Goal: Task Accomplishment & Management: Manage account settings

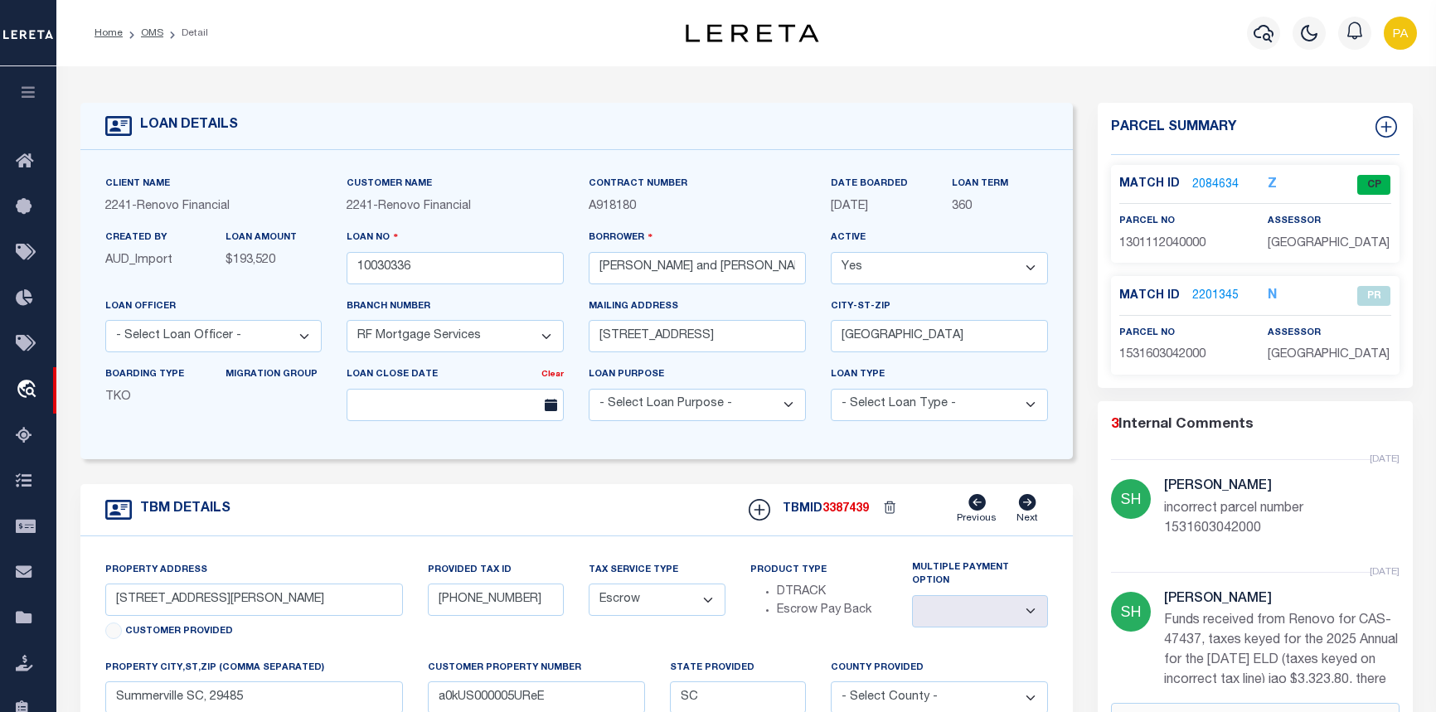
select select "25067"
select select "Escrow"
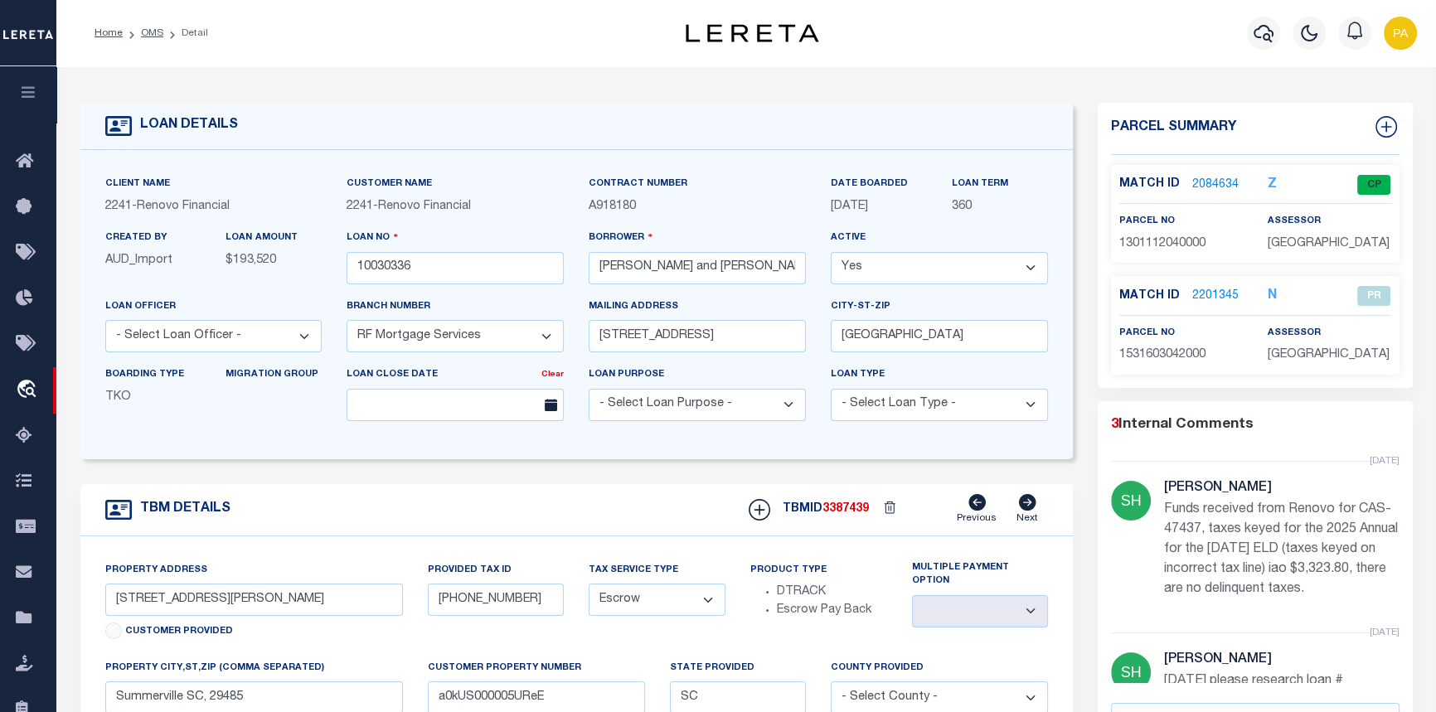
scroll to position [150, 0]
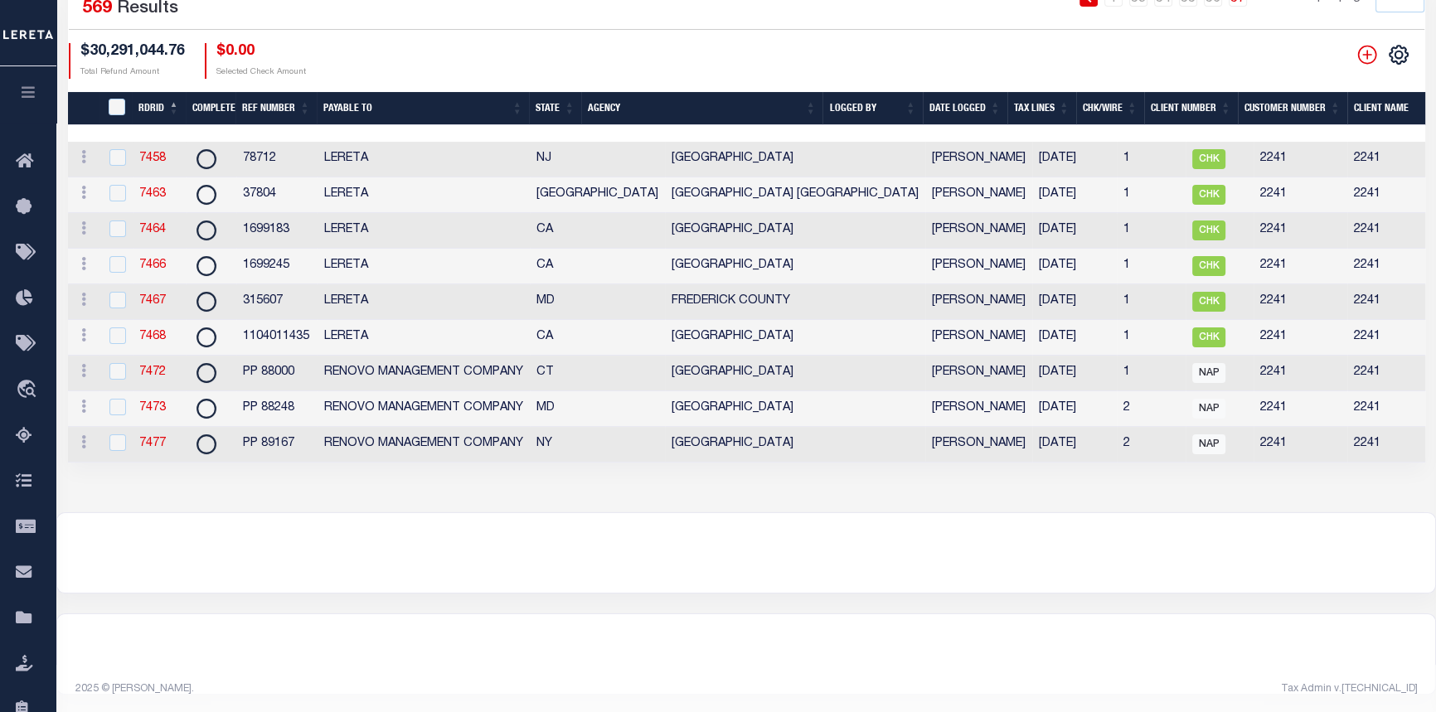
scroll to position [0, 406]
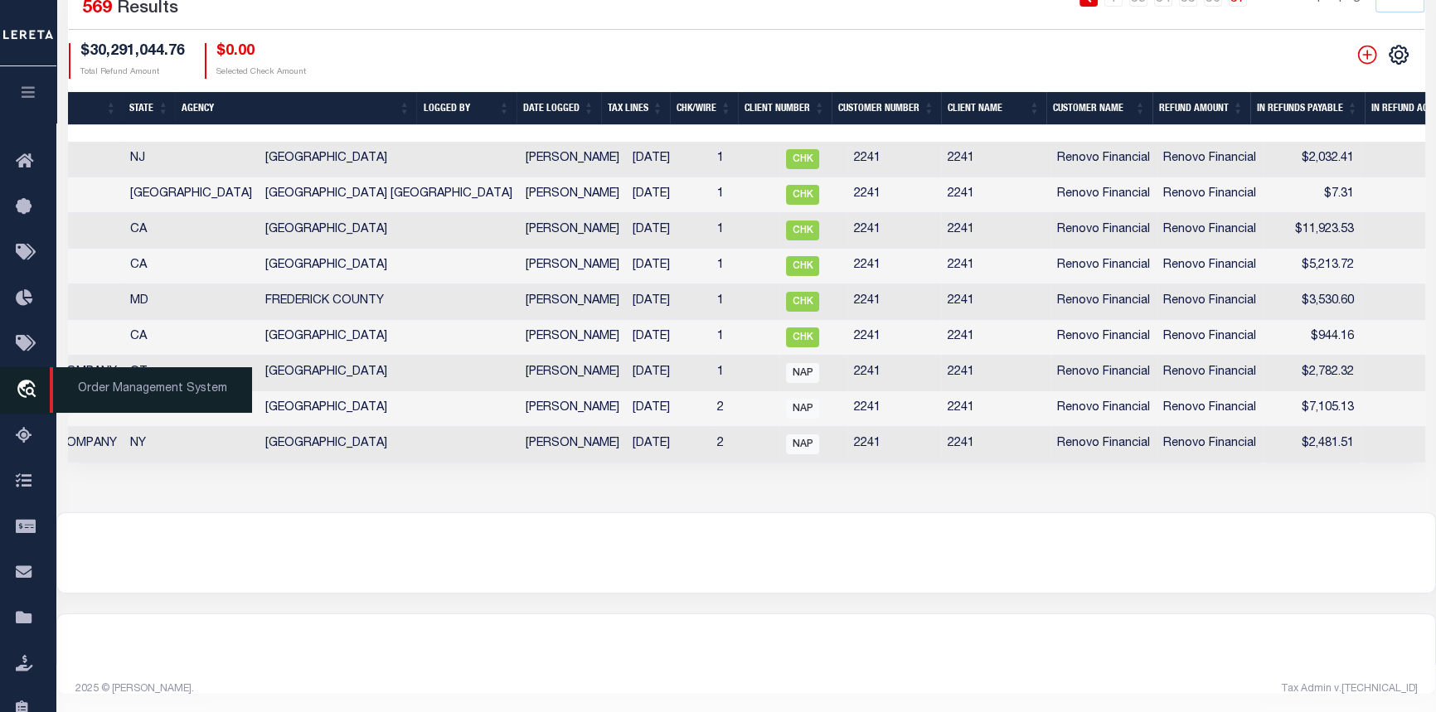
click at [160, 404] on span "Order Management System" at bounding box center [151, 390] width 202 height 46
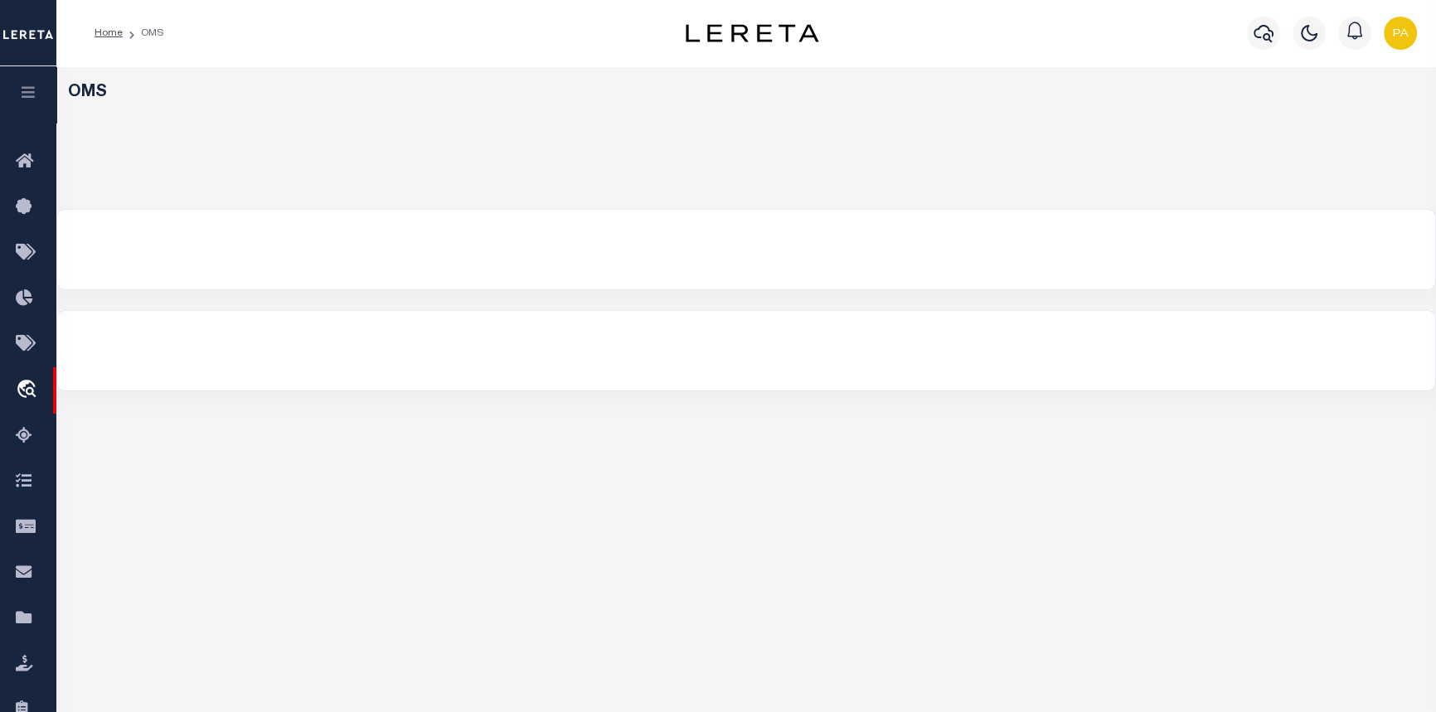
select select "200"
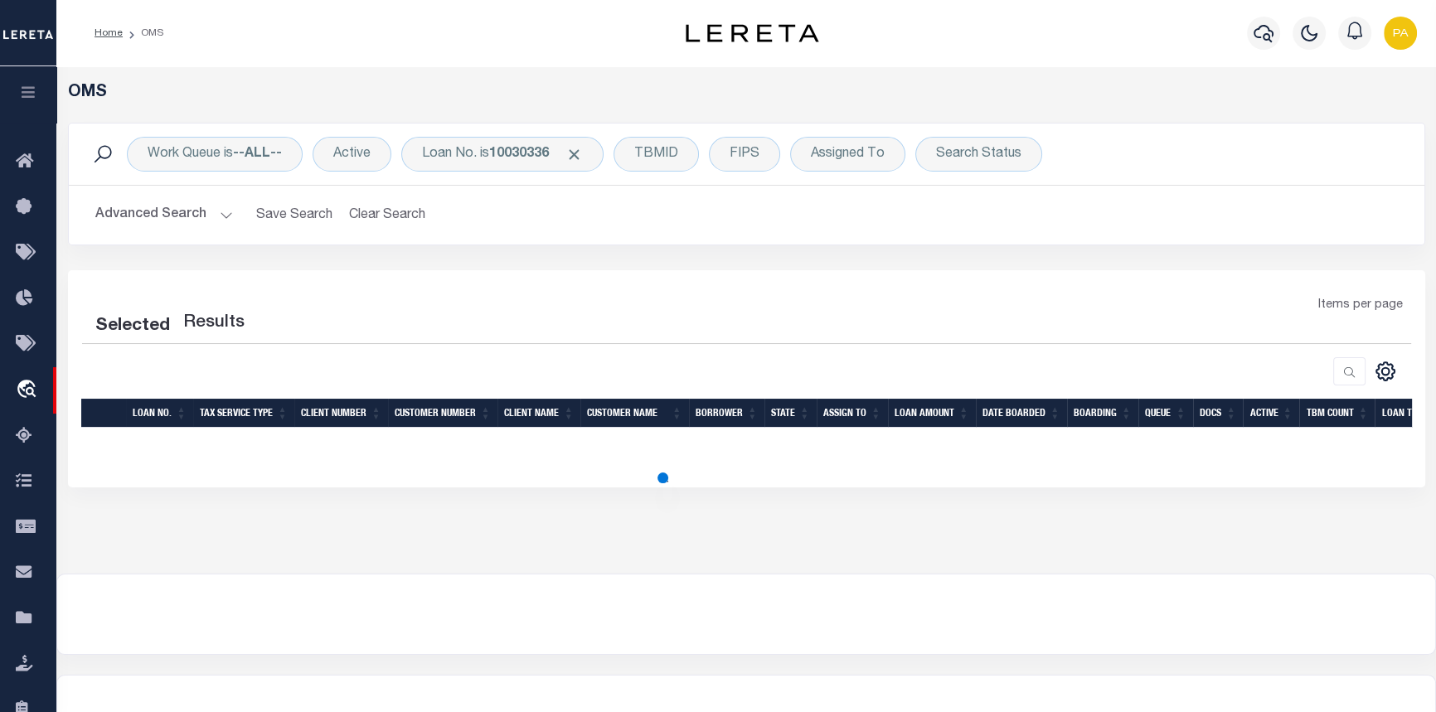
select select "200"
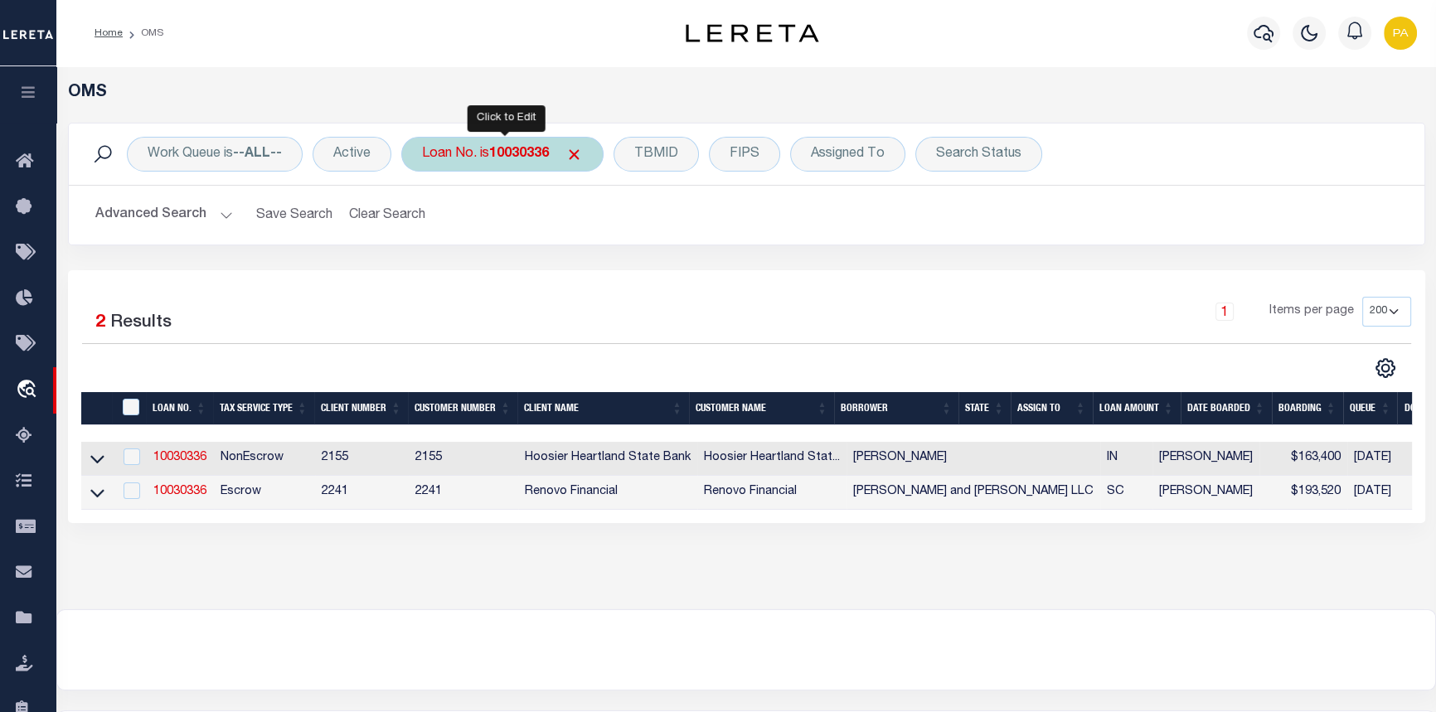
click at [532, 157] on b "10030336" at bounding box center [519, 154] width 60 height 13
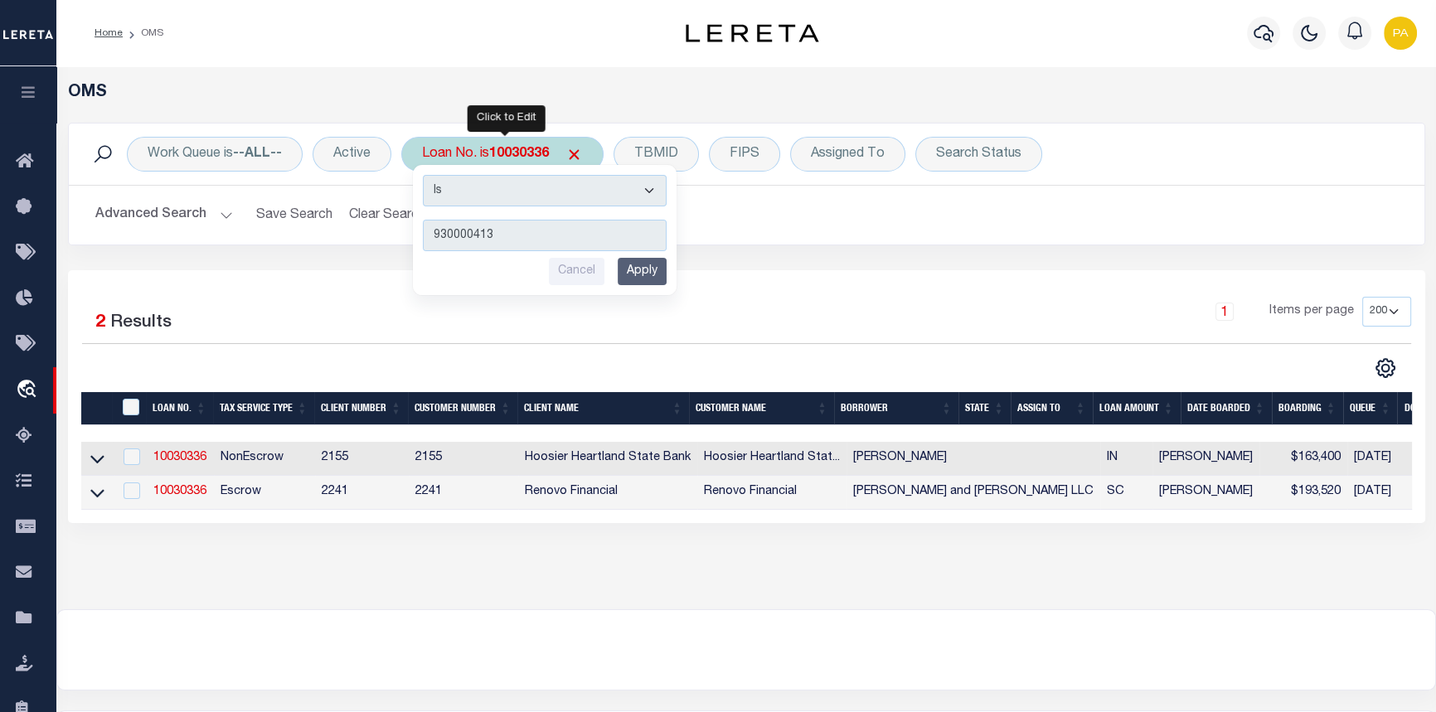
type input "9300004132"
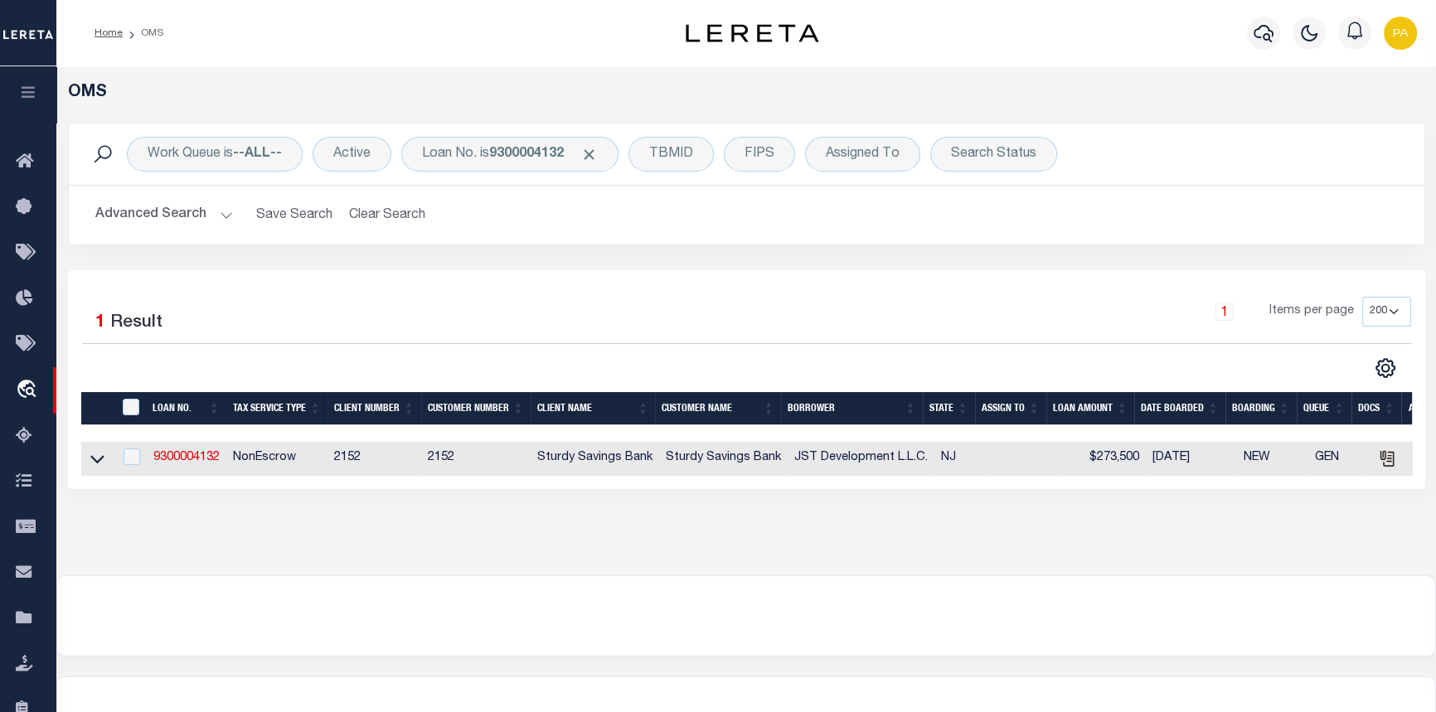
click at [168, 451] on td "9300004132" at bounding box center [187, 459] width 80 height 34
checkbox input "true"
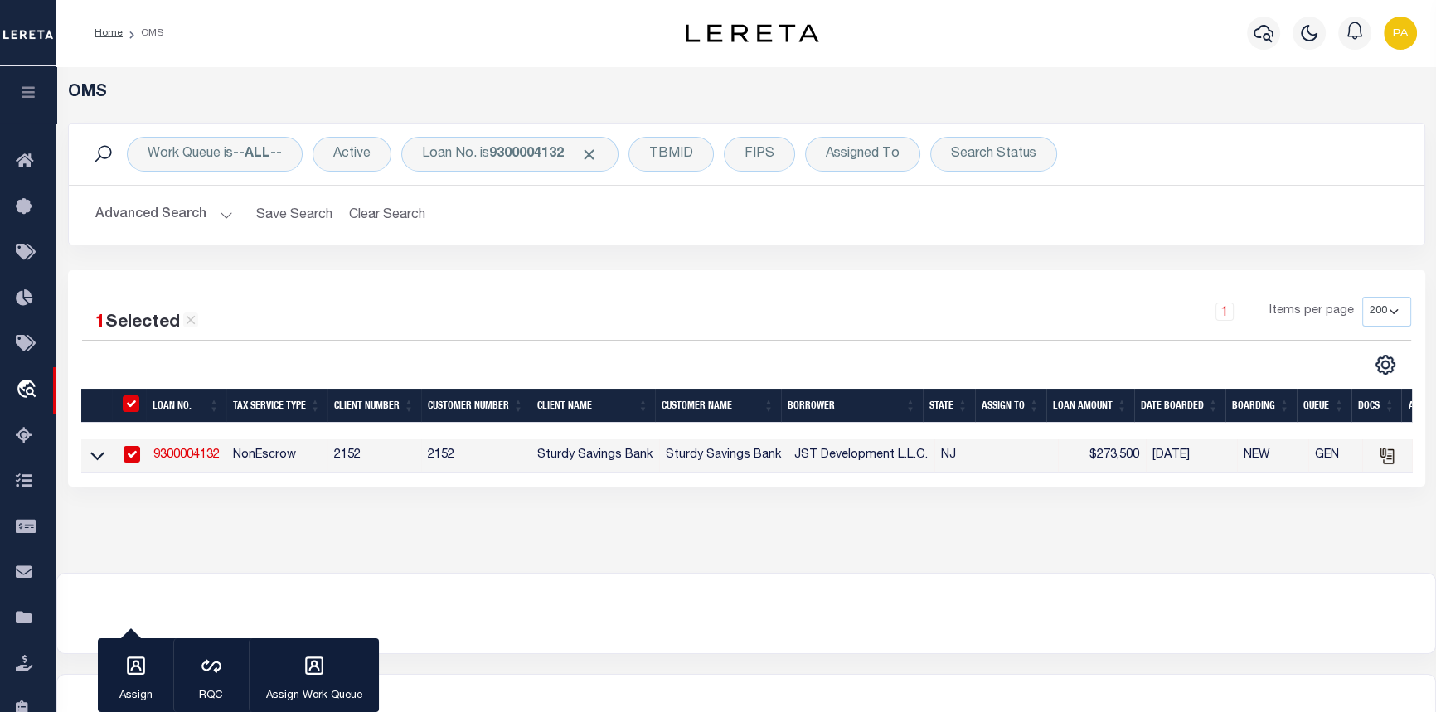
click at [168, 451] on link "9300004132" at bounding box center [186, 455] width 66 height 12
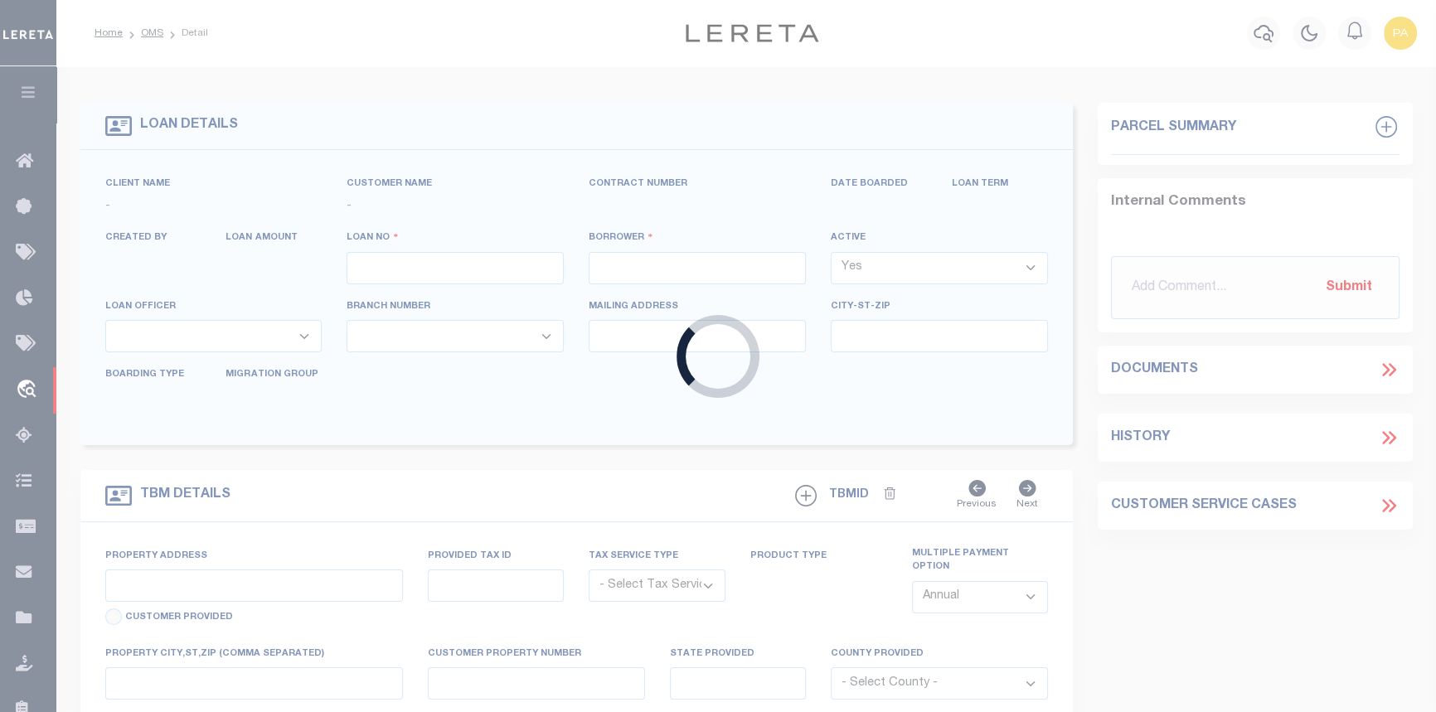
type input "9300004132"
type input "JST Development L.L.C."
select select
select select "100"
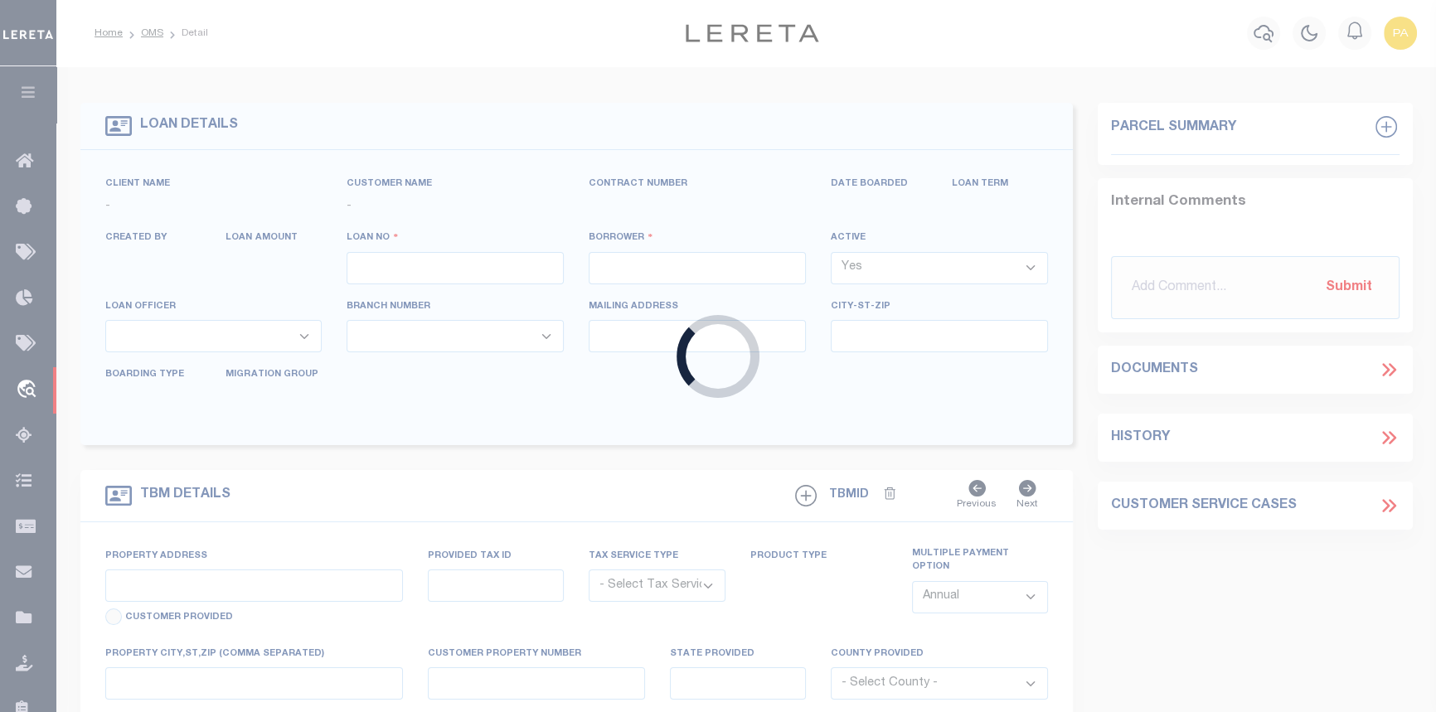
select select "NonEscrow"
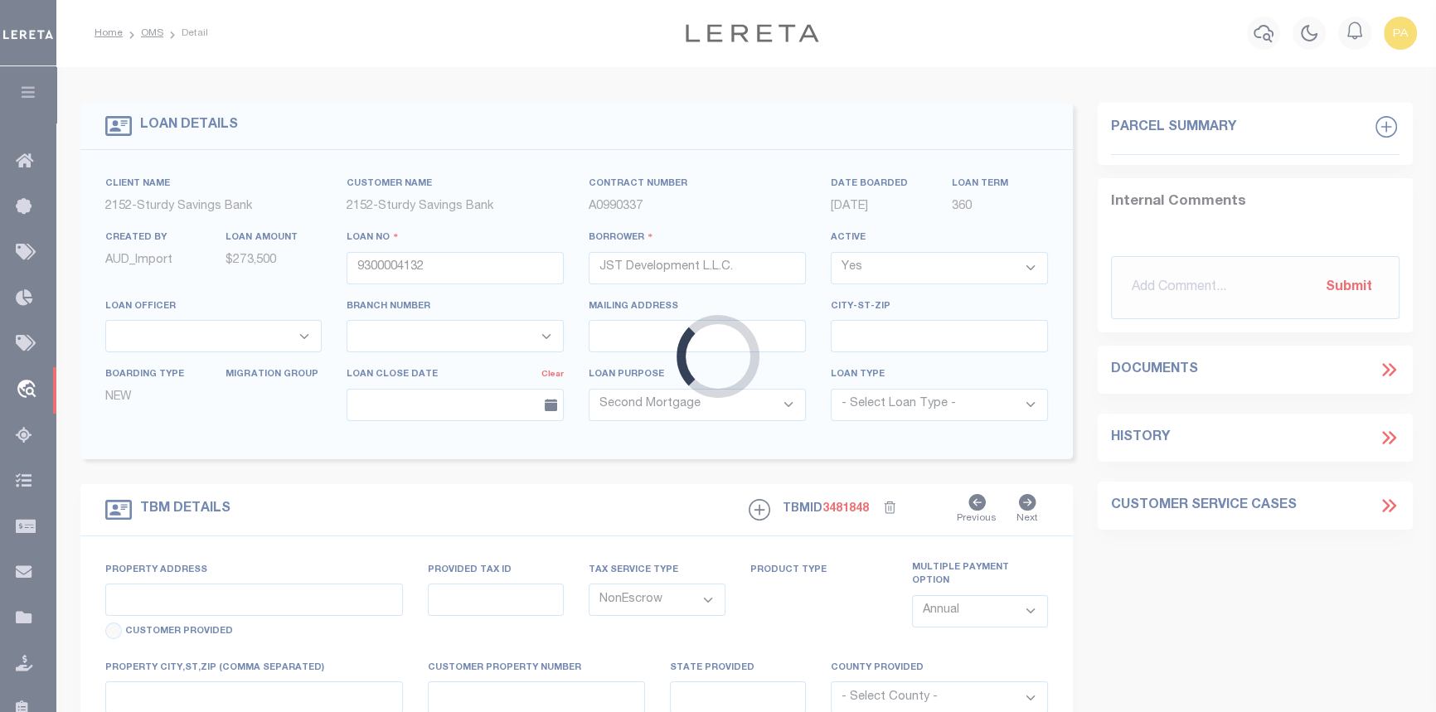
type input "1265 Bayshore Rd"
select select
type input "Villas NJ 08251"
type input "NJ"
select select
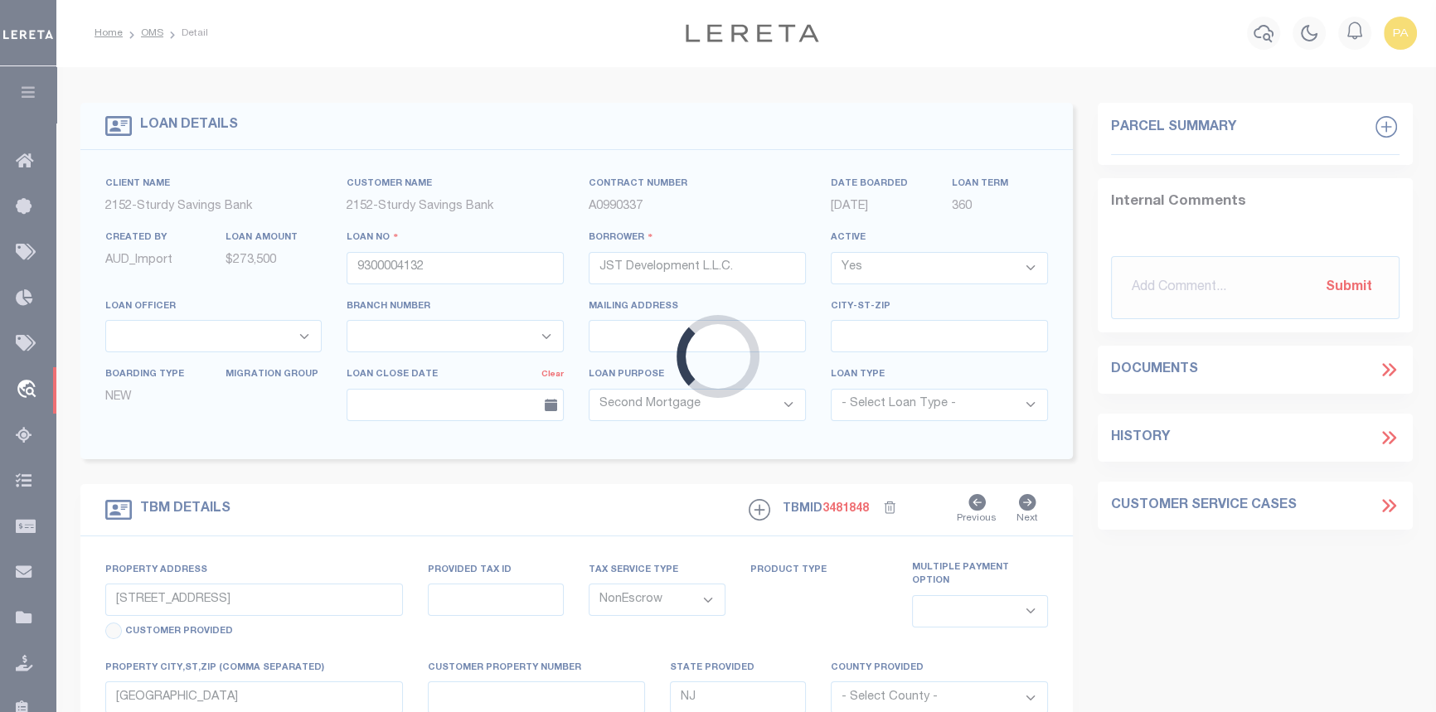
type textarea "Blk 152 Lts 27 28"
select select "9432"
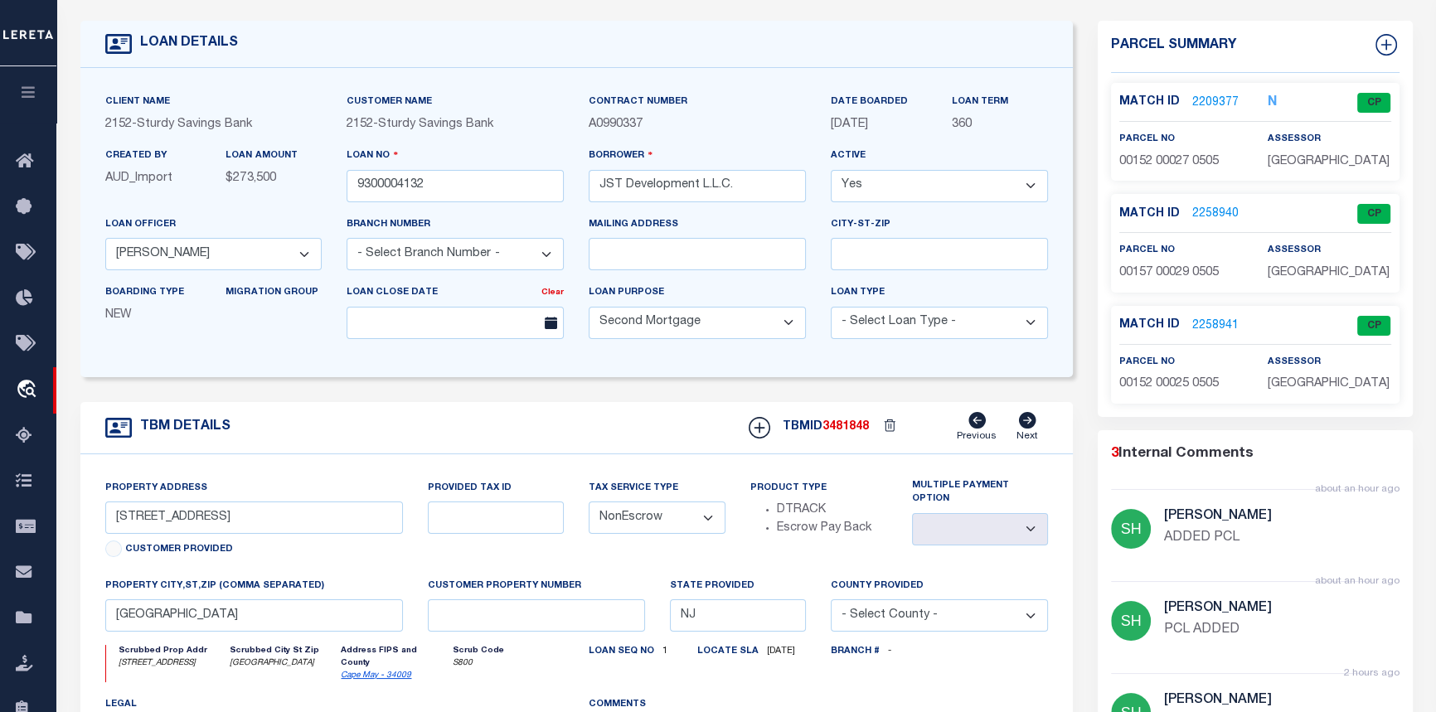
scroll to position [150, 0]
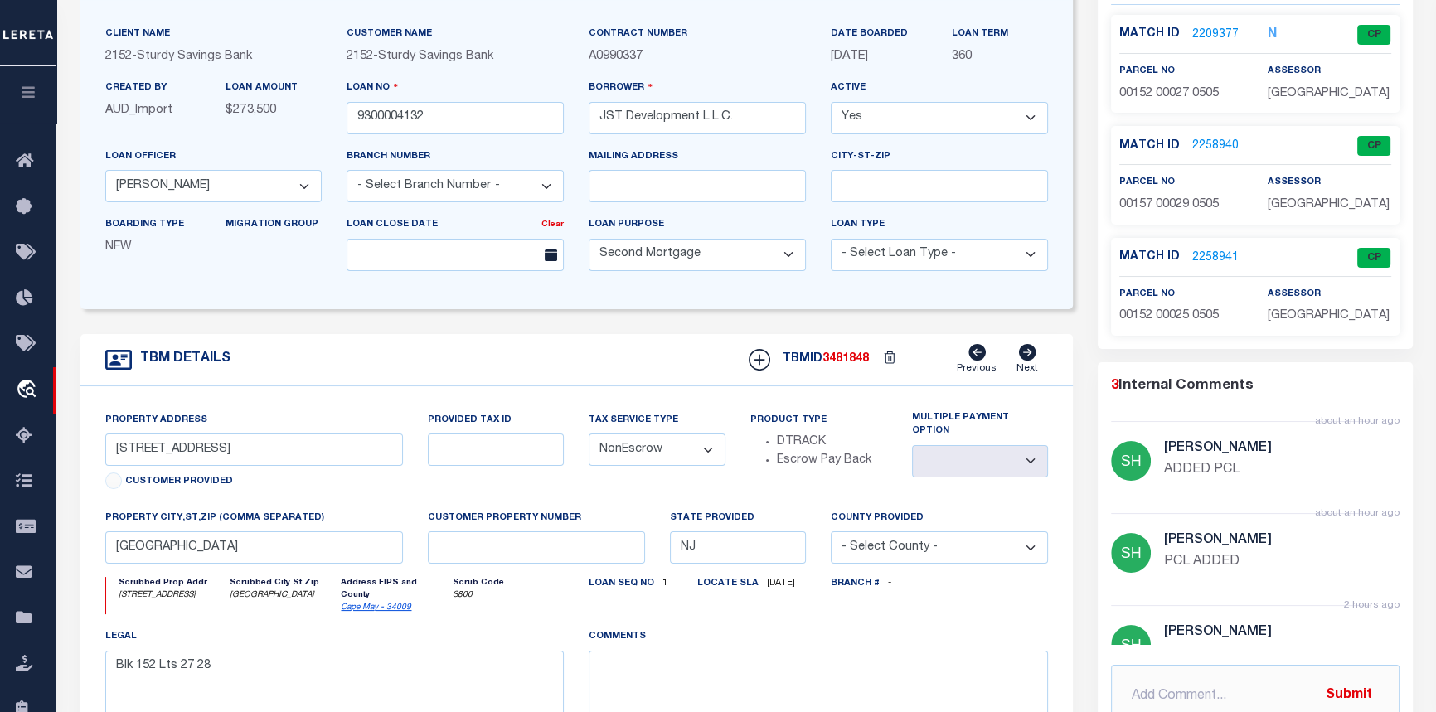
click at [1211, 141] on link "2258940" at bounding box center [1216, 146] width 46 height 17
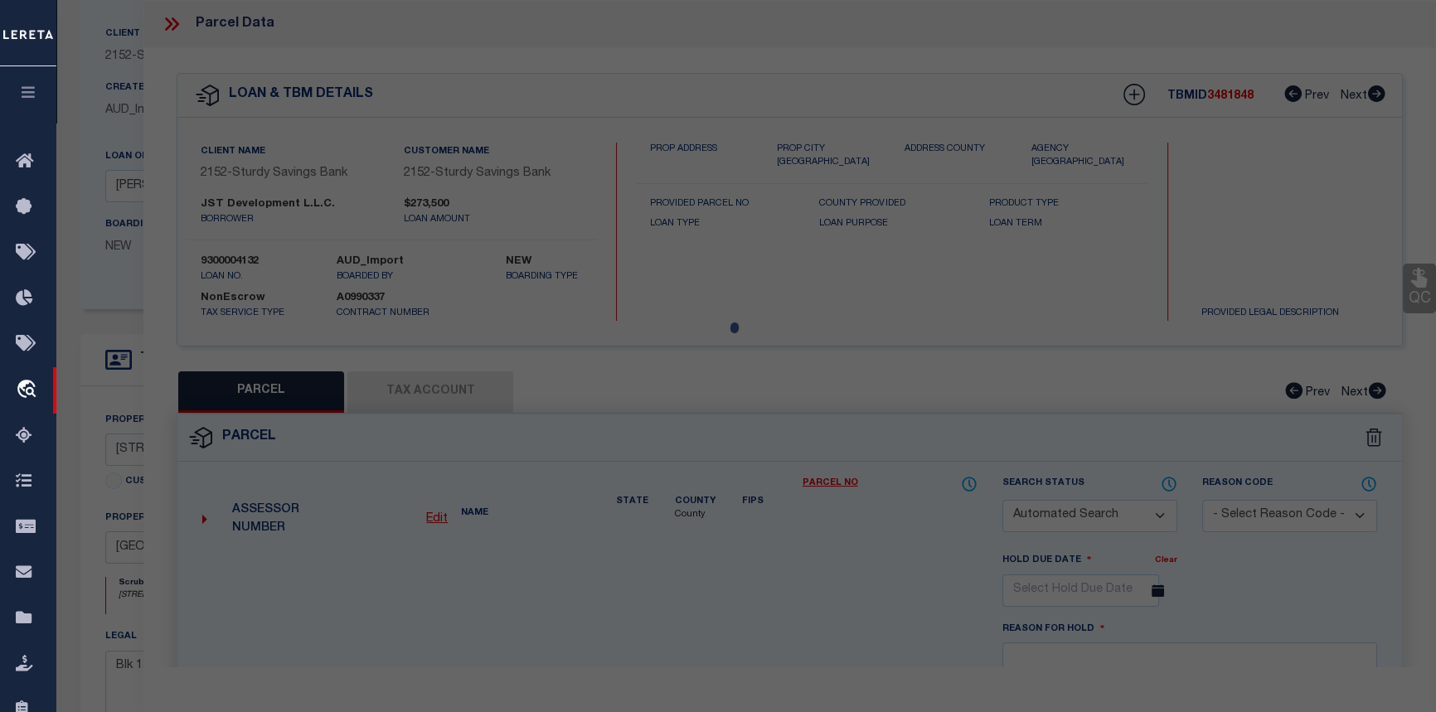
checkbox input "false"
select select "CP"
select select "099"
type input "RIFES ROOST LLC"
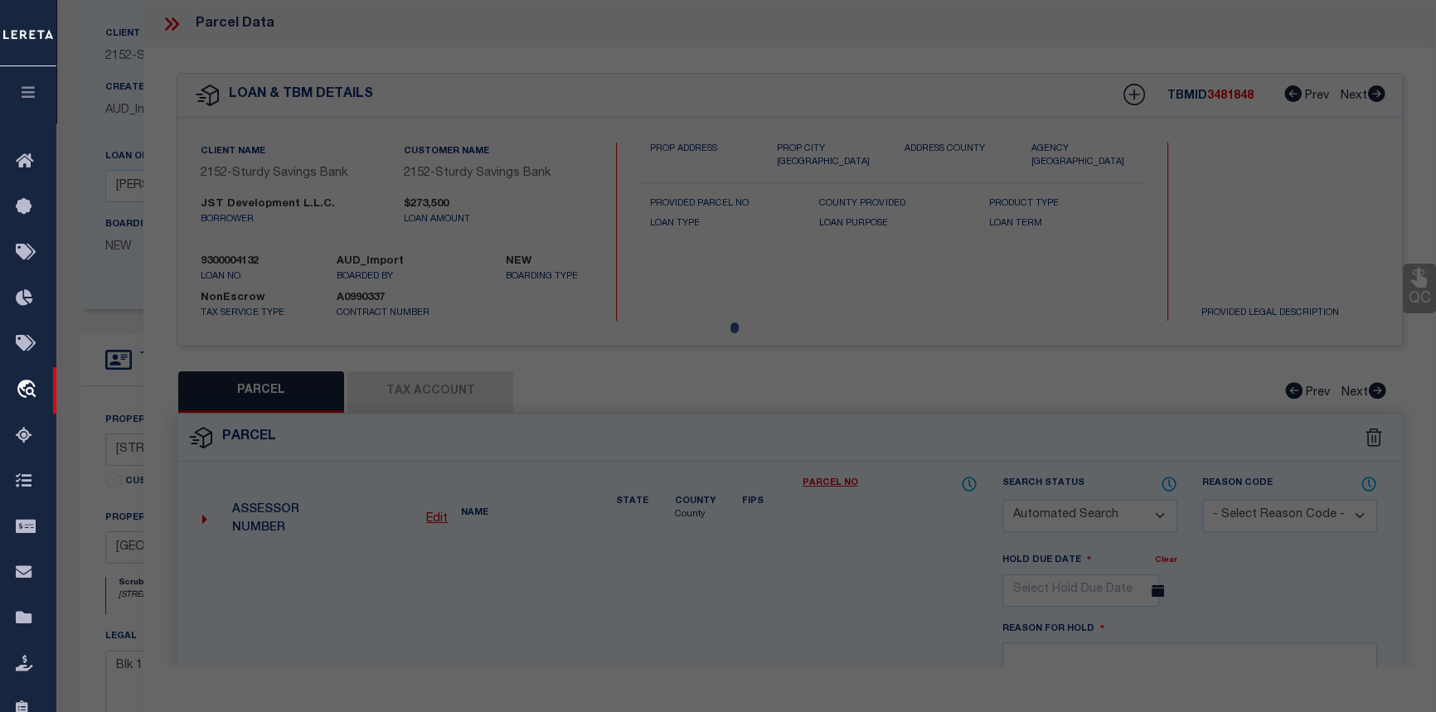
select select "AGW"
select select "ADD"
type input "1267 BAYSHORE RD"
type textarea "PCL ADDED"
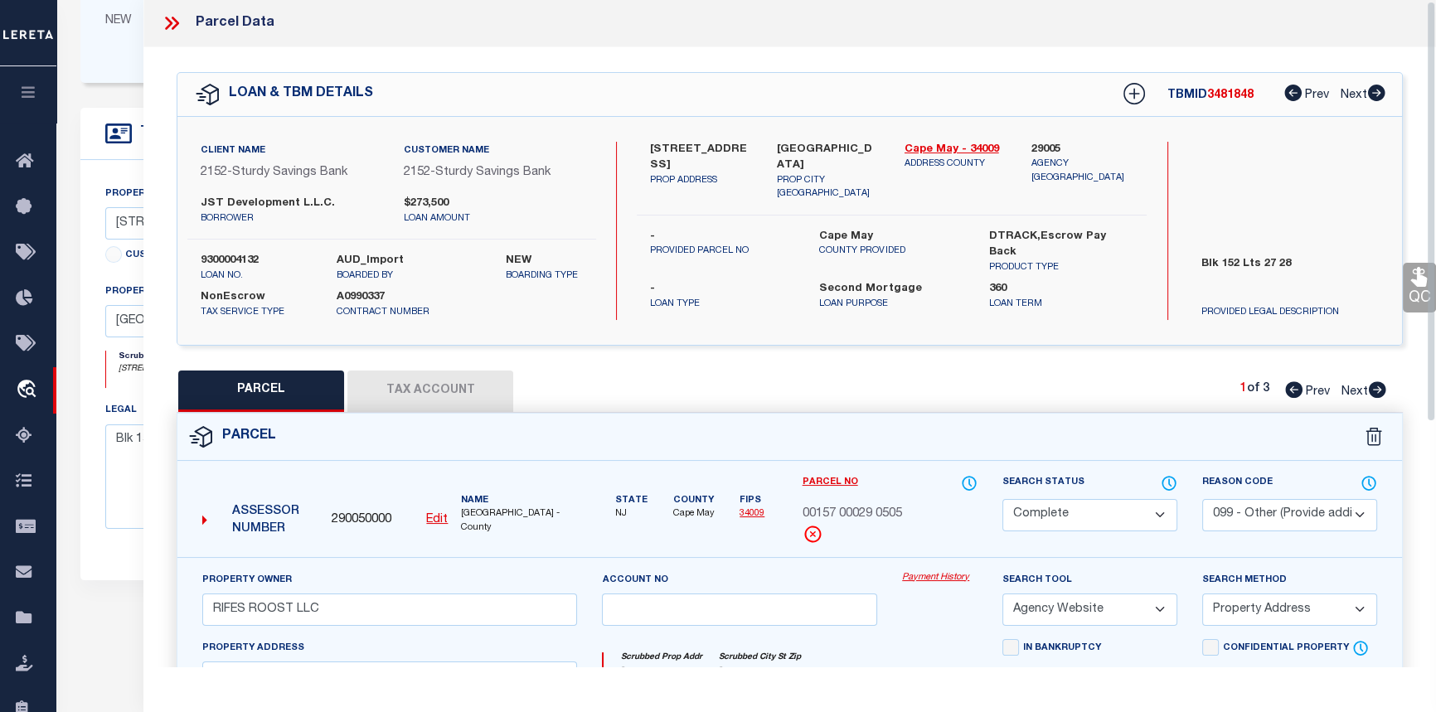
scroll to position [0, 0]
click at [1377, 391] on icon at bounding box center [1377, 390] width 18 height 17
select select "AS"
select select
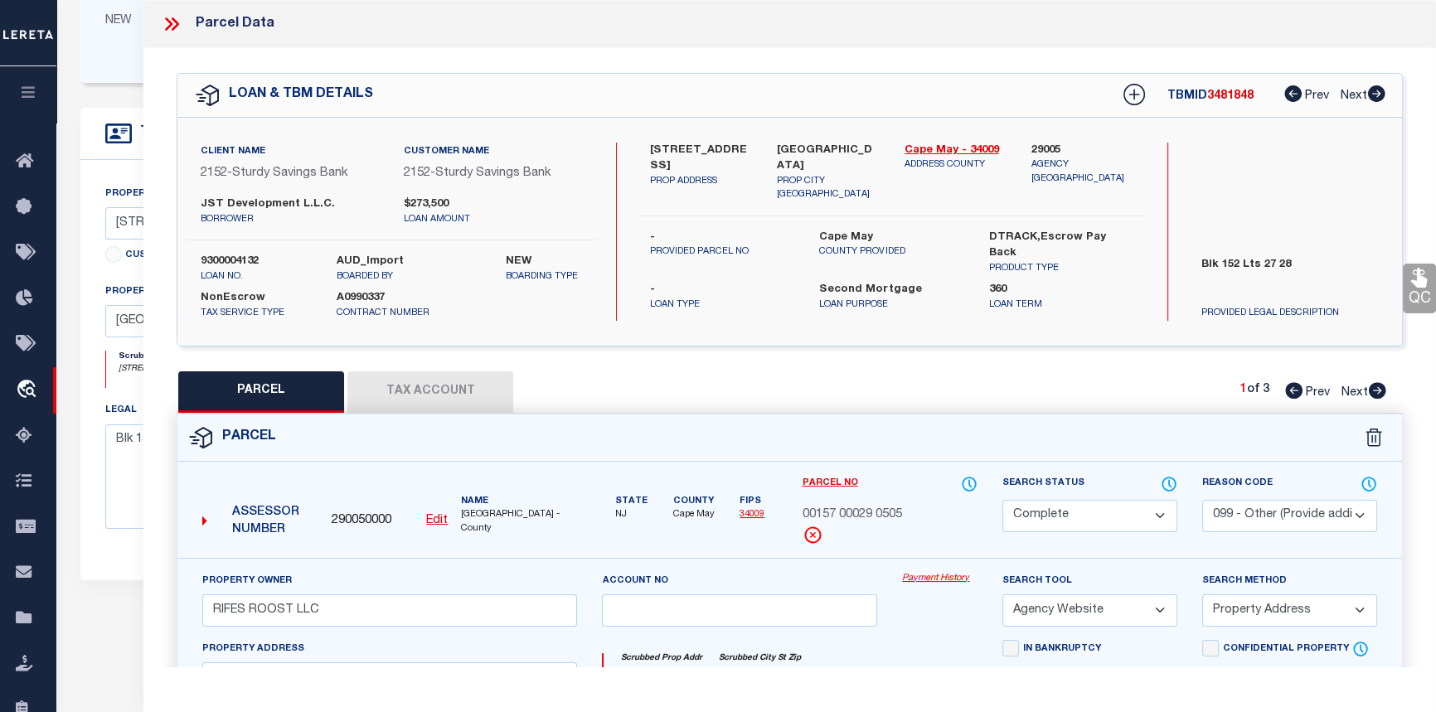
select select
checkbox input "false"
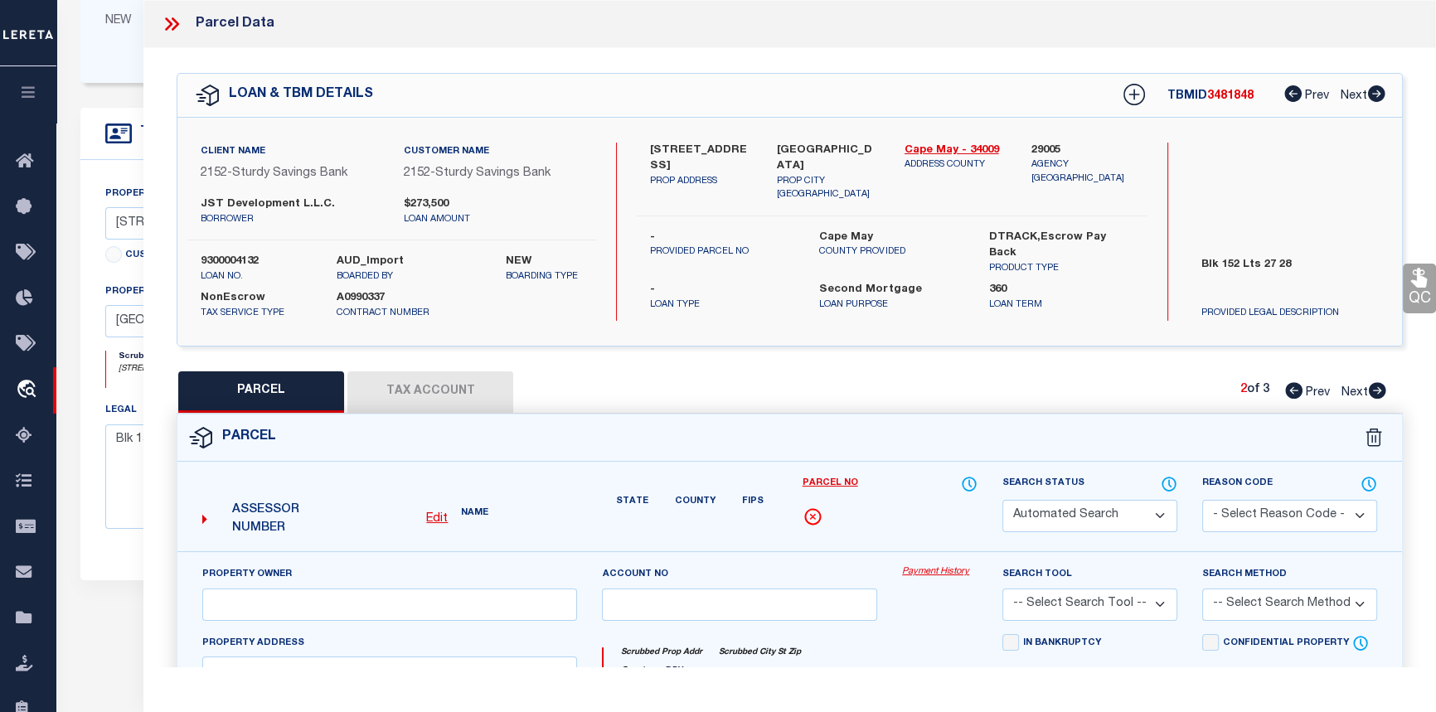
select select "CP"
type input "CW SUNRAY ENTS LLC"
select select "ATL"
select select "ADD"
type input "1265 BAYSHORE RD"
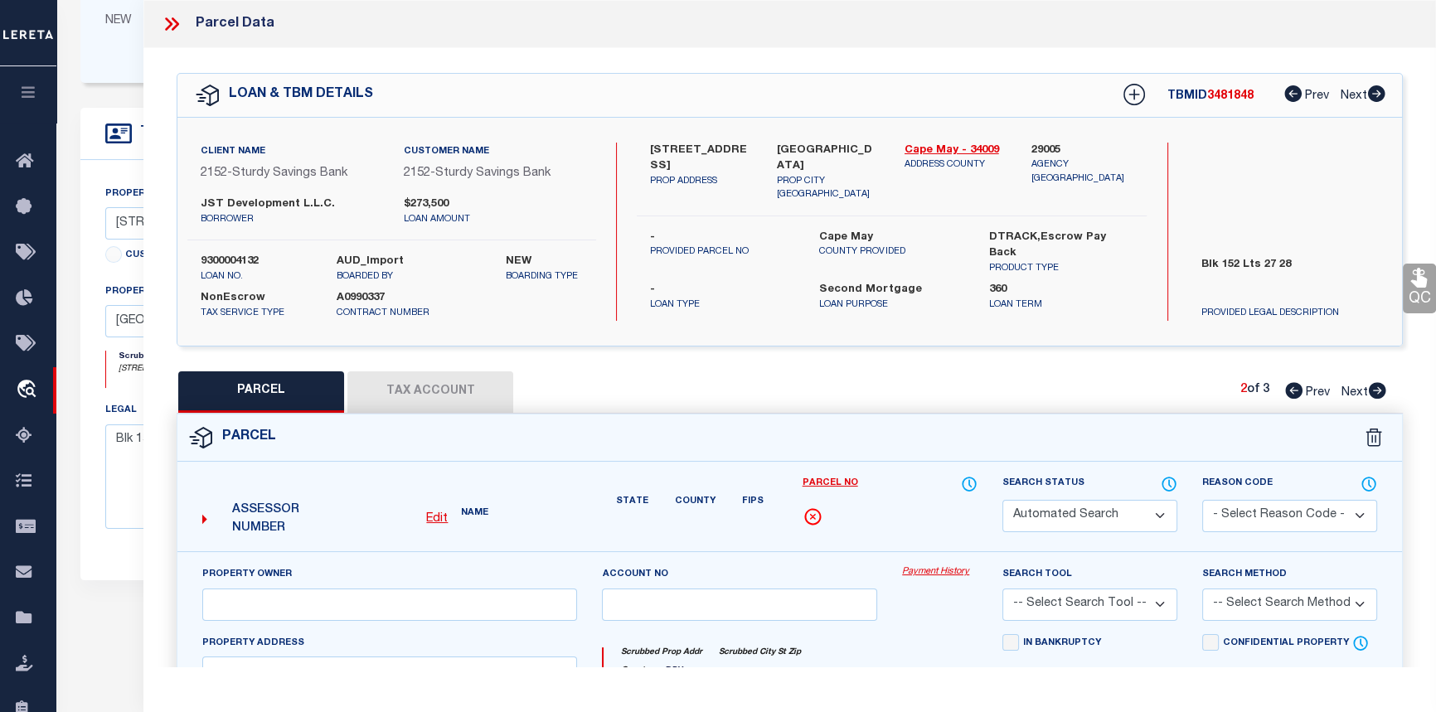
checkbox input "false"
type input "VILLAS, NJ 08251"
type textarea "ADDITIONAL LOTS: L28"
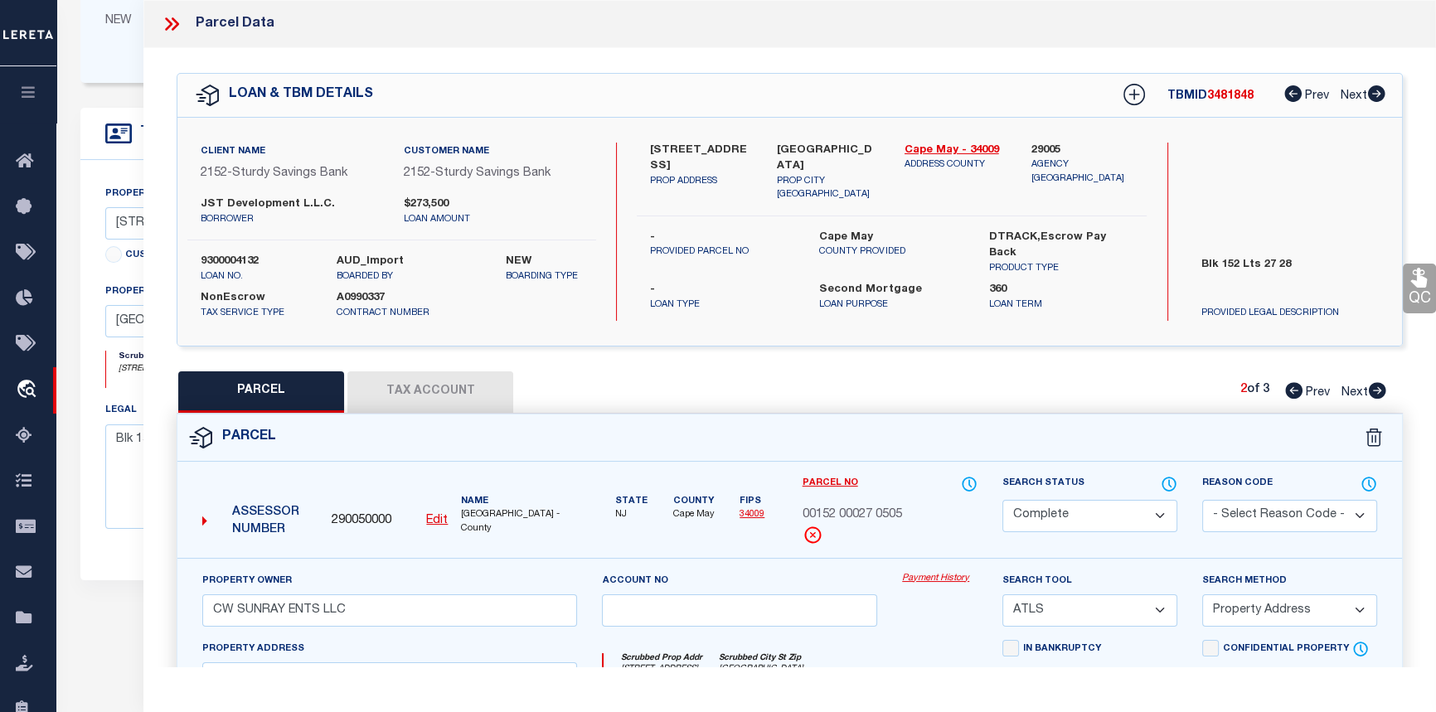
click at [1375, 389] on icon at bounding box center [1377, 390] width 17 height 17
select select "AS"
select select
checkbox input "false"
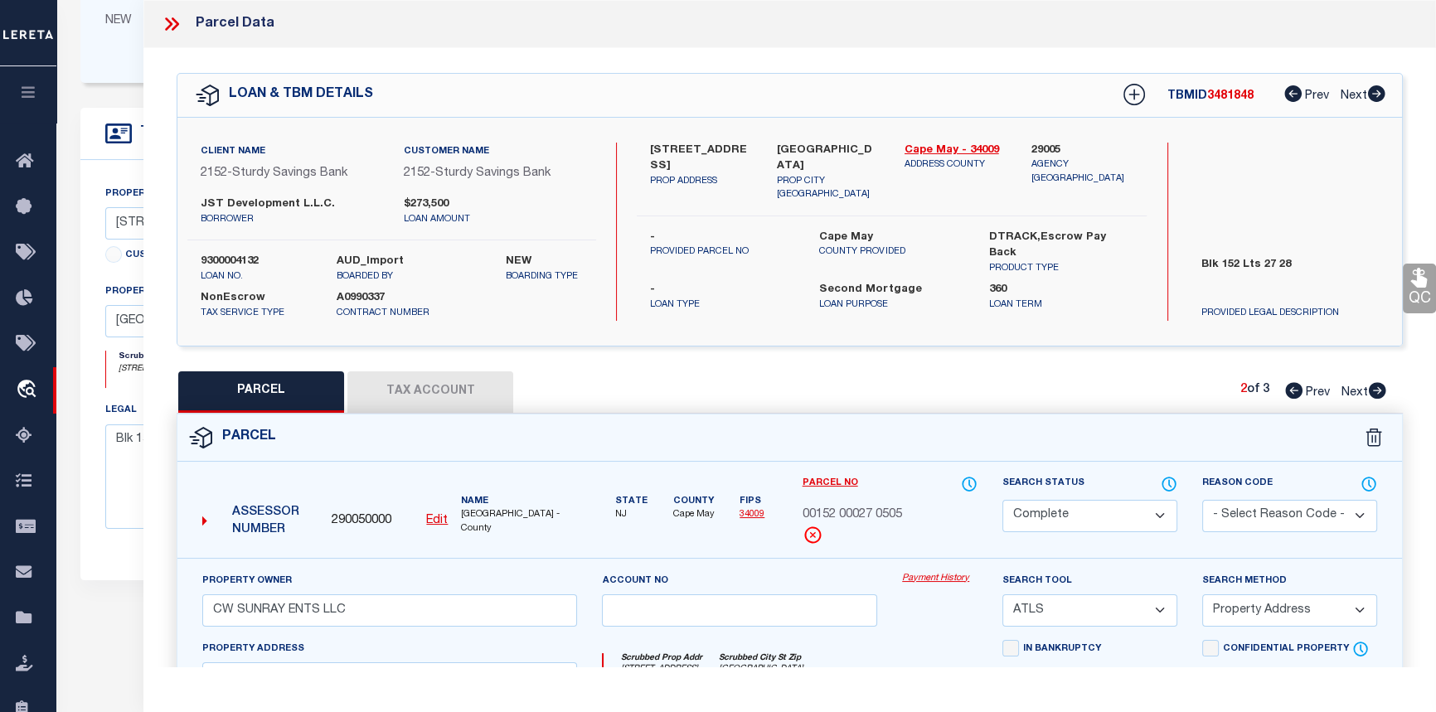
checkbox input "false"
select select "CP"
select select "099"
type input "RIFES ROOST LLC"
select select "AGW"
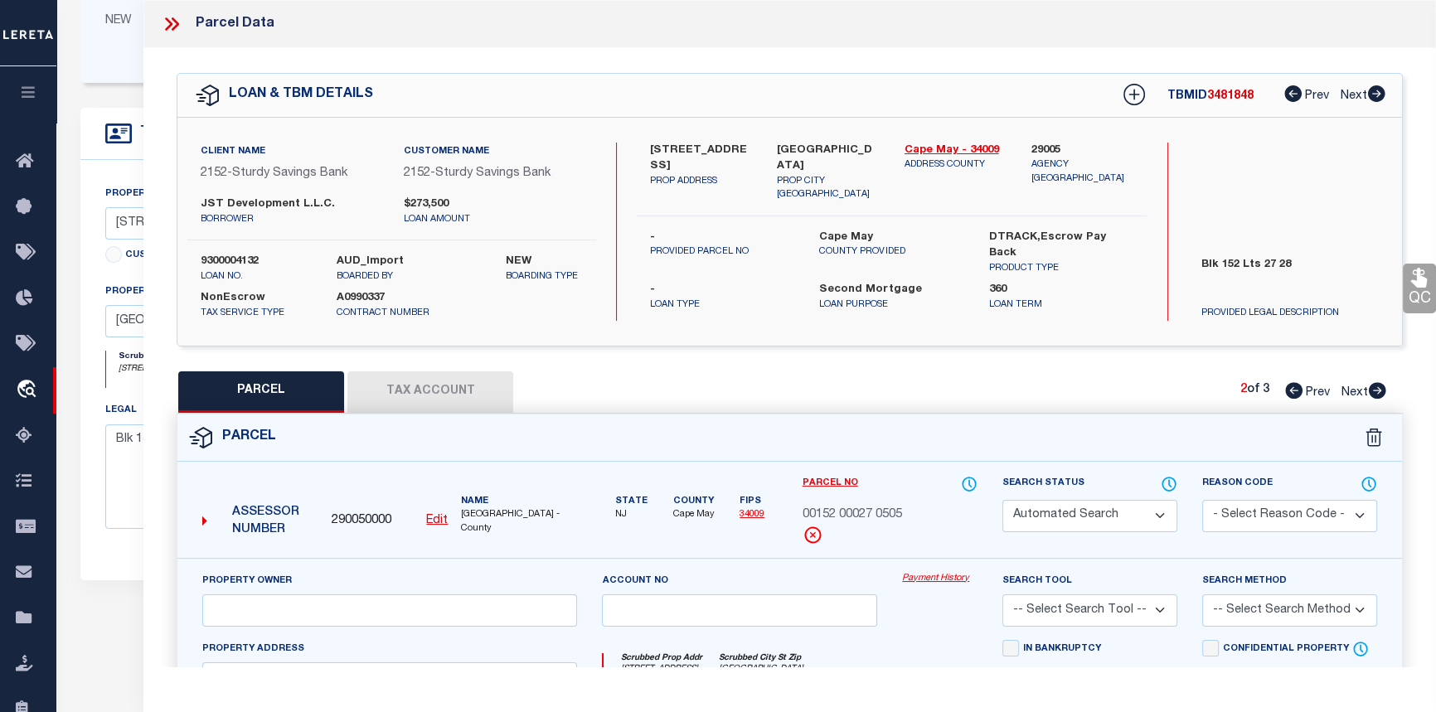
select select "ADD"
type input "2 NEW JERSEY AVE"
type textarea "LOT 26"
type textarea "ADDED PCL"
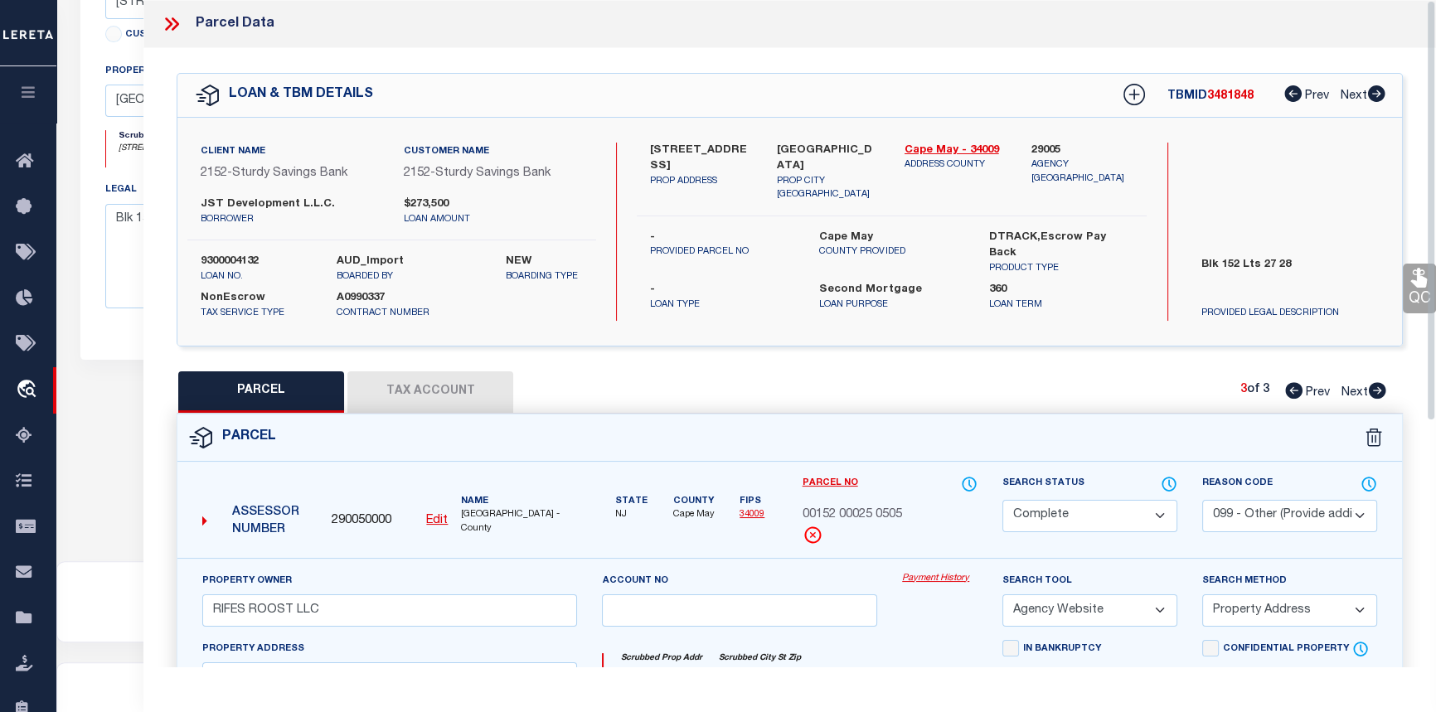
scroll to position [603, 0]
click at [410, 386] on button "Tax Account" at bounding box center [430, 392] width 166 height 41
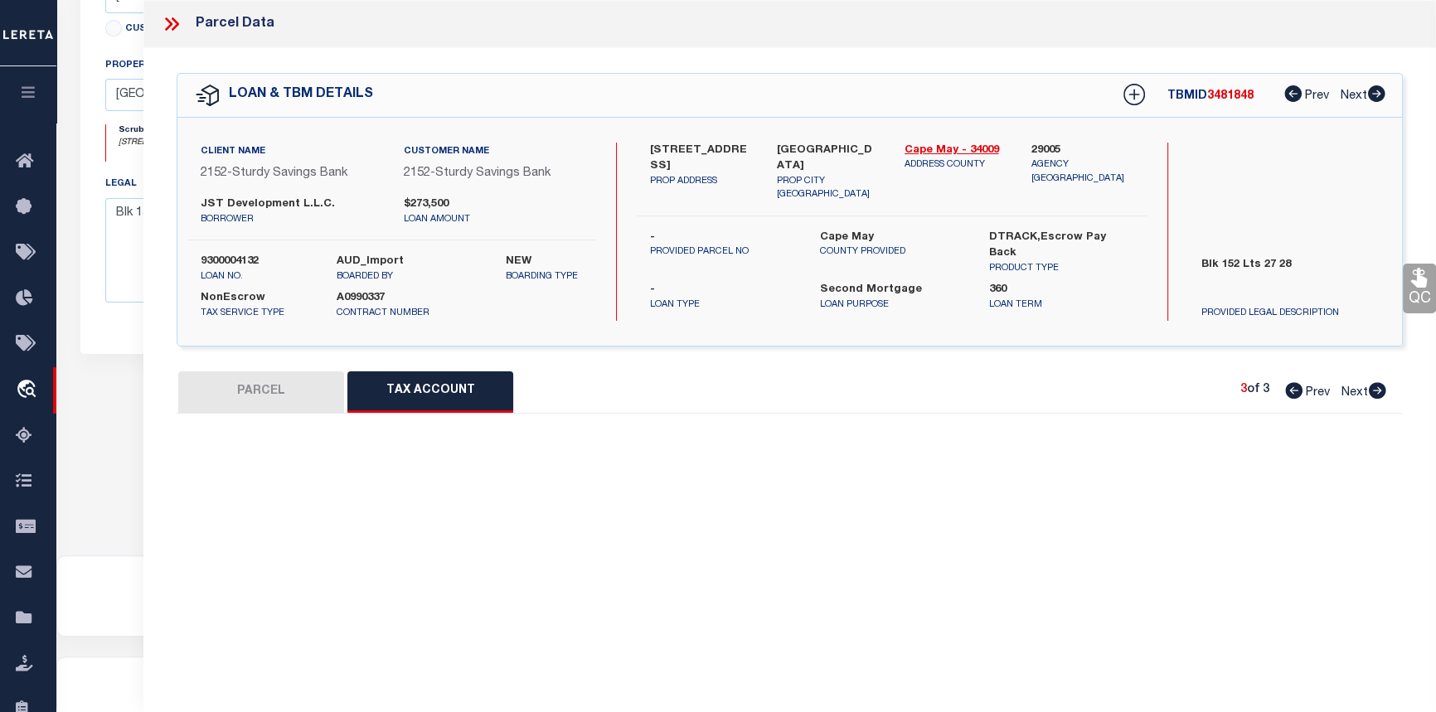
select select "100"
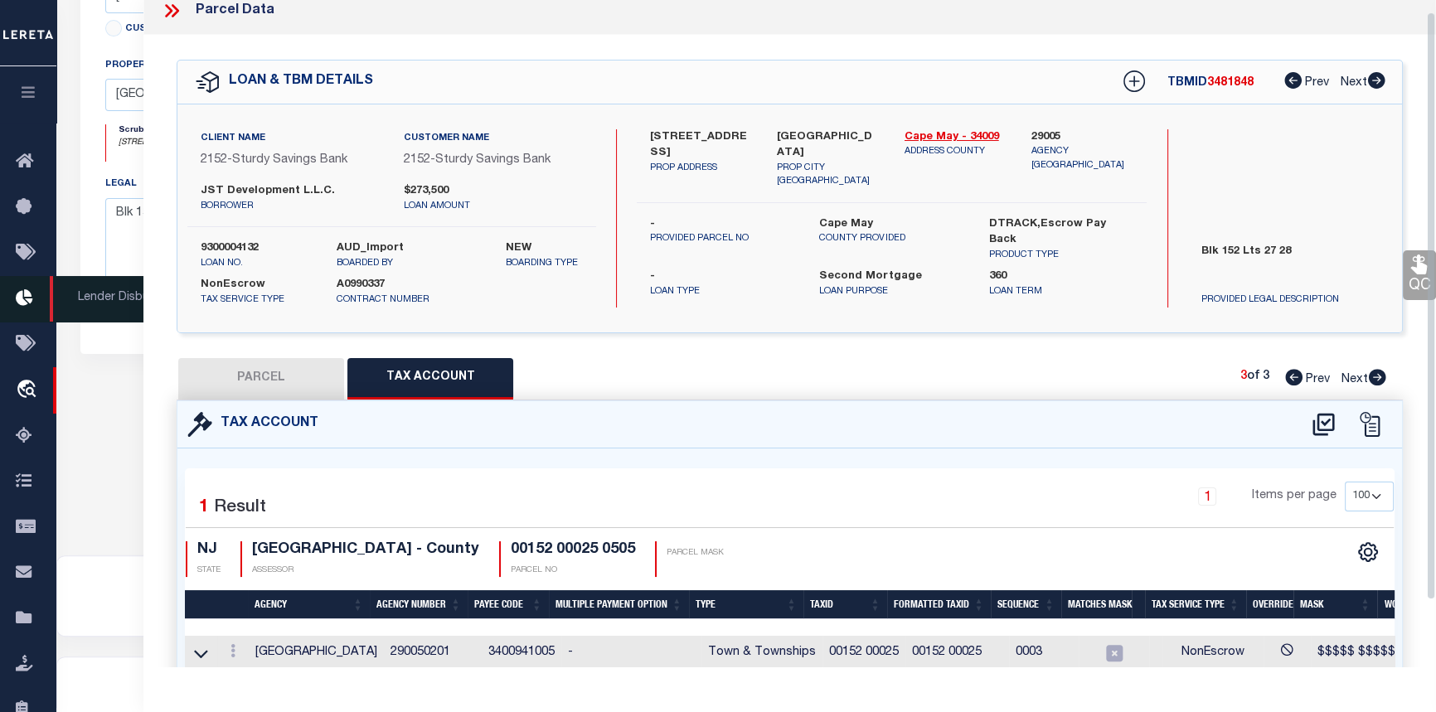
scroll to position [12, 0]
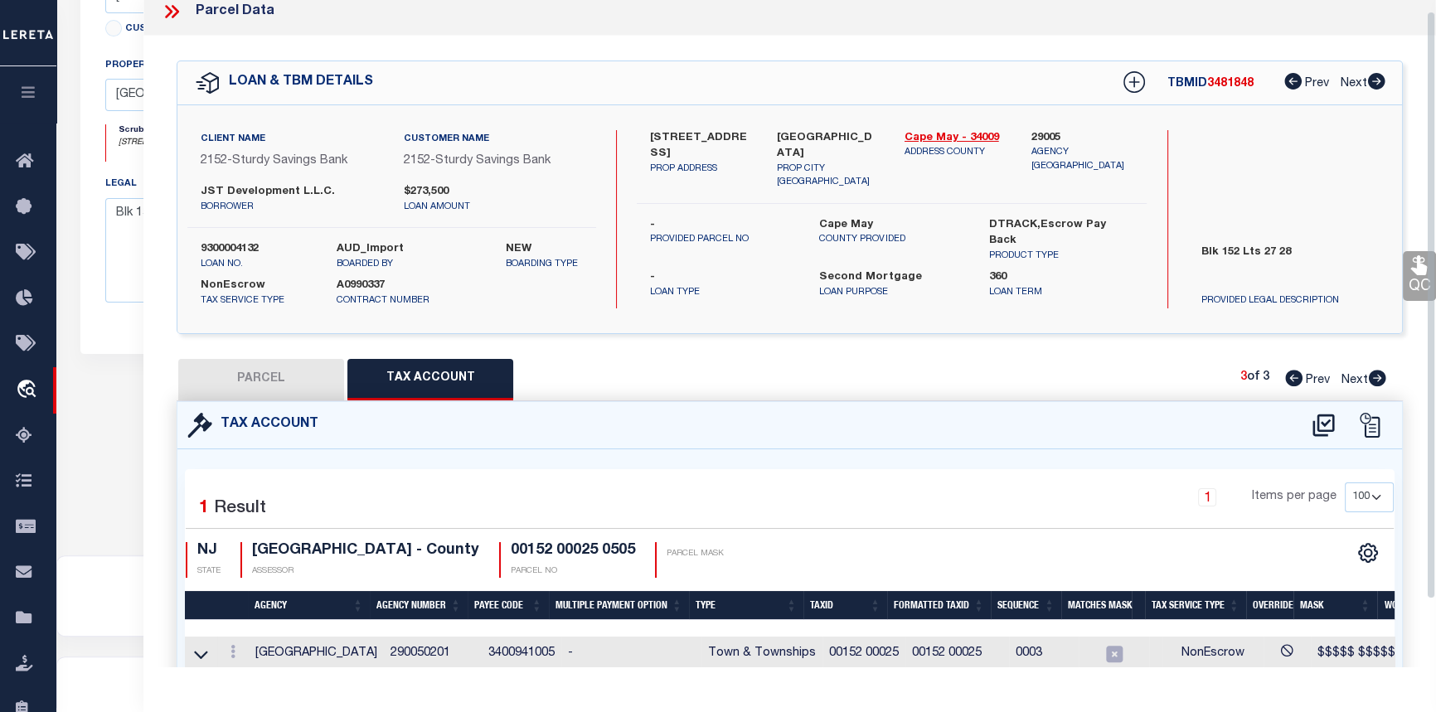
click at [166, 10] on icon at bounding box center [172, 12] width 22 height 22
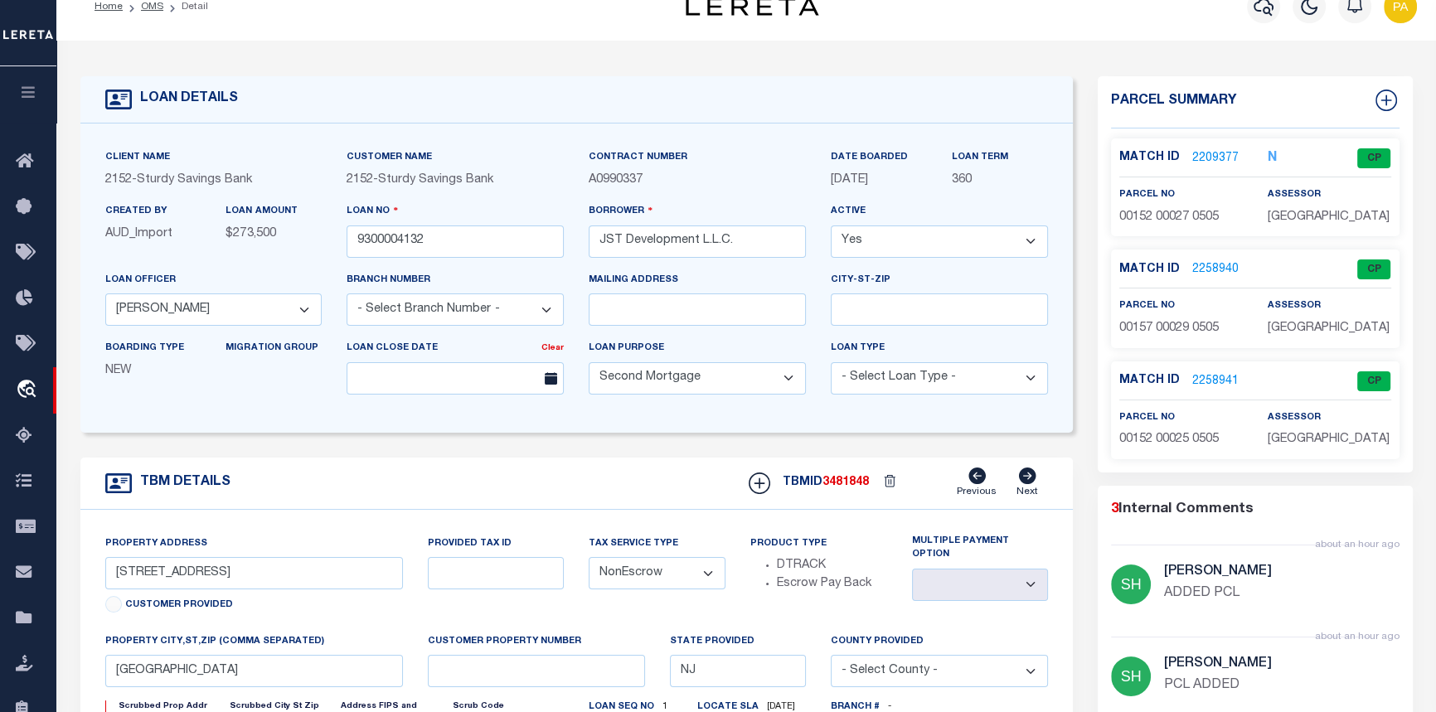
scroll to position [0, 0]
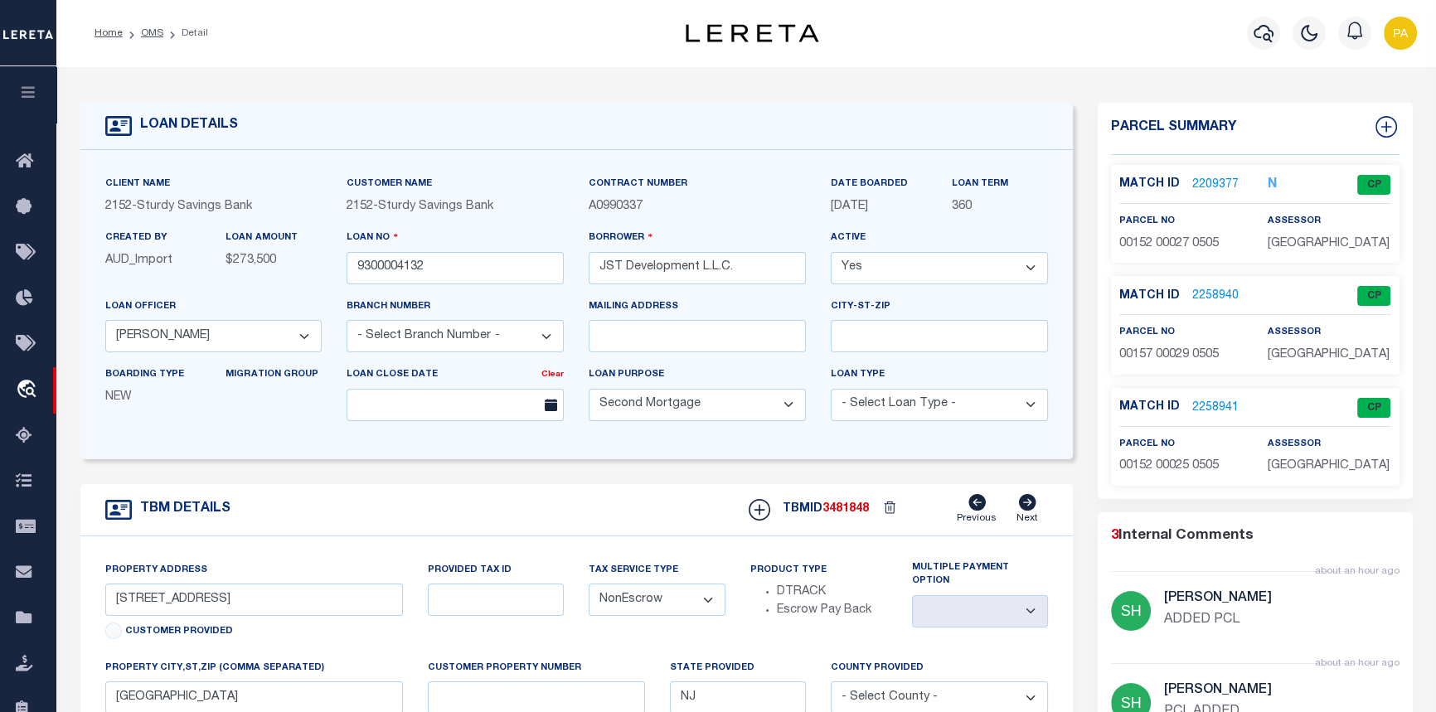
click at [1205, 406] on link "2258941" at bounding box center [1216, 408] width 46 height 17
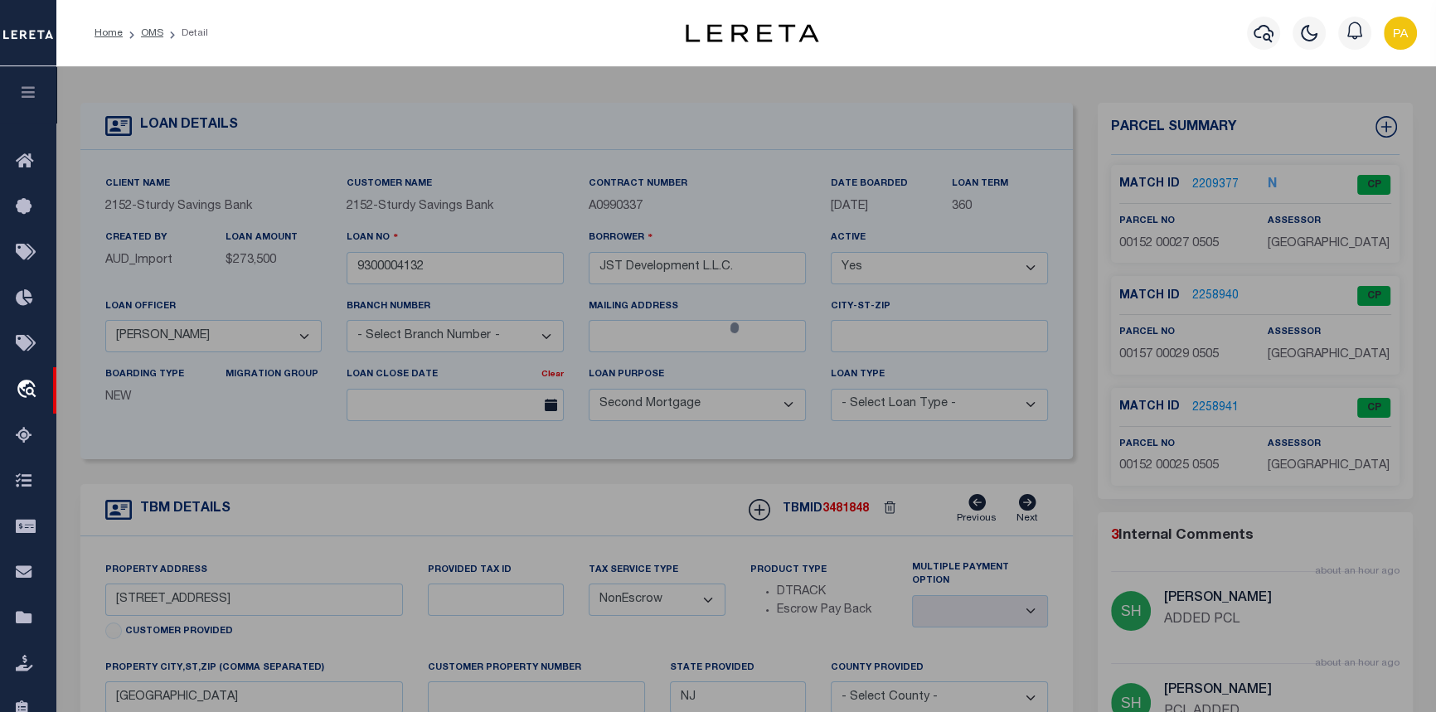
select select "AS"
select select
checkbox input "false"
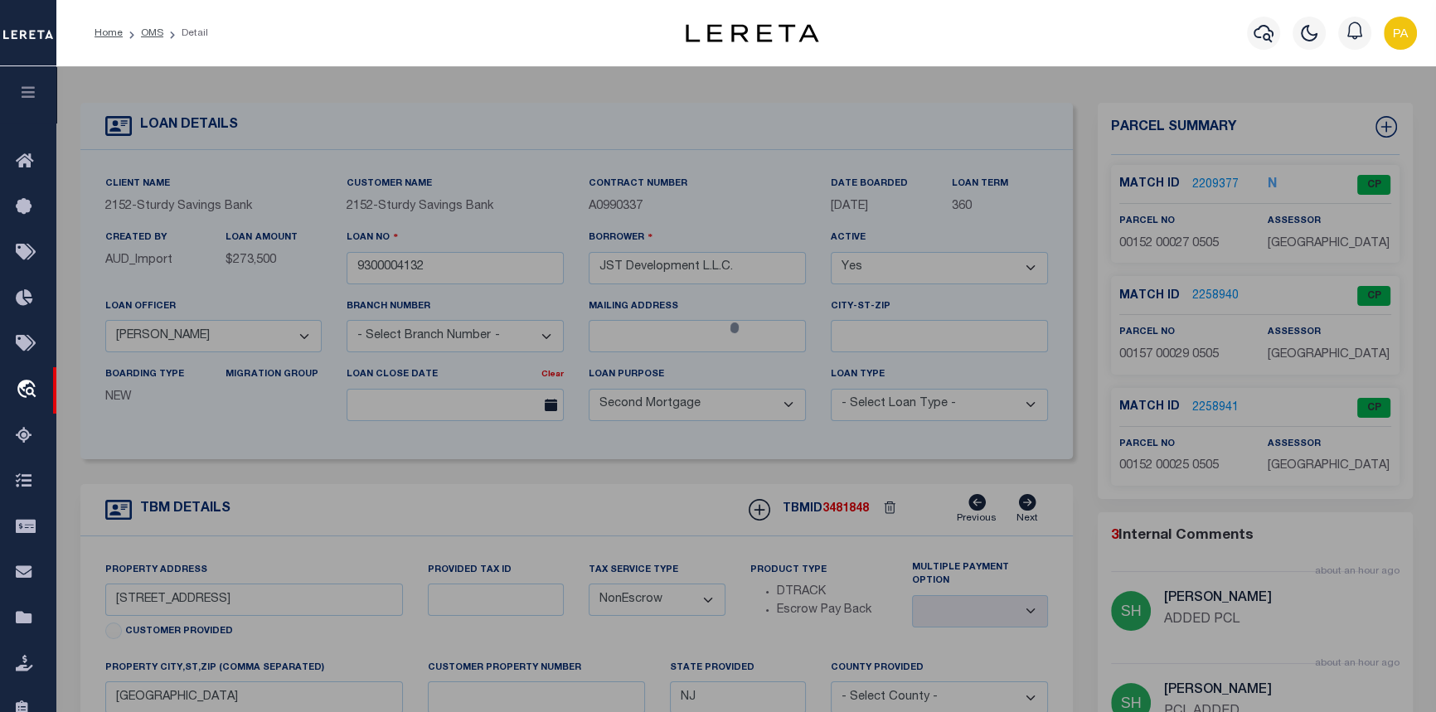
checkbox input "false"
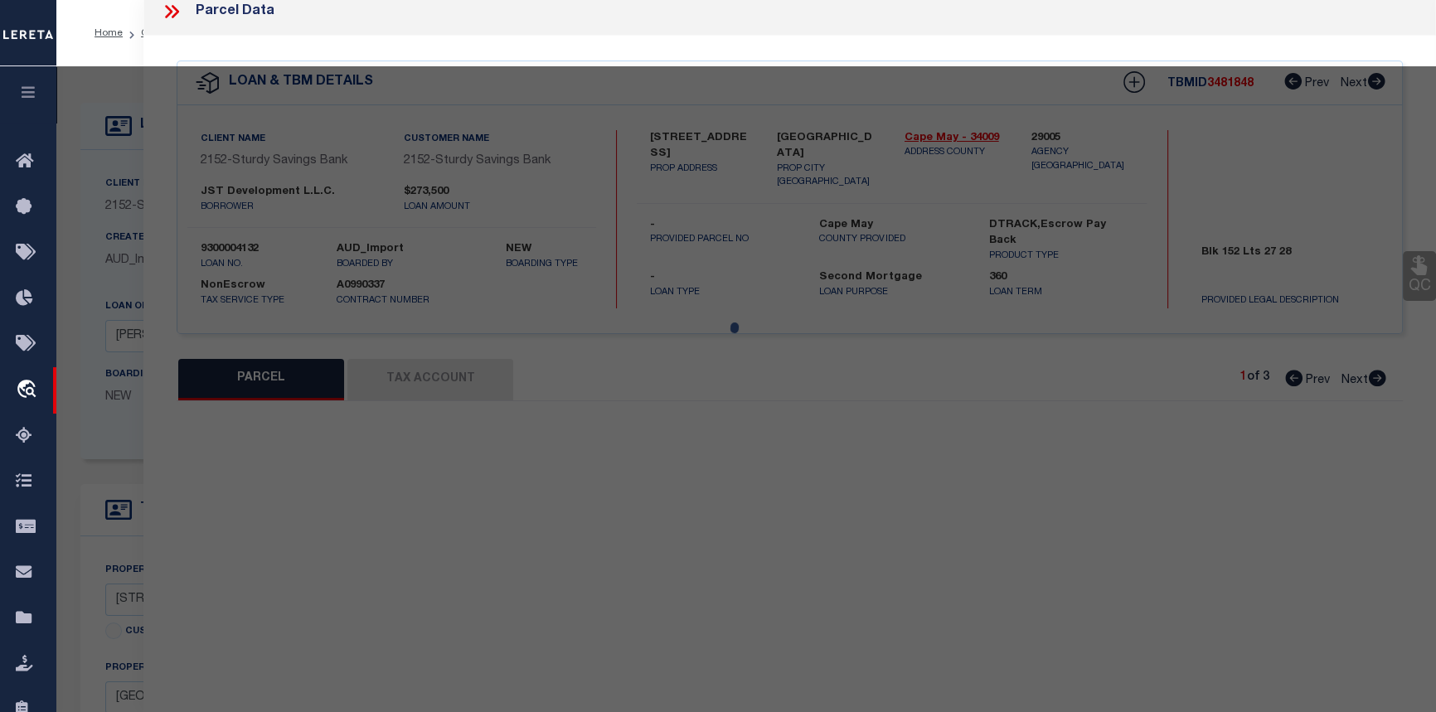
select select "CP"
select select "099"
type input "RIFES ROOST LLC"
select select "AGW"
select select "ADD"
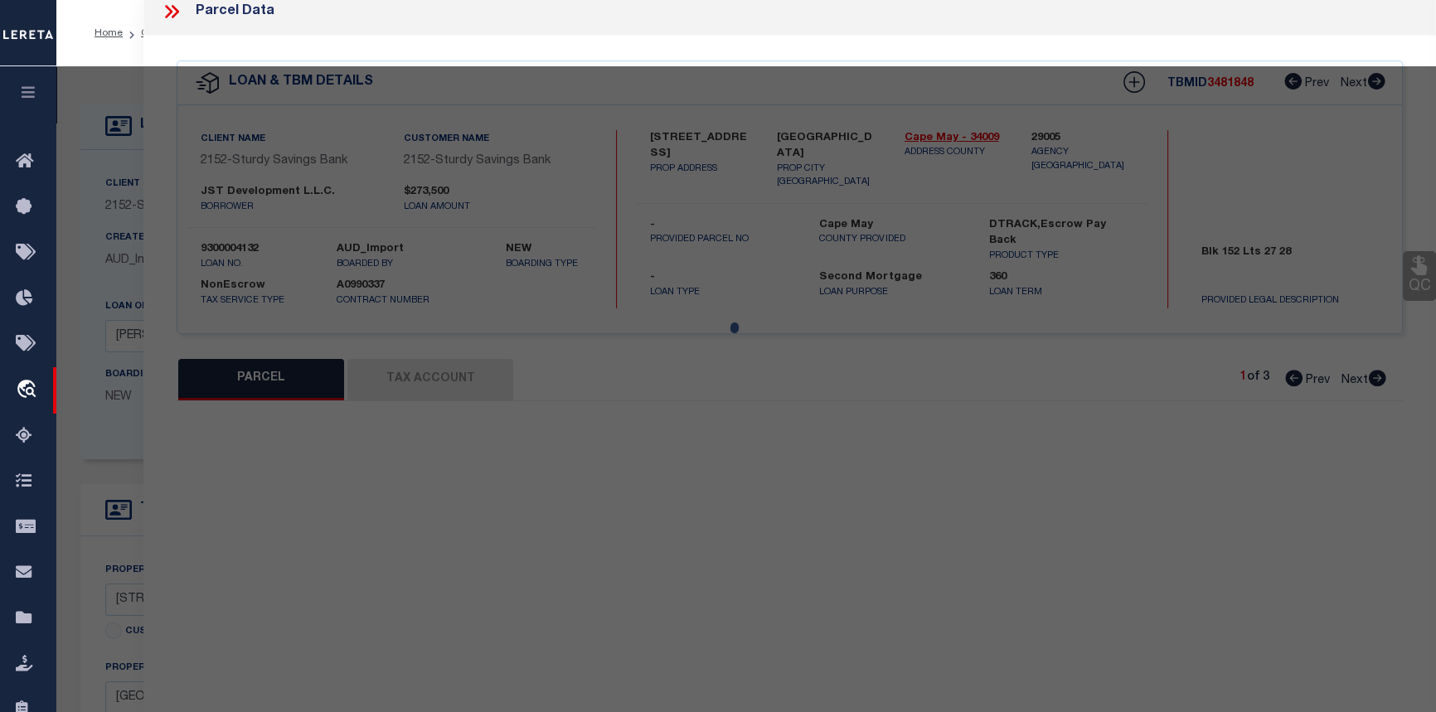
type input "2 NEW JERSEY AVE"
type textarea "LOT 26"
type textarea "ADDED PCL"
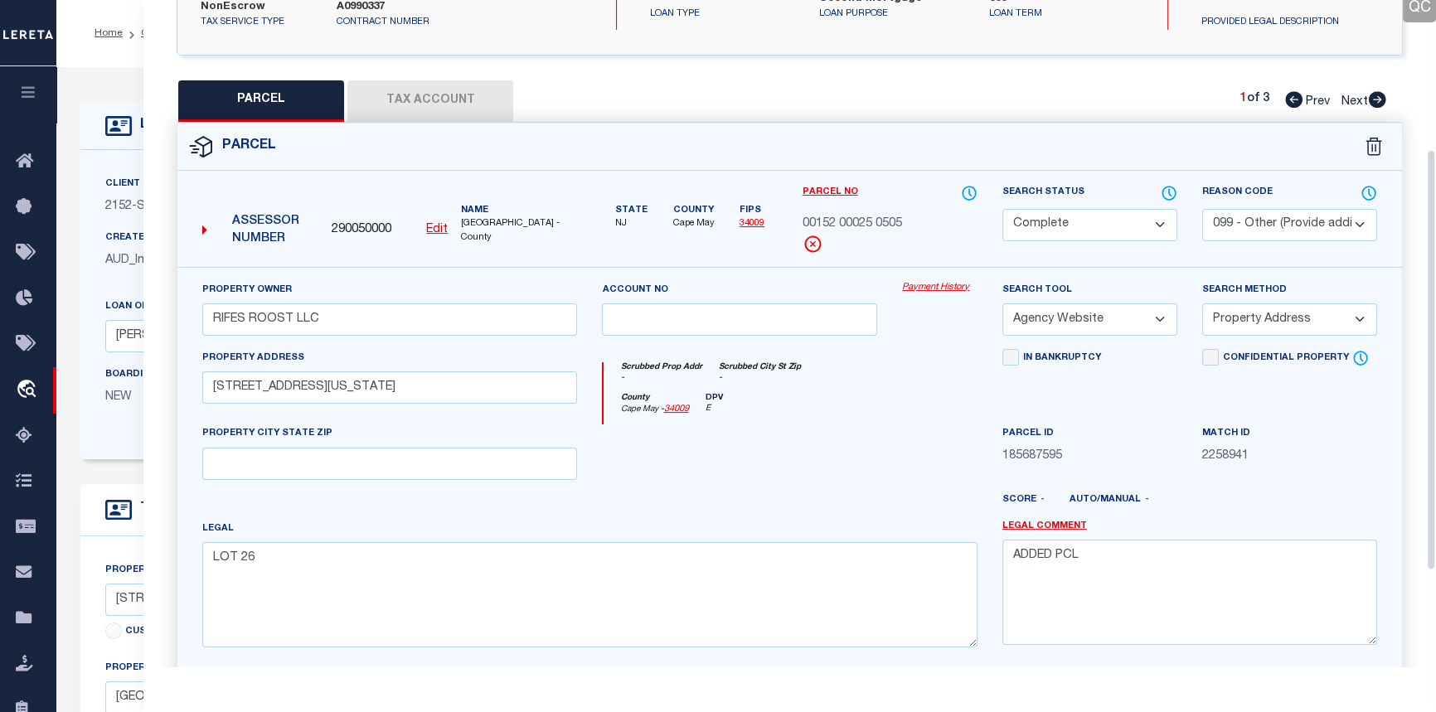
scroll to position [236, 0]
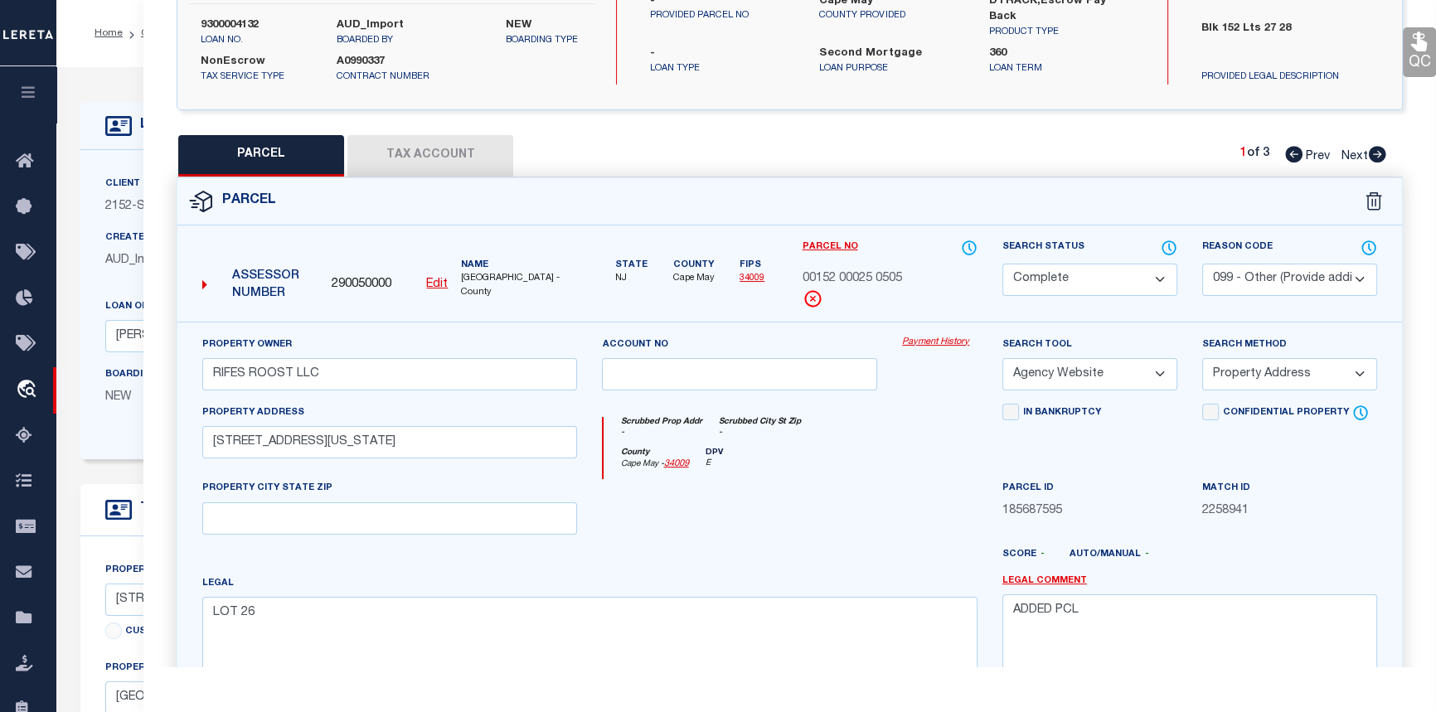
click at [427, 148] on button "Tax Account" at bounding box center [430, 155] width 166 height 41
select select "100"
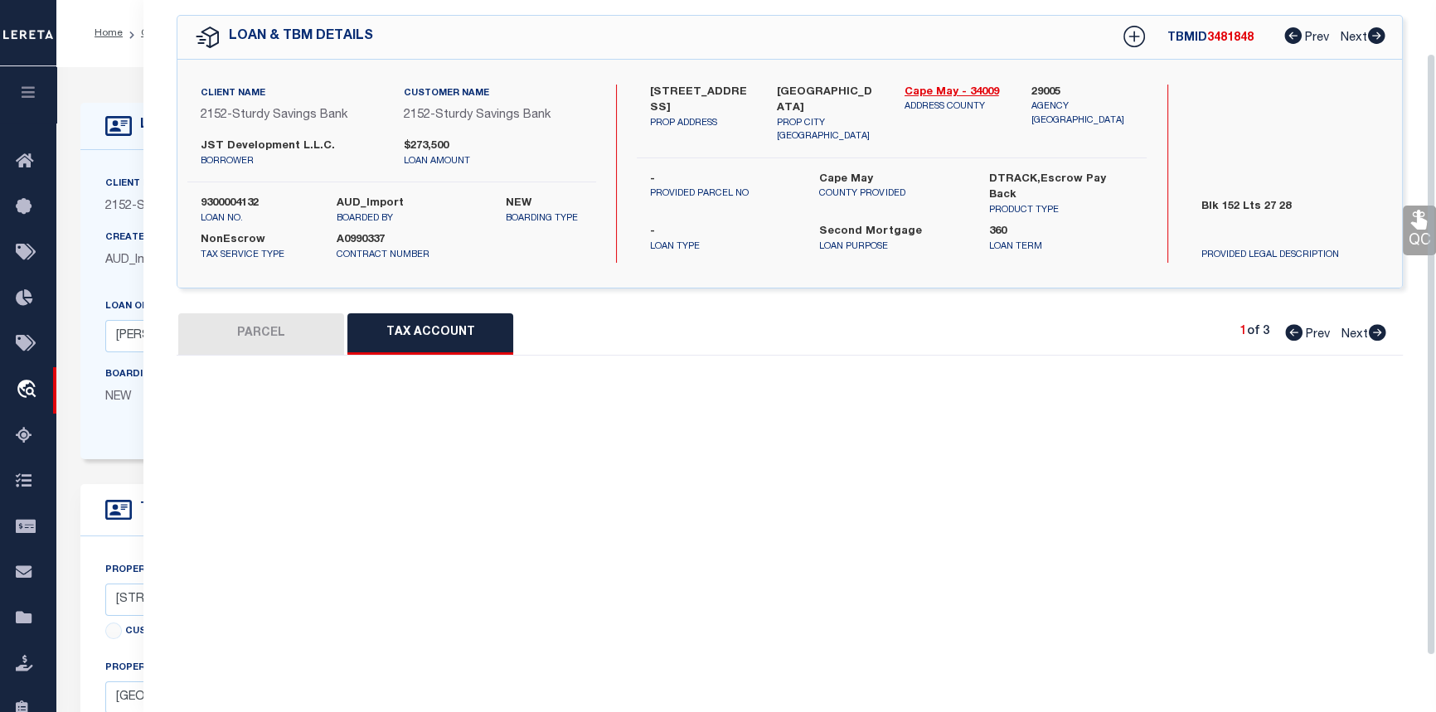
scroll to position [88, 0]
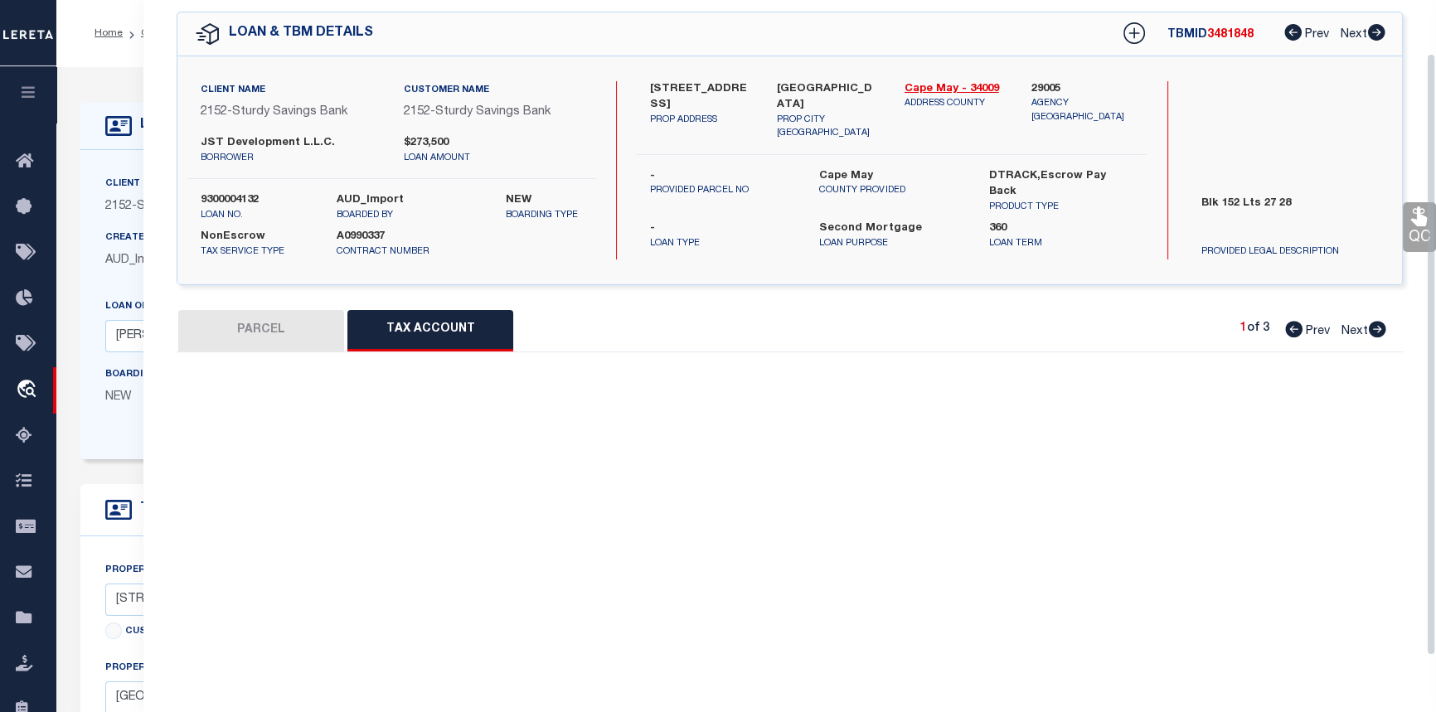
select select "100"
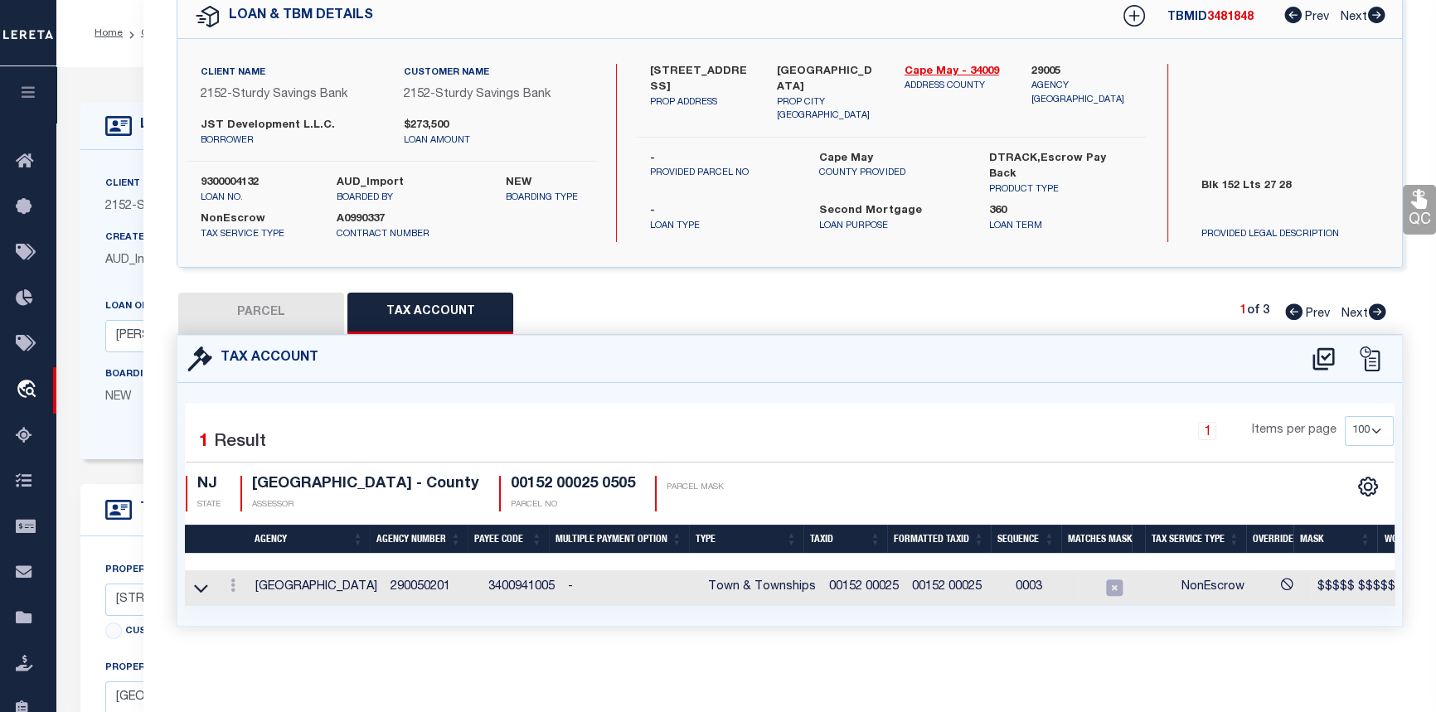
click at [1384, 305] on icon at bounding box center [1377, 312] width 17 height 17
select select "AS"
select select
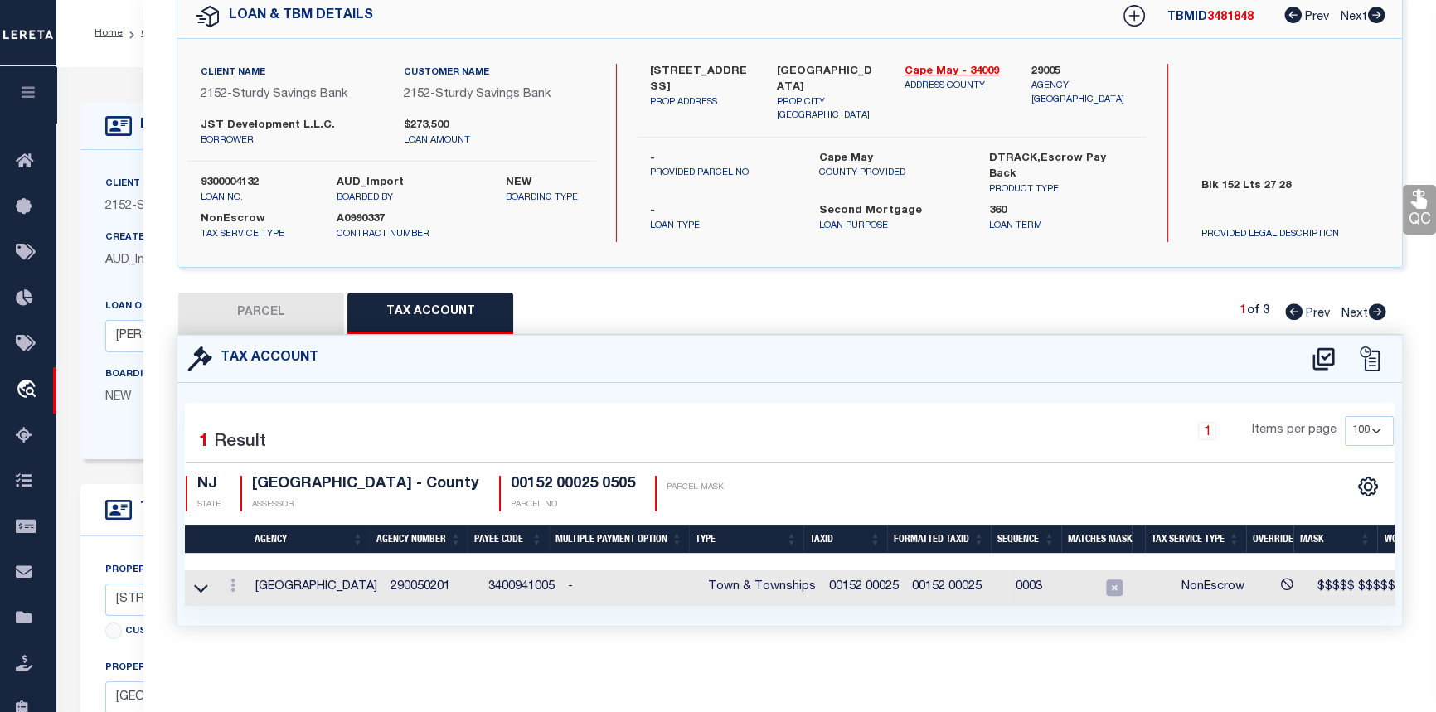
checkbox input "false"
select select "CP"
select select "099"
type input "RIFES ROOST LLC"
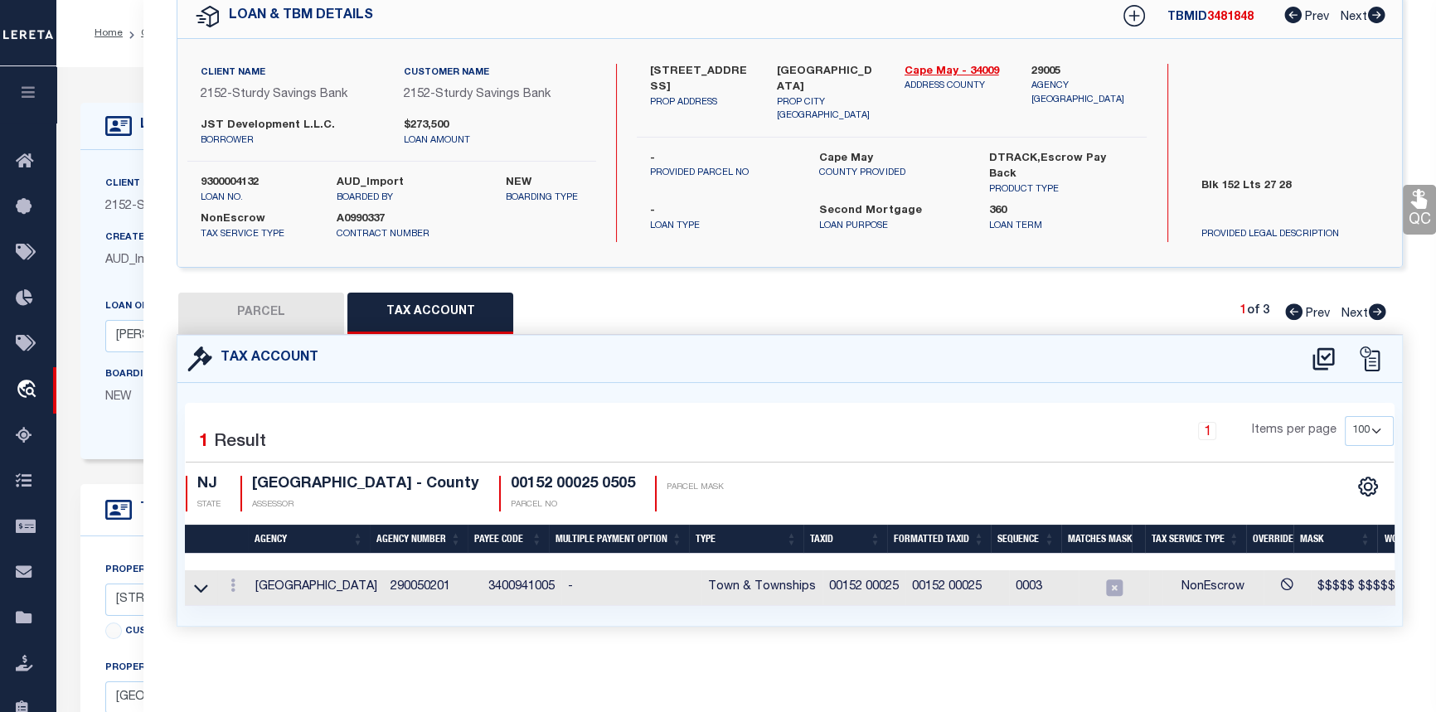
select select "AGW"
select select "ADD"
type input "1267 BAYSHORE RD"
type textarea "PCL ADDED"
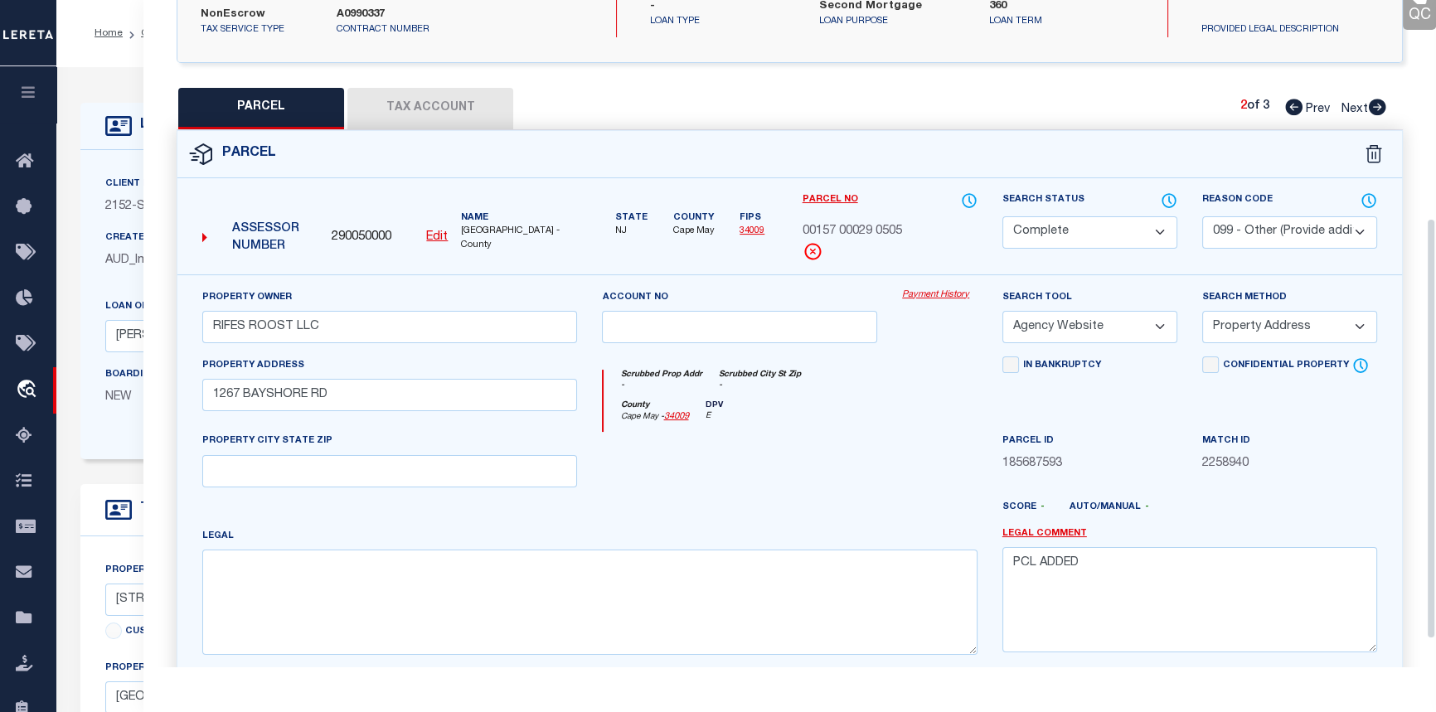
scroll to position [161, 0]
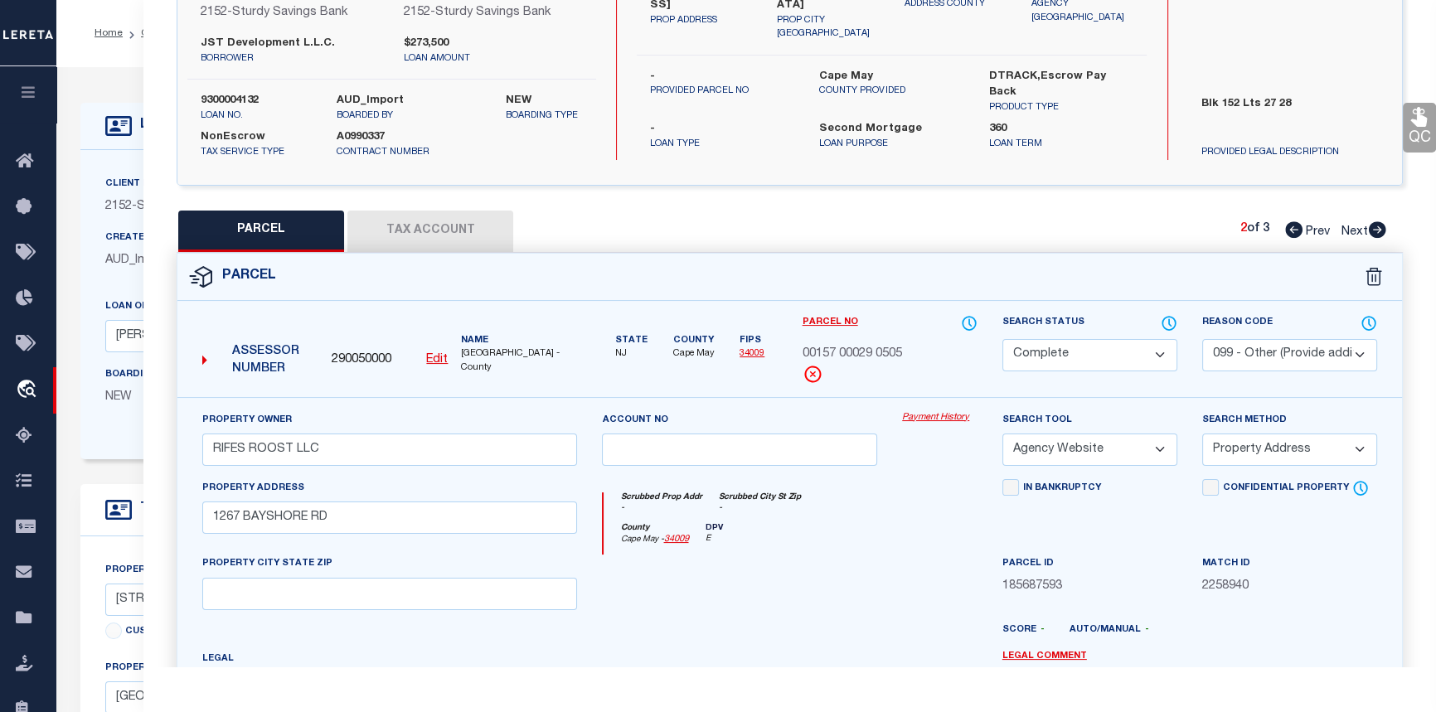
click at [433, 227] on button "Tax Account" at bounding box center [430, 231] width 166 height 41
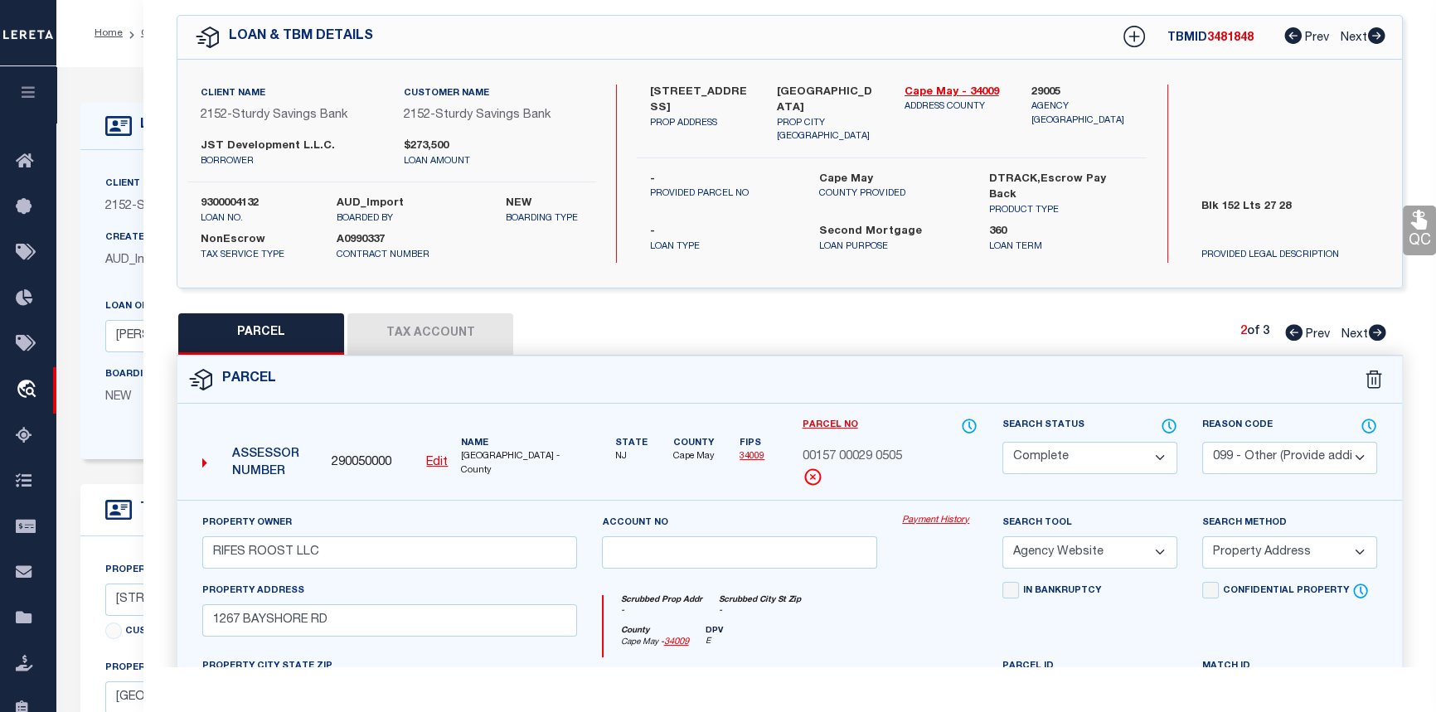
select select "100"
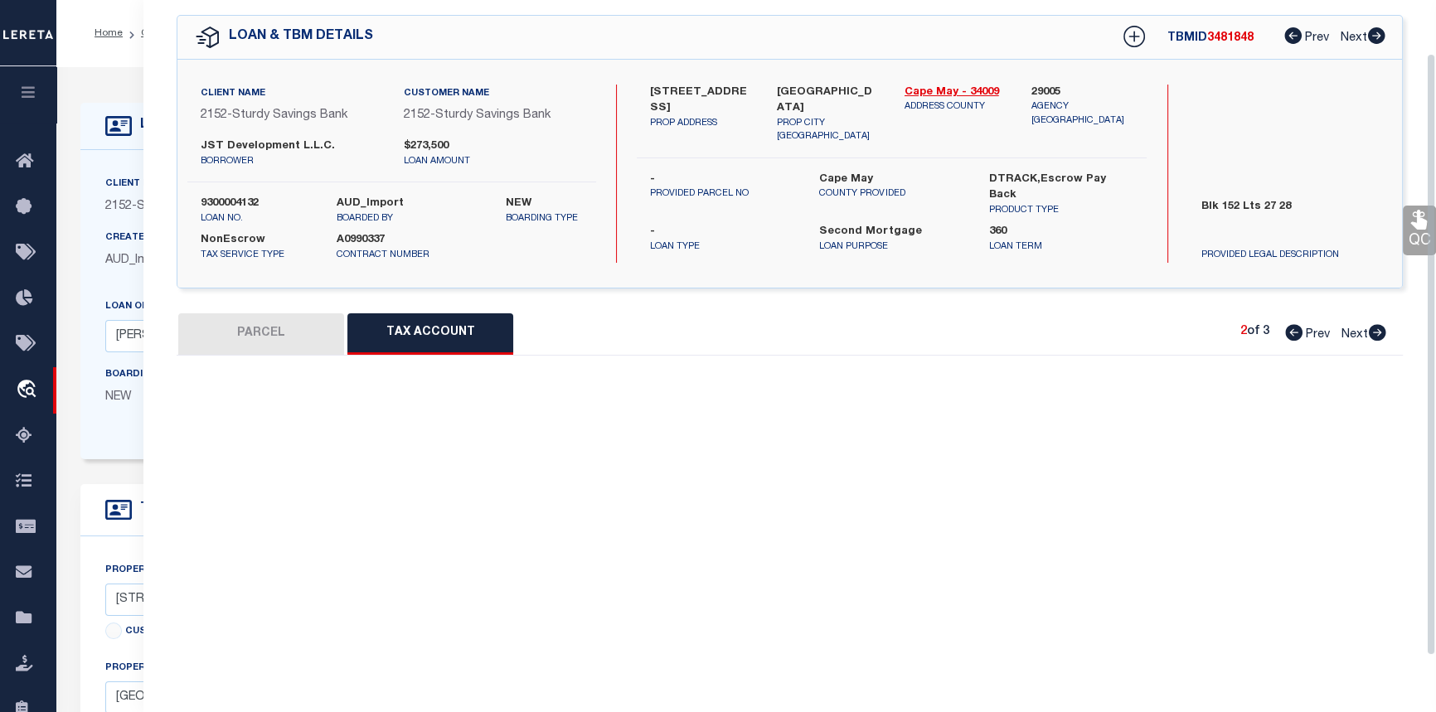
select select "100"
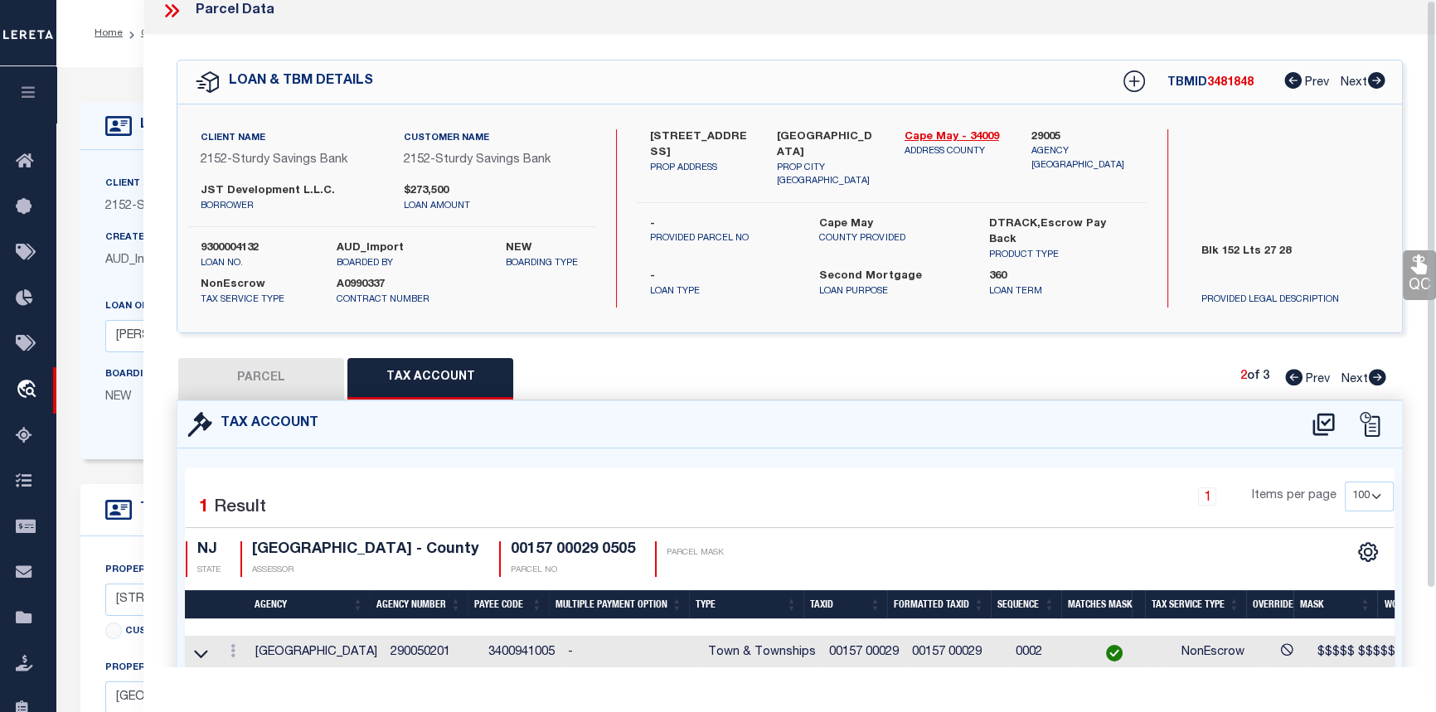
scroll to position [0, 0]
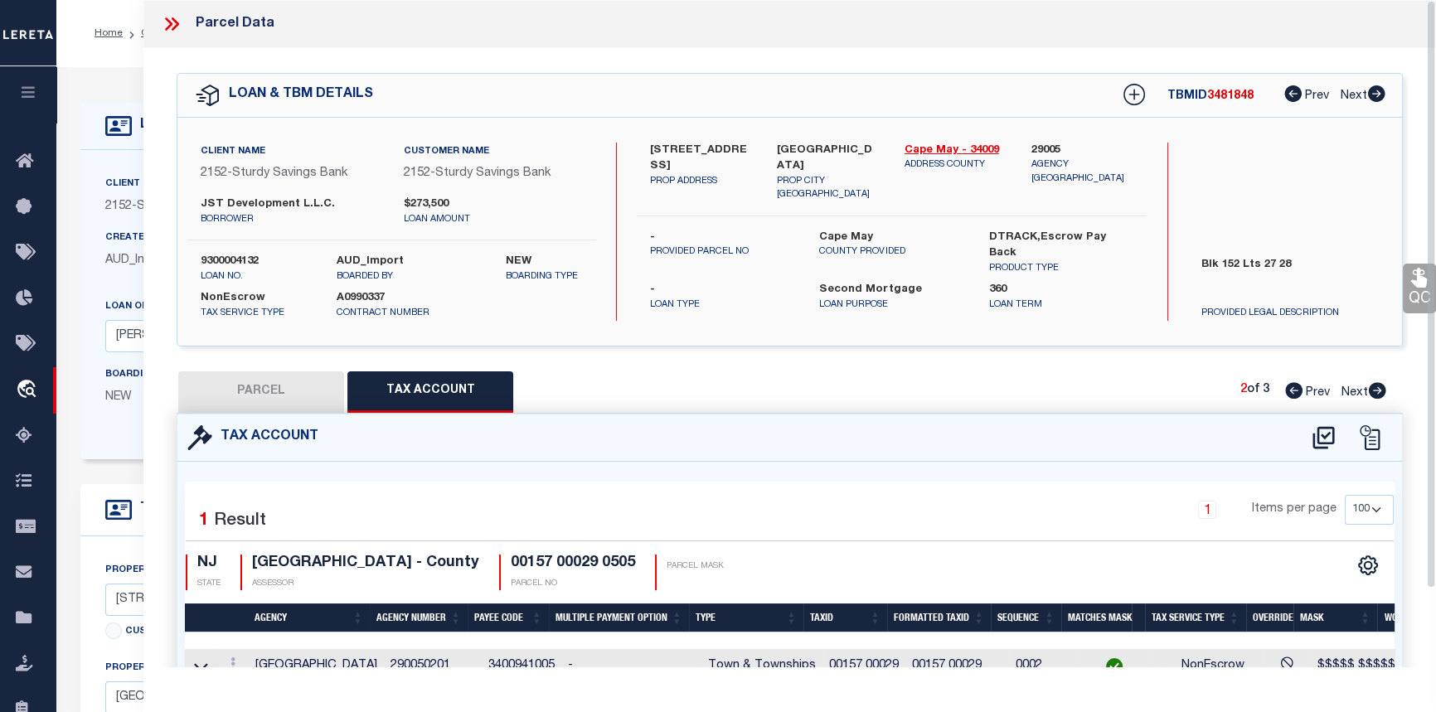
click at [171, 19] on icon at bounding box center [172, 24] width 22 height 22
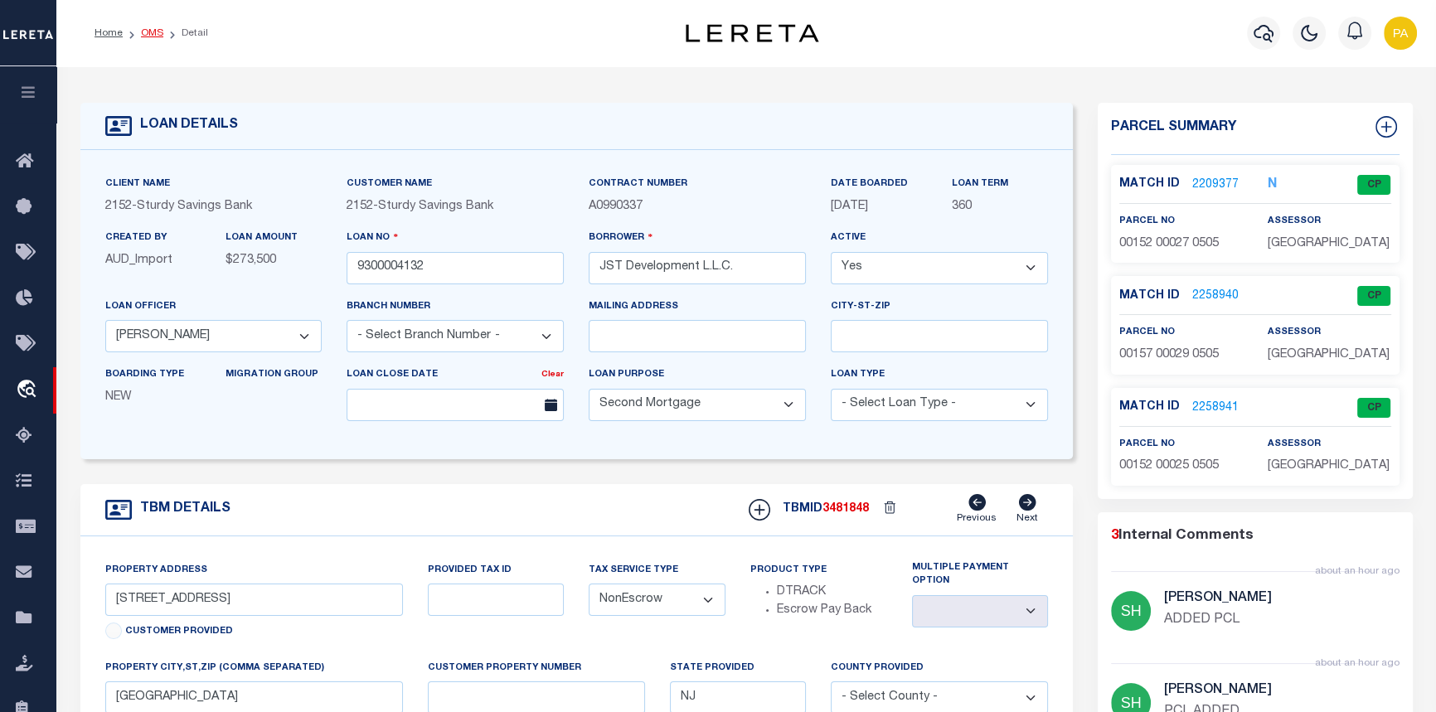
click at [153, 29] on link "OMS" at bounding box center [152, 33] width 22 height 10
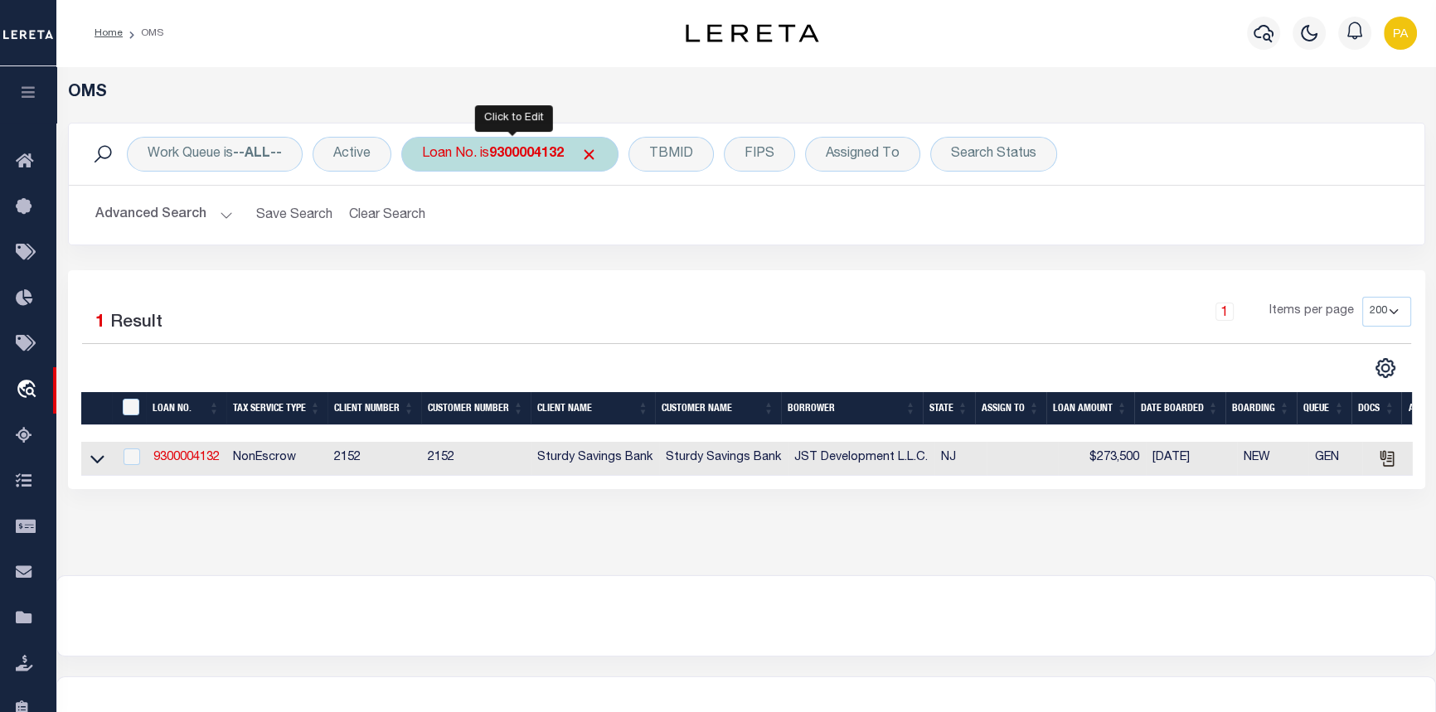
click at [519, 157] on b "9300004132" at bounding box center [526, 154] width 75 height 13
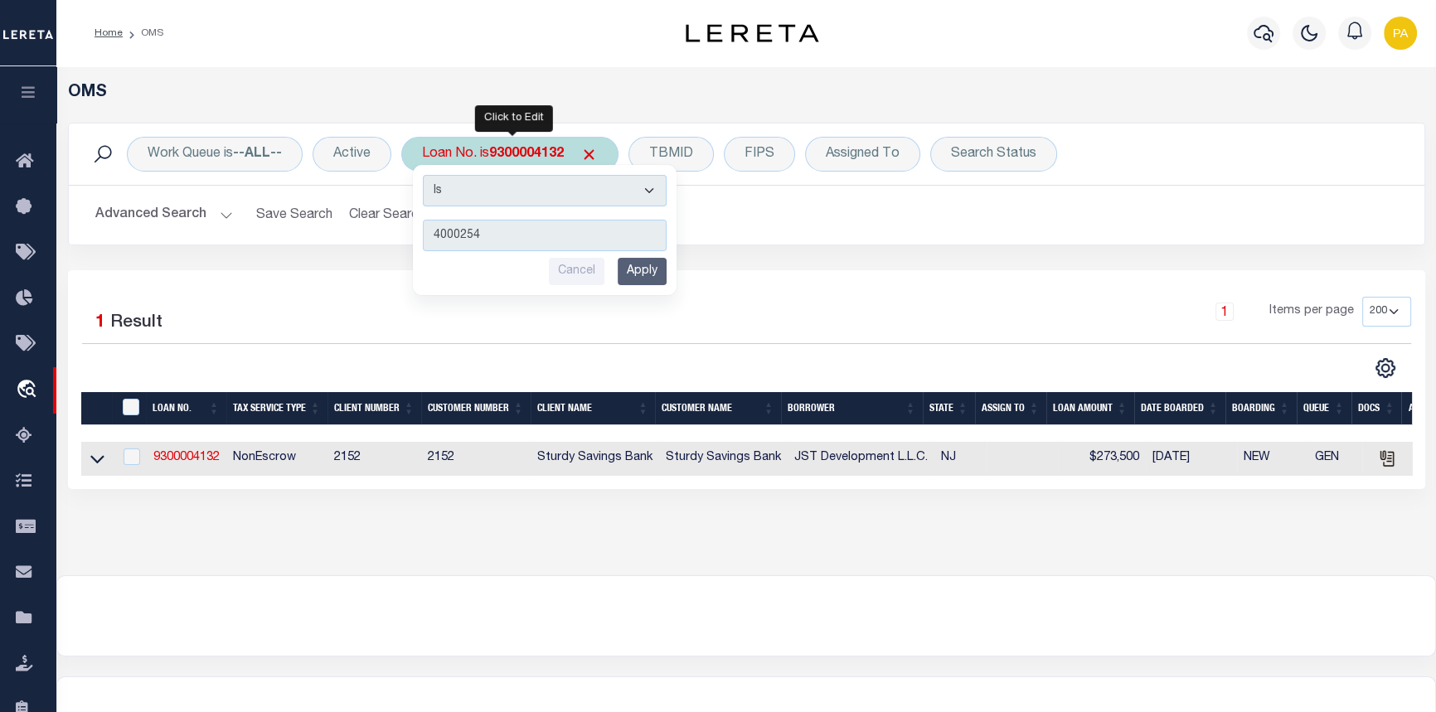
type input "40002543"
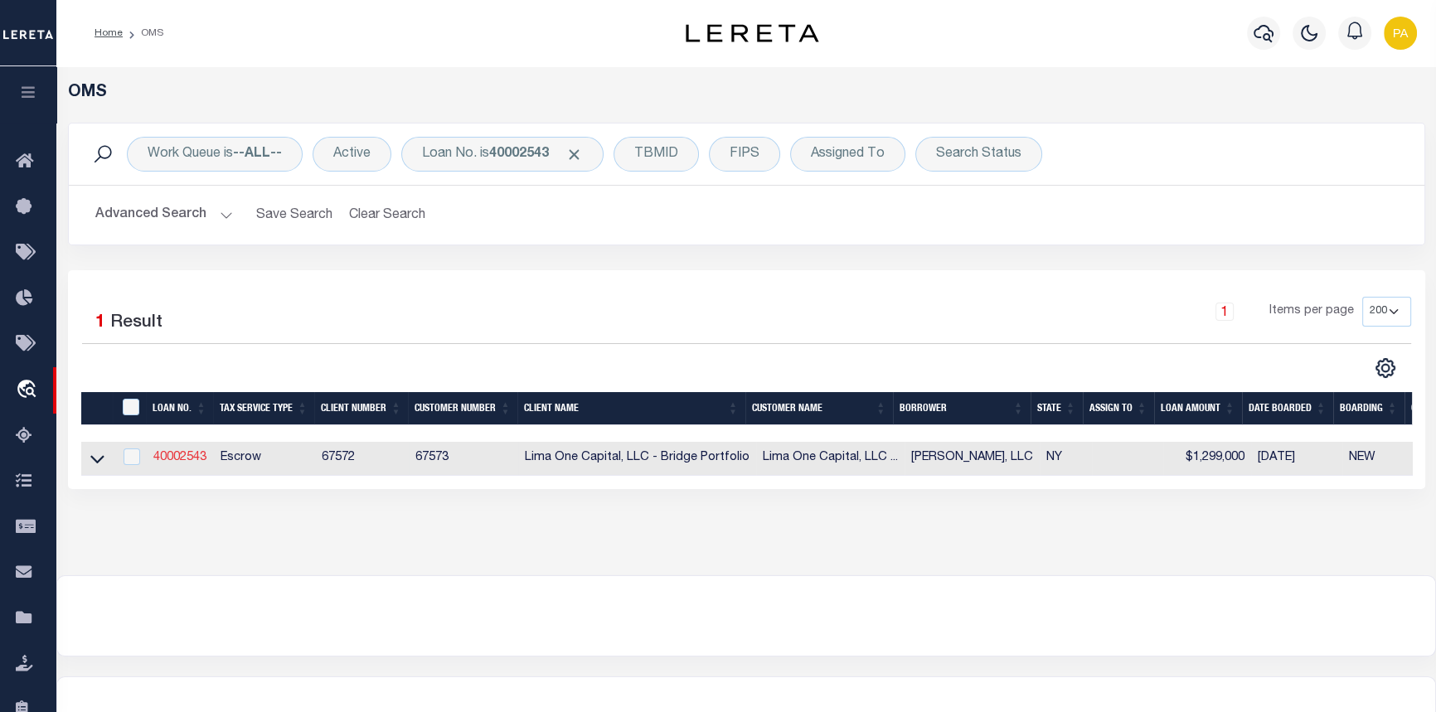
click at [188, 459] on link "40002543" at bounding box center [179, 458] width 53 height 12
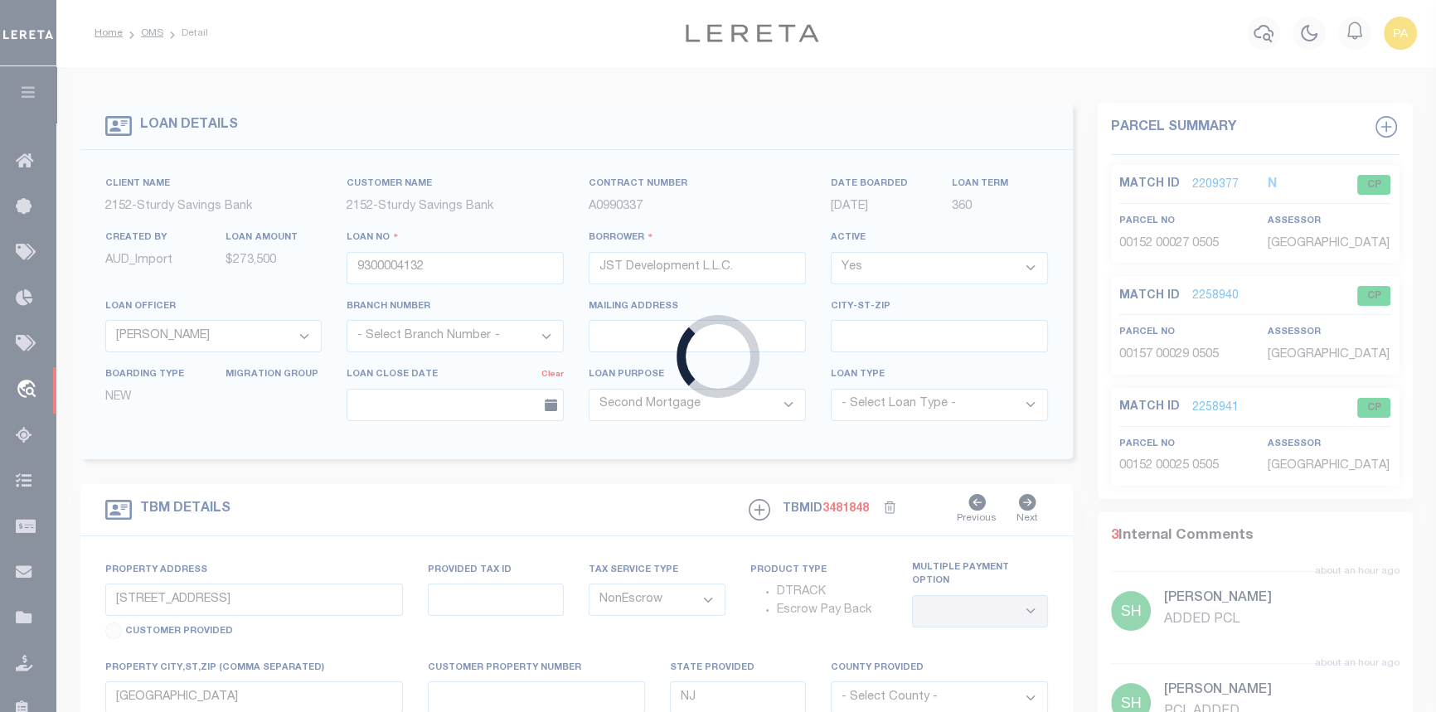
type input "40002543"
type input "CHRIS FERRARO, LLC"
select select
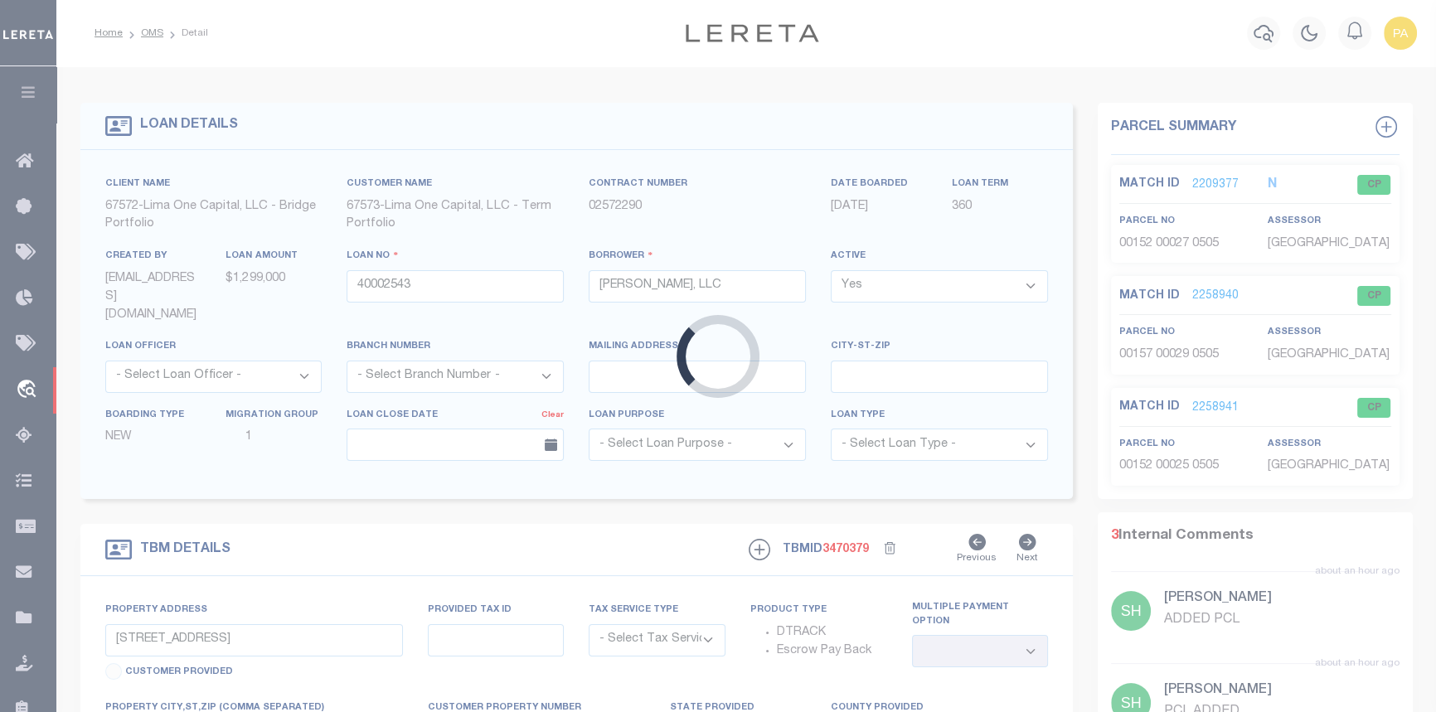
type input "465 SECOND ST"
radio input "true"
select select "Escrow"
type input "TROY NY 12180"
type input "40002543-2"
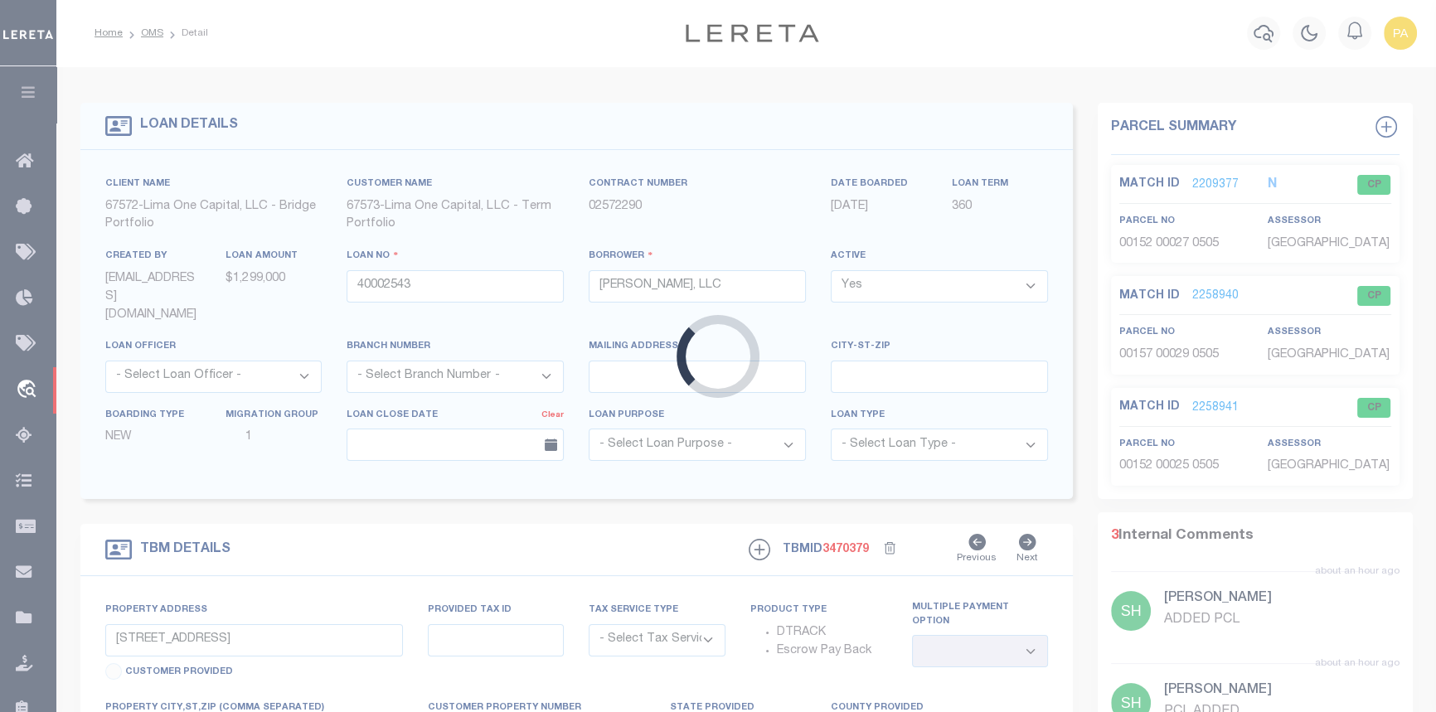
type input "NY"
type textarea "MAY 3 2024 LEGAL COVERS 10 PARCELS"
type textarea "Compare"
select select "4"
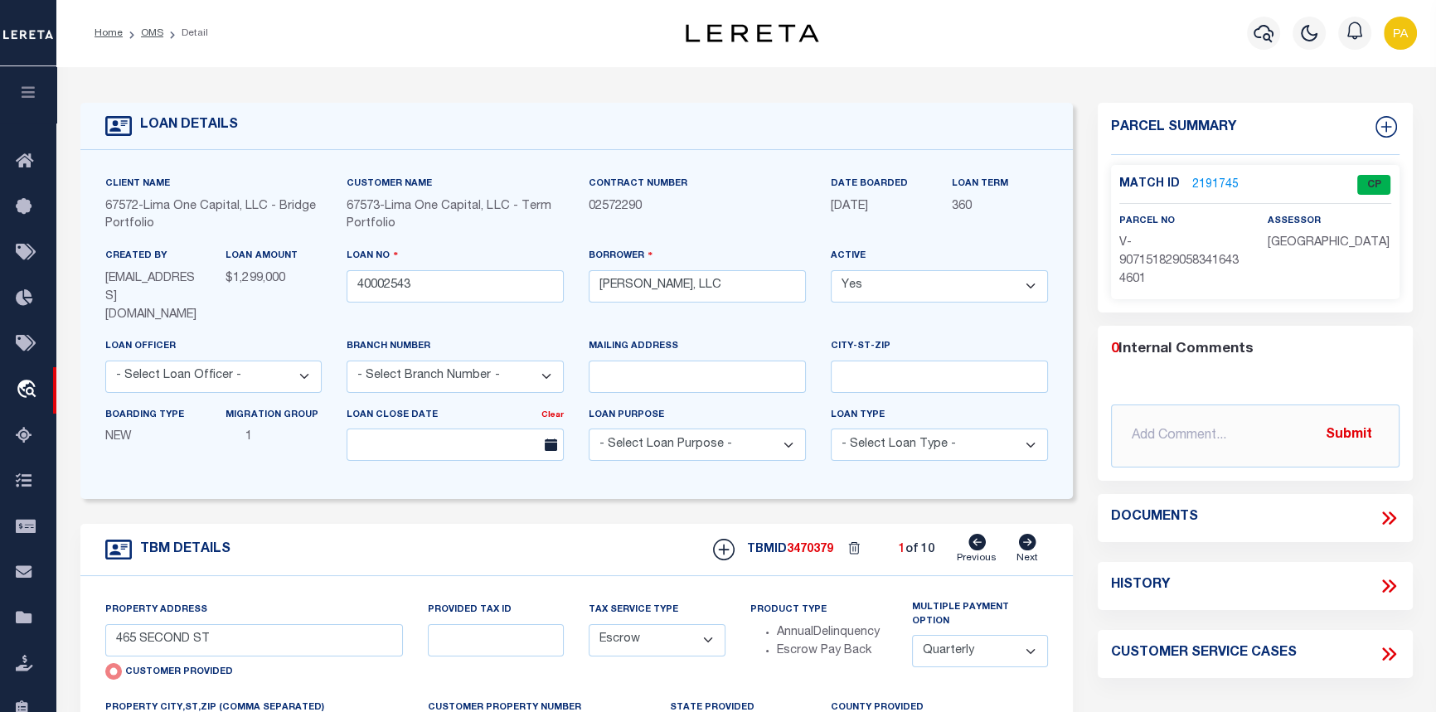
click at [1024, 534] on icon at bounding box center [1027, 542] width 17 height 17
type input "524 SECOND ST"
radio input "false"
type input "40002543-7"
click at [1024, 534] on icon at bounding box center [1027, 542] width 17 height 17
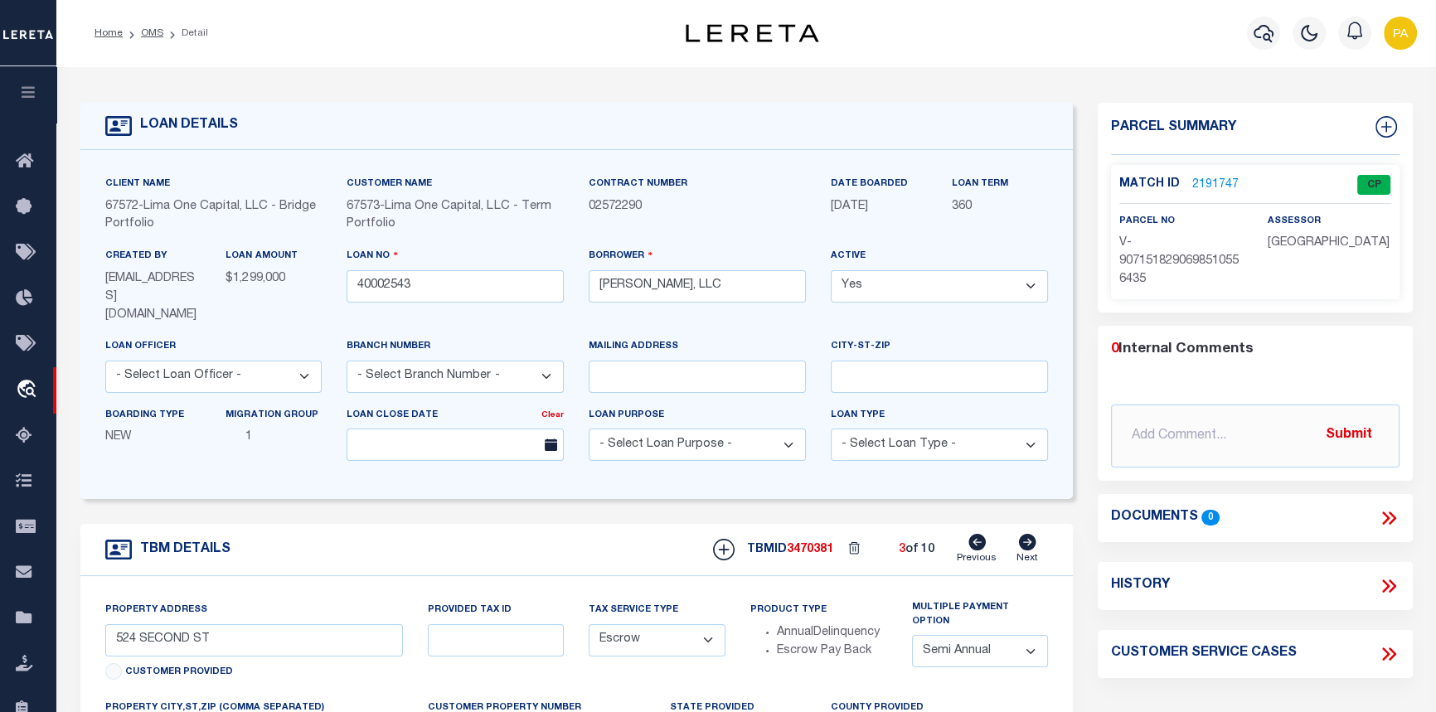
type input "566 SECOND ST"
type input "40002543-3"
click at [1024, 534] on icon at bounding box center [1027, 542] width 17 height 17
type input "732 THIRD AVE"
type input "TROY NY 12182"
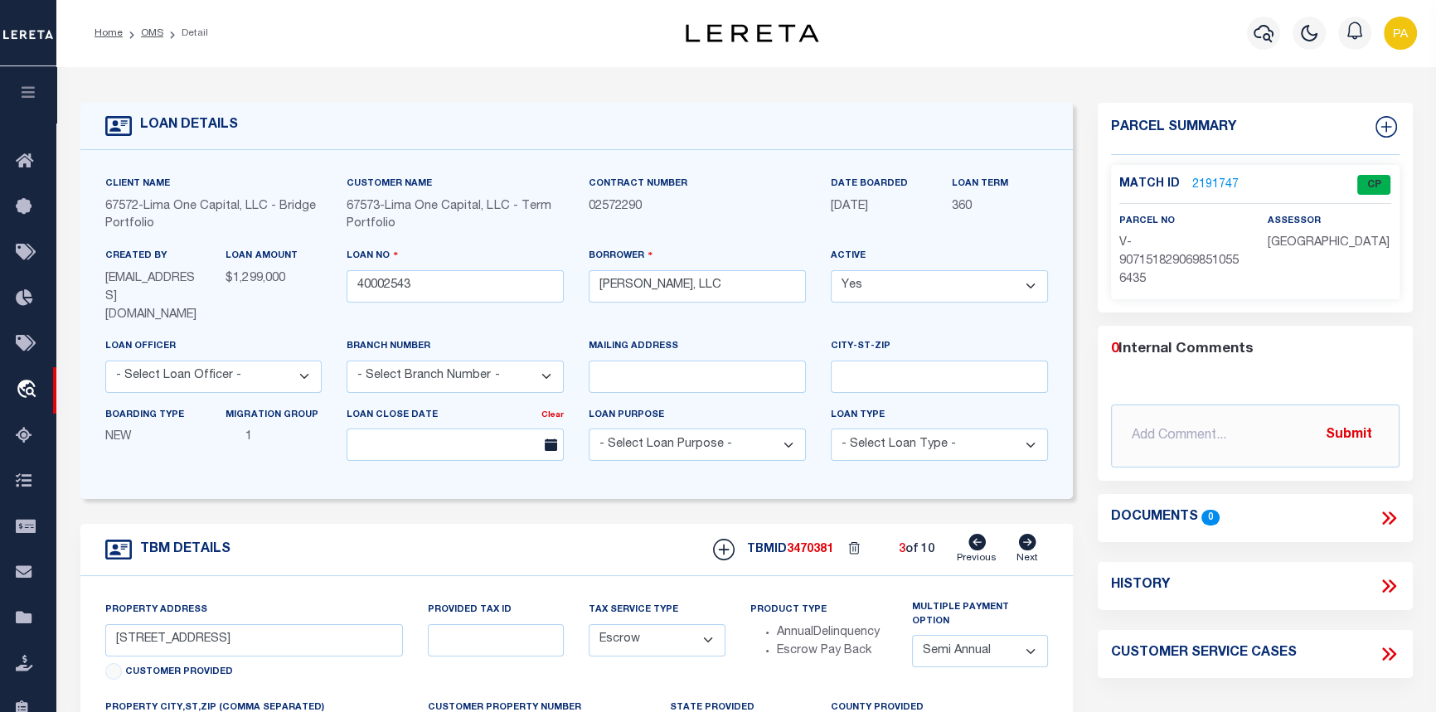
type input "40002543-6"
click at [1024, 534] on icon at bounding box center [1027, 542] width 17 height 17
type input "594 FIFTH AVE"
type input "40002543-5"
click at [1024, 534] on icon at bounding box center [1027, 542] width 17 height 17
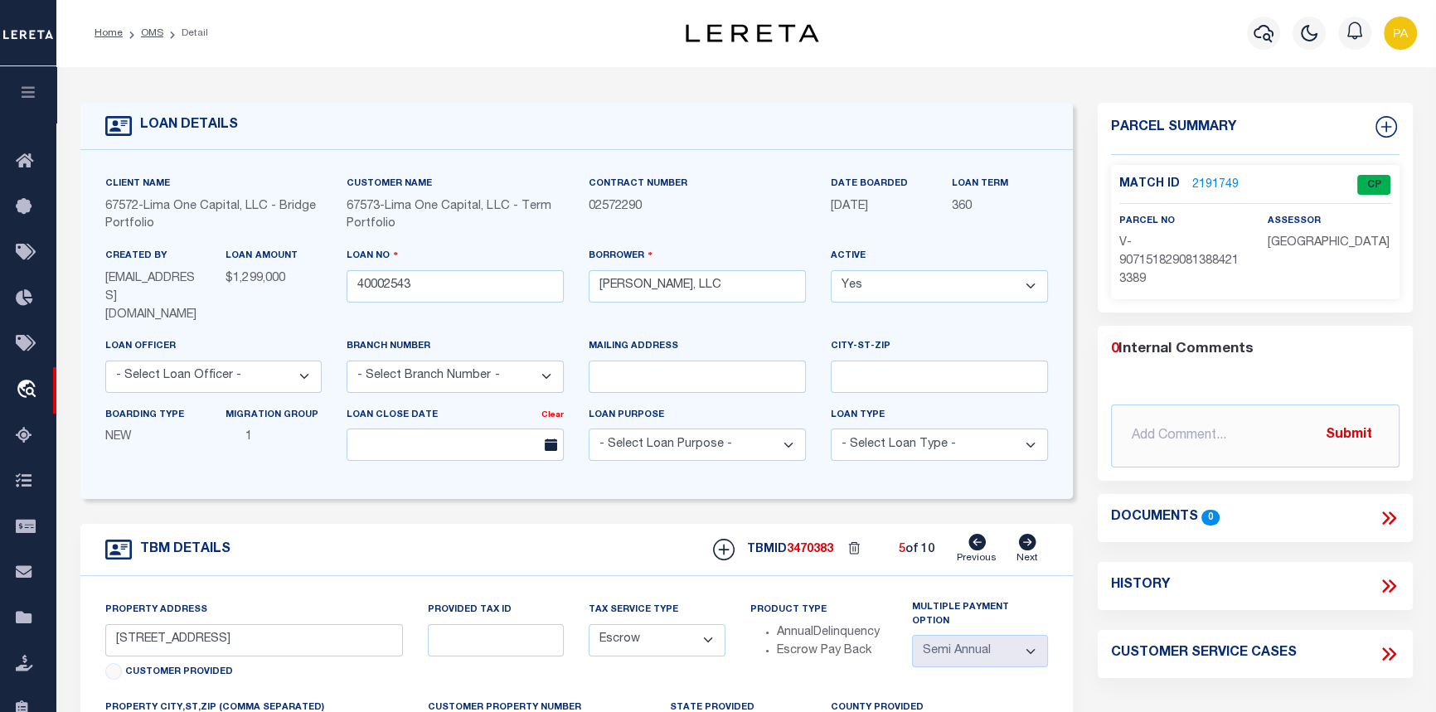
type input "471 SECOND ST"
type input "TROY NY 12180"
type input "40002543-8"
click at [1024, 534] on icon at bounding box center [1027, 542] width 17 height 17
type input "477 SECOND ST"
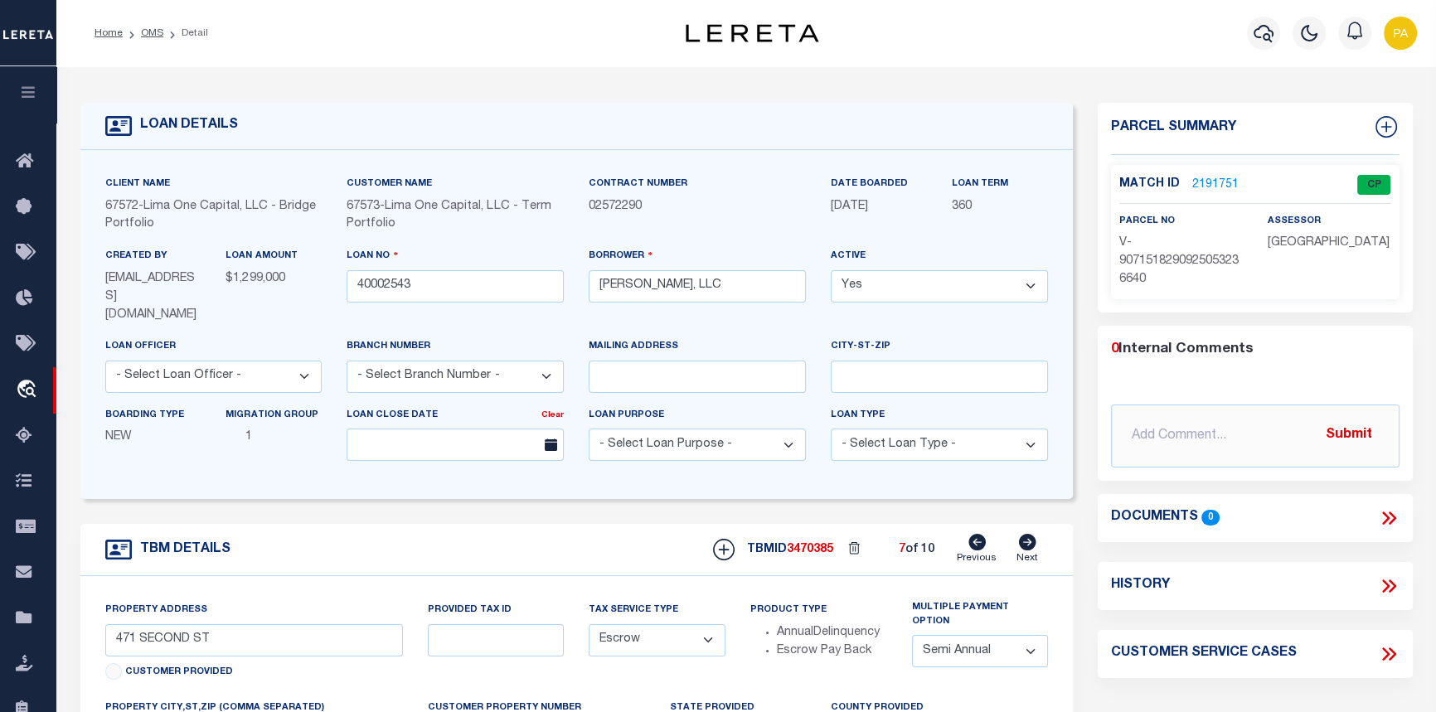
type input "40002543-9"
click at [1024, 524] on div "TBM DETAILS TBMID 3470385 7 of 10 Next" at bounding box center [576, 550] width 993 height 52
click at [1023, 524] on div "TBM DETAILS TBMID 3470385 7 of 10 Next" at bounding box center [576, 550] width 993 height 52
click at [1027, 534] on icon at bounding box center [1027, 542] width 17 height 17
type input "13 101ST ST"
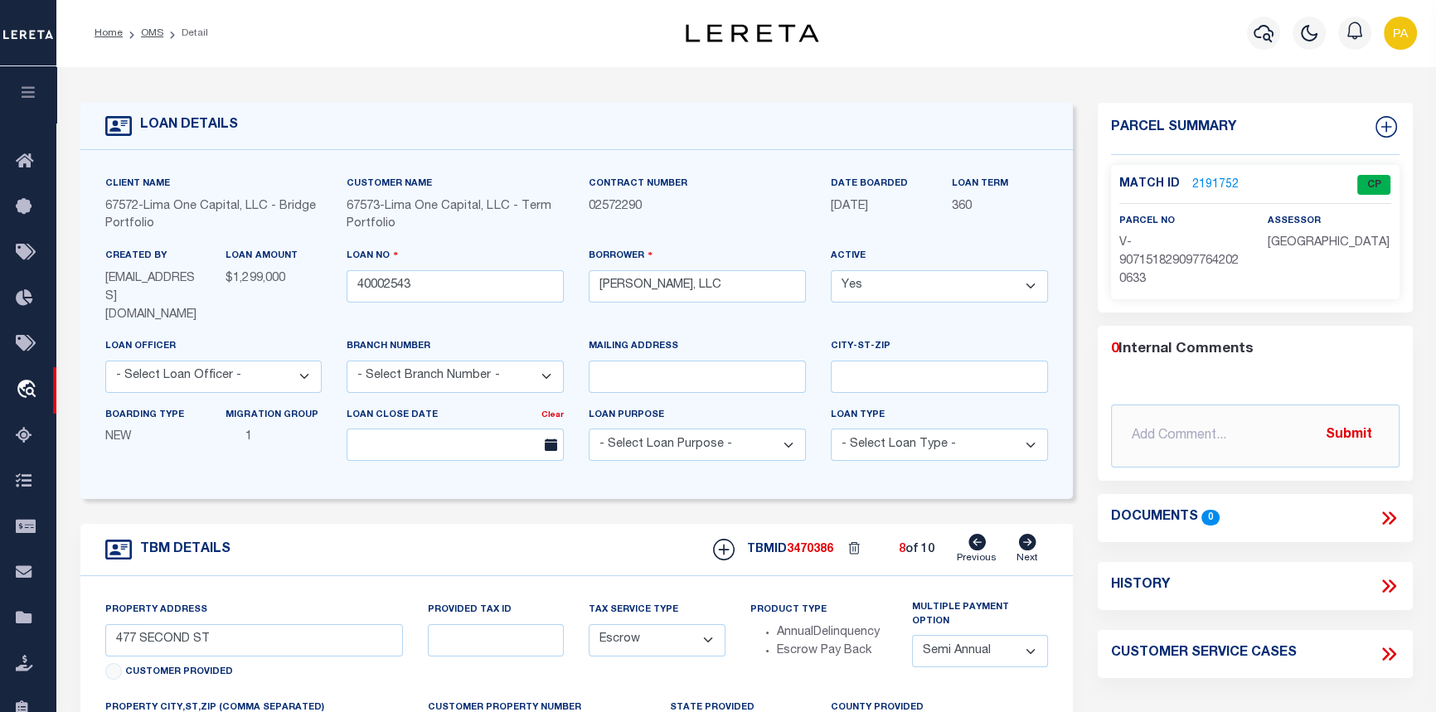
type input "40002543-4"
click at [1027, 534] on icon at bounding box center [1027, 542] width 17 height 17
type input "451 SIXTH AVE"
type input "TROY NY 12182"
type input "40002543-1"
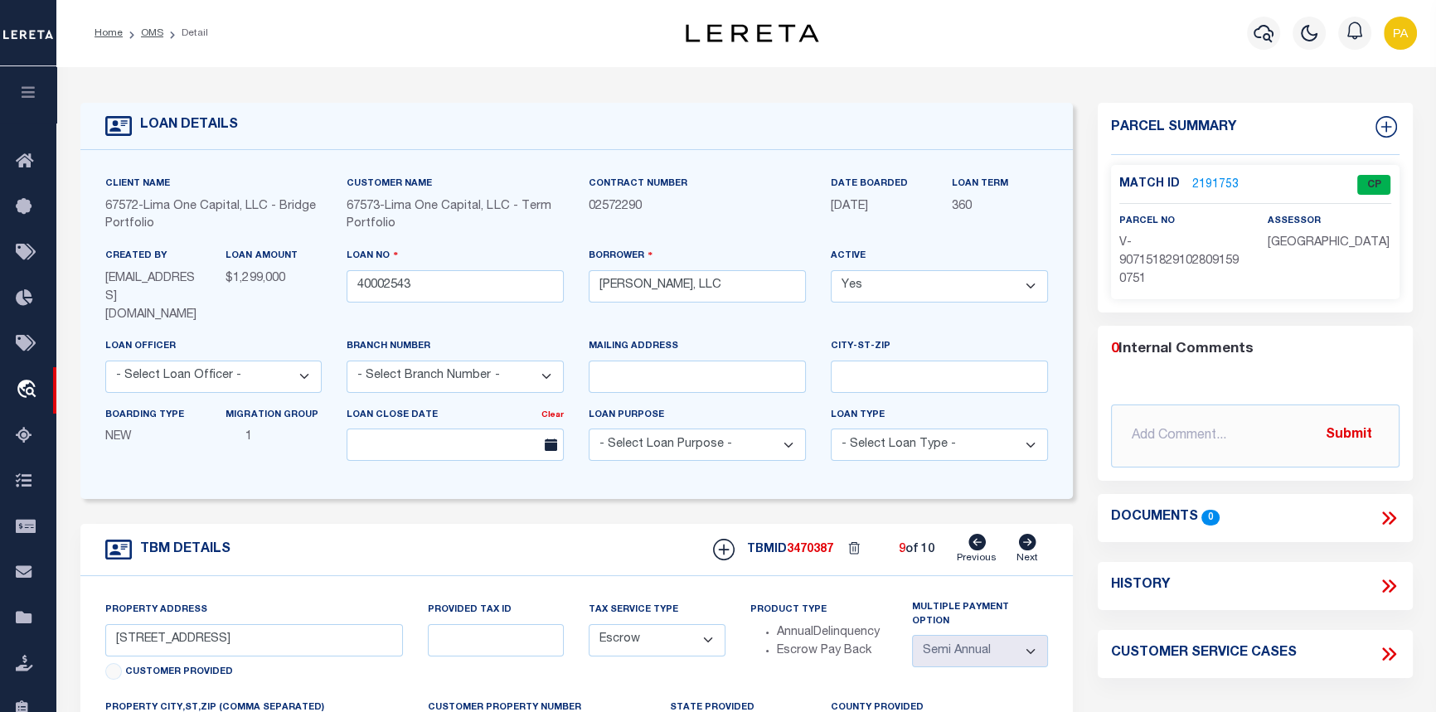
click at [1027, 534] on icon at bounding box center [1027, 542] width 17 height 17
type input "530 SECOND ST"
type input "TROY NY 12180"
click at [1217, 181] on link "2191754" at bounding box center [1216, 185] width 46 height 17
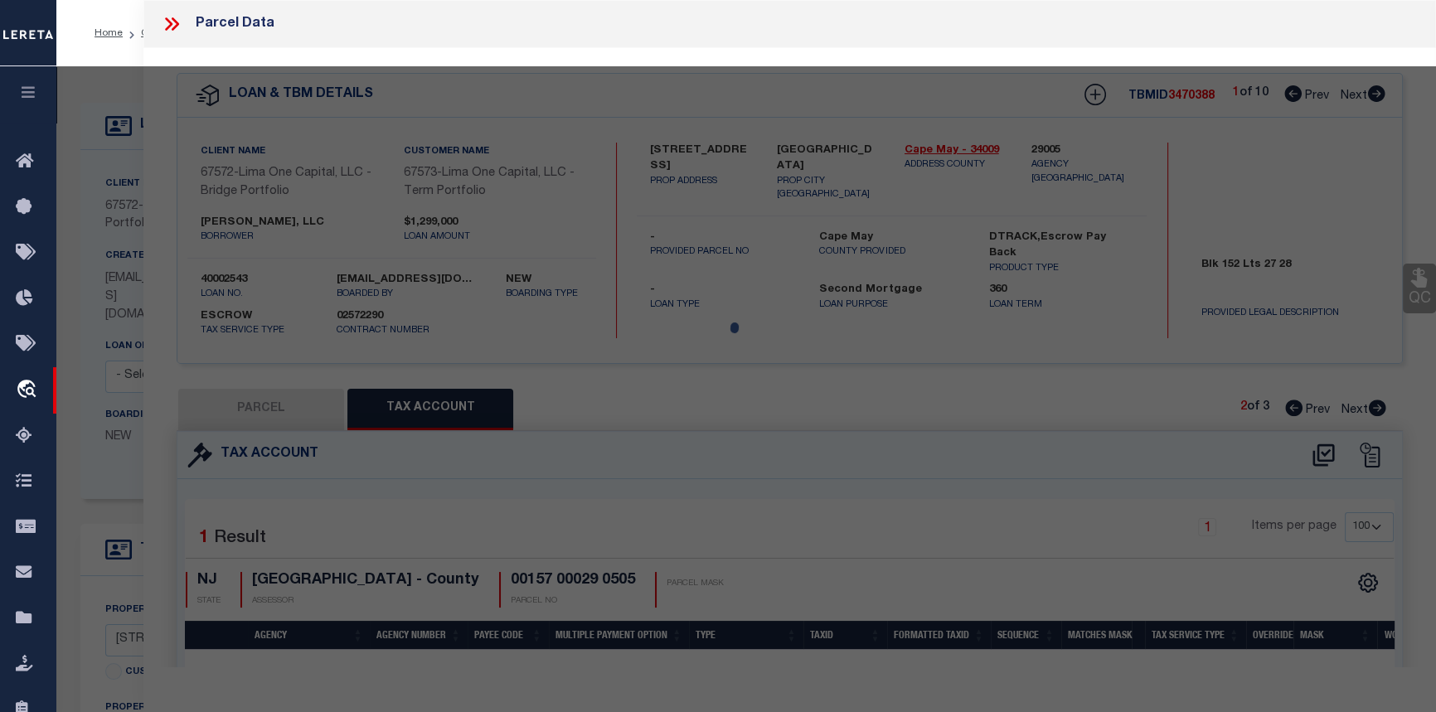
select select "AS"
select select
checkbox input "false"
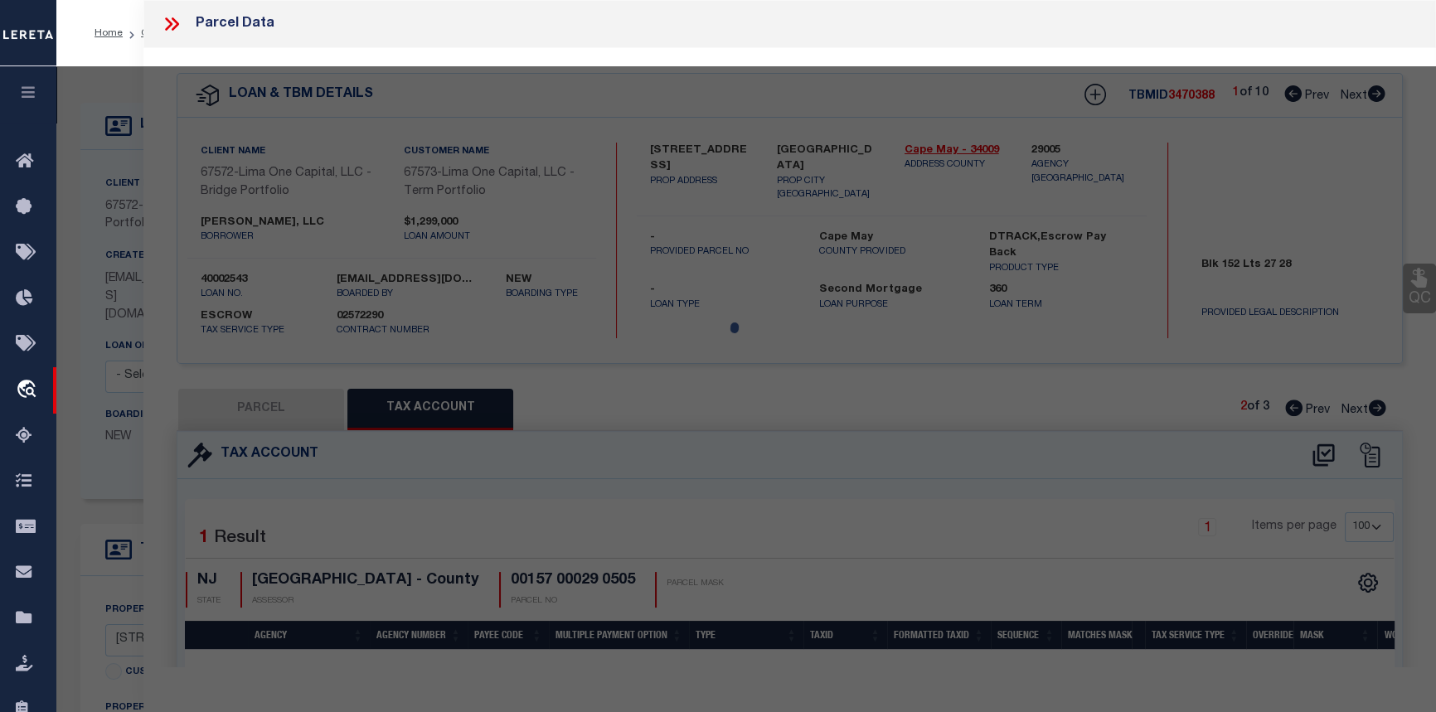
checkbox input "false"
select select "CP"
select select "AGW"
select select
type input "530 SECOND ST"
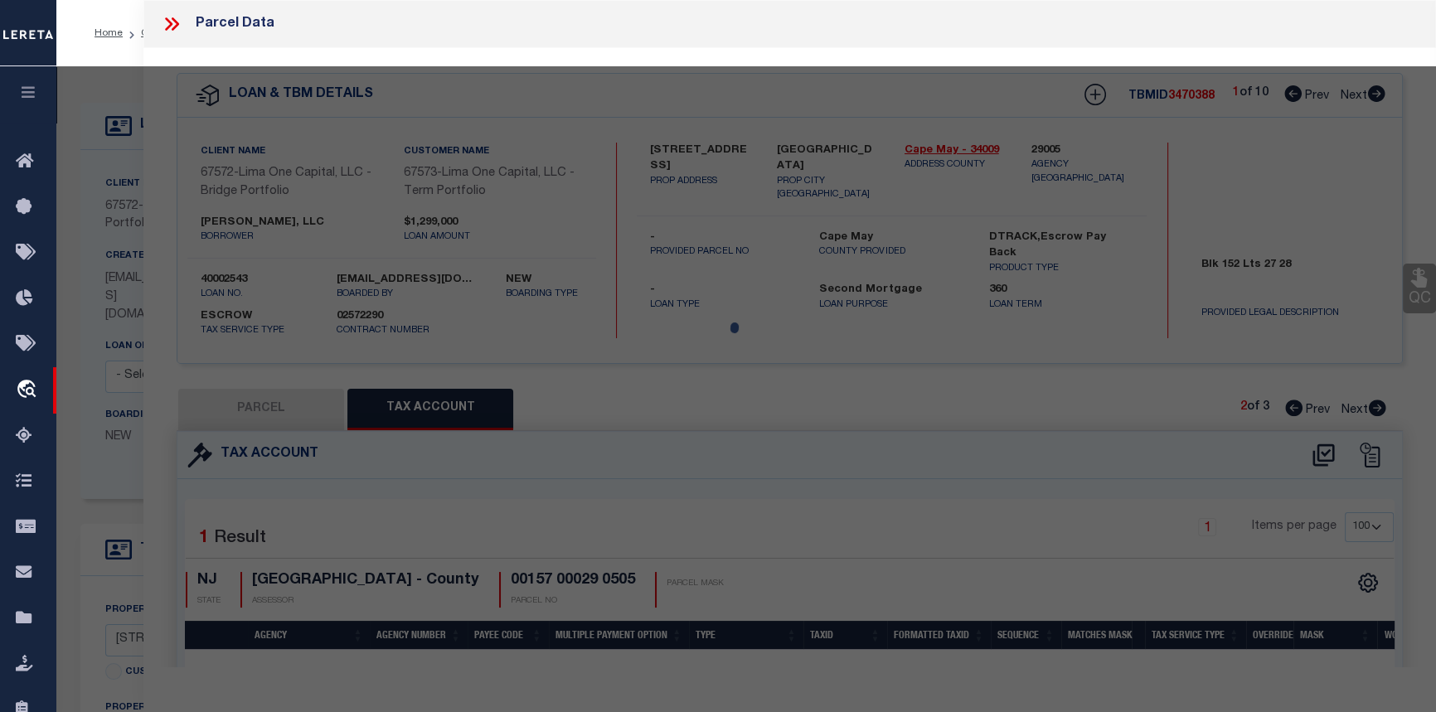
checkbox input "false"
type input "TROY NY 12180"
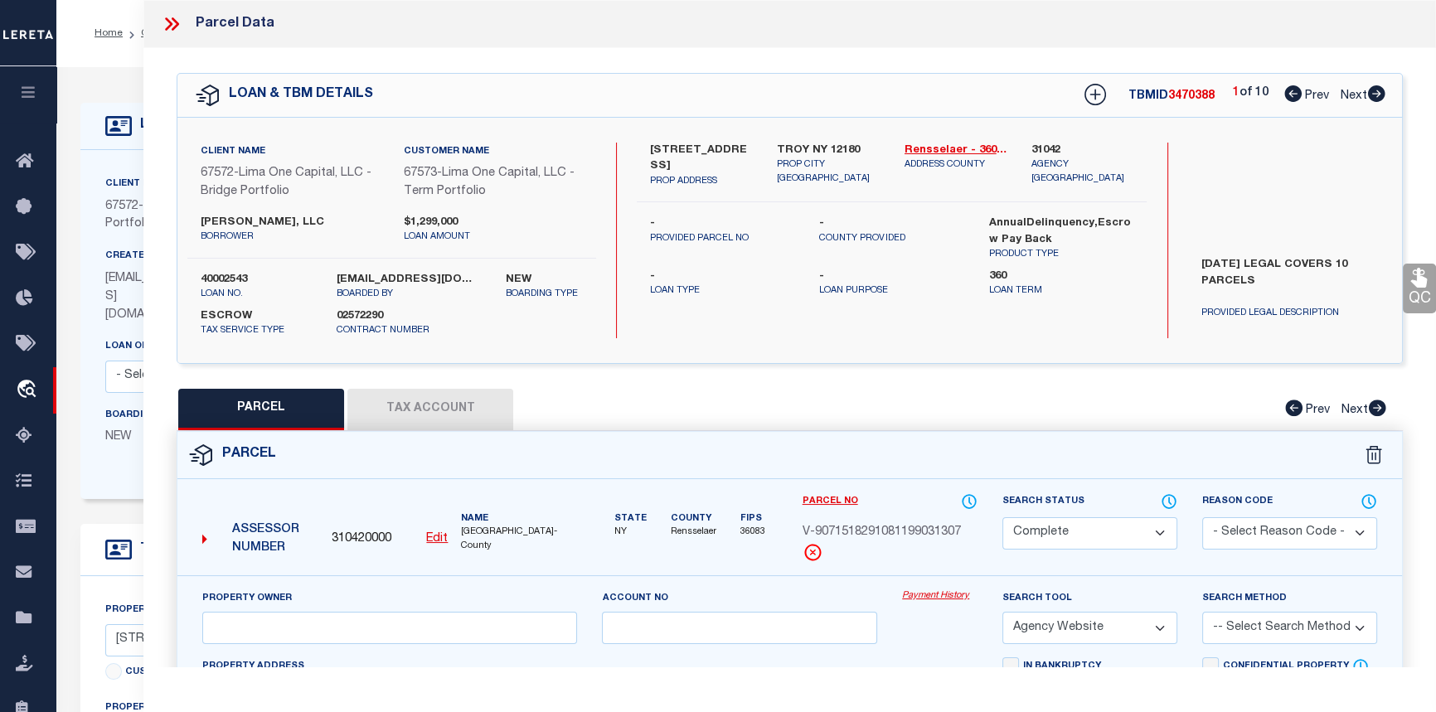
click at [953, 591] on link "Payment History" at bounding box center [939, 597] width 75 height 14
click at [1382, 99] on icon at bounding box center [1376, 93] width 17 height 17
select select "AS"
select select
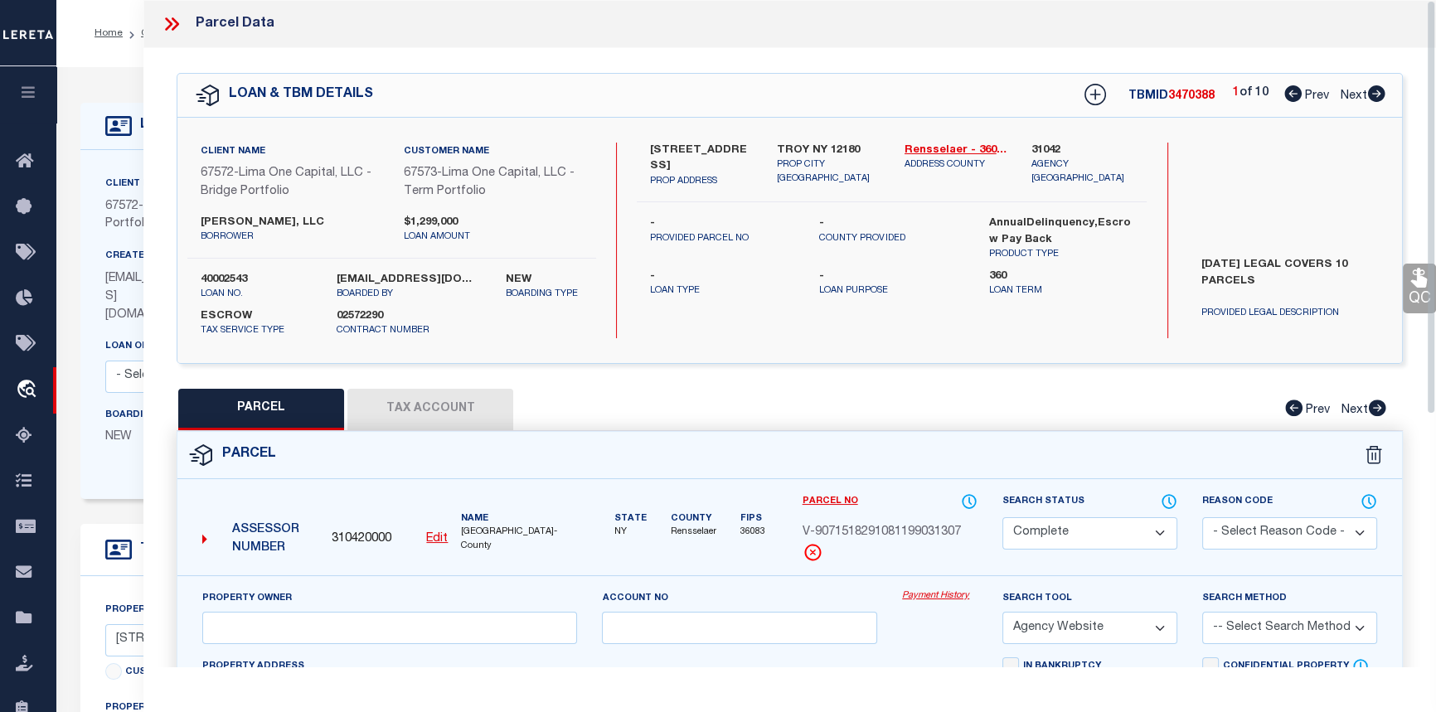
checkbox input "false"
select select "CP"
select select "AGW"
select select
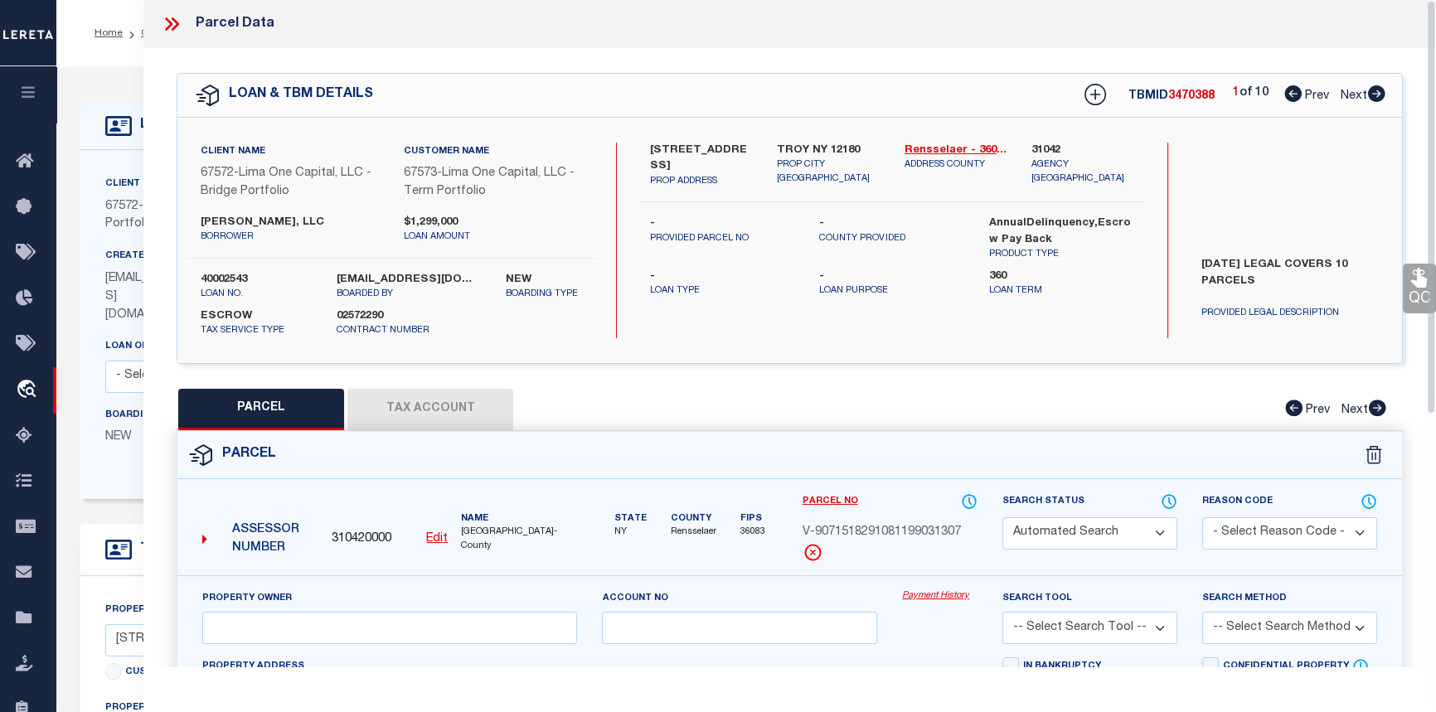
type input "524 SECOND ST"
checkbox input "false"
type input "TROY NY 12180"
click at [930, 599] on link "Payment History" at bounding box center [939, 597] width 75 height 14
click at [1368, 96] on icon at bounding box center [1376, 93] width 17 height 17
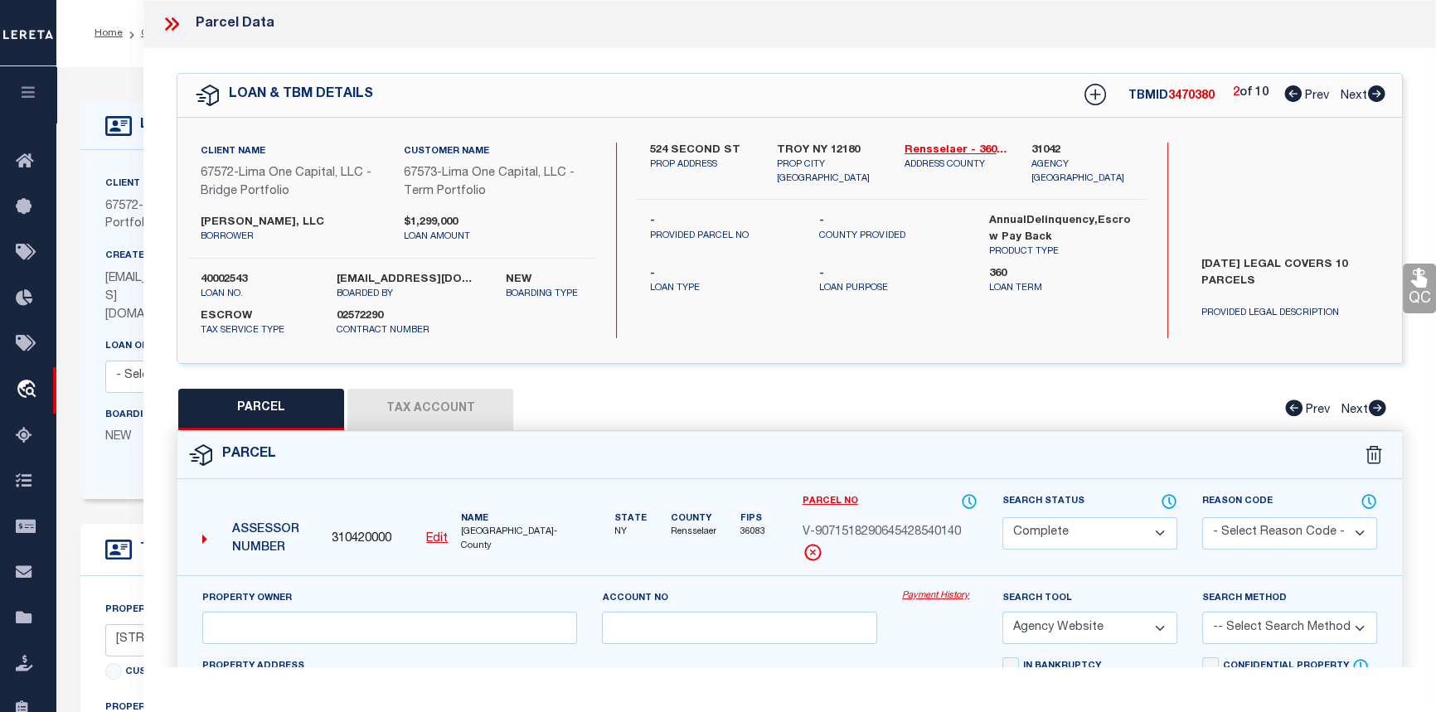
select select "AS"
select select
checkbox input "false"
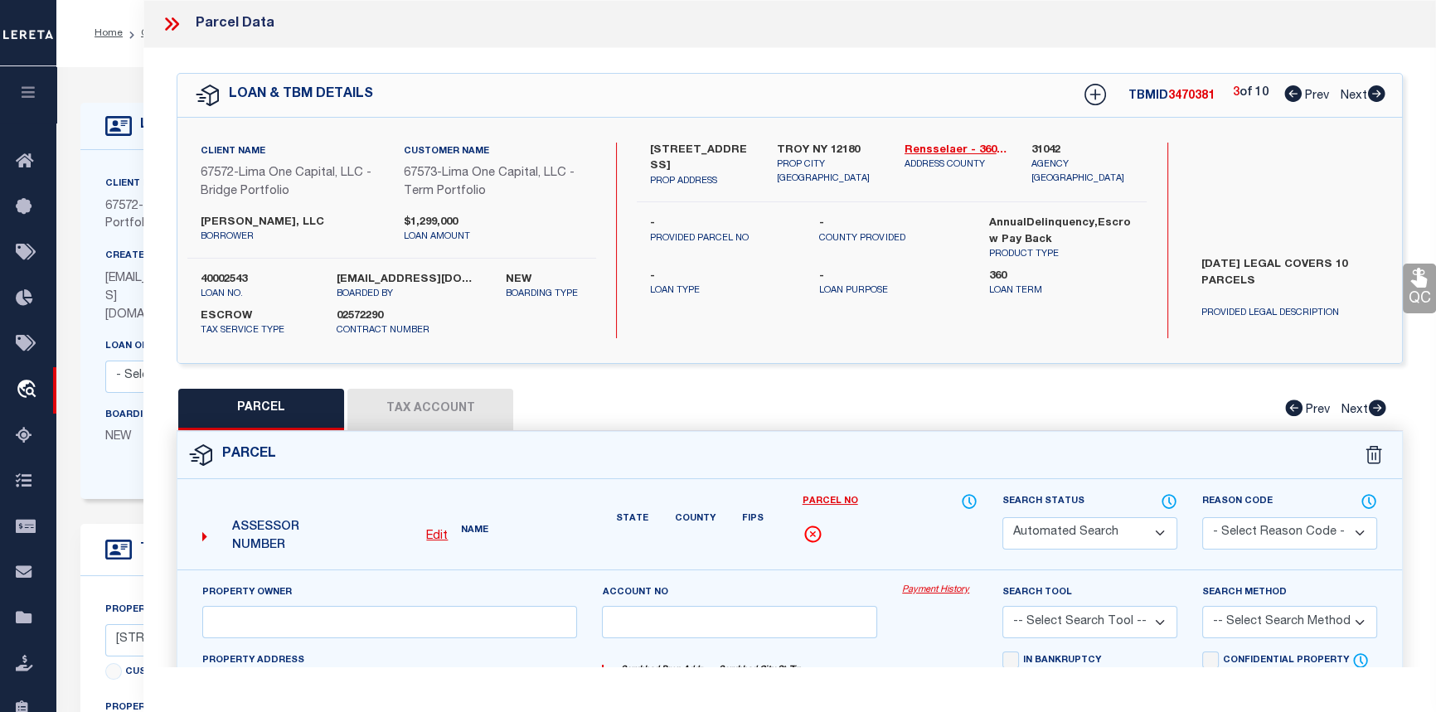
select select "CP"
select select "AGW"
select select
type input "566 SECOND ST"
checkbox input "false"
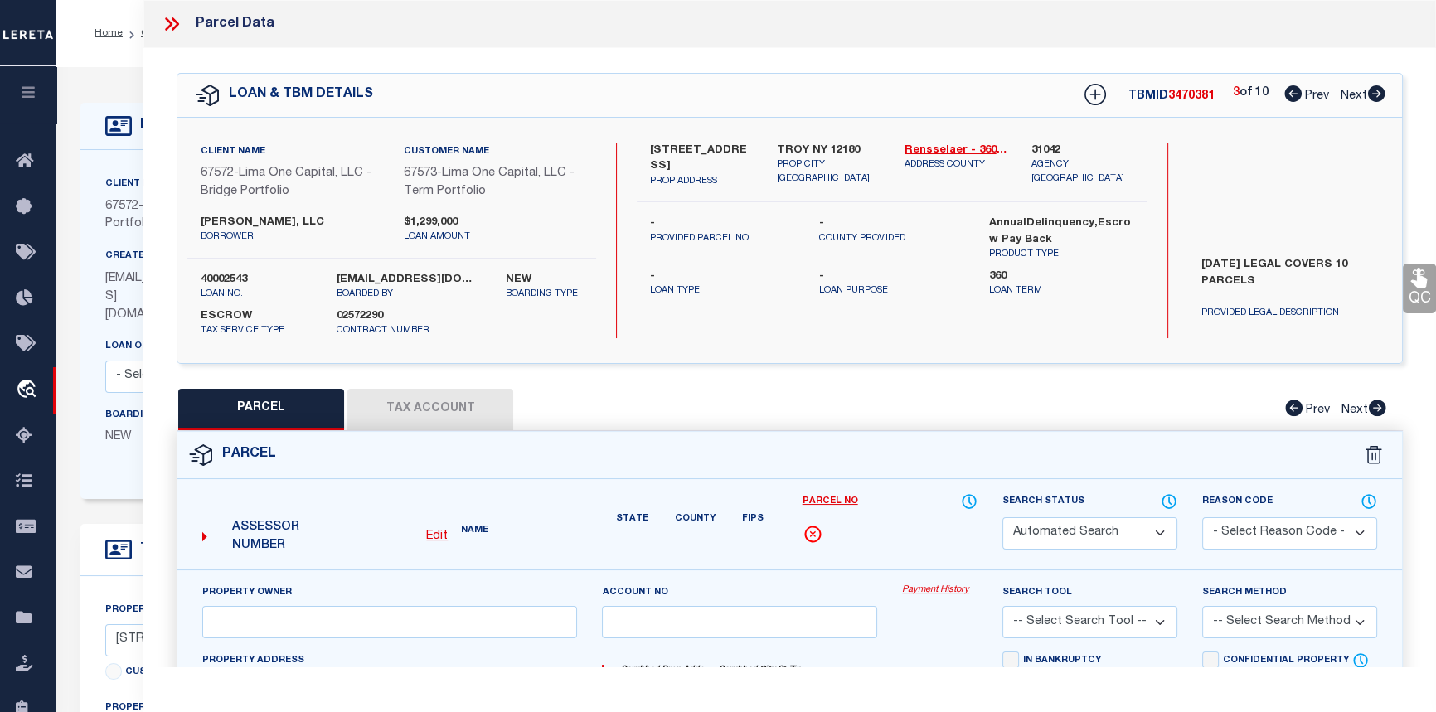
type input "TROY NY 12180"
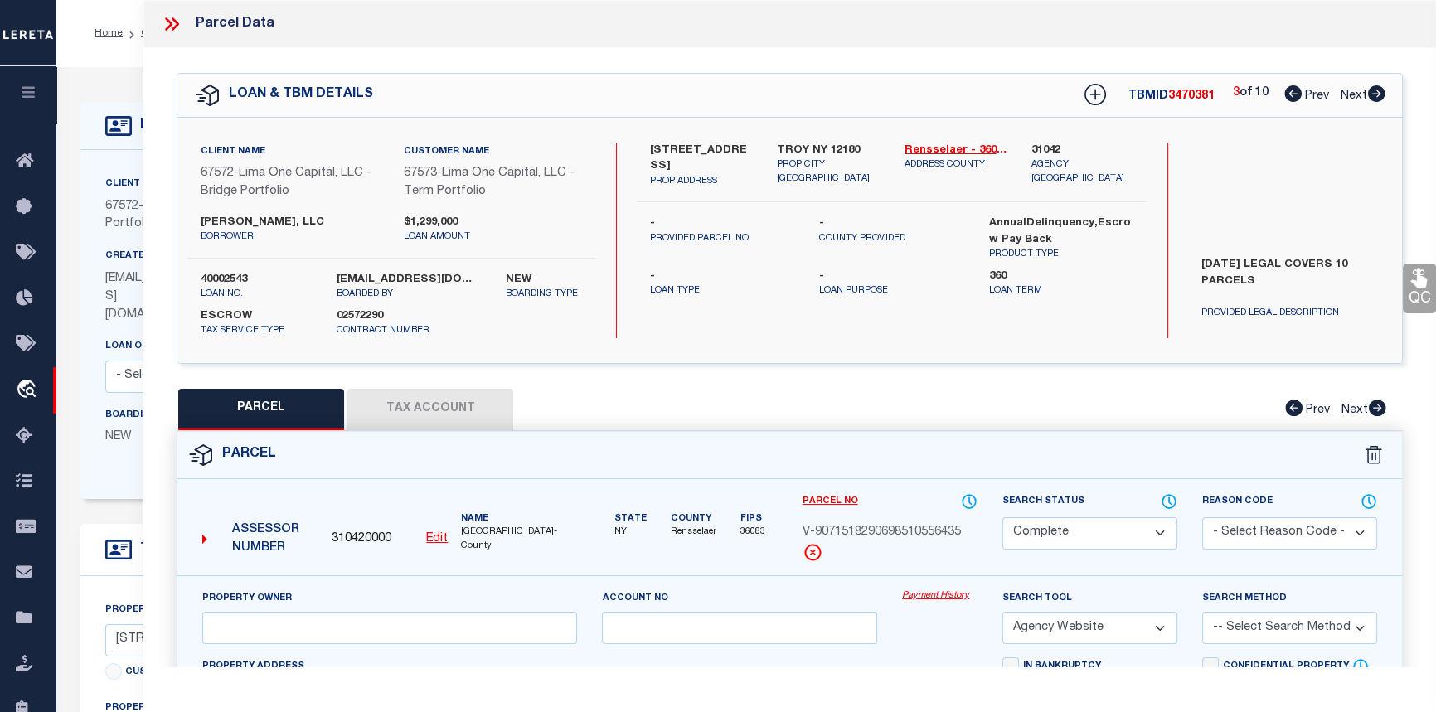
click at [937, 599] on link "Payment History" at bounding box center [939, 597] width 75 height 14
click at [1381, 98] on icon at bounding box center [1376, 93] width 17 height 17
select select "AS"
select select
checkbox input "false"
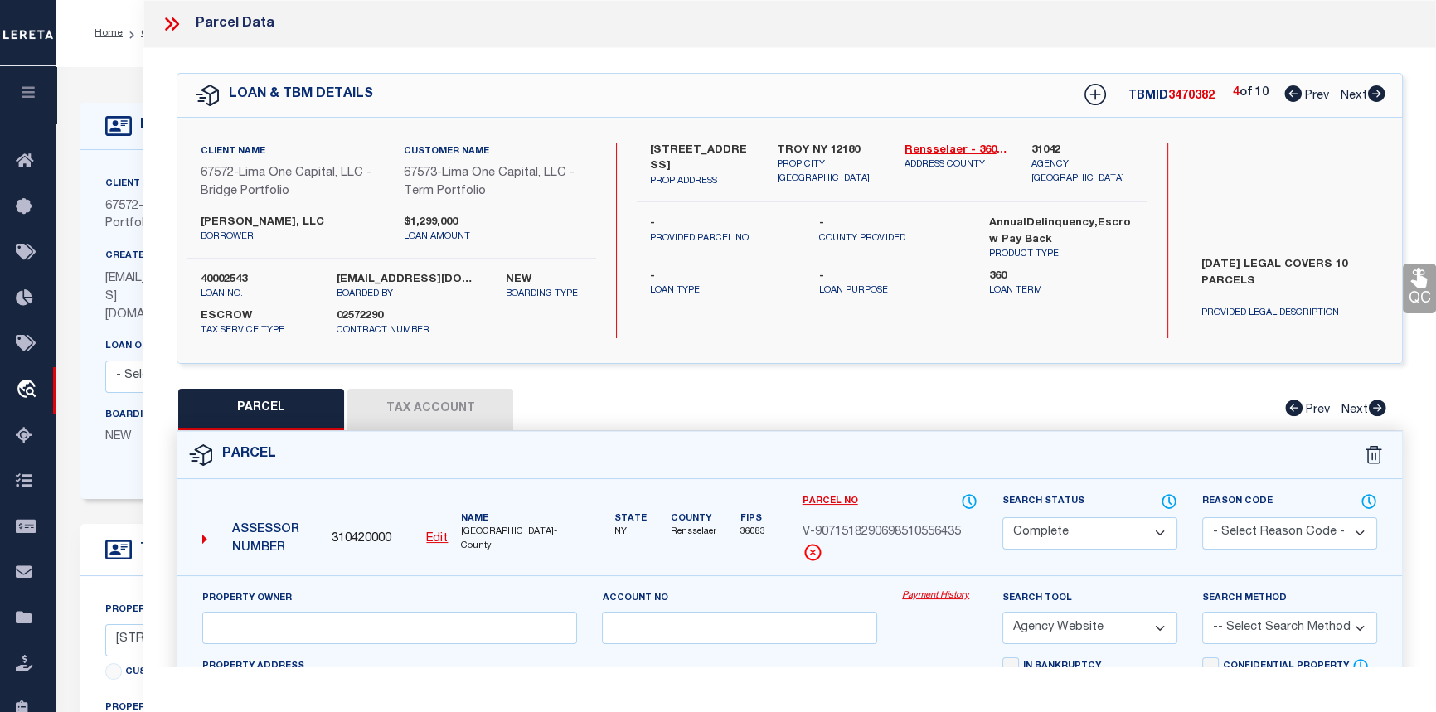
checkbox input "false"
select select "CP"
select select "AGW"
select select
type input "732 THIRD AVE"
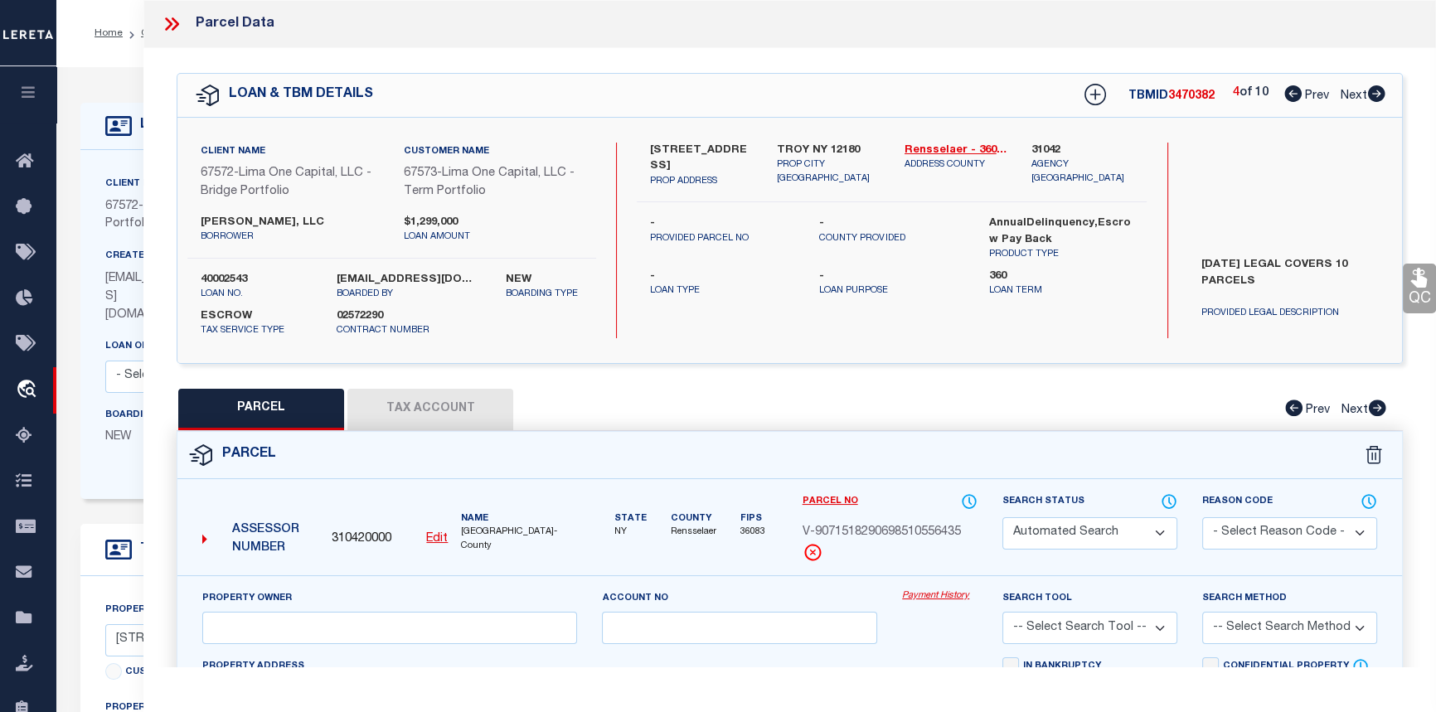
checkbox input "false"
type input "TROY NY 12182"
click at [935, 597] on link "Payment History" at bounding box center [939, 597] width 75 height 14
click at [1377, 99] on icon at bounding box center [1376, 93] width 17 height 17
select select "AS"
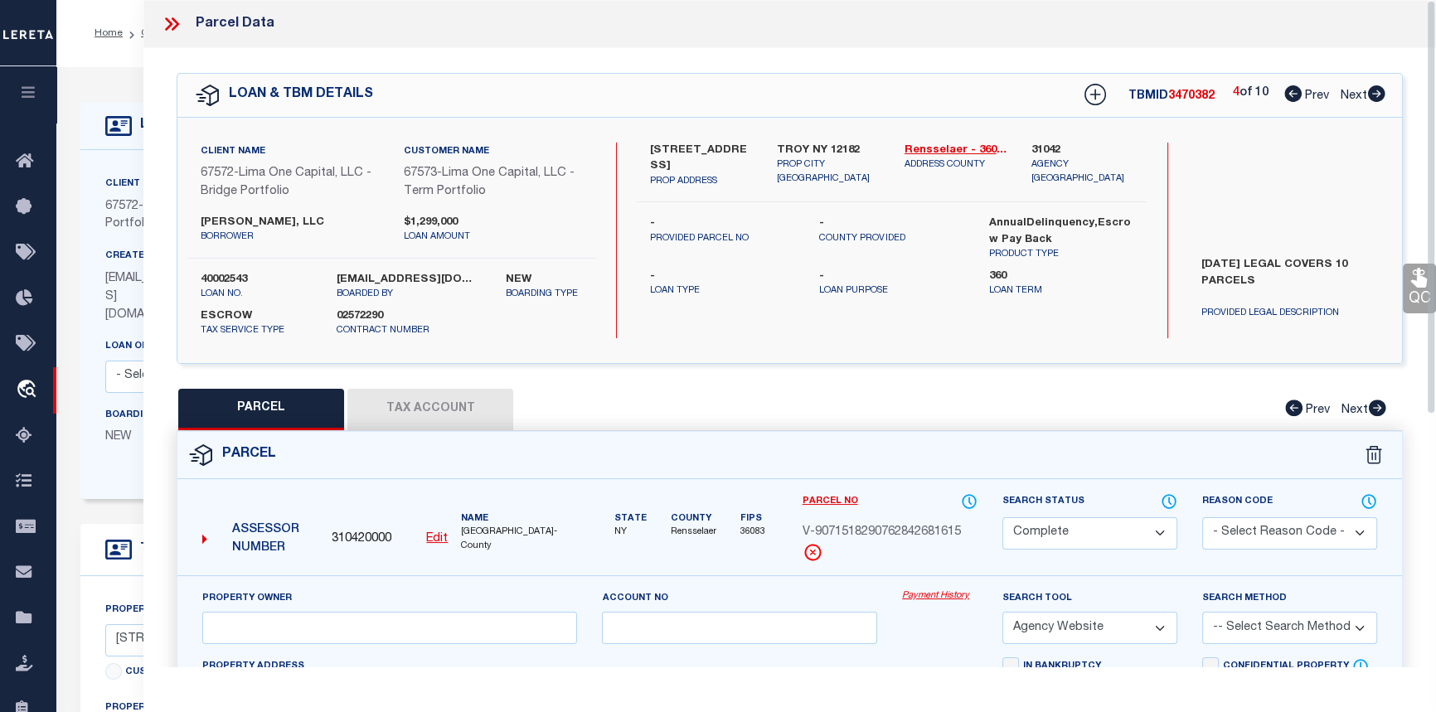
select select
checkbox input "false"
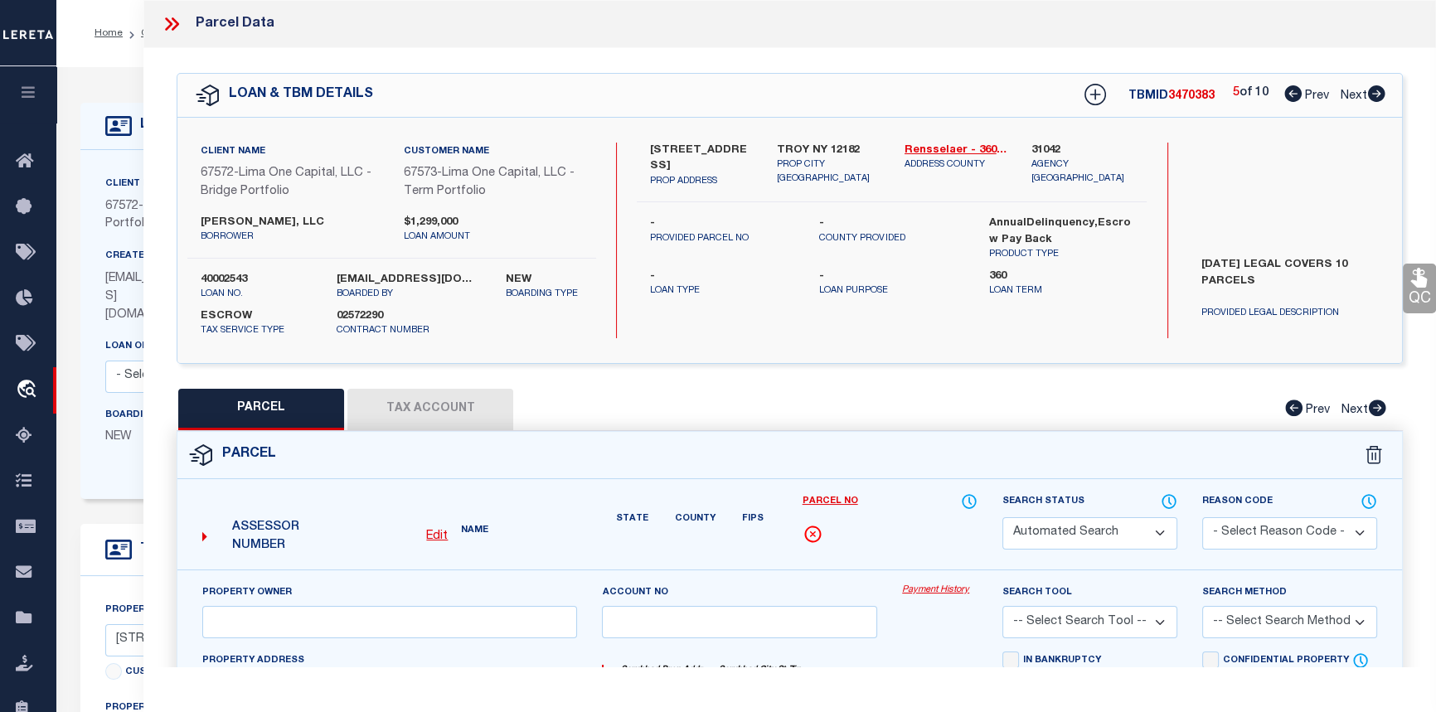
select select "CP"
select select "AGW"
select select
type input "594 FIFTH AVE"
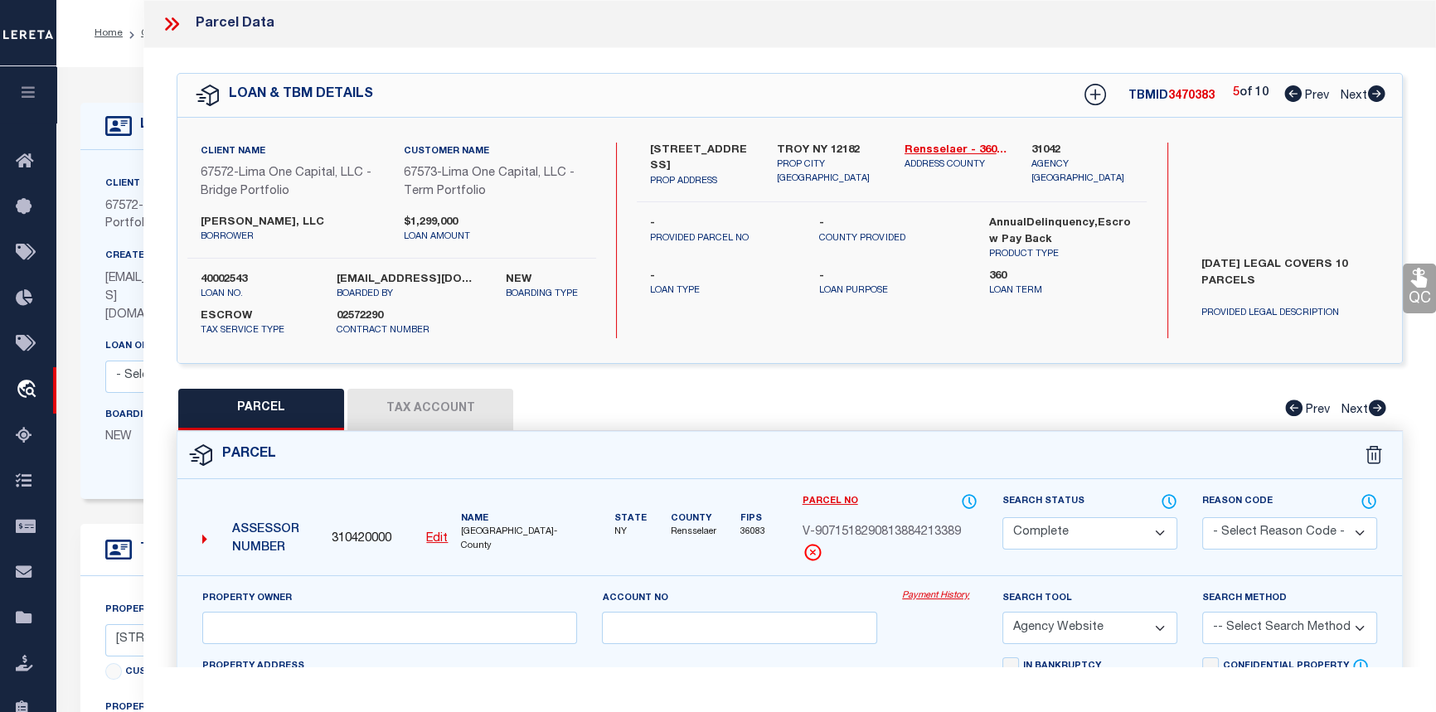
click at [930, 595] on link "Payment History" at bounding box center [939, 597] width 75 height 14
click at [1380, 90] on icon at bounding box center [1376, 93] width 17 height 17
click at [918, 594] on link "Payment History" at bounding box center [939, 597] width 75 height 14
click at [1382, 95] on icon at bounding box center [1376, 93] width 17 height 17
click at [904, 597] on link "Payment History" at bounding box center [939, 597] width 75 height 14
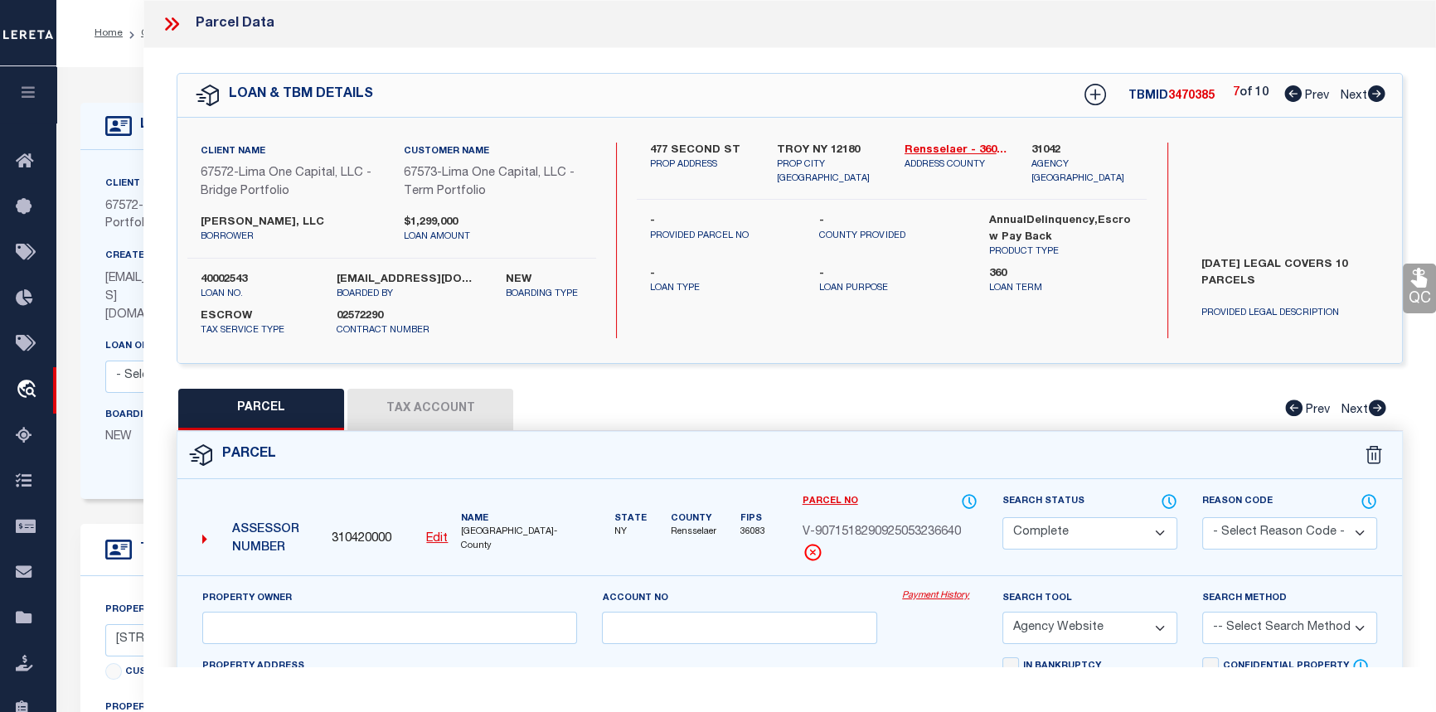
click at [1372, 97] on icon at bounding box center [1376, 93] width 17 height 17
click at [931, 592] on link "Payment History" at bounding box center [939, 597] width 75 height 14
click at [1377, 93] on icon at bounding box center [1376, 93] width 17 height 17
click at [940, 600] on link "Payment History" at bounding box center [939, 597] width 75 height 14
click at [1382, 87] on icon at bounding box center [1376, 93] width 18 height 17
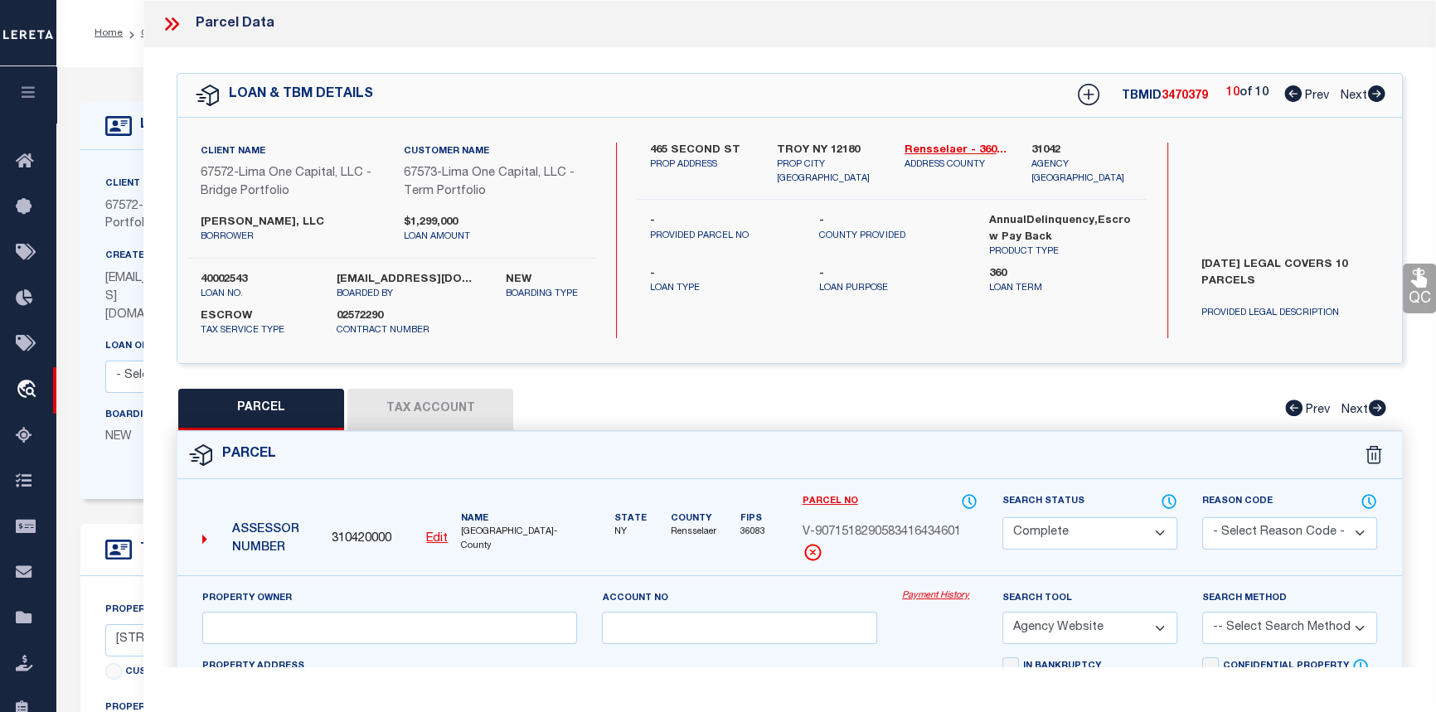
click at [954, 598] on link "Payment History" at bounding box center [939, 597] width 75 height 14
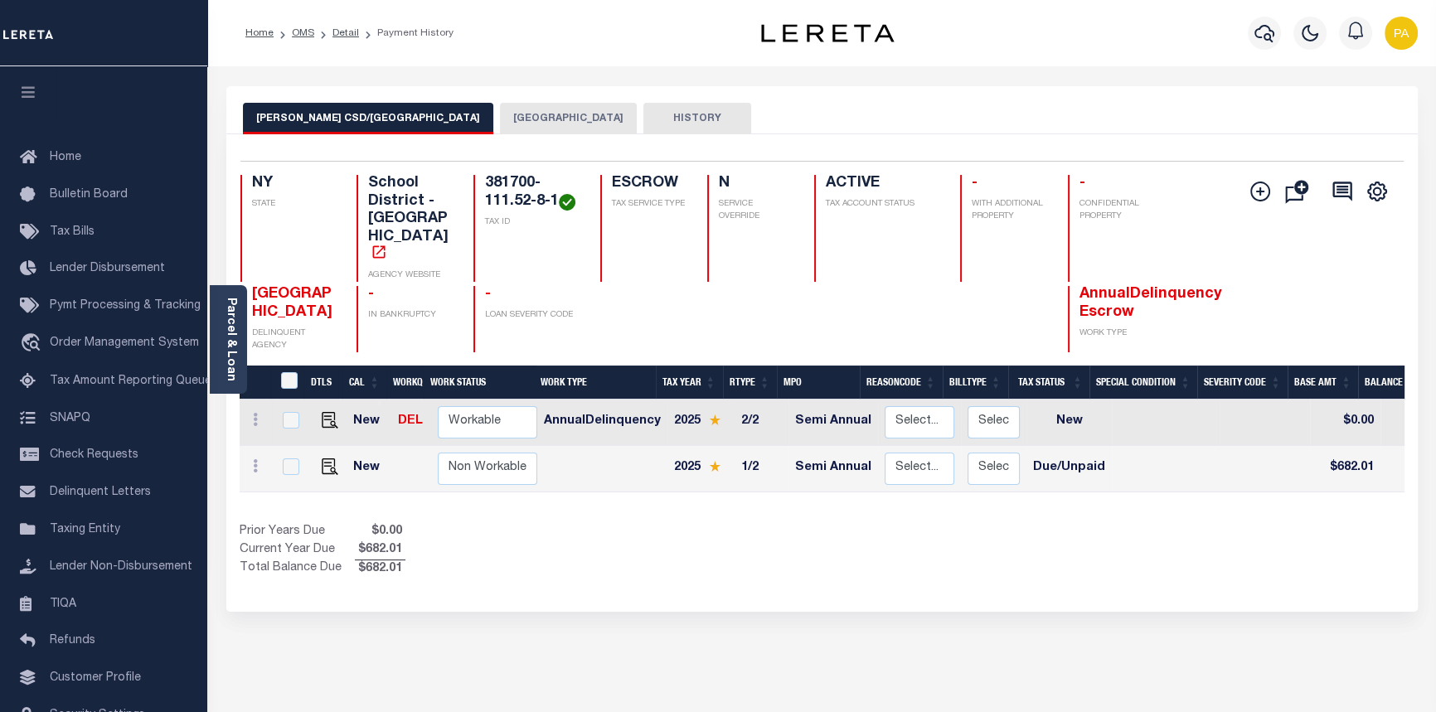
click at [500, 119] on button "TROY CITY" at bounding box center [568, 119] width 137 height 32
click at [500, 108] on button "[GEOGRAPHIC_DATA]" at bounding box center [568, 119] width 137 height 32
click at [500, 115] on button "[GEOGRAPHIC_DATA]" at bounding box center [568, 119] width 137 height 32
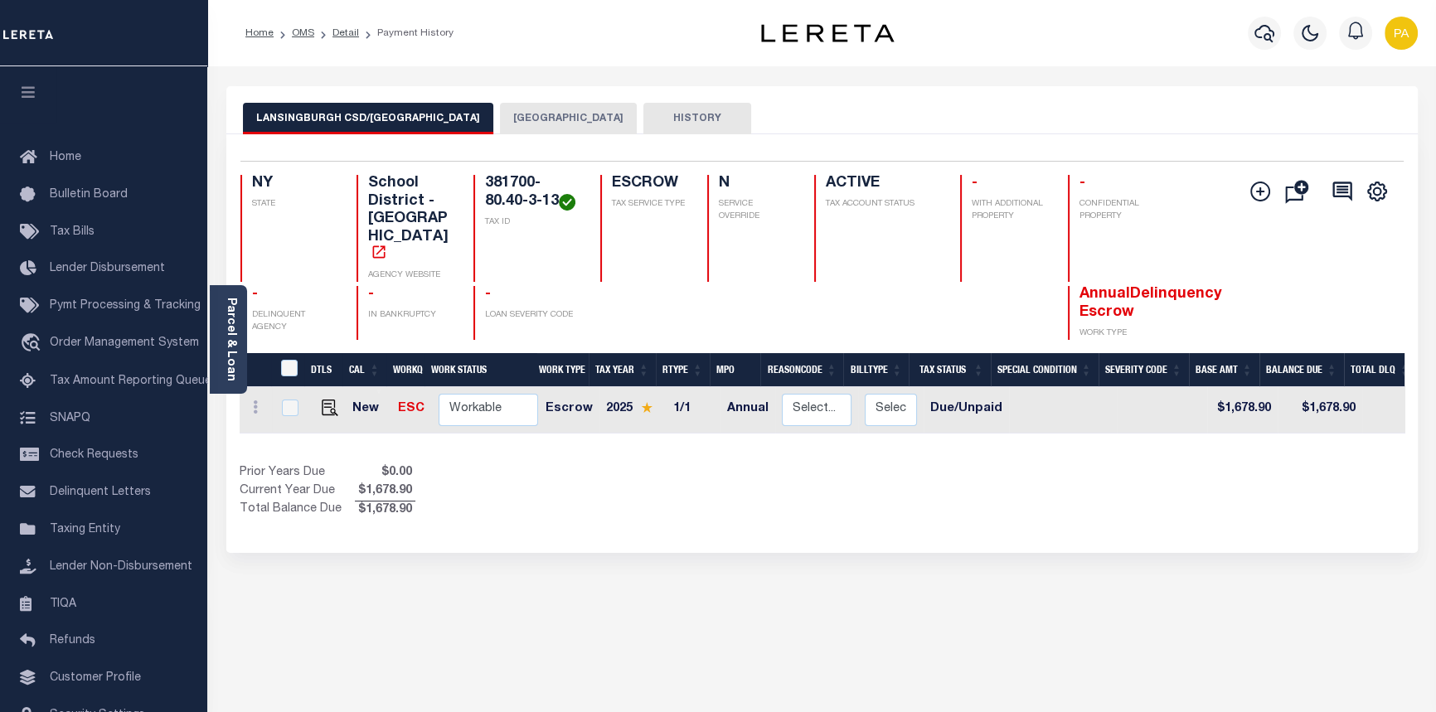
click at [500, 113] on button "[GEOGRAPHIC_DATA]" at bounding box center [568, 119] width 137 height 32
click at [504, 116] on button "[GEOGRAPHIC_DATA]" at bounding box center [568, 119] width 137 height 32
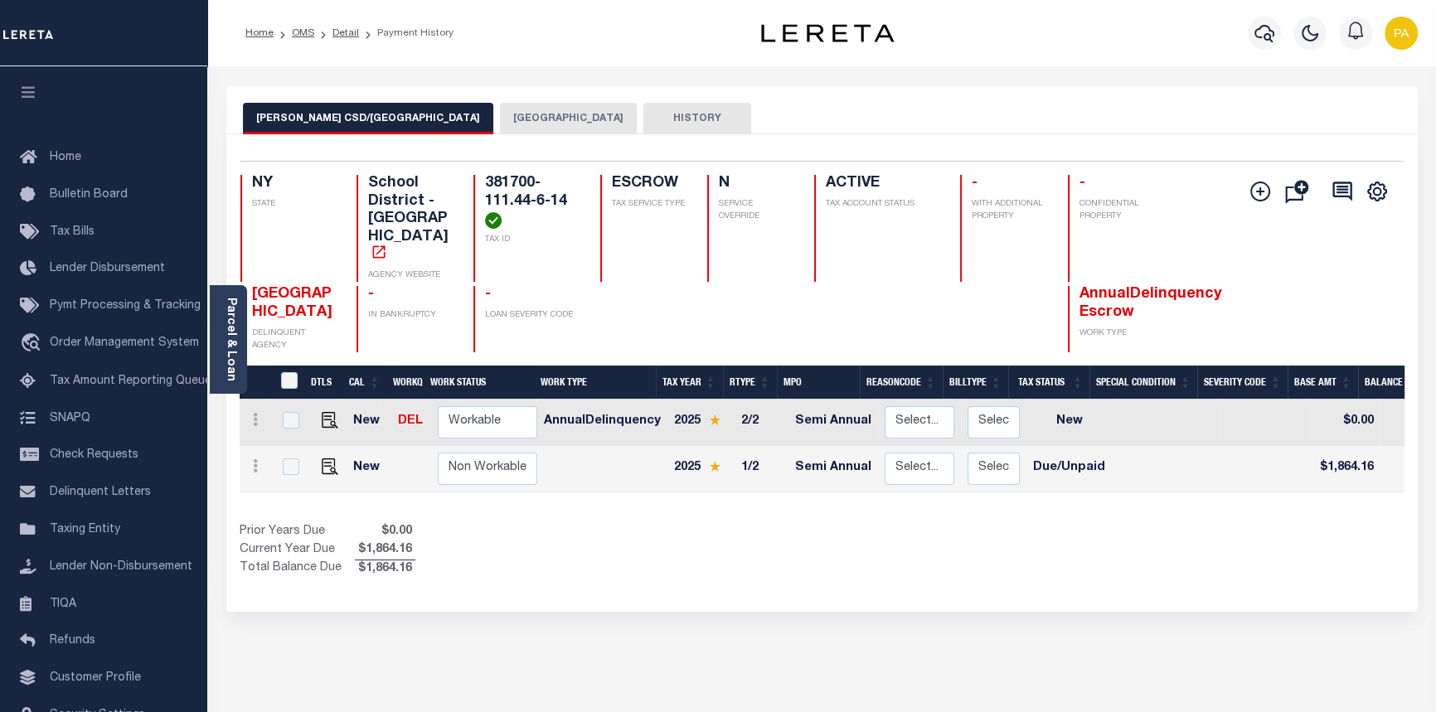
scroll to position [0, 4]
click at [500, 119] on button "[GEOGRAPHIC_DATA]" at bounding box center [568, 119] width 137 height 32
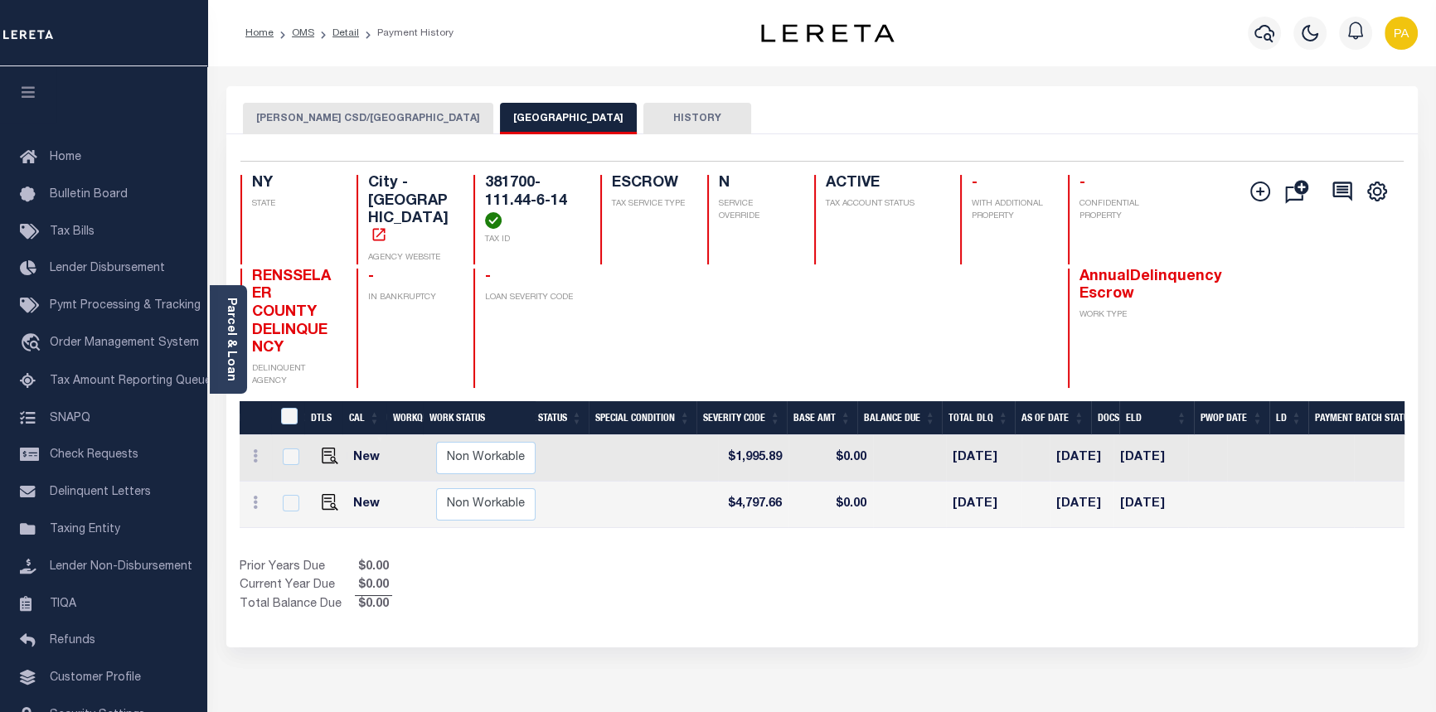
scroll to position [0, 503]
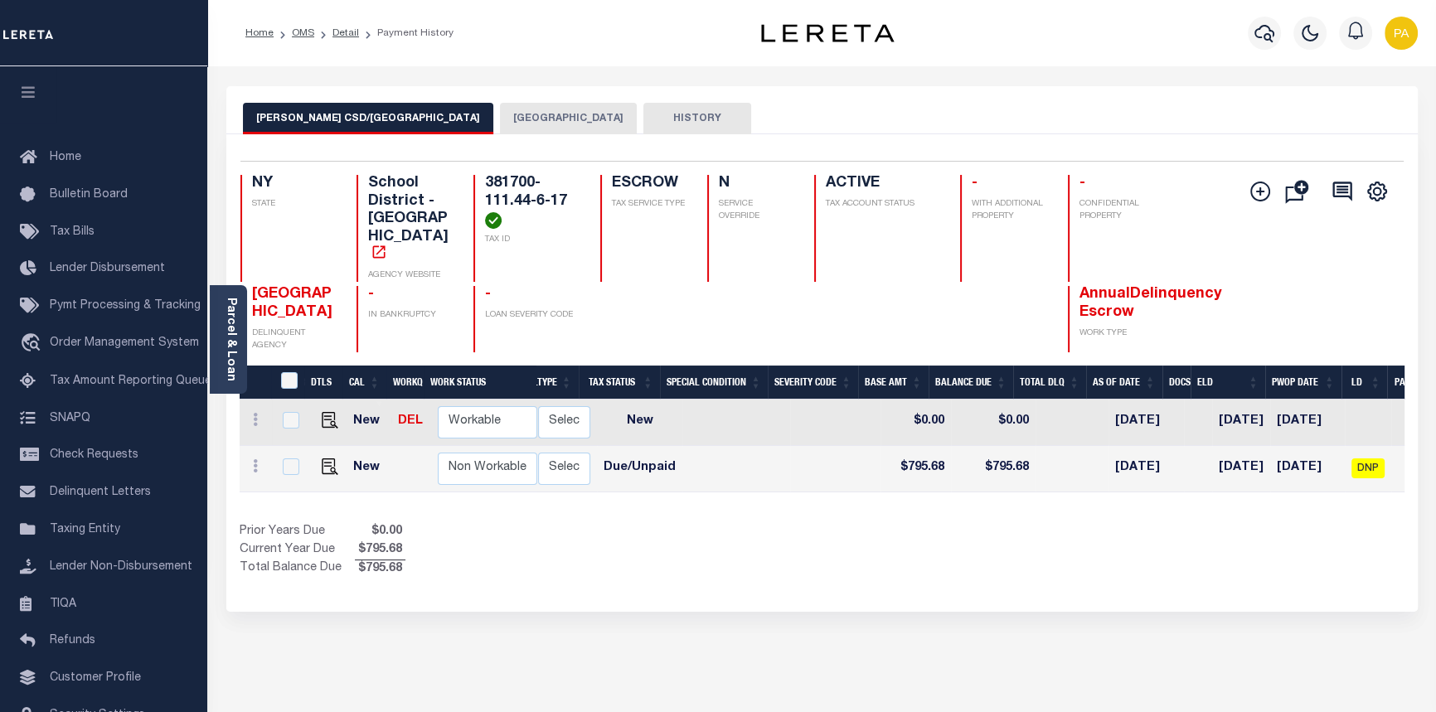
scroll to position [0, 589]
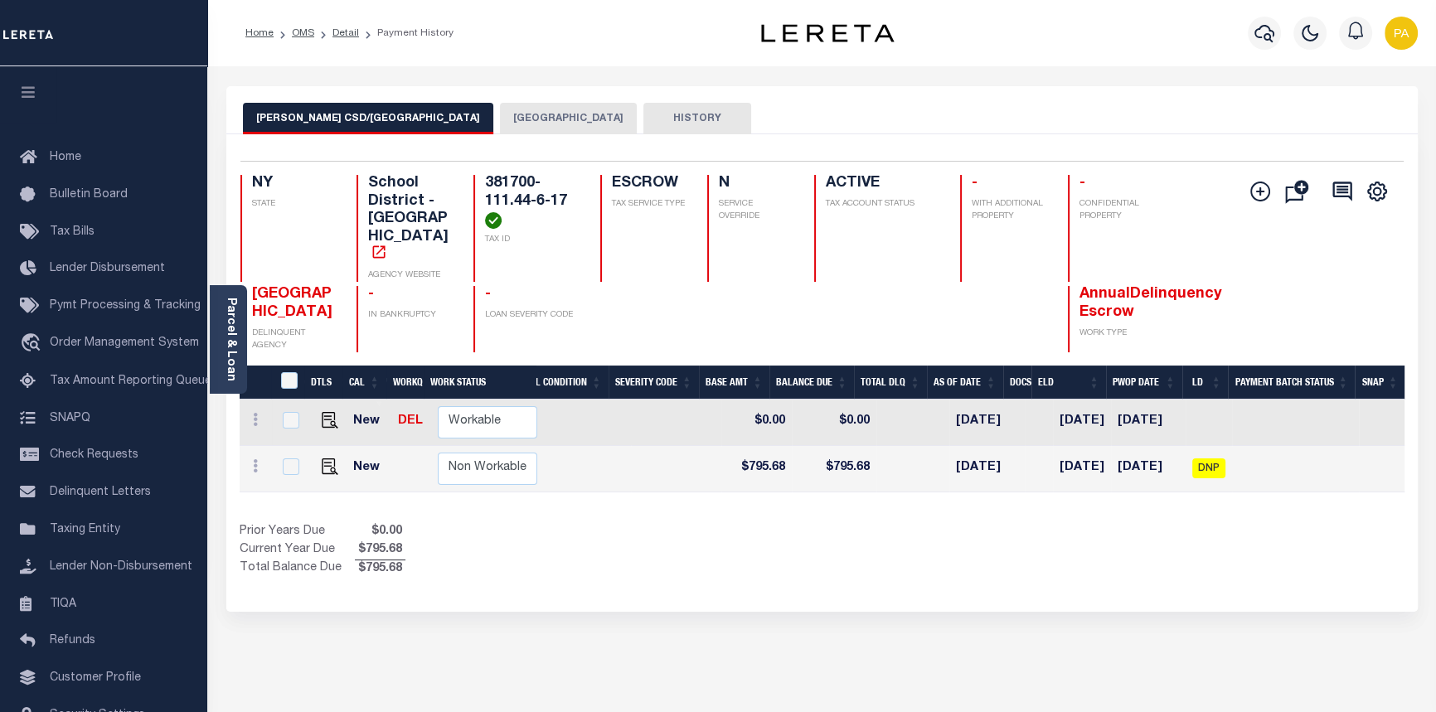
click at [500, 111] on button "[GEOGRAPHIC_DATA]" at bounding box center [568, 119] width 137 height 32
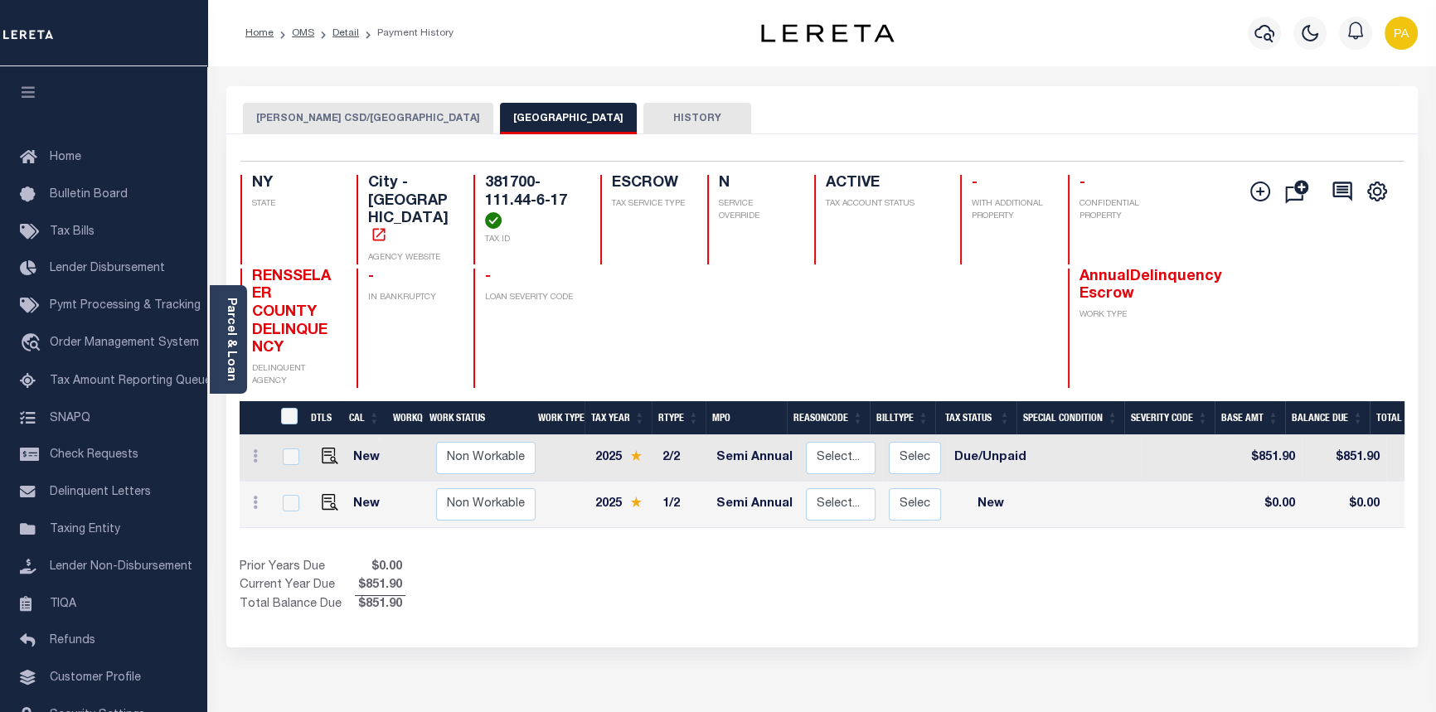
scroll to position [0, 508]
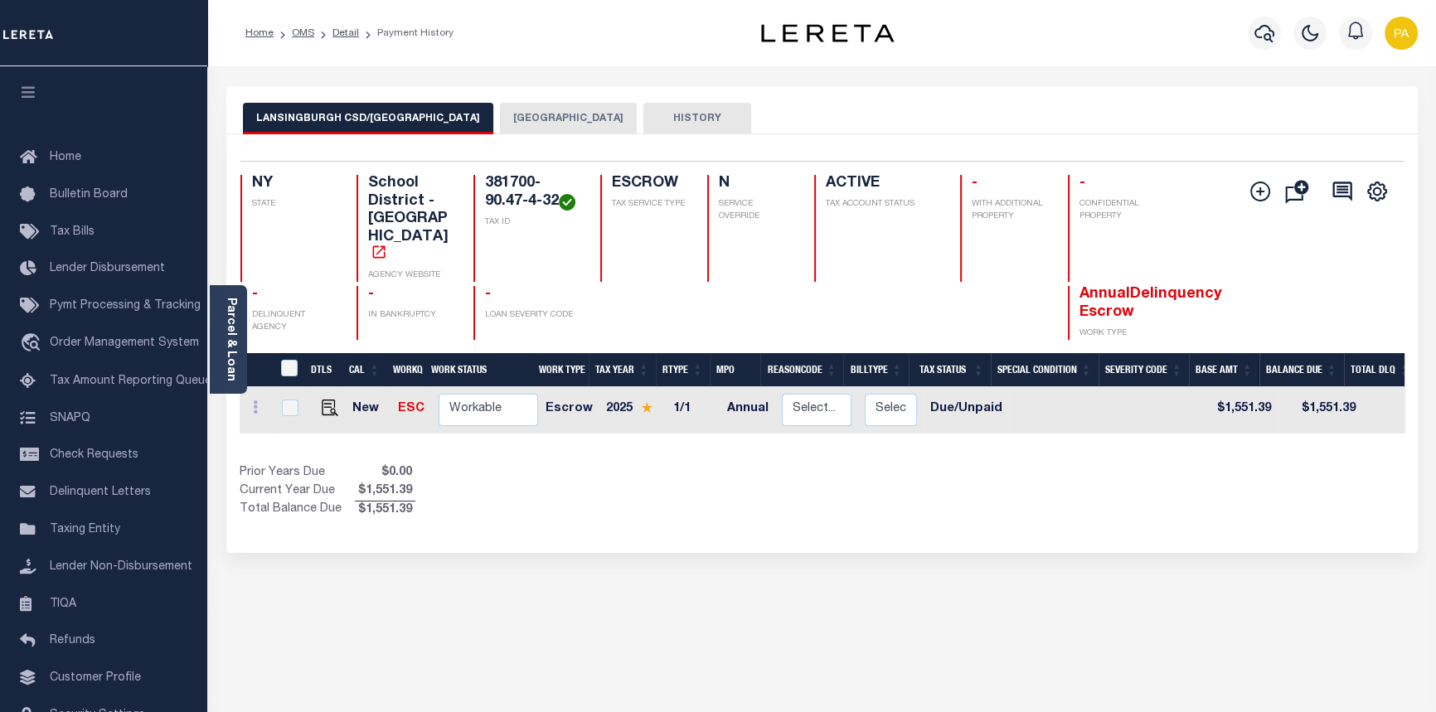
click at [500, 117] on button "[GEOGRAPHIC_DATA]" at bounding box center [568, 119] width 137 height 32
click at [500, 120] on button "[GEOGRAPHIC_DATA]" at bounding box center [568, 119] width 137 height 32
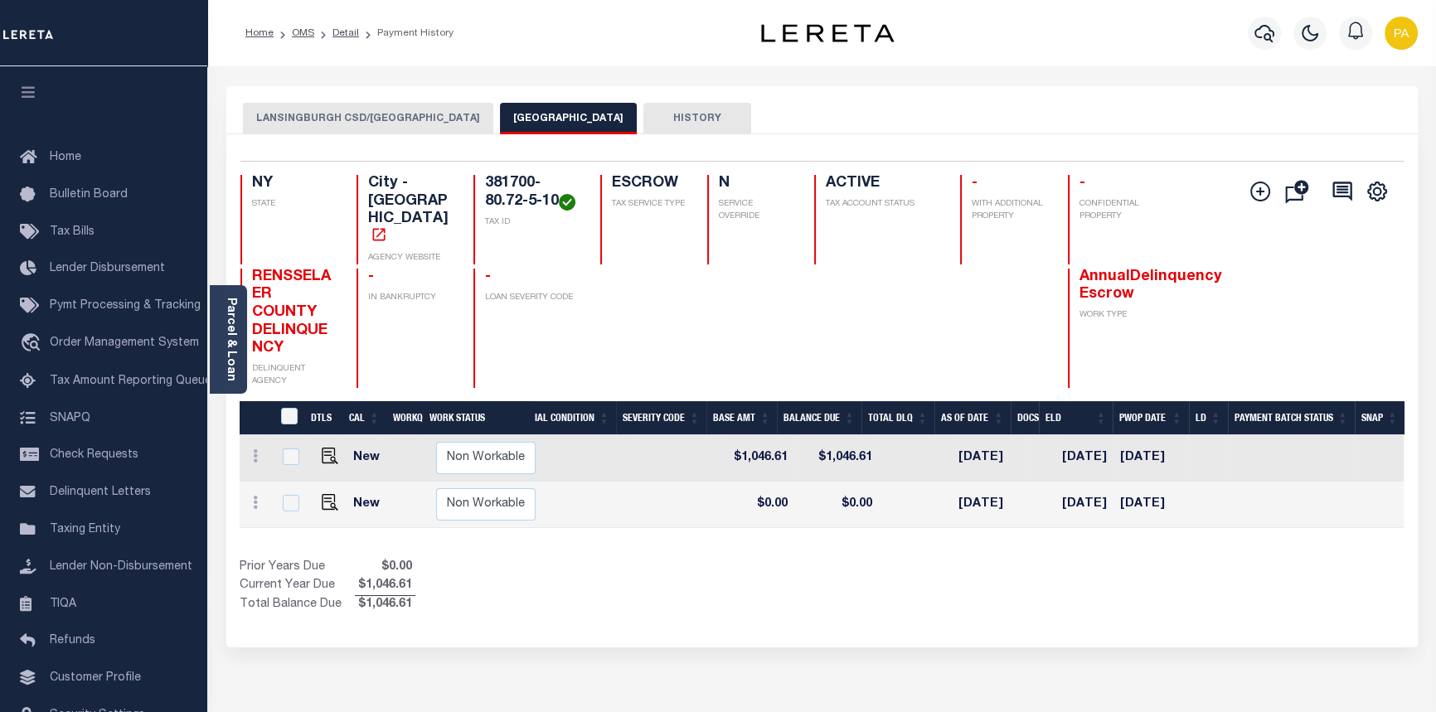
scroll to position [0, 180]
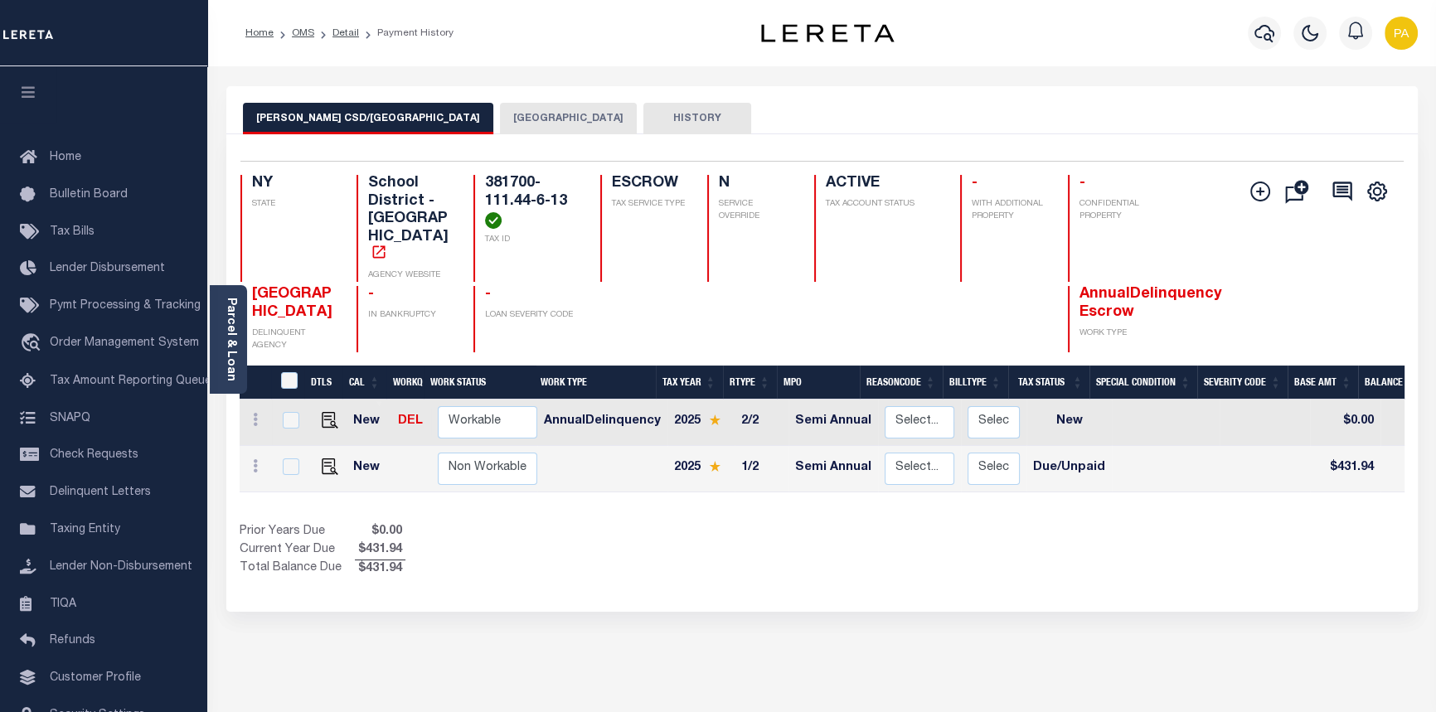
click at [500, 113] on button "[GEOGRAPHIC_DATA]" at bounding box center [568, 119] width 137 height 32
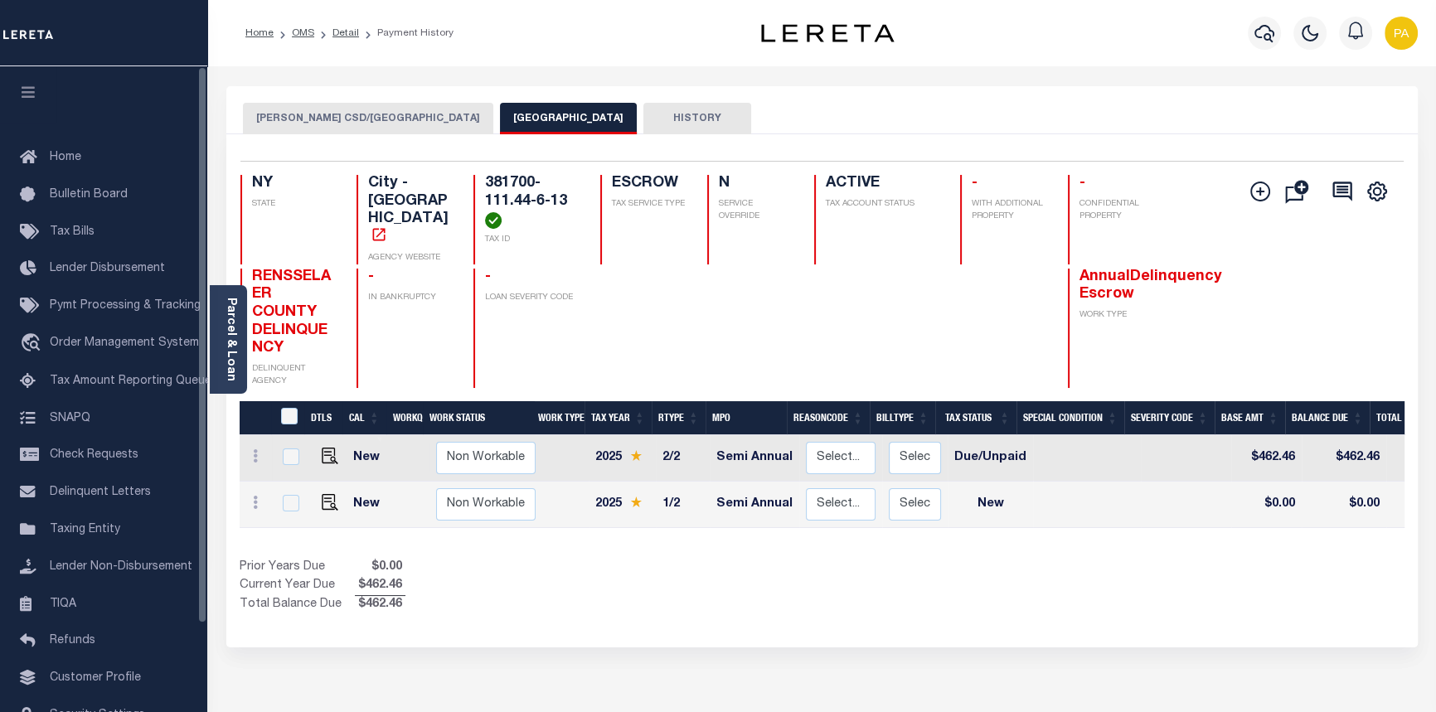
click at [338, 120] on button "TROY CSD/TROY CITY" at bounding box center [368, 119] width 250 height 32
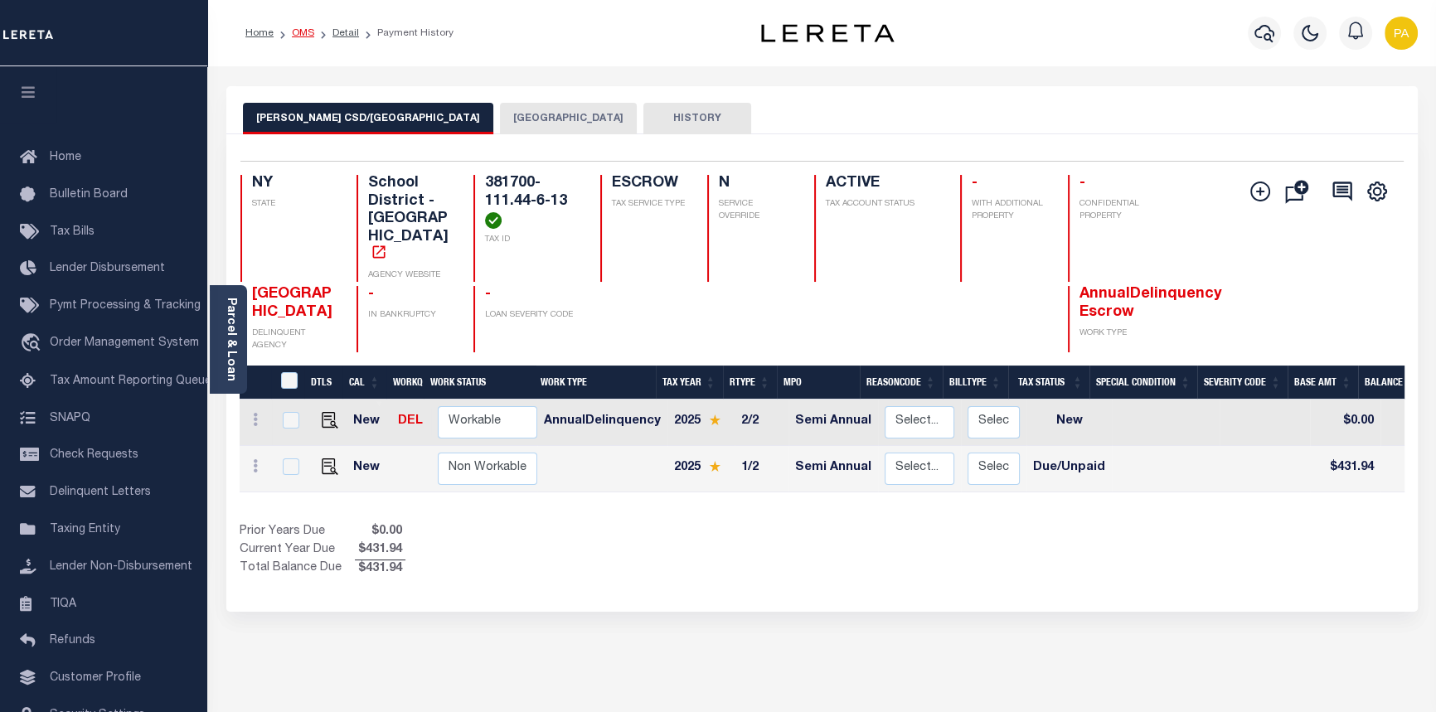
click at [294, 30] on link "OMS" at bounding box center [303, 33] width 22 height 10
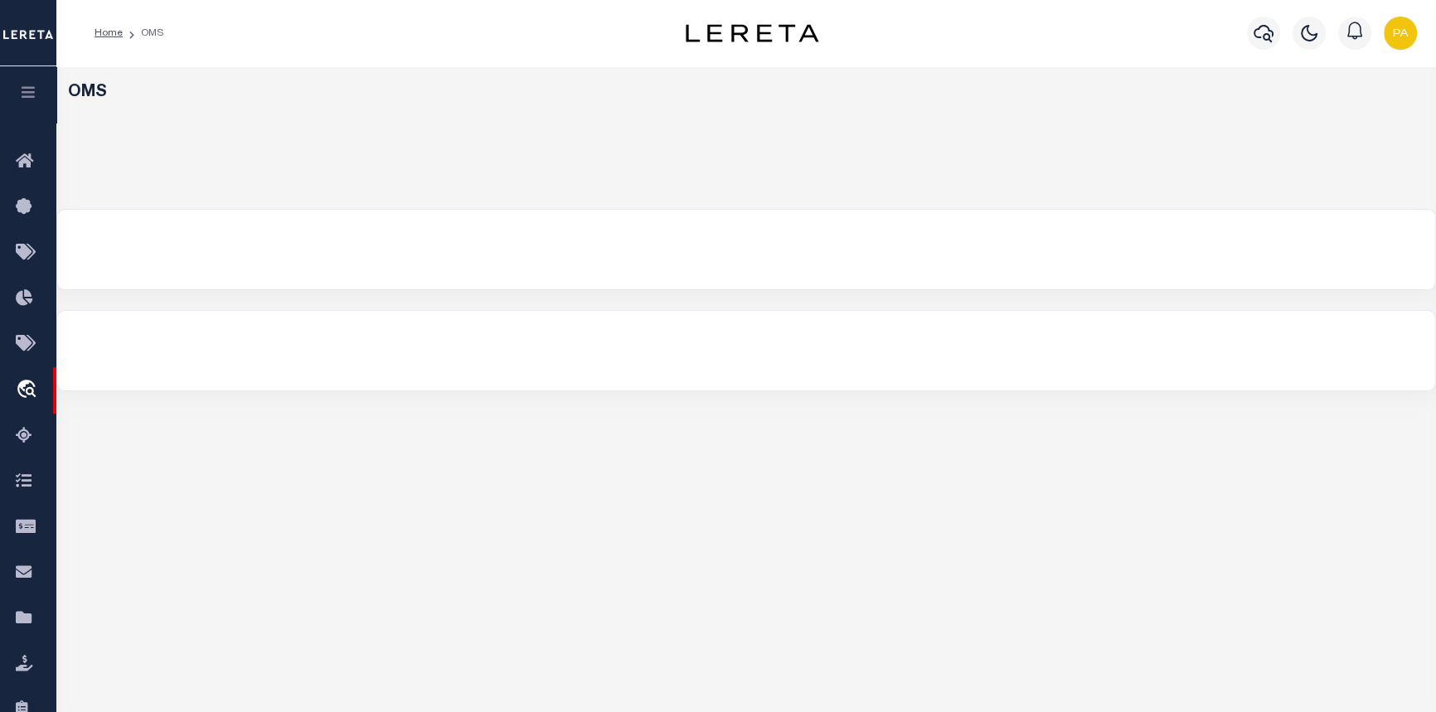
select select "200"
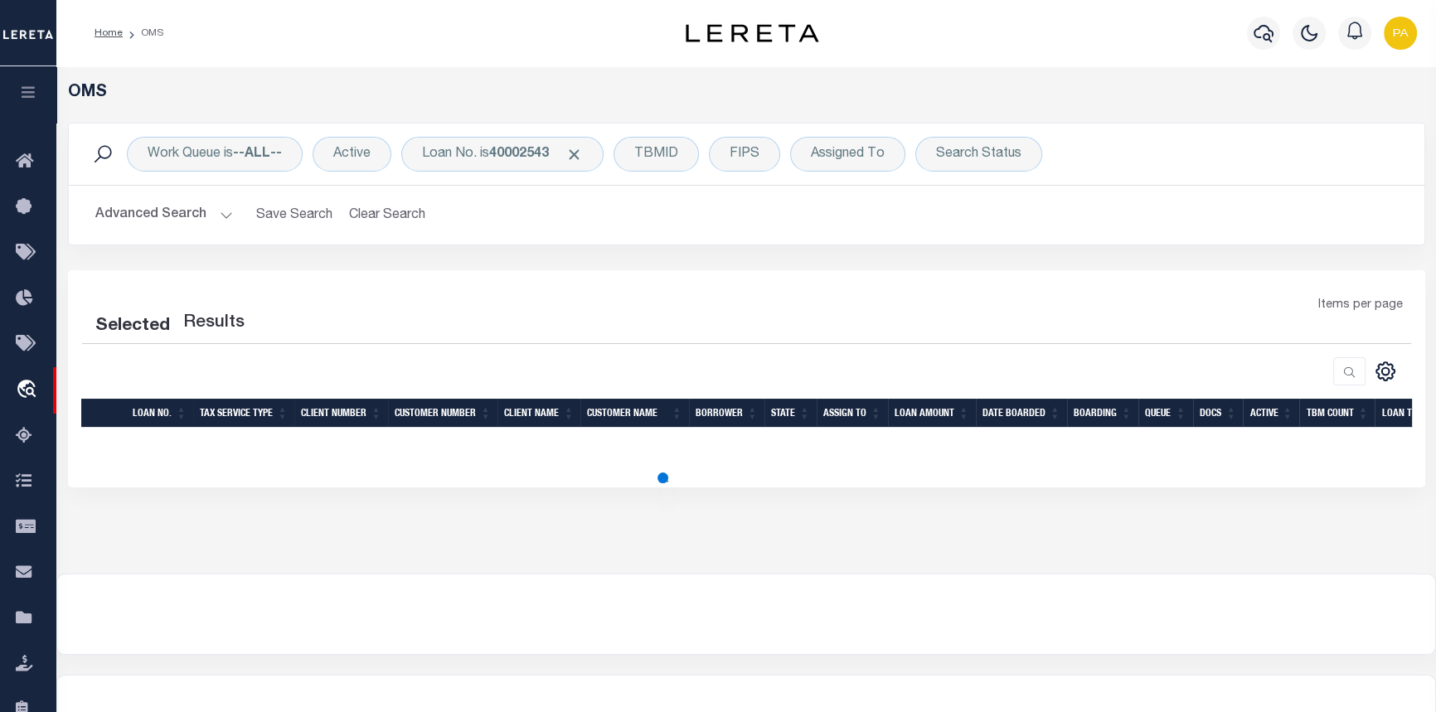
select select "200"
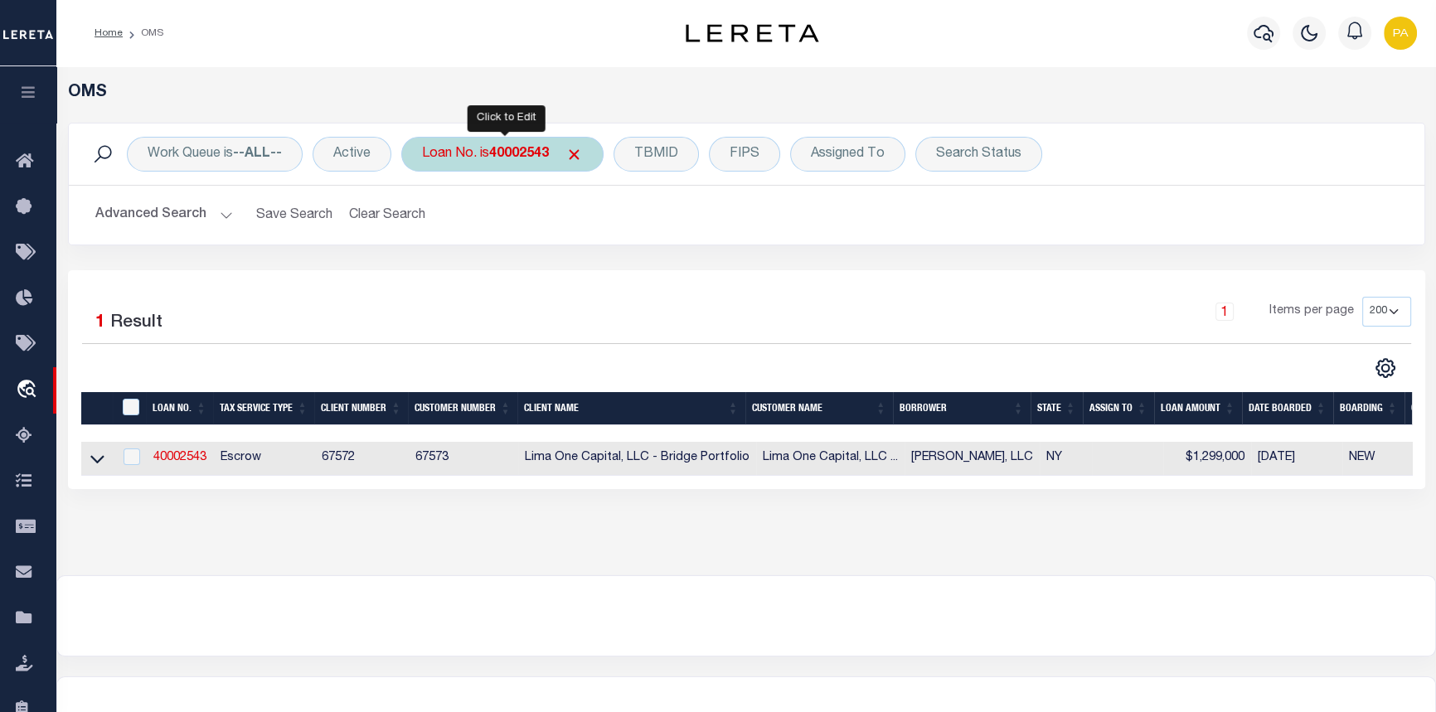
click at [516, 156] on b "40002543" at bounding box center [519, 154] width 60 height 13
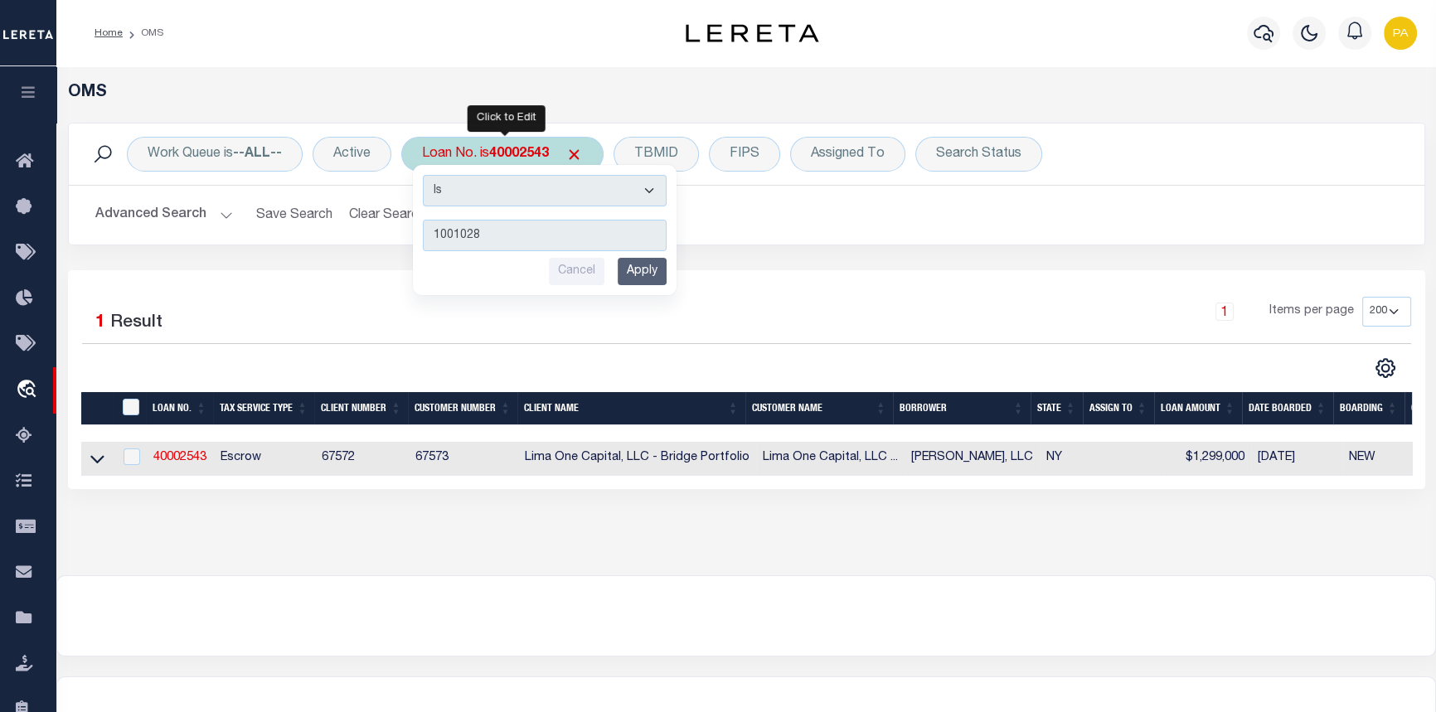
type input "10010285"
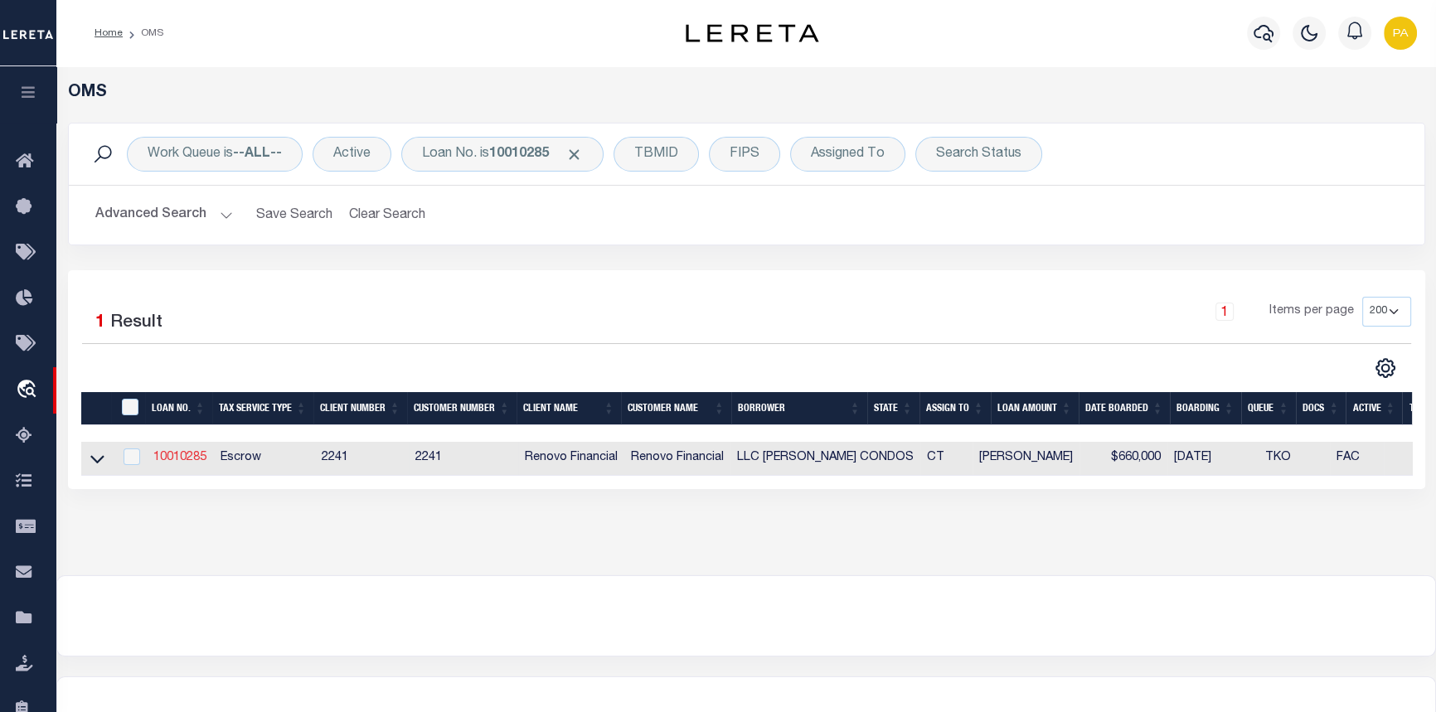
click at [185, 456] on link "10010285" at bounding box center [179, 458] width 53 height 12
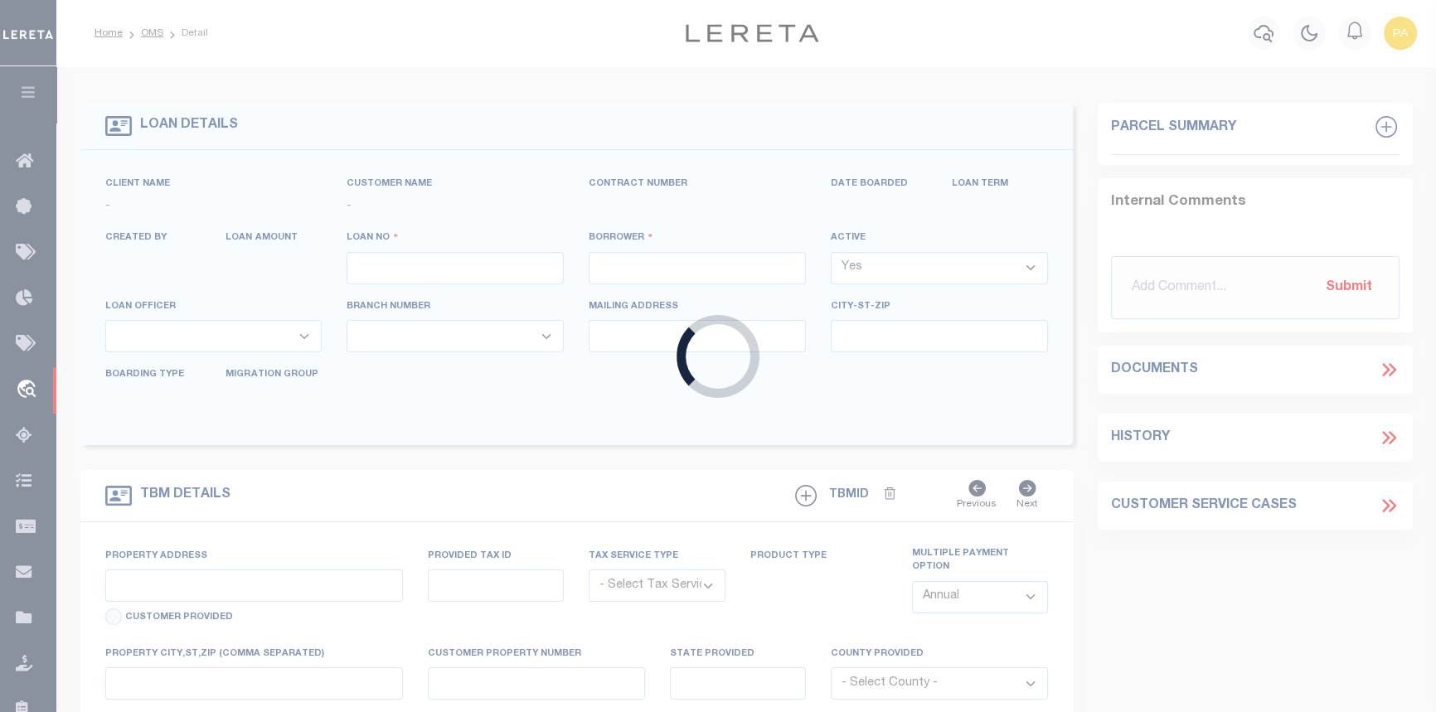
type input "10010285"
type input "LLC MARTIN CONDOS"
select select "False"
select select
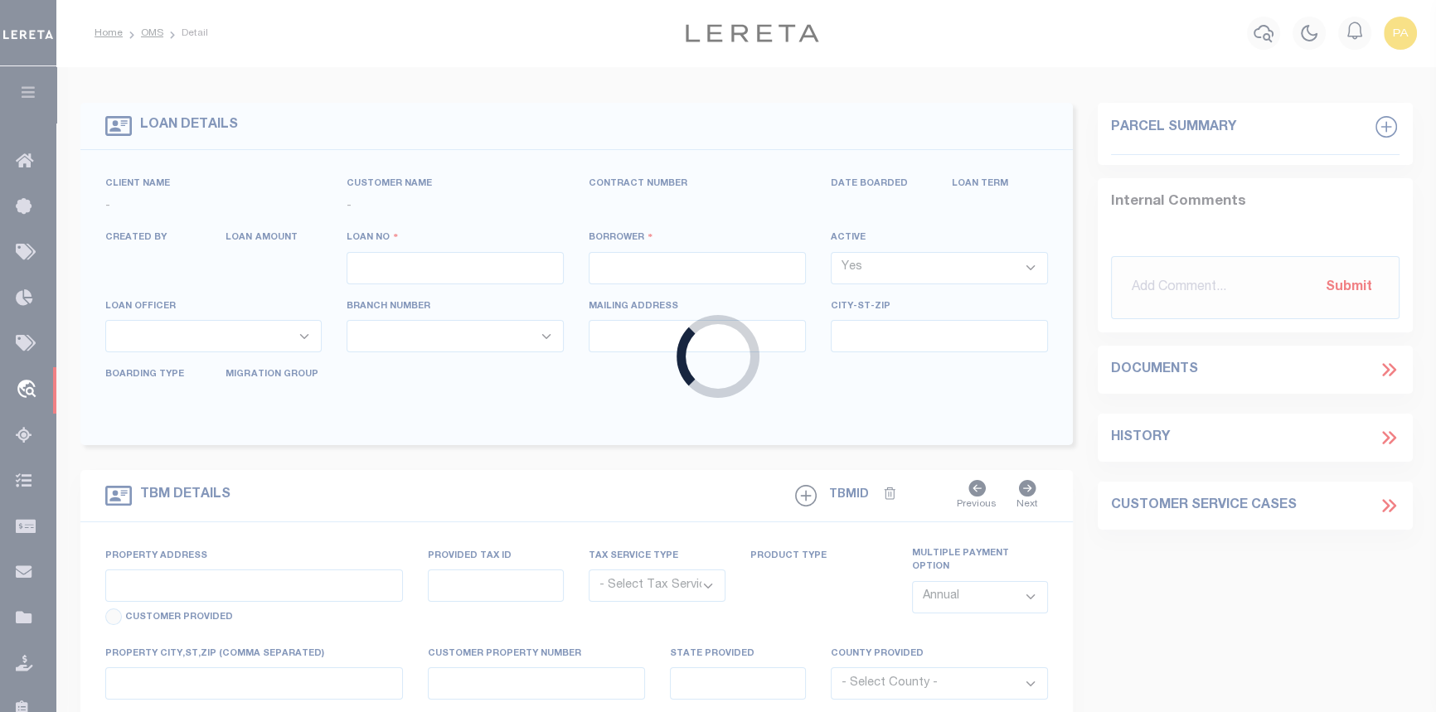
select select "Escrow"
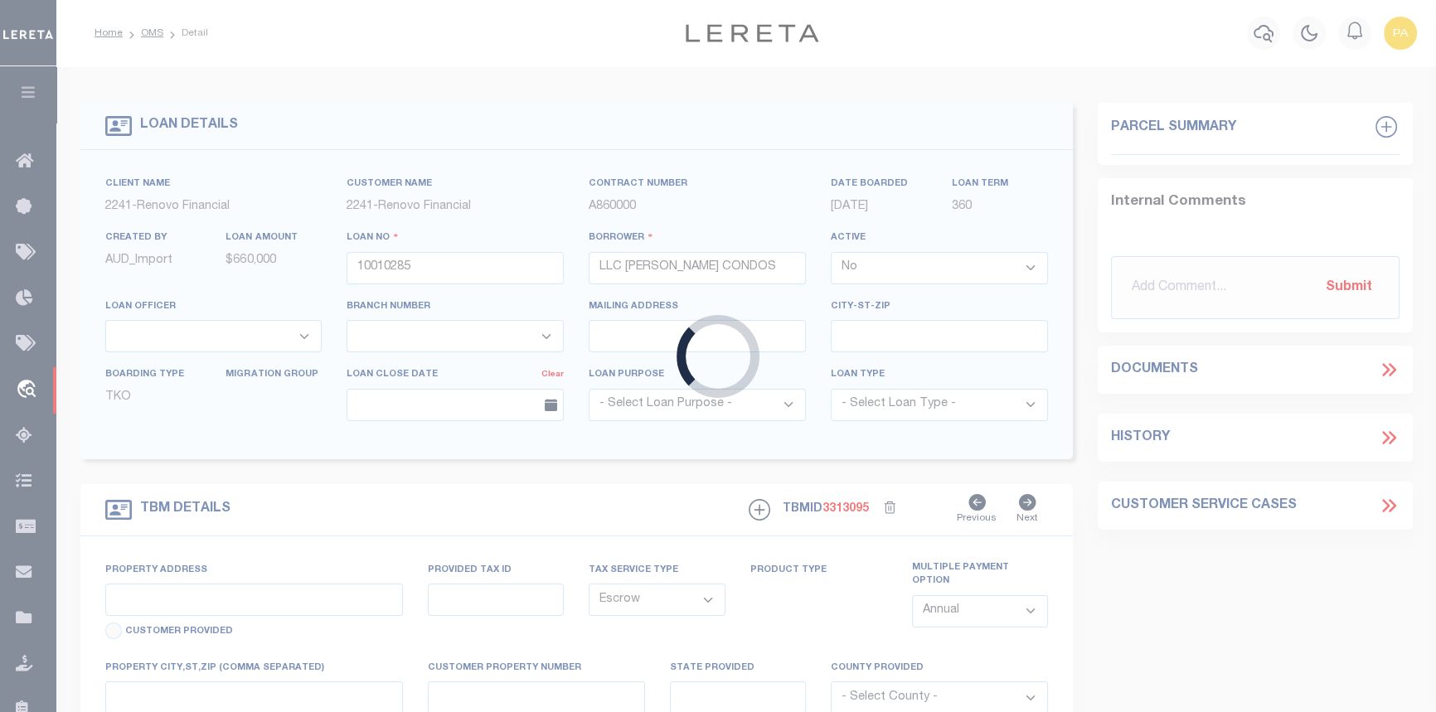
type input "151 -161 MARTIN ST"
type input "239111008"
type input "HARTFORD CT 06120"
type input "CT"
select select
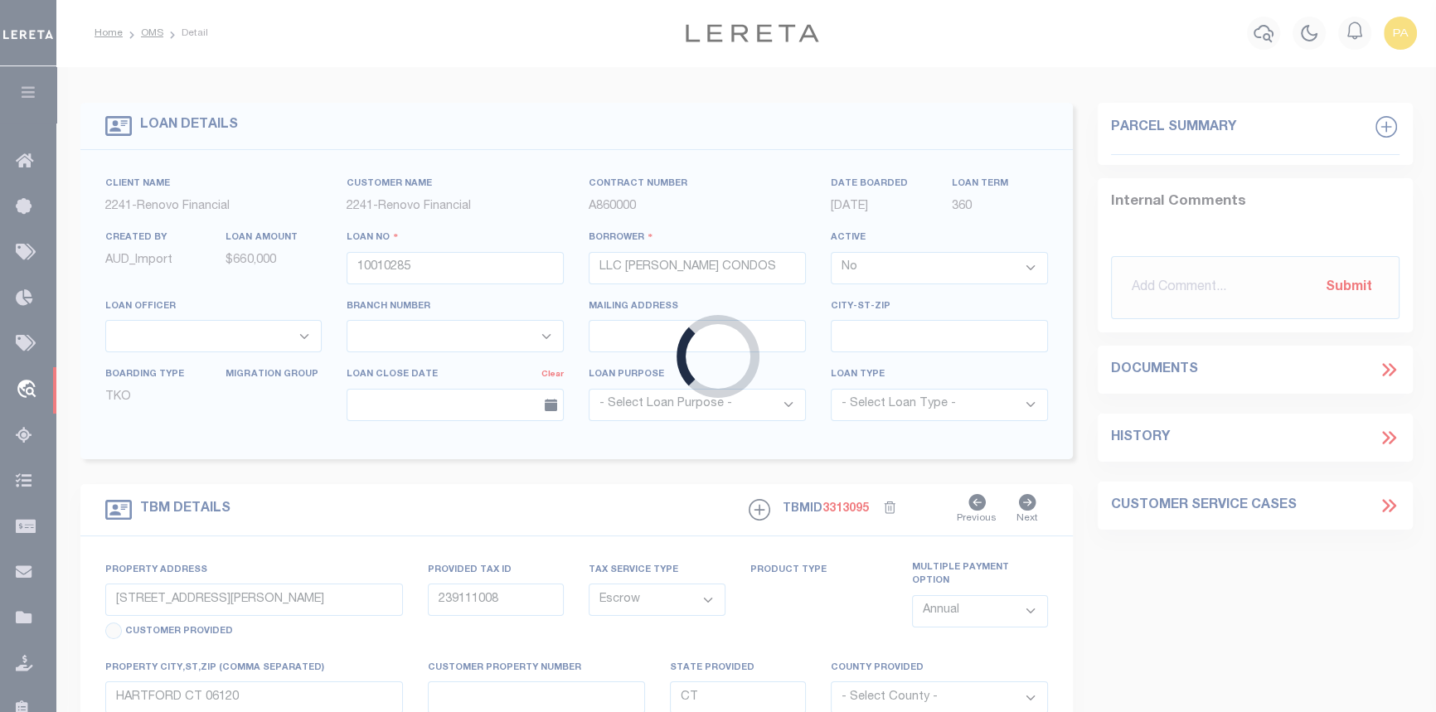
select select "25067"
select select
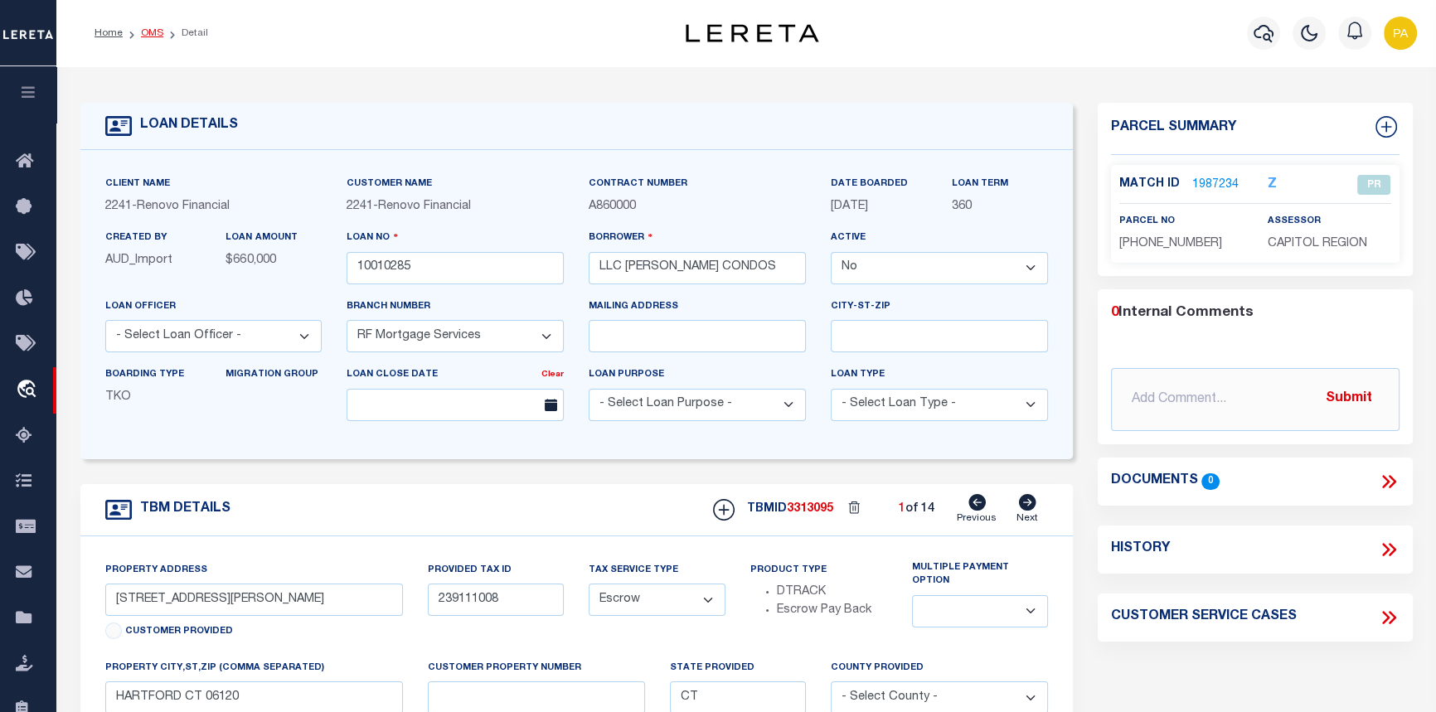
click at [149, 37] on link "OMS" at bounding box center [152, 33] width 22 height 10
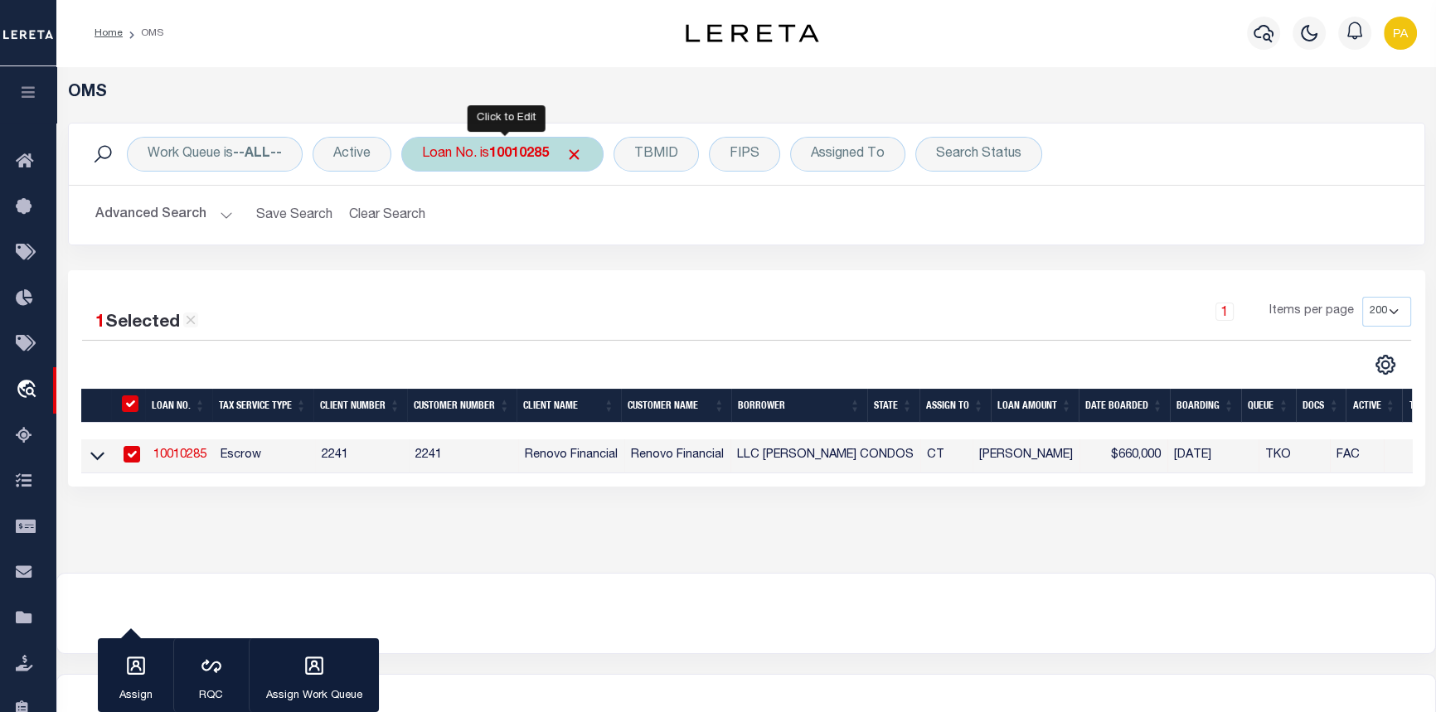
click at [496, 148] on b "10010285" at bounding box center [519, 154] width 60 height 13
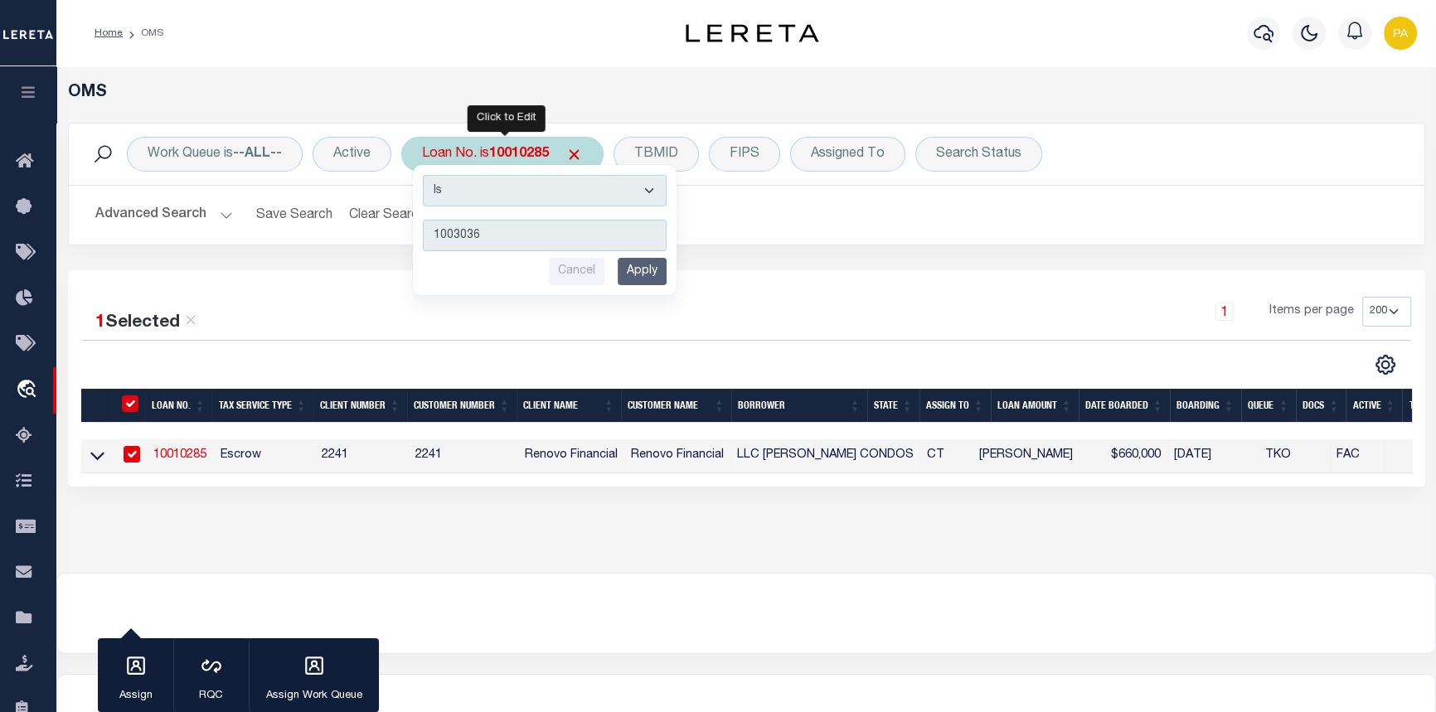
type input "10030363"
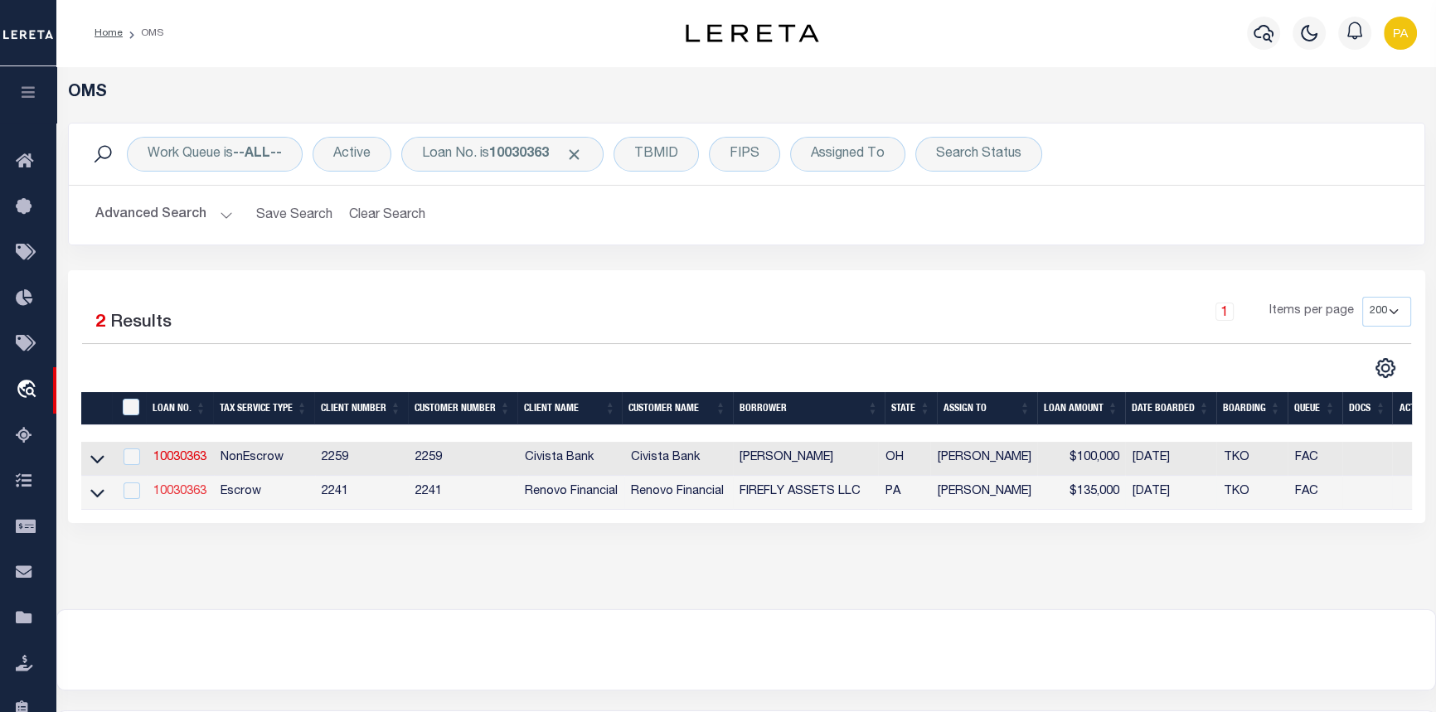
click at [168, 489] on link "10030363" at bounding box center [179, 492] width 53 height 12
type input "10030363"
type input "FIREFLY ASSETS LLC"
select select "True"
select select "10"
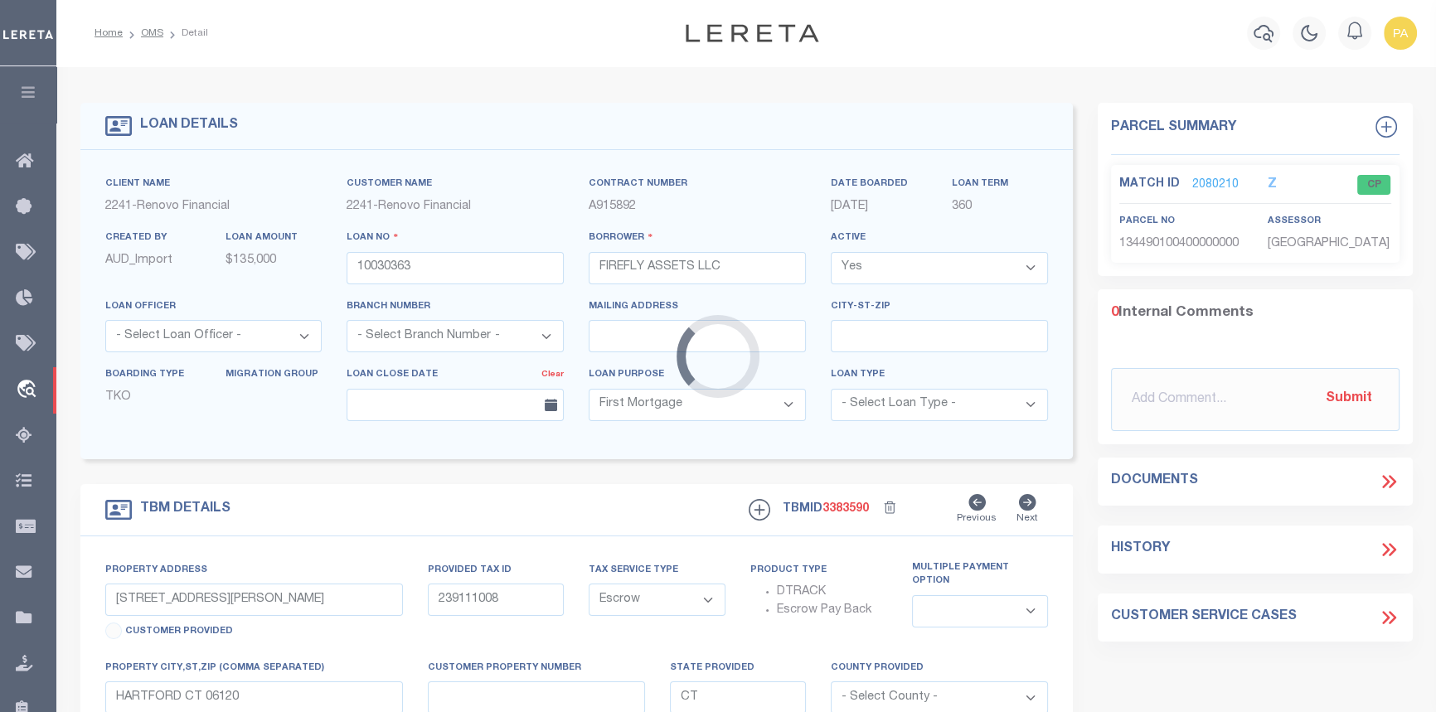
type input "229 WEST FRONT ST"
type input "130449 0100400000000"
select select
type input "YORK PA 17404"
type input "a0kUS000005UTbB"
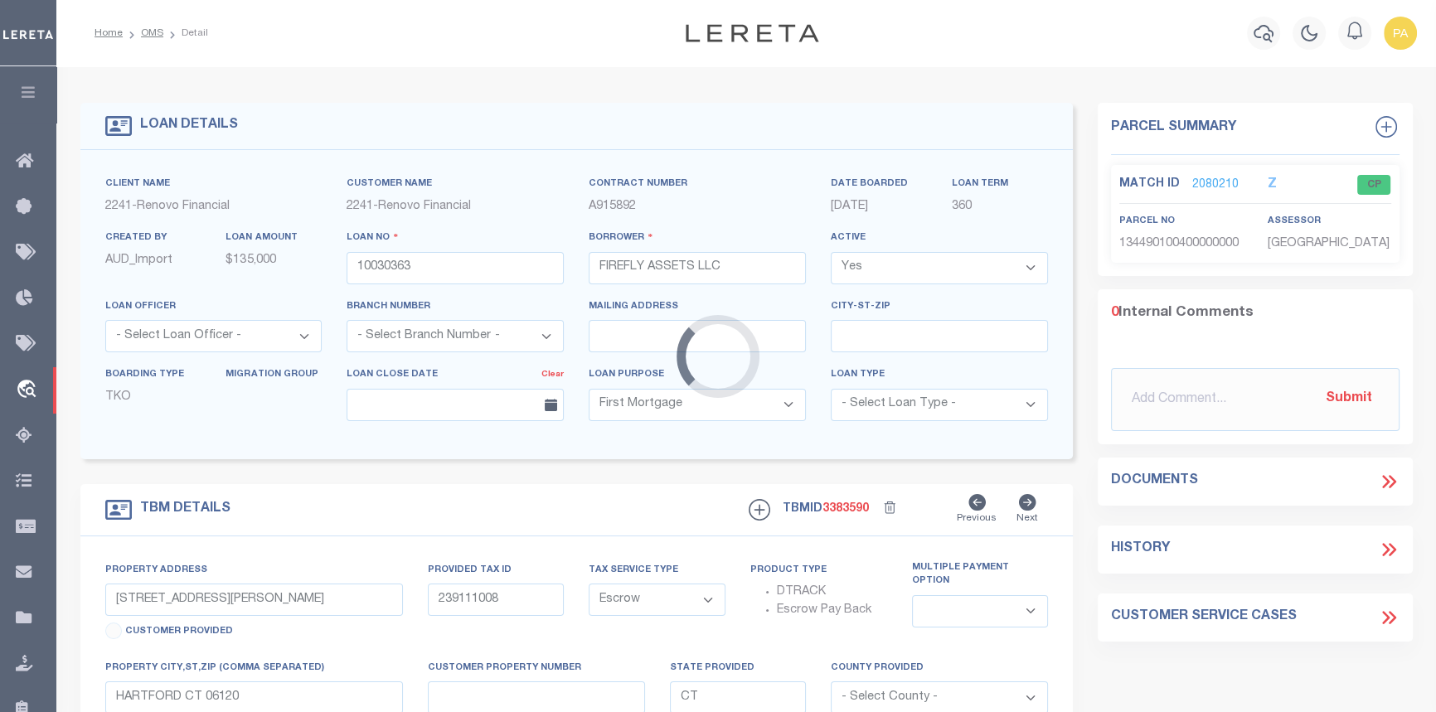
type input "PA"
select select
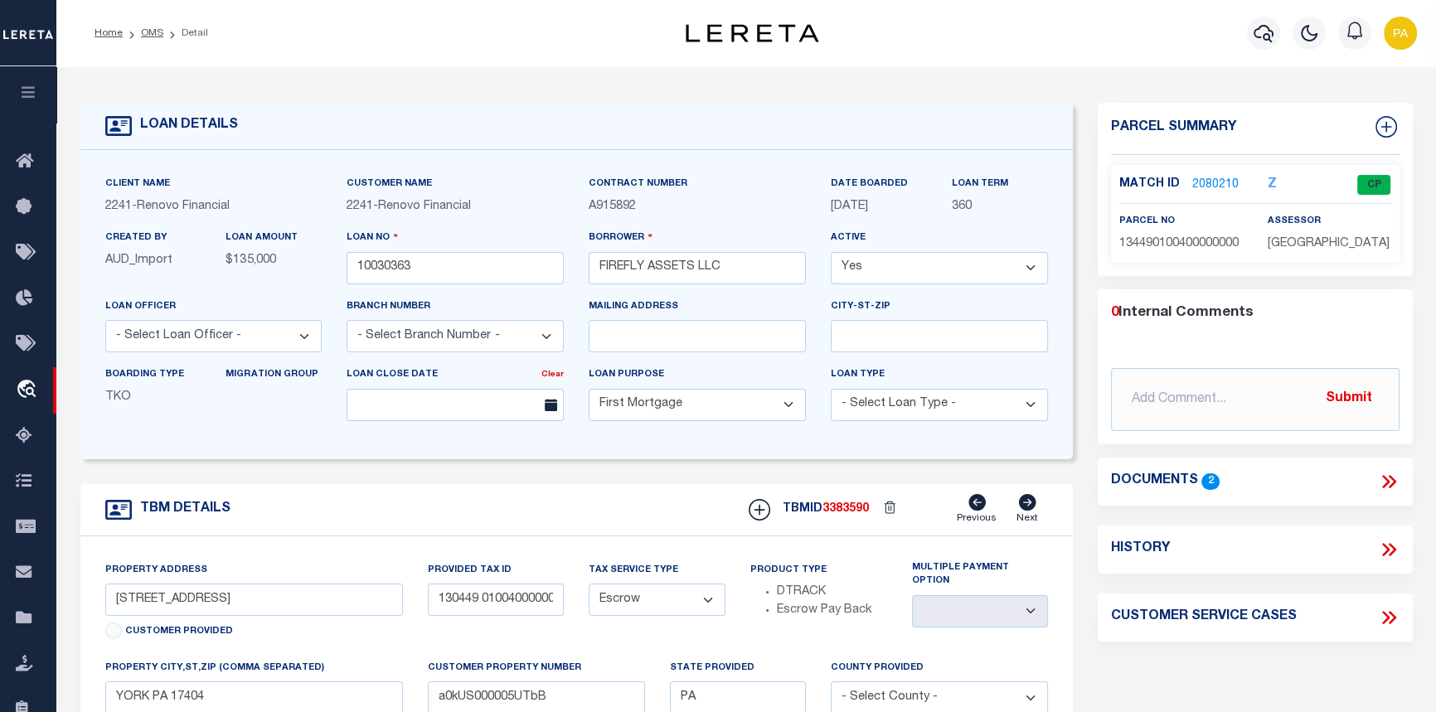
click at [1216, 180] on link "2080210" at bounding box center [1216, 185] width 46 height 17
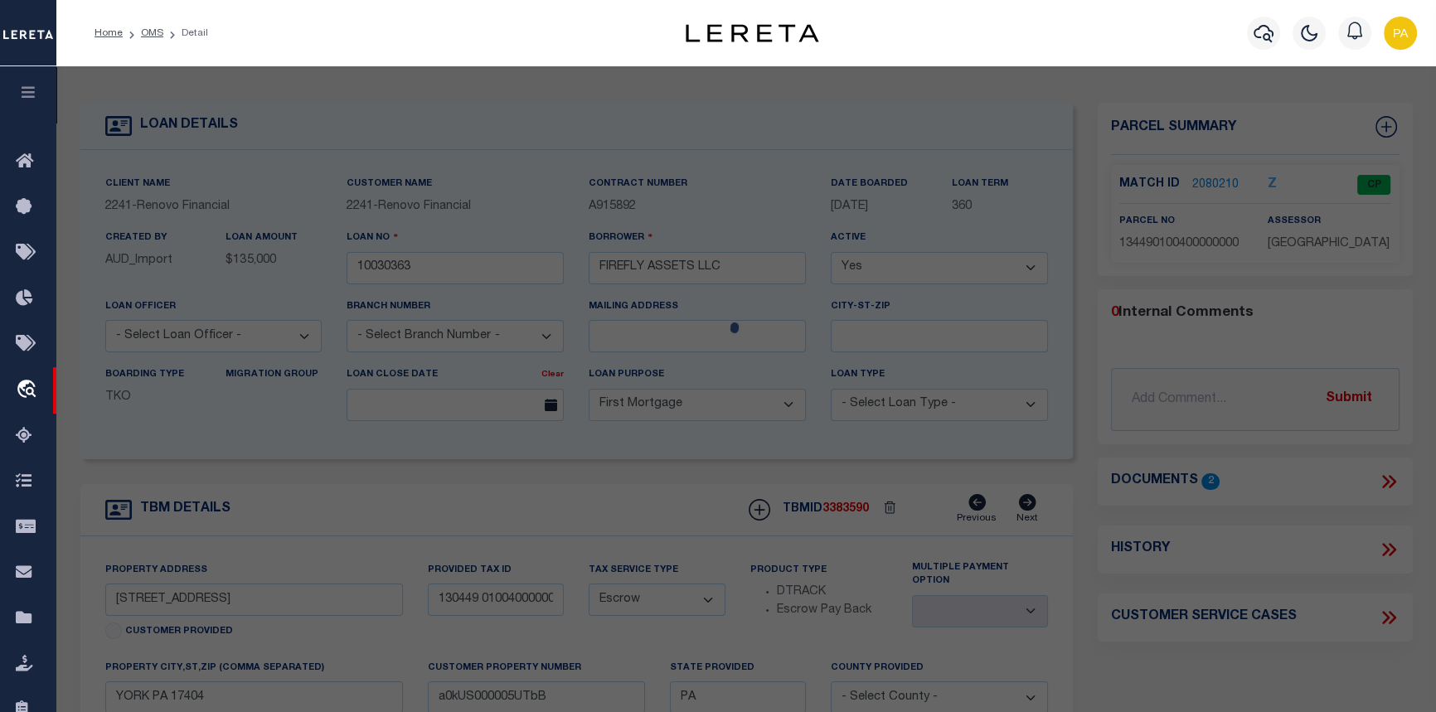
checkbox input "false"
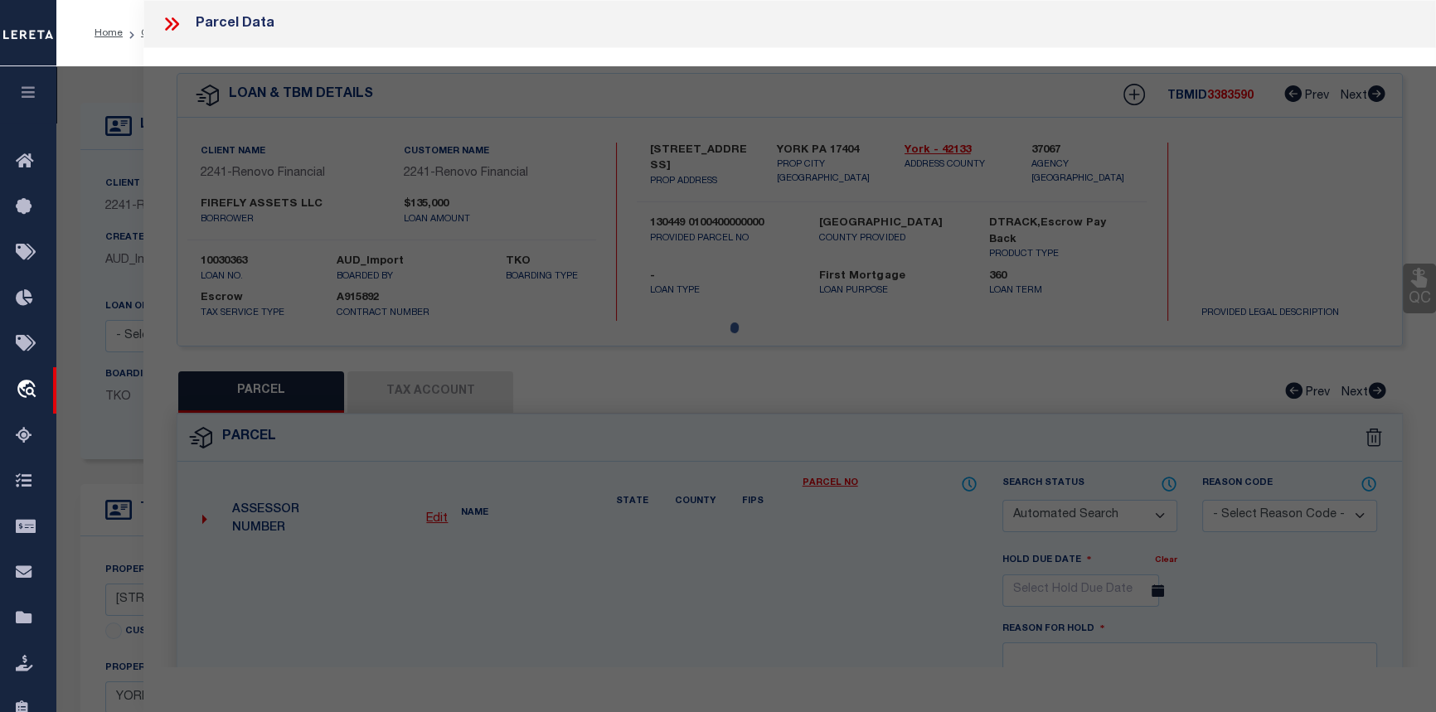
select select "CP"
type input "FIREFLY ASSETS LLC"
select select
type input "229 W FRONT ST"
checkbox input "false"
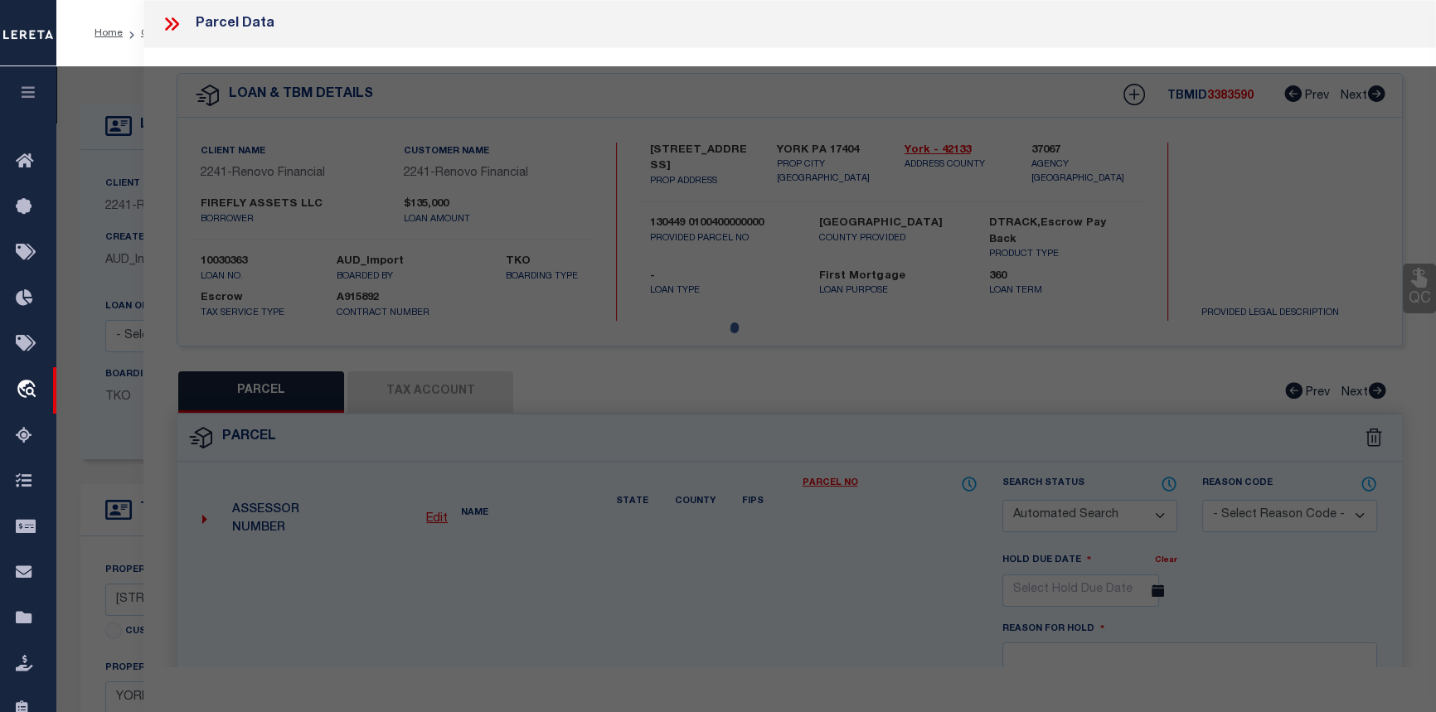
type input "YORK PA 17404"
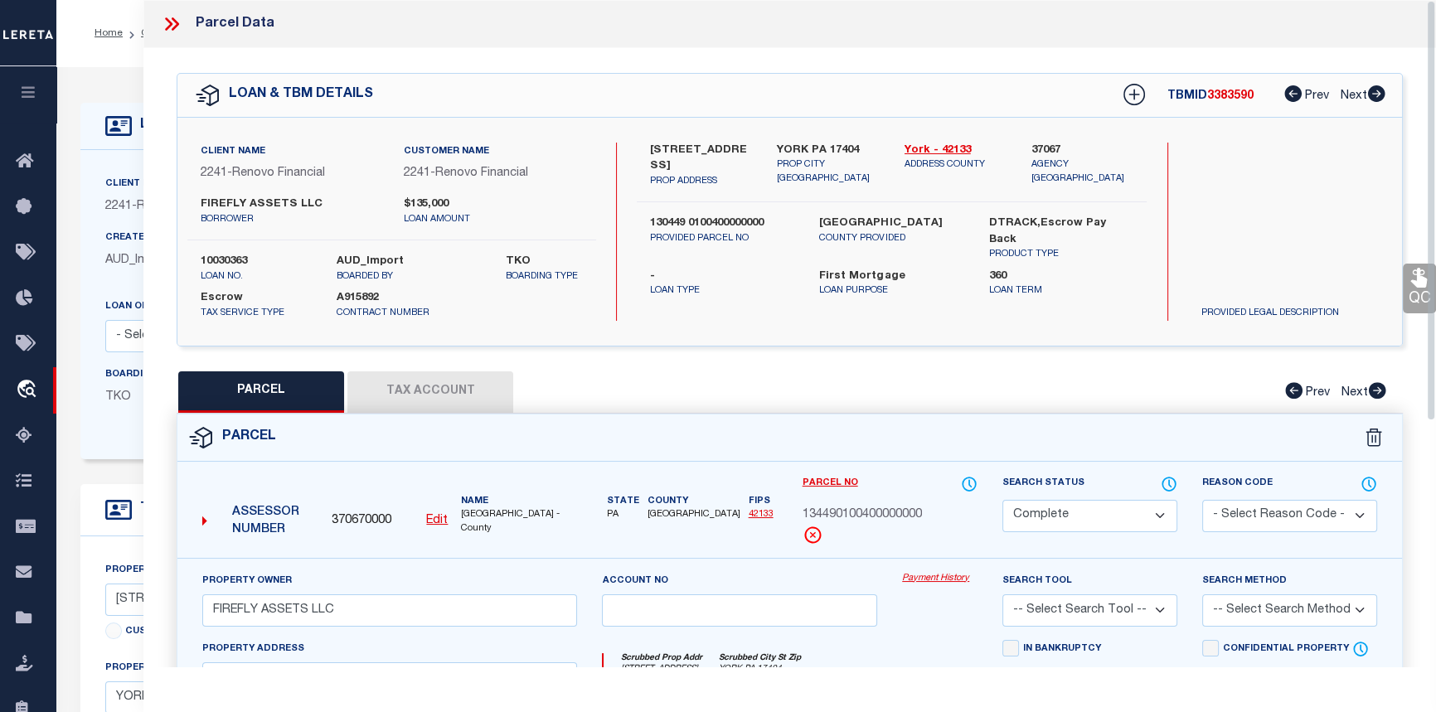
click at [914, 576] on link "Payment History" at bounding box center [939, 579] width 75 height 14
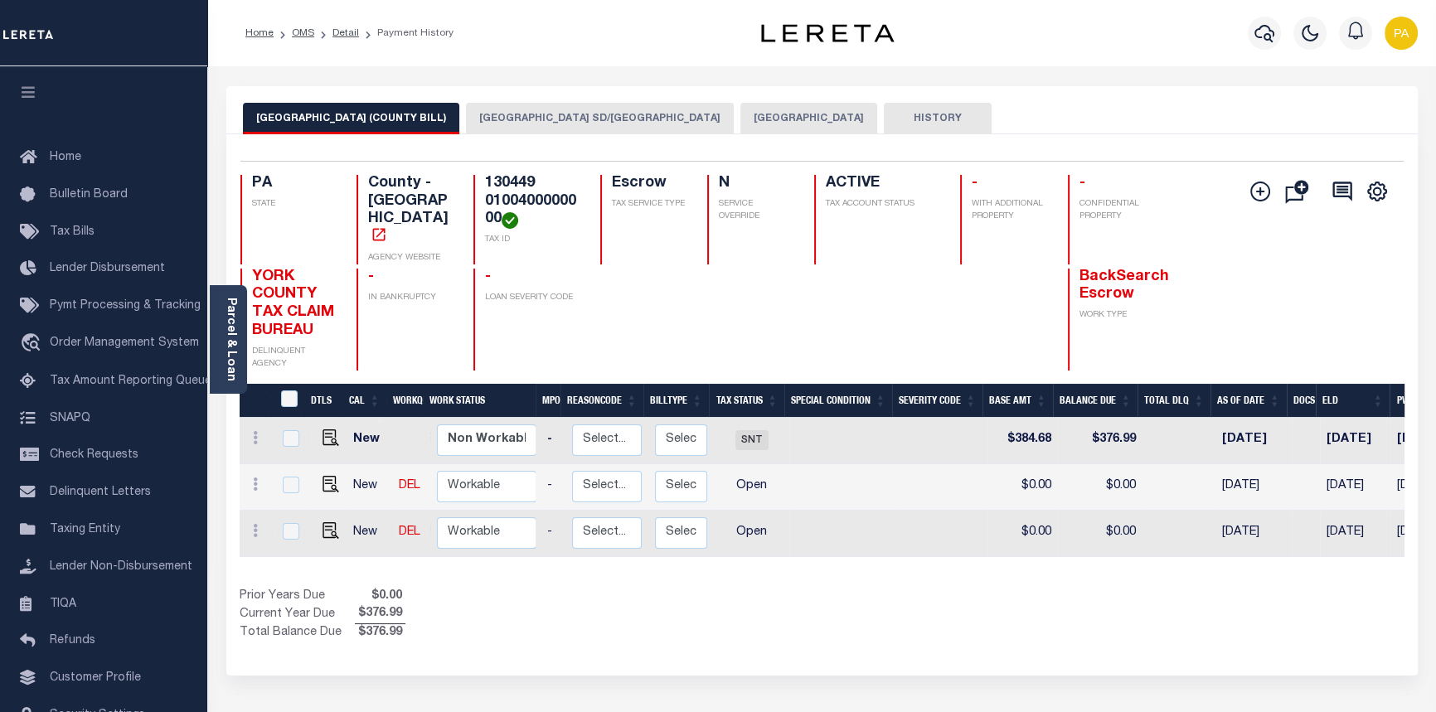
scroll to position [0, 481]
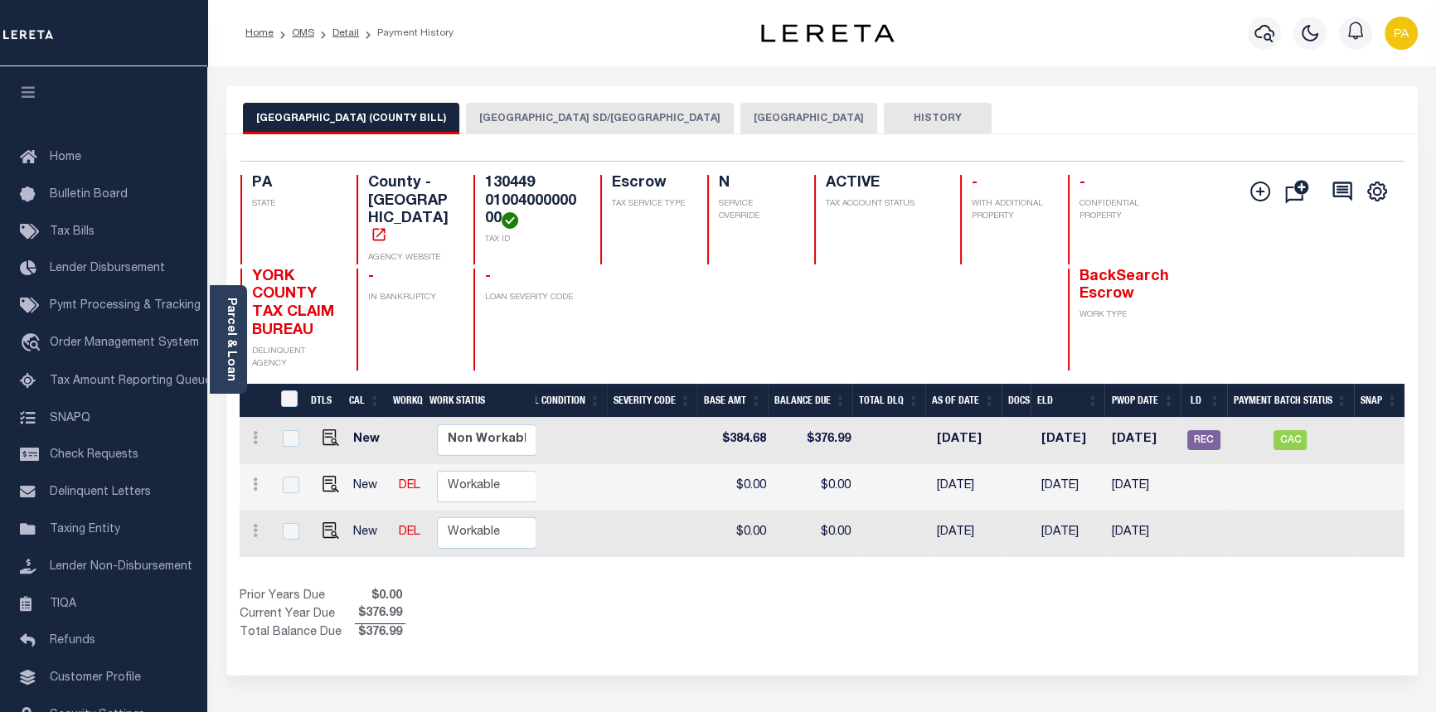
click at [466, 114] on button "[GEOGRAPHIC_DATA] SD/[GEOGRAPHIC_DATA]" at bounding box center [600, 119] width 268 height 32
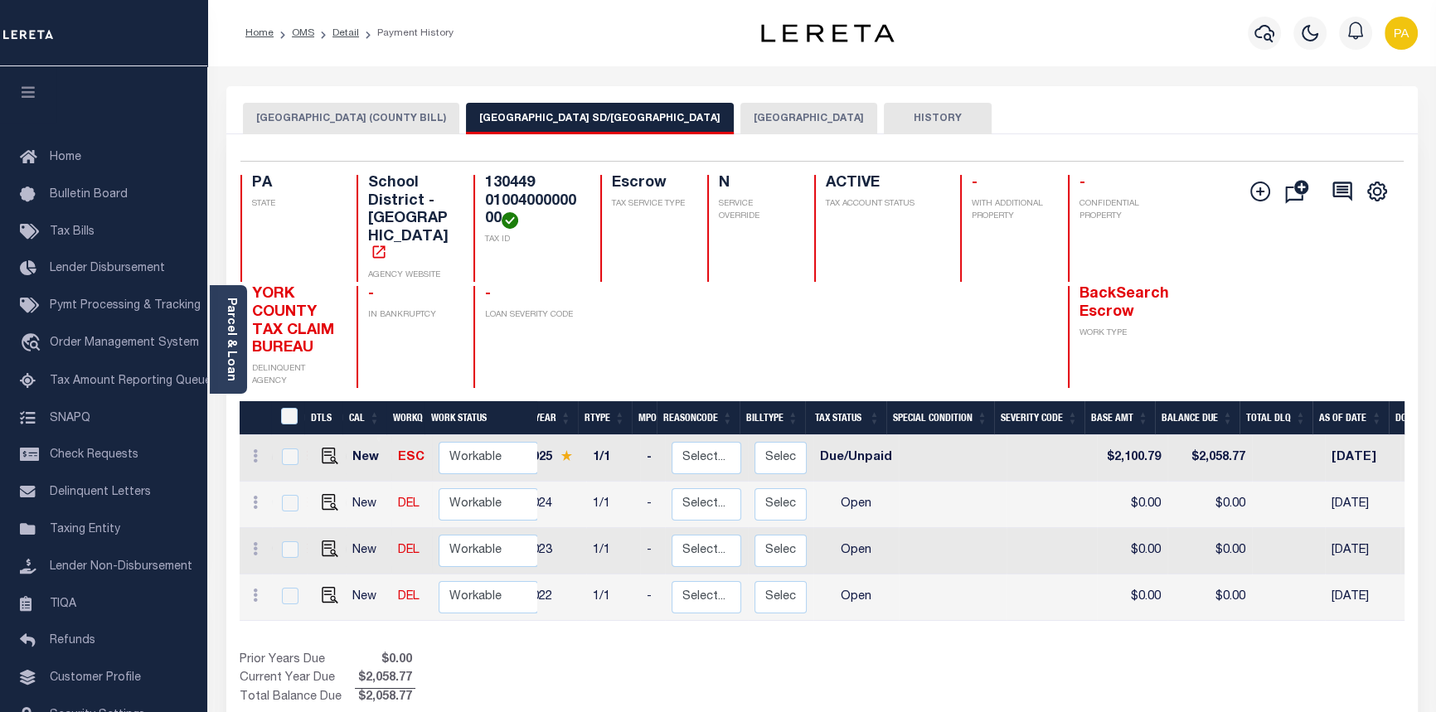
scroll to position [0, 100]
click at [346, 33] on link "Detail" at bounding box center [346, 33] width 27 height 10
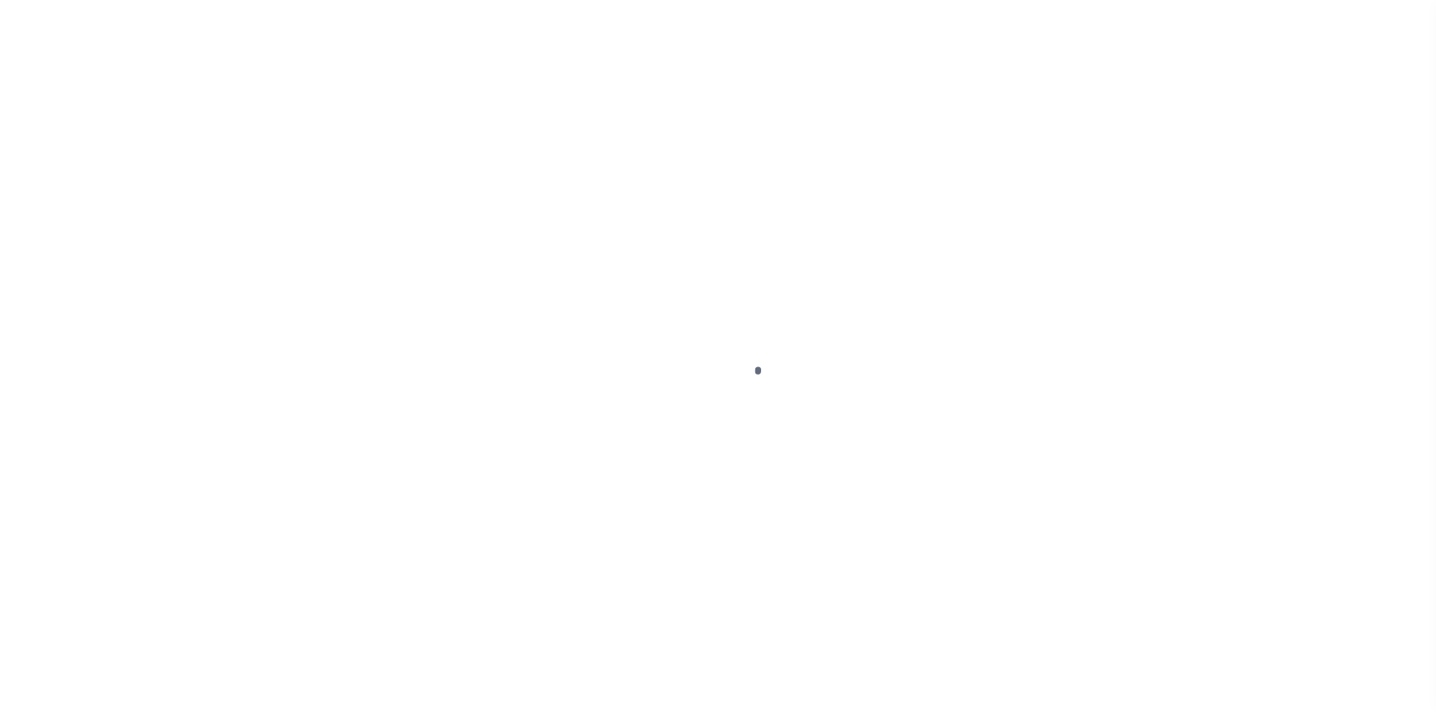
select select "10"
select select "Escrow"
type input "[STREET_ADDRESS]"
type input "130449 0100400000000"
select select
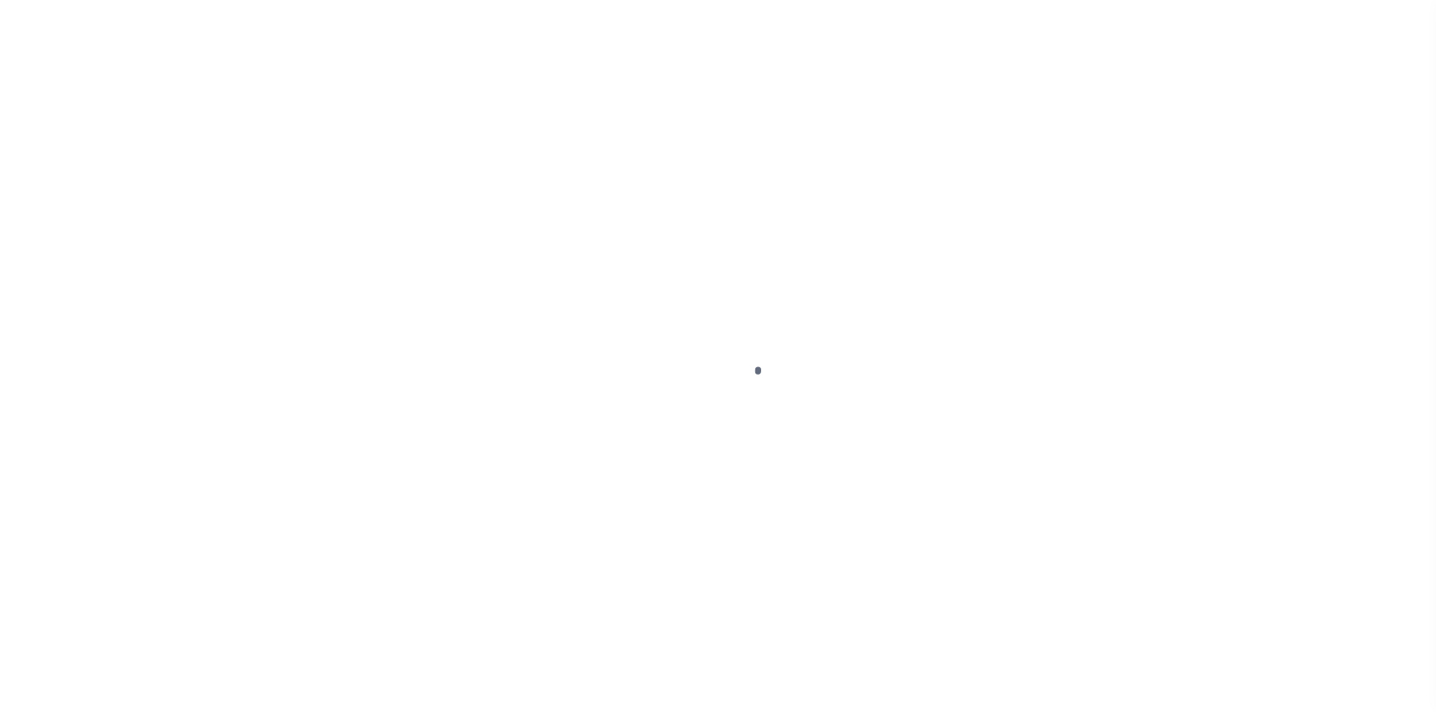
type input "YORK PA 17404"
type input "a0kUS000005UTbB"
type input "PA"
select select
select select "25067"
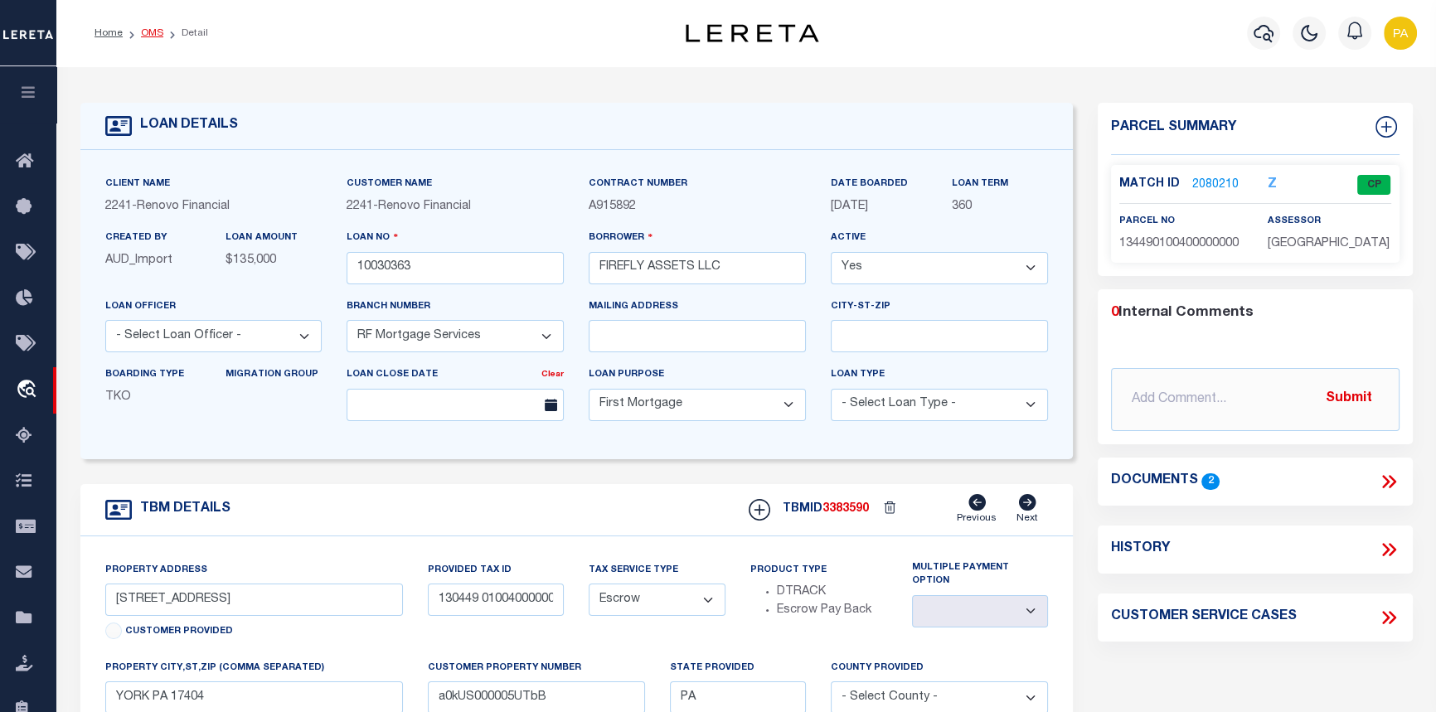
click at [147, 34] on link "OMS" at bounding box center [152, 33] width 22 height 10
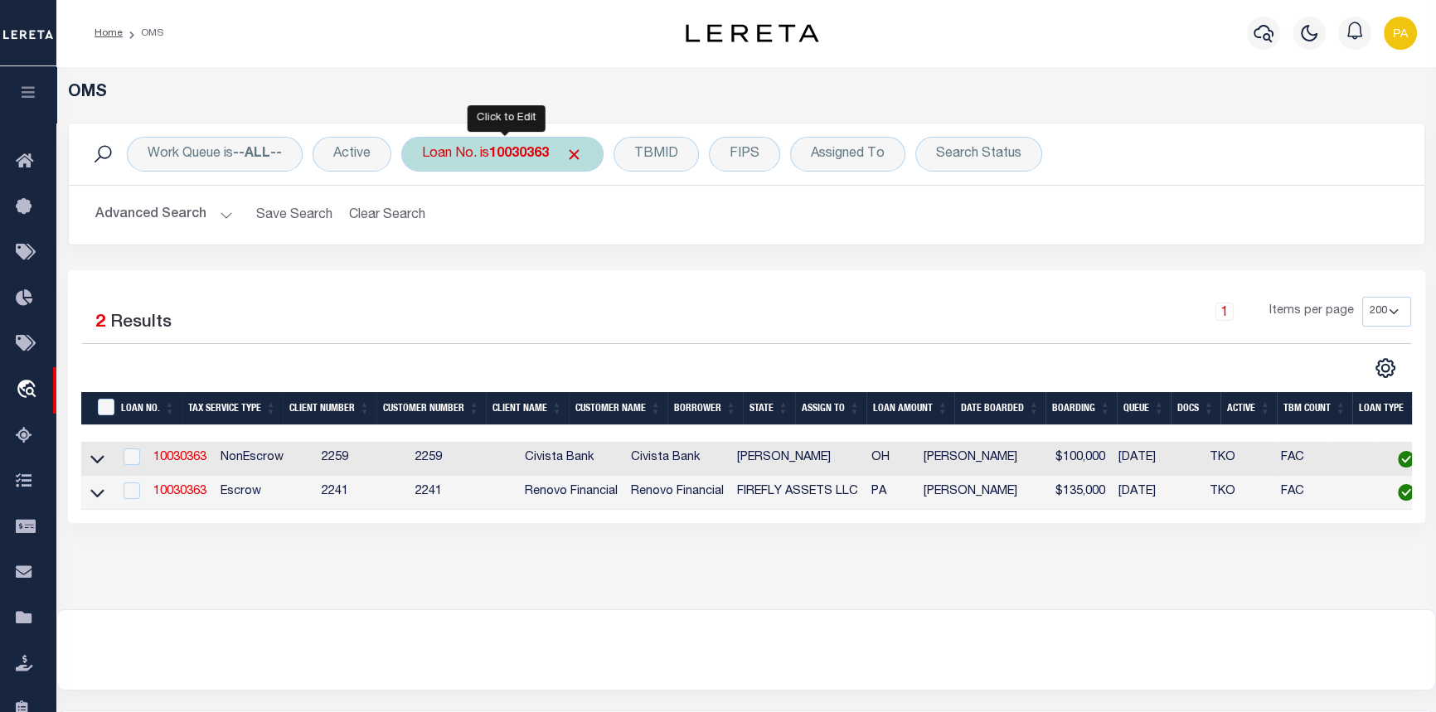
click at [531, 158] on b "10030363" at bounding box center [519, 154] width 60 height 13
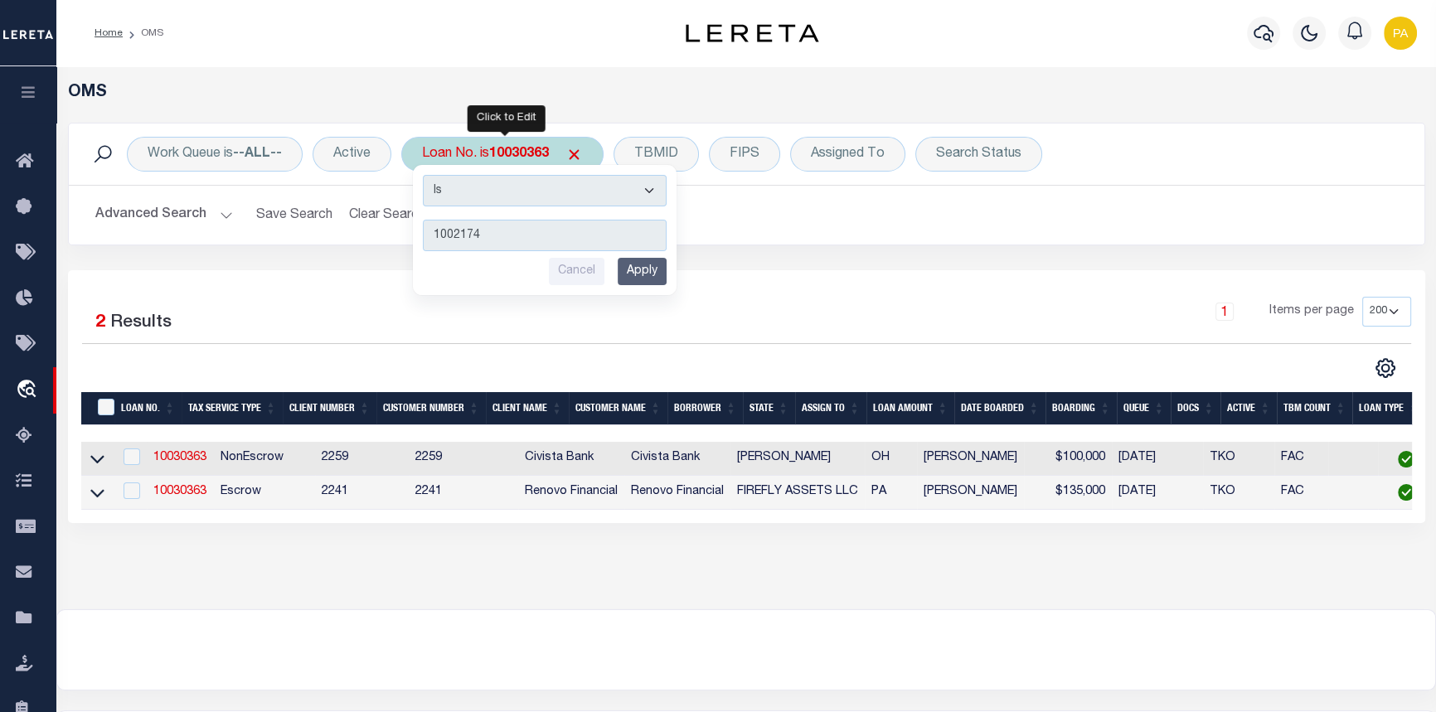
type input "10021741"
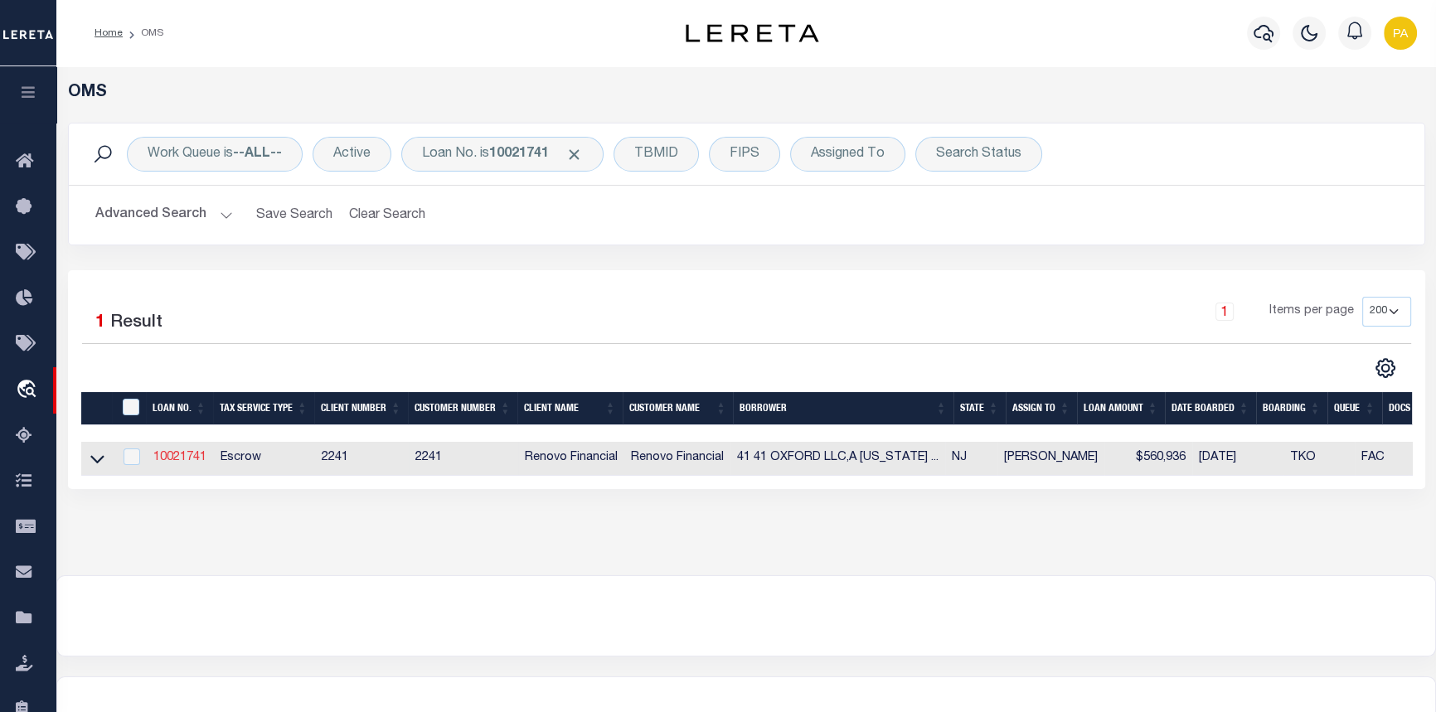
click at [166, 459] on link "10021741" at bounding box center [179, 458] width 53 height 12
type input "10021741"
type input "41 41 OXFORD LLC,A [US_STATE] LIMITED LIABILITY COMPANY"
type input "[STREET_ADDRESS][PERSON_NAME]"
type input "[GEOGRAPHIC_DATA]"
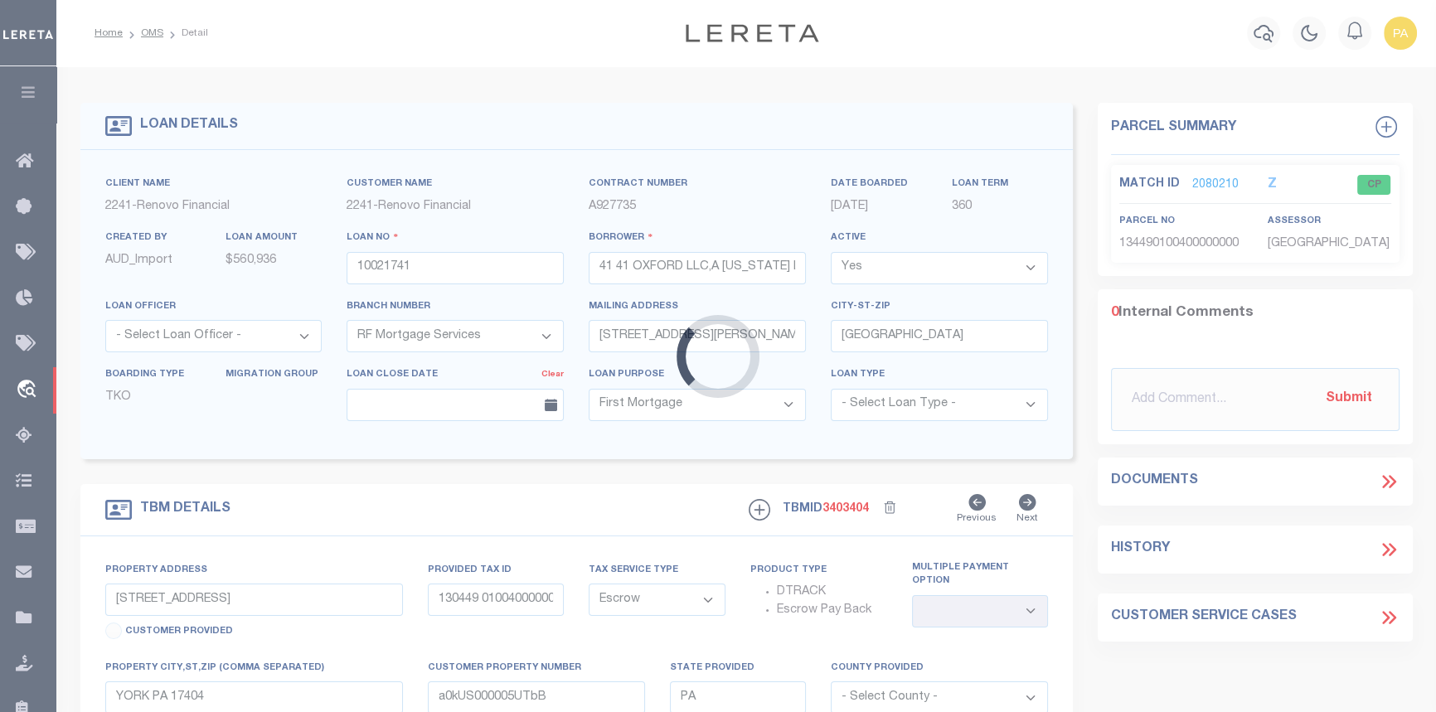
type input "[STREET_ADDRESS]"
type input "18402.0000 00004.0000"
select select
type input "[GEOGRAPHIC_DATA]"
type input "a0kUS000007etY1"
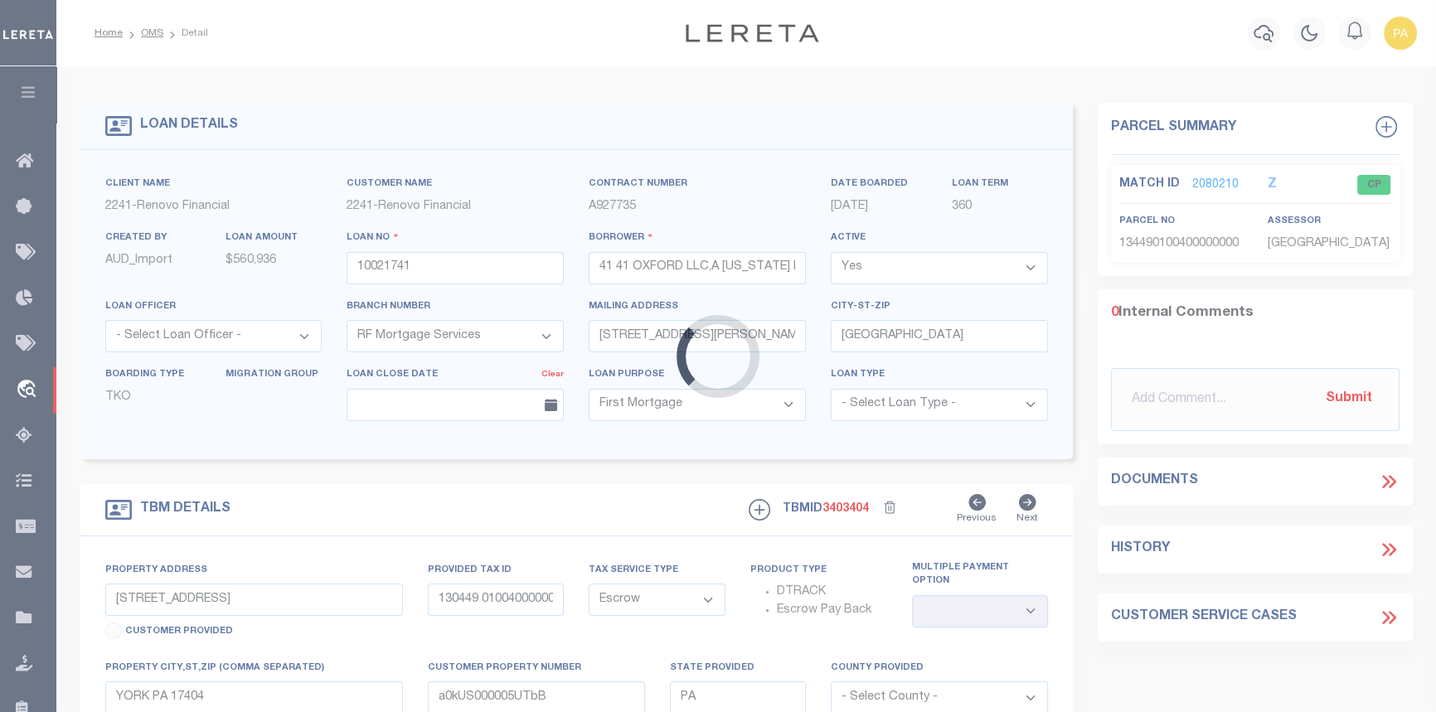
type input "NJ"
select select
type textarea "Liability Limited to Customer Provided Parcel"
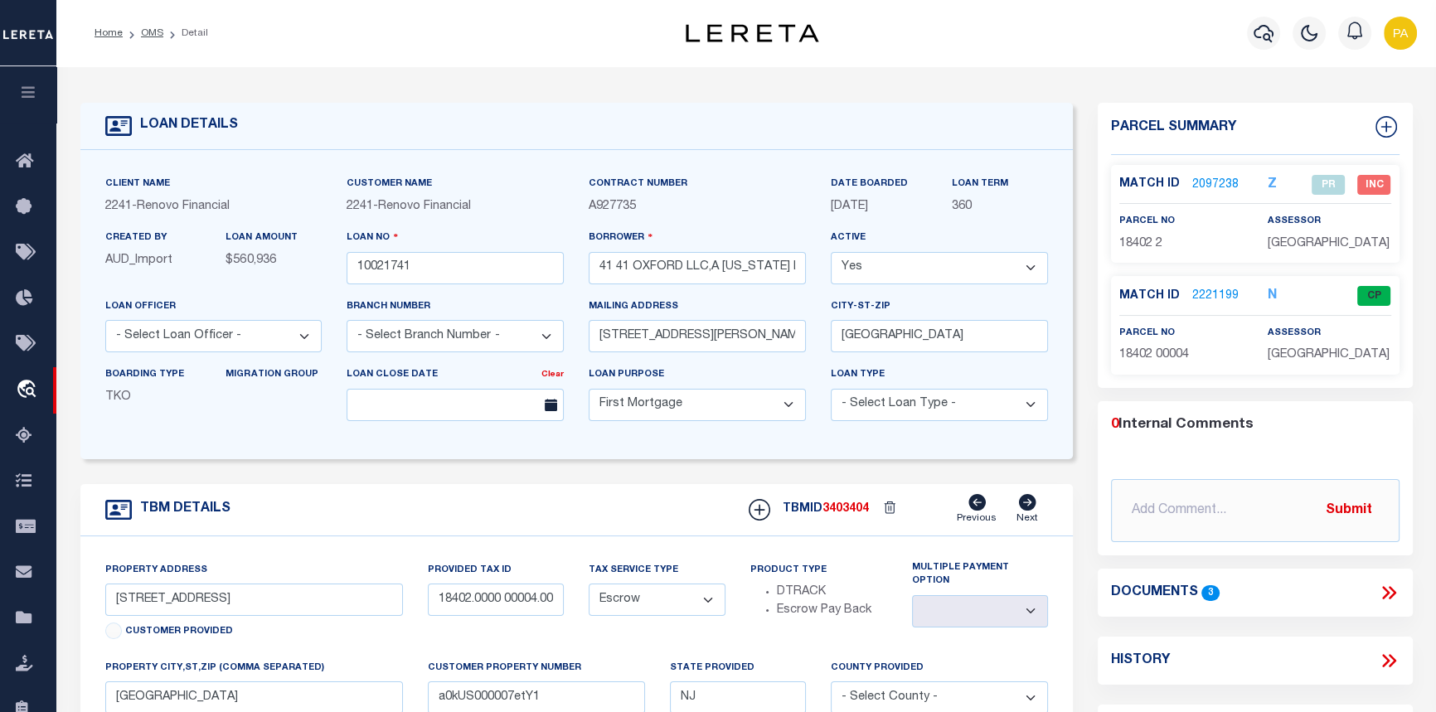
click at [1220, 295] on link "2221199" at bounding box center [1216, 296] width 46 height 17
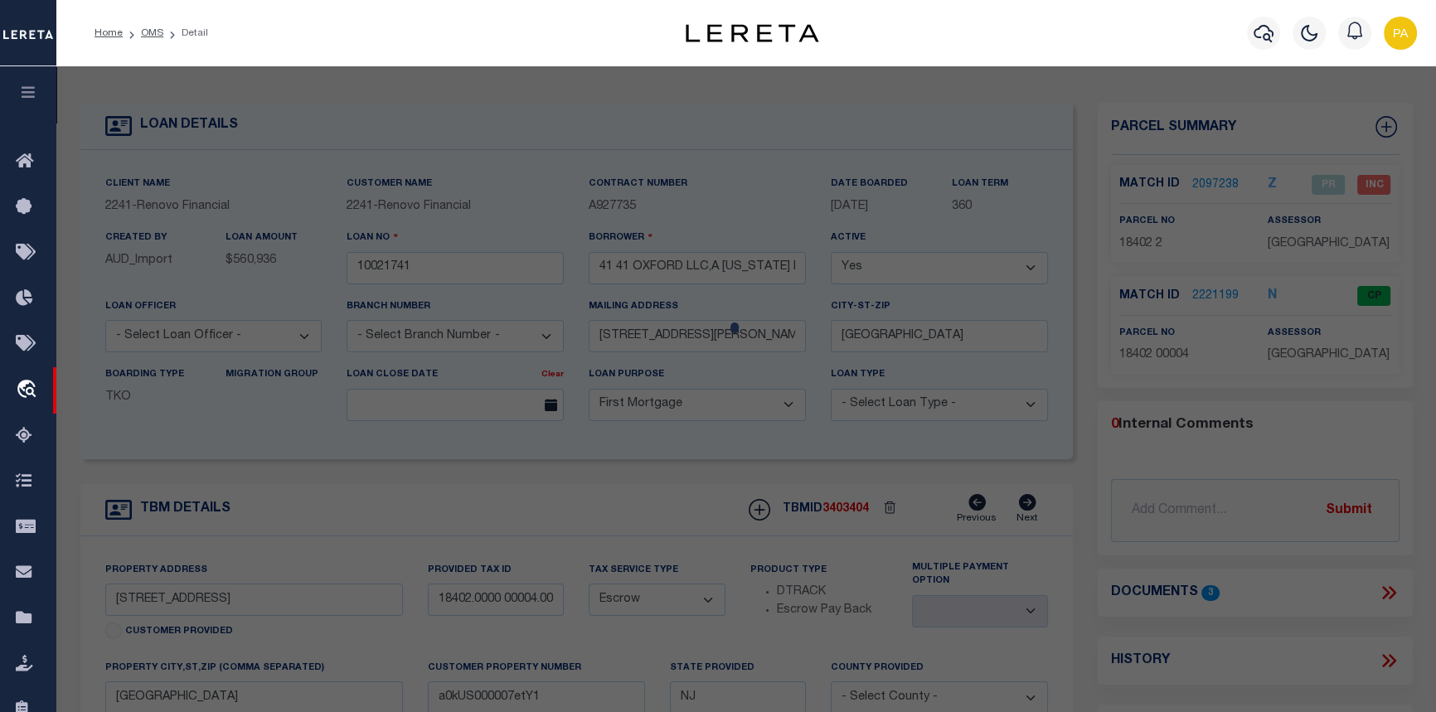
checkbox input "false"
select select "CP"
select select "AGF"
select select
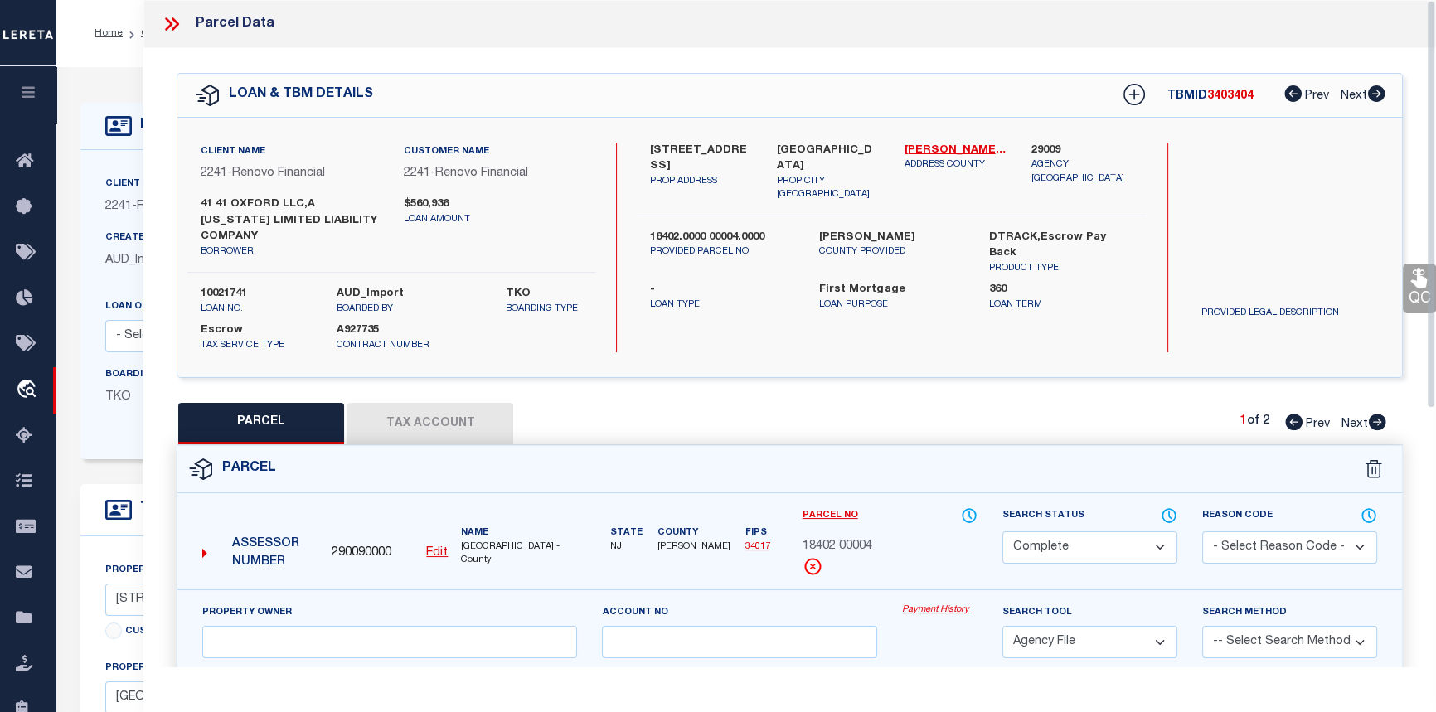
click at [925, 609] on link "Payment History" at bounding box center [939, 611] width 75 height 14
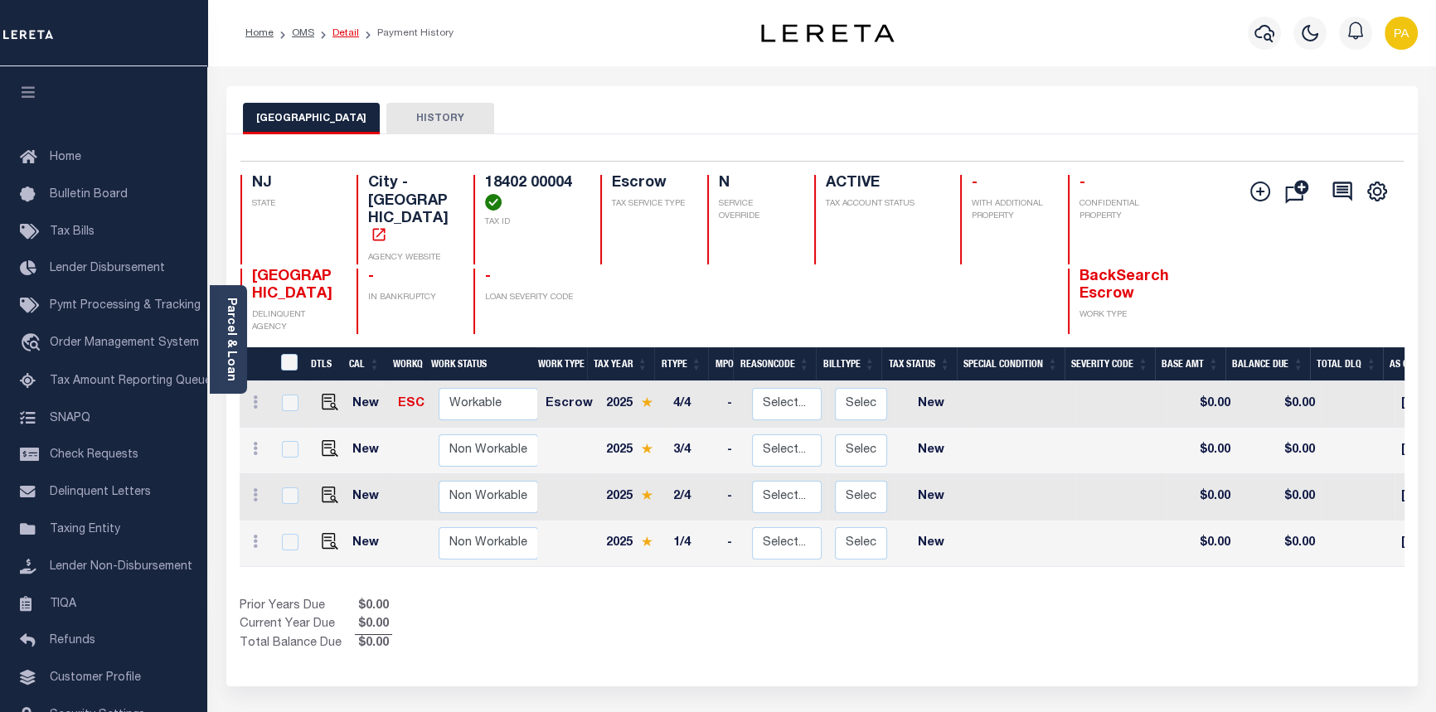
click at [344, 33] on link "Detail" at bounding box center [346, 33] width 27 height 10
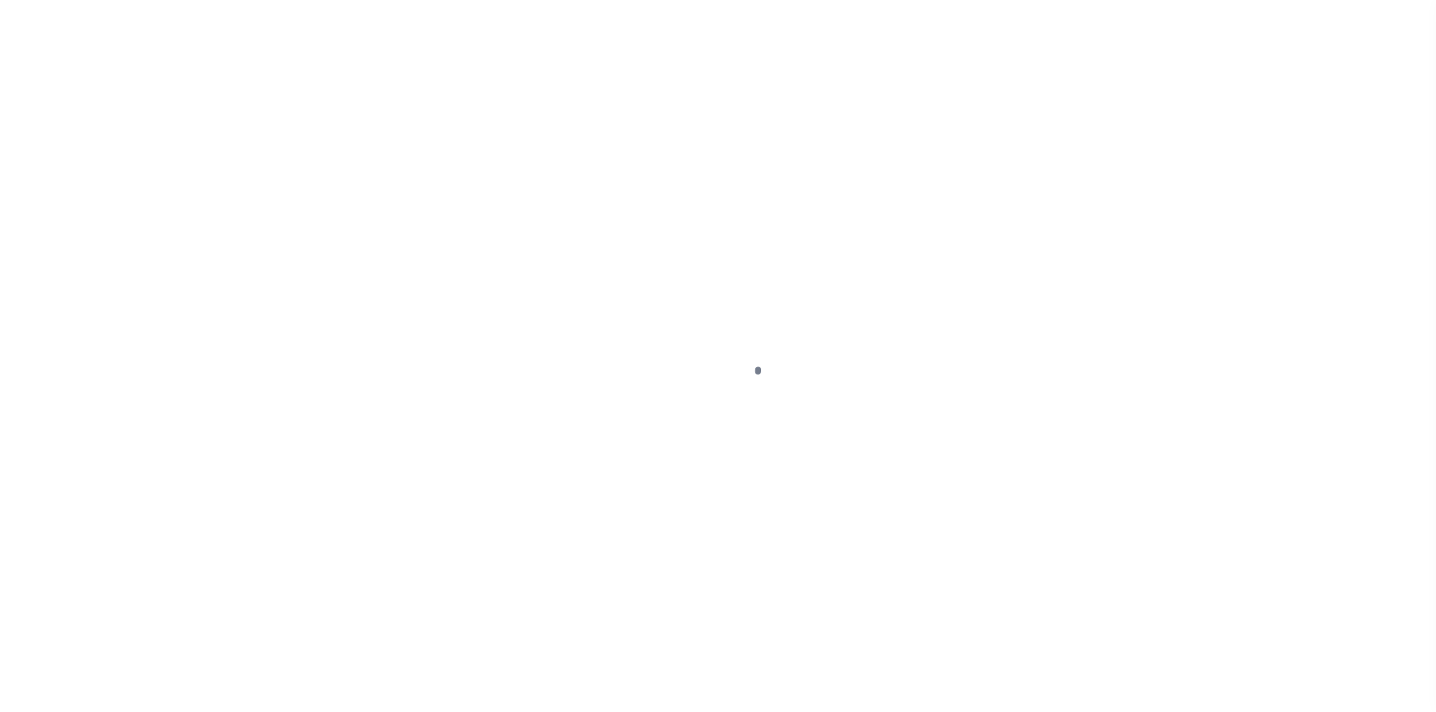
select select "10"
select select "Escrow"
type input "[STREET_ADDRESS]"
type input "18402.0000 00004.0000"
select select
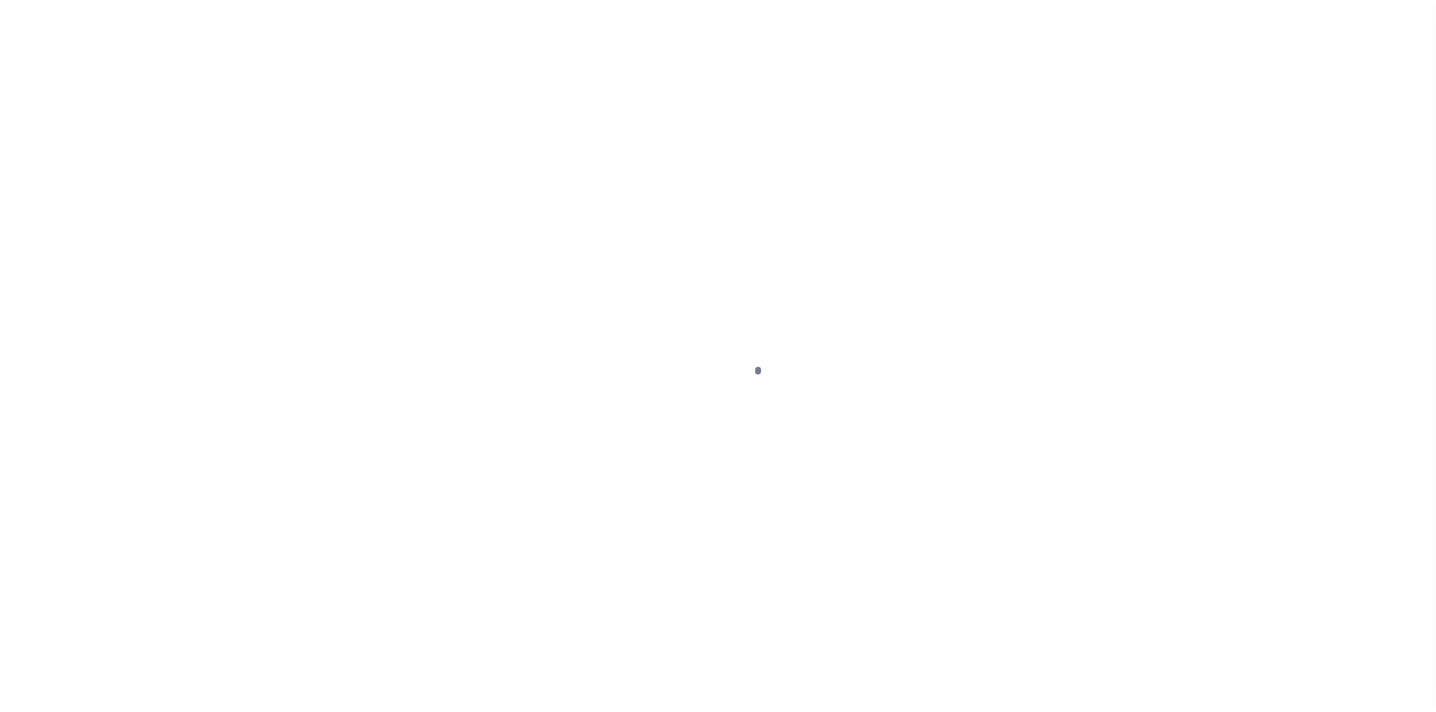
type input "[GEOGRAPHIC_DATA]"
type input "a0kUS000007etY1"
type input "NJ"
select select
type textarea "Liability Limited to Customer Provided Parcel"
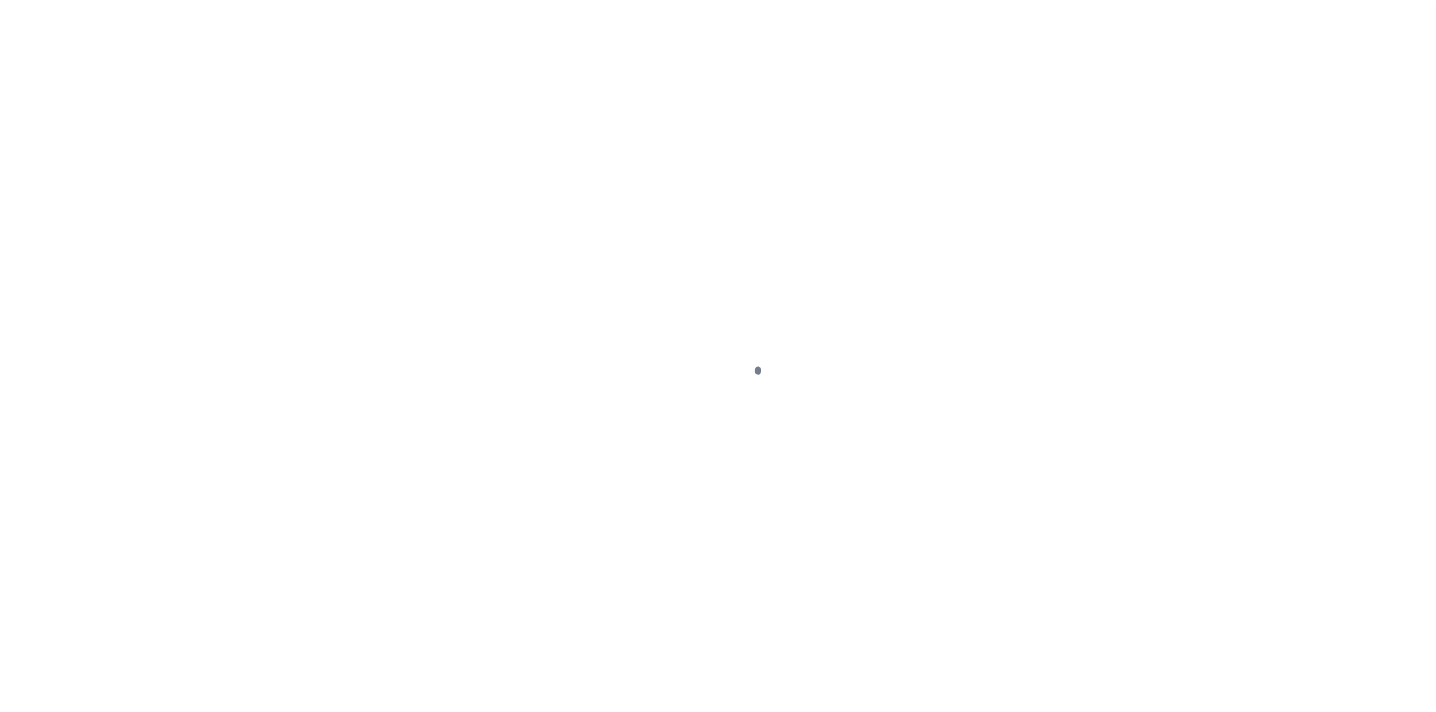
select select "25067"
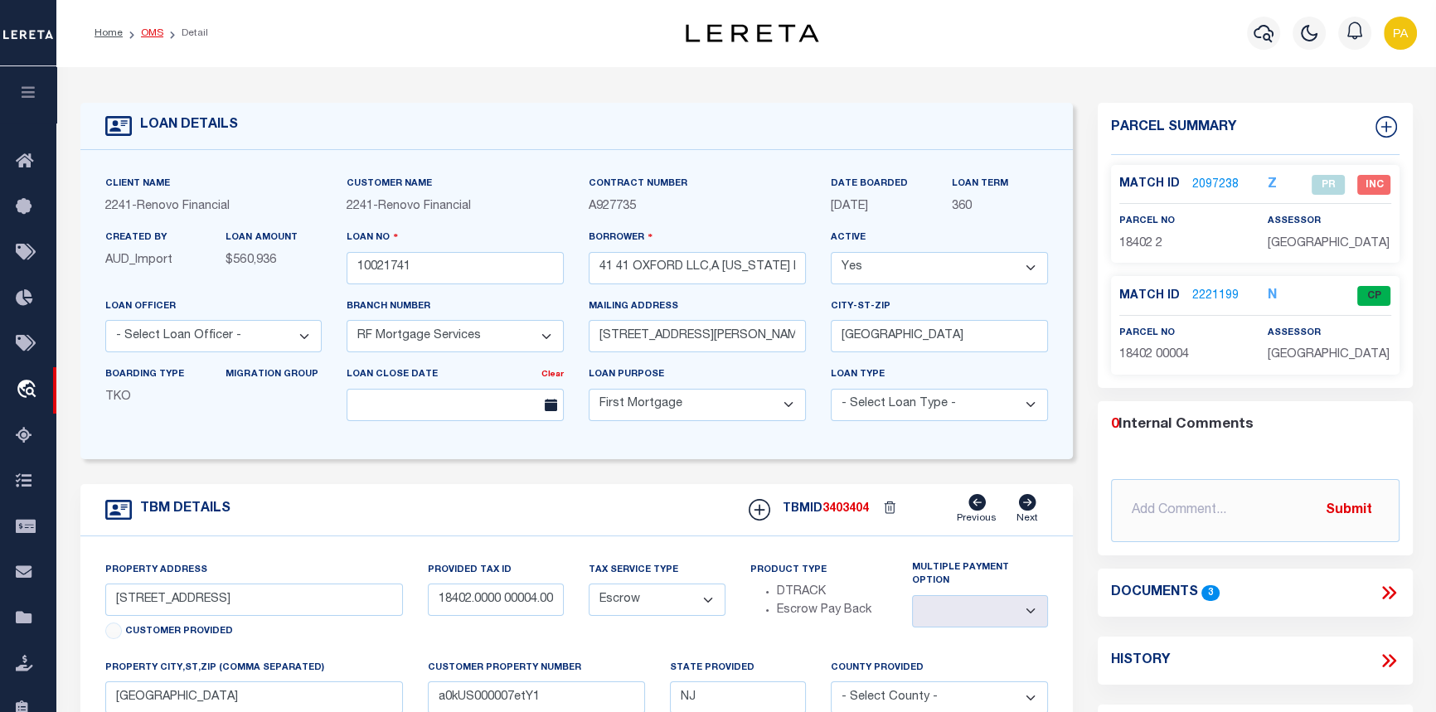
click at [148, 32] on link "OMS" at bounding box center [152, 33] width 22 height 10
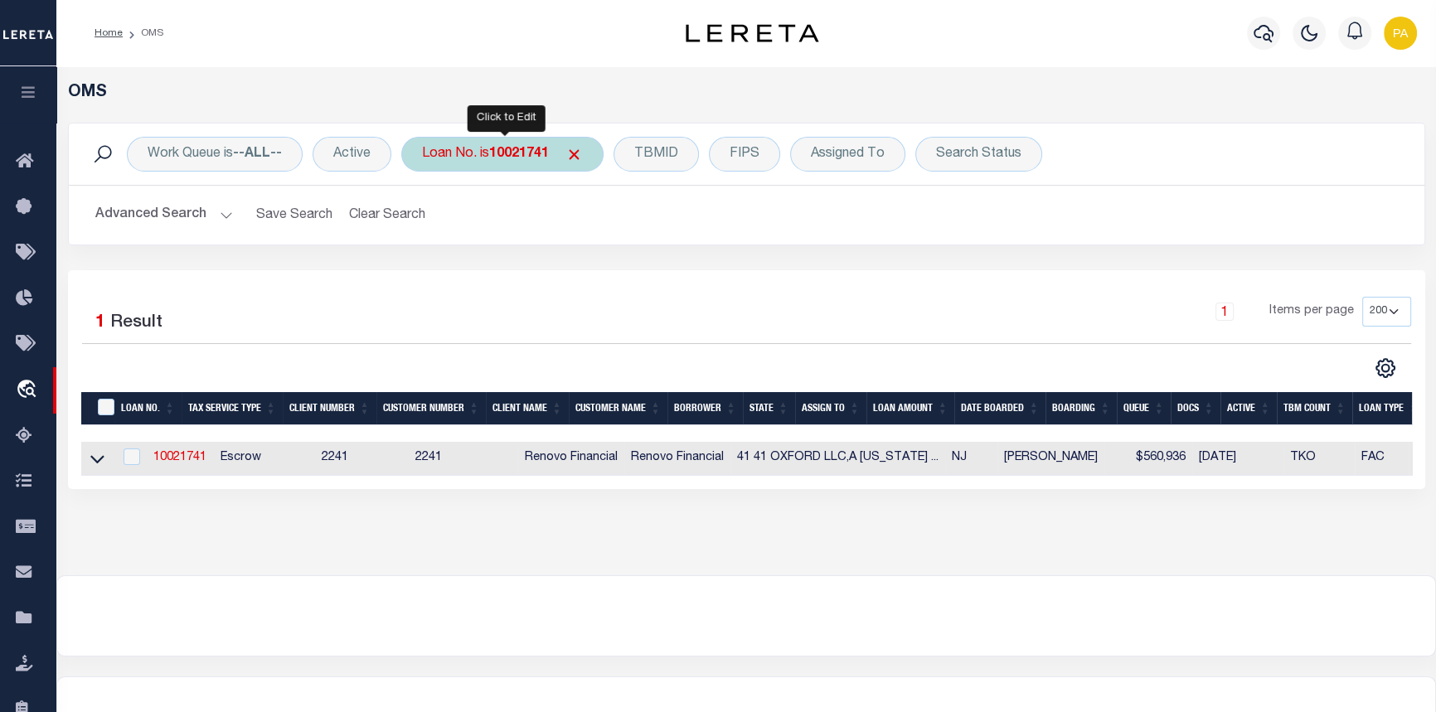
click at [514, 164] on div "Loan No. is 10021741" at bounding box center [502, 154] width 202 height 35
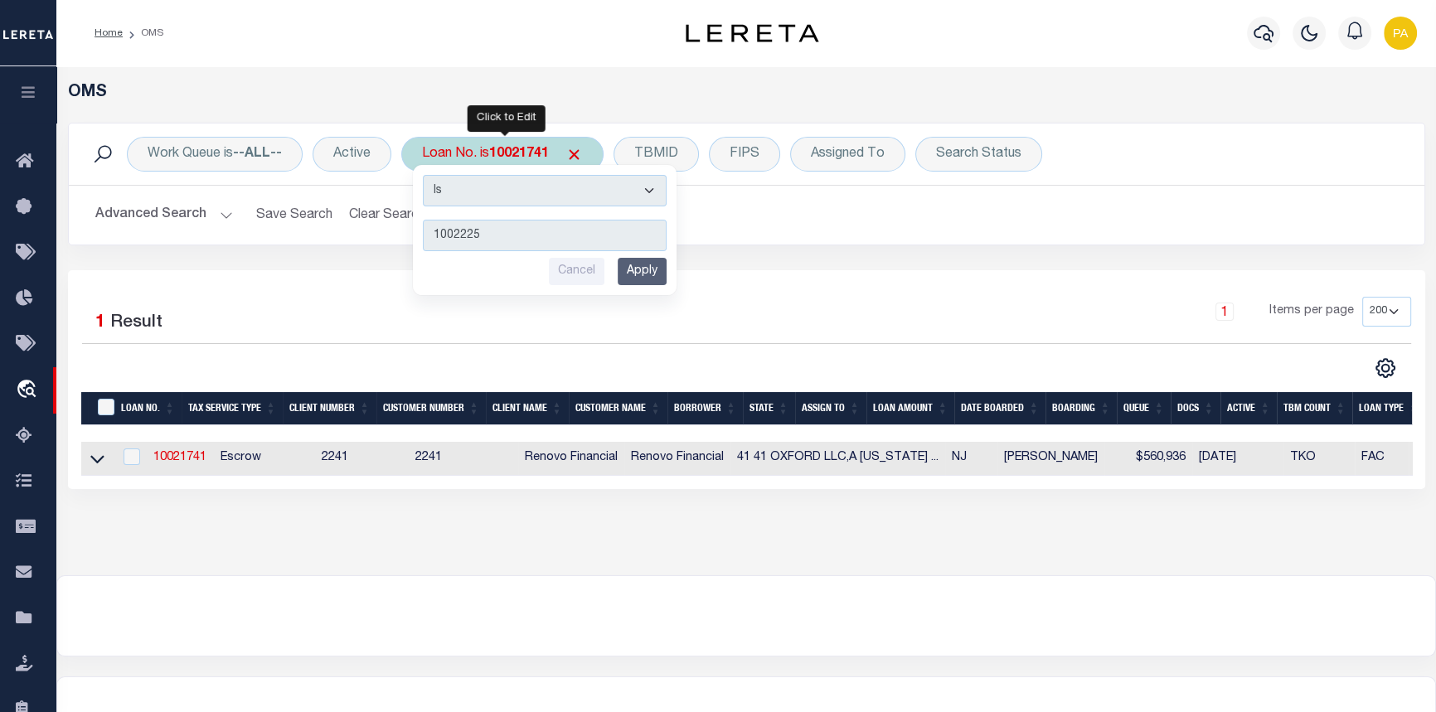
type input "10022259"
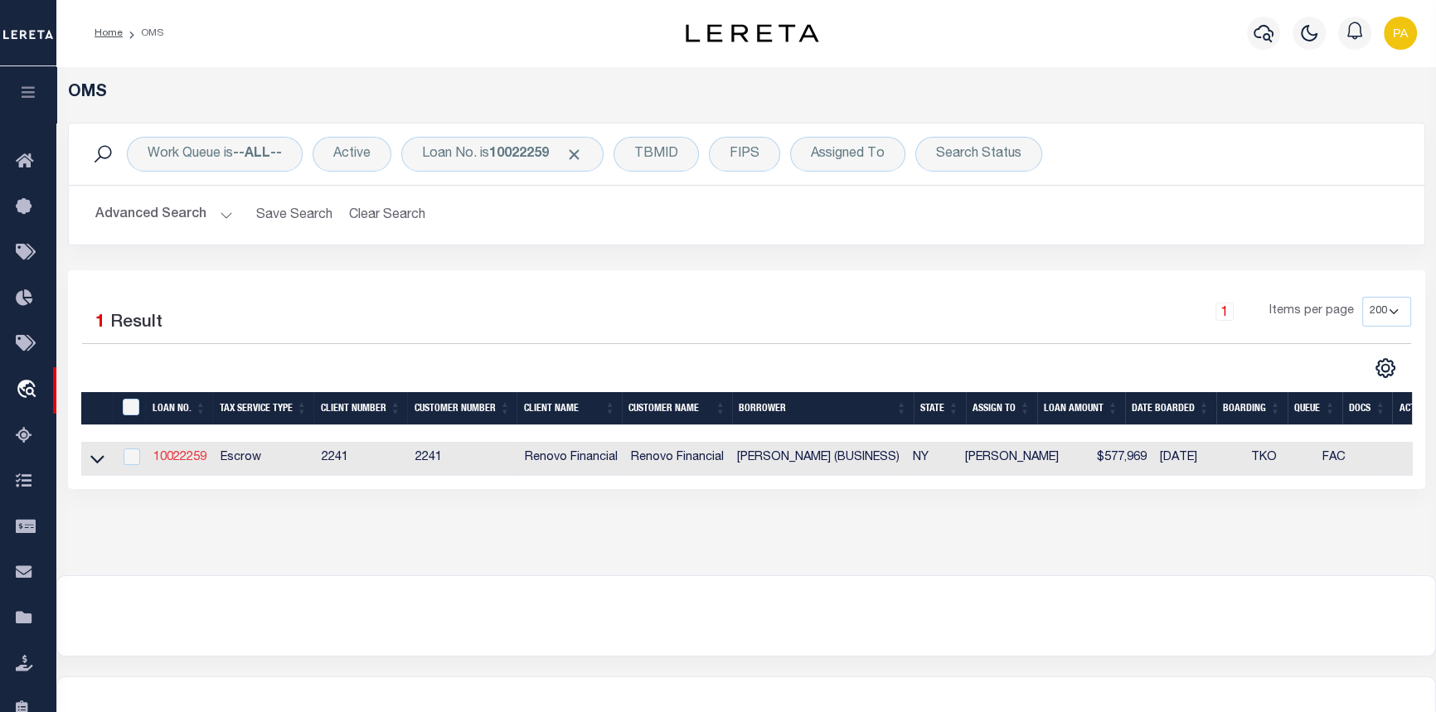
click at [178, 459] on link "10022259" at bounding box center [179, 458] width 53 height 12
type input "10022259"
type input "[PERSON_NAME] (BUSINESS)"
select select "400"
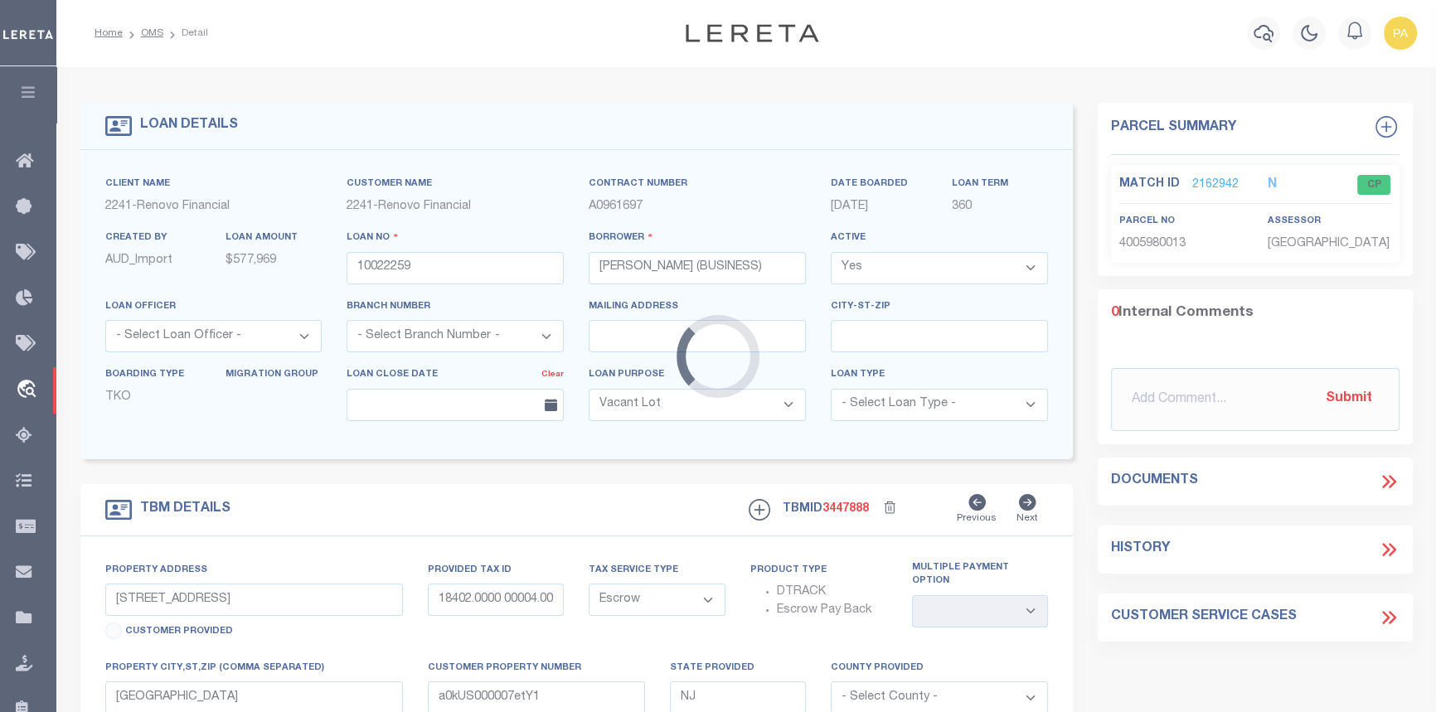
type input "[STREET_ADDRESS]"
type input "[GEOGRAPHIC_DATA]"
type input "a0kUS00000BokSj"
type input "NY"
select select
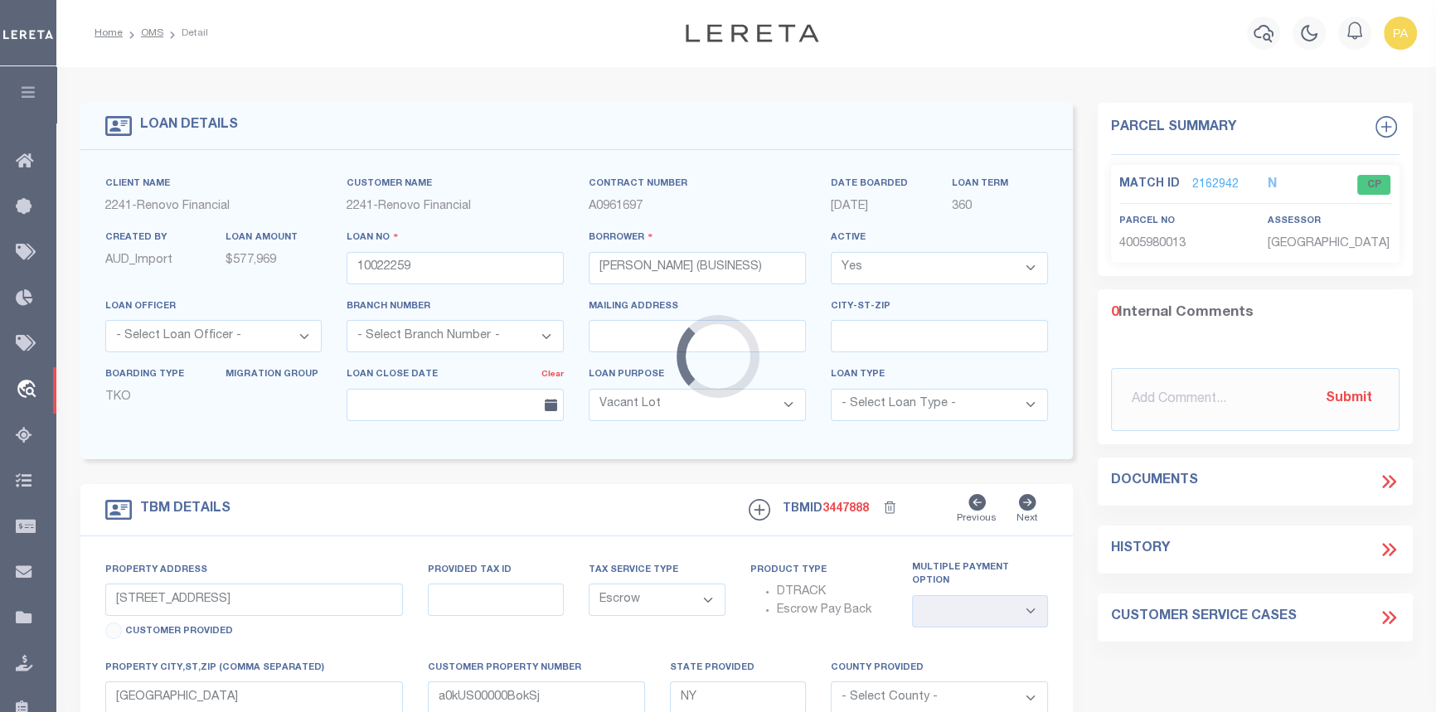
select select "4"
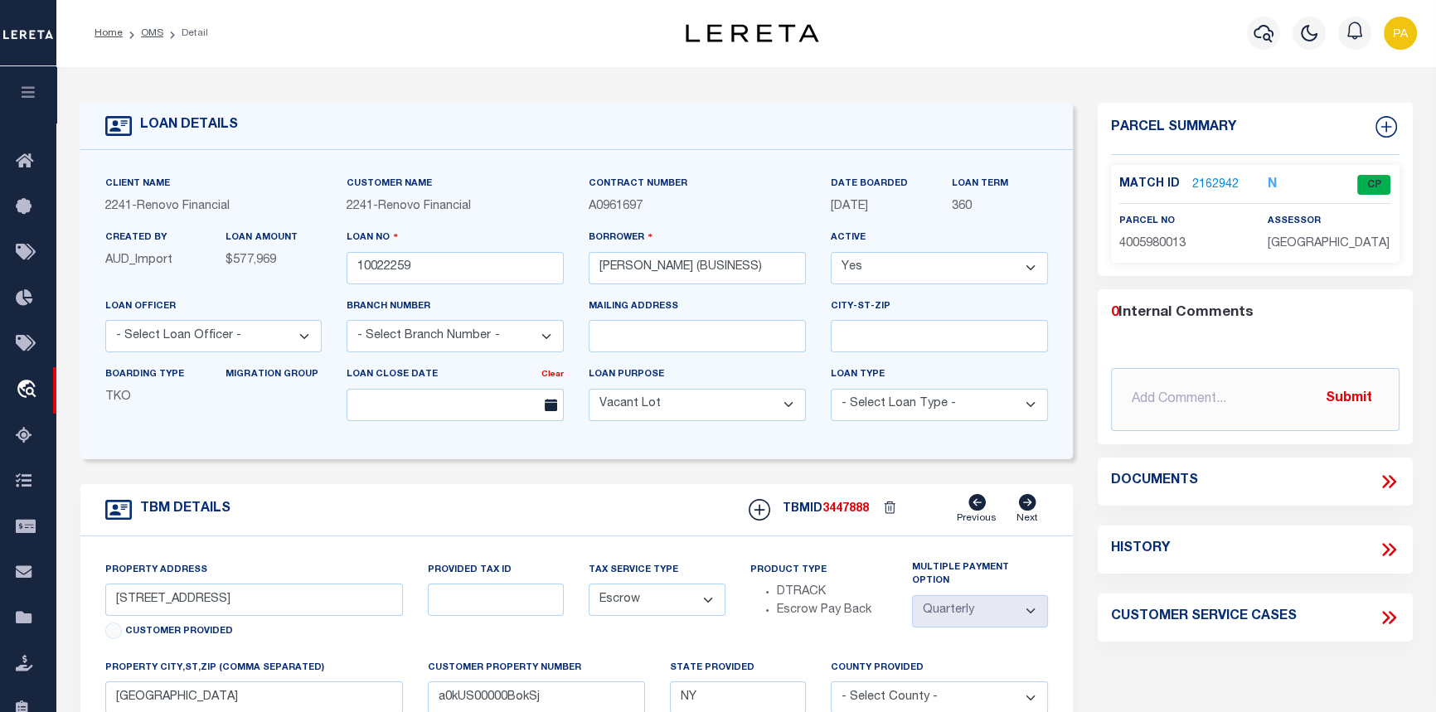
click at [1206, 187] on link "2162942" at bounding box center [1216, 185] width 46 height 17
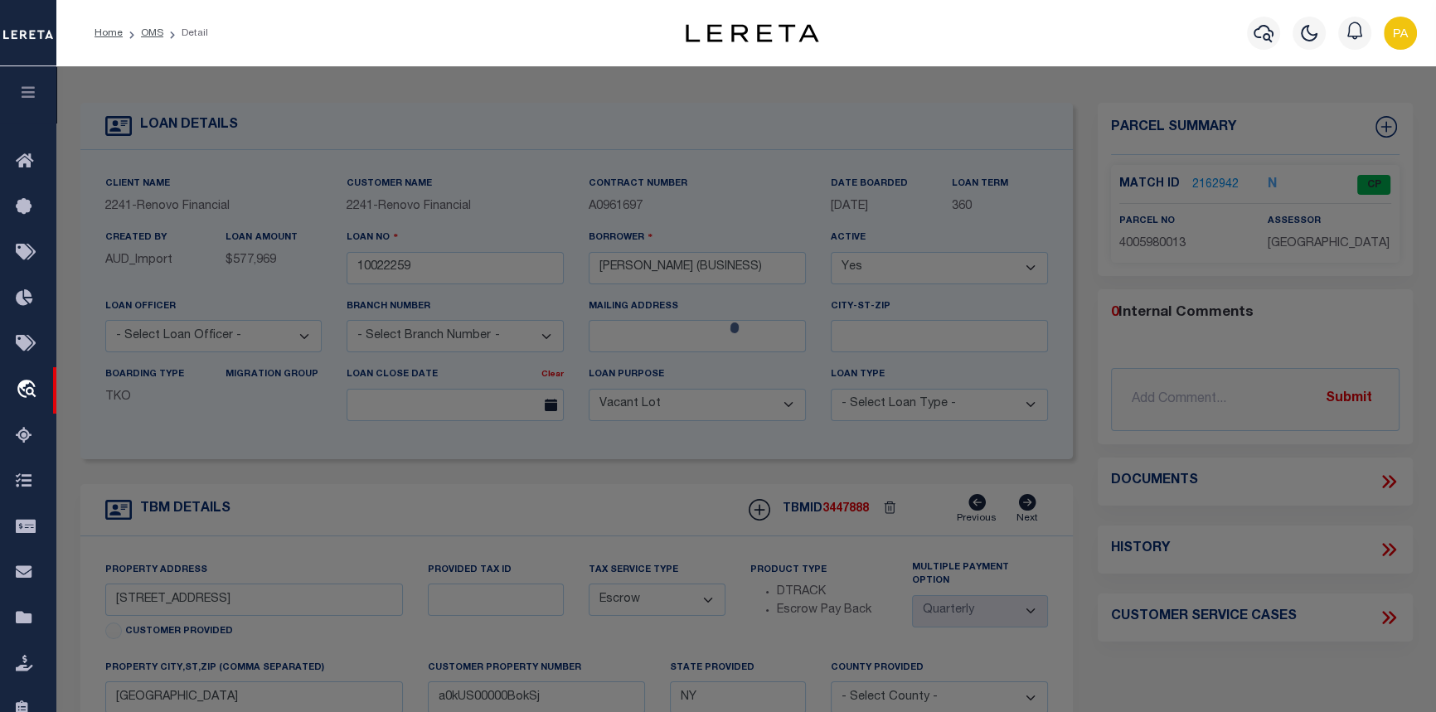
checkbox input "false"
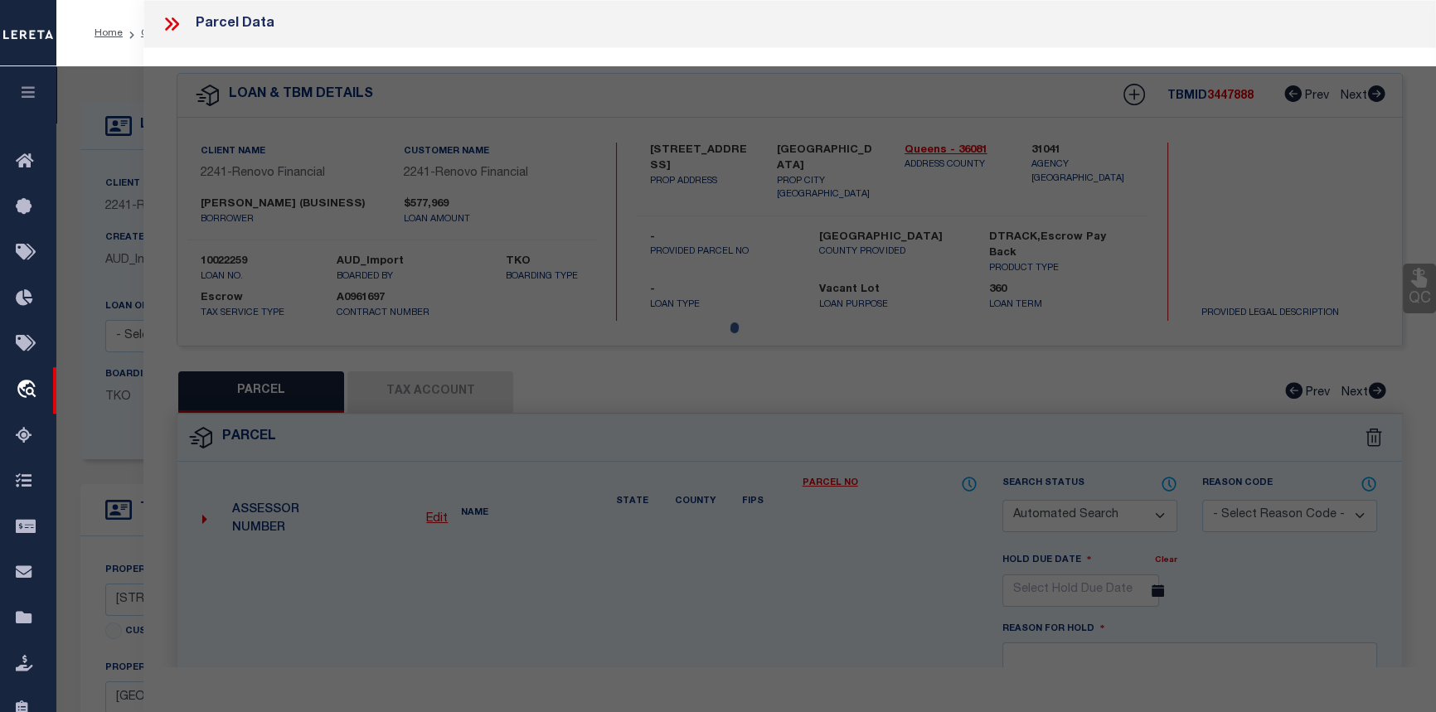
select select "CP"
type input "MARIN, SEGUNDO TEOFILO FIGUEROA"
select select "AGW"
select select
type input "26 -51 30 STREET"
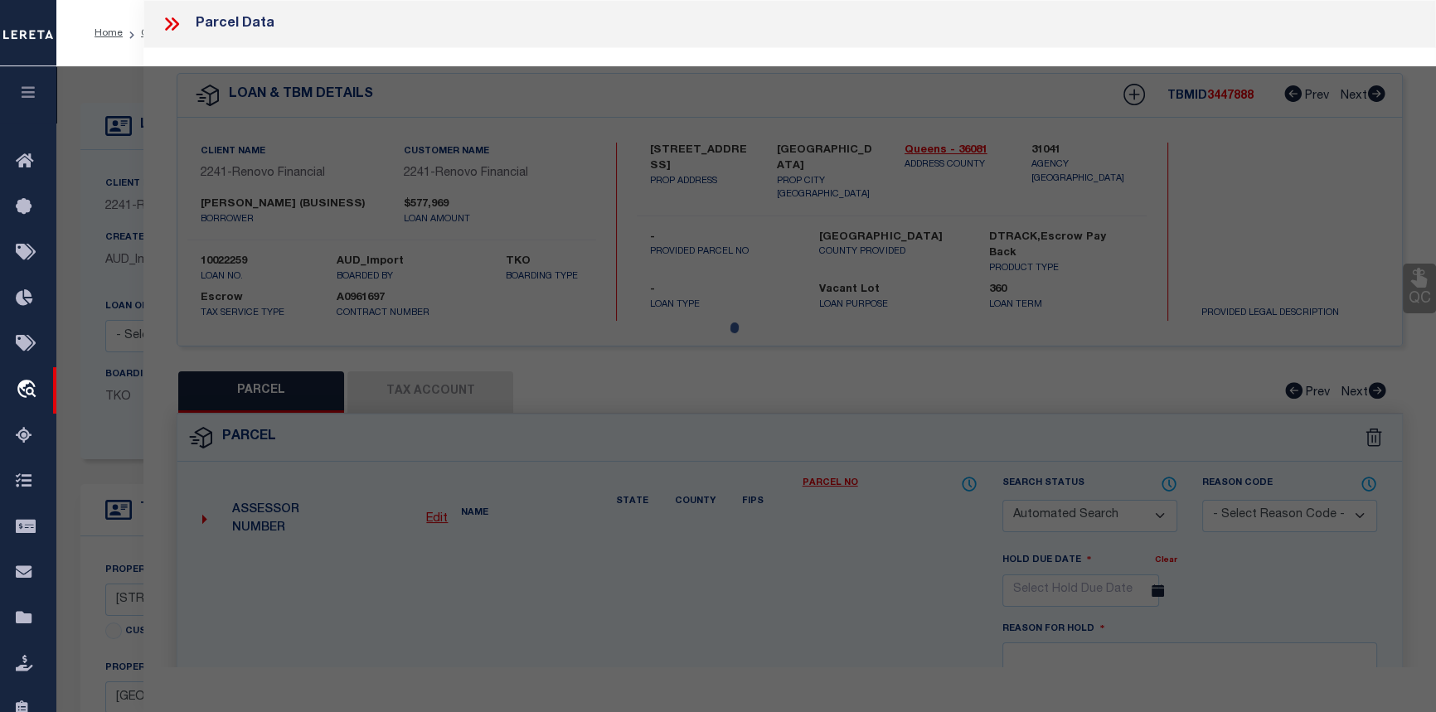
checkbox input "false"
type input "Astoria, NY 11102"
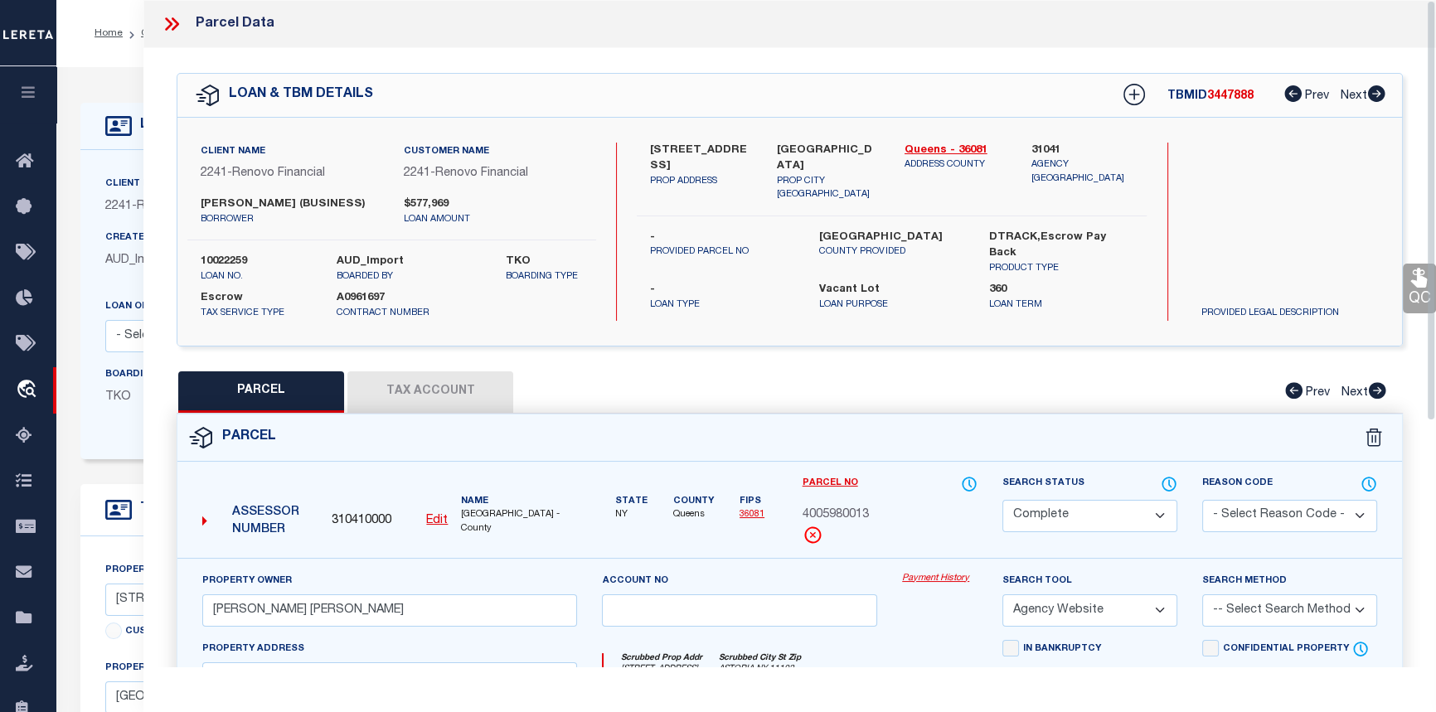
click at [935, 572] on link "Payment History" at bounding box center [939, 579] width 75 height 14
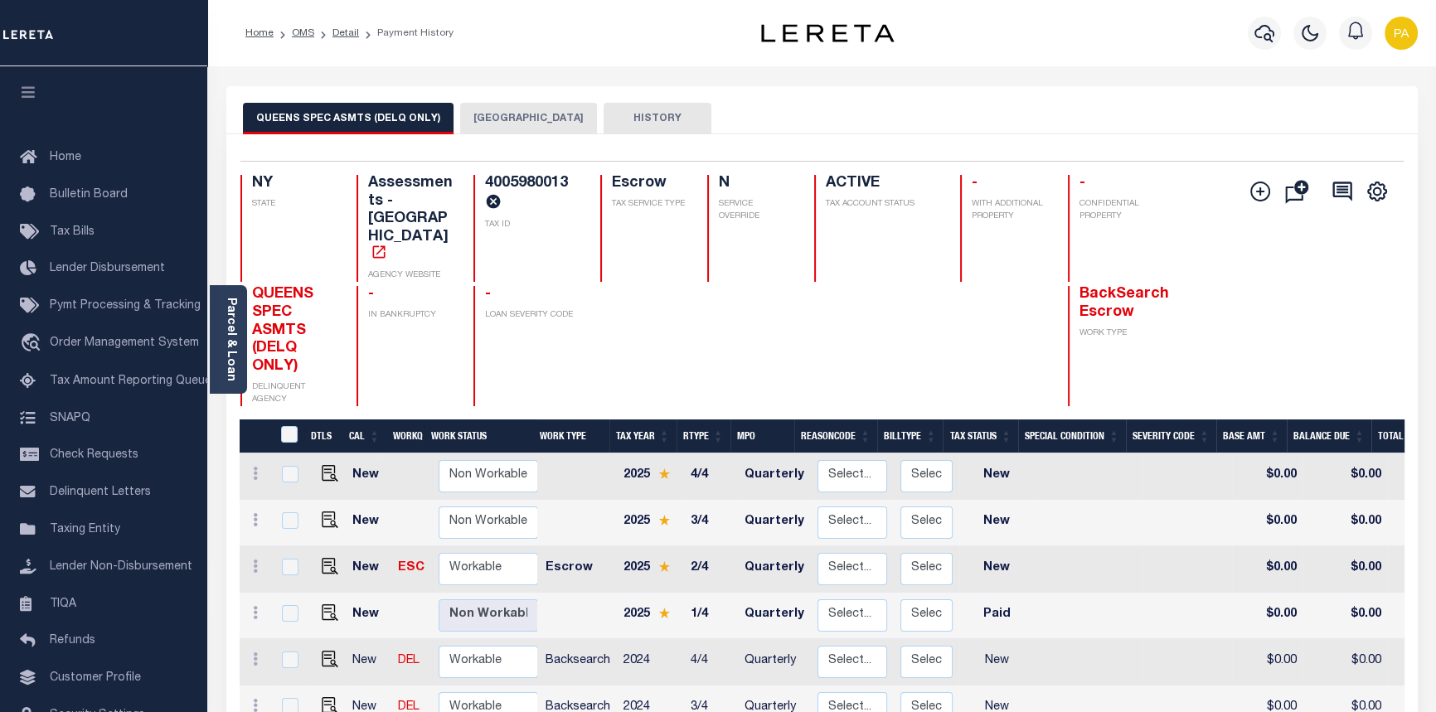
click at [506, 121] on button "QUEENS CITY" at bounding box center [528, 119] width 137 height 32
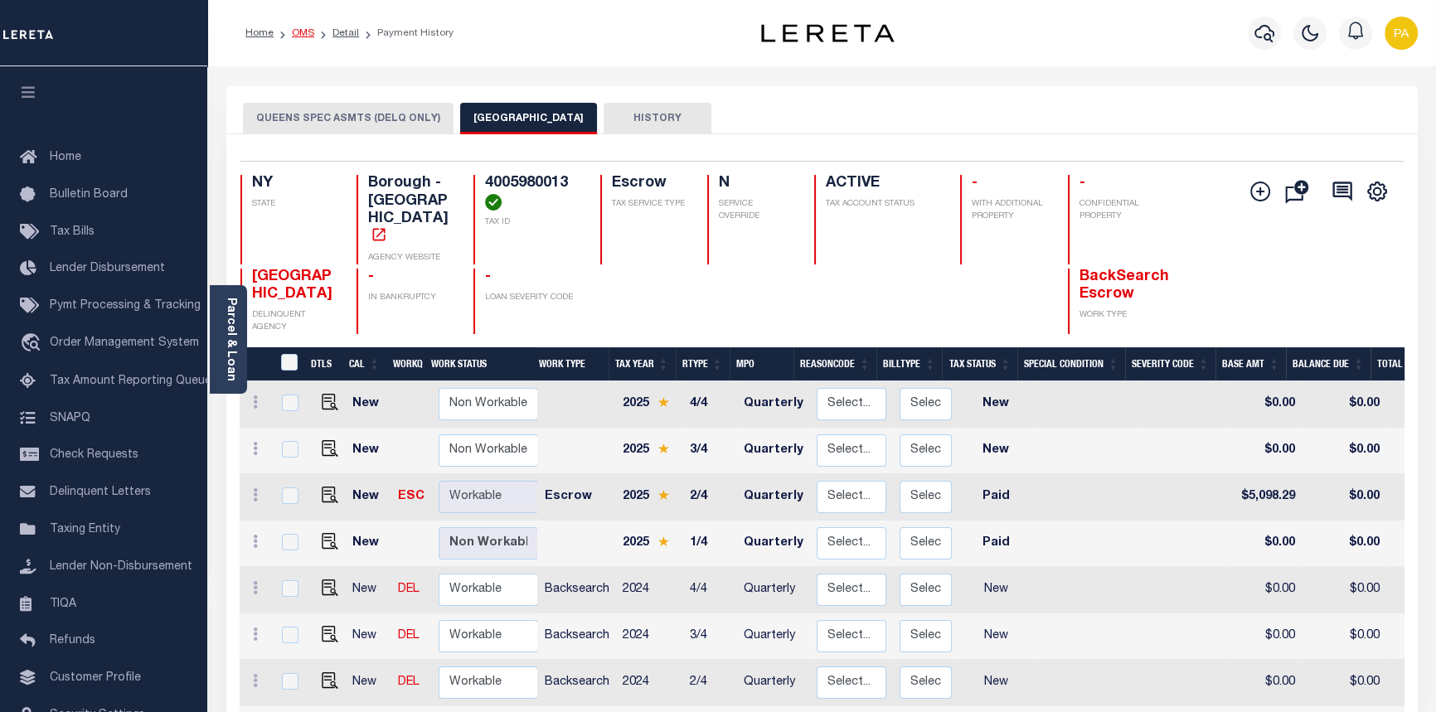
drag, startPoint x: 68, startPoint y: 0, endPoint x: 304, endPoint y: 29, distance: 237.3
click at [304, 29] on link "OMS" at bounding box center [303, 33] width 22 height 10
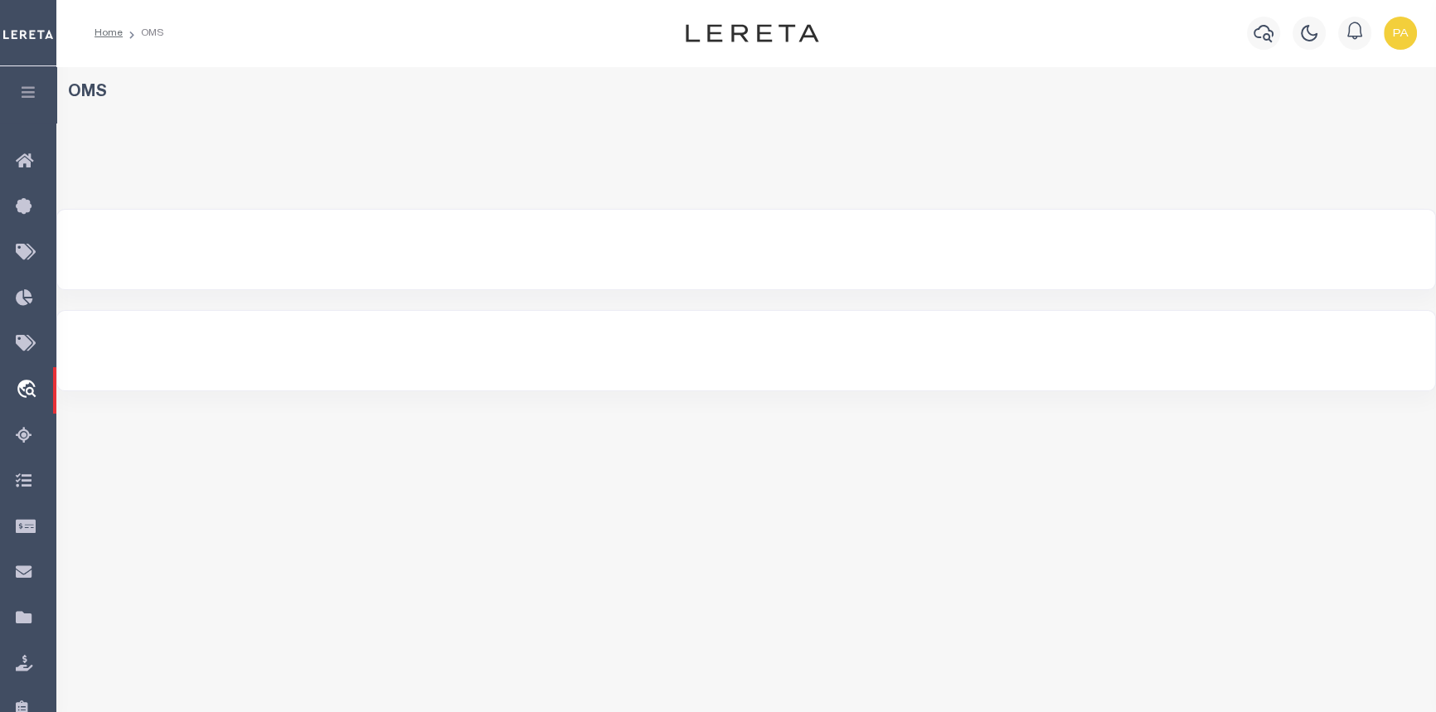
select select "200"
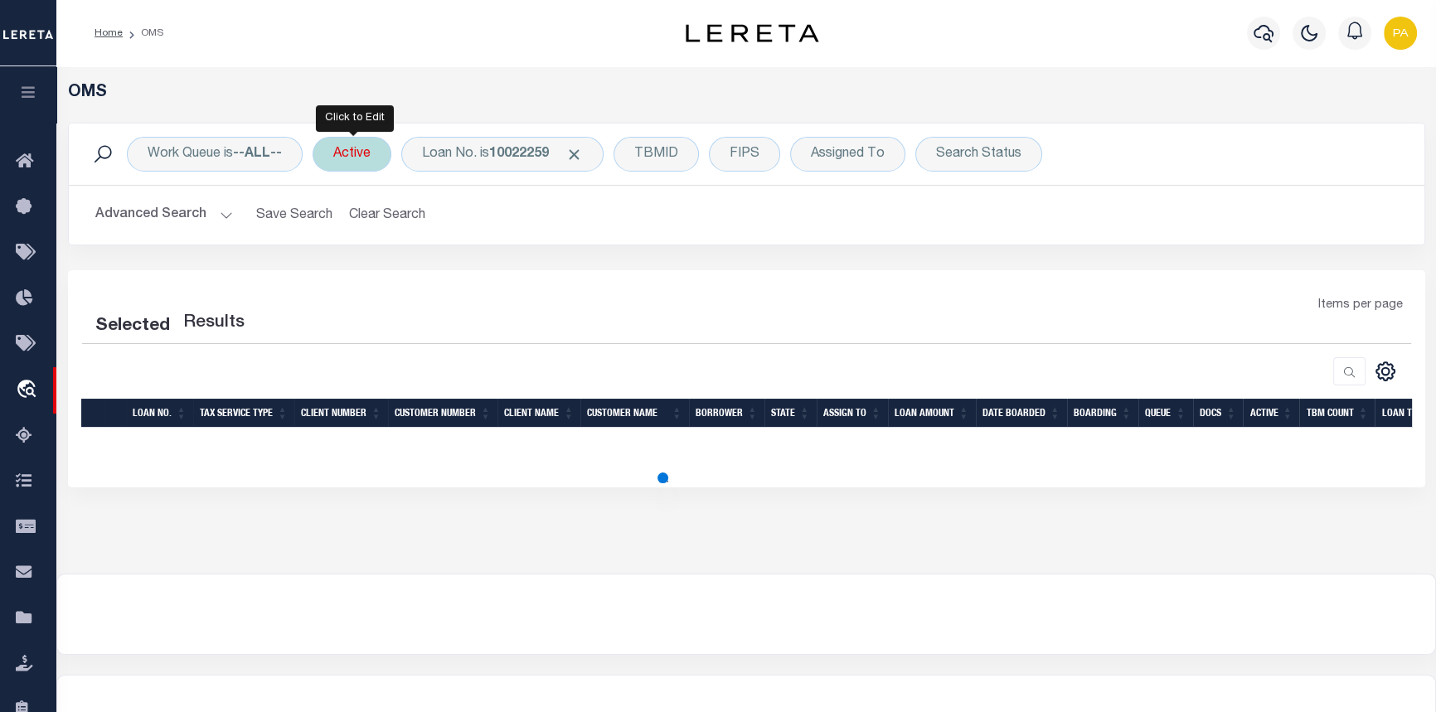
select select "200"
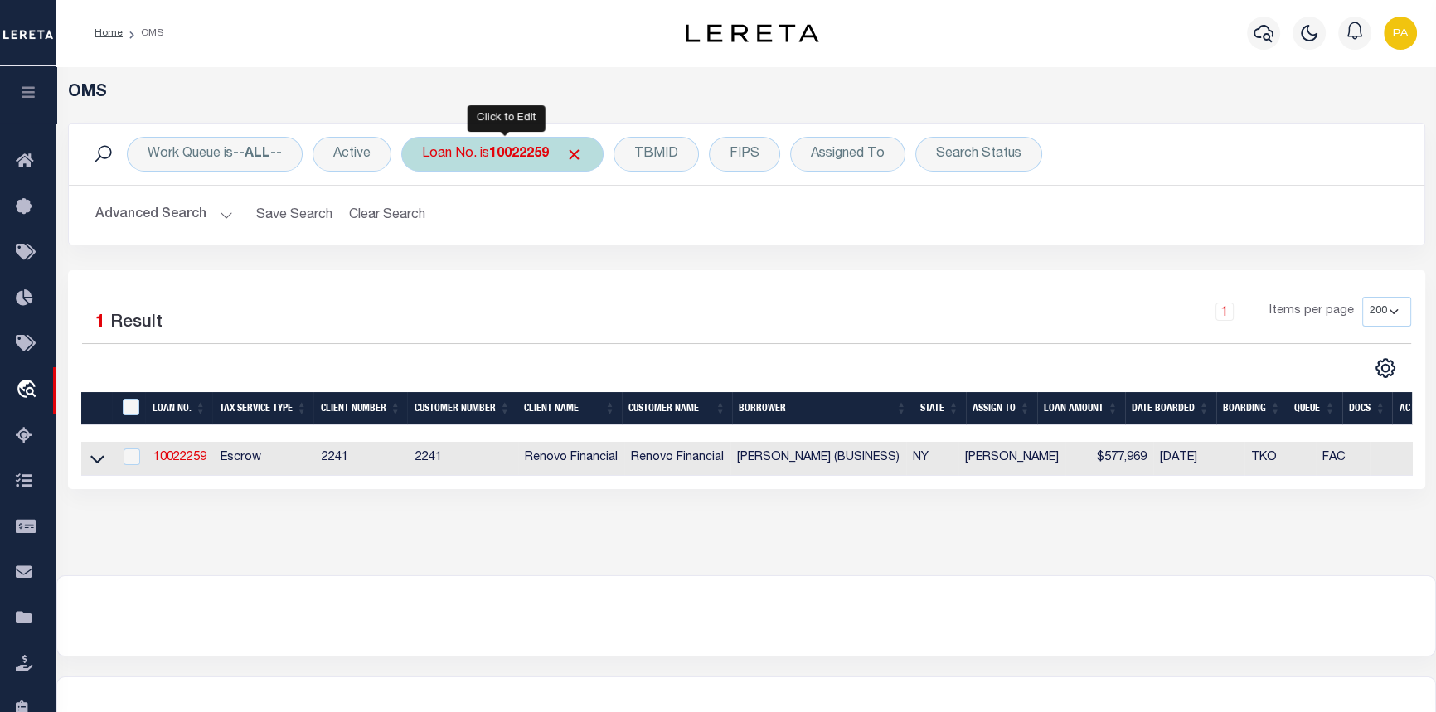
click at [523, 151] on b "10022259" at bounding box center [519, 154] width 60 height 13
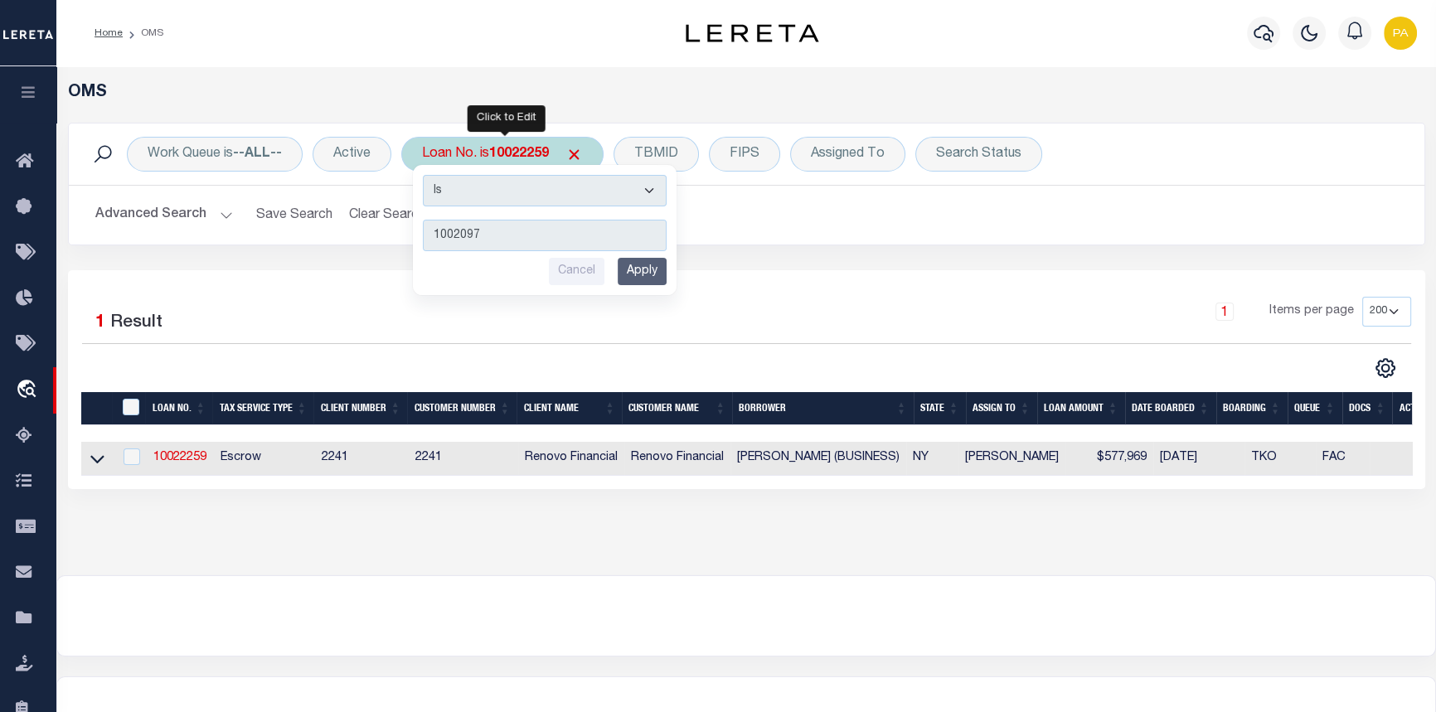
type input "10020971"
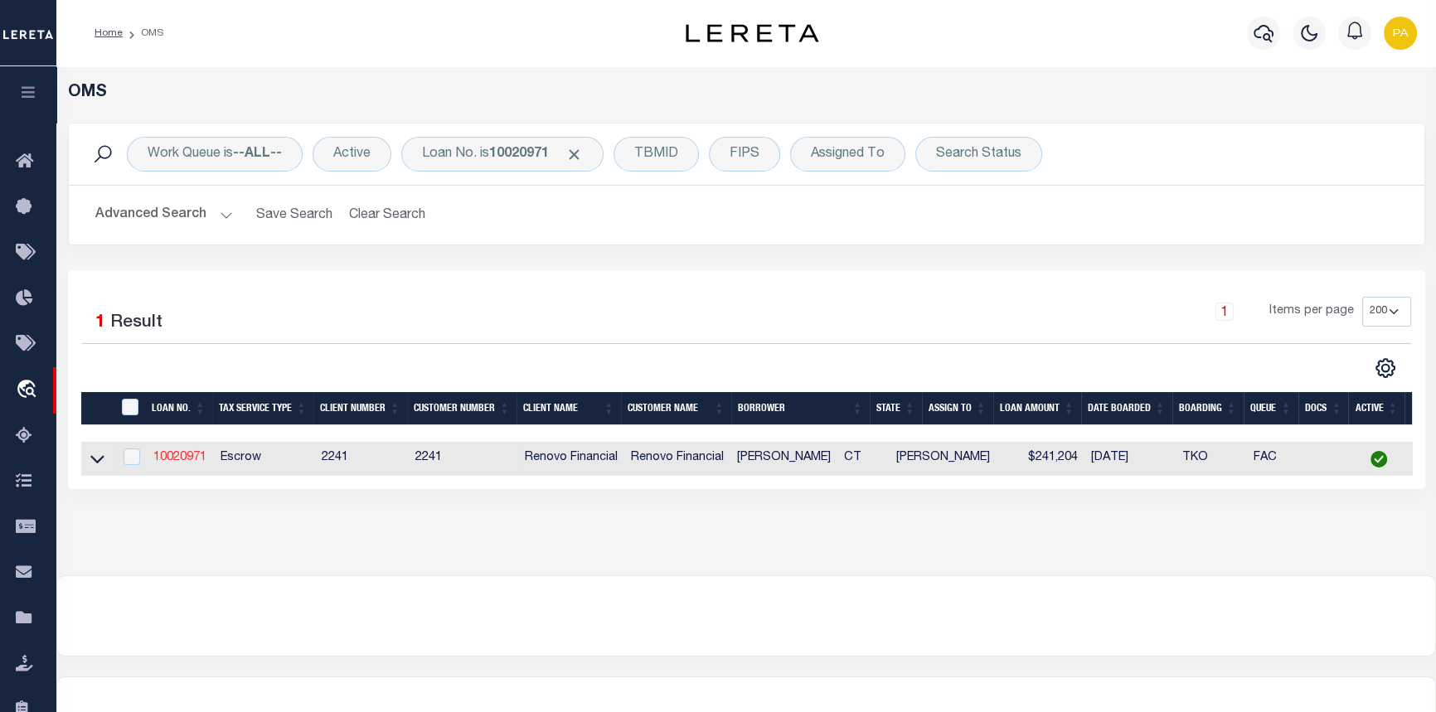
click at [177, 459] on link "10020971" at bounding box center [179, 458] width 53 height 12
type input "10020971"
type input "[PERSON_NAME]"
select select
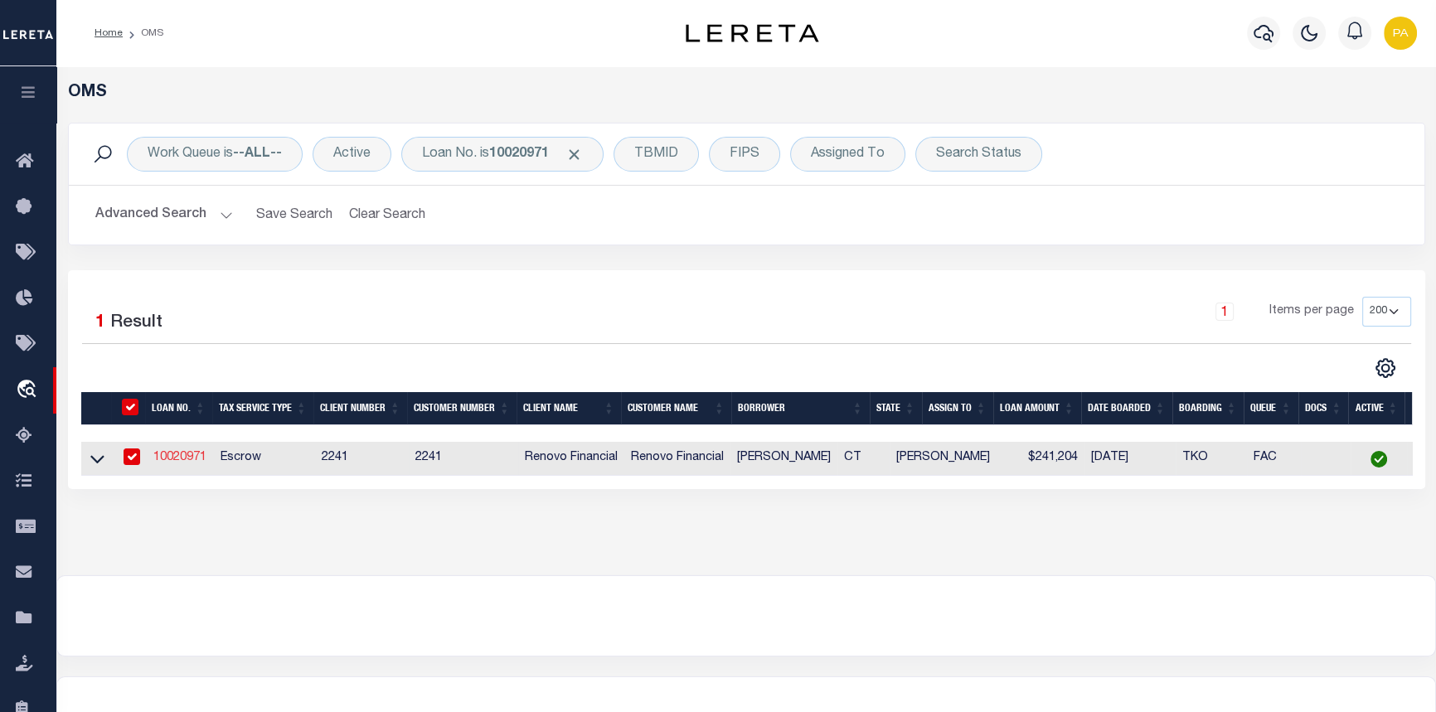
type input "[STREET_ADDRESS]"
type input "MANCHESTER CT 06040"
select select "10"
select select "Escrow"
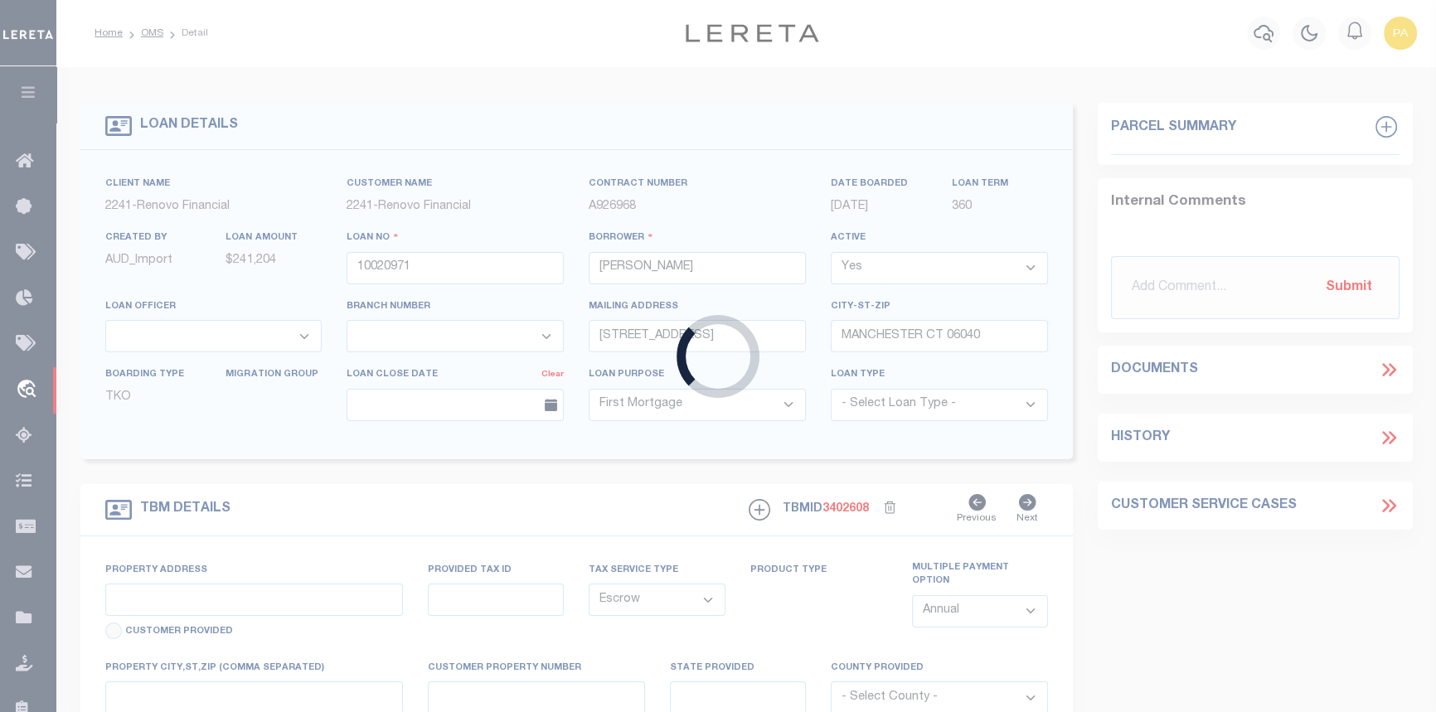
type input "29 FOOTPATH LN"
type input "00004414"
type input "E [GEOGRAPHIC_DATA]"
type input "a0kUS000007eQXd"
type input "CT"
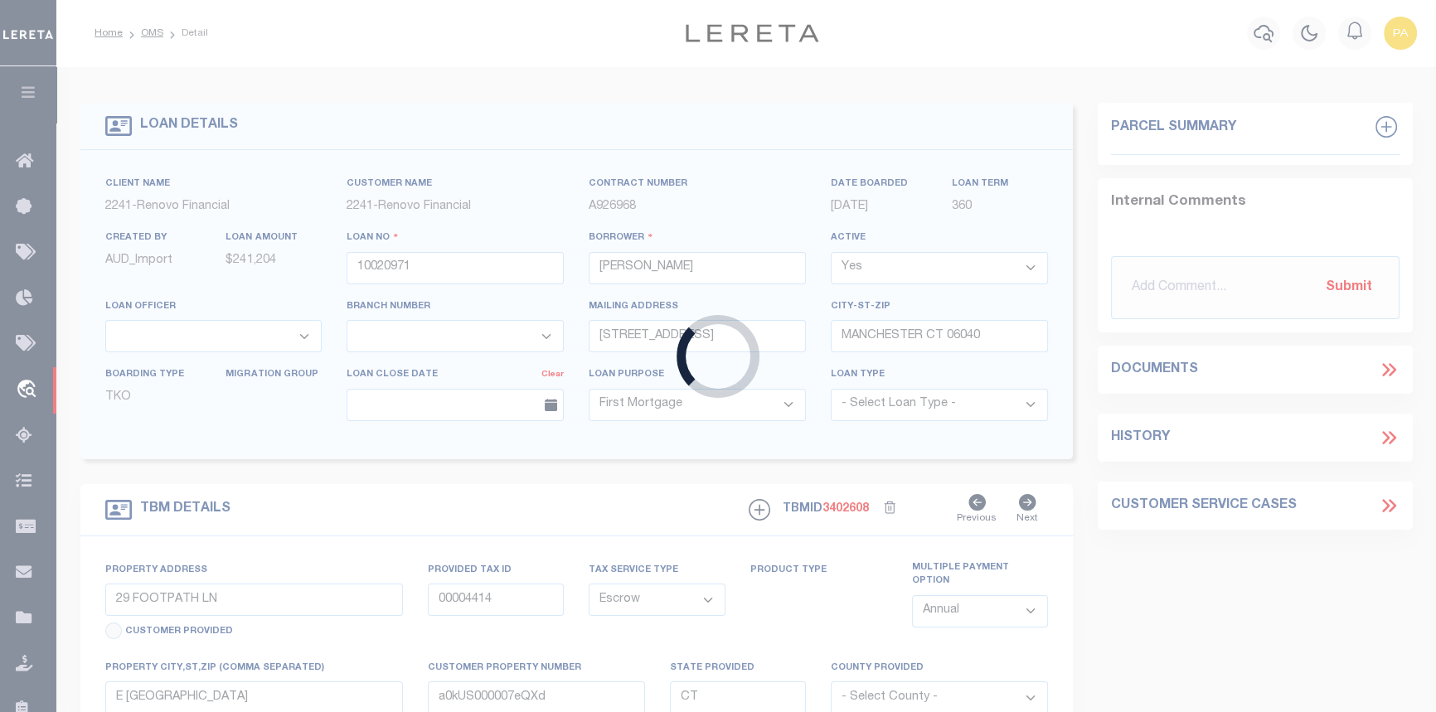
select select
type textarea "Liability Limited to Customer Provided Parcel"
select select "25067"
select select
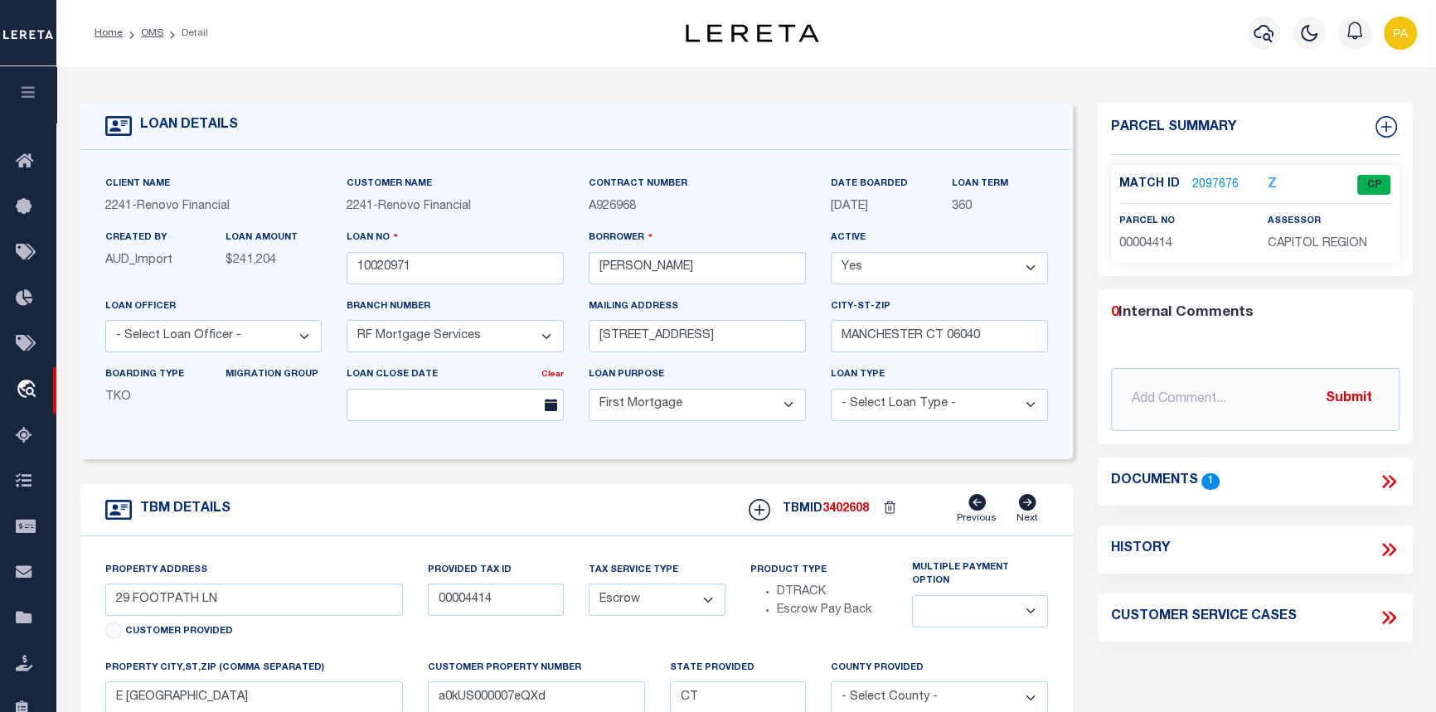
click at [1212, 184] on link "2097676" at bounding box center [1216, 185] width 46 height 17
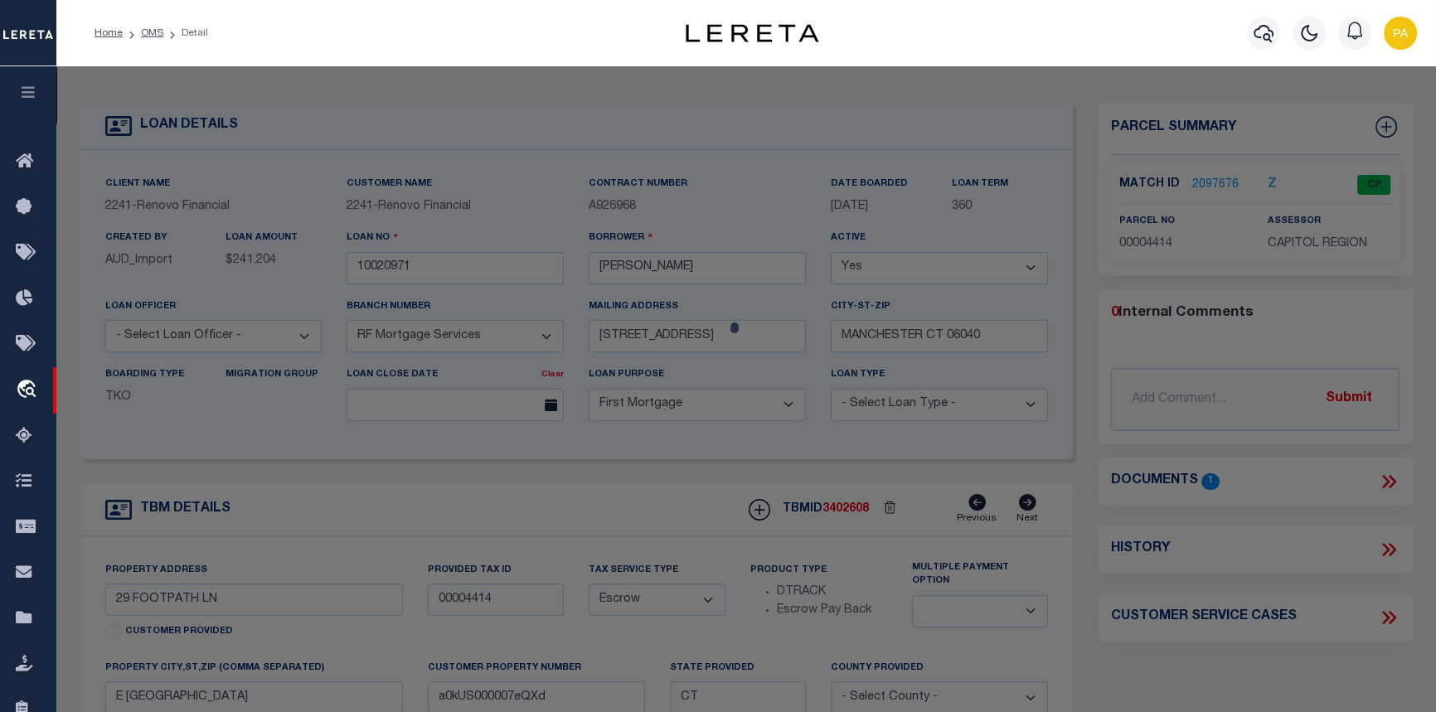
checkbox input "false"
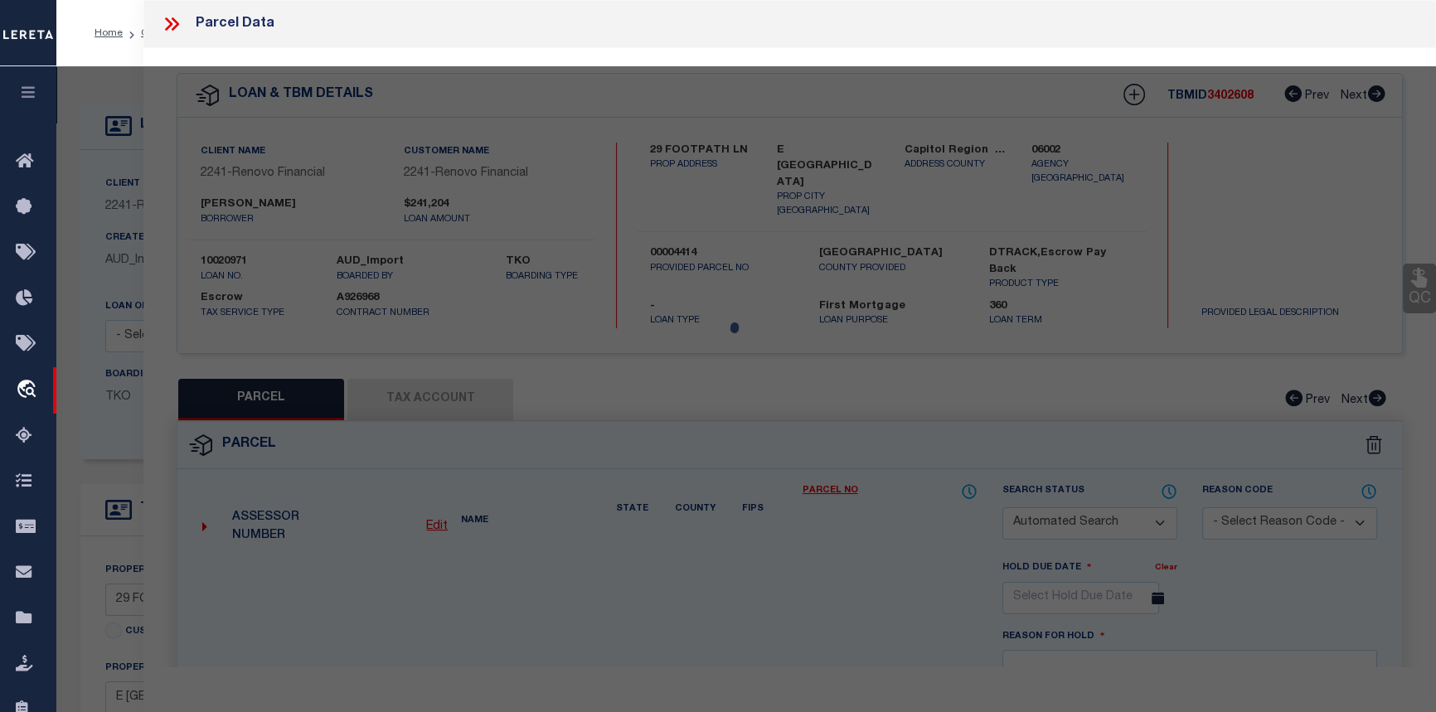
select select "CP"
type input "GONZALEZ JAVIER"
select select "AGW"
select select
type input "29 FOOTPATH LN"
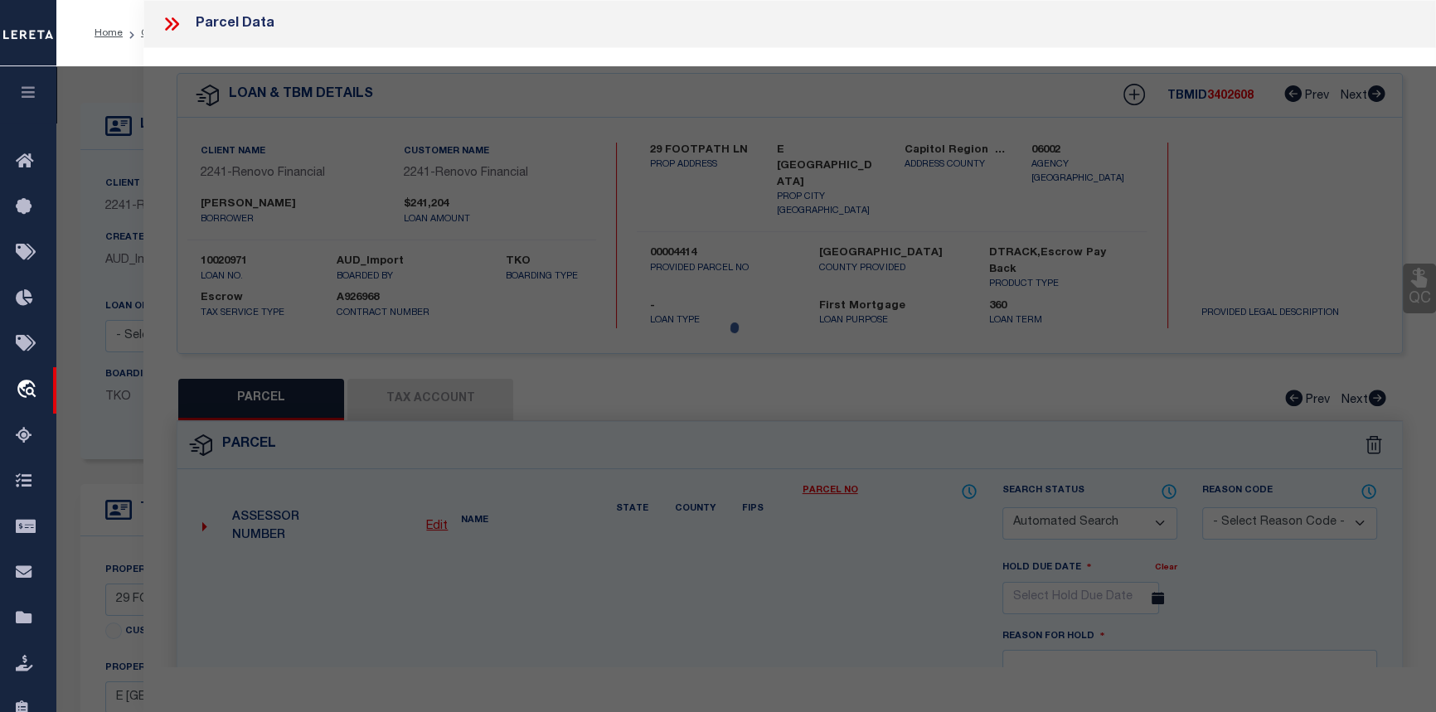
checkbox input "false"
type input "E [GEOGRAPHIC_DATA]"
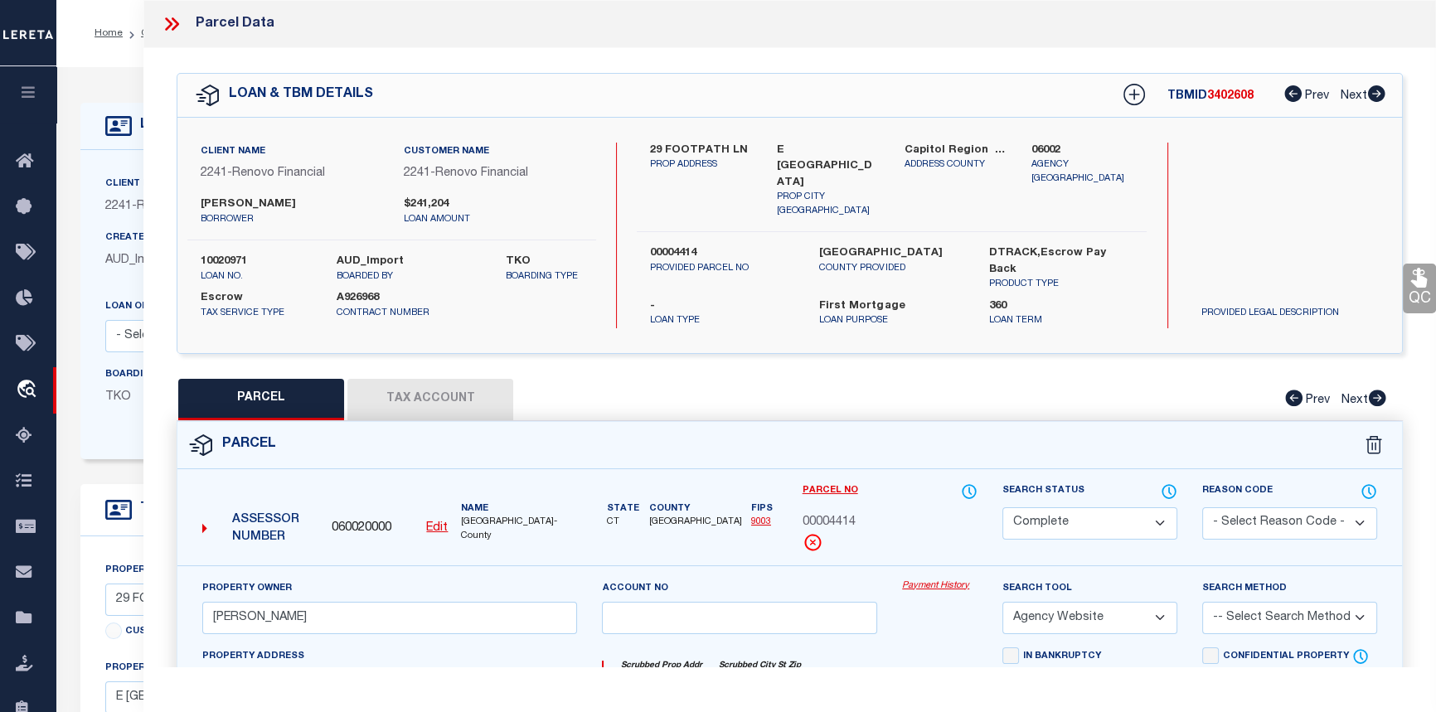
click at [943, 580] on link "Payment History" at bounding box center [939, 587] width 75 height 14
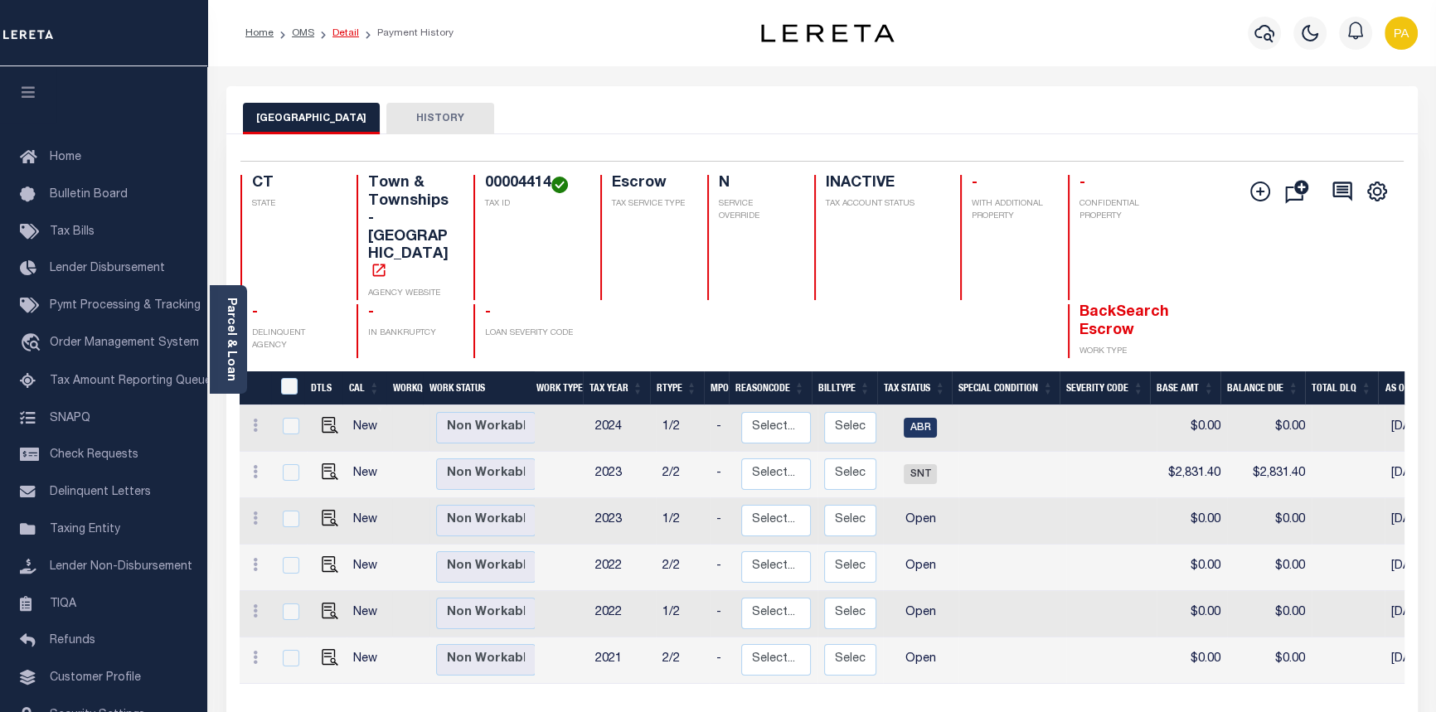
click at [349, 36] on link "Detail" at bounding box center [346, 33] width 27 height 10
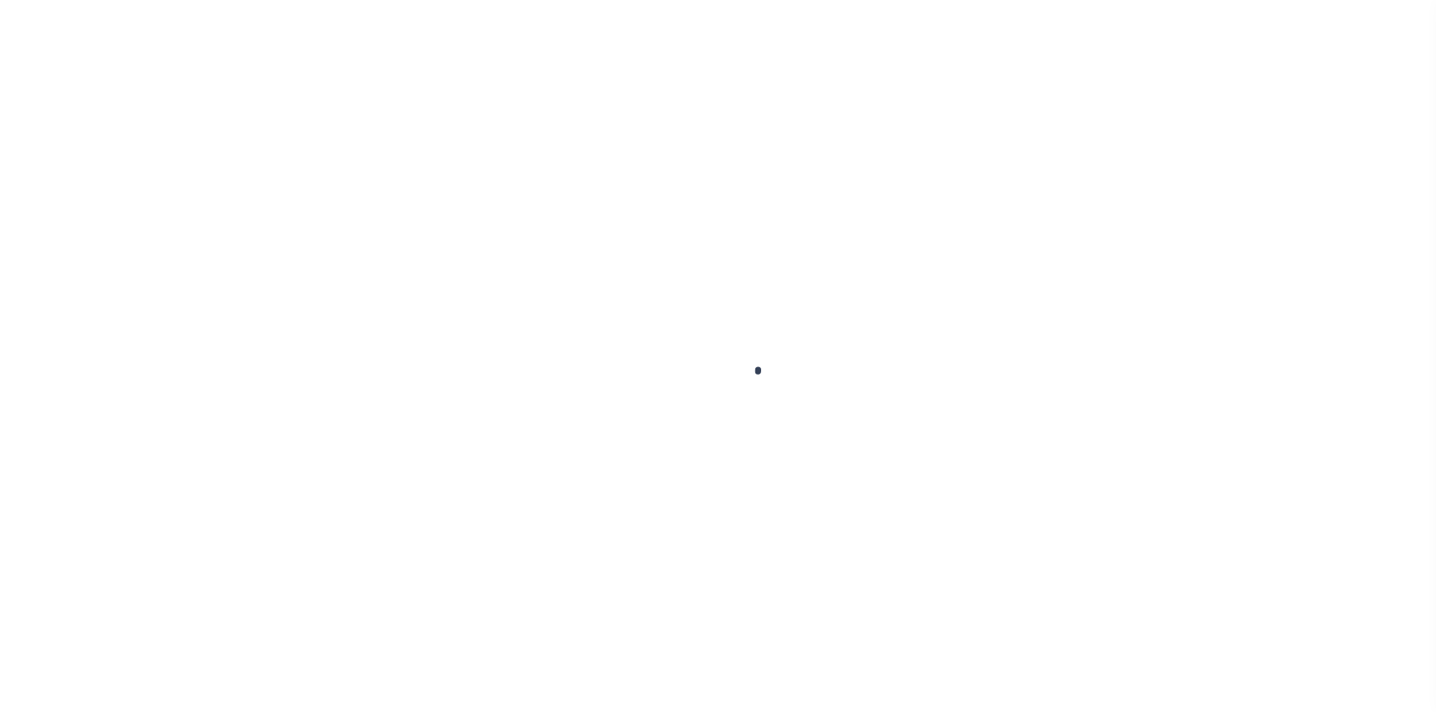
select select "25067"
select select "10"
select select "Escrow"
select select
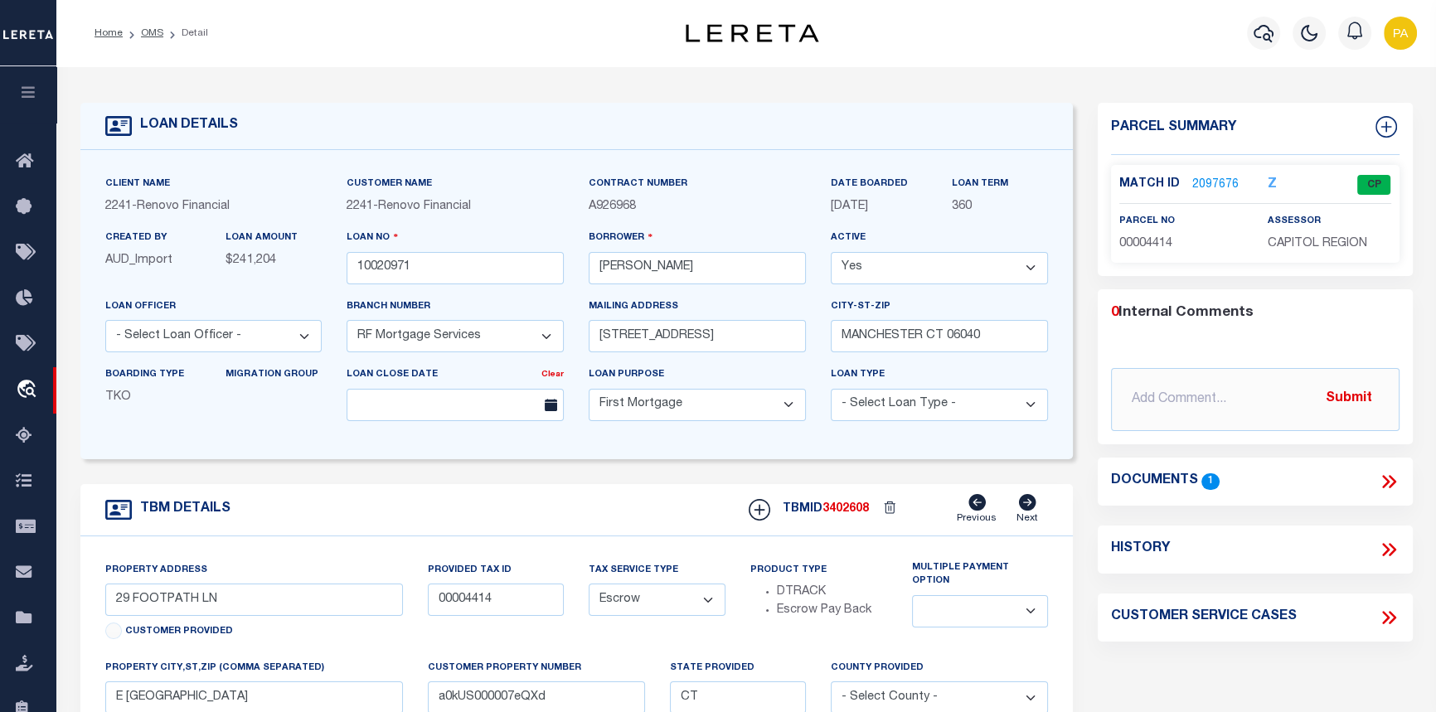
click at [1216, 182] on link "2097676" at bounding box center [1216, 185] width 46 height 17
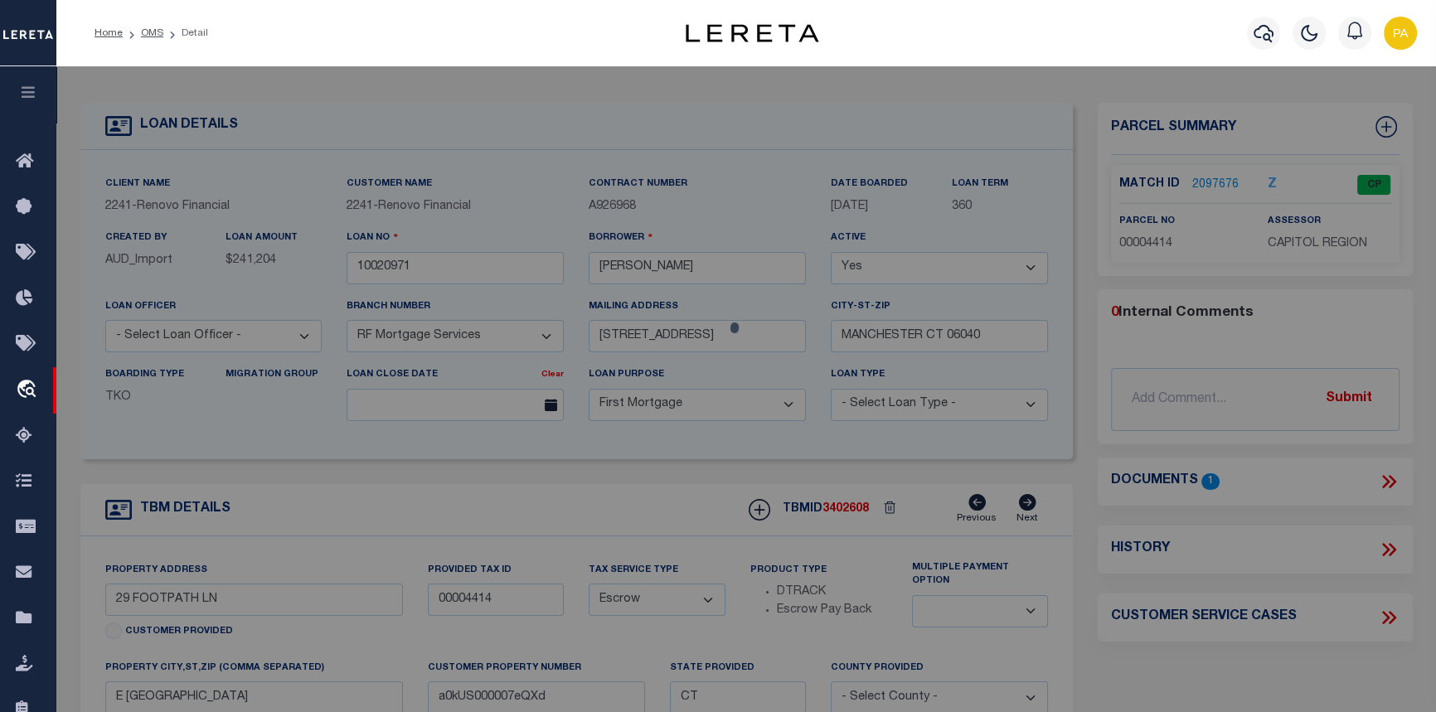
checkbox input "false"
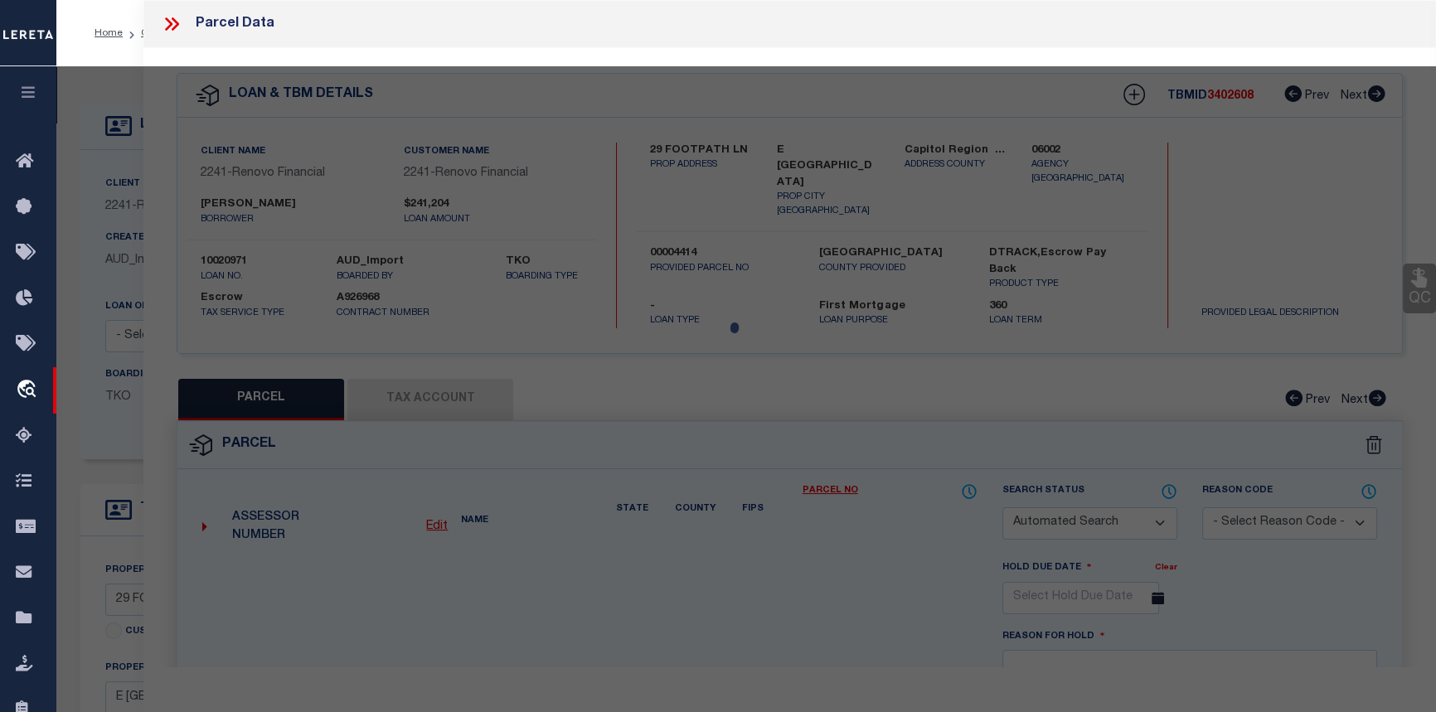
select select "CP"
type input "[PERSON_NAME]"
select select "AGW"
select select
type input "29 FOOTPATH LN"
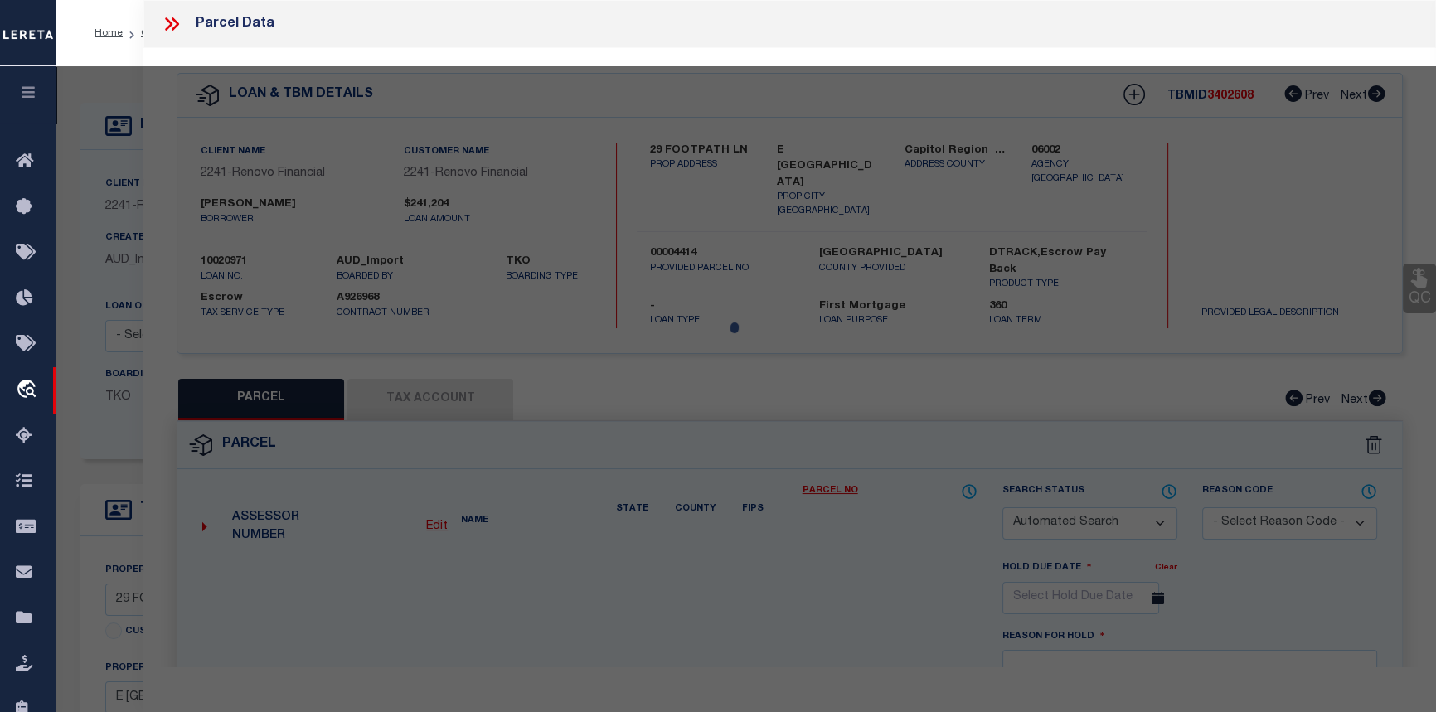
checkbox input "false"
type input "E [GEOGRAPHIC_DATA]"
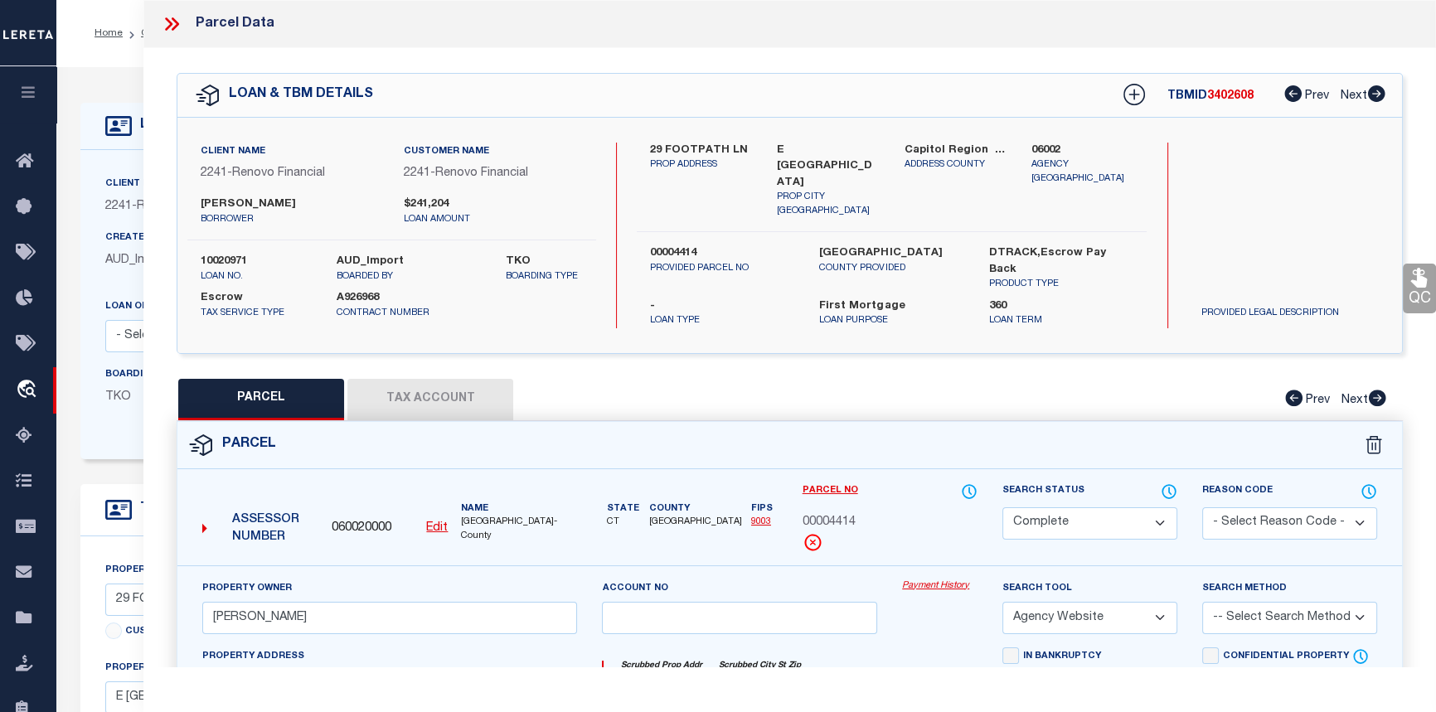
click at [929, 580] on link "Payment History" at bounding box center [939, 587] width 75 height 14
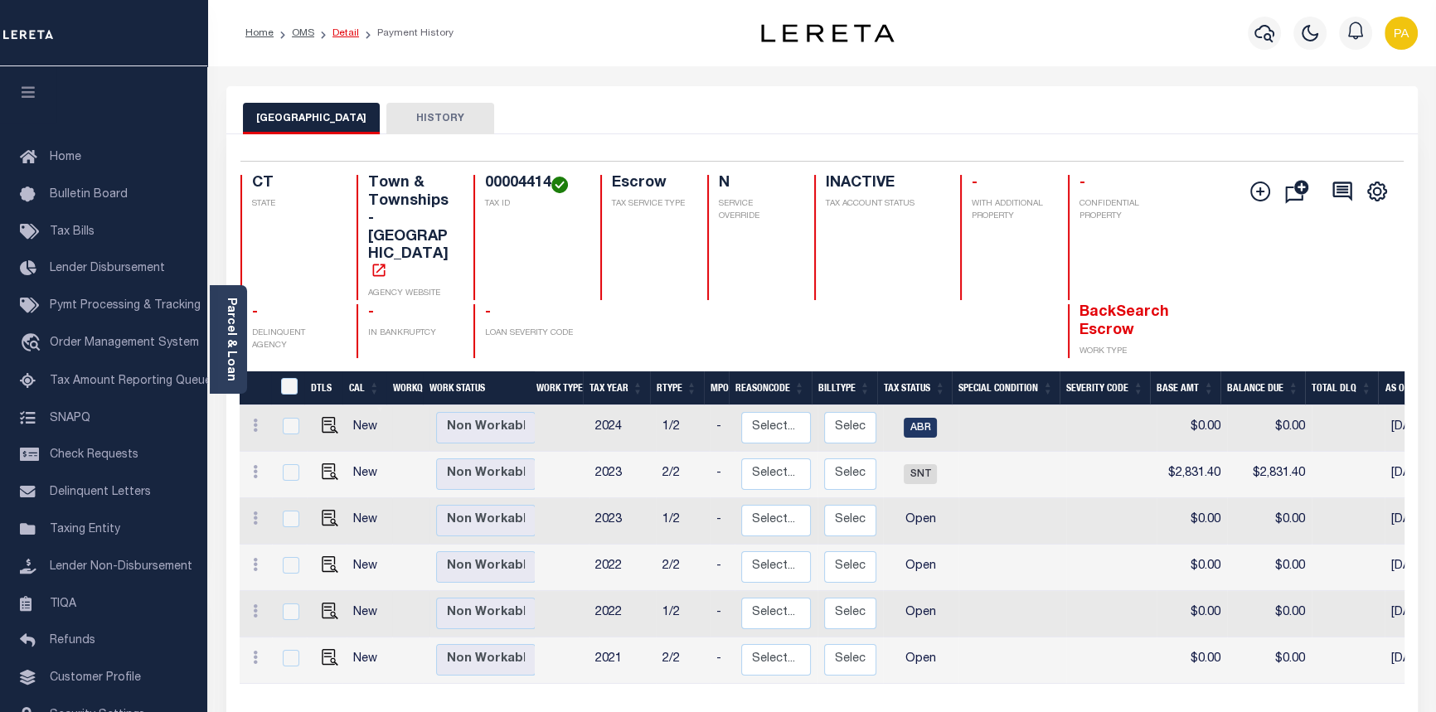
click at [338, 35] on link "Detail" at bounding box center [346, 33] width 27 height 10
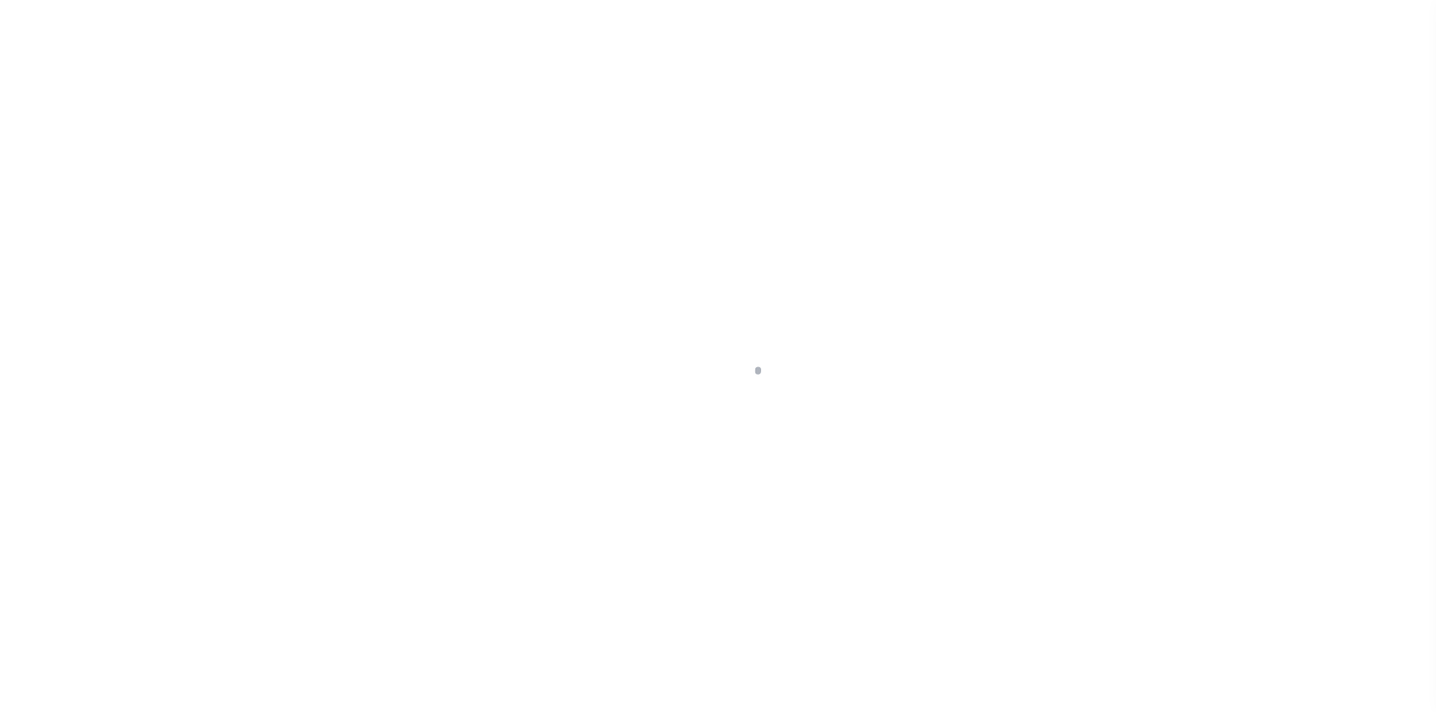
select select "10"
select select "Escrow"
type input "29 FOOTPATH LN"
type input "00004414"
type input "E [GEOGRAPHIC_DATA]"
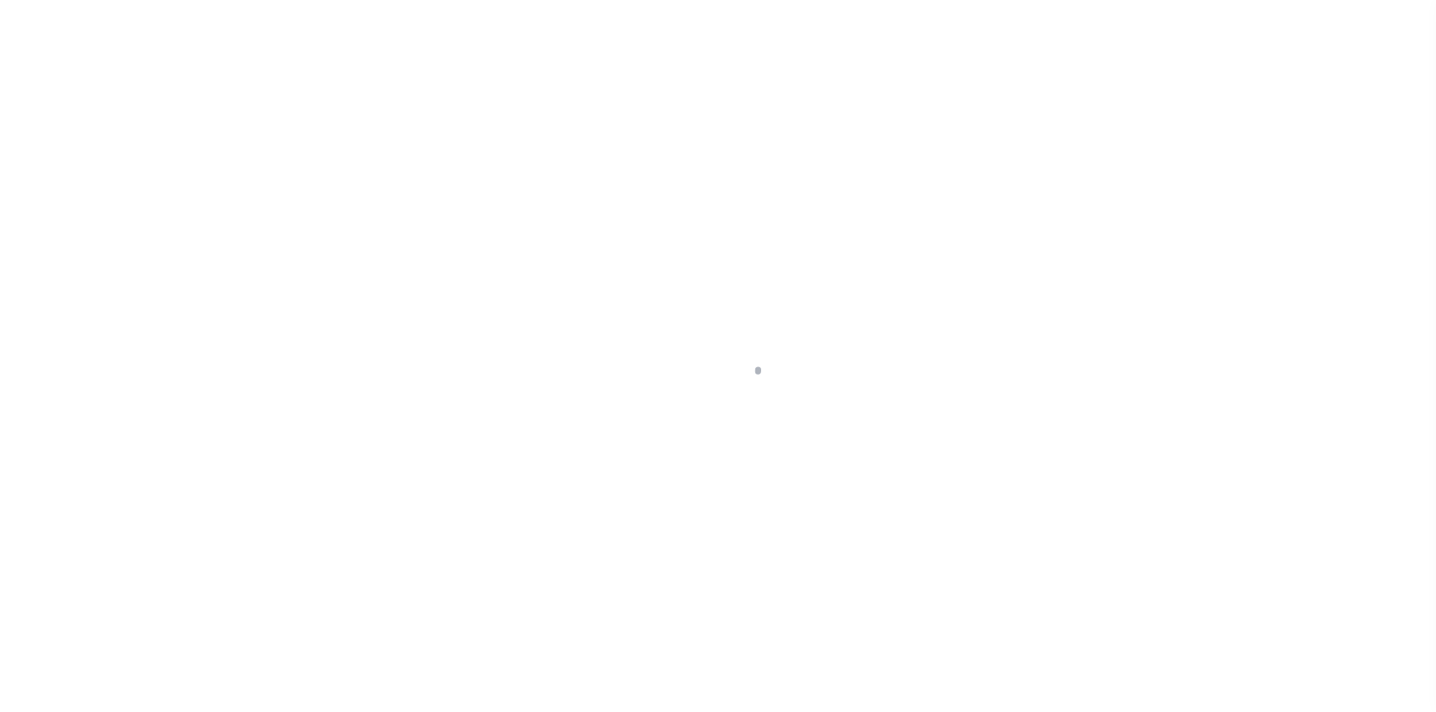
type input "a0kUS000007eQXd"
type input "CT"
select select
type textarea "Liability Limited to Customer Provided Parcel"
select select "25067"
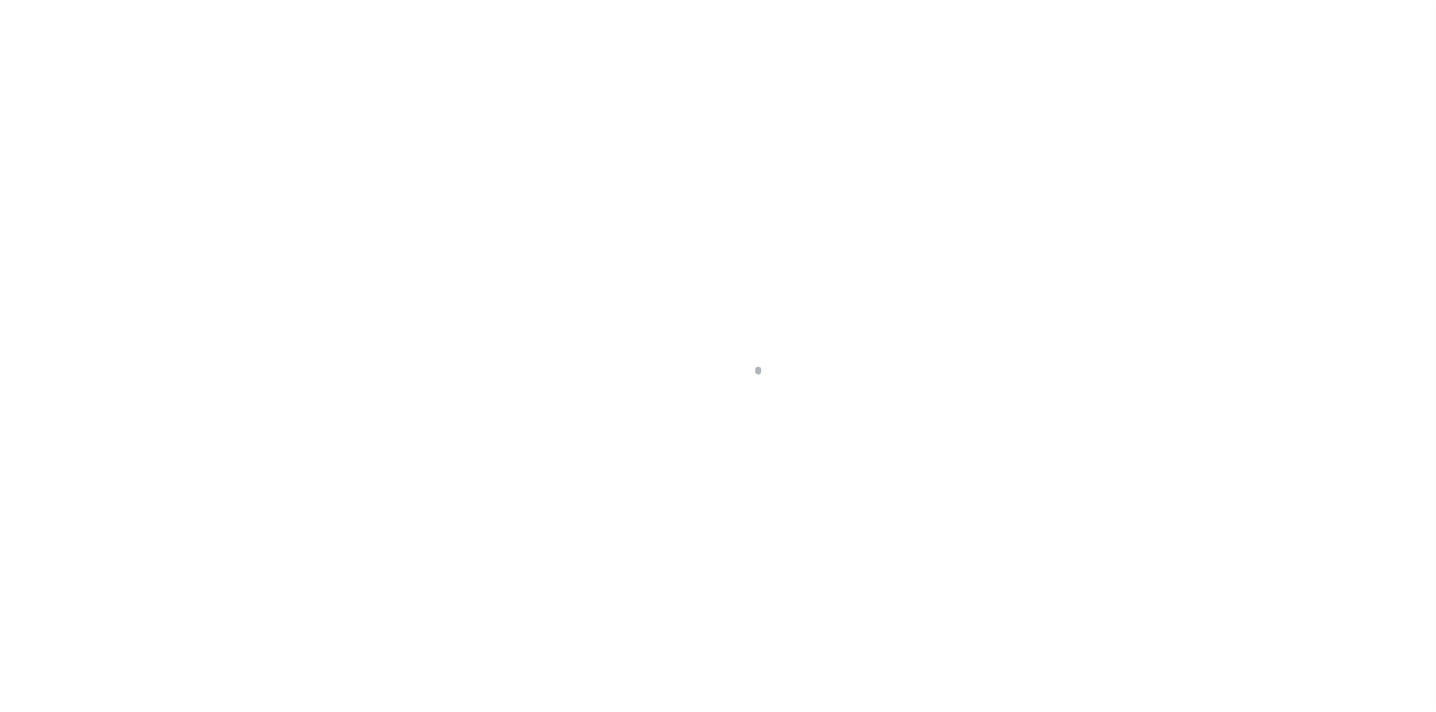
select select
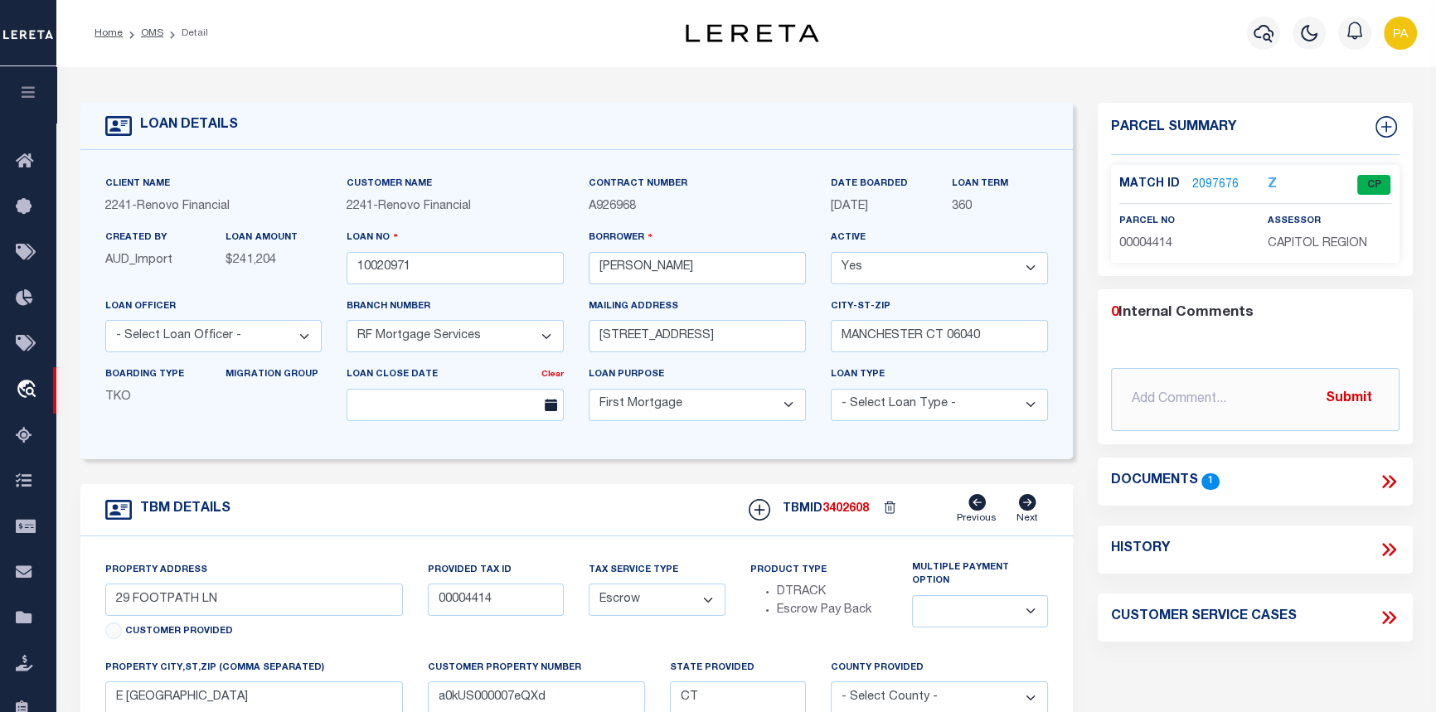
click at [1212, 187] on link "2097676" at bounding box center [1216, 185] width 46 height 17
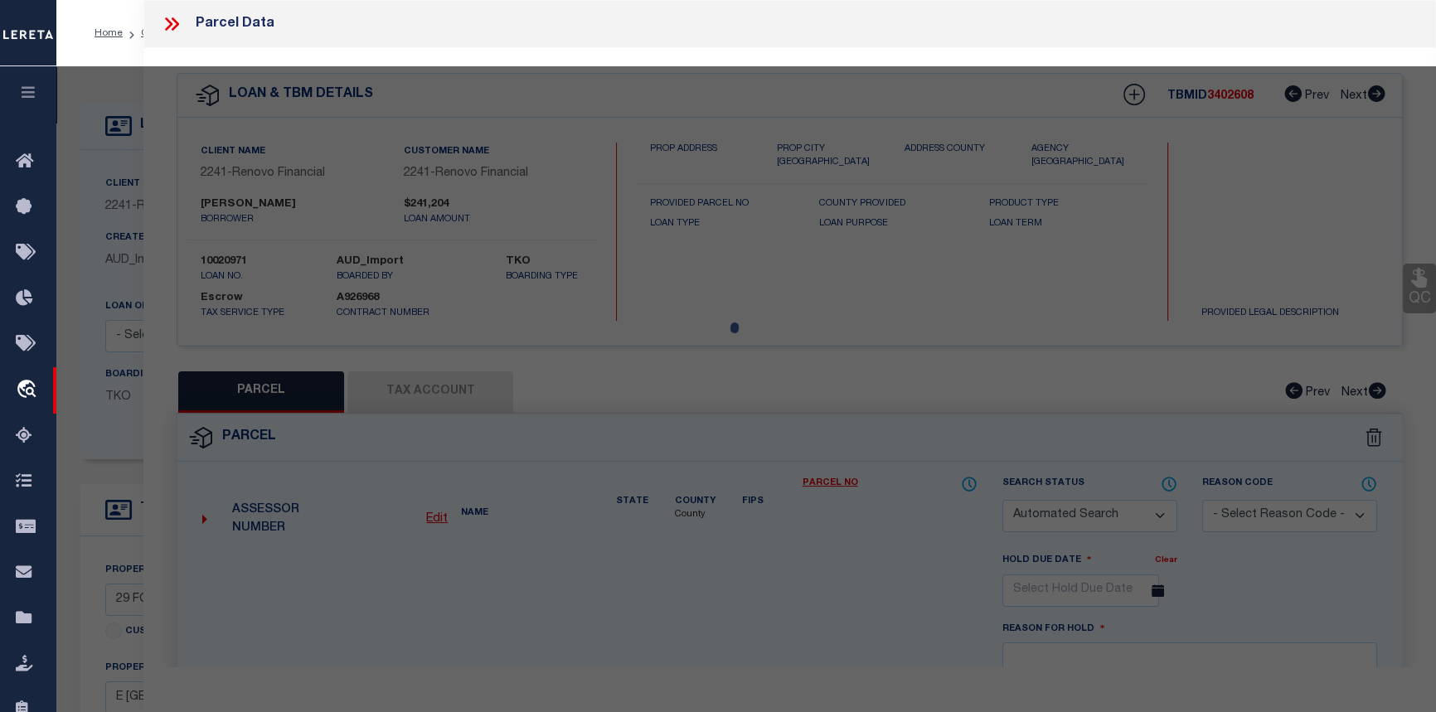
checkbox input "false"
select select "CP"
type input "[PERSON_NAME]"
select select "AGW"
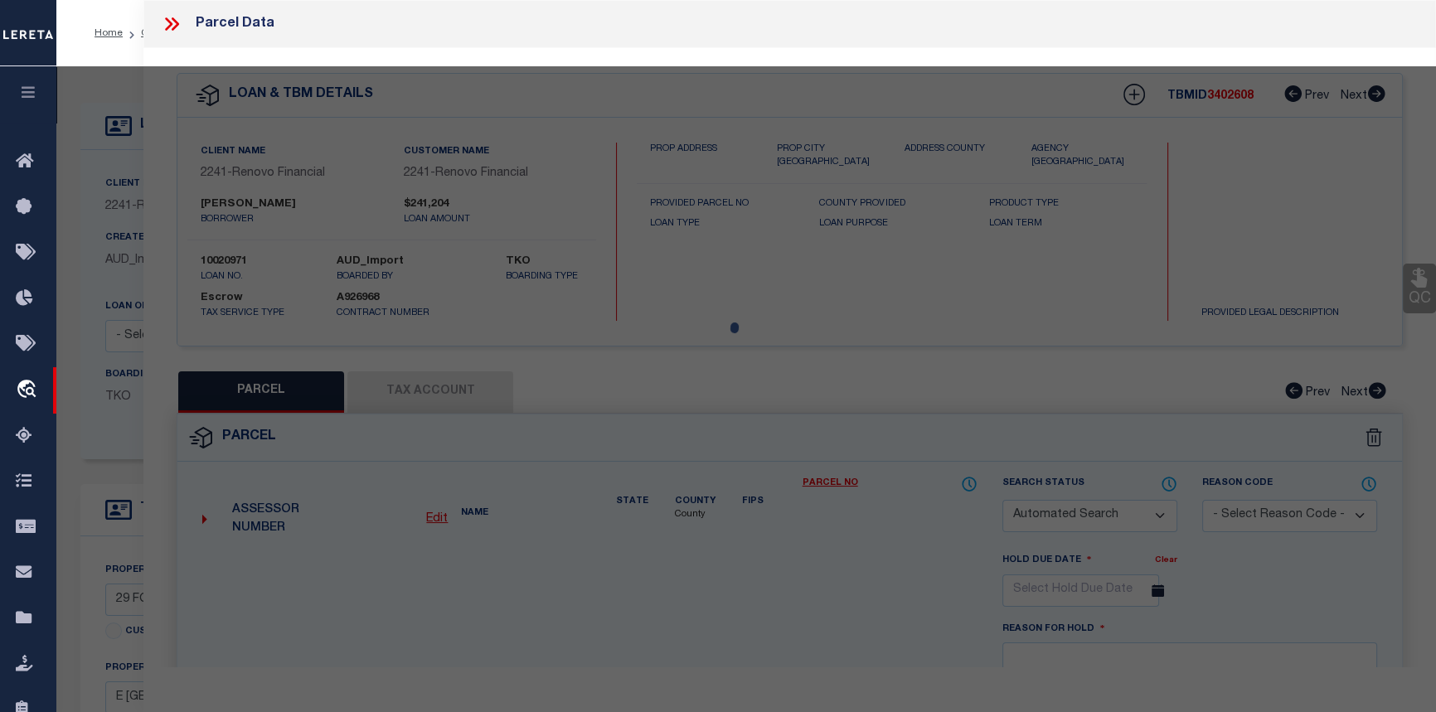
select select
type input "29 FOOTPATH LN"
checkbox input "false"
type input "E [GEOGRAPHIC_DATA]"
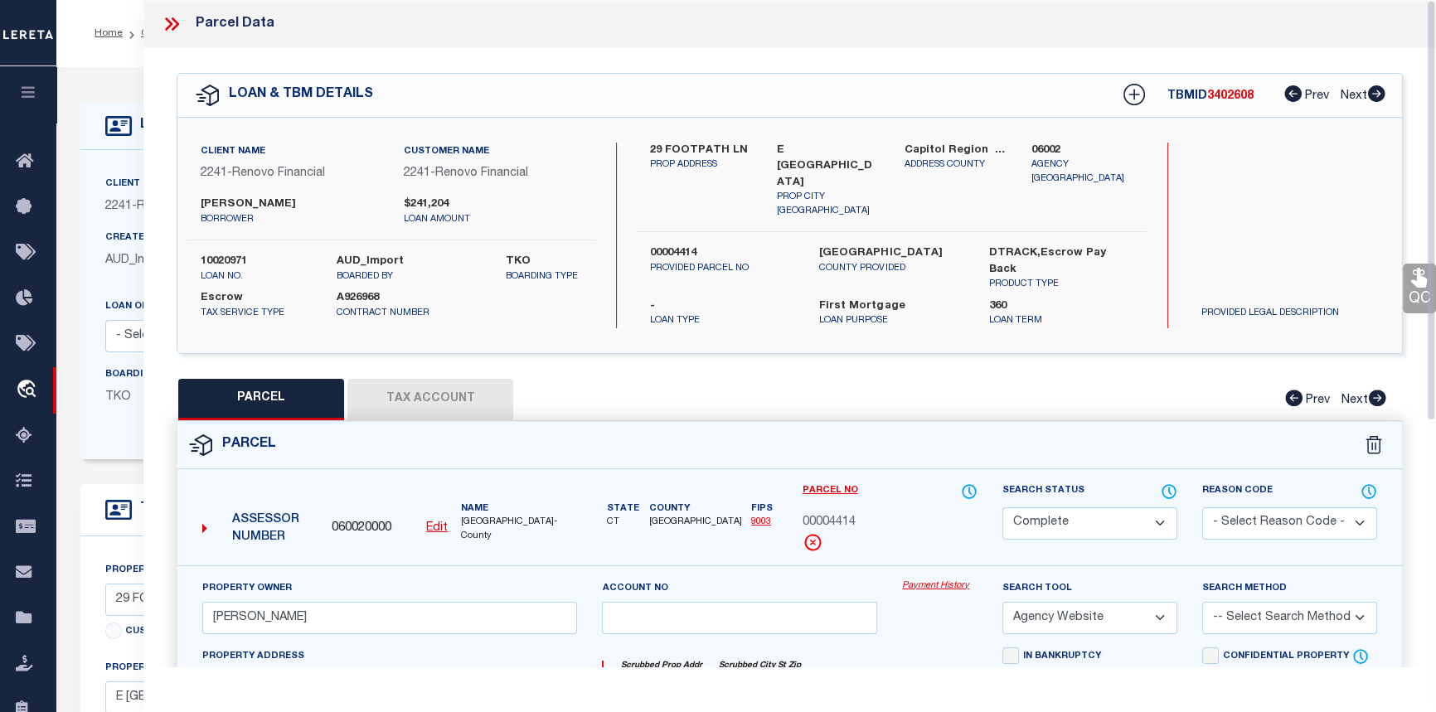
click at [171, 29] on icon at bounding box center [172, 24] width 22 height 22
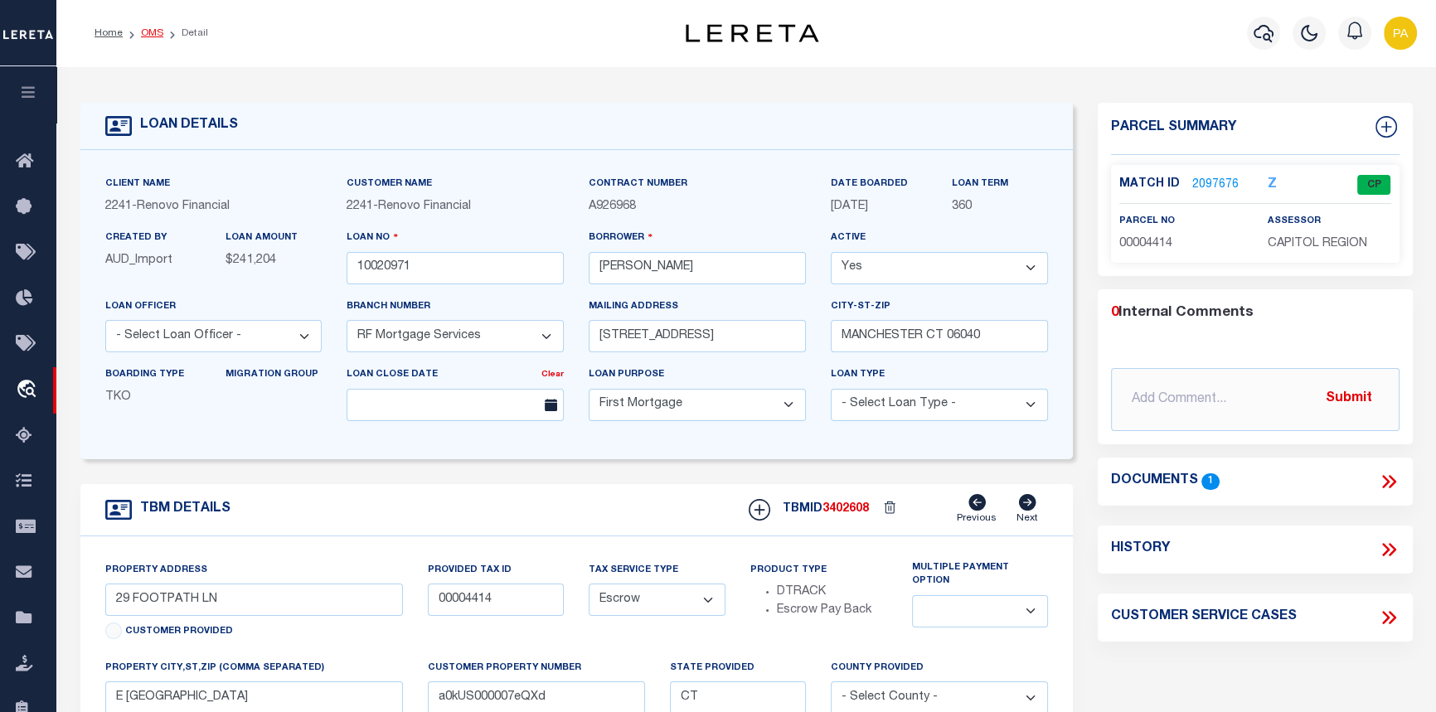
click at [149, 33] on link "OMS" at bounding box center [152, 33] width 22 height 10
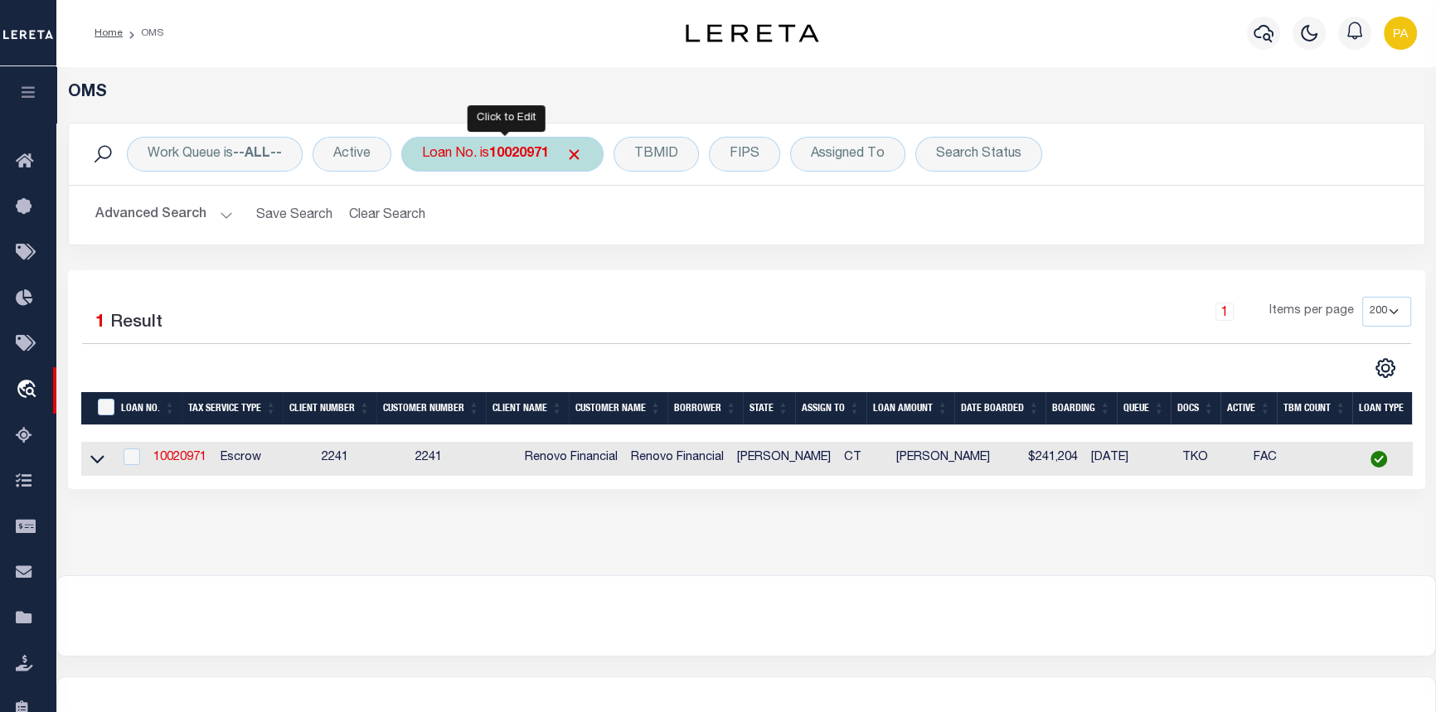
click at [514, 148] on b "10020971" at bounding box center [519, 154] width 60 height 13
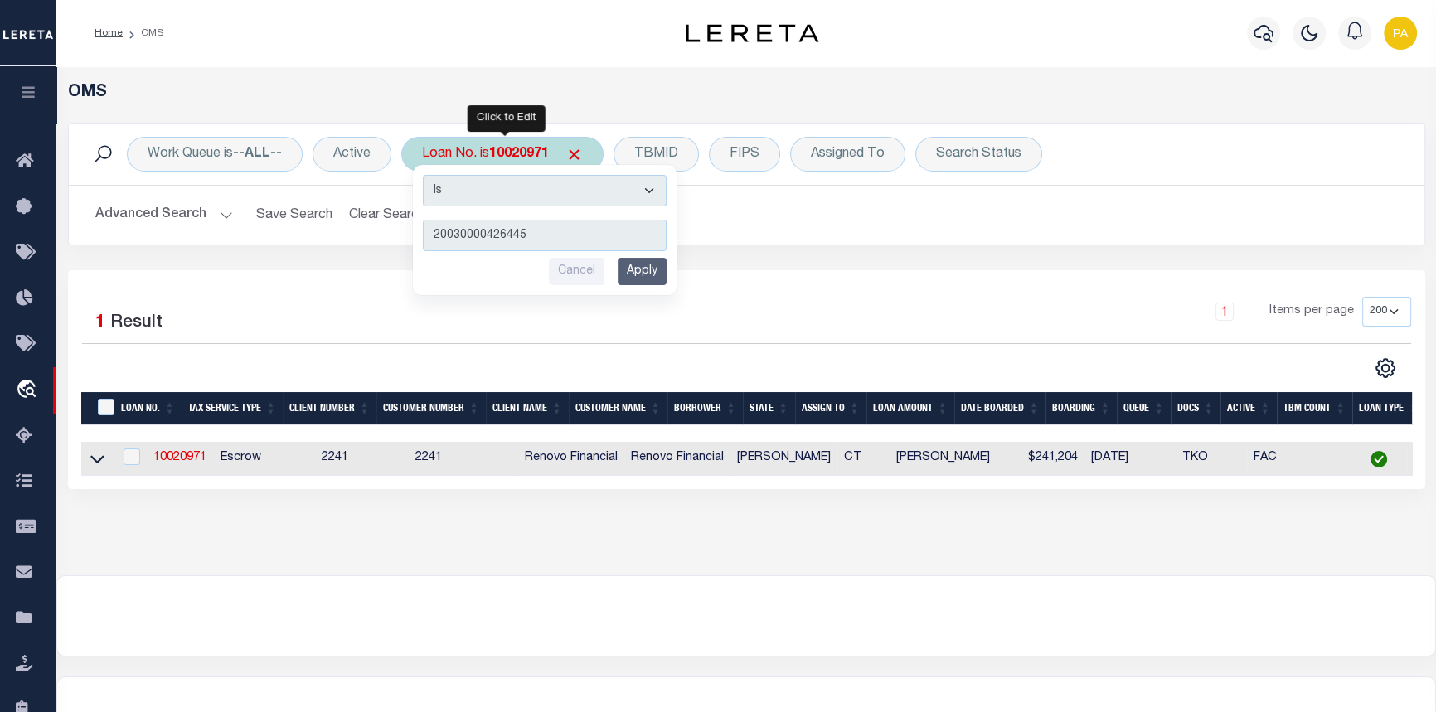
type input "20030000426445"
click at [638, 267] on input "Apply" at bounding box center [642, 271] width 49 height 27
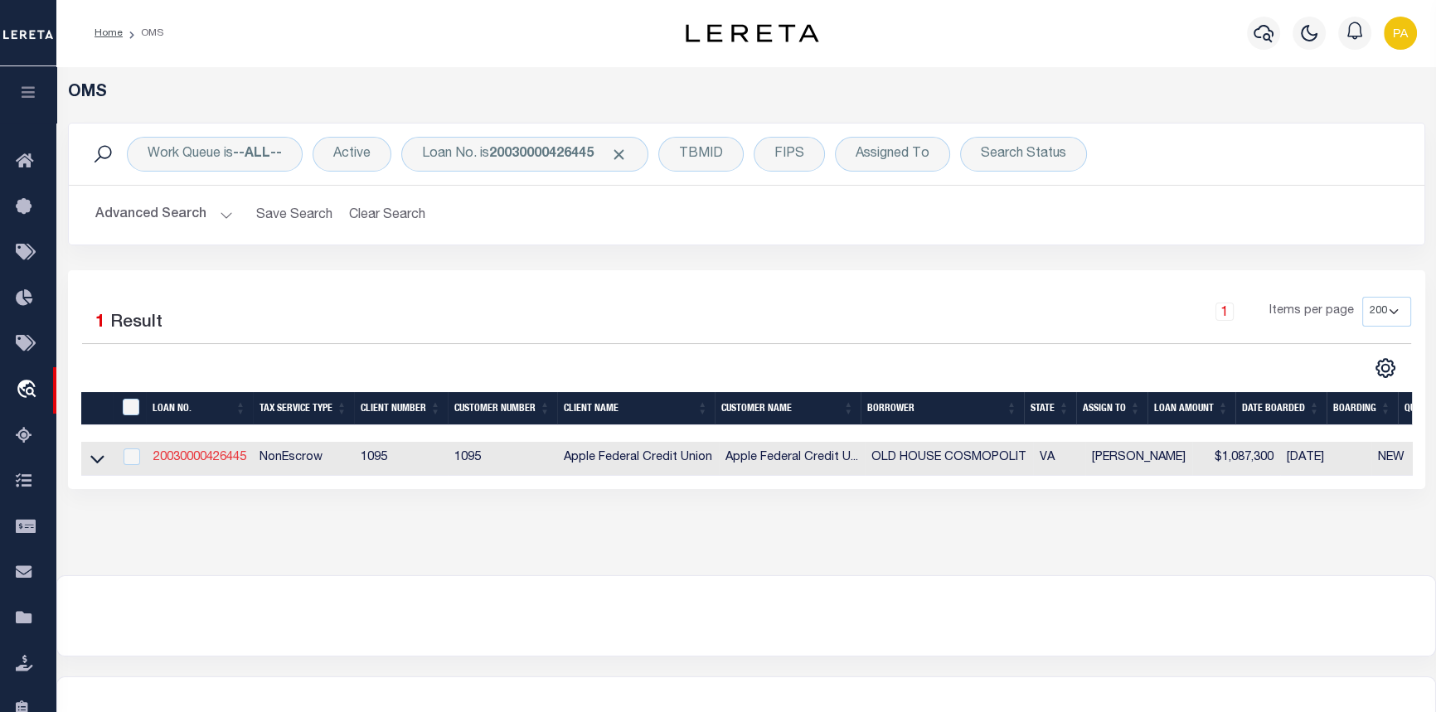
click at [176, 460] on link "20030000426445" at bounding box center [199, 458] width 93 height 12
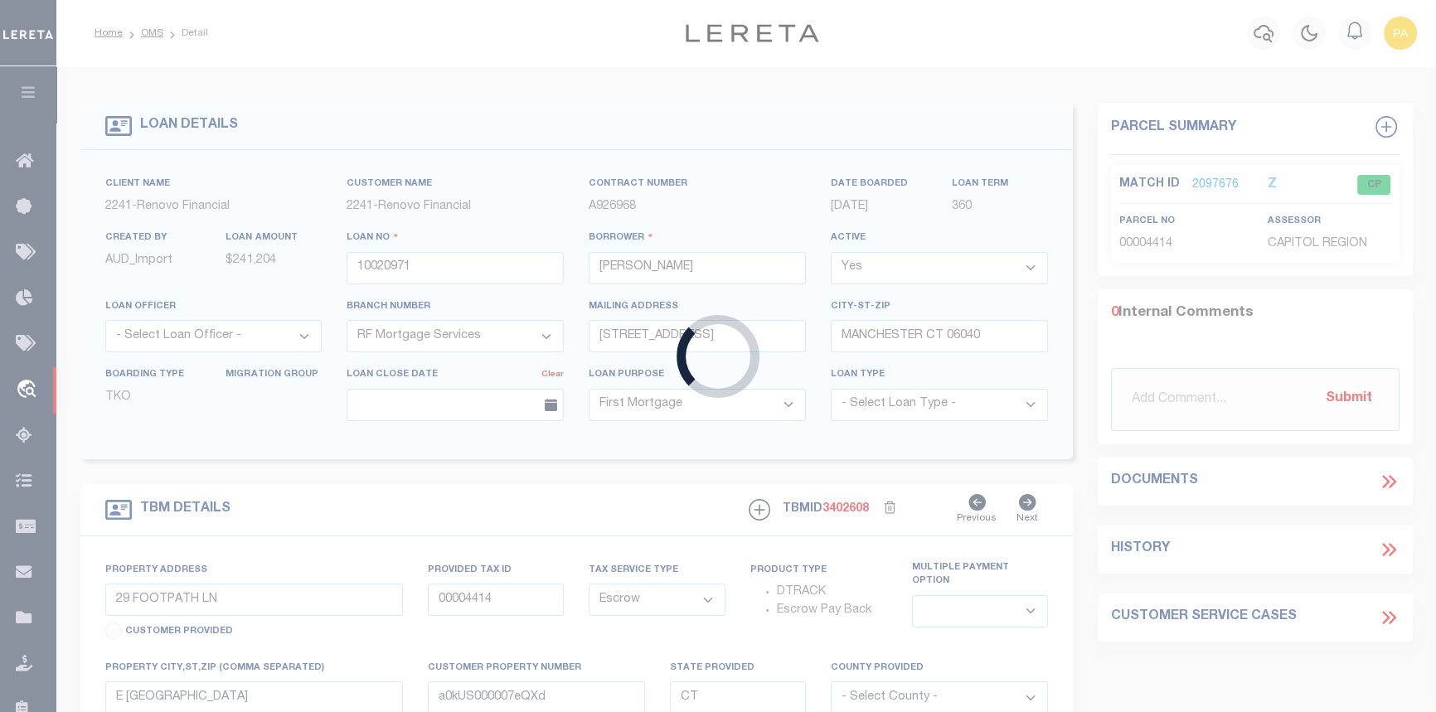
type input "20030000426445"
type input "OLD HOUSE COSMOPOLIT"
select select "False"
select select
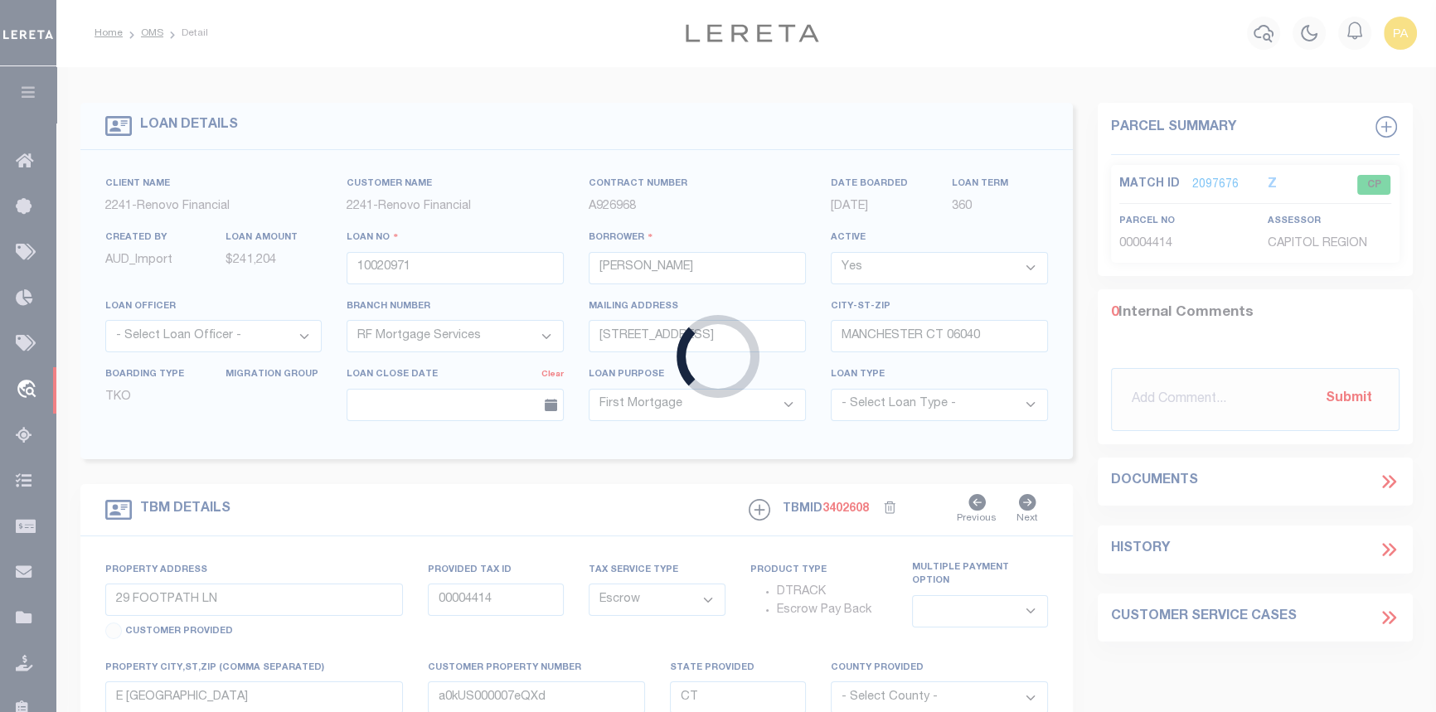
select select "NonEscrow"
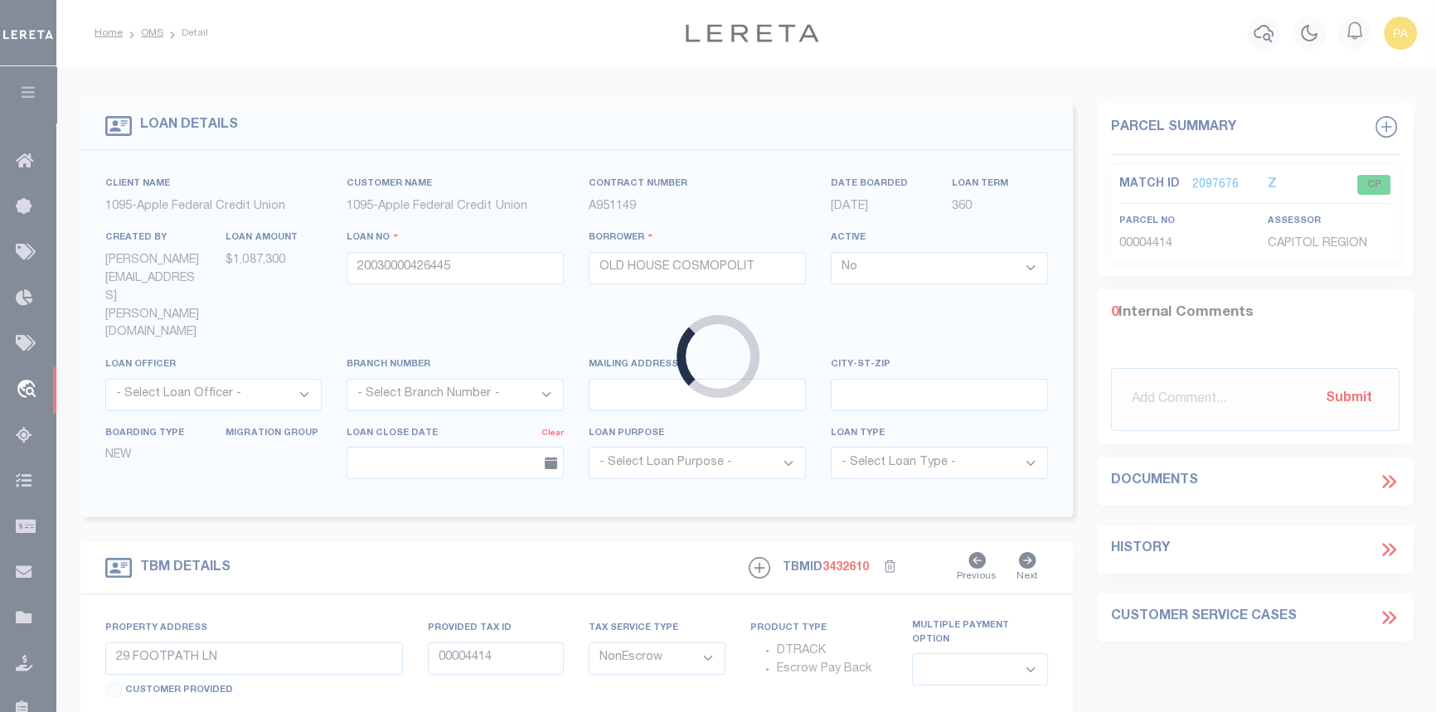
type input "1024 CAMERON STREET"
select select
type input "ALEXANDRIA VA 22314"
type input "VA"
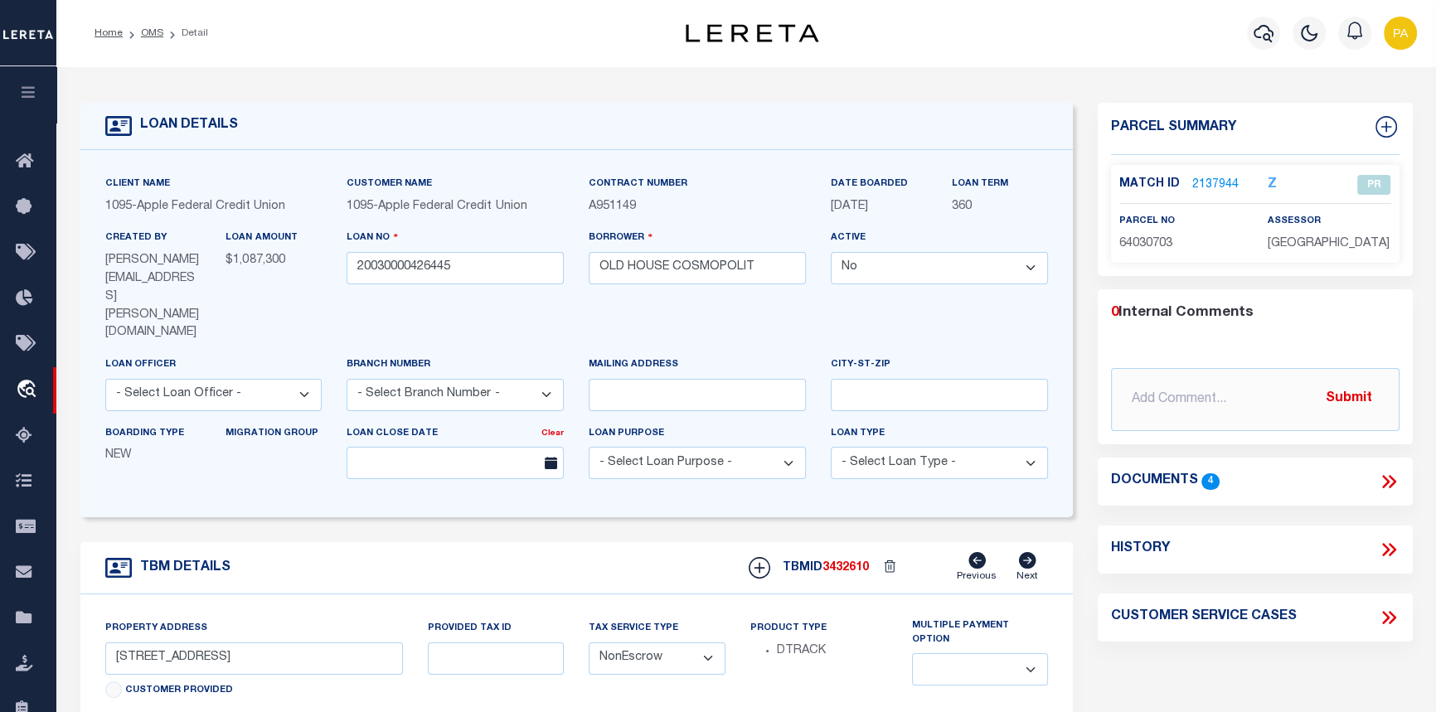
click at [1386, 547] on icon at bounding box center [1385, 549] width 7 height 13
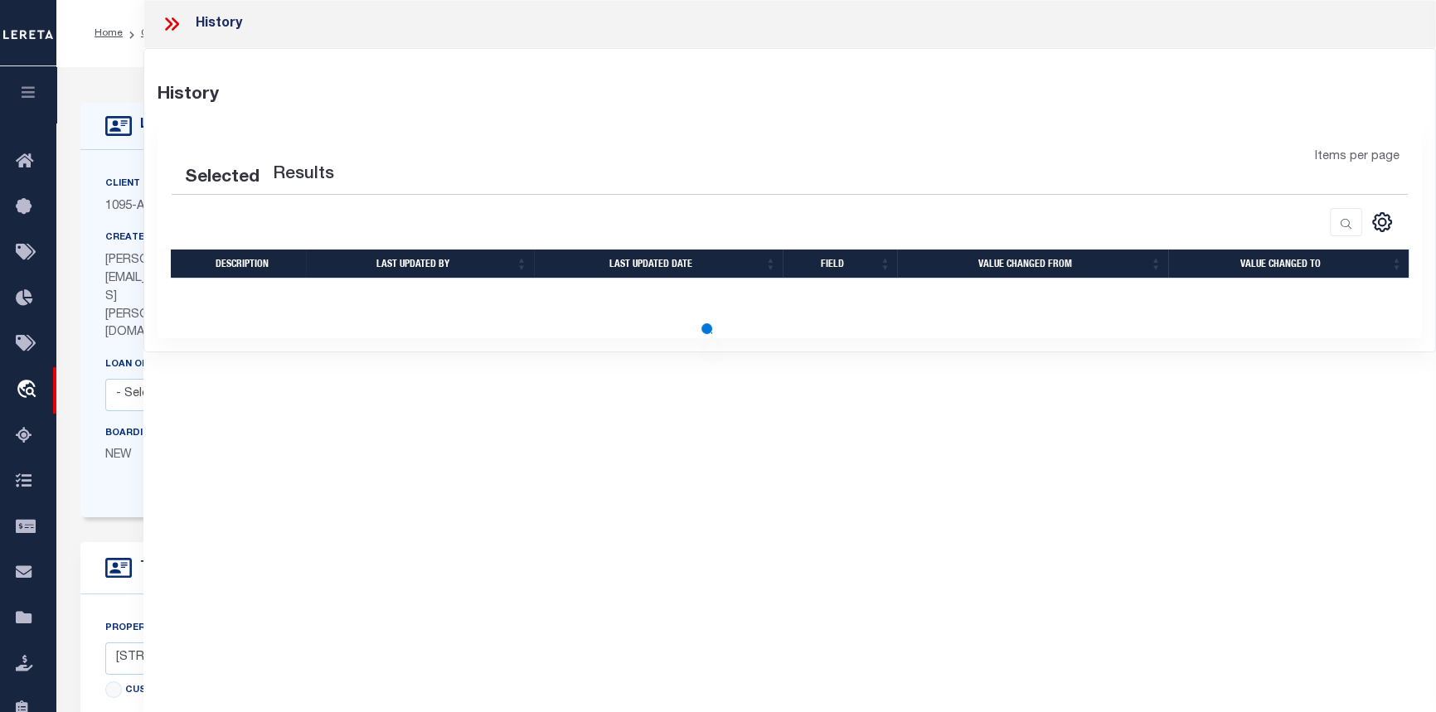
select select "100"
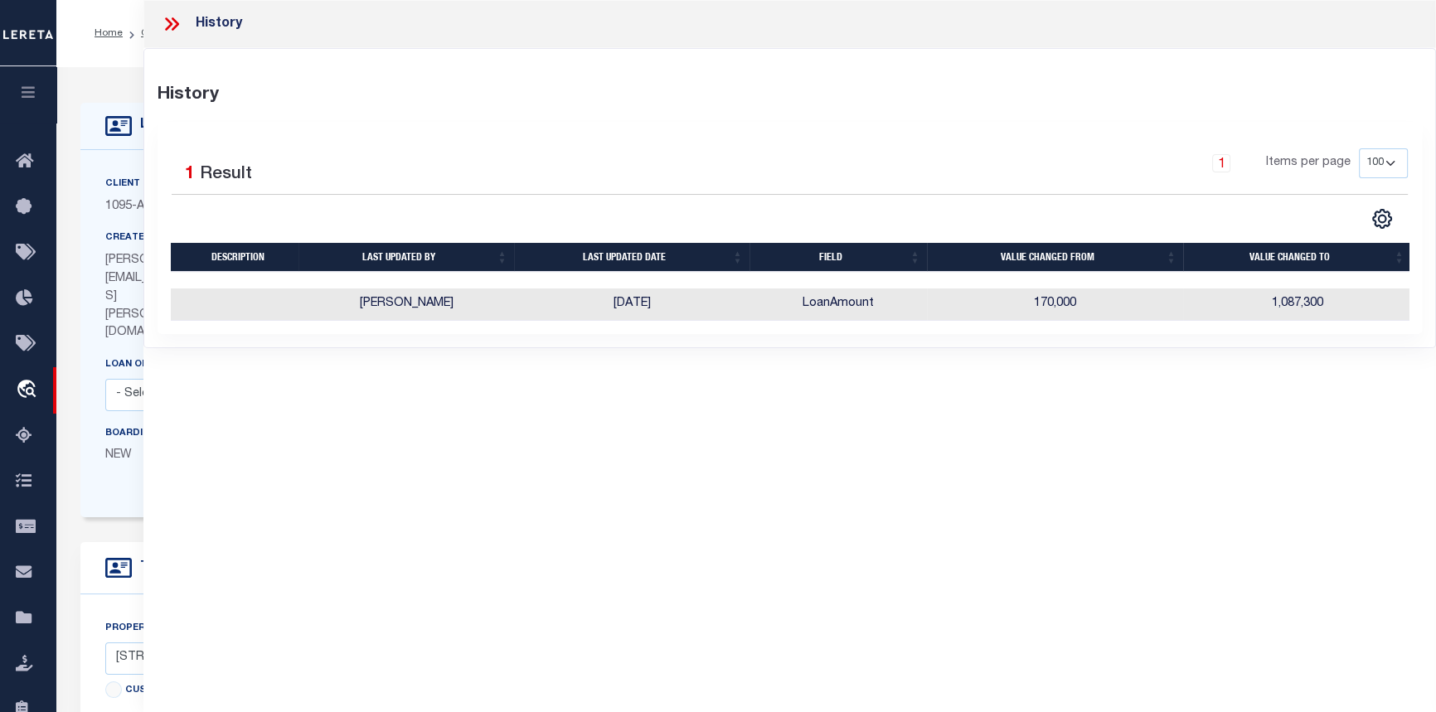
click at [171, 27] on icon at bounding box center [172, 24] width 22 height 22
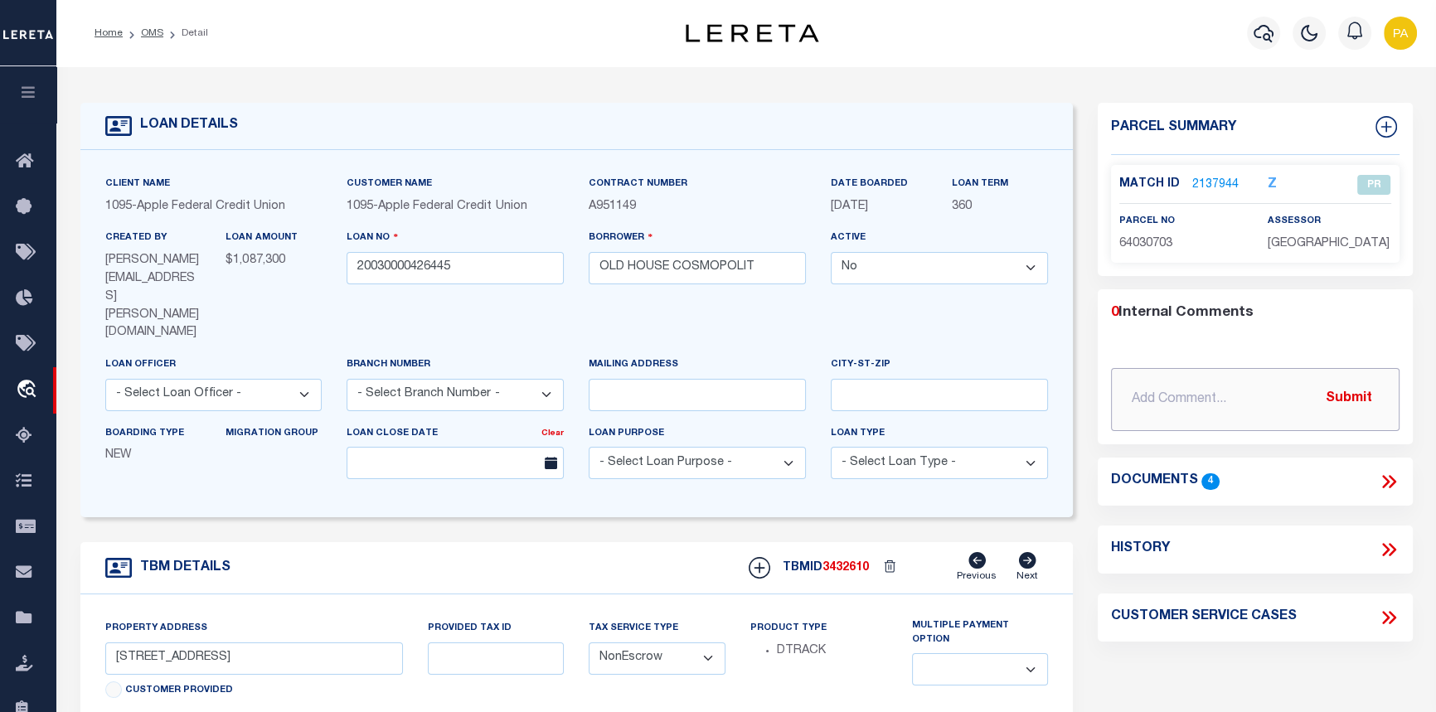
click at [1146, 398] on input "text" at bounding box center [1255, 399] width 288 height 63
type input "09/08/2025pk Per client request updated loan"
click at [1326, 392] on button "Submit" at bounding box center [1349, 399] width 68 height 34
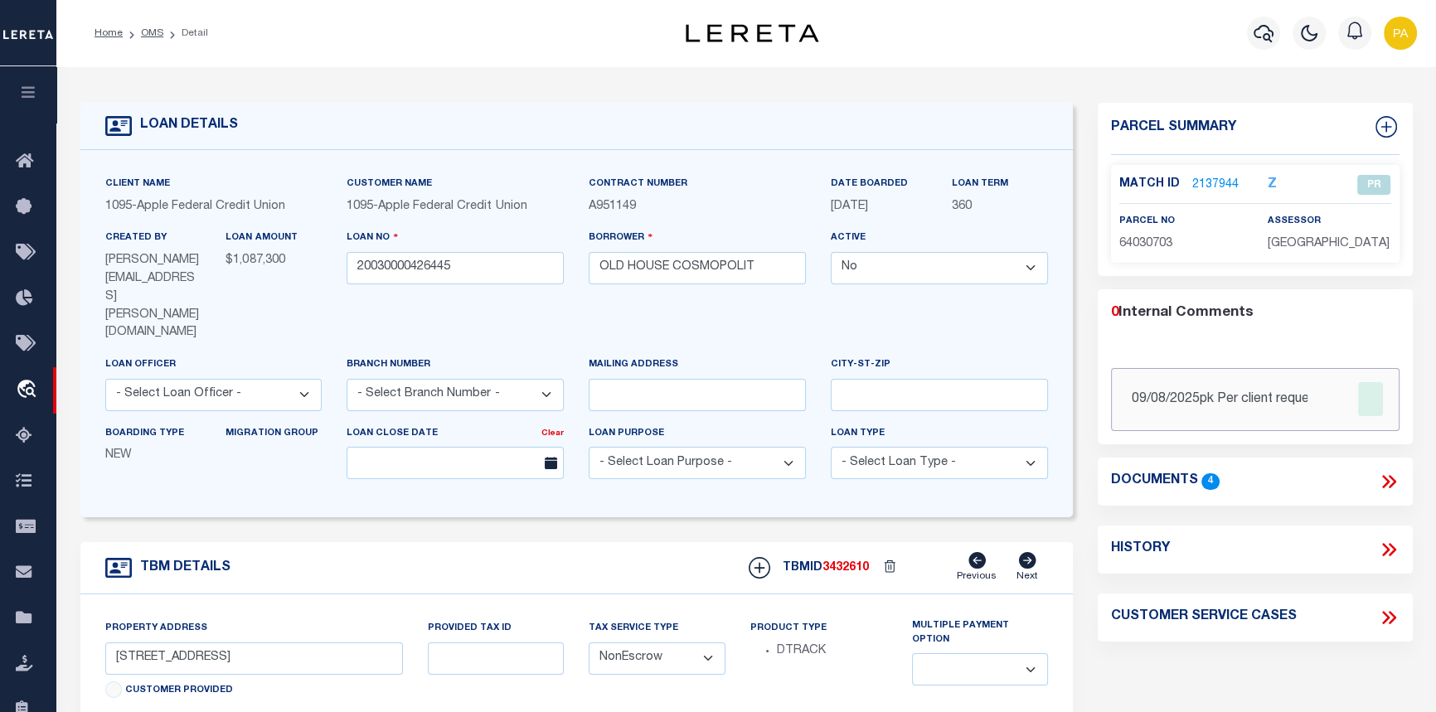
drag, startPoint x: 1314, startPoint y: 412, endPoint x: 1327, endPoint y: 396, distance: 20.6
click at [1319, 406] on input "09/08/2025pk Per client request updated loan" at bounding box center [1255, 399] width 288 height 63
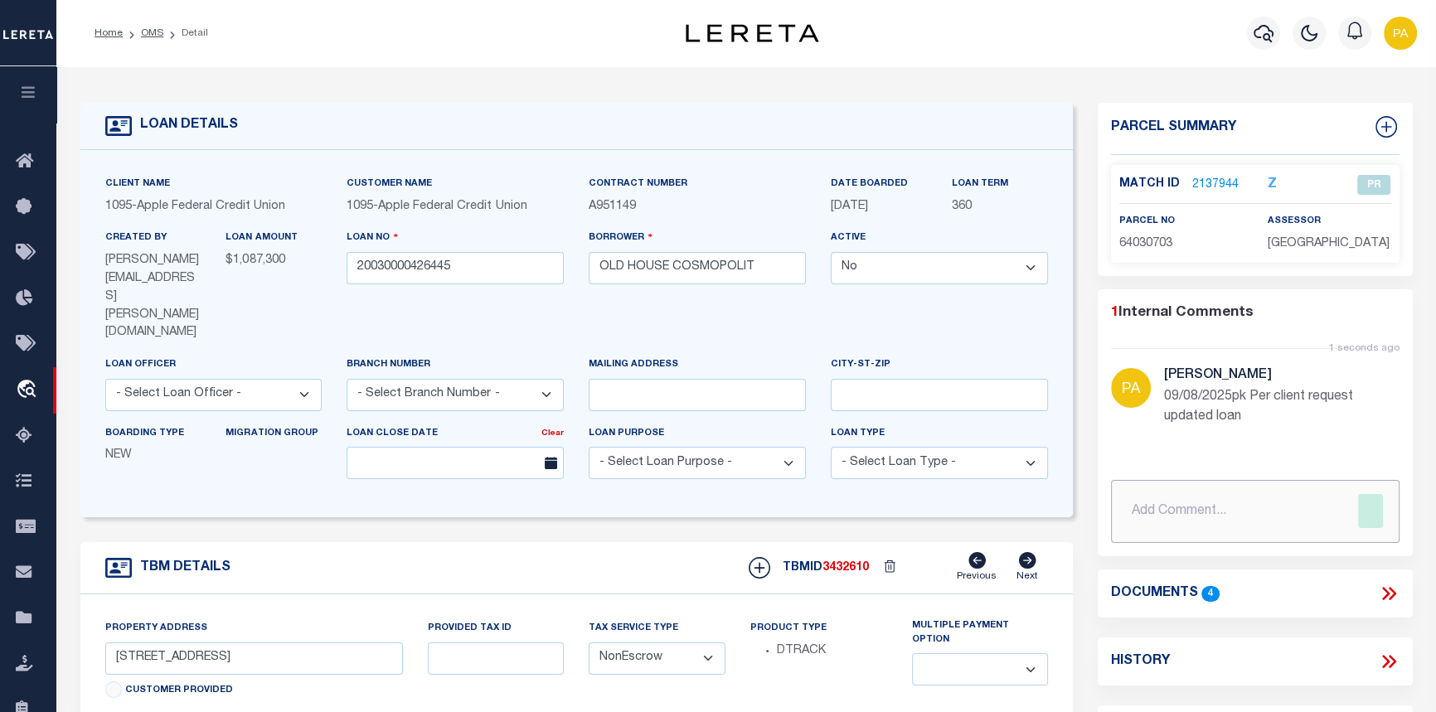
drag, startPoint x: 1327, startPoint y: 396, endPoint x: 1303, endPoint y: 415, distance: 30.2
click at [1381, 416] on div "1 Internal Comments 1 seconds ago Paula Kitchens 09/08/2025pk Per client reques…" at bounding box center [1255, 423] width 314 height 240
drag, startPoint x: 1251, startPoint y: 395, endPoint x: 1293, endPoint y: 431, distance: 55.9
click at [1293, 431] on div "1 seconds ago Paula Kitchens 09/08/2025pk Per client request updated loan" at bounding box center [1281, 404] width 235 height 72
copy p "Per client request updated loan"
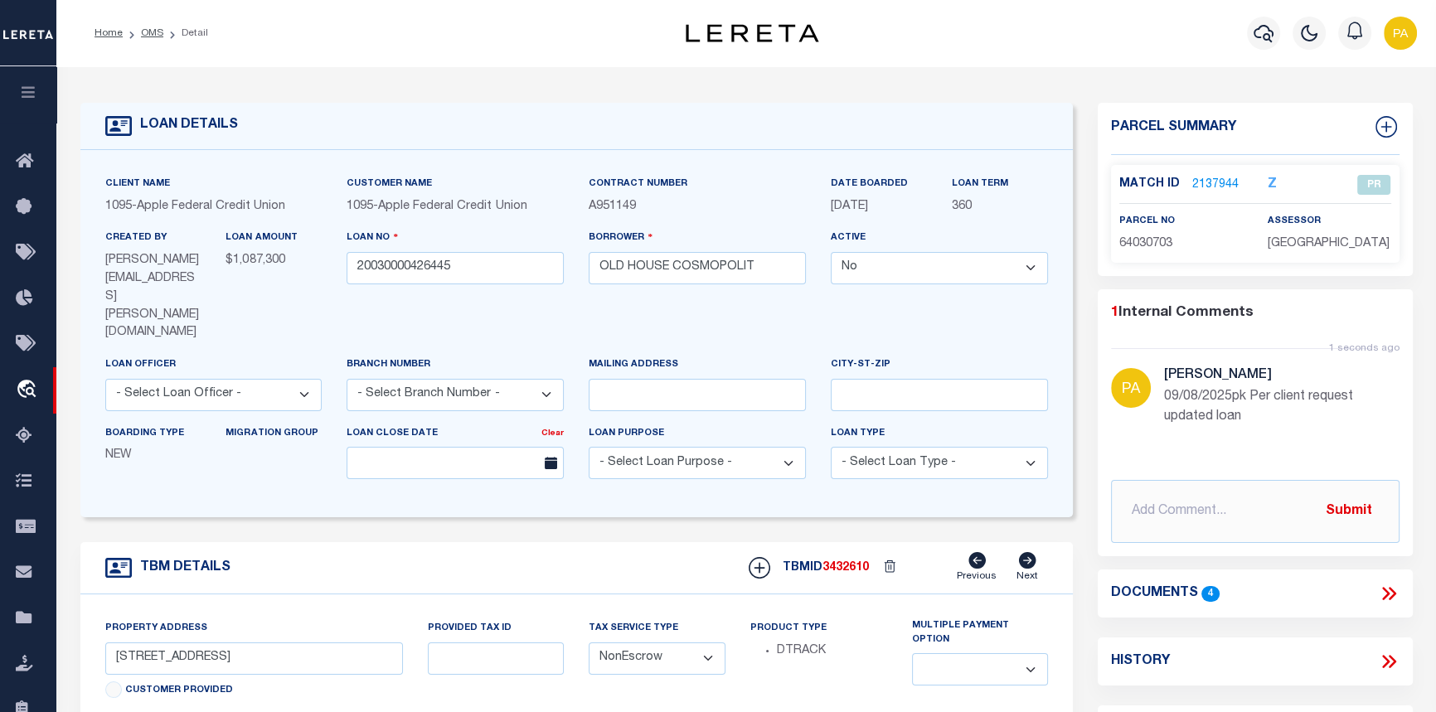
click at [1106, 504] on div "1 Internal Comments 1 seconds ago Paula Kitchens 09/08/2025pk Per client reques…" at bounding box center [1255, 423] width 314 height 240
click at [1123, 491] on input "text" at bounding box center [1255, 511] width 288 height 63
paste input "Per client request updated loan"
type input "Per client request updated loan"
drag, startPoint x: 1312, startPoint y: 506, endPoint x: 1081, endPoint y: 509, distance: 231.4
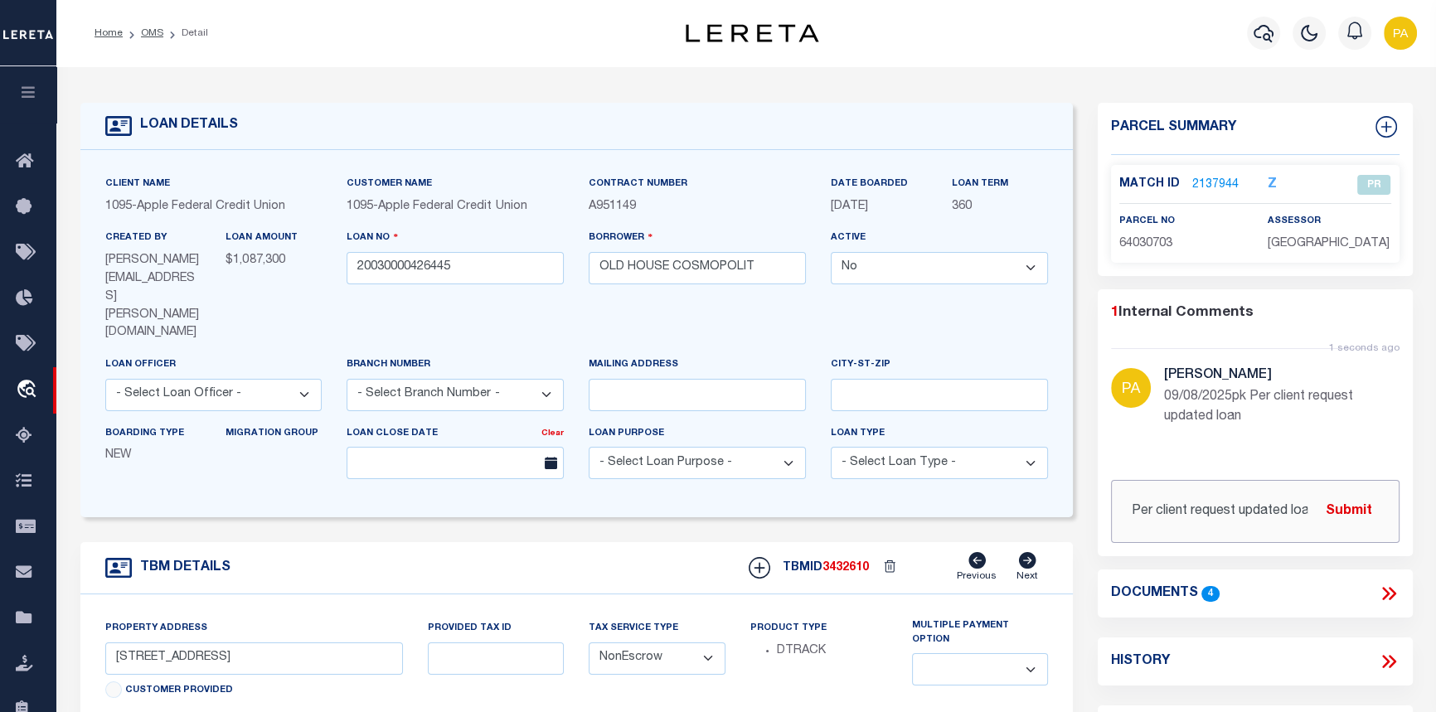
click at [1081, 509] on div "LOAN DETAILS Client Name 1095 - Apple Federal Credit Union" at bounding box center [747, 588] width 1358 height 1010
paste input "Per client request updated loan"
drag, startPoint x: 1313, startPoint y: 511, endPoint x: 1096, endPoint y: 521, distance: 216.7
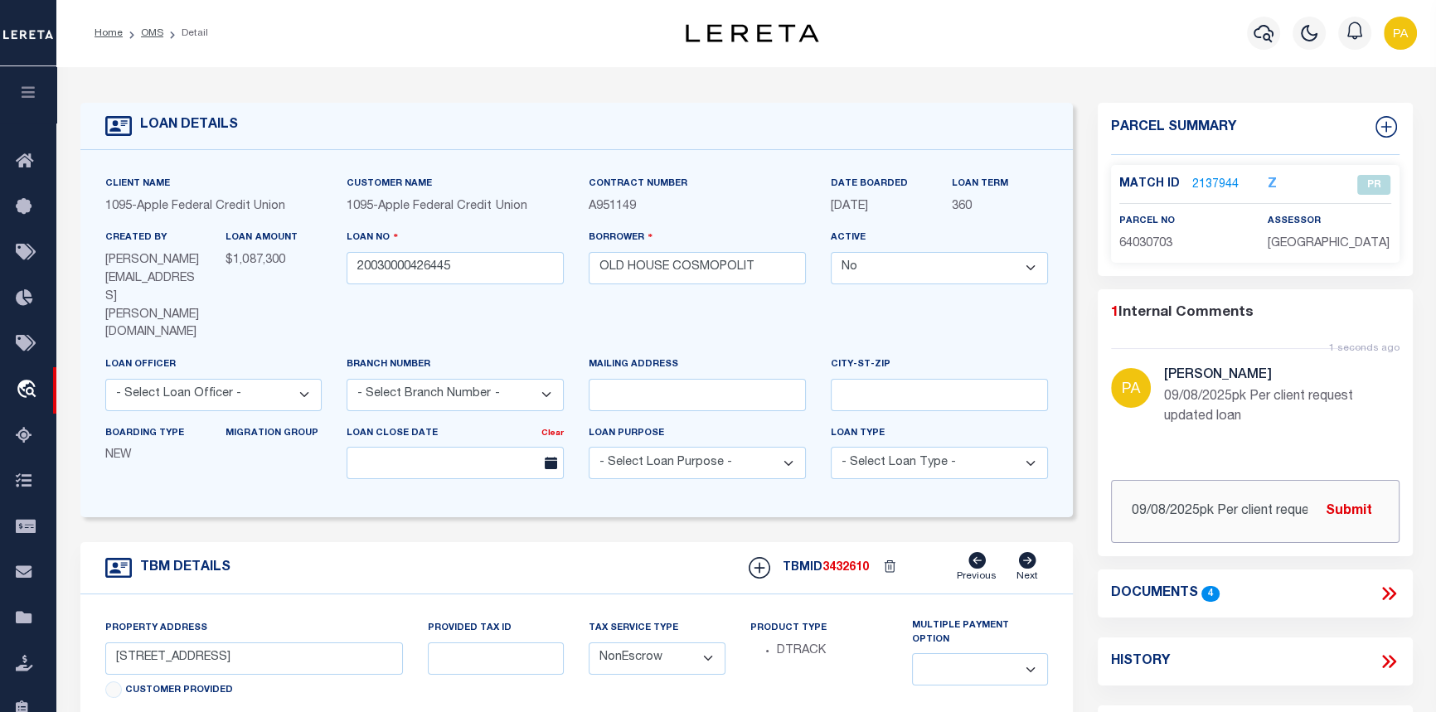
click at [1096, 521] on div "Parcel Summary Match ID 2137944 Z parcel no 64030703 assessor 1" at bounding box center [1255, 598] width 339 height 990
type input "n"
type input "09/08/2025pk Per client request updated loan 20030000426445 to 20050000426445."
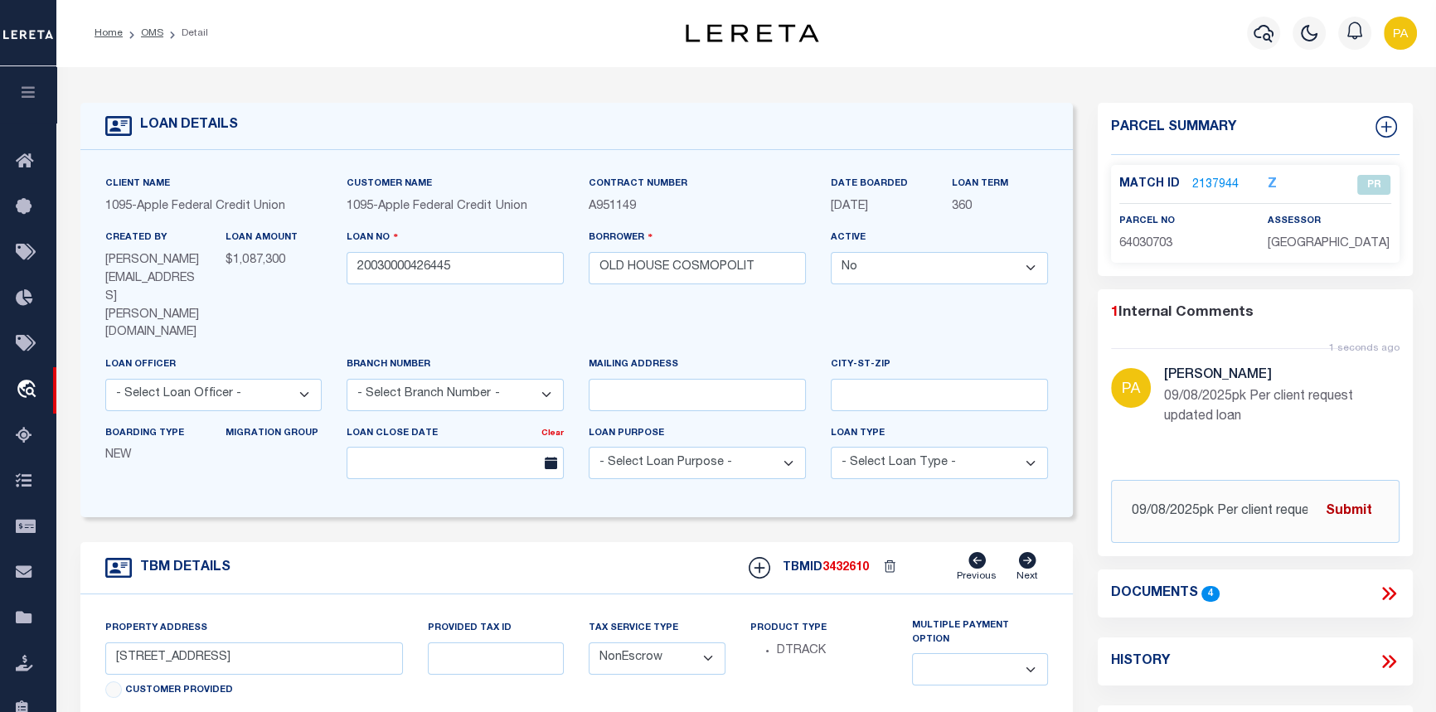
click at [1342, 513] on button "Submit" at bounding box center [1349, 511] width 68 height 34
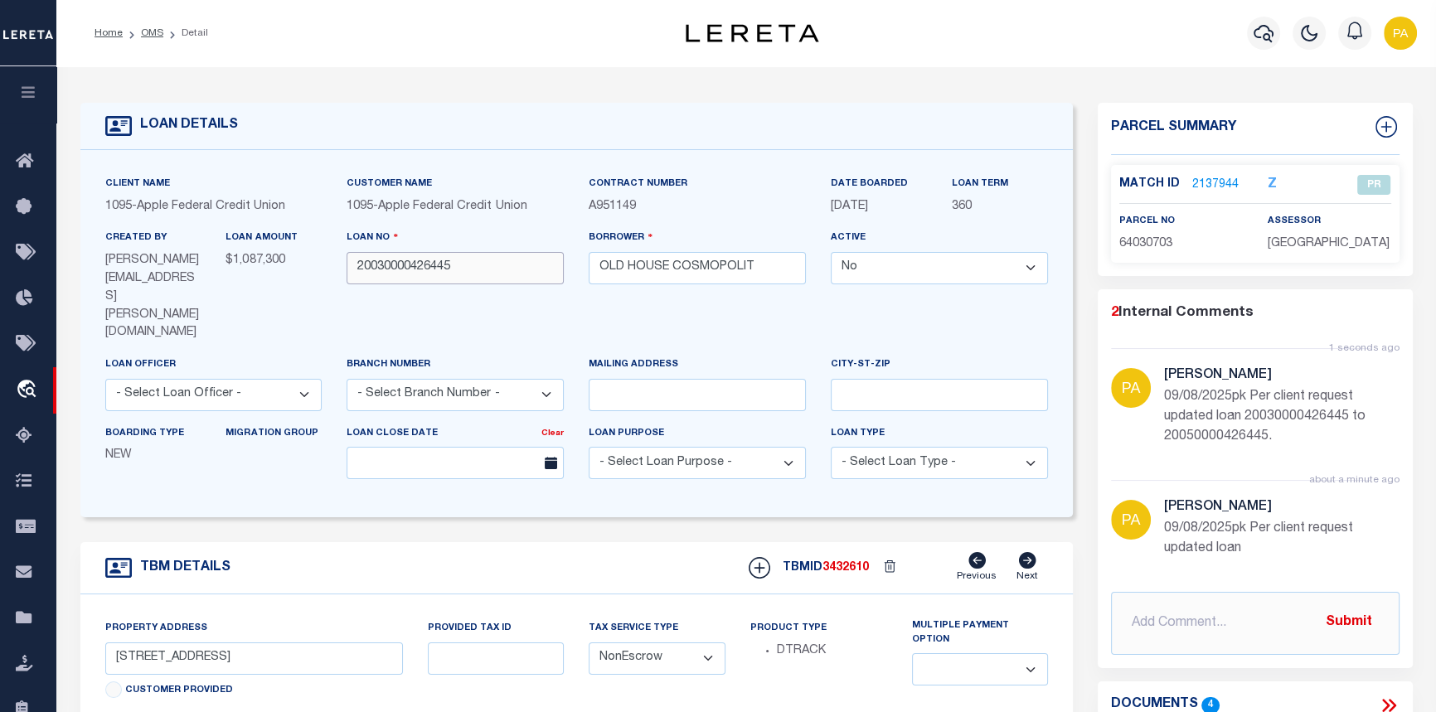
drag, startPoint x: 456, startPoint y: 274, endPoint x: 333, endPoint y: 260, distance: 124.3
click at [333, 260] on div "Client Name 1095 - Apple Federal Credit Union Customer Name 1095 - Apple Federa…" at bounding box center [577, 334] width 969 height 318
paste input "5"
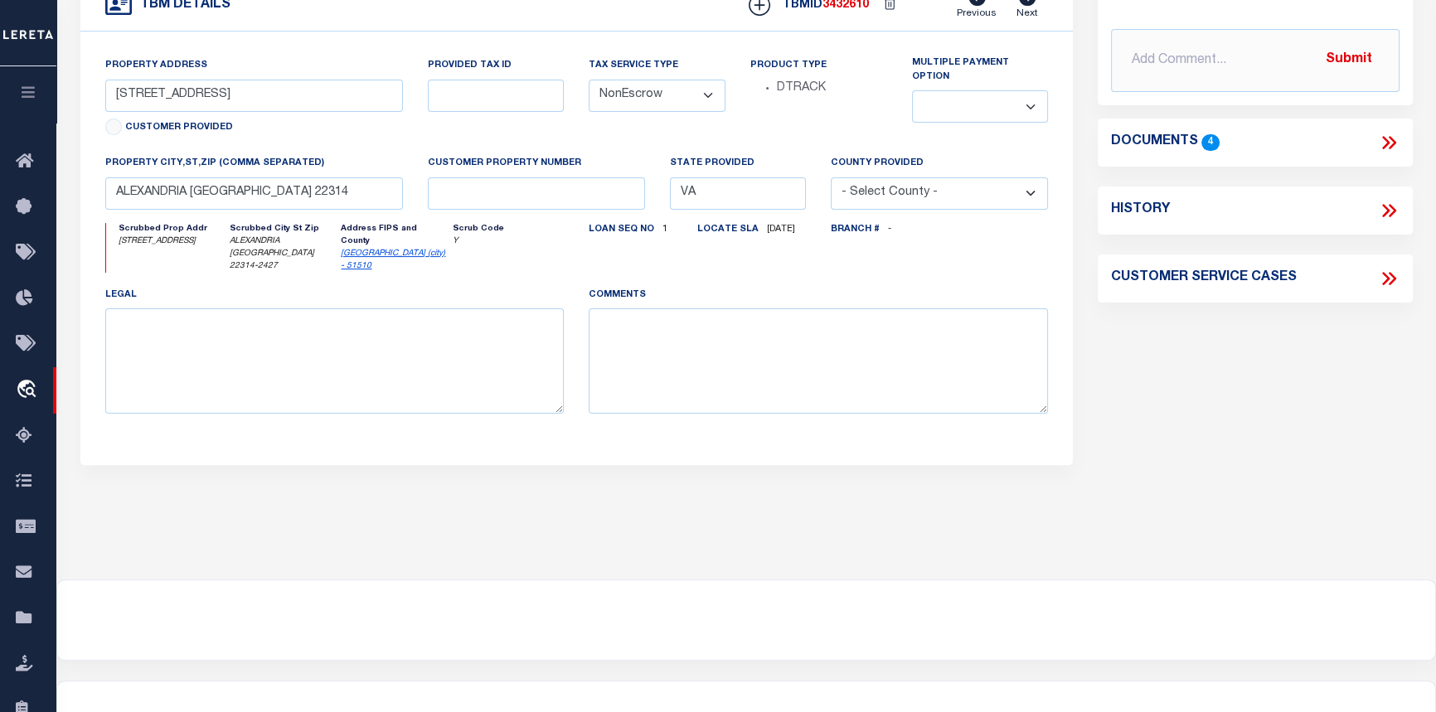
scroll to position [574, 0]
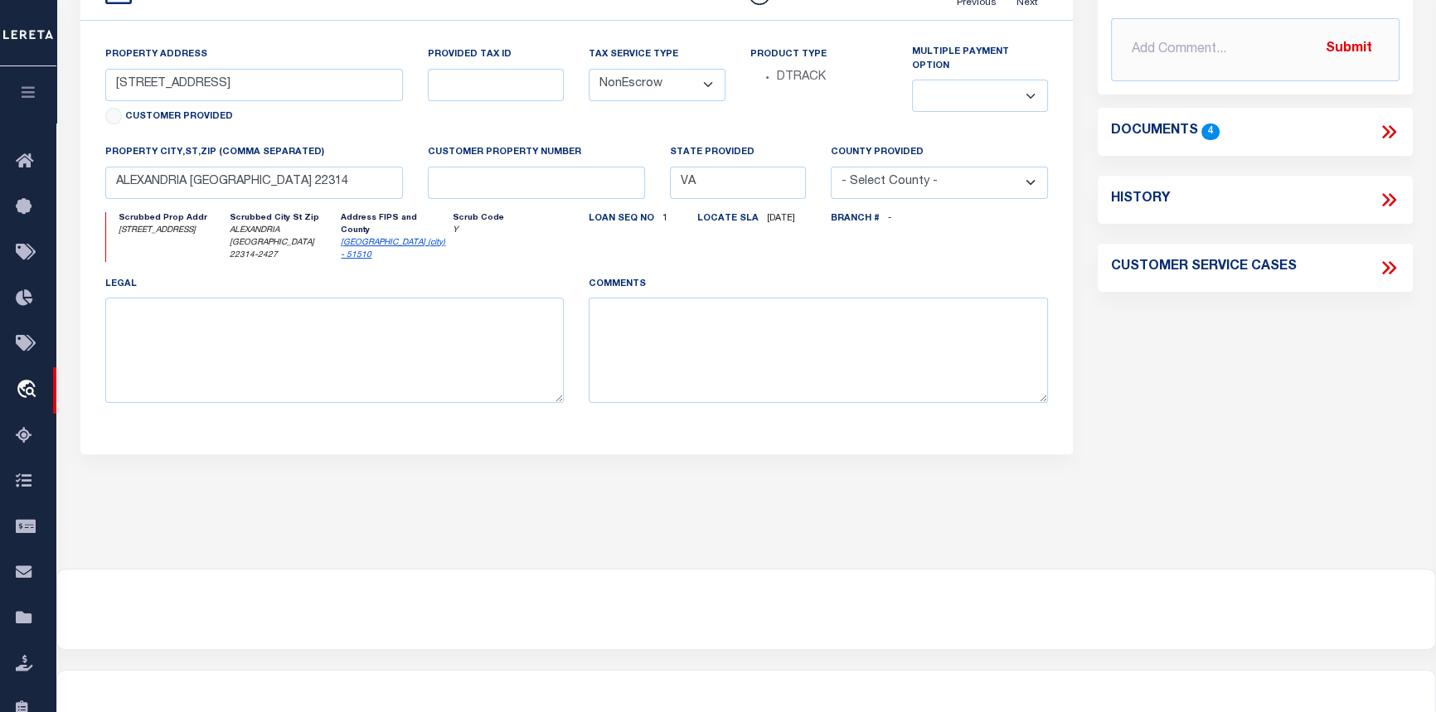
type input "20050000426445"
click at [1328, 671] on div at bounding box center [746, 711] width 1378 height 80
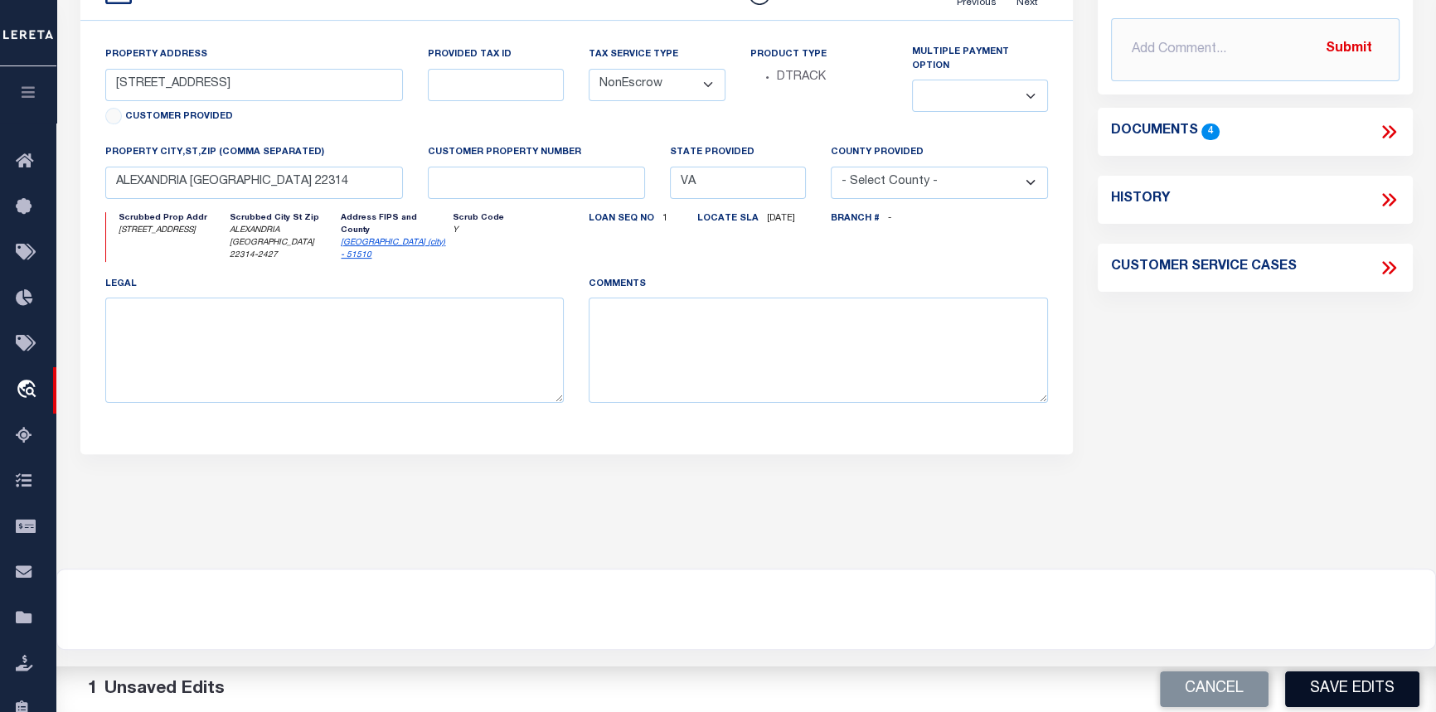
click at [1324, 695] on button "Save Edits" at bounding box center [1352, 690] width 134 height 36
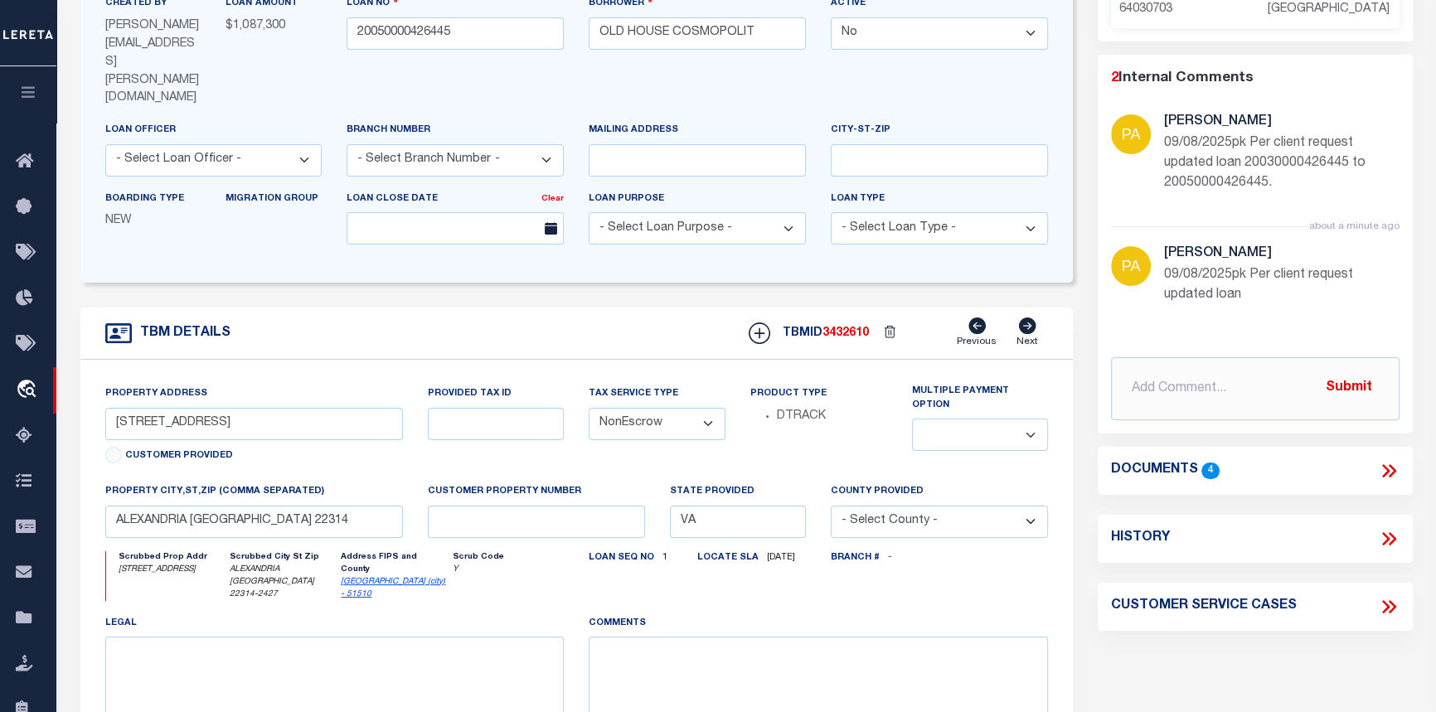
scroll to position [273, 0]
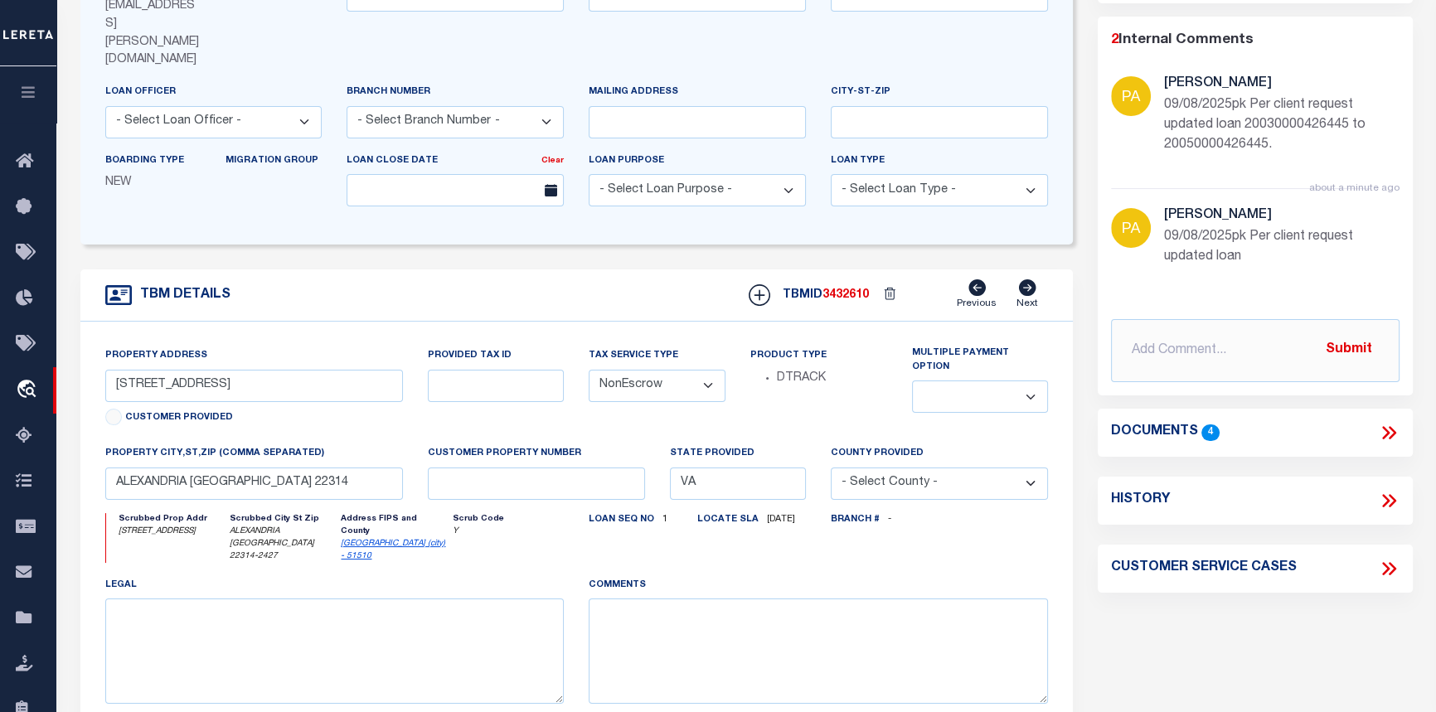
click at [1398, 496] on icon at bounding box center [1389, 501] width 22 height 22
select select "100"
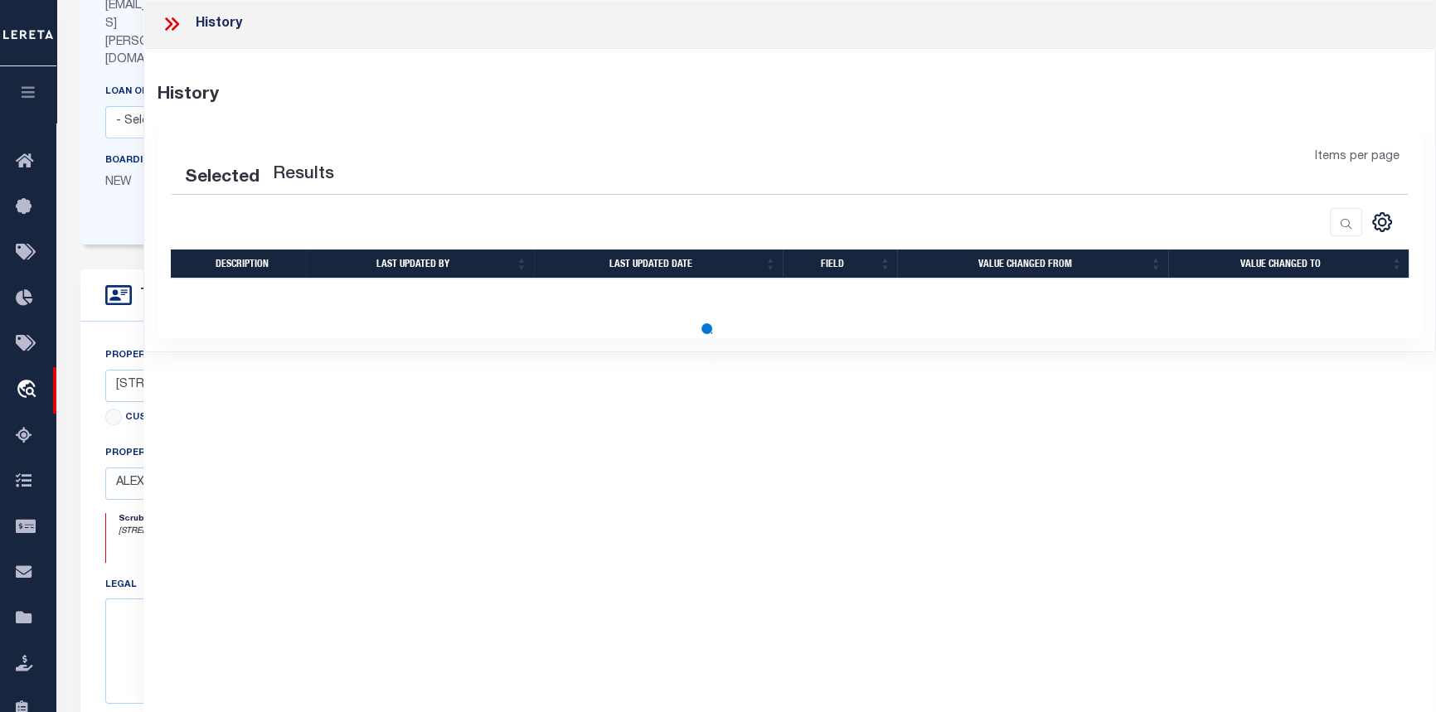
select select "100"
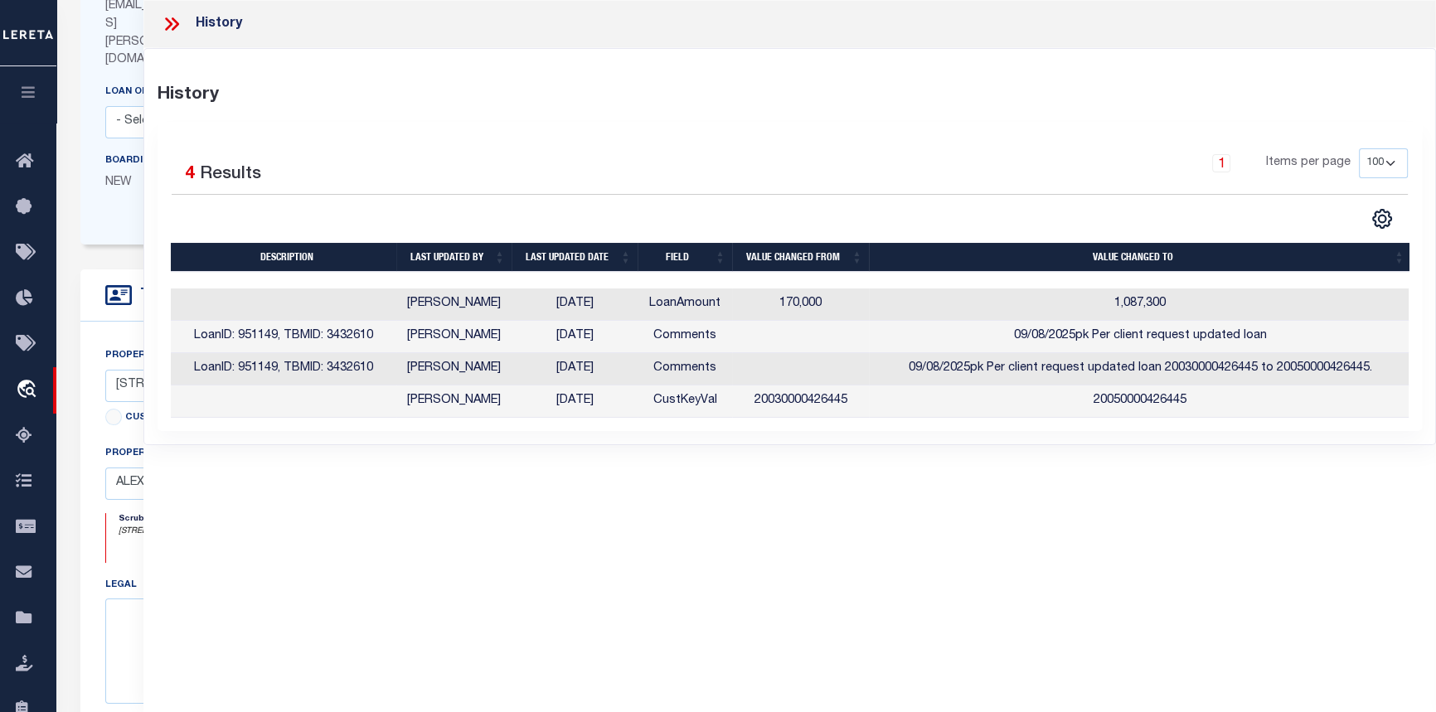
click at [172, 18] on icon at bounding box center [175, 23] width 7 height 13
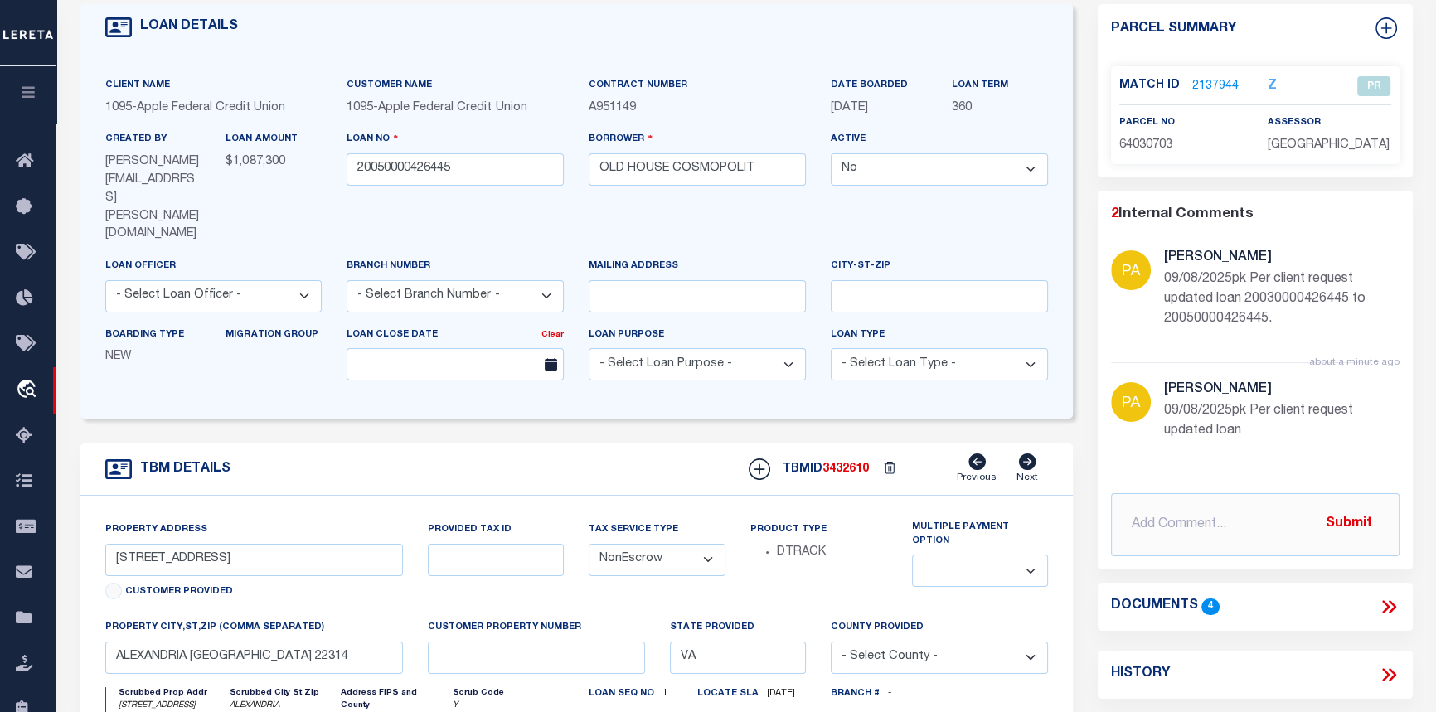
scroll to position [0, 0]
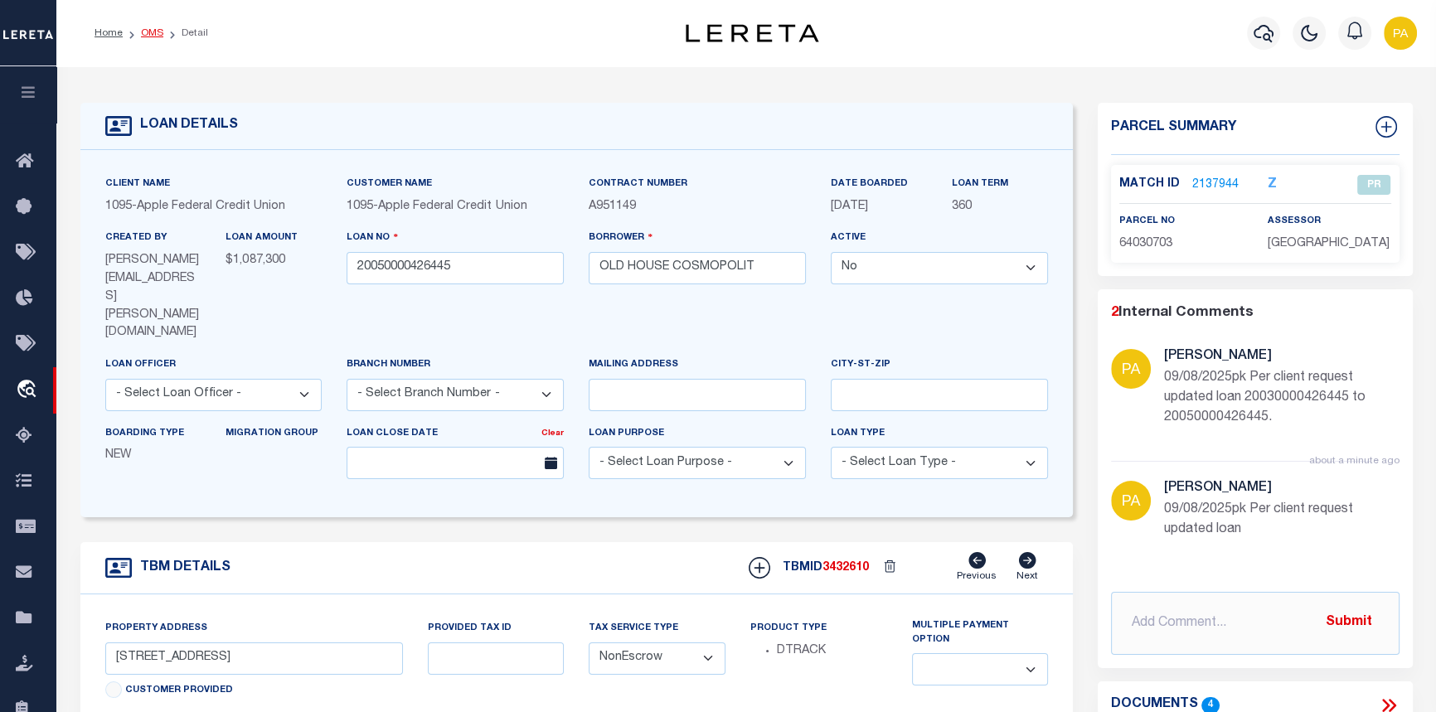
click at [149, 32] on link "OMS" at bounding box center [152, 33] width 22 height 10
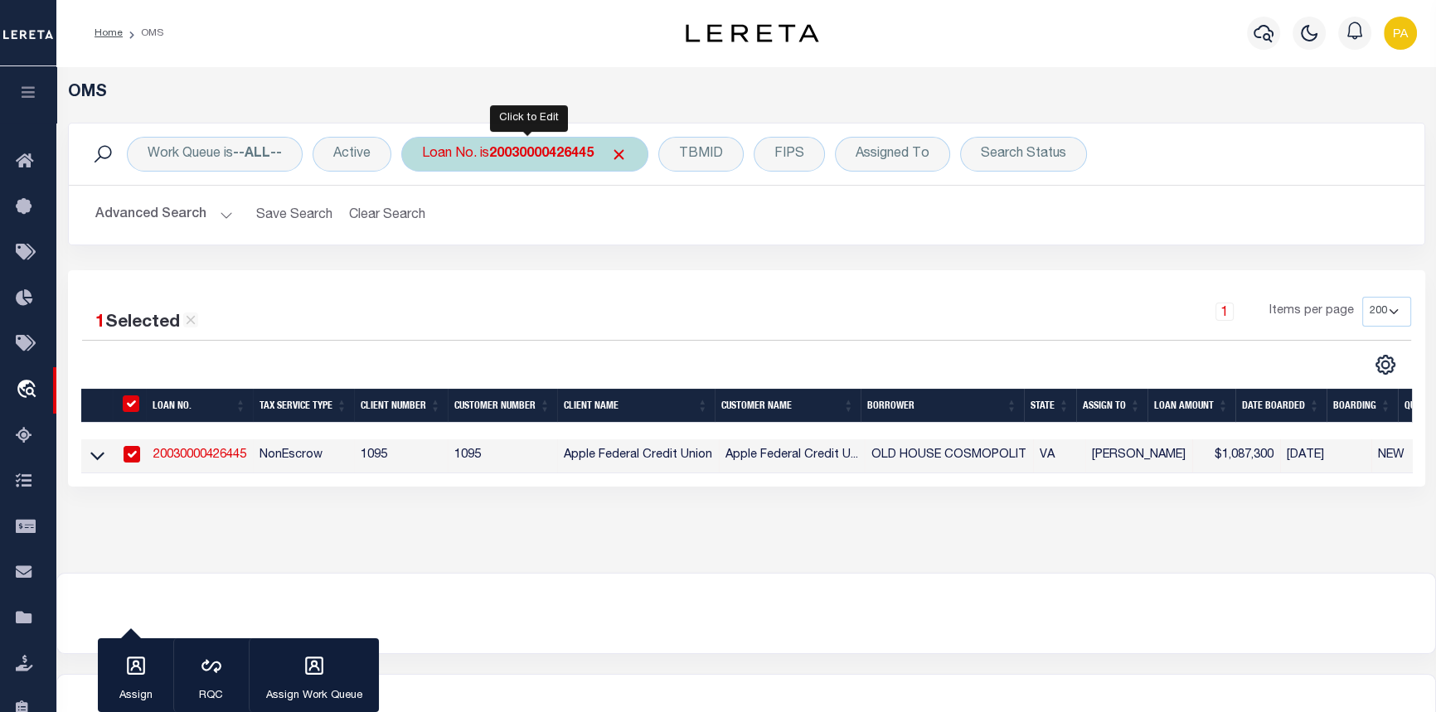
click at [536, 151] on b "20030000426445" at bounding box center [541, 154] width 104 height 13
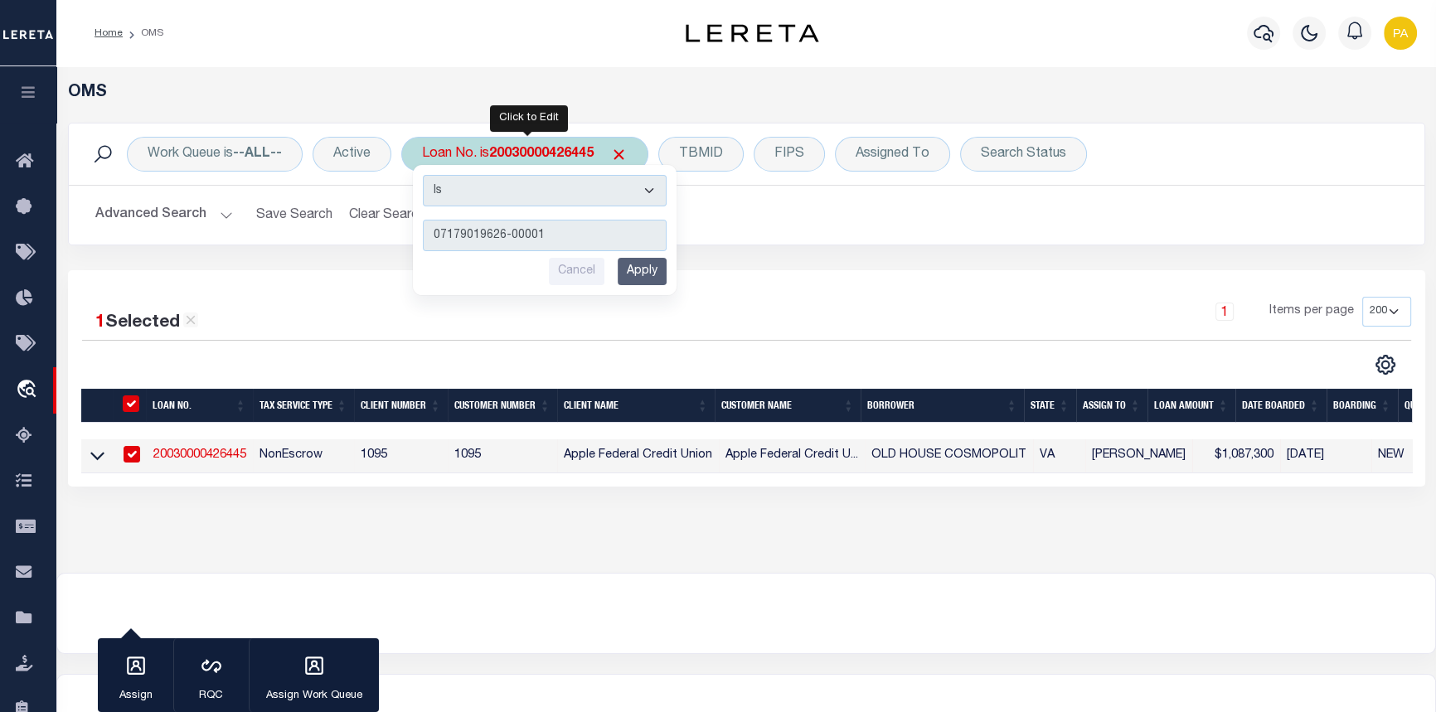
type input "07179019626-00001"
click at [647, 274] on input "Apply" at bounding box center [642, 271] width 49 height 27
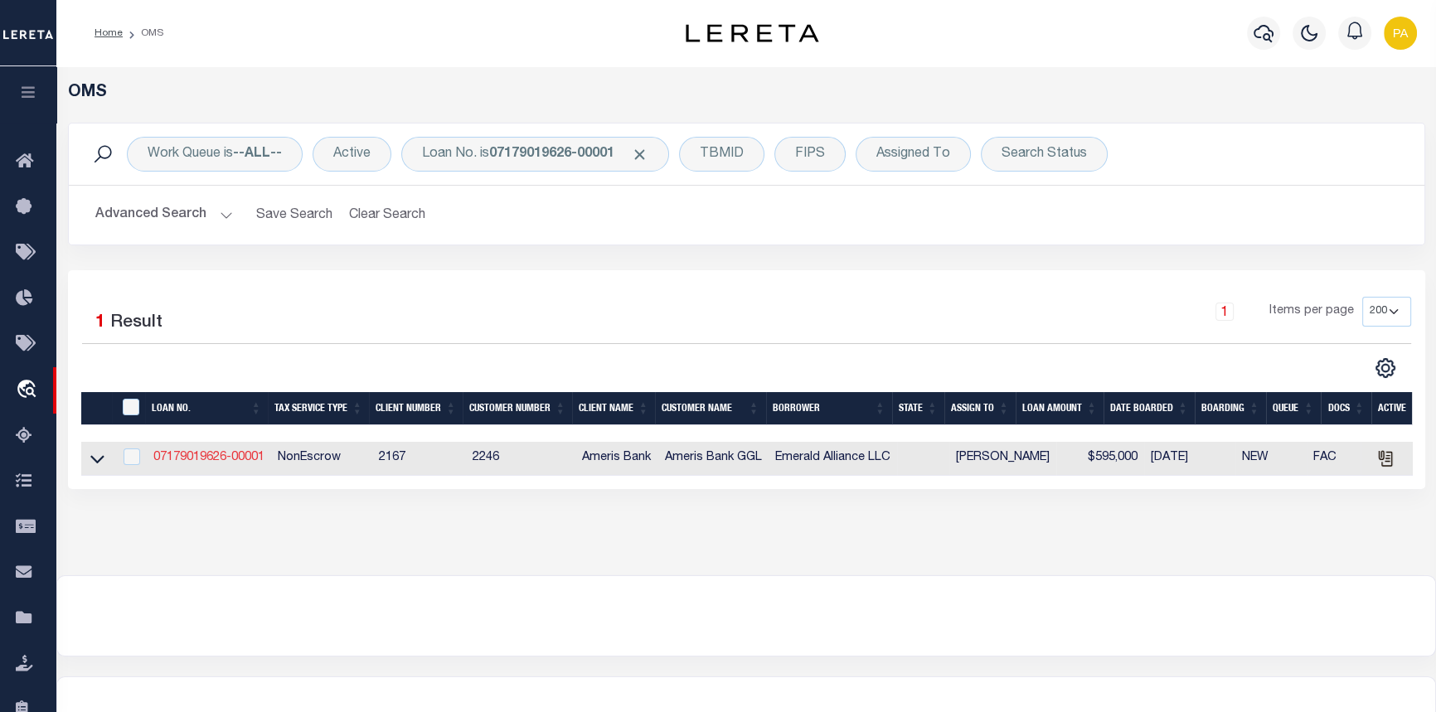
click at [200, 459] on link "07179019626-00001" at bounding box center [208, 458] width 111 height 12
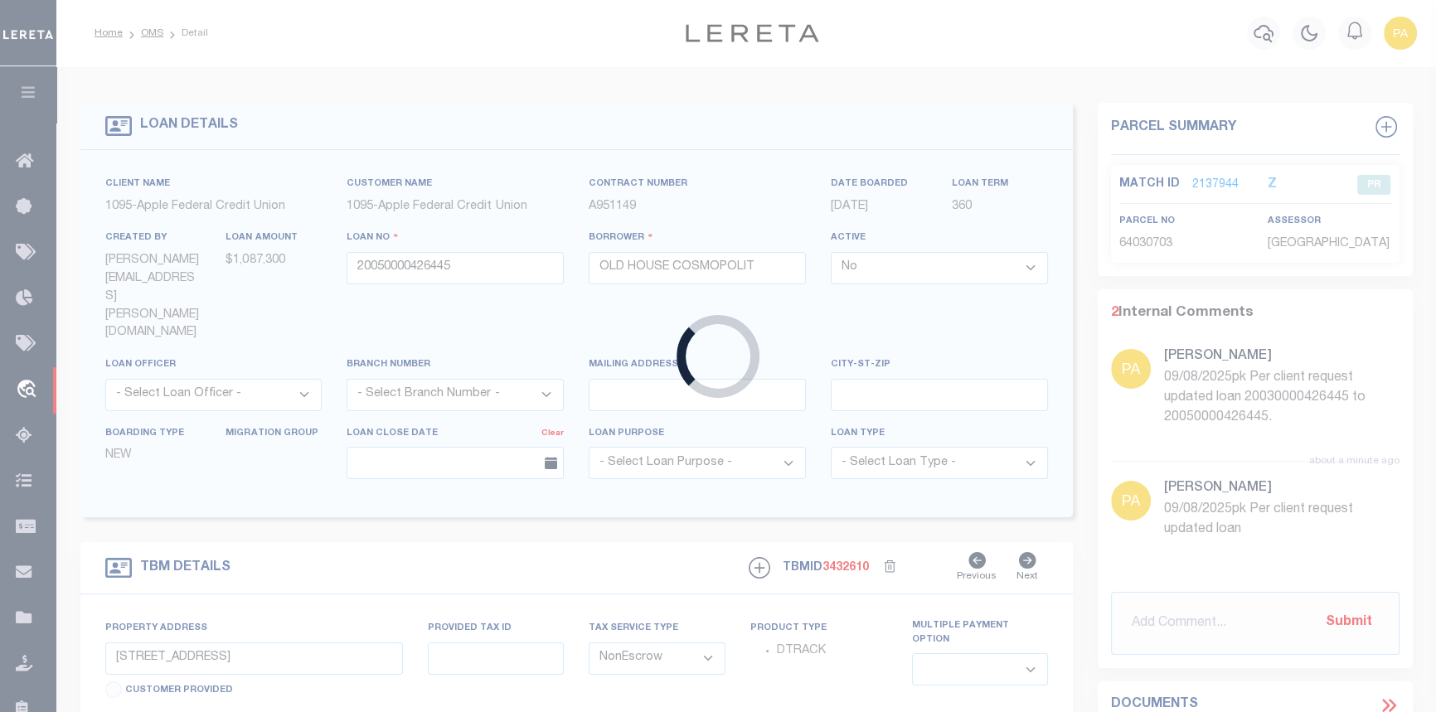
type input "07179019626-00001"
type input "Emerald Alliance LLC"
select select "True"
select select
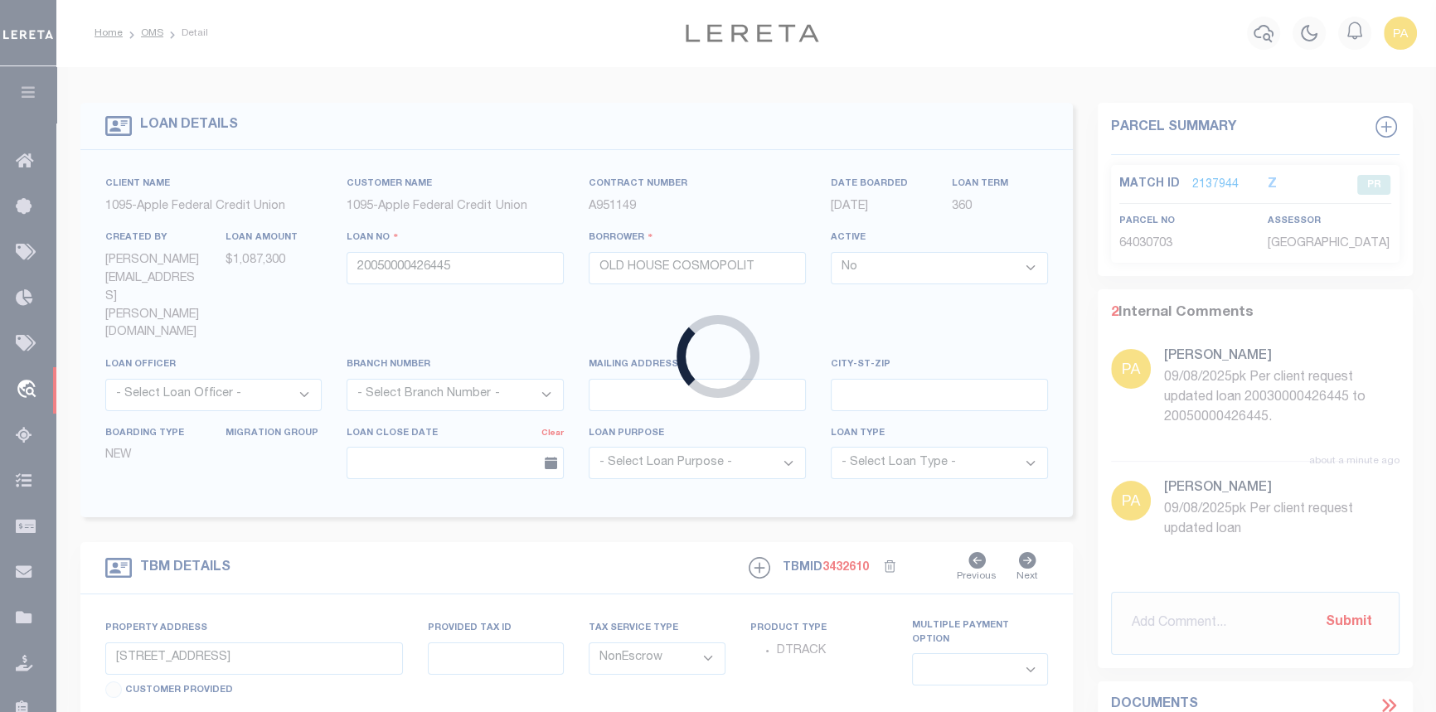
type input "05/17/2022"
select select "1400"
select select "20"
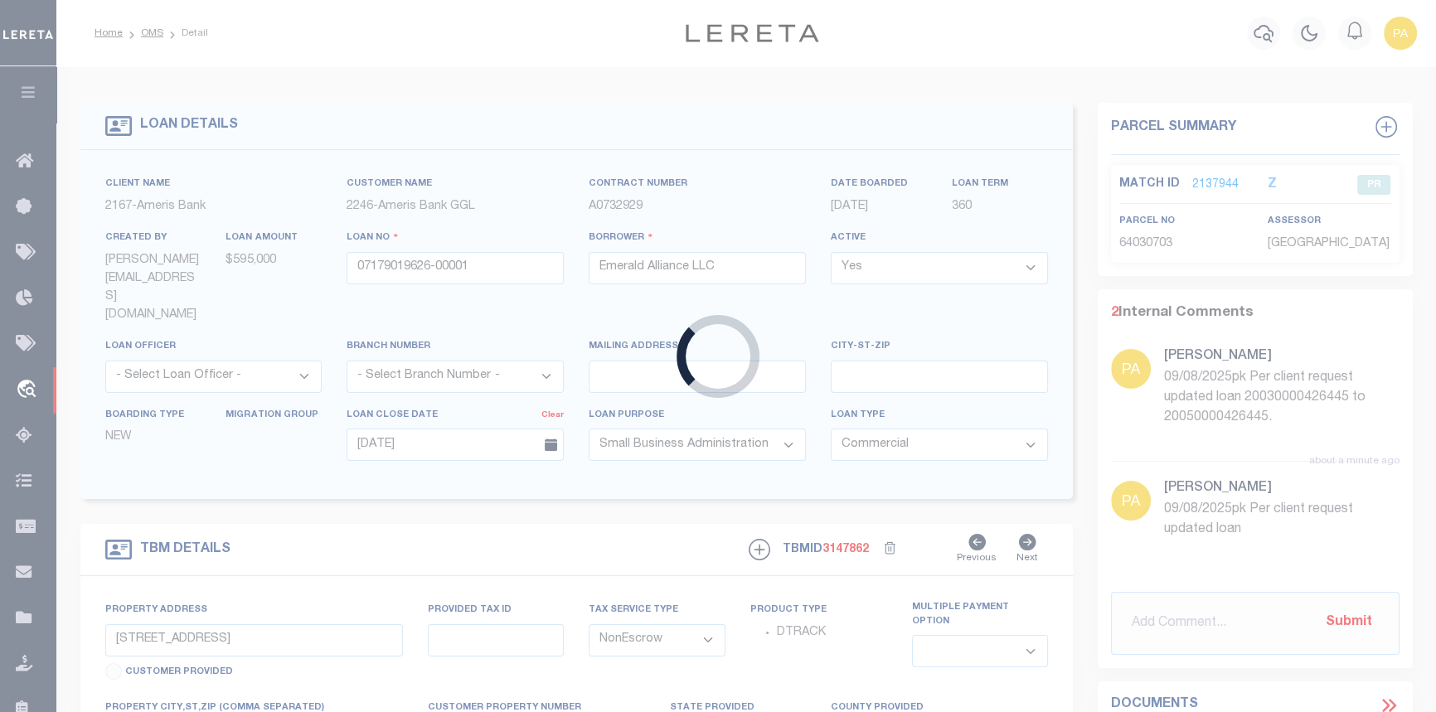
type input "4809 Felsher"
type input "114-139-017-0025"
select select
type input "Crosby TX 77532"
type input "GGL"
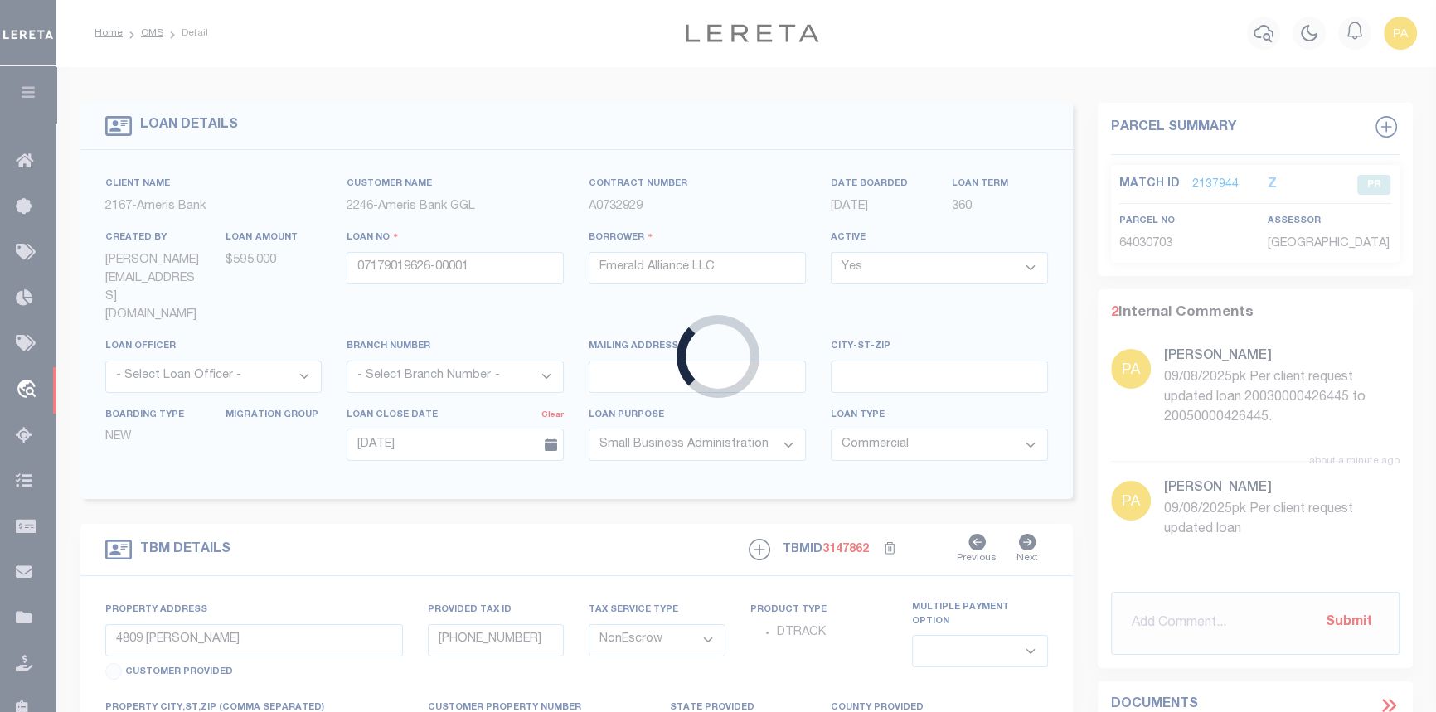
select select "14114"
select select "5539"
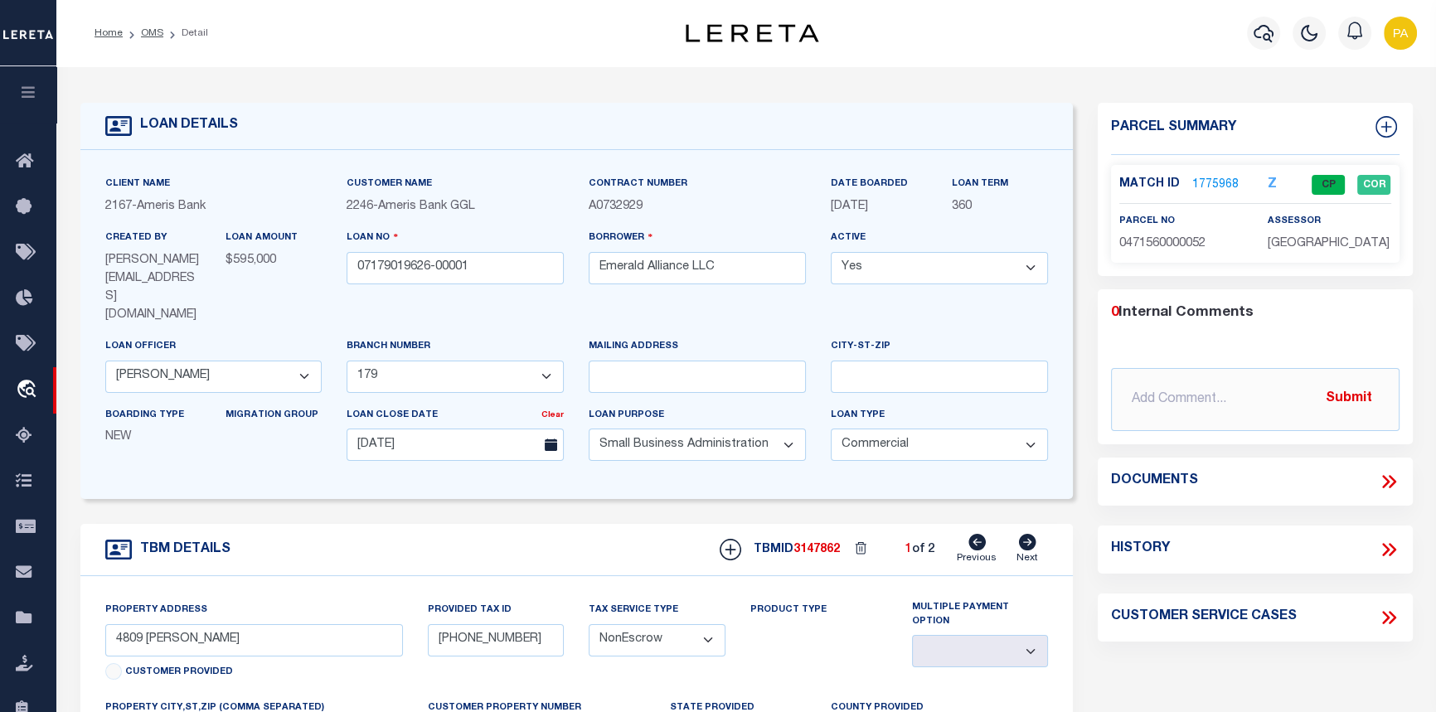
click at [1212, 180] on link "1775968" at bounding box center [1216, 185] width 46 height 17
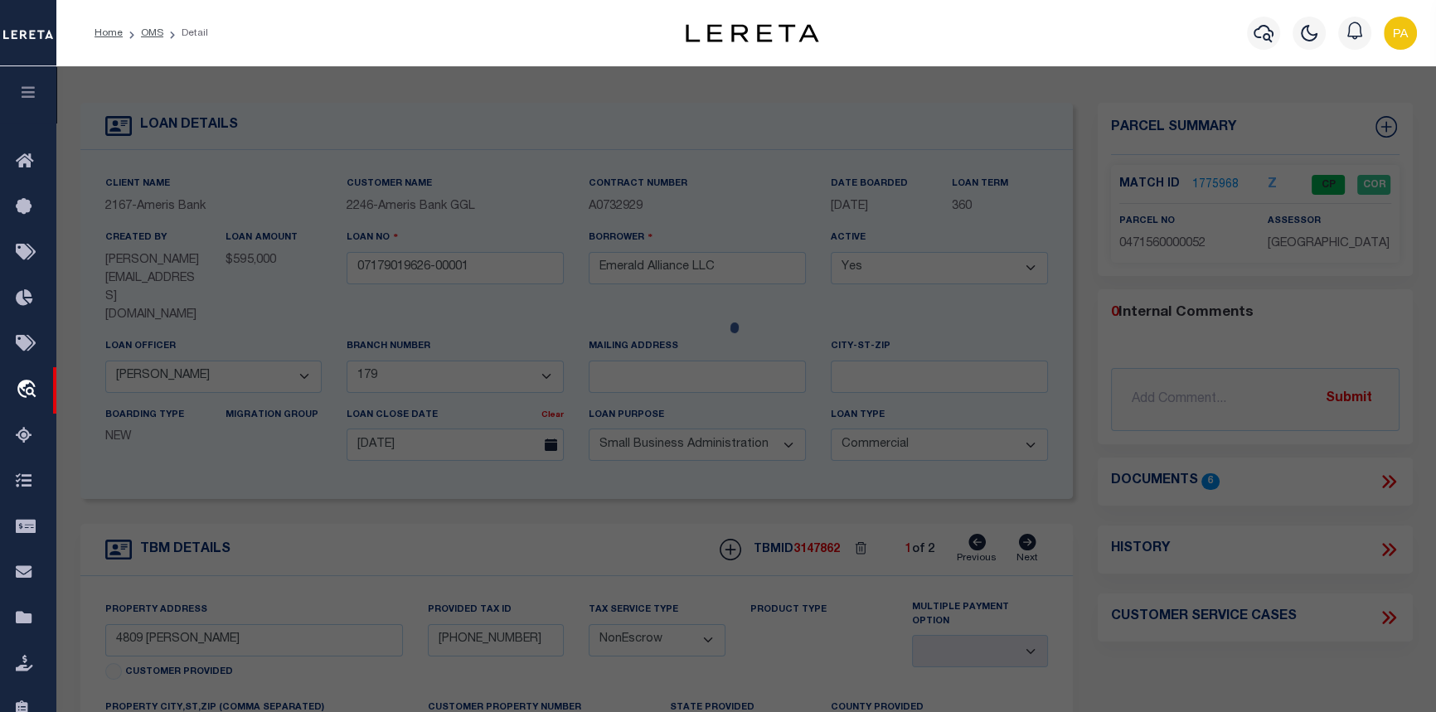
select select "AS"
select select
checkbox input "false"
select select "CP"
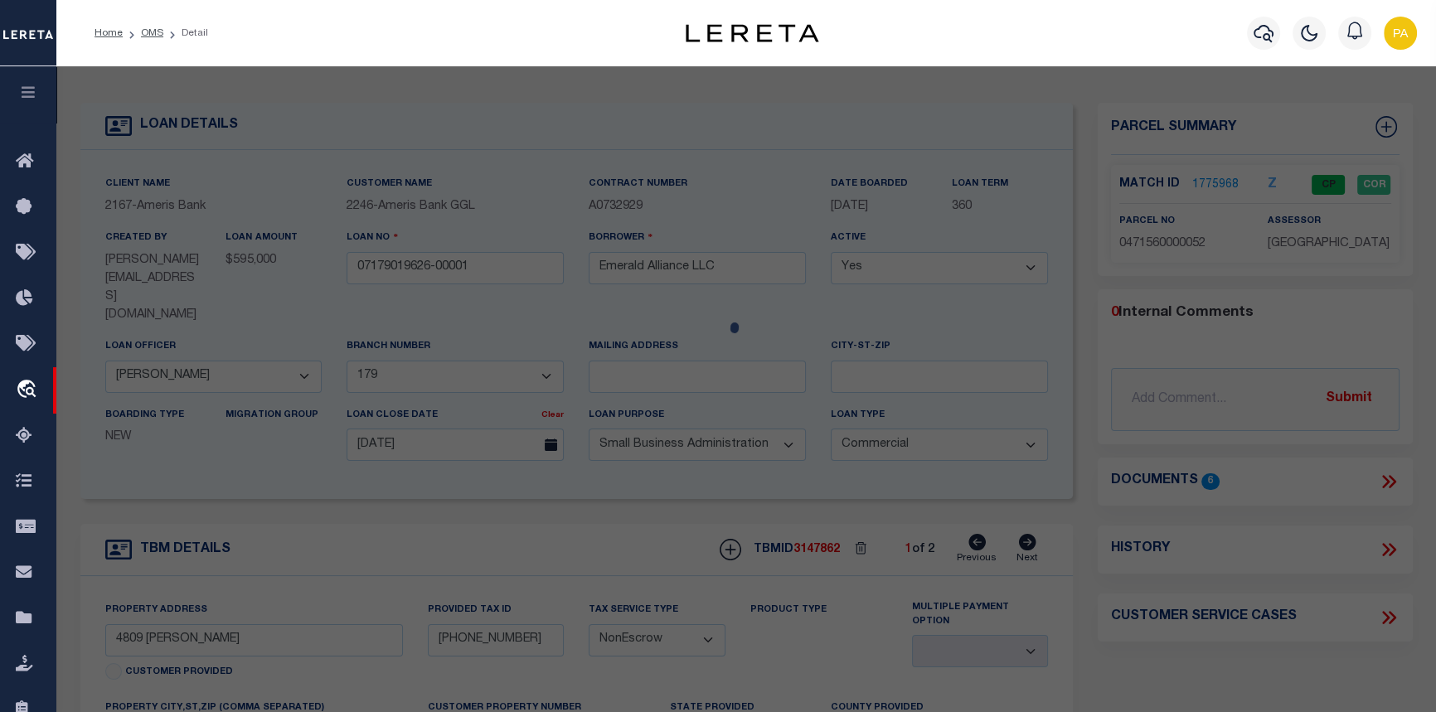
type input "EMERALD ALLIANCE LLC"
select select
type input "4809 FELSCHER LN"
checkbox input "false"
type textarea "TR 4D-7 HONEY TREE COUNTRY U/R ABST 1384 HT&BRR CO SEC 6"
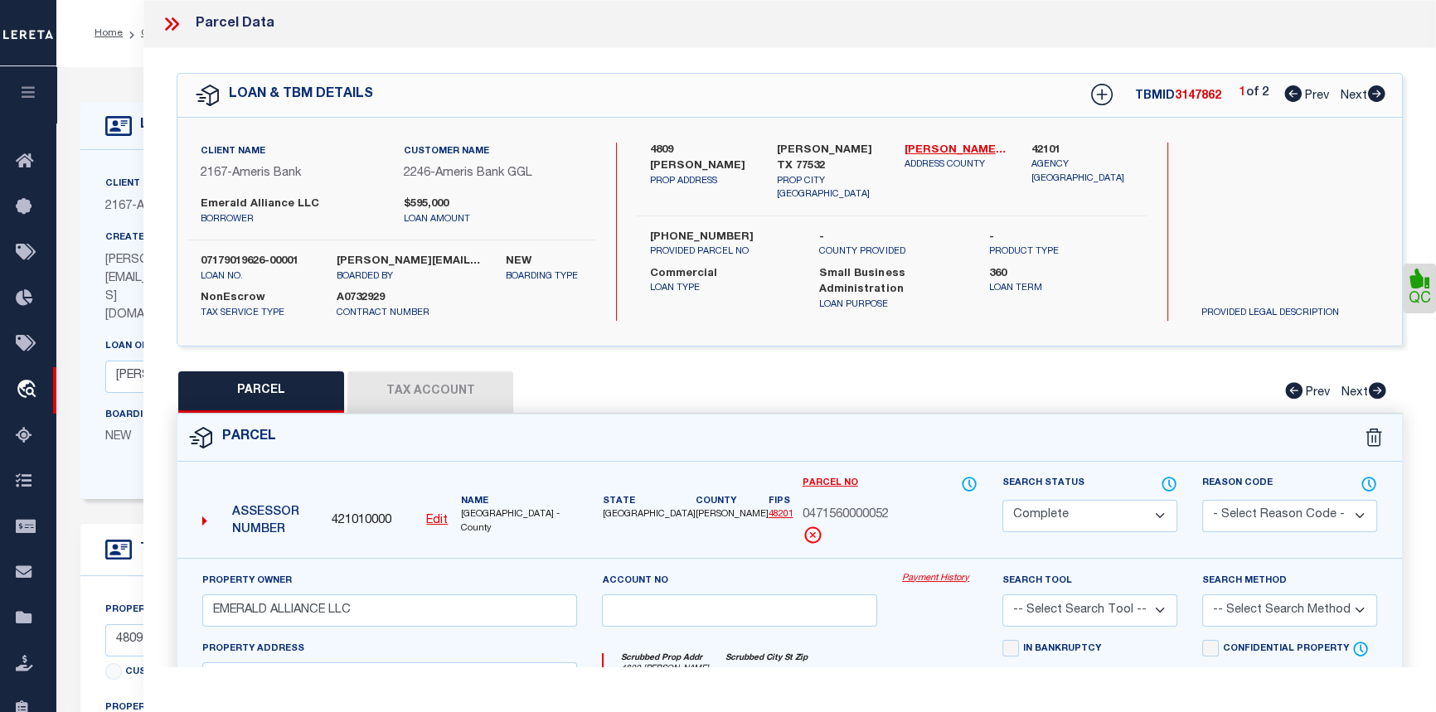
click at [945, 579] on link "Payment History" at bounding box center [939, 579] width 75 height 14
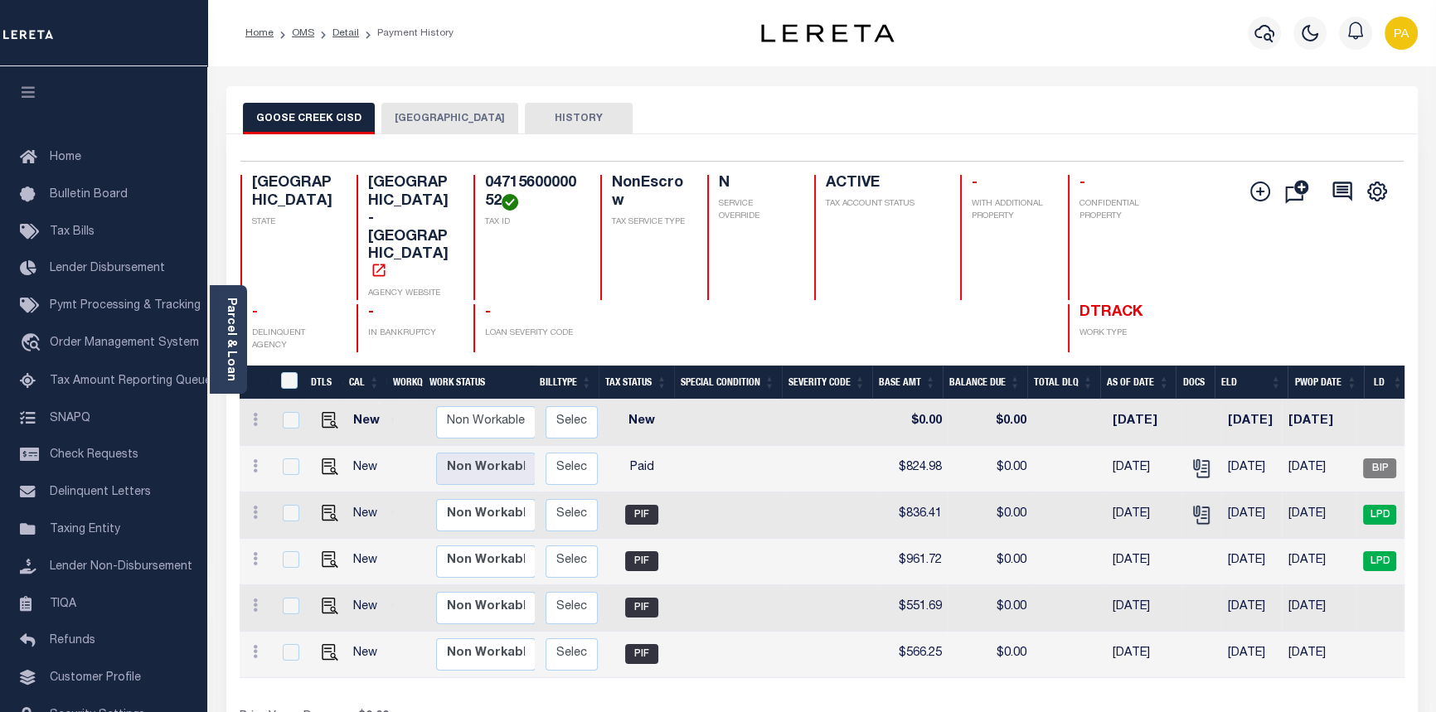
scroll to position [0, 312]
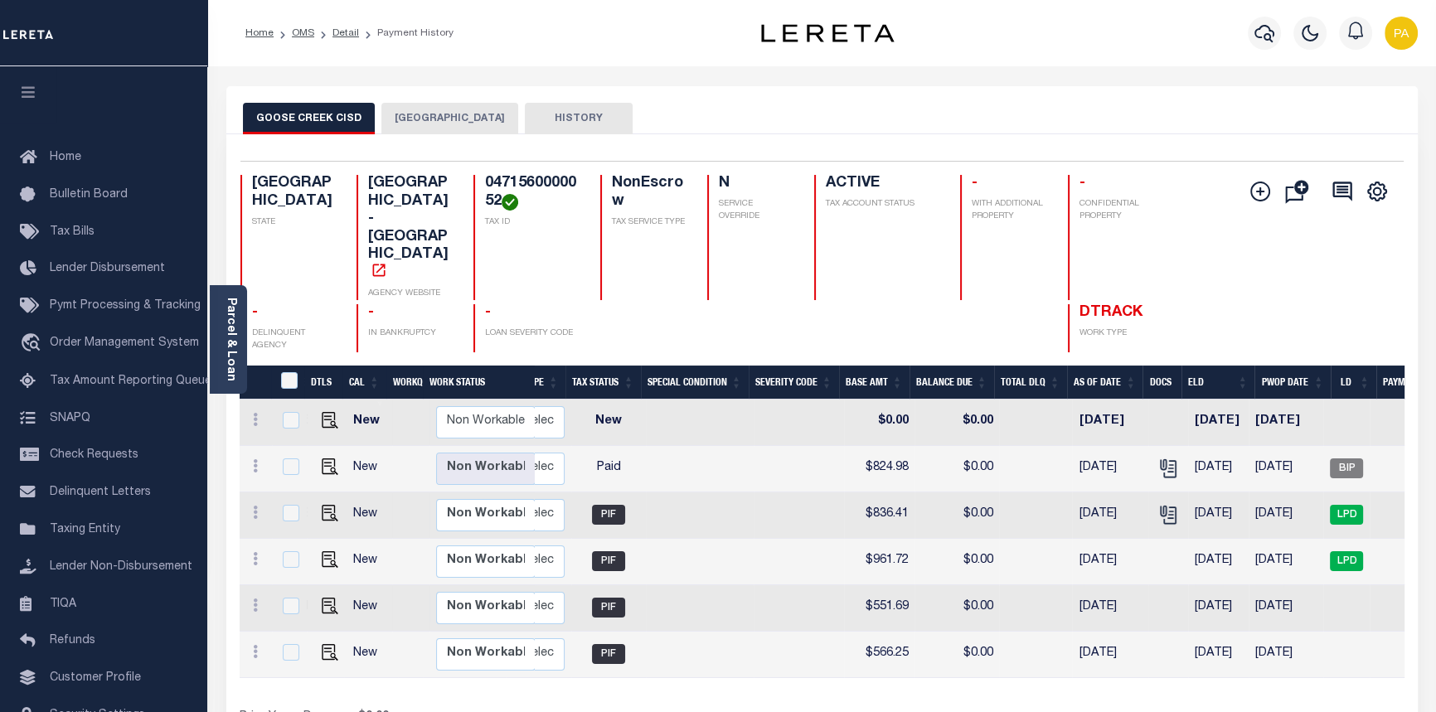
click at [409, 114] on button "[GEOGRAPHIC_DATA]" at bounding box center [449, 119] width 137 height 32
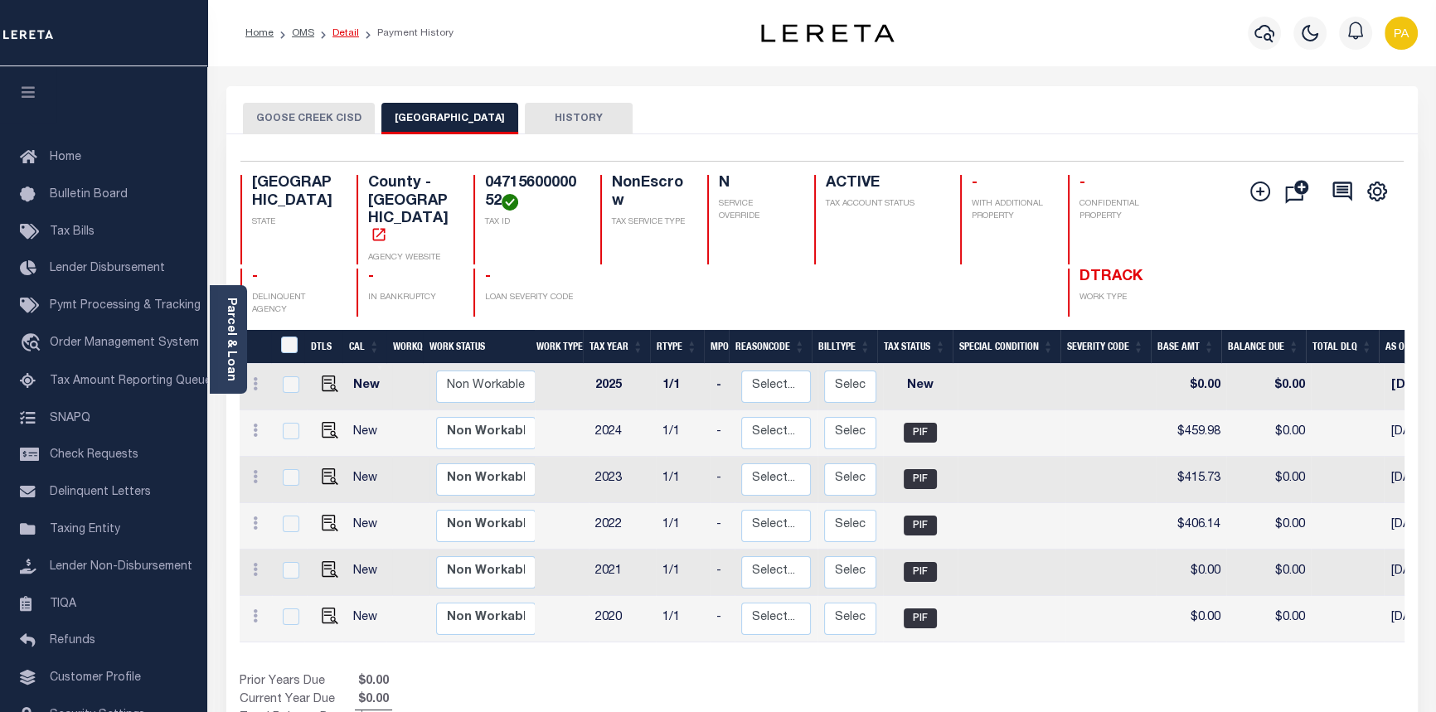
click at [338, 32] on link "Detail" at bounding box center [346, 33] width 27 height 10
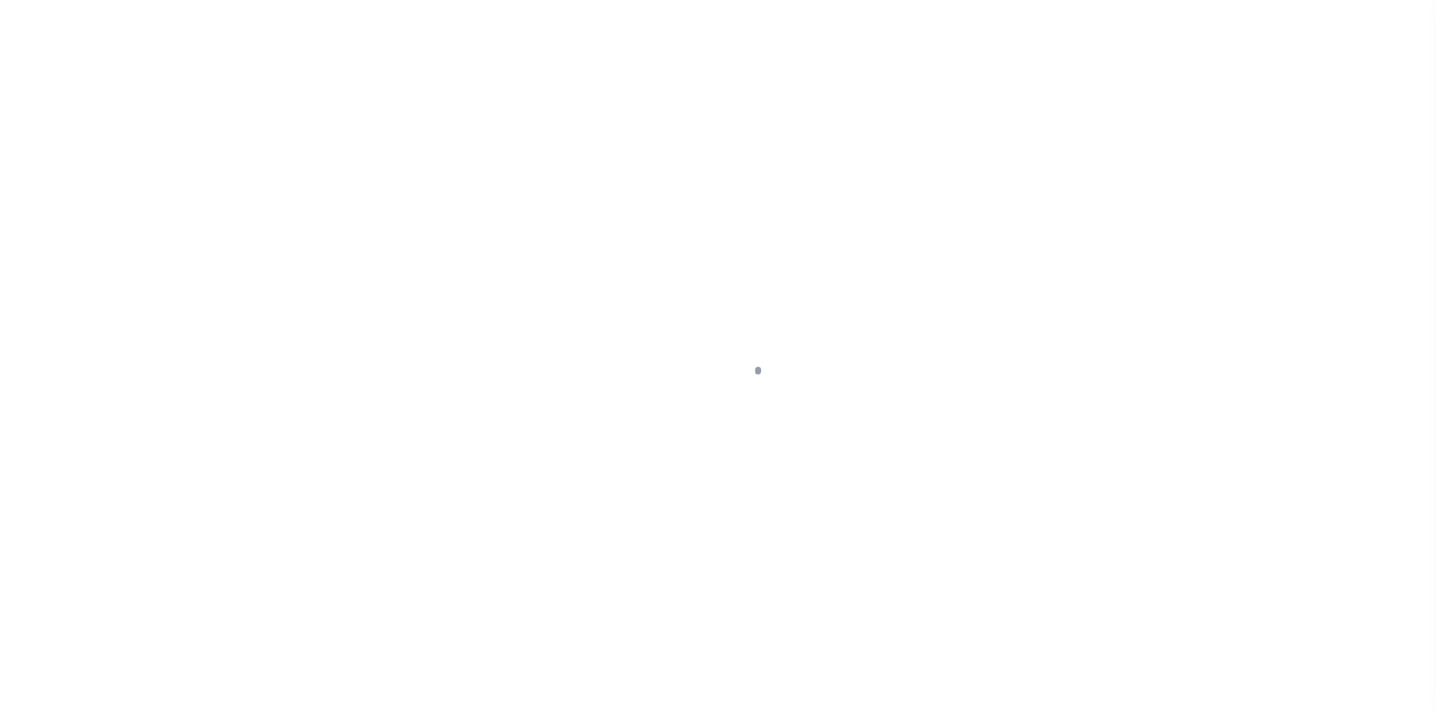
select select "1400"
select select "20"
select select "NonEscrow"
type input "4809 [PERSON_NAME]"
type input "[PHONE_NUMBER]"
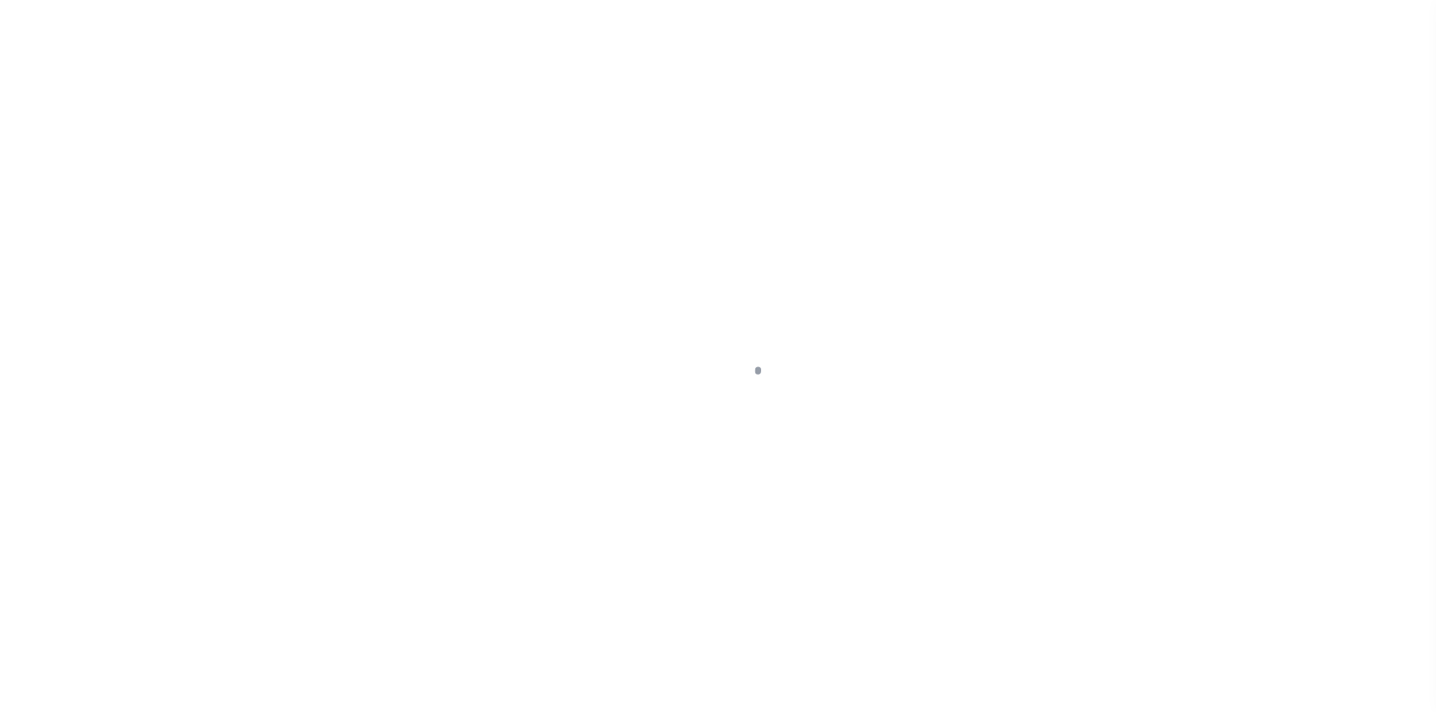
select select
type input "Crosby TX 77532"
type input "GGL"
select select "14114"
select select "5539"
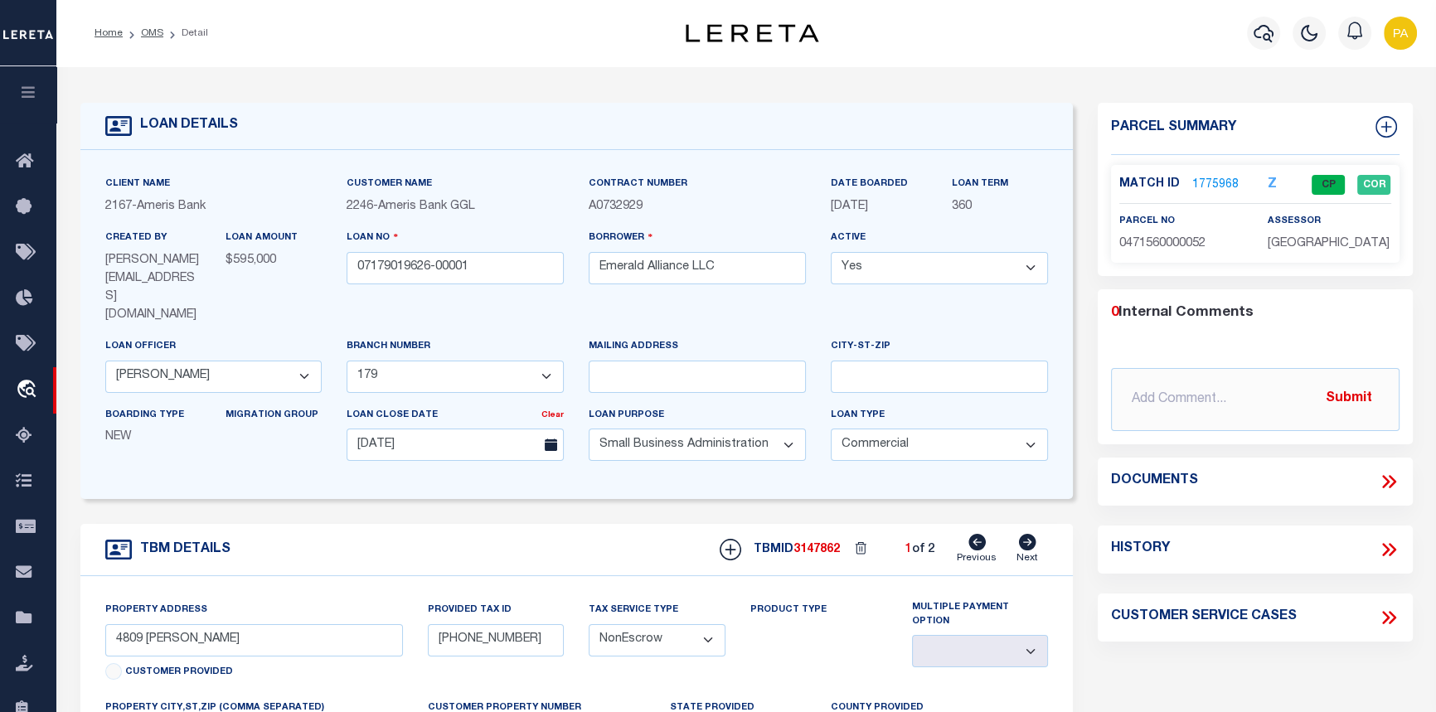
click at [1027, 534] on icon at bounding box center [1027, 542] width 17 height 17
type input "[STREET_ADDRESS]"
select select "Escrow"
select select
type input "Humble TX 77346"
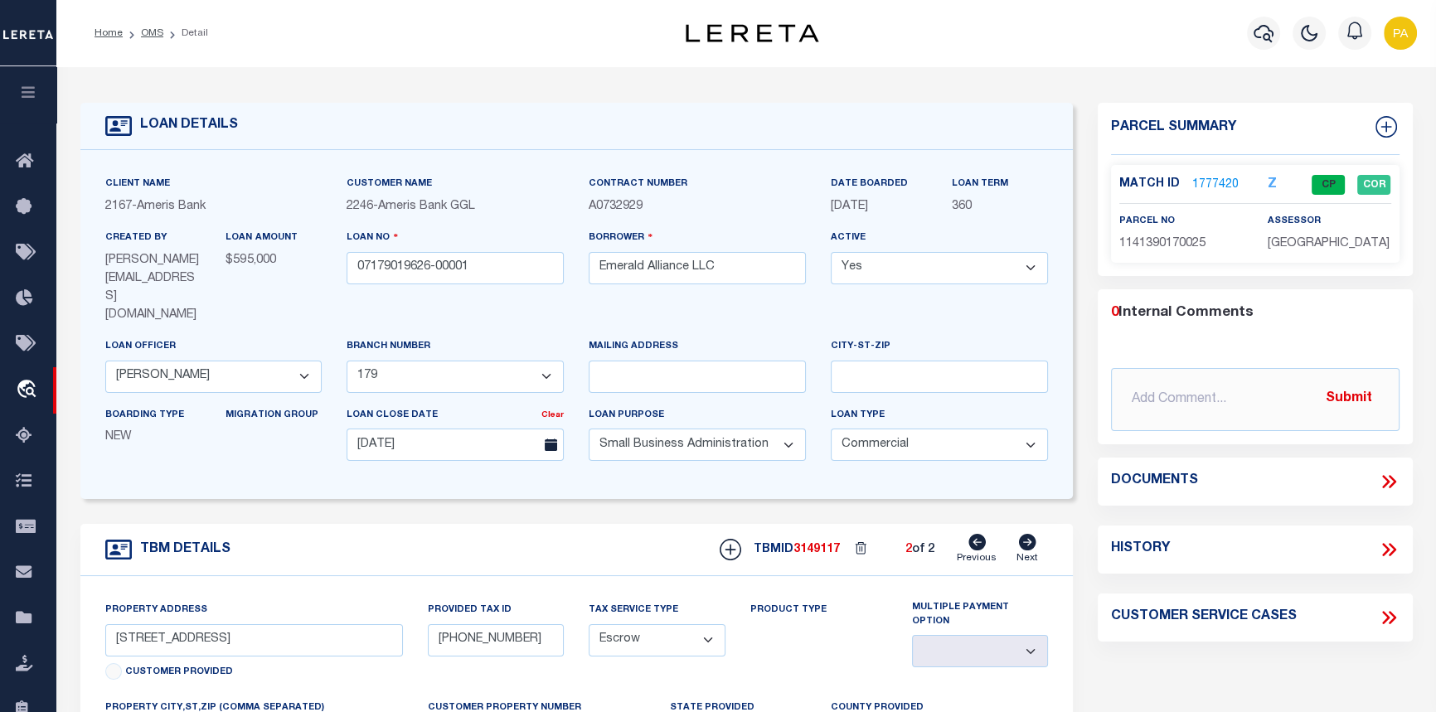
select select "[PERSON_NAME]"
click at [1197, 183] on link "1777420" at bounding box center [1216, 185] width 46 height 17
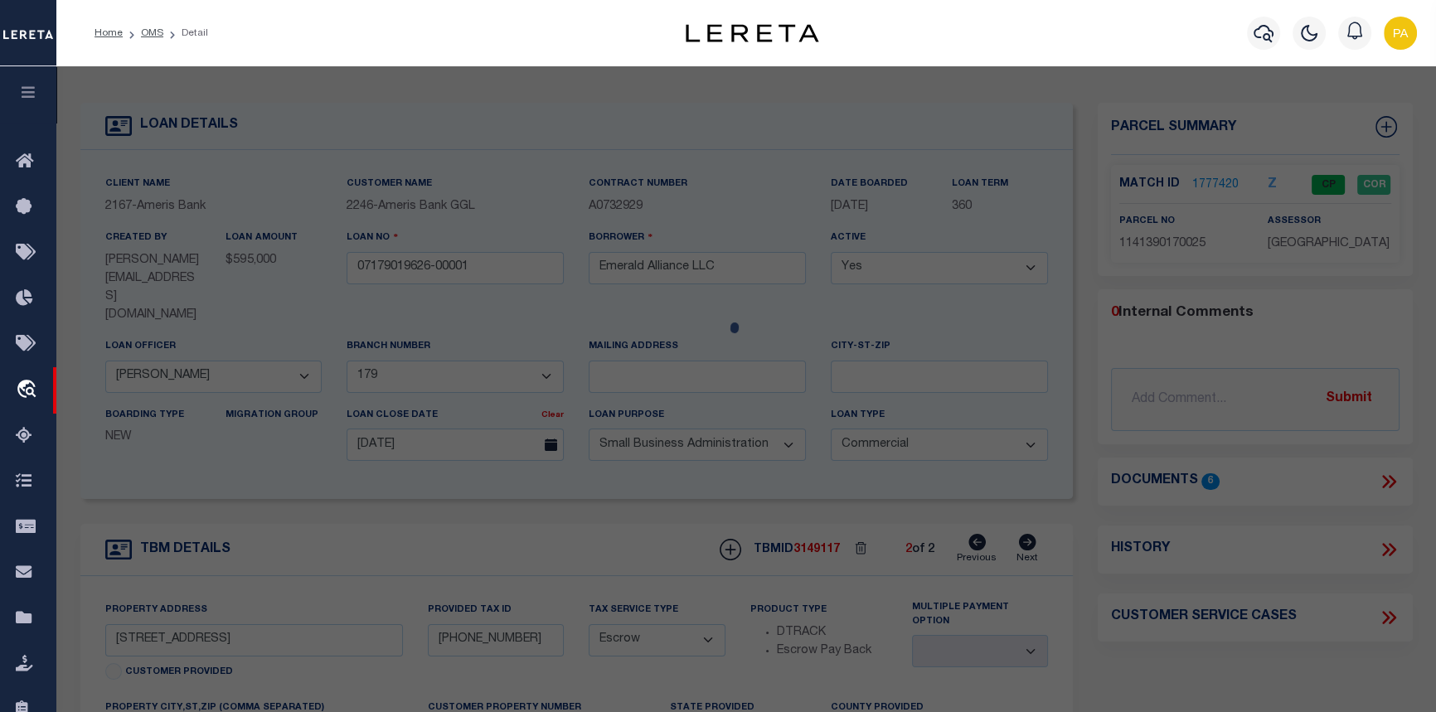
checkbox input "false"
select select "CP"
type input "IRELAND [PERSON_NAME]"
select select
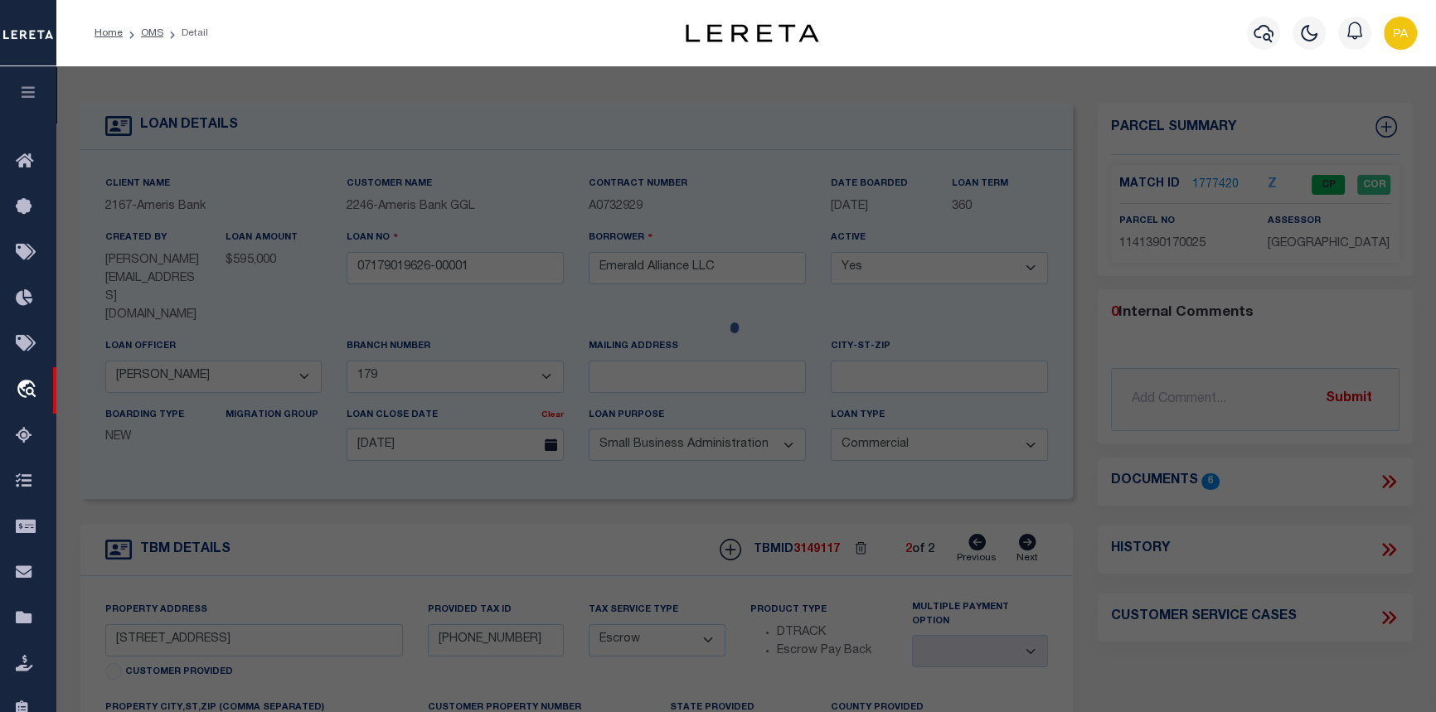
type input "[STREET_ADDRESS]"
checkbox input "false"
type input "HUMBLE TX 77346"
type textarea "LT 25 BLK 17 ATASCOCITA NORTH SEC 3 R/P"
type textarea "Tax ID Special Project"
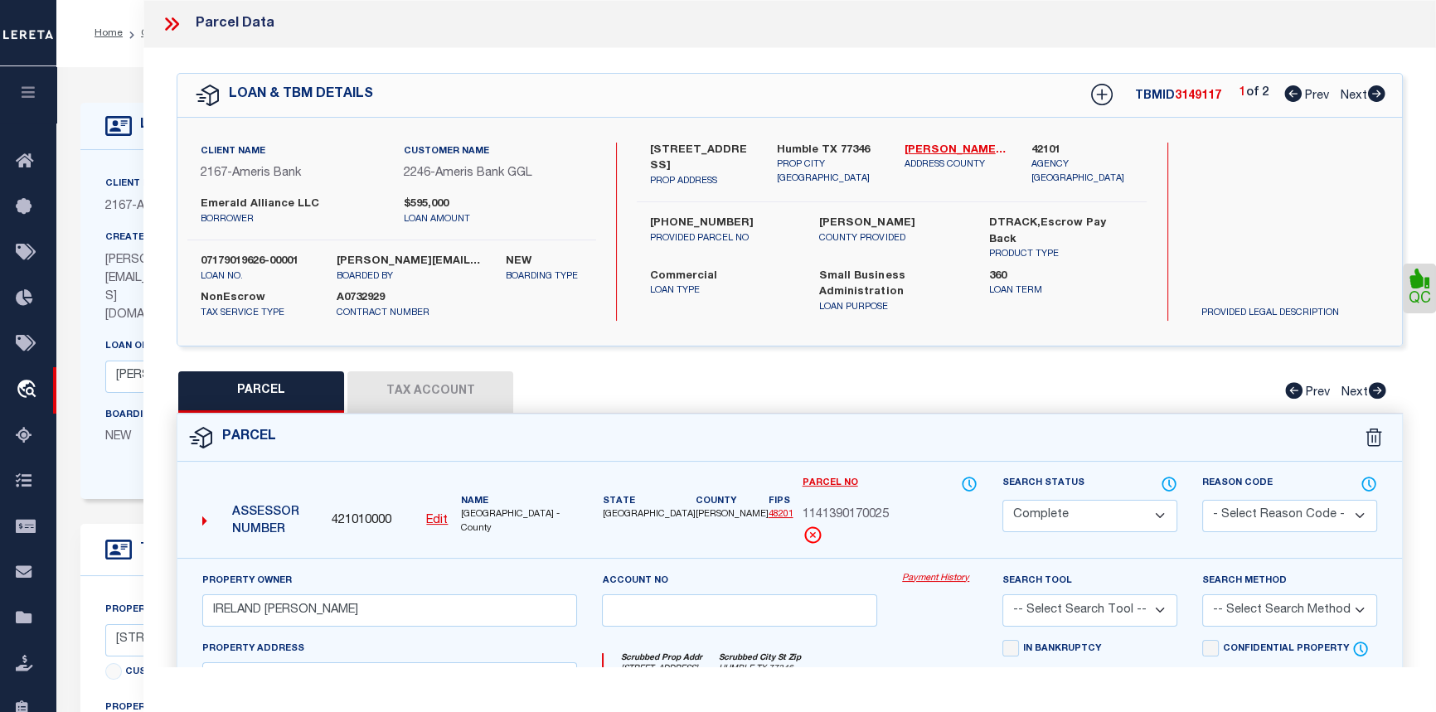
click at [940, 578] on link "Payment History" at bounding box center [939, 579] width 75 height 14
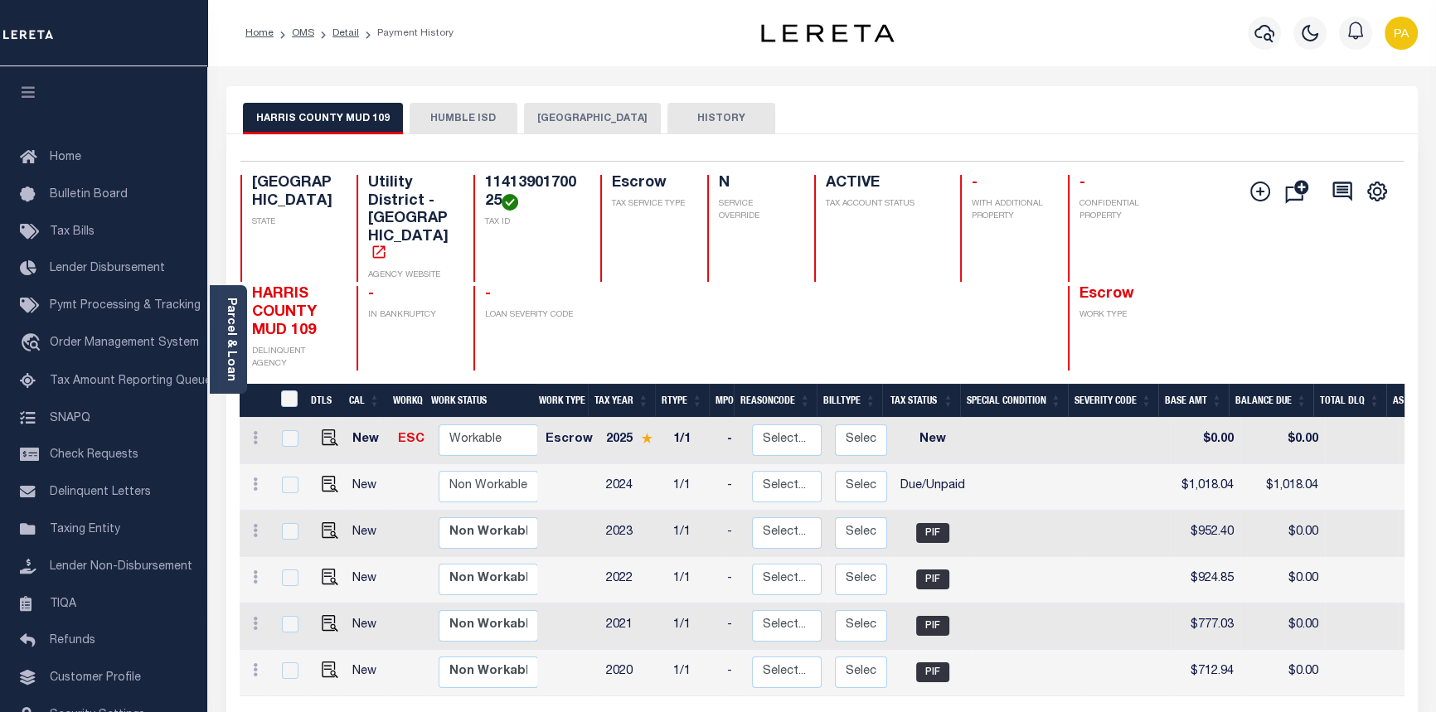
click at [459, 114] on button "HUMBLE ISD" at bounding box center [464, 119] width 108 height 32
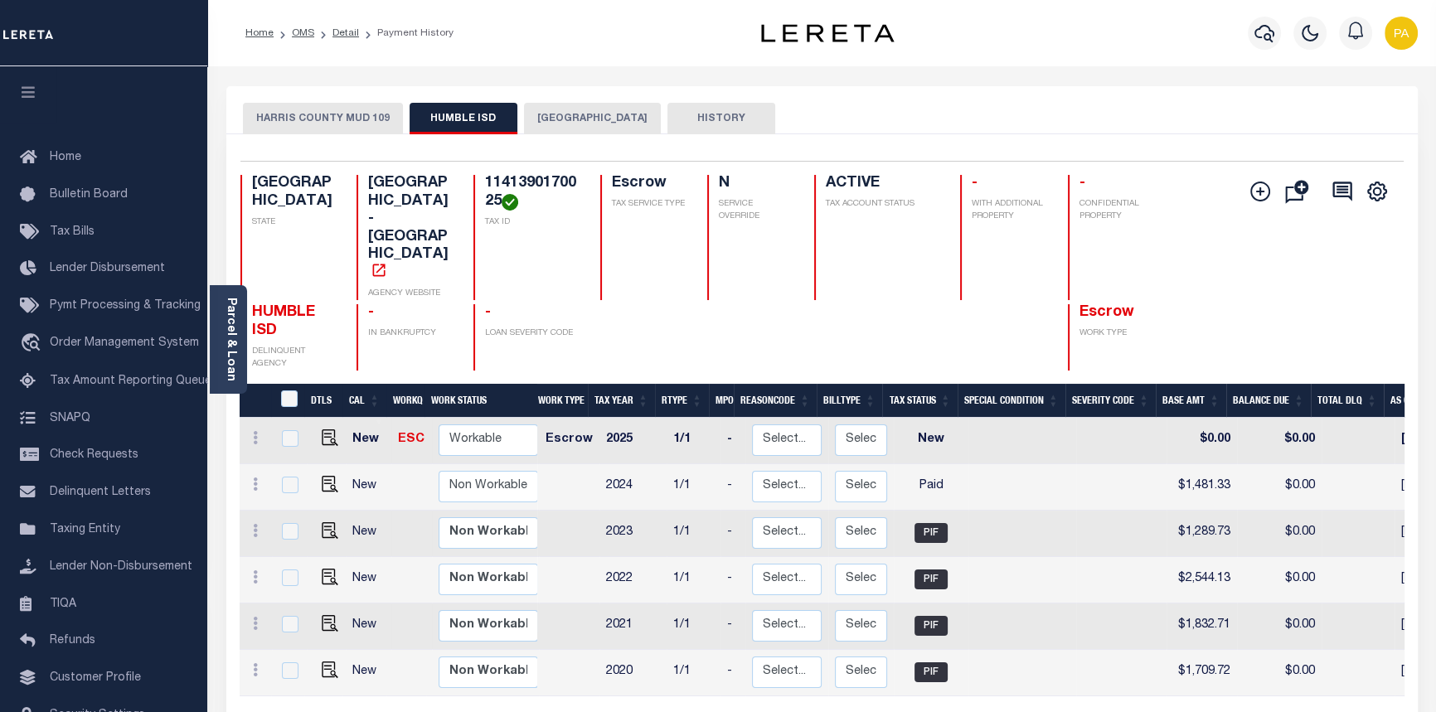
click at [329, 119] on button "HARRIS COUNTY MUD 109" at bounding box center [323, 119] width 160 height 32
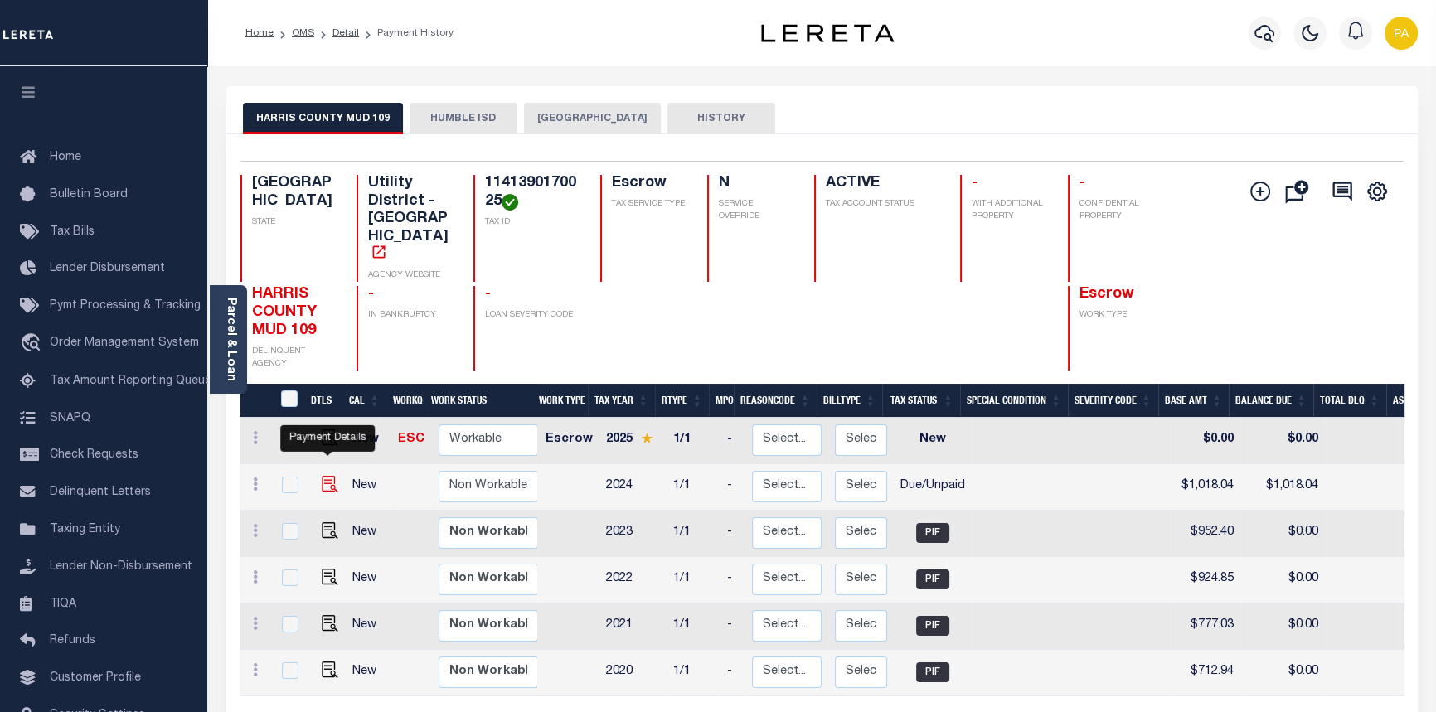
click at [322, 476] on img "" at bounding box center [330, 484] width 17 height 17
checkbox input "true"
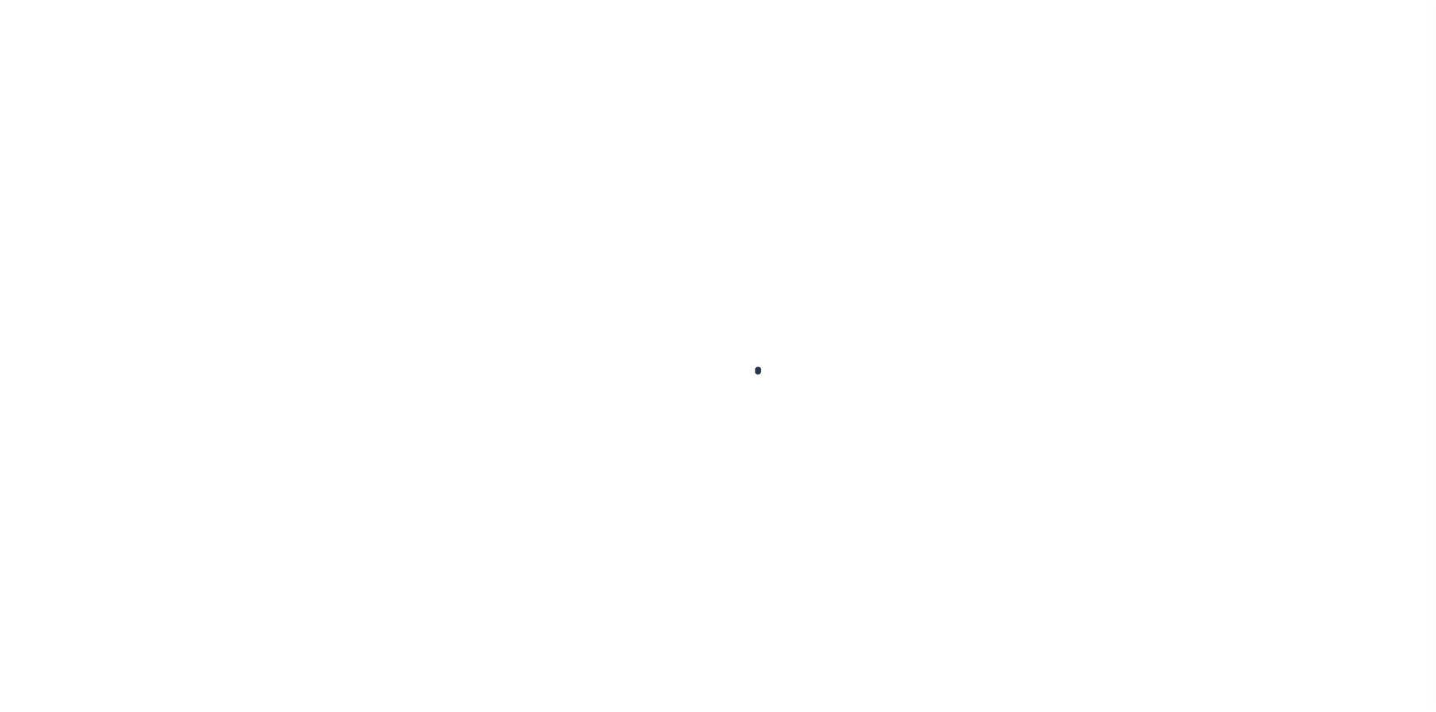
checkbox input "false"
type textarea "TPS"
type input "[DATE]"
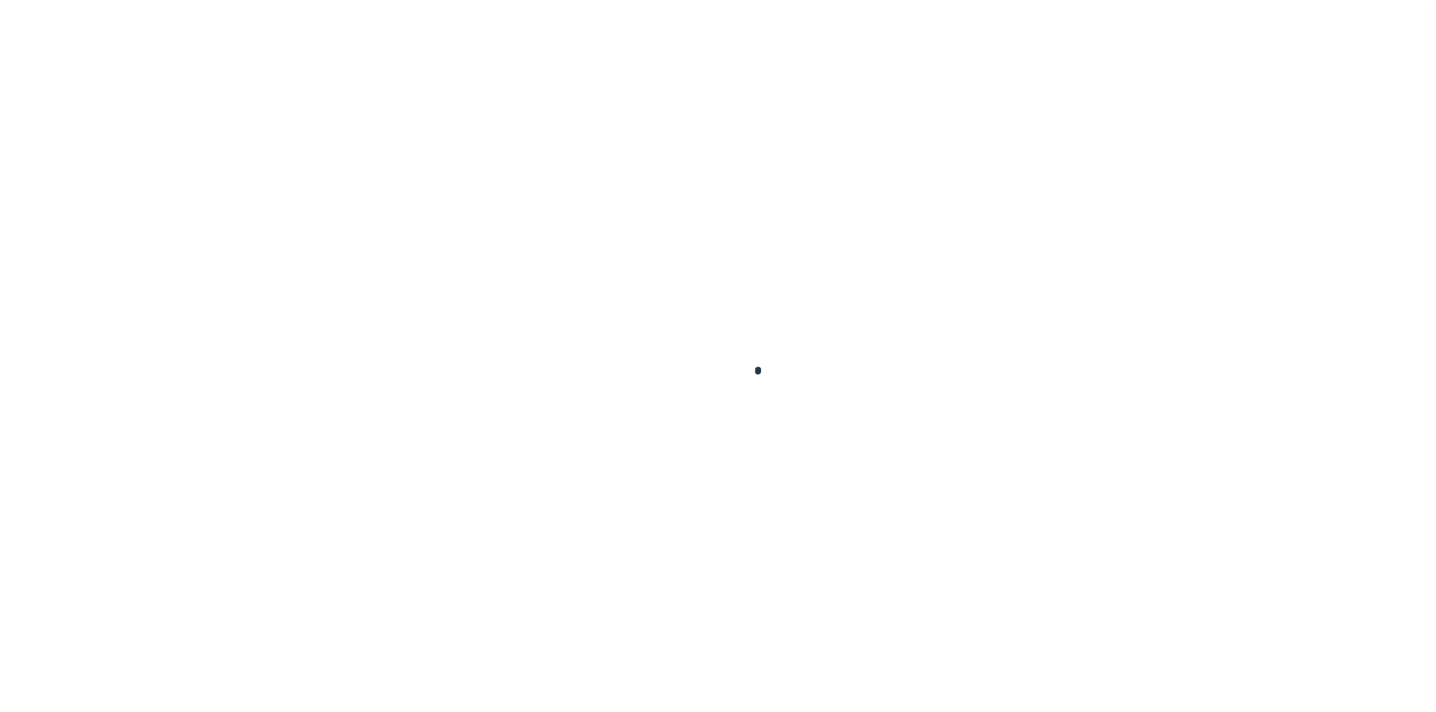
type input "[DATE]"
select select "DUE"
type input "$1,018.04"
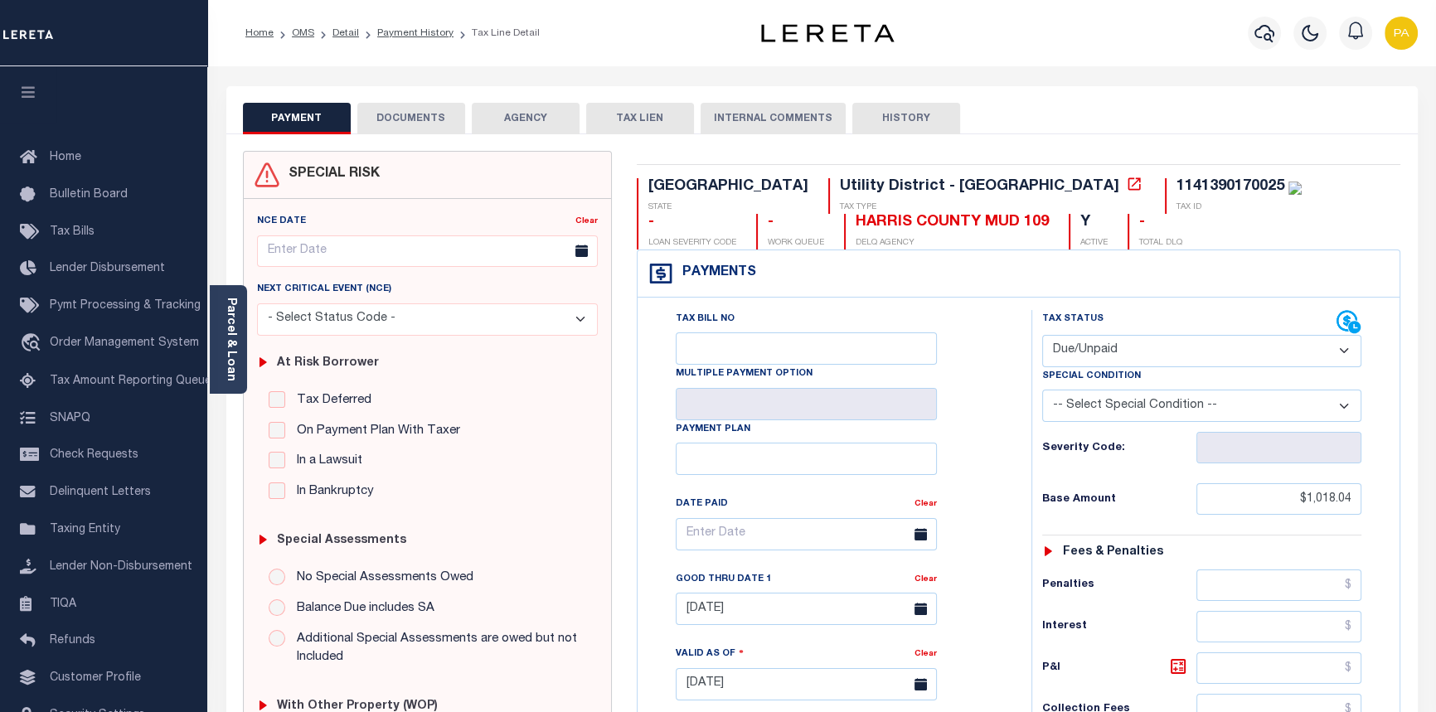
click at [407, 124] on button "DOCUMENTS" at bounding box center [411, 119] width 108 height 32
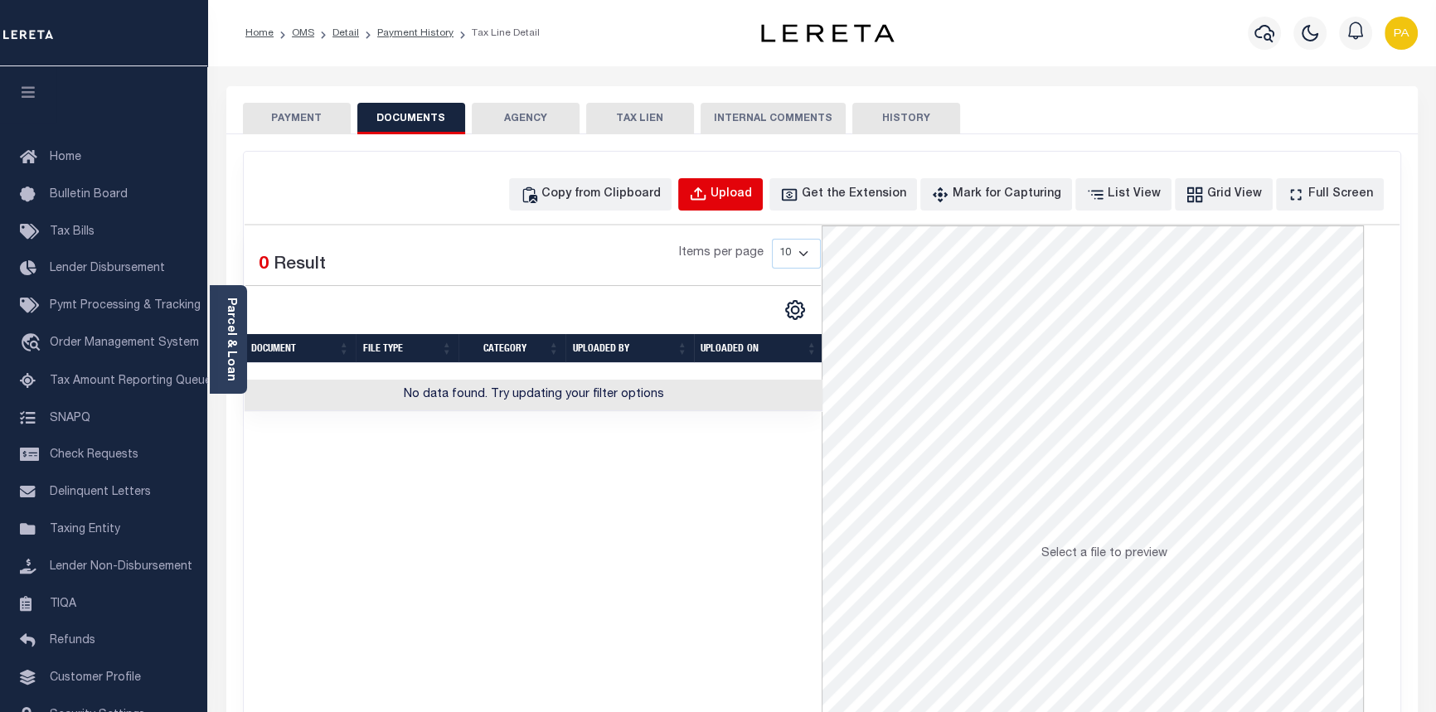
click at [752, 192] on div "Upload" at bounding box center [731, 195] width 41 height 18
select select "POP"
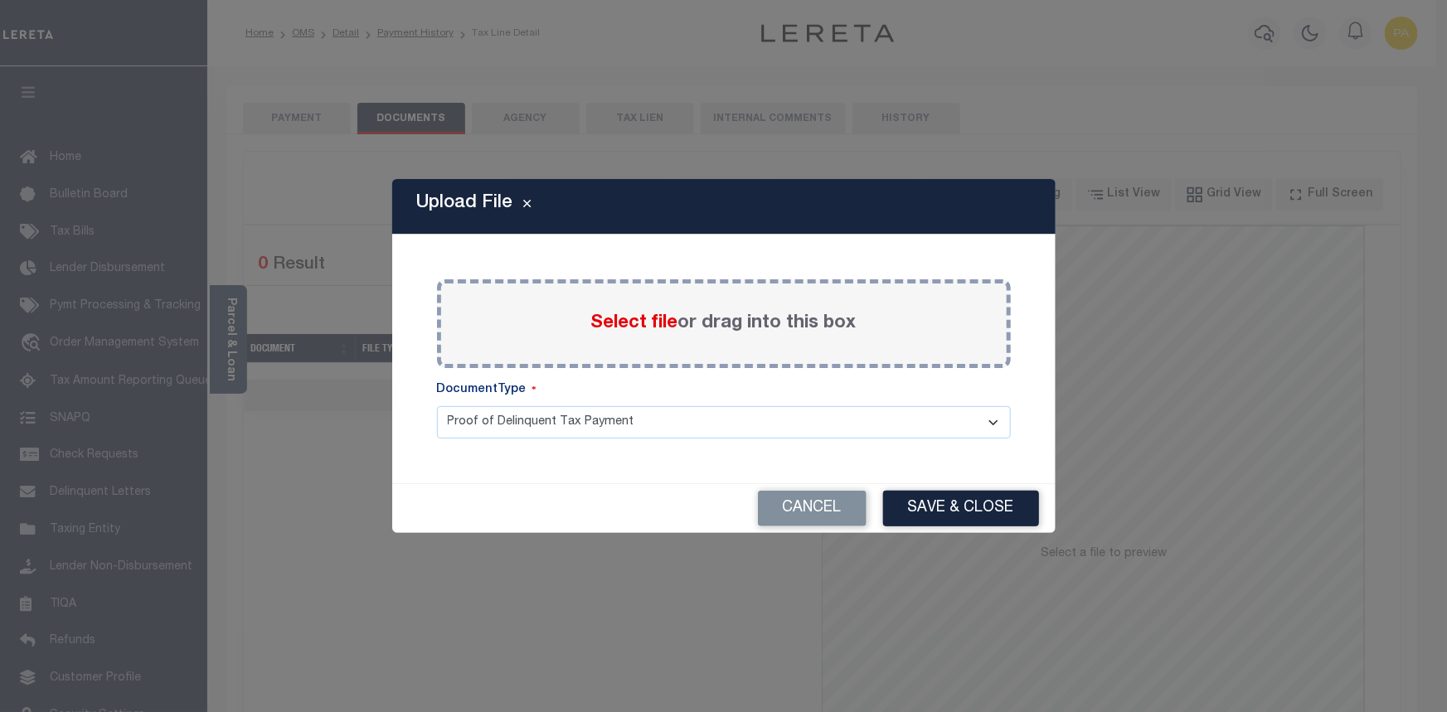
click at [638, 328] on span "Select file" at bounding box center [634, 323] width 87 height 18
click at [0, 0] on input "Select file or drag into this box" at bounding box center [0, 0] width 0 height 0
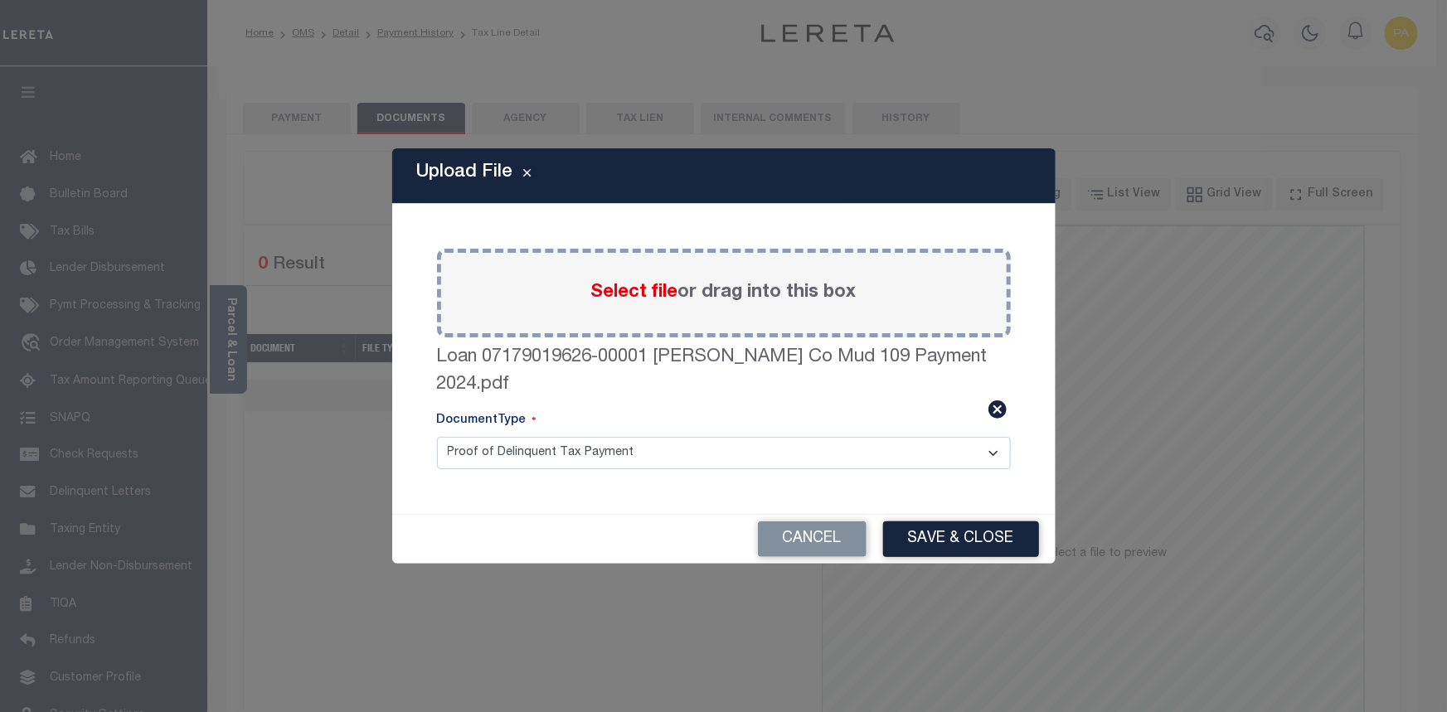
click at [932, 527] on button "Save & Close" at bounding box center [961, 540] width 156 height 36
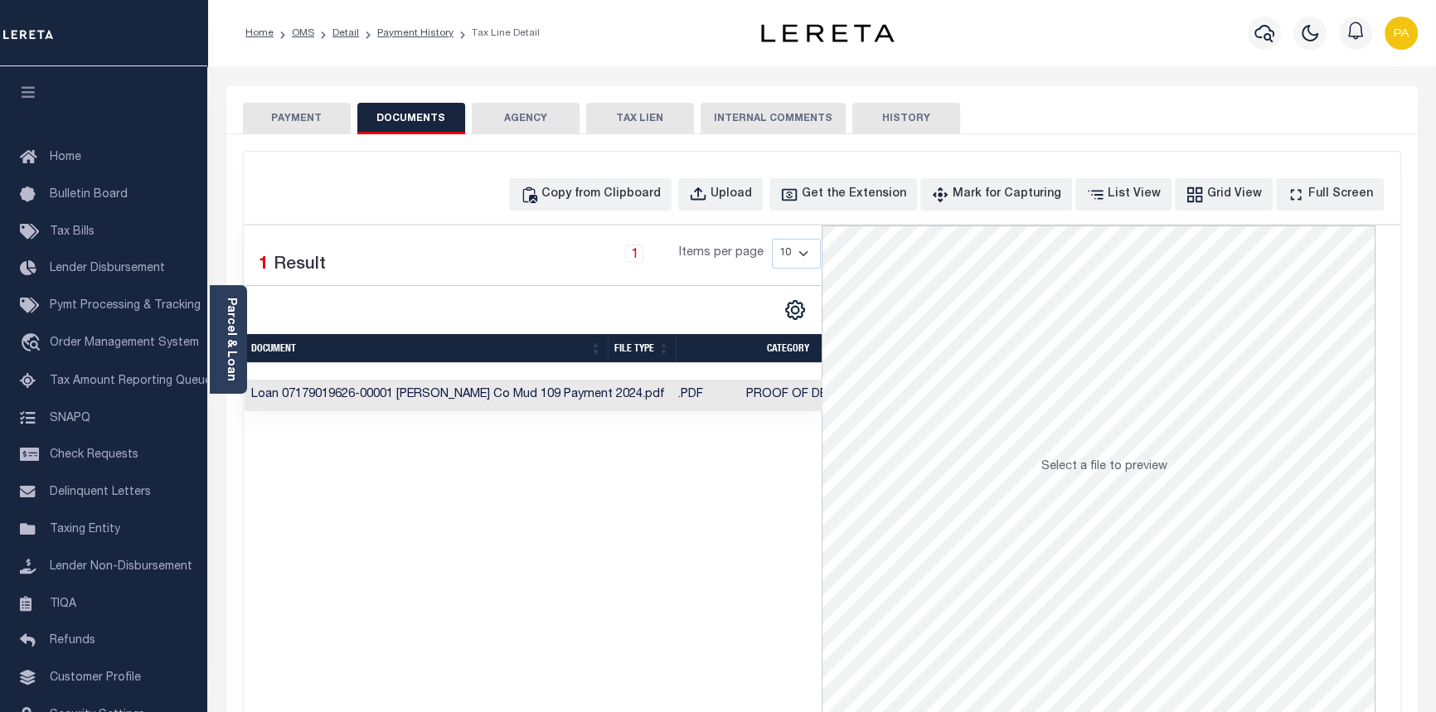
click at [284, 114] on button "PAYMENT" at bounding box center [297, 119] width 108 height 32
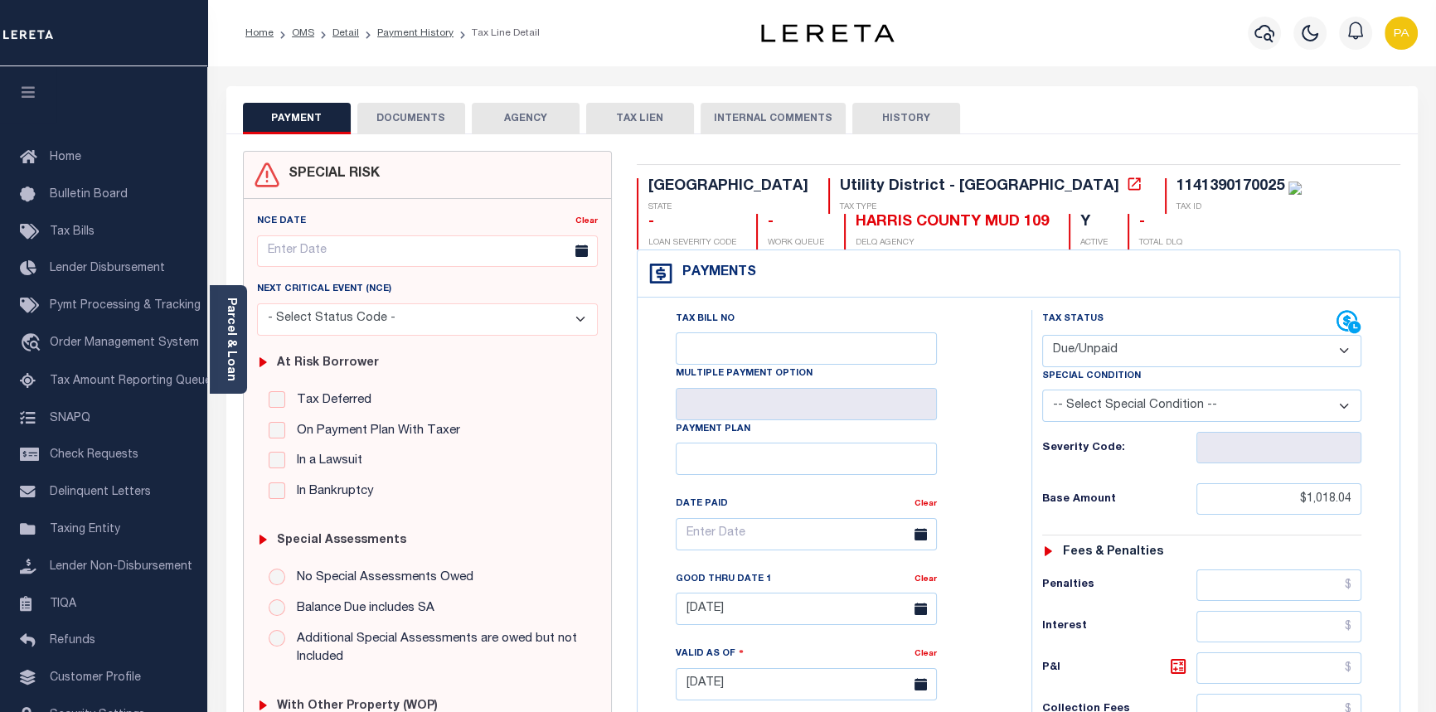
click at [1124, 351] on select "- Select Status Code - Open Due/Unpaid Paid Incomplete No Tax Due Internal Refu…" at bounding box center [1202, 351] width 320 height 32
select select "PYD"
click at [1042, 336] on select "- Select Status Code - Open Due/Unpaid Paid Incomplete No Tax Due Internal Refu…" at bounding box center [1202, 351] width 320 height 32
type input "[DATE]"
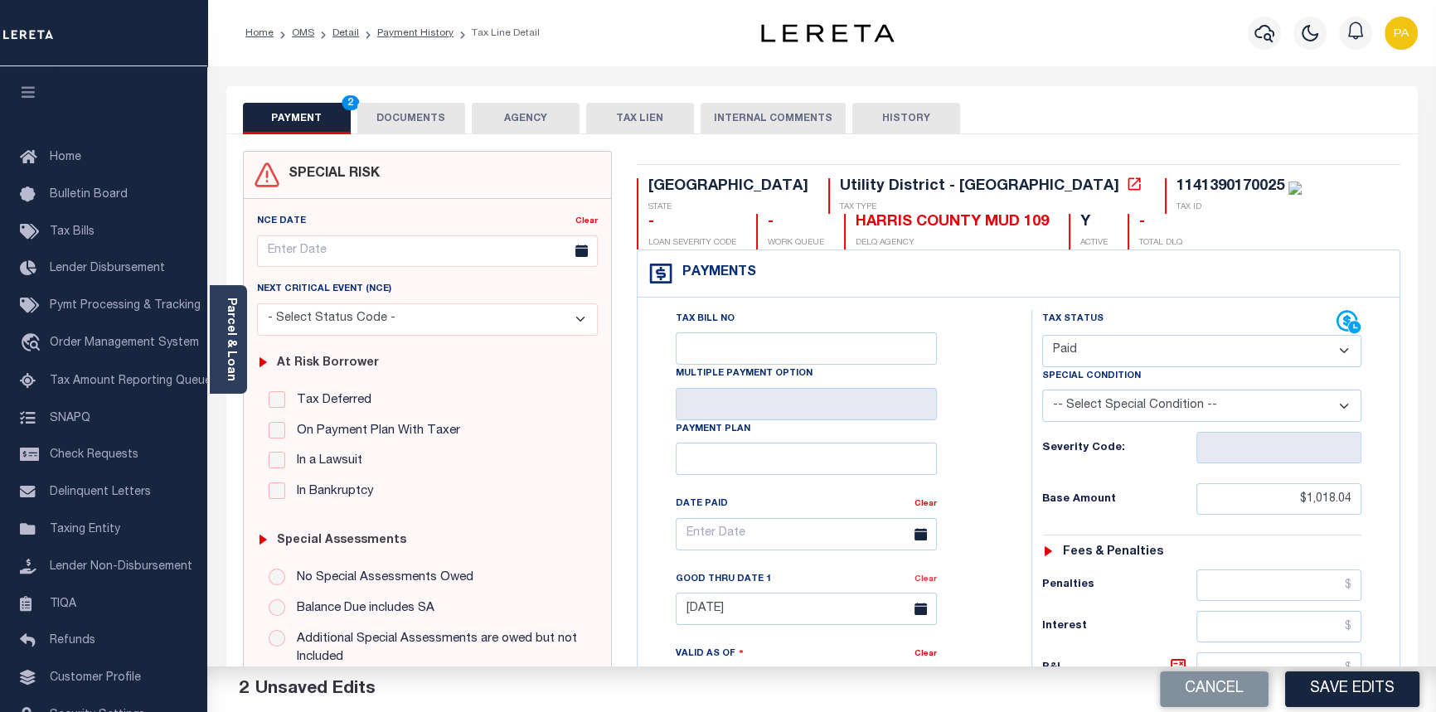
click at [928, 583] on link "Clear" at bounding box center [926, 580] width 22 height 8
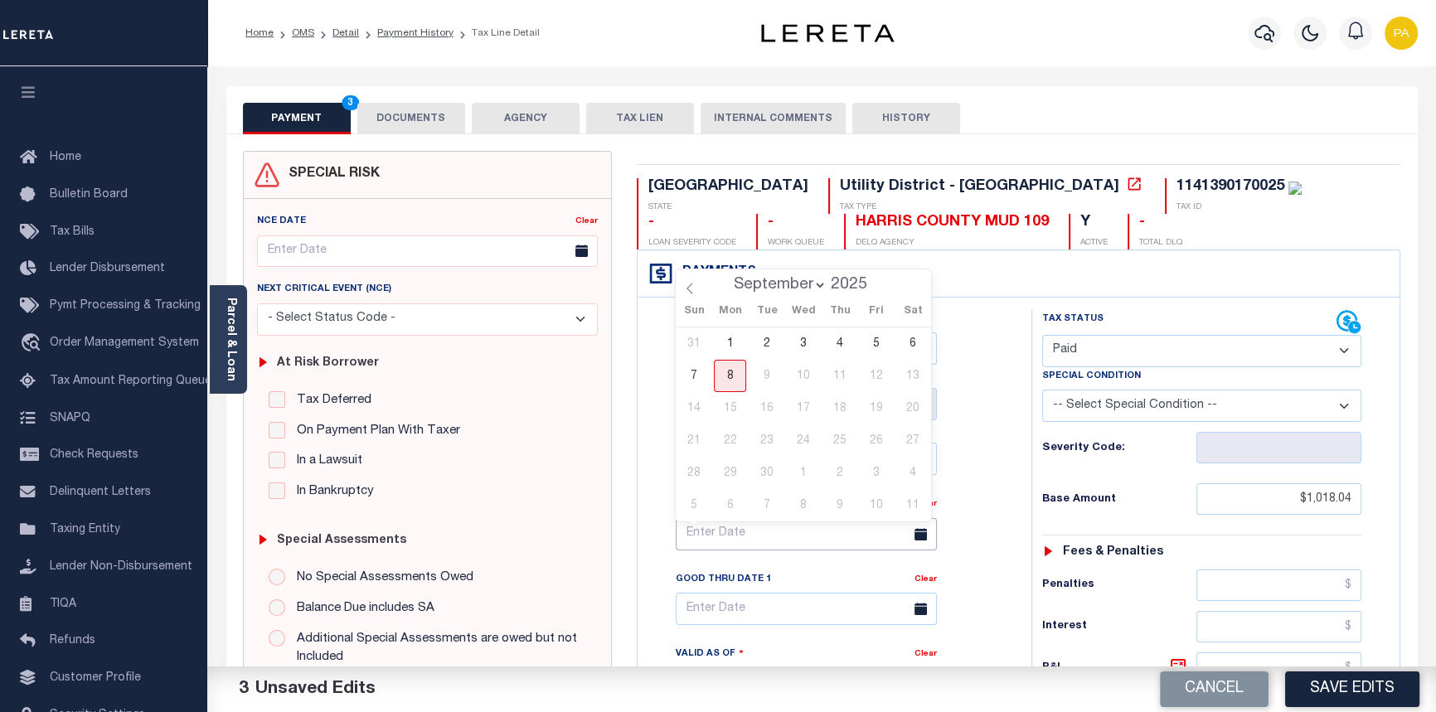
click at [716, 545] on input "text" at bounding box center [806, 534] width 261 height 32
click at [687, 287] on icon at bounding box center [690, 289] width 12 height 12
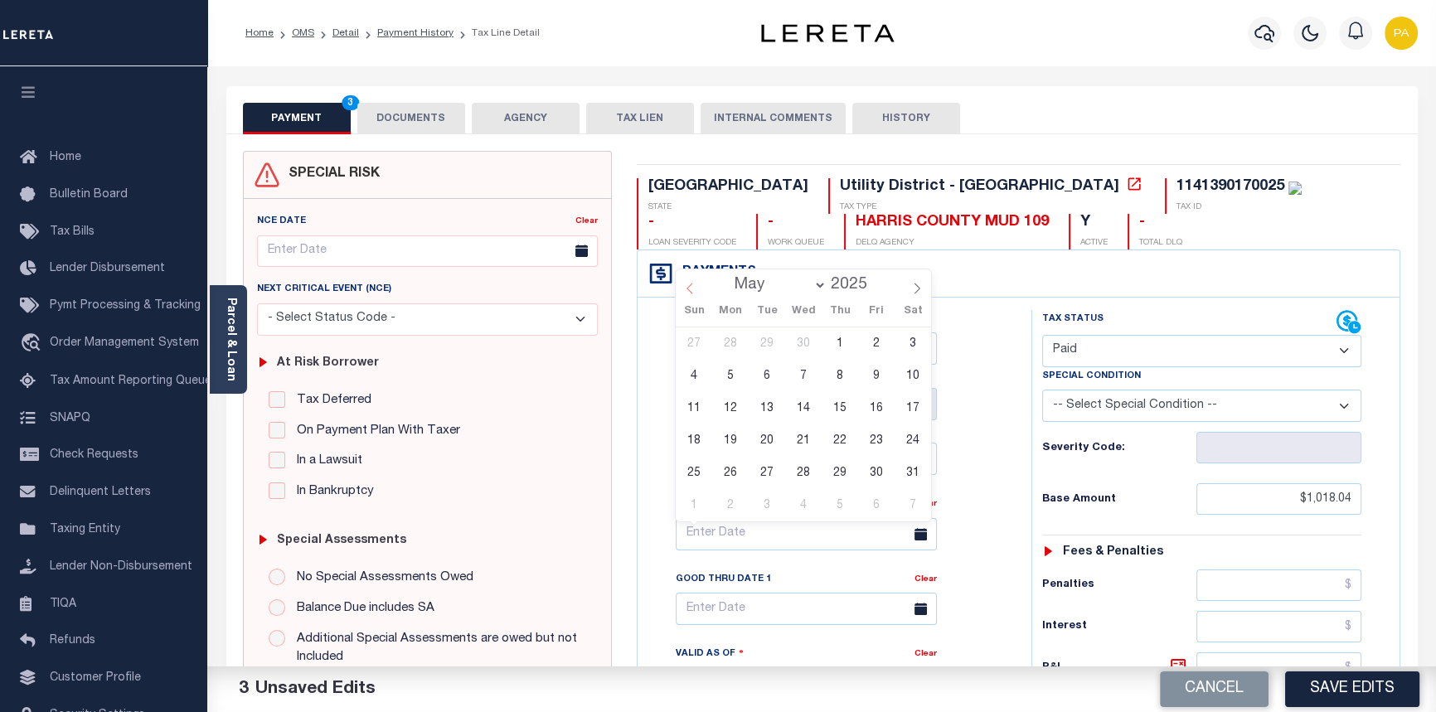
click at [687, 287] on icon at bounding box center [690, 289] width 12 height 12
select select "2"
click at [726, 501] on span "31" at bounding box center [730, 505] width 32 height 32
type input "03/31/2025"
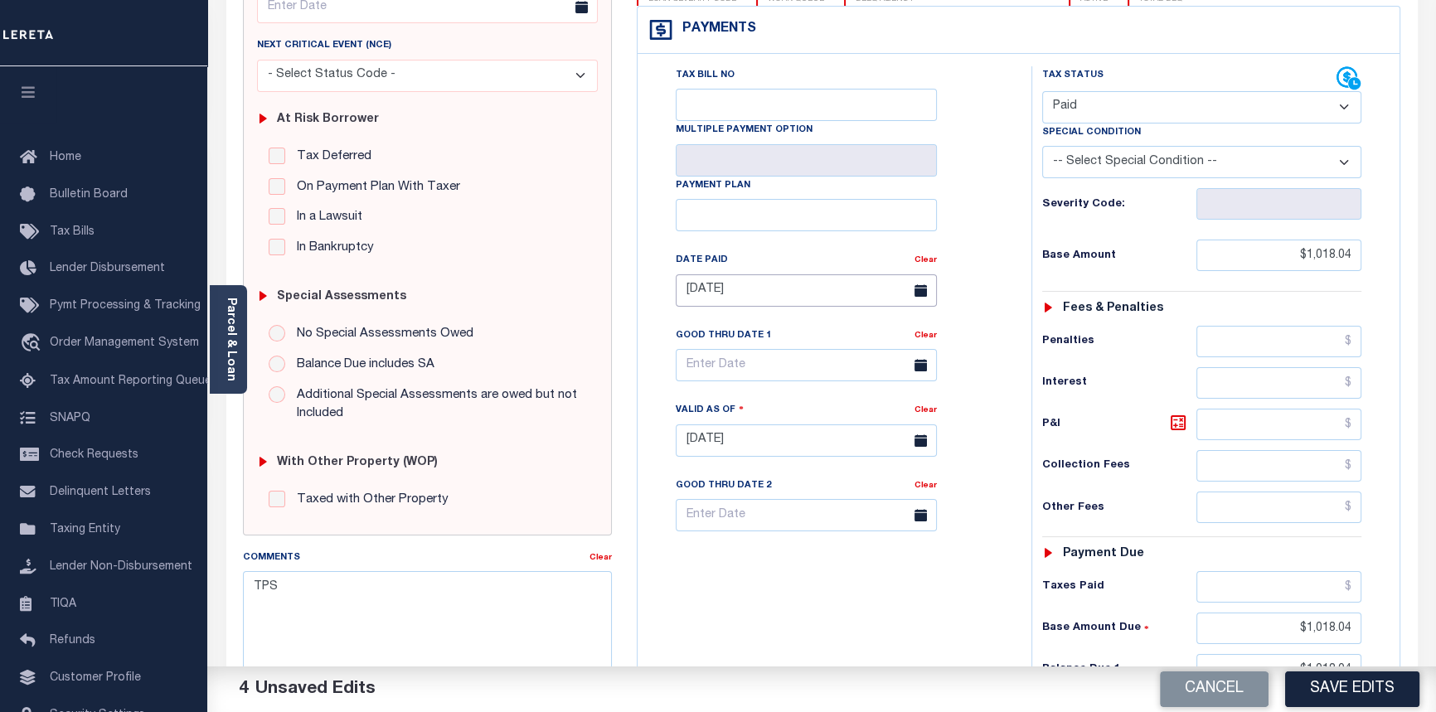
scroll to position [301, 0]
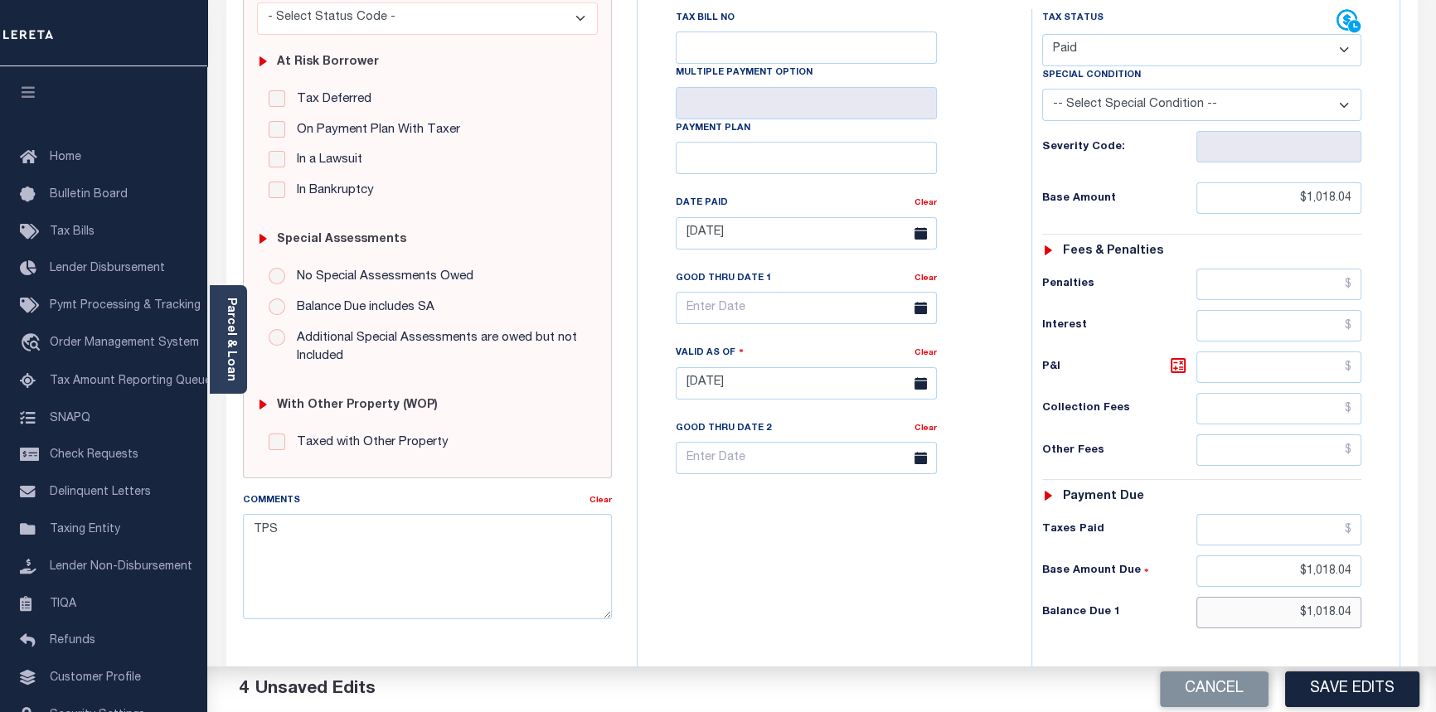
drag, startPoint x: 1304, startPoint y: 610, endPoint x: 1446, endPoint y: 587, distance: 144.5
click at [1435, 587] on html "Home OMS Detail Payment History Tax Line Detail" at bounding box center [718, 325] width 1436 height 1252
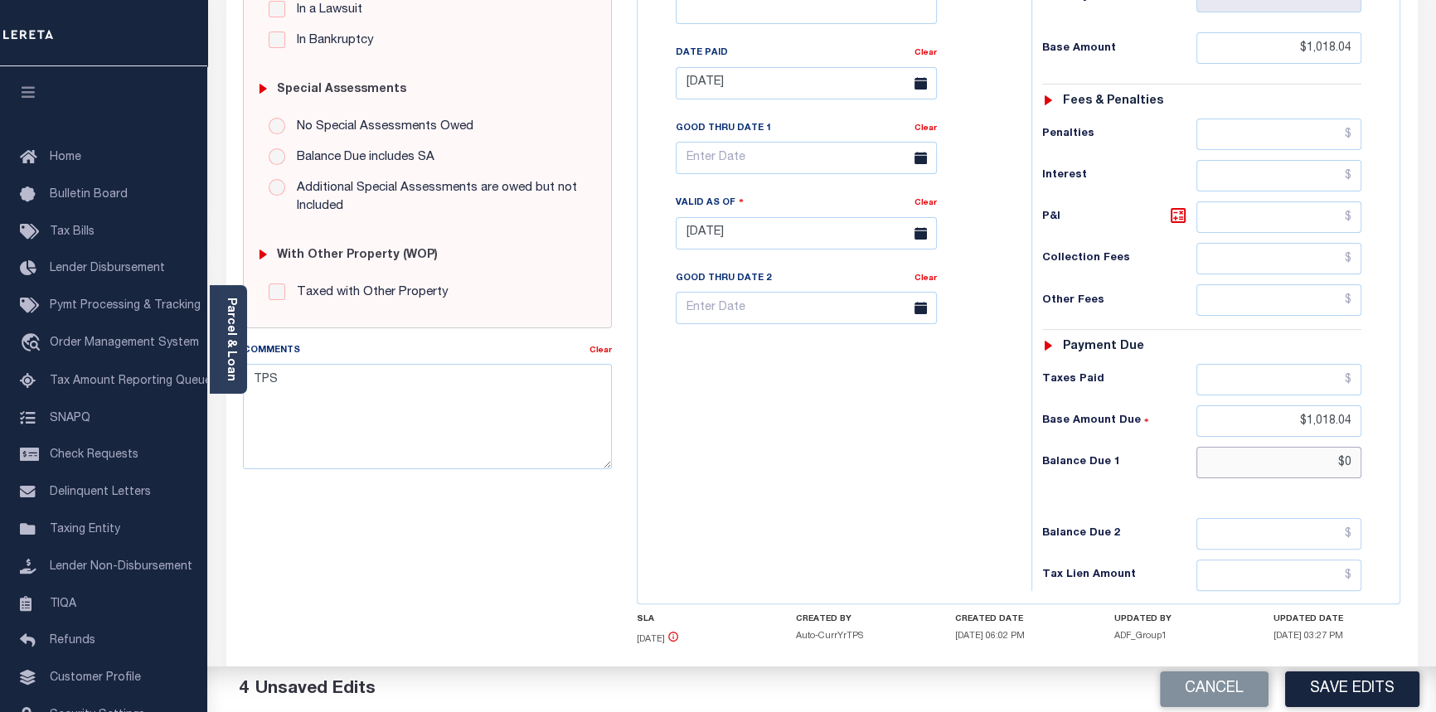
scroll to position [452, 0]
type input "$0.00"
drag, startPoint x: 1302, startPoint y: 416, endPoint x: 1443, endPoint y: 470, distance: 150.9
click at [1435, 451] on html "Home OMS Detail Payment History Tax Line Detail" at bounding box center [718, 174] width 1436 height 1252
type input "$0.00"
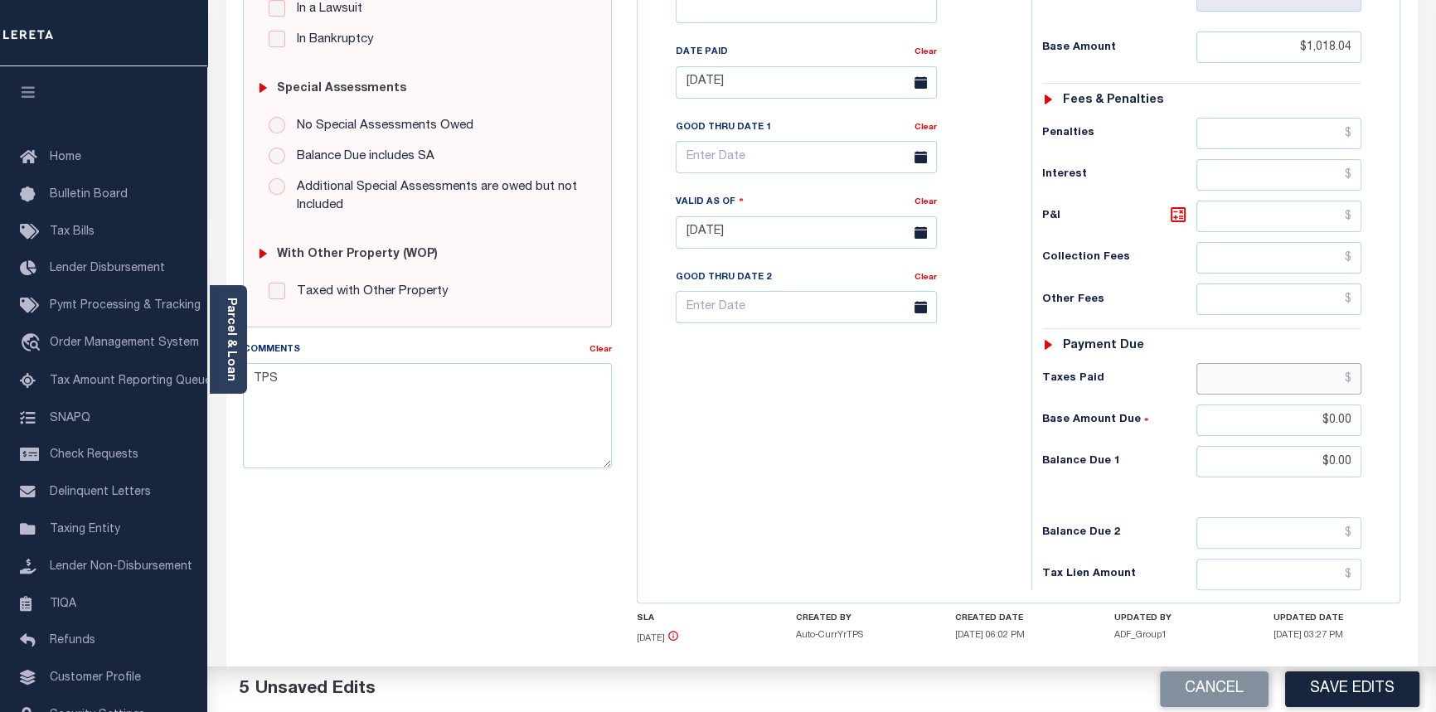
click at [1352, 379] on input "text" at bounding box center [1280, 379] width 166 height 32
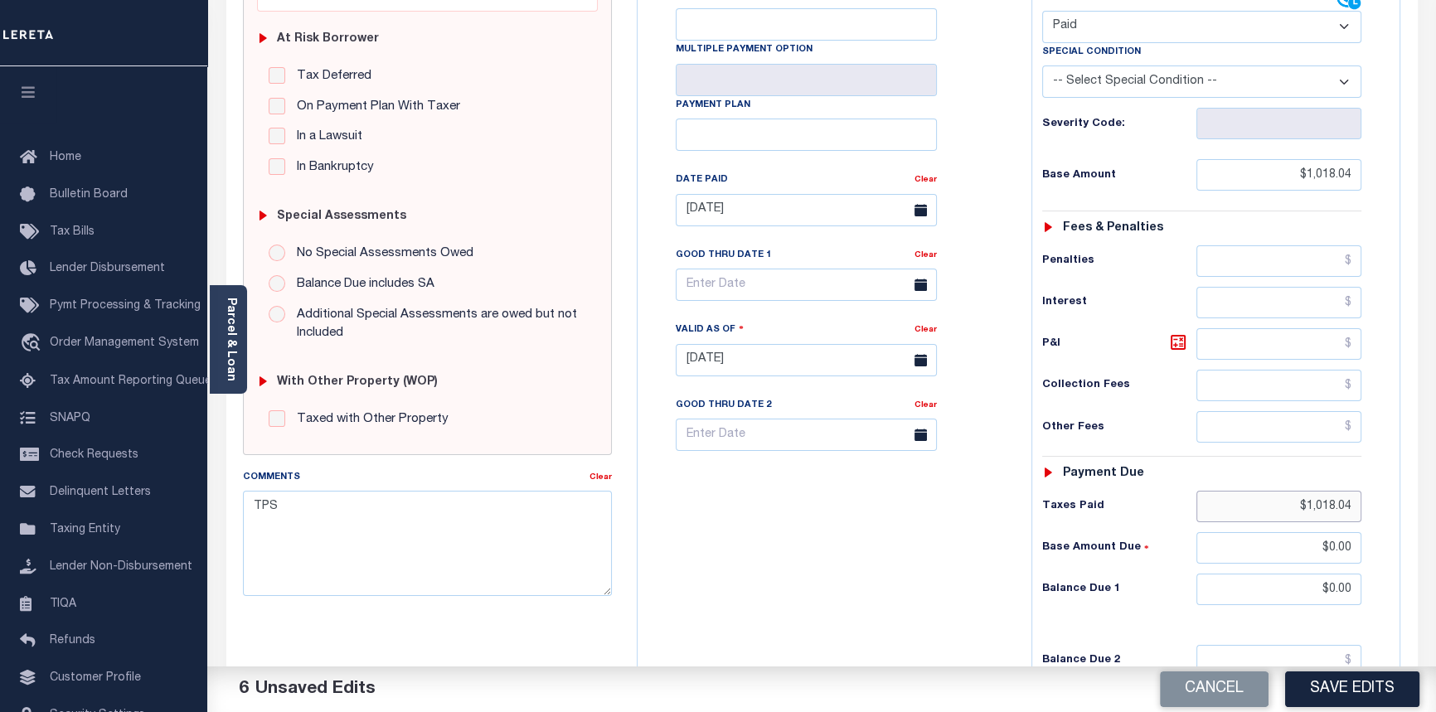
scroll to position [226, 0]
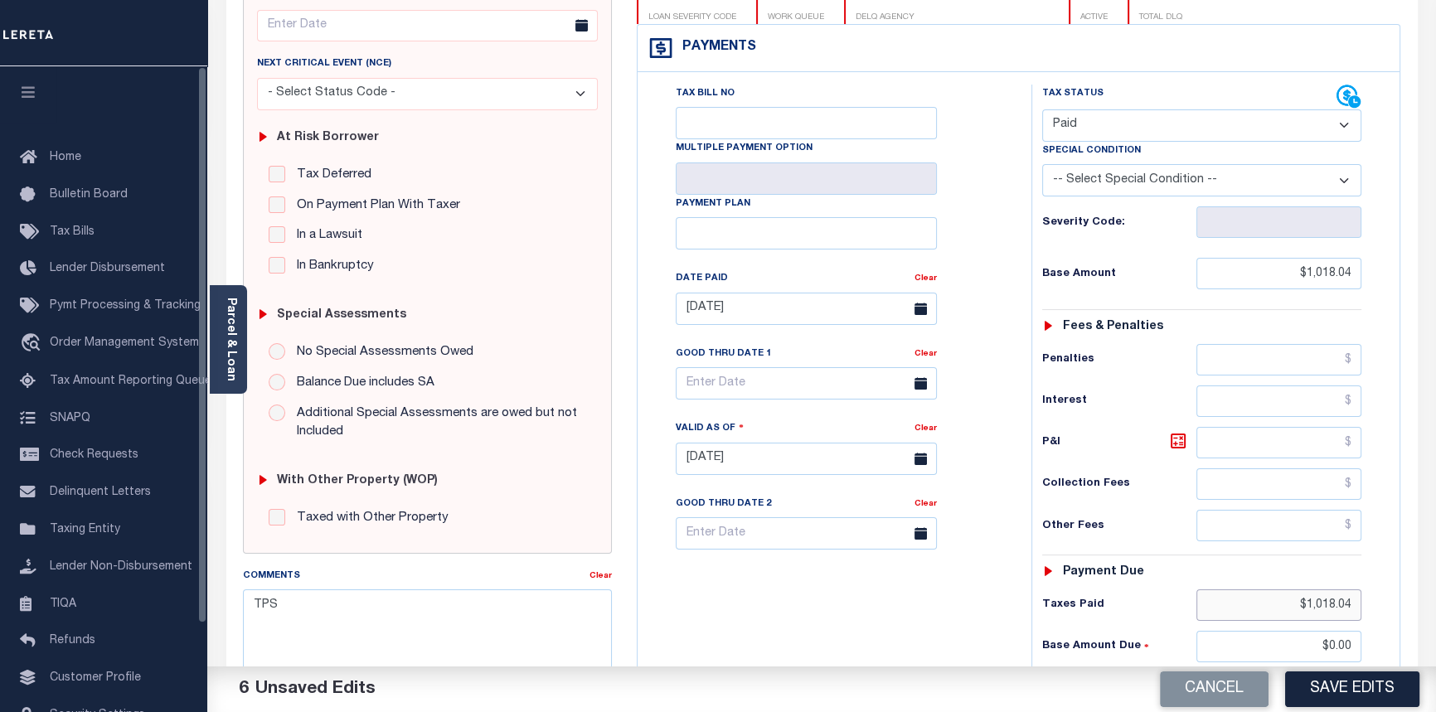
type input "$1,018.04"
click at [254, 610] on textarea "TPS" at bounding box center [428, 642] width 370 height 104
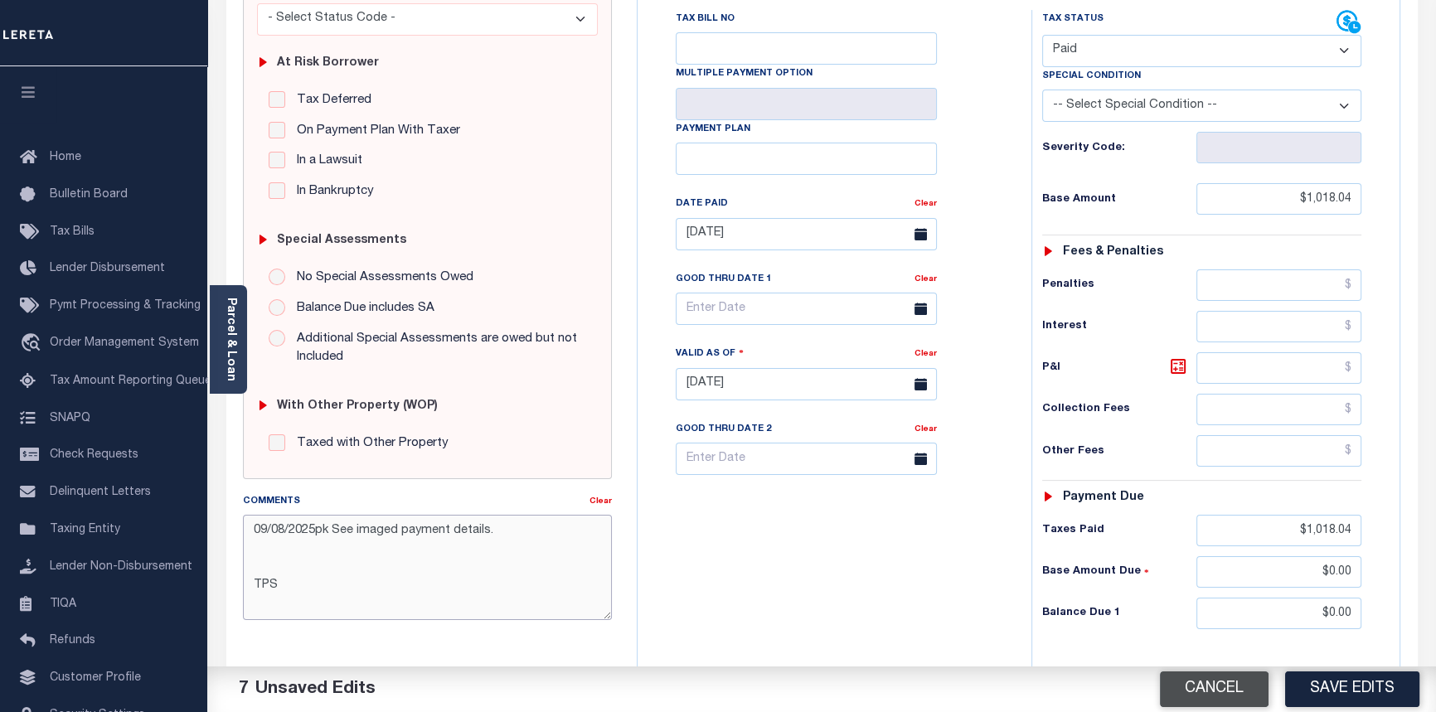
scroll to position [301, 0]
type textarea "09/08/2025pk See imaged payment details. TPS"
click at [1329, 681] on button "Save Edits" at bounding box center [1352, 690] width 134 height 36
checkbox input "false"
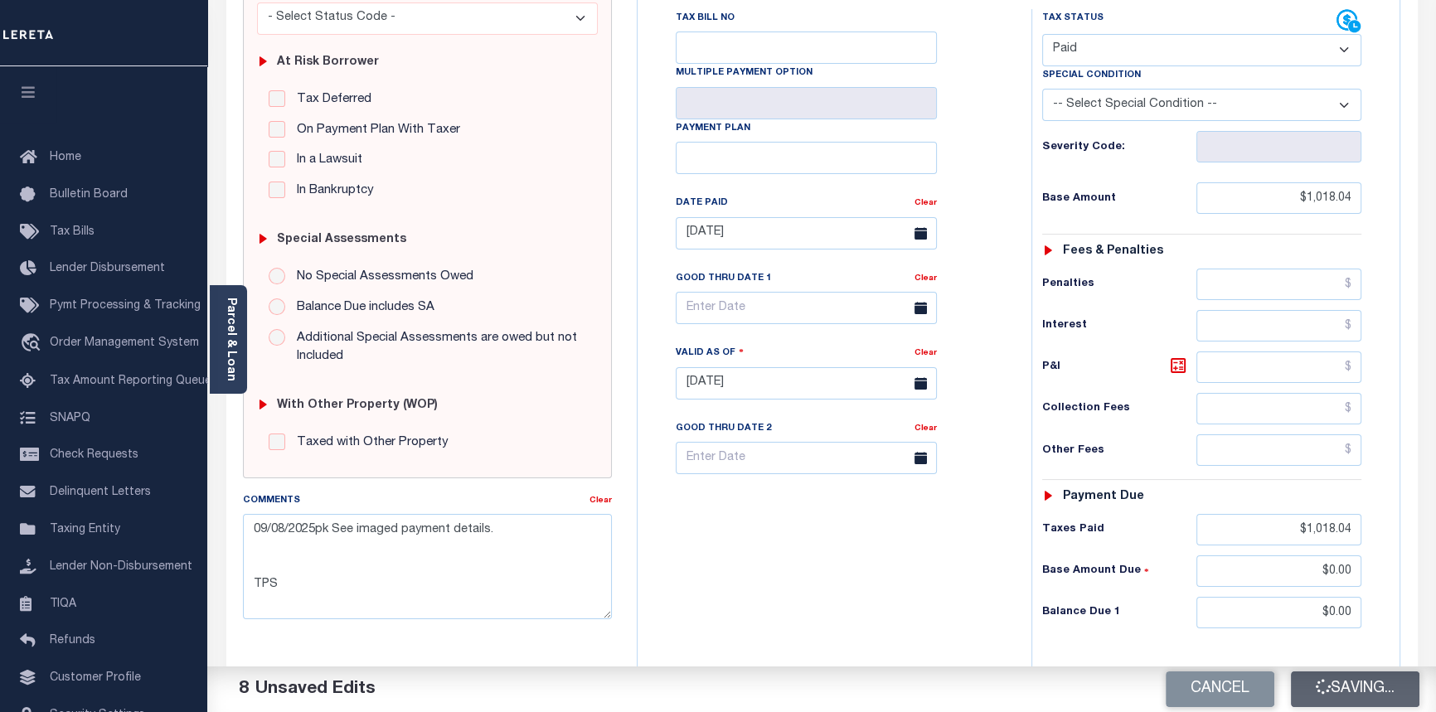
checkbox input "false"
type textarea "09/08/2025pk See imaged payment details. TPS"
type input "$1,018.04"
type input "$0"
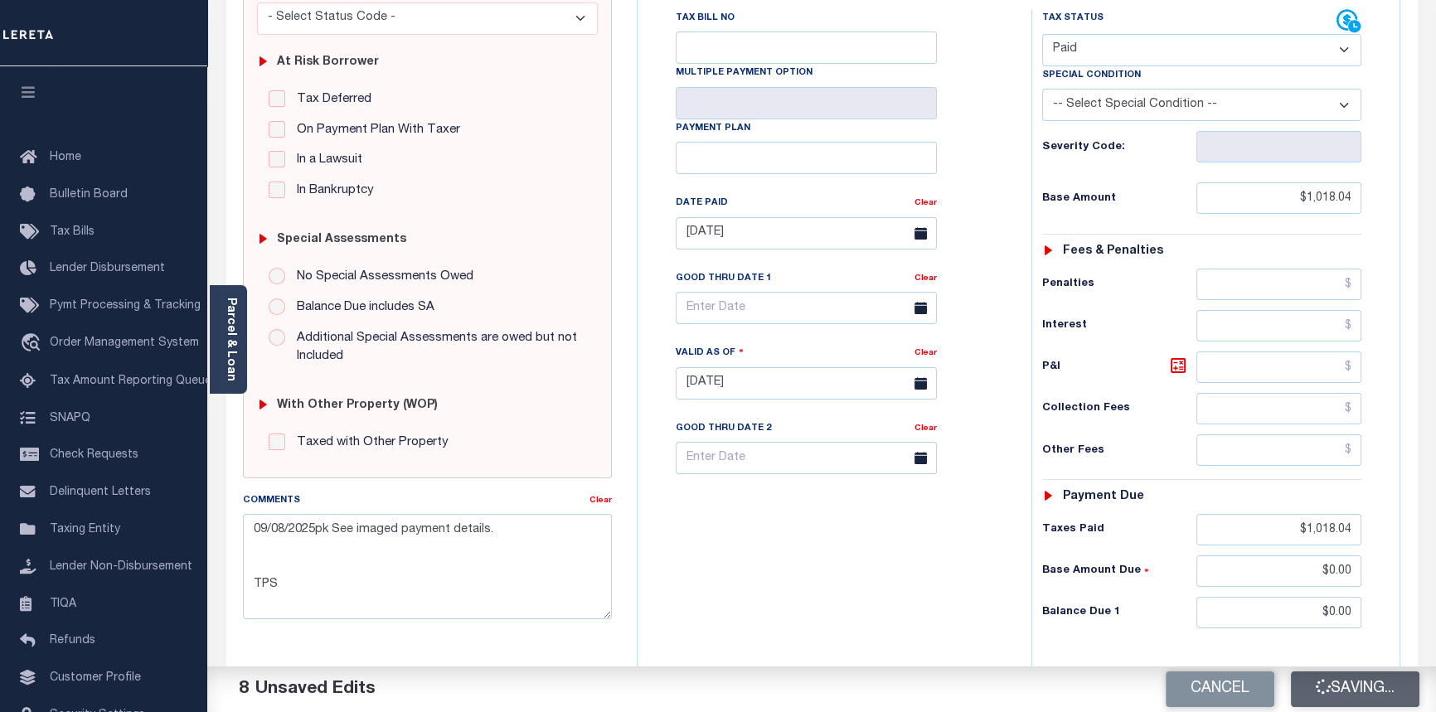
type input "$0"
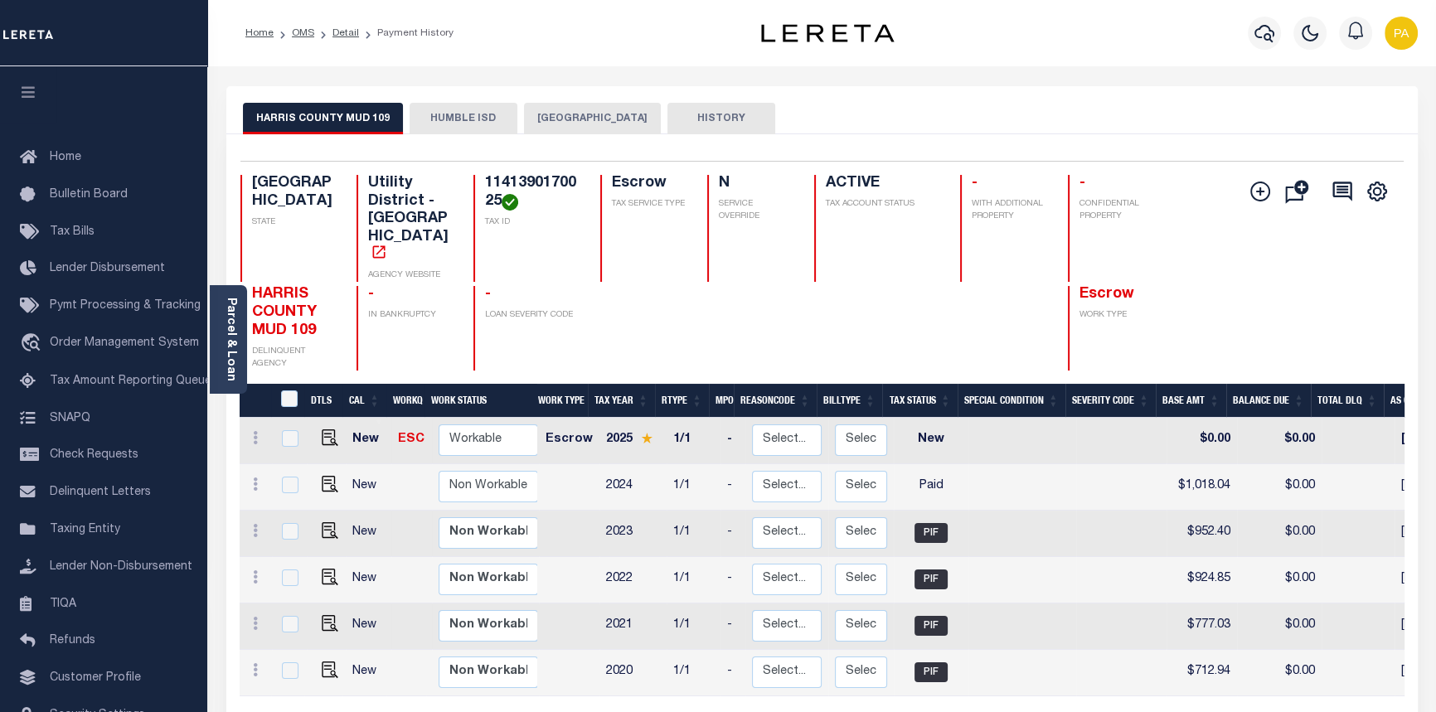
click at [331, 32] on li "Detail" at bounding box center [336, 33] width 45 height 15
click at [341, 30] on link "Detail" at bounding box center [346, 33] width 27 height 10
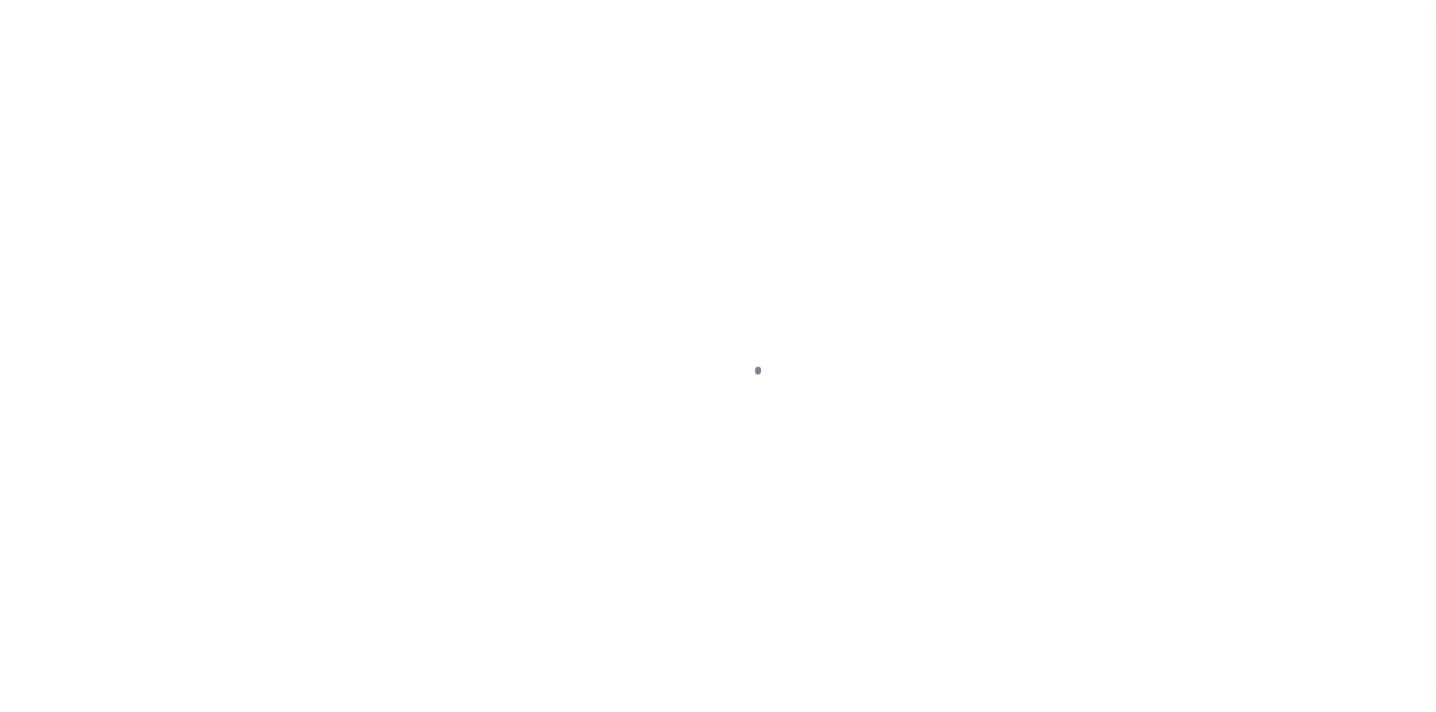
select select "1400"
select select "20"
select select "Escrow"
type input "[STREET_ADDRESS]"
type input "[PHONE_NUMBER]"
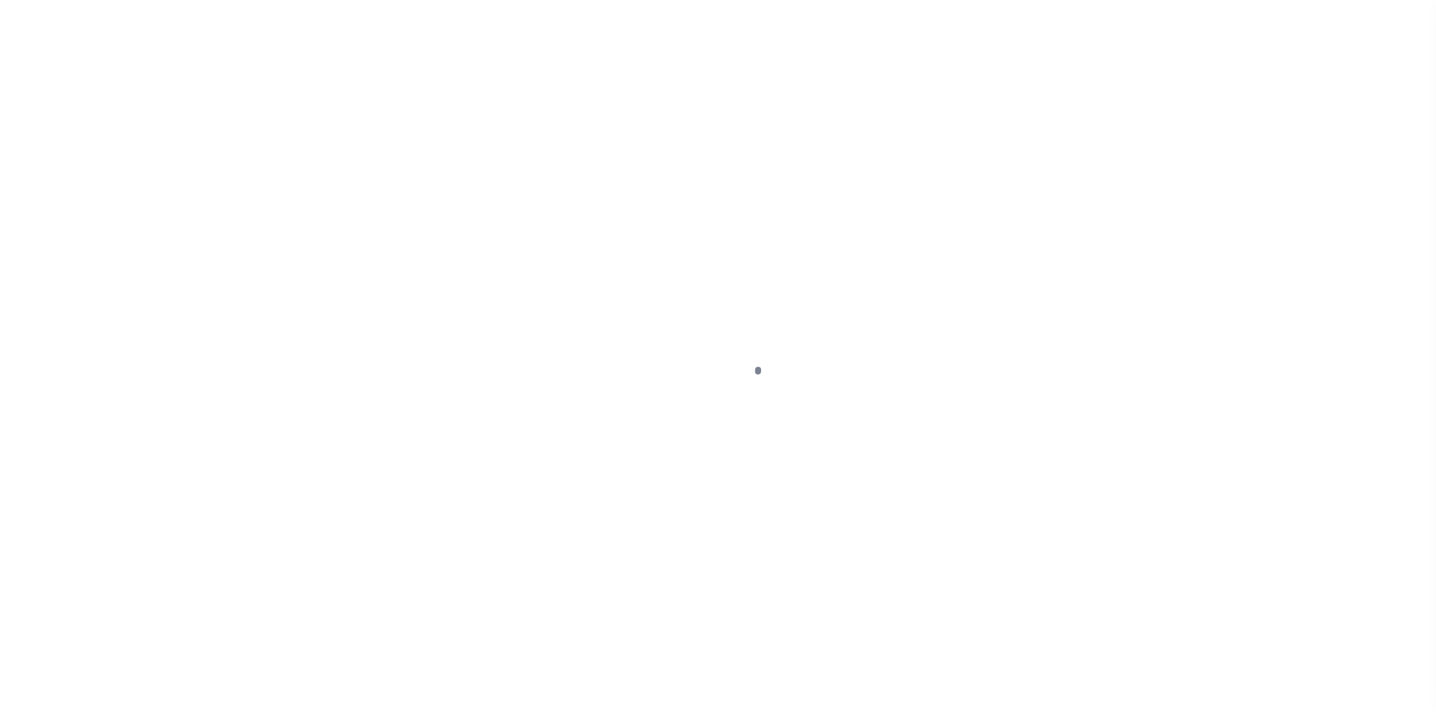
select select
type input "Humble TX 77346"
type input "GGL"
select select "[PERSON_NAME]"
select select "14114"
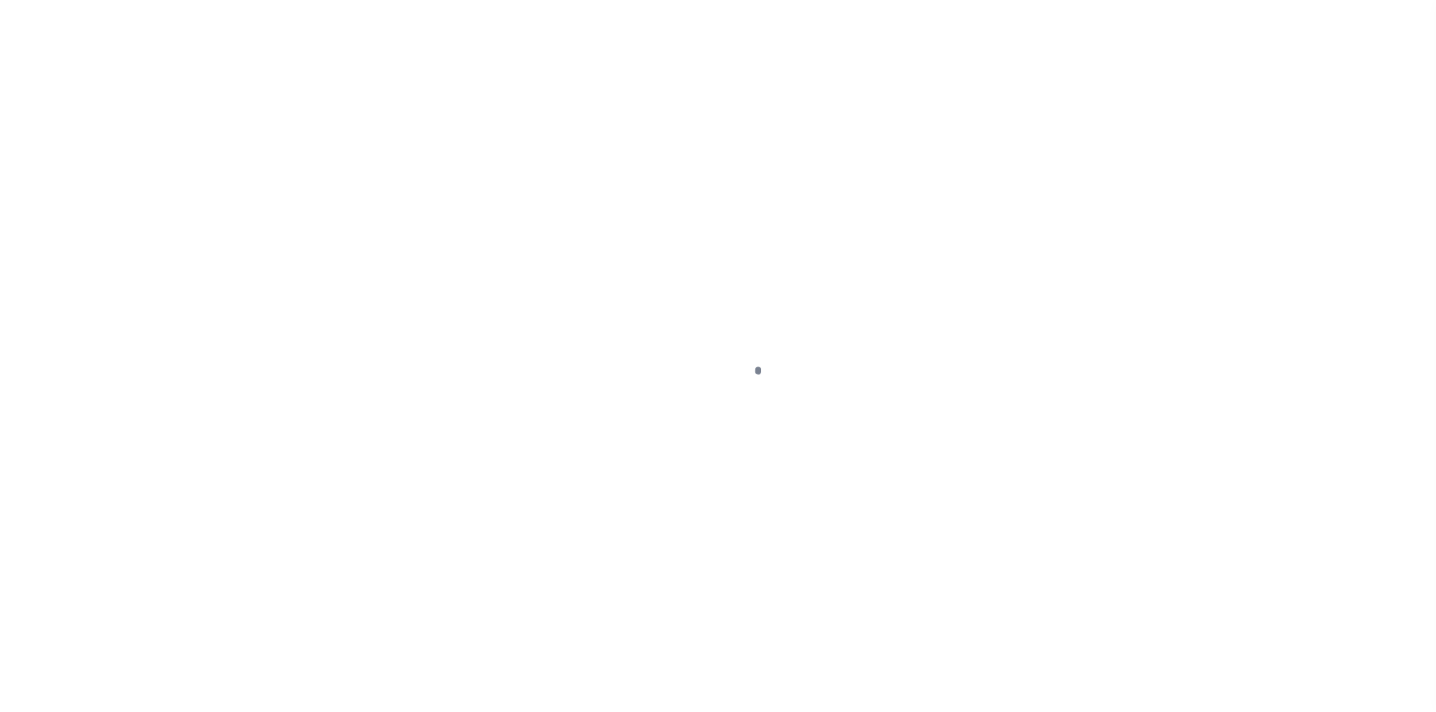
select select "5539"
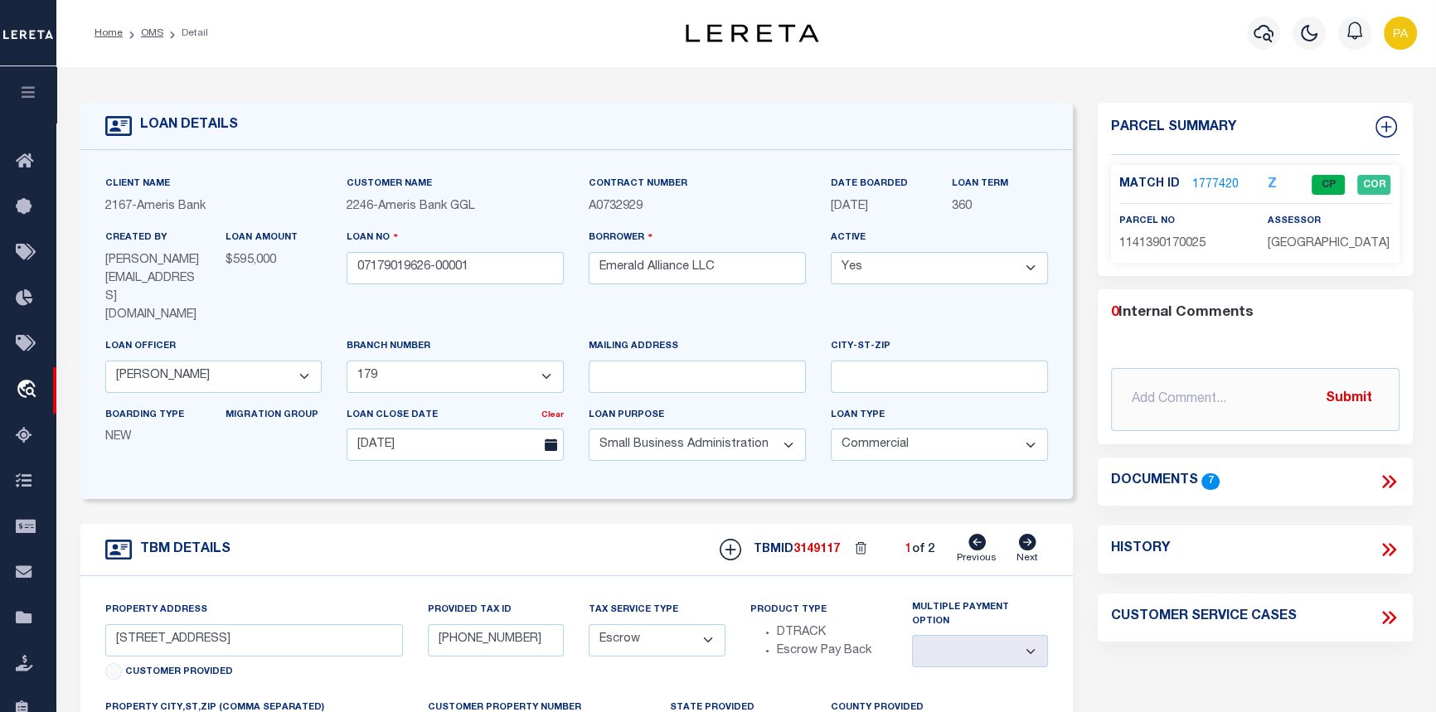
click at [1209, 181] on link "1777420" at bounding box center [1216, 185] width 46 height 17
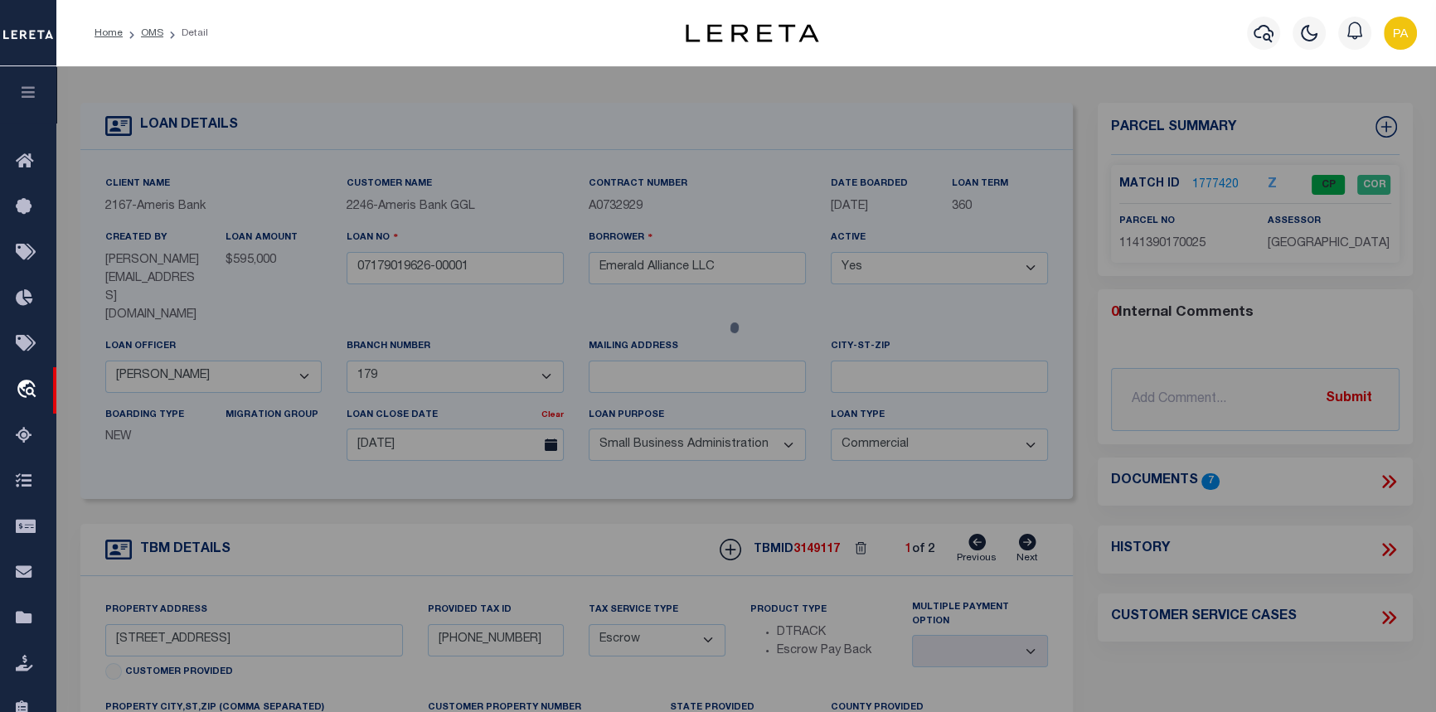
checkbox input "false"
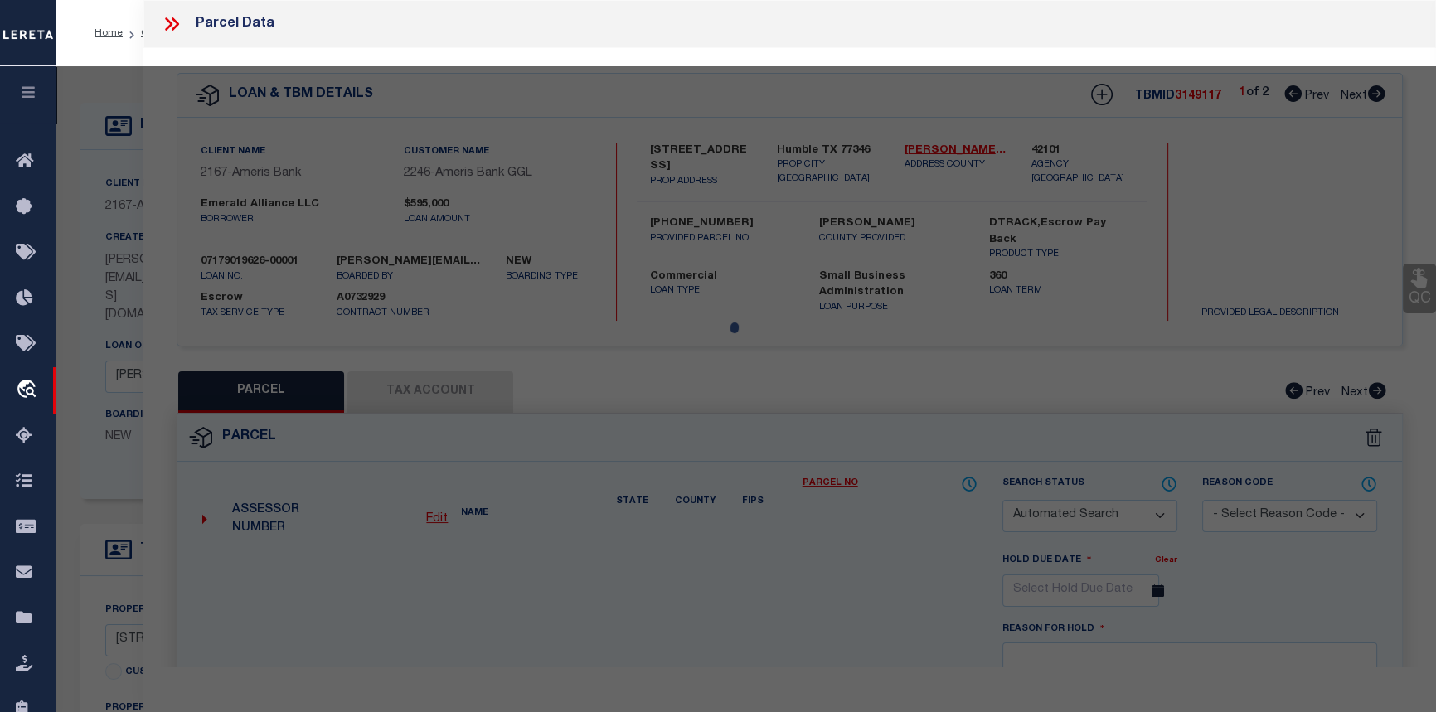
select select "CP"
type input "IRELAND [PERSON_NAME]"
select select
type input "[STREET_ADDRESS]"
checkbox input "false"
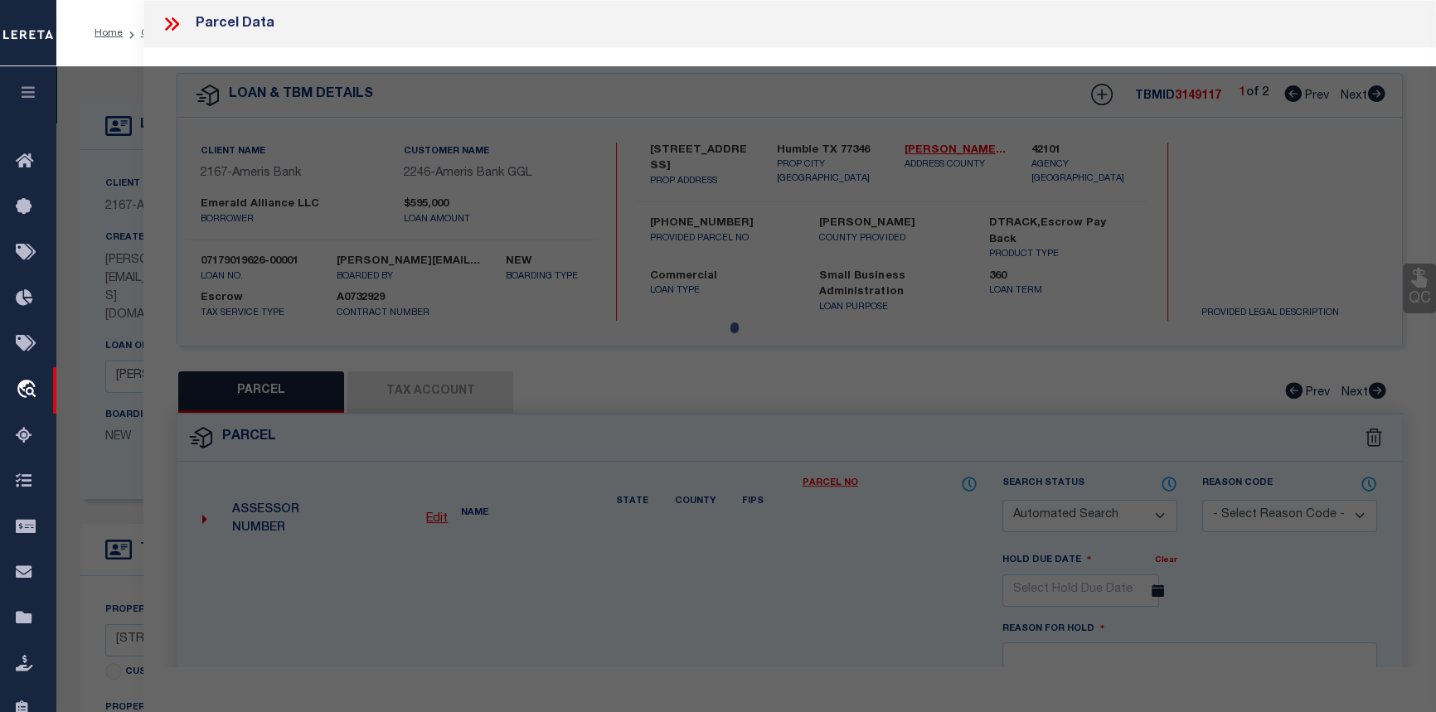
type input "HUMBLE TX 77346"
type textarea "LT 25 BLK 17 ATASCOCITA NORTH SEC 3 R/P"
type textarea "Tax ID Special Project"
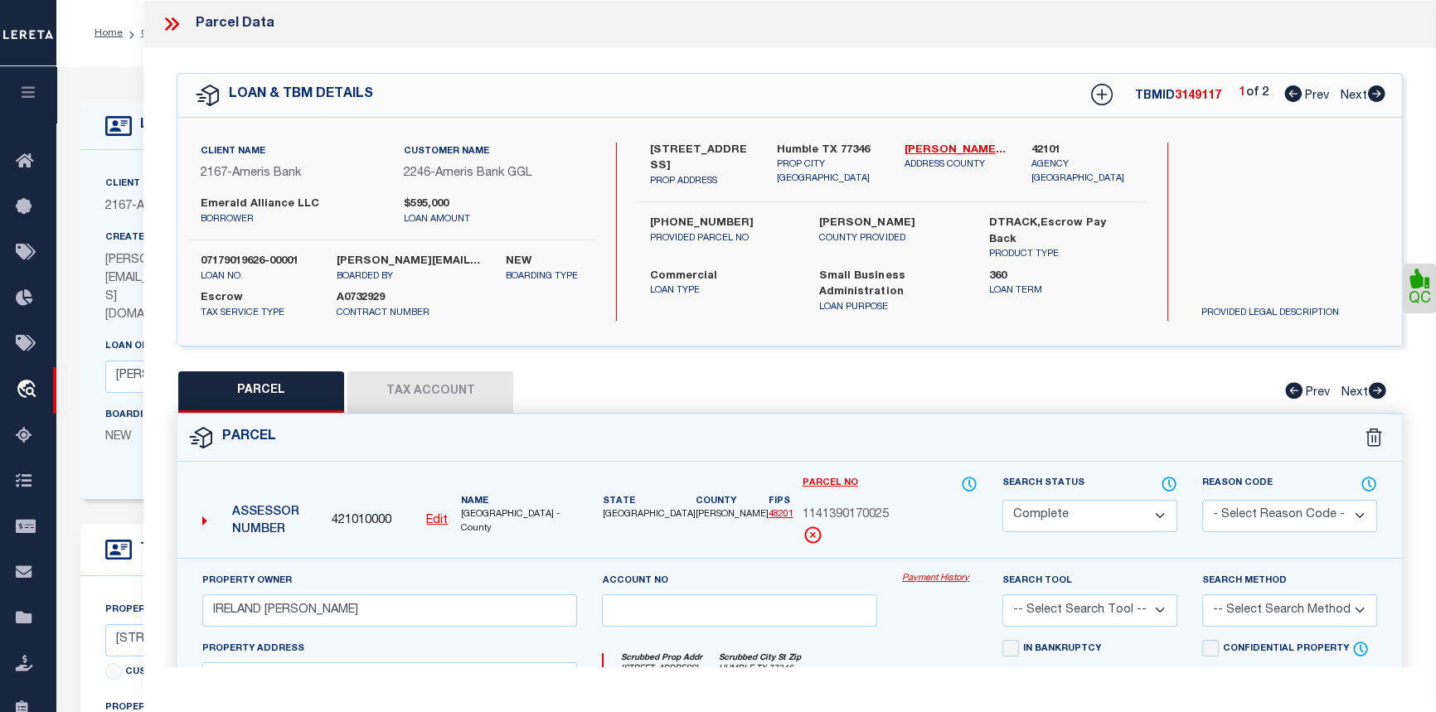
click at [921, 579] on link "Payment History" at bounding box center [939, 579] width 75 height 14
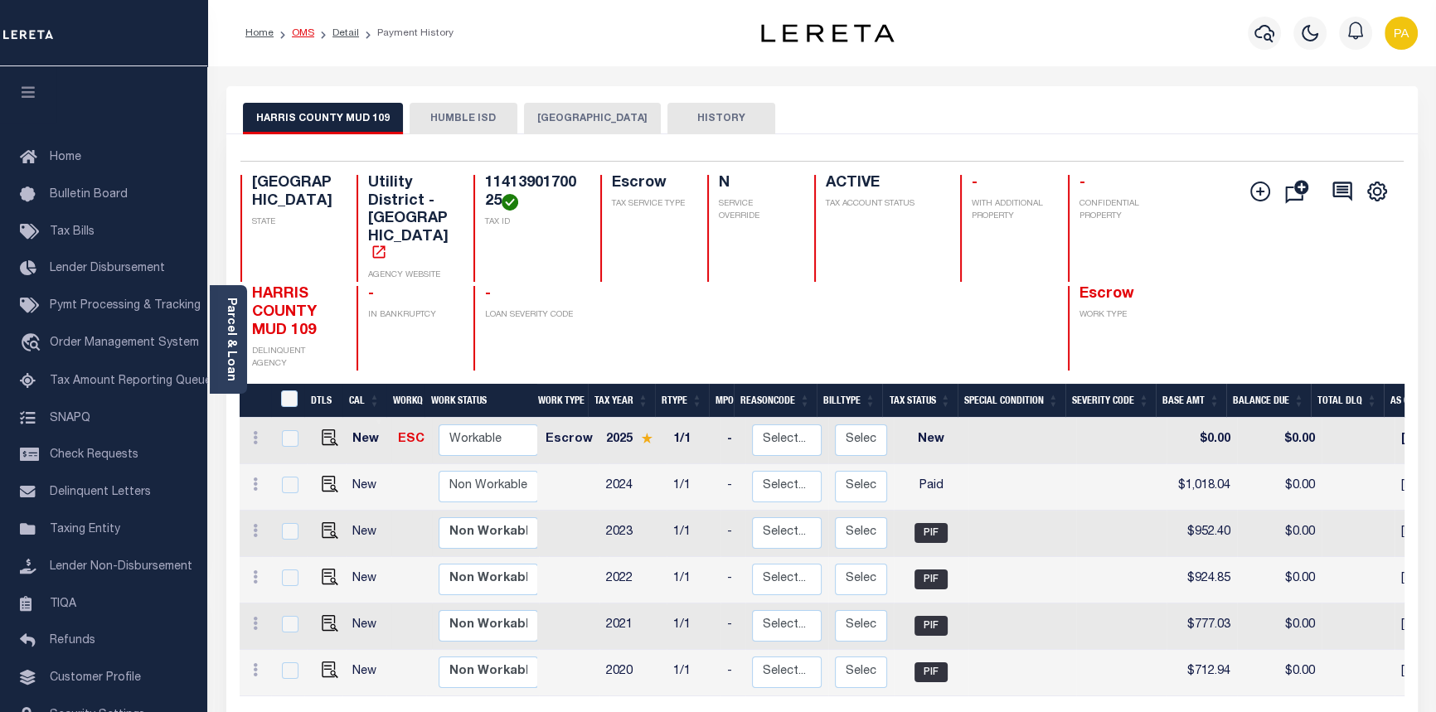
click at [299, 28] on link "OMS" at bounding box center [303, 33] width 22 height 10
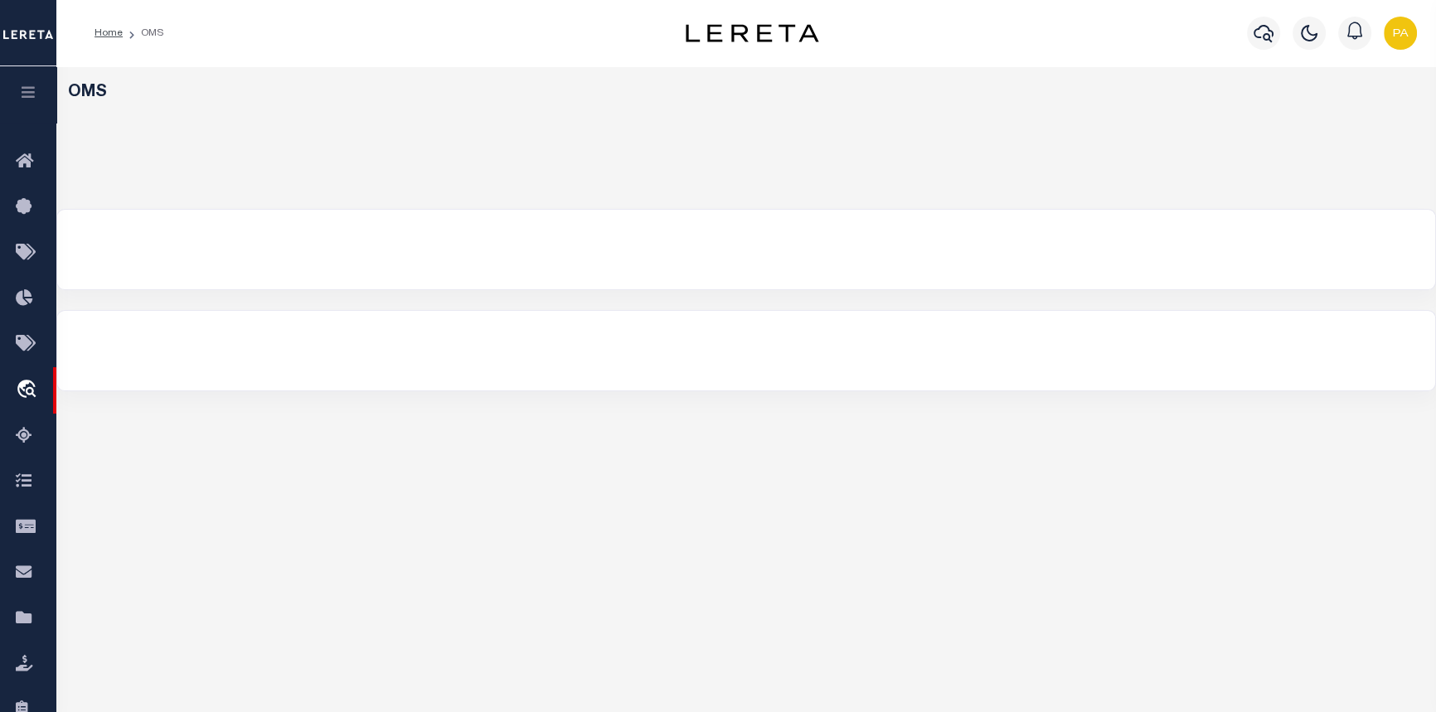
select select "200"
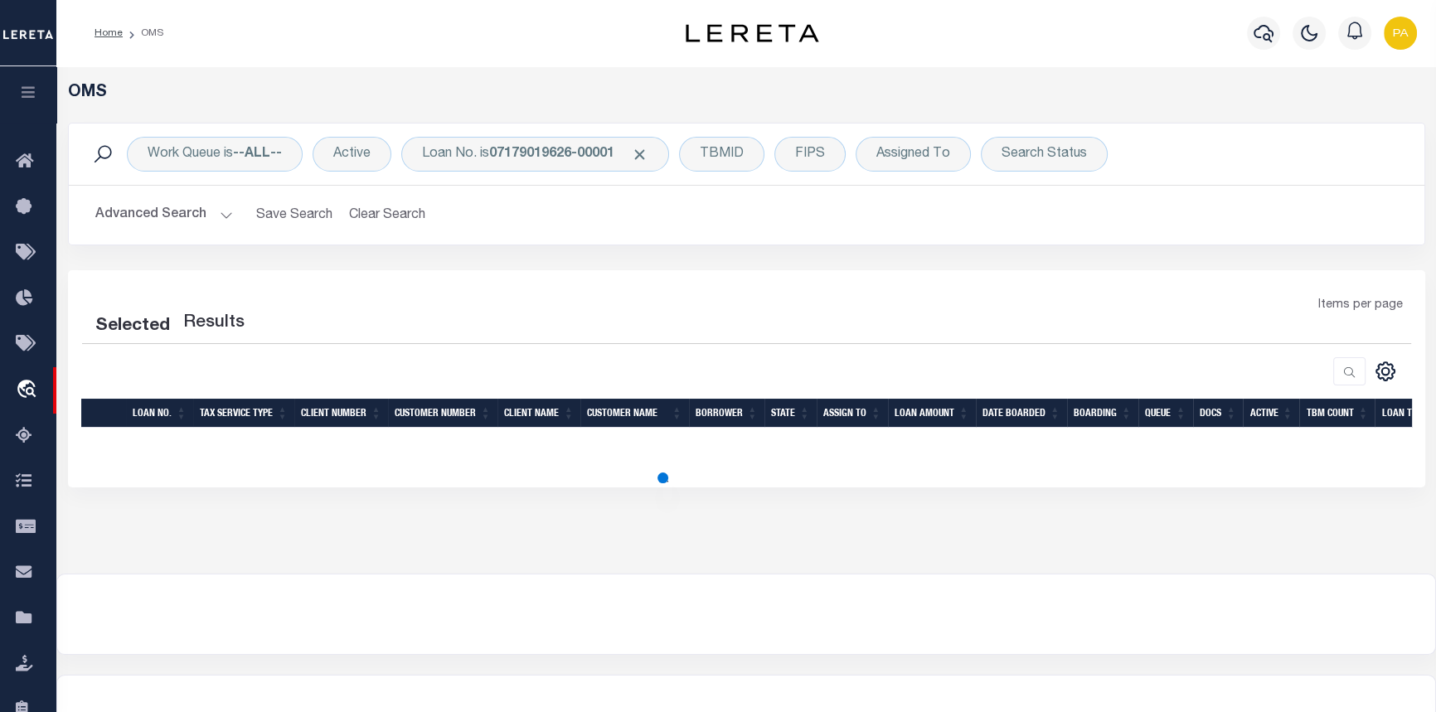
select select "200"
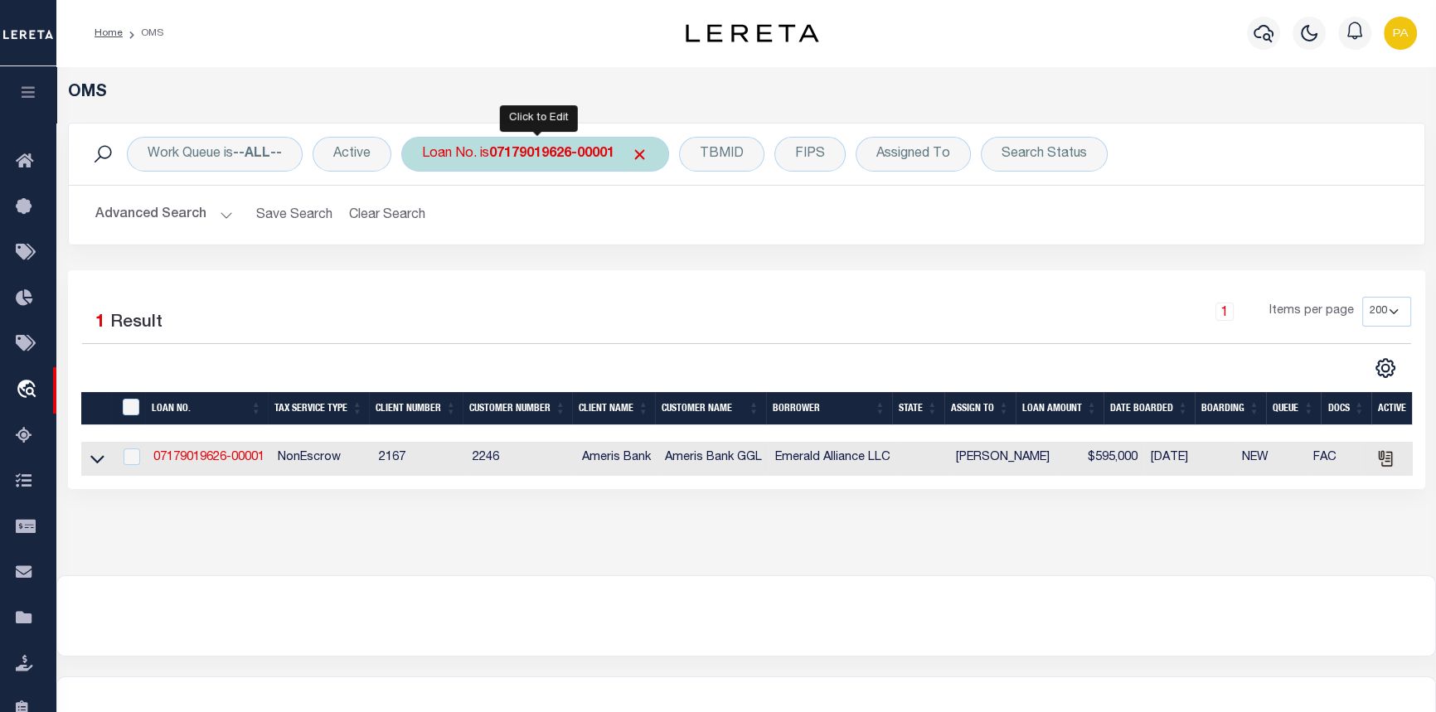
click at [571, 158] on b "07179019626-00001" at bounding box center [551, 154] width 125 height 13
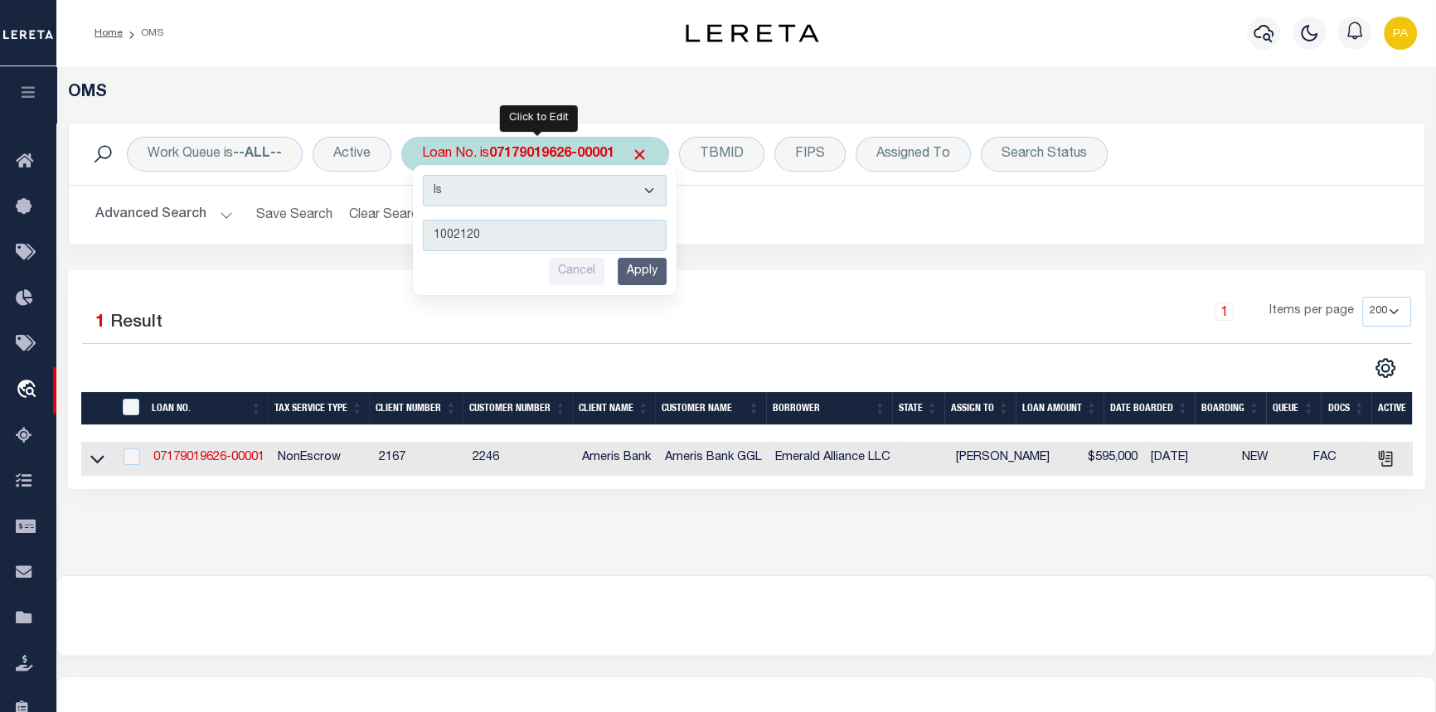
type input "10021209"
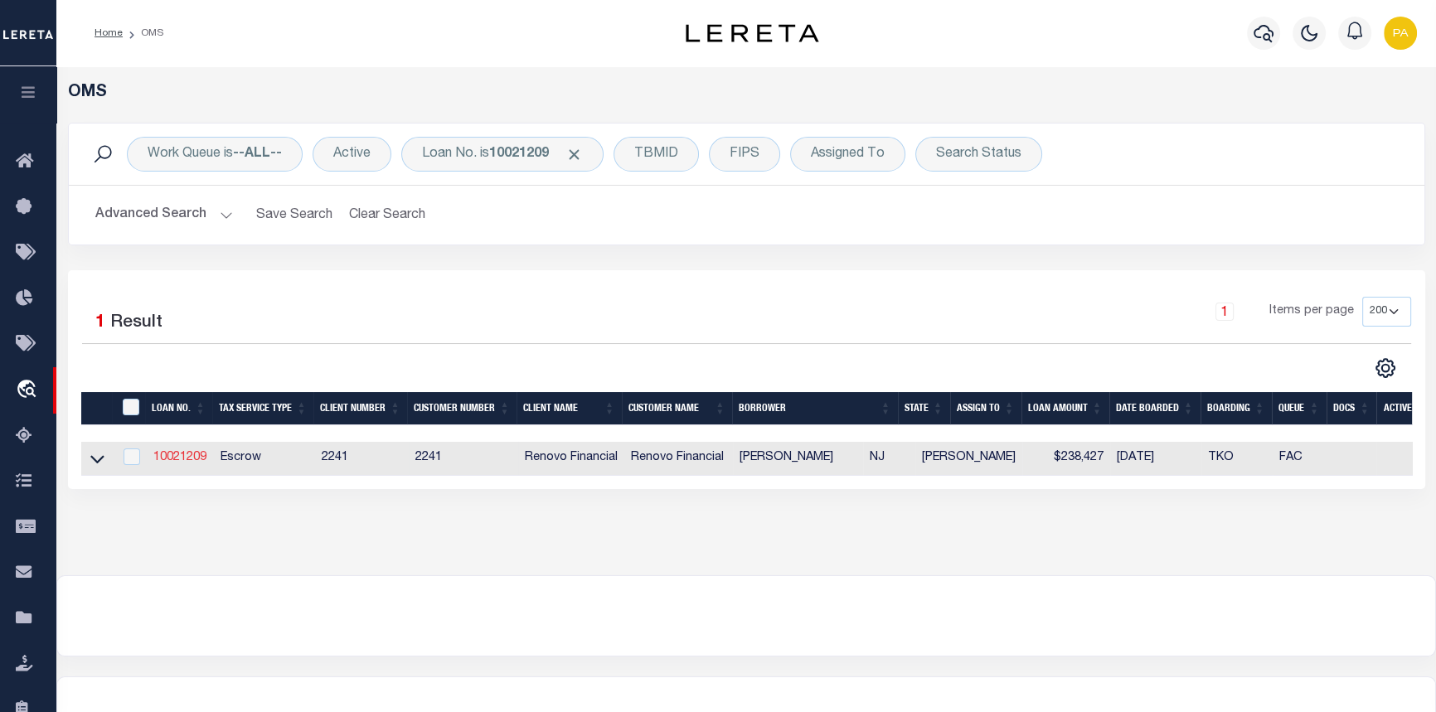
click at [174, 462] on link "10021209" at bounding box center [179, 458] width 53 height 12
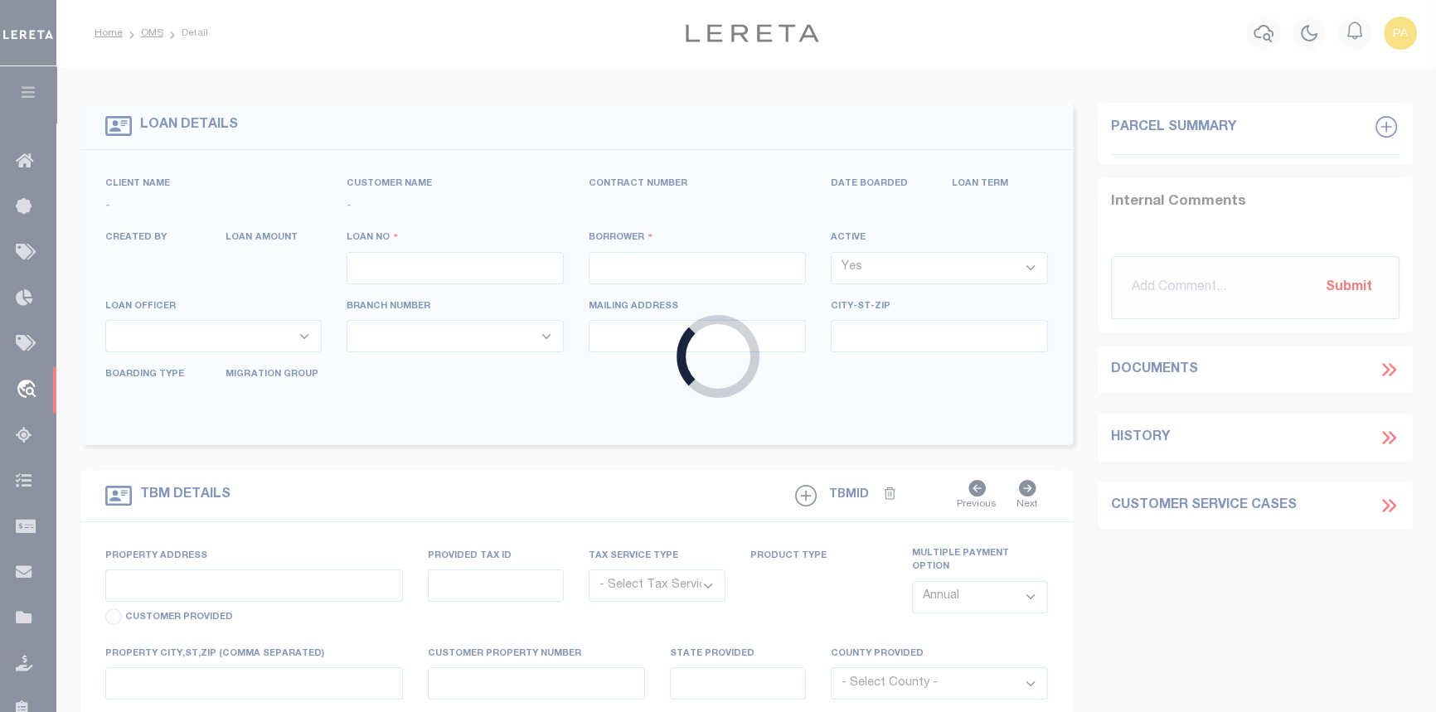
type input "10021209"
type input "[PERSON_NAME]"
select select "False"
select select
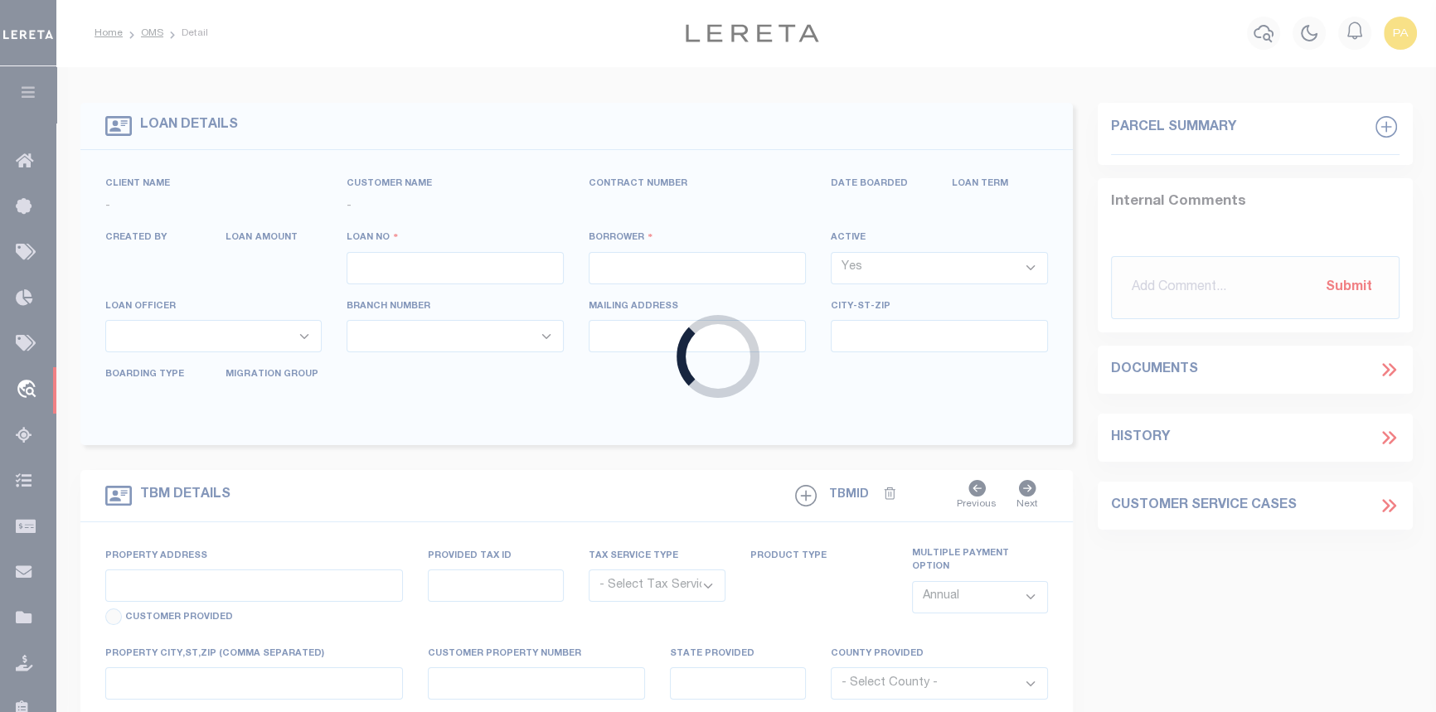
type input "[STREET_ADDRESS]"
type input "[GEOGRAPHIC_DATA]"
select select "10"
select select "Escrow"
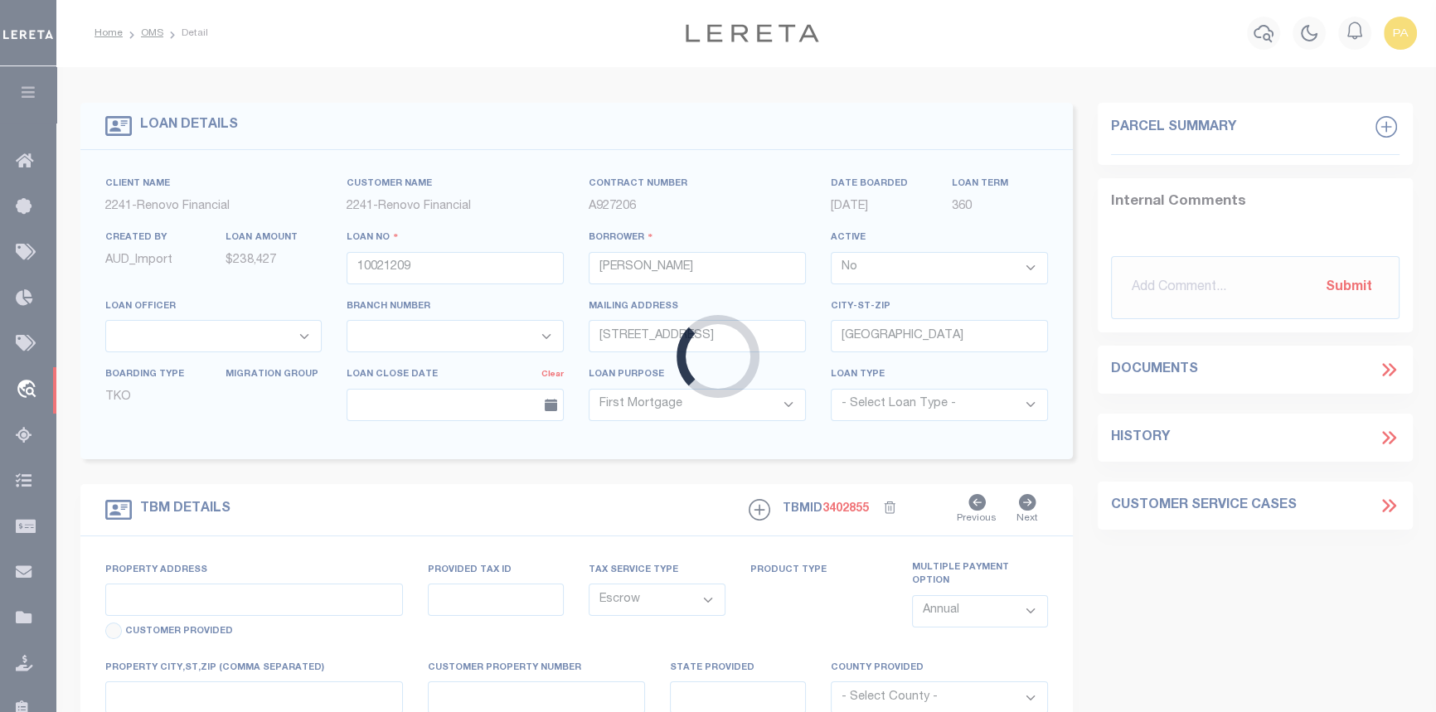
type input "[STREET_ADDRESS]"
type input "02191.0000 00001.0000"
select select
type input "[PERSON_NAME][GEOGRAPHIC_DATA]"
type input "a0kUS000007eW3Z"
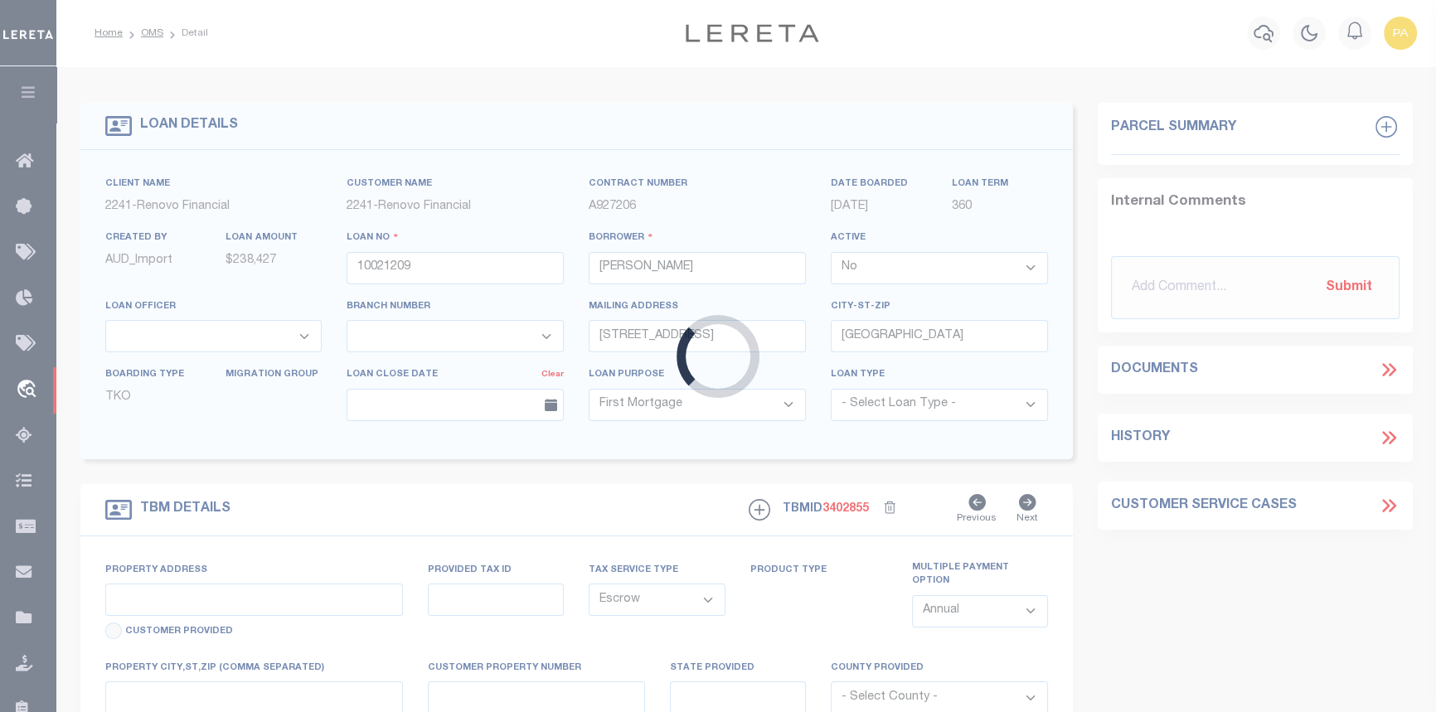
type input "NJ"
select select
type textarea "Liability Limited to Customer Provided Parcel"
select select "25067"
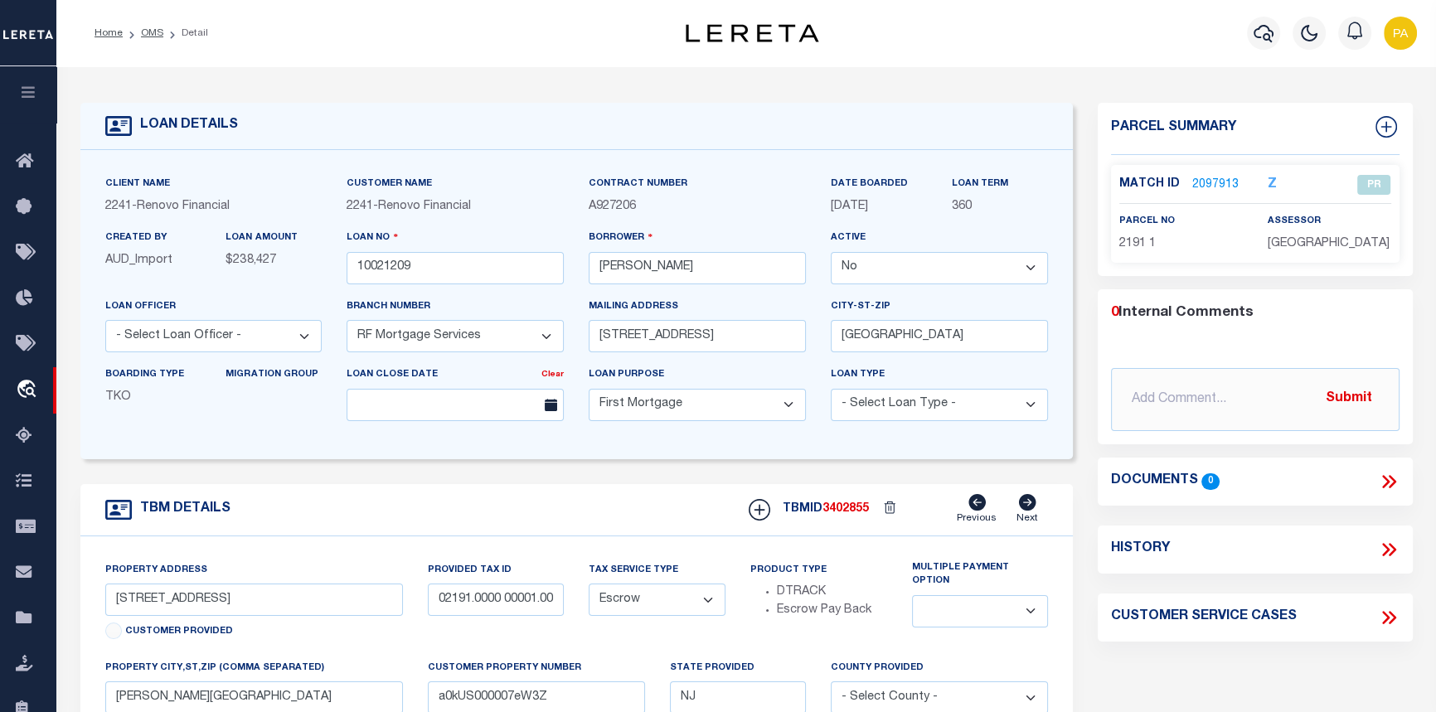
click at [1384, 548] on icon at bounding box center [1389, 550] width 22 height 22
select select "100"
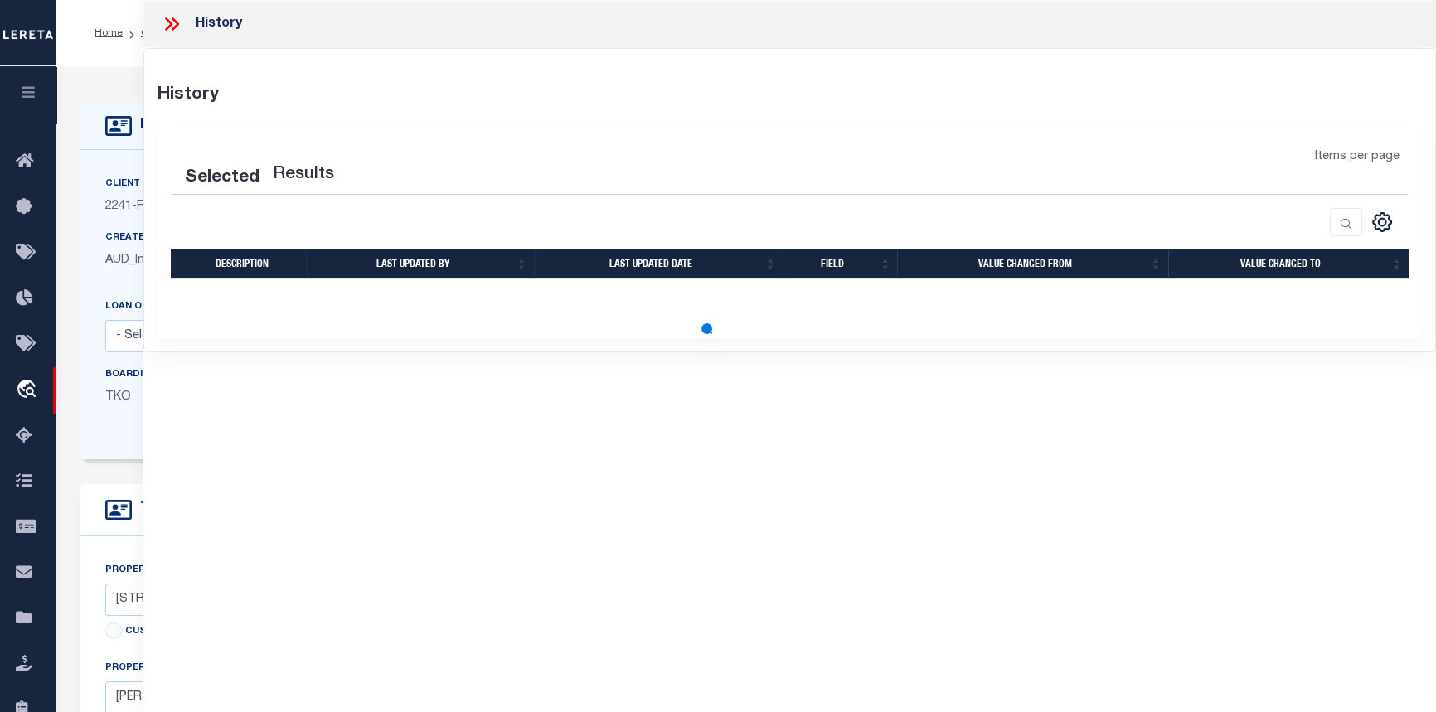
select select "100"
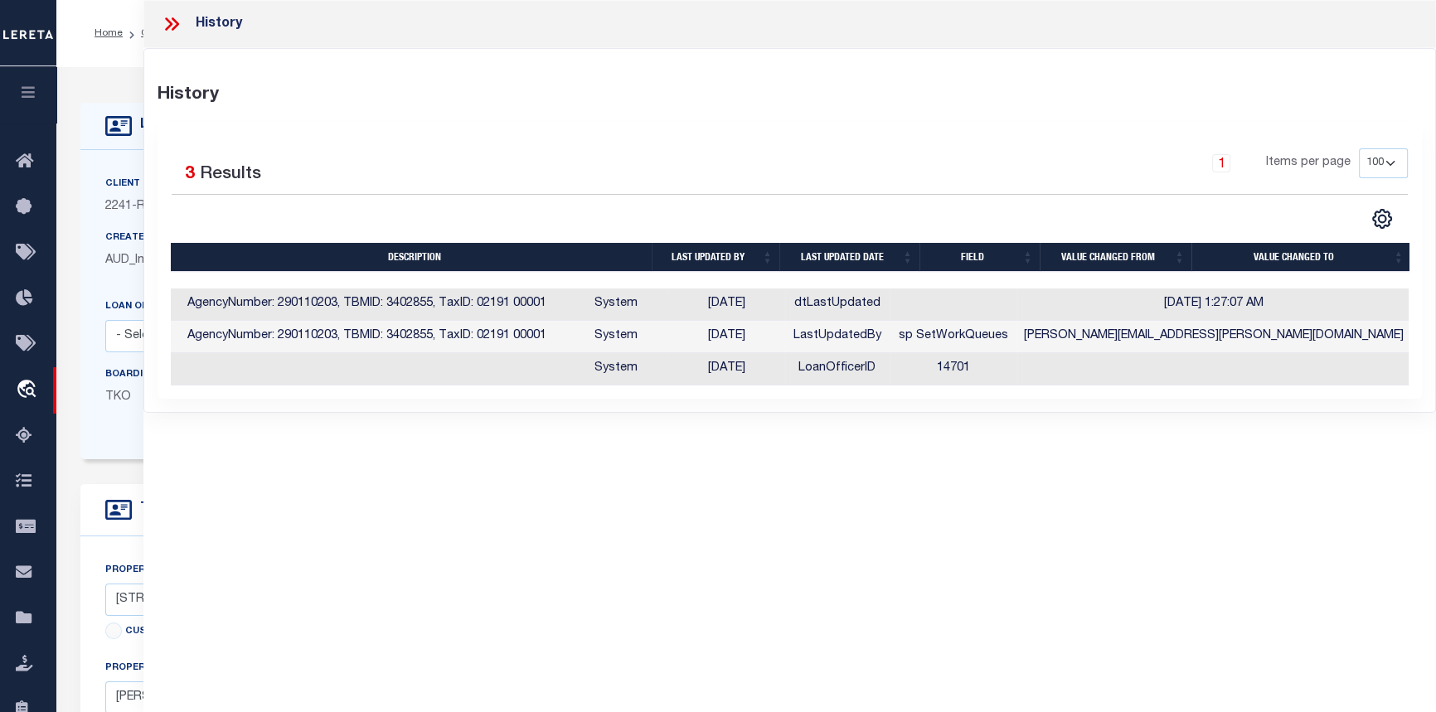
click at [175, 28] on icon at bounding box center [172, 24] width 22 height 22
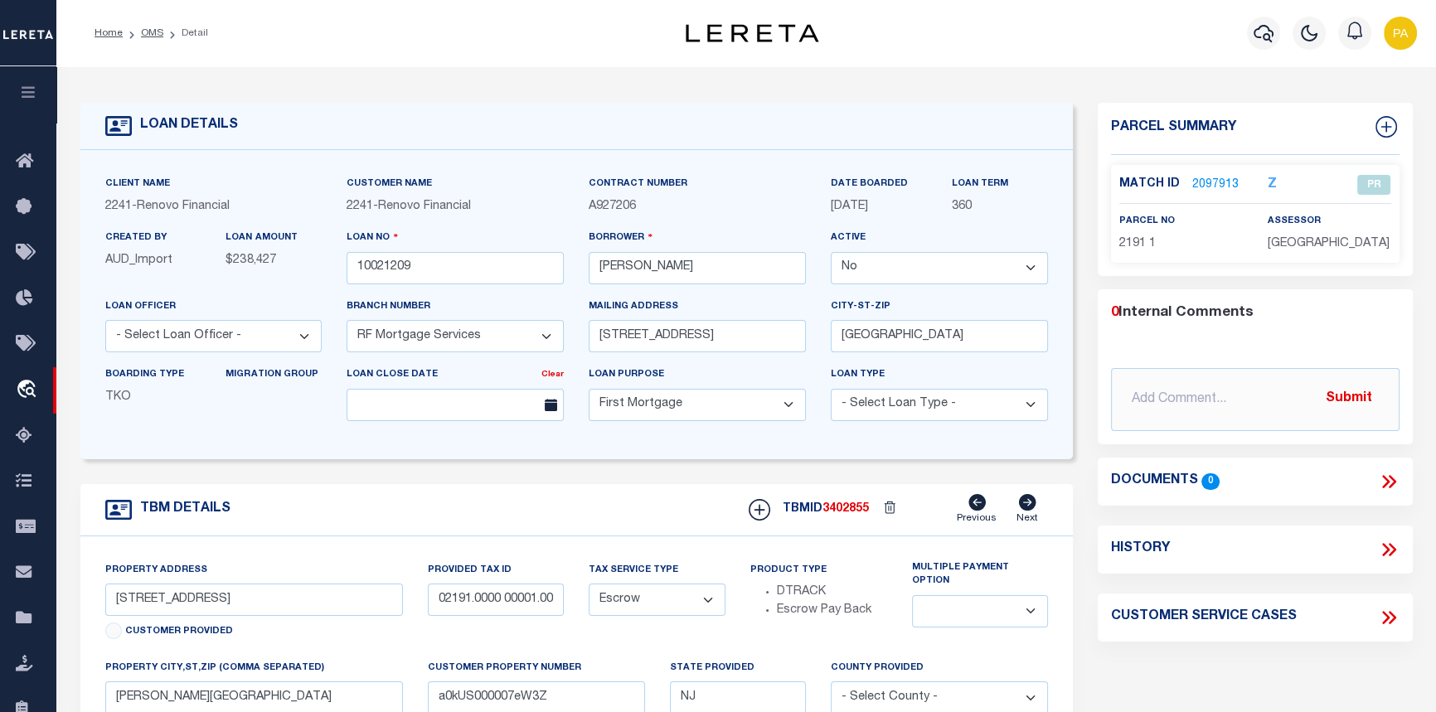
click at [1198, 184] on link "2097913" at bounding box center [1216, 185] width 46 height 17
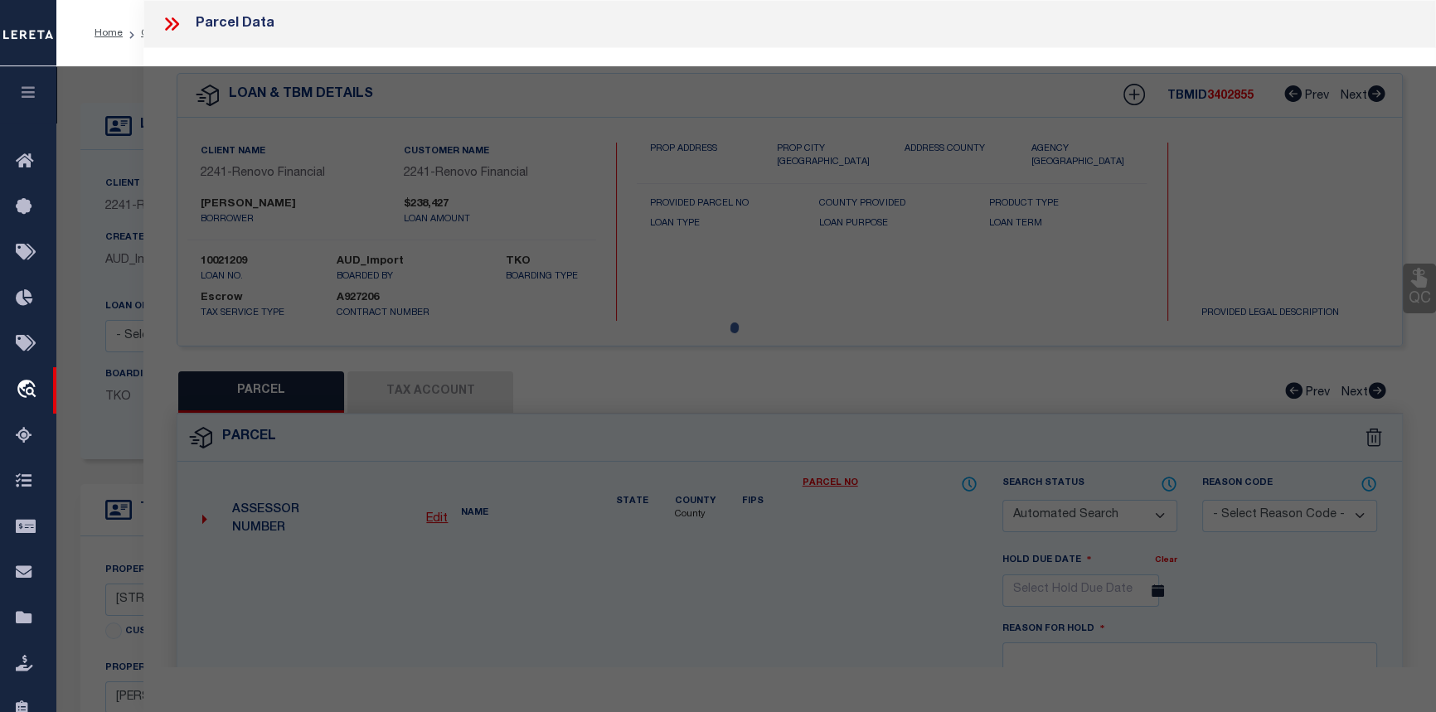
checkbox input "false"
select select "PR"
select select
type input "845 LALOR ST"
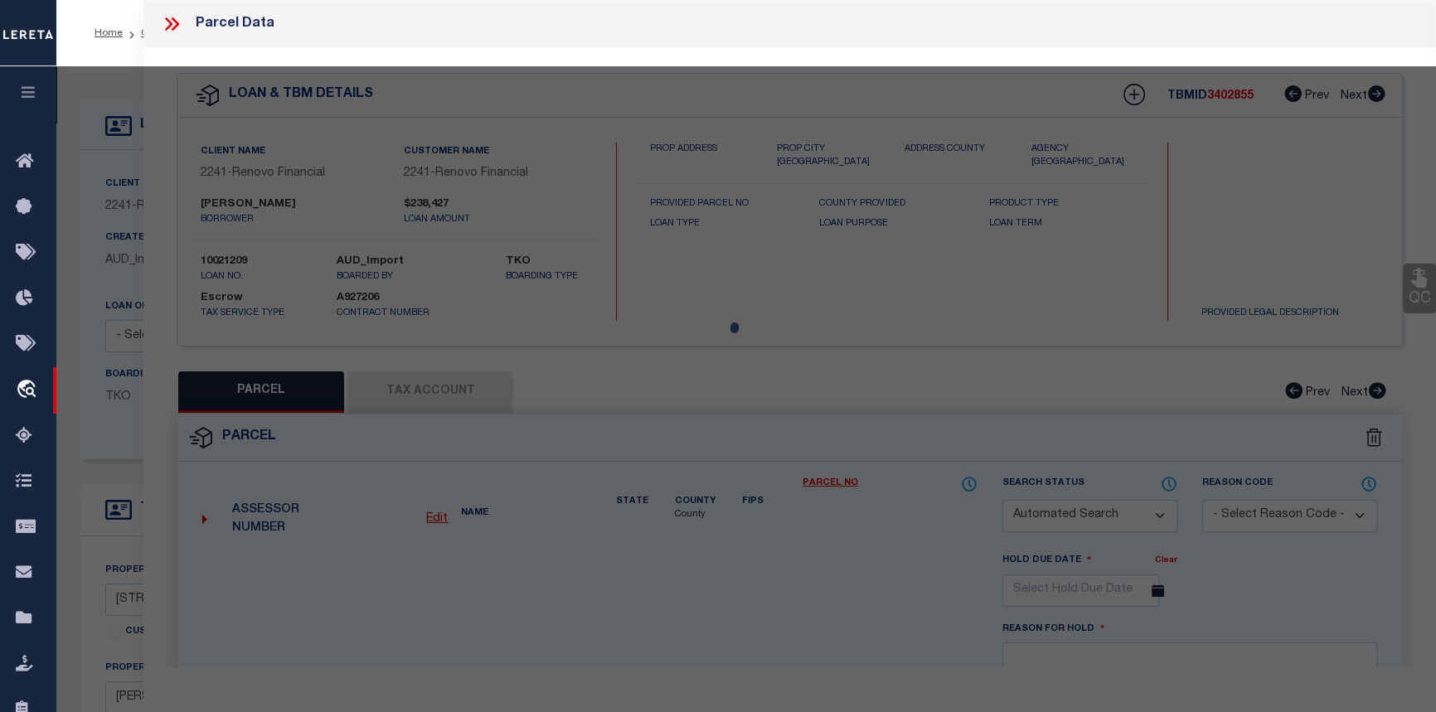
type input "HAMILTON, NJ 08610"
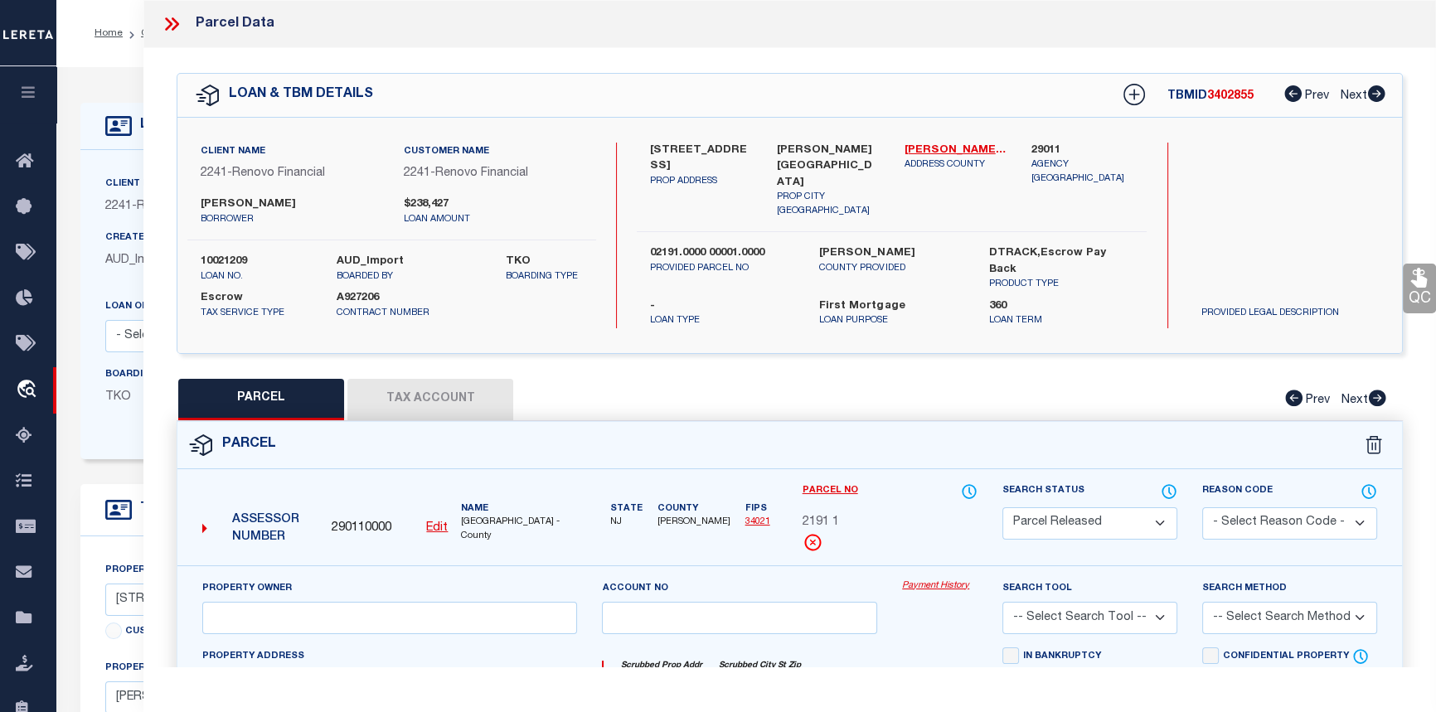
click at [936, 580] on link "Payment History" at bounding box center [939, 587] width 75 height 14
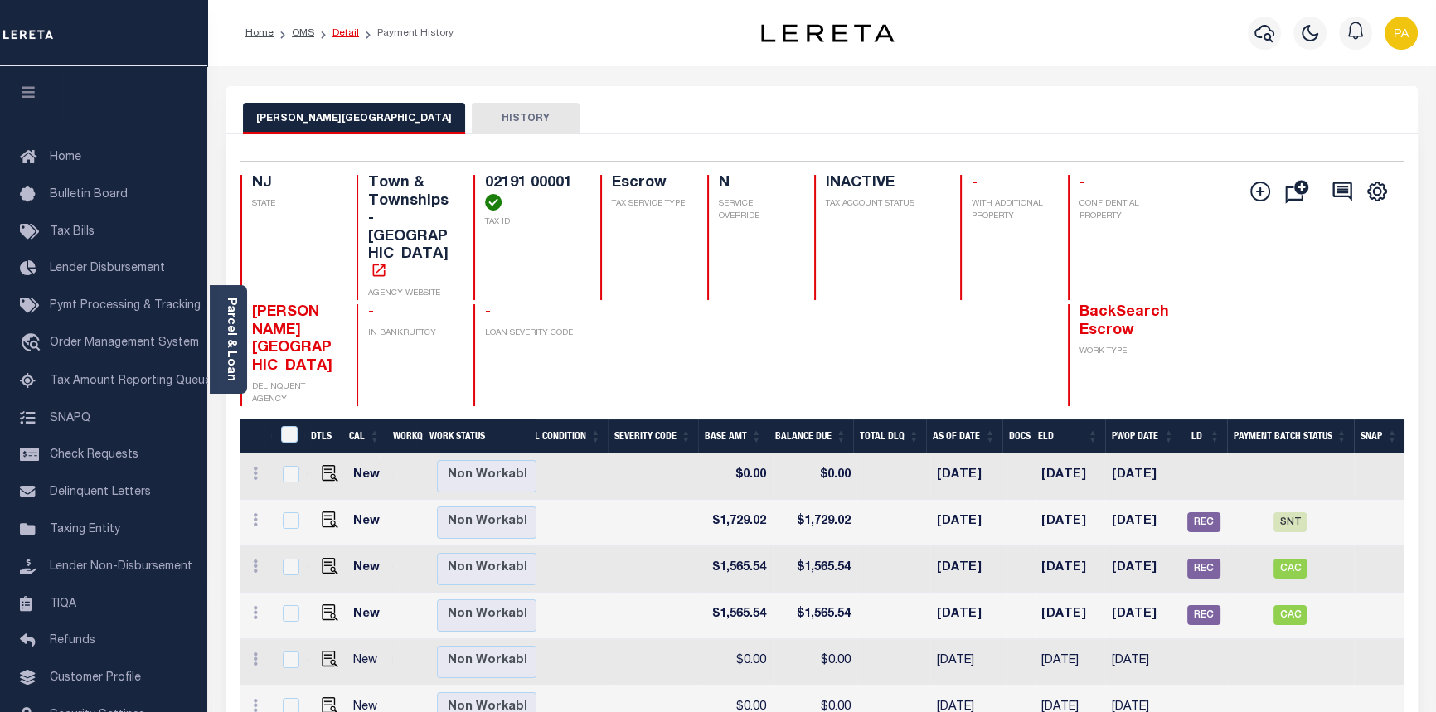
click at [346, 31] on link "Detail" at bounding box center [346, 33] width 27 height 10
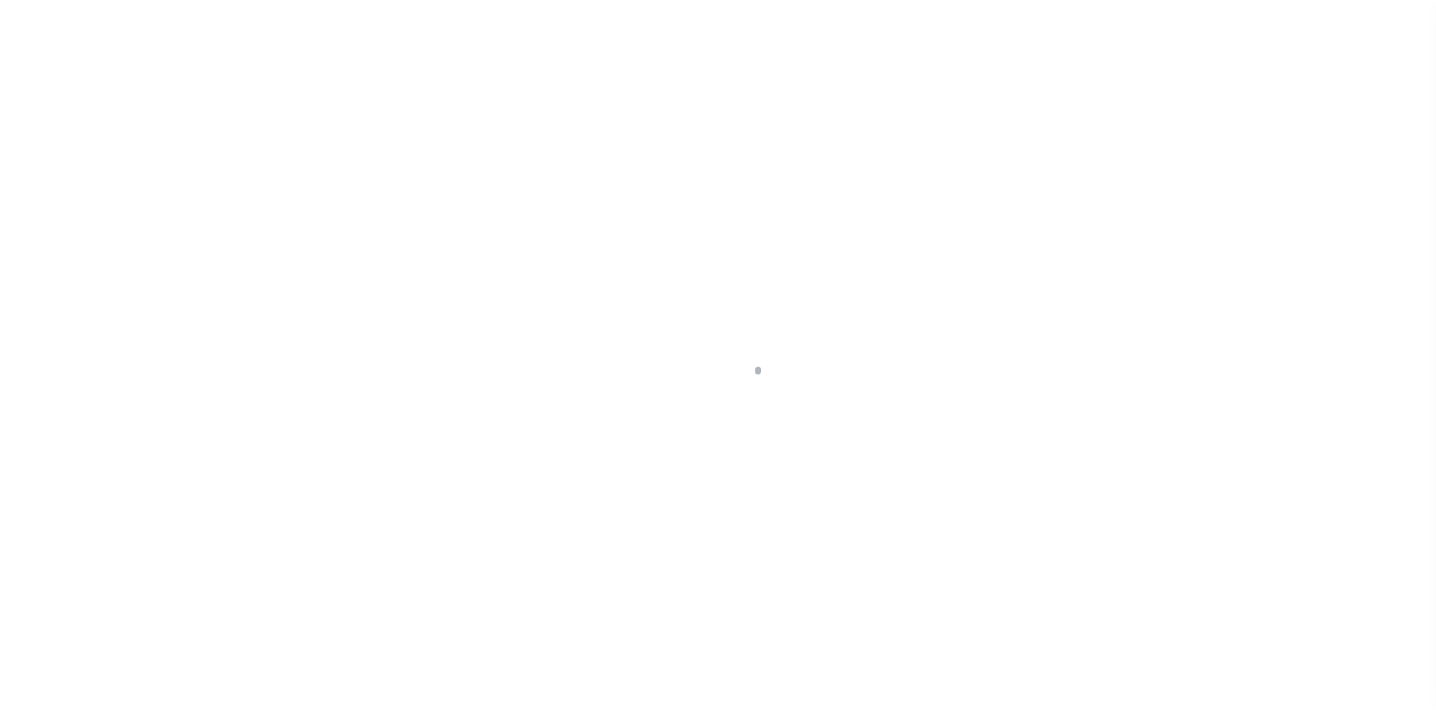
select select "False"
select select "10"
select select "Escrow"
type input "[STREET_ADDRESS]"
type input "02191.0000 00001.0000"
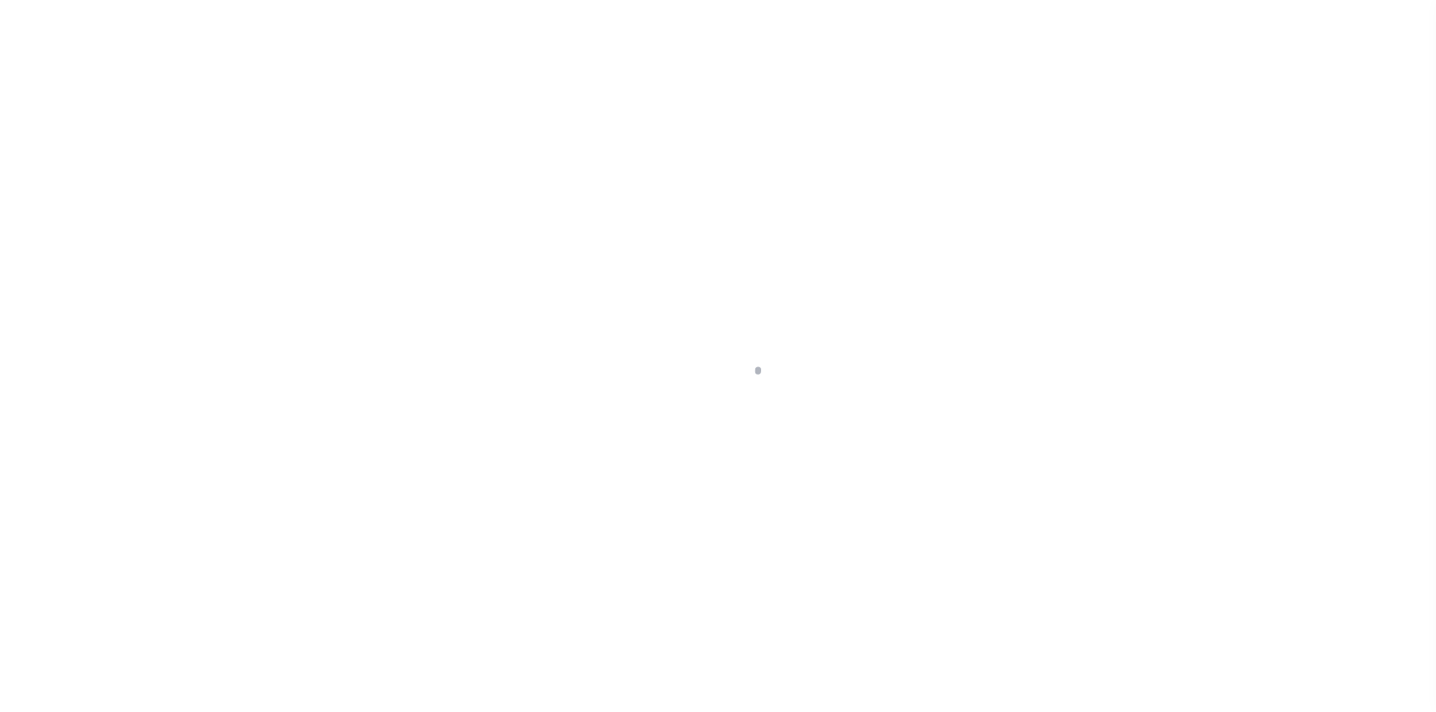
select select
type input "[PERSON_NAME][GEOGRAPHIC_DATA]"
type input "a0kUS000007eW3Z"
type input "NJ"
select select
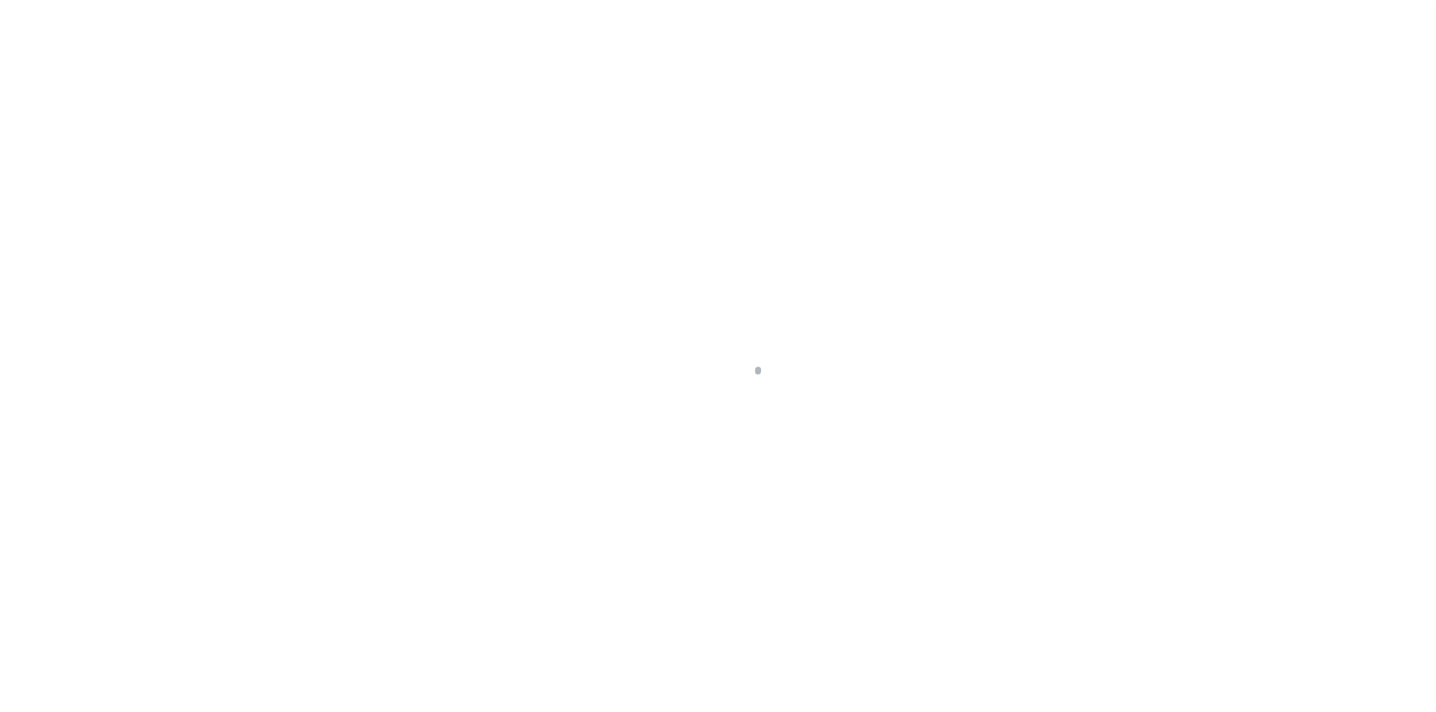
type textarea "Liability Limited to Customer Provided Parcel"
select select "25067"
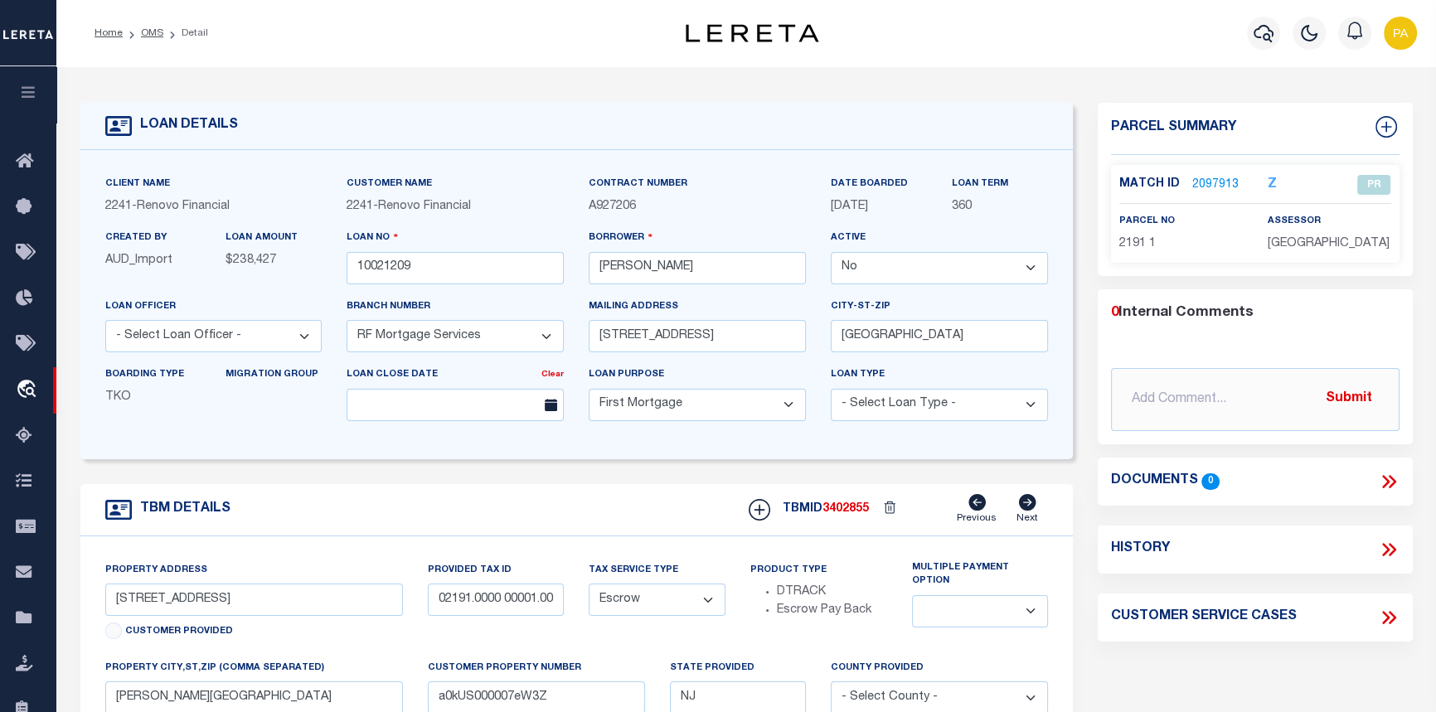
click at [1214, 182] on link "2097913" at bounding box center [1216, 185] width 46 height 17
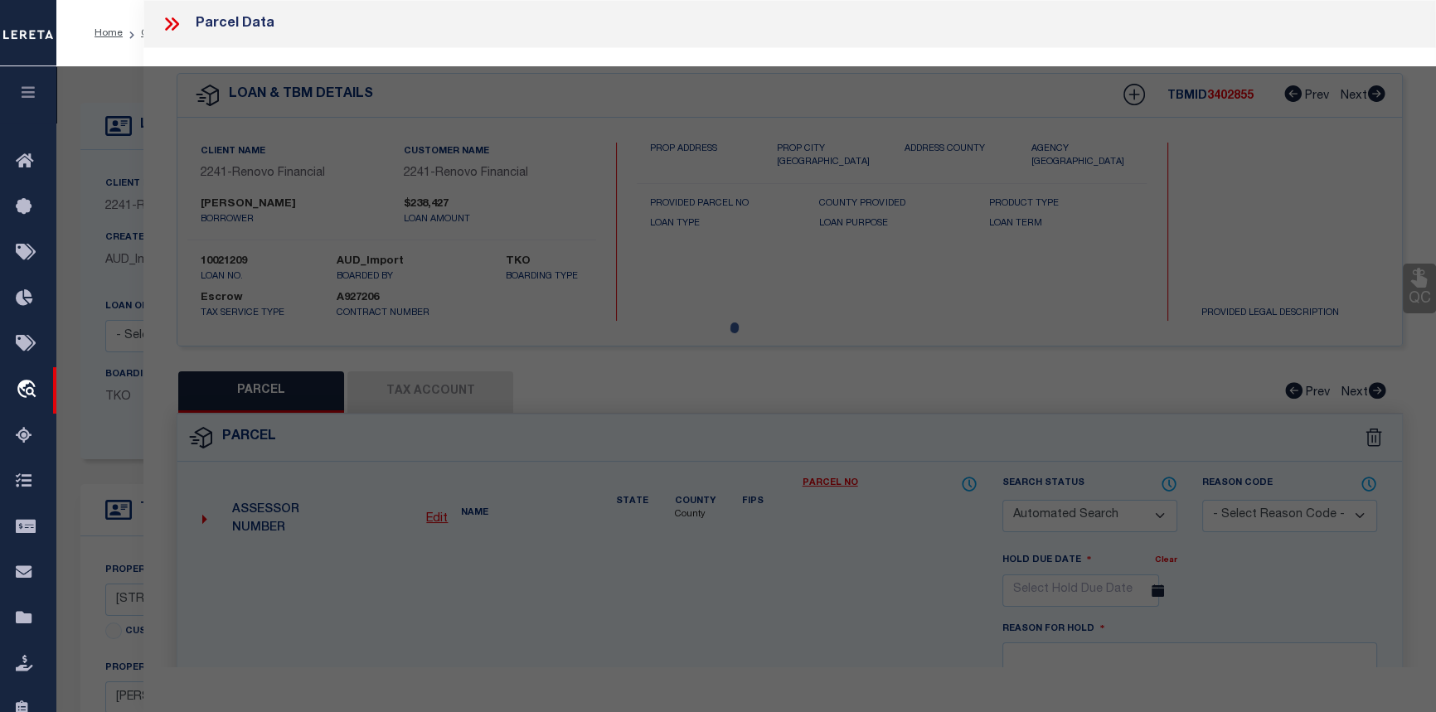
checkbox input "false"
select select "PR"
select select
type input "[STREET_ADDRESS]"
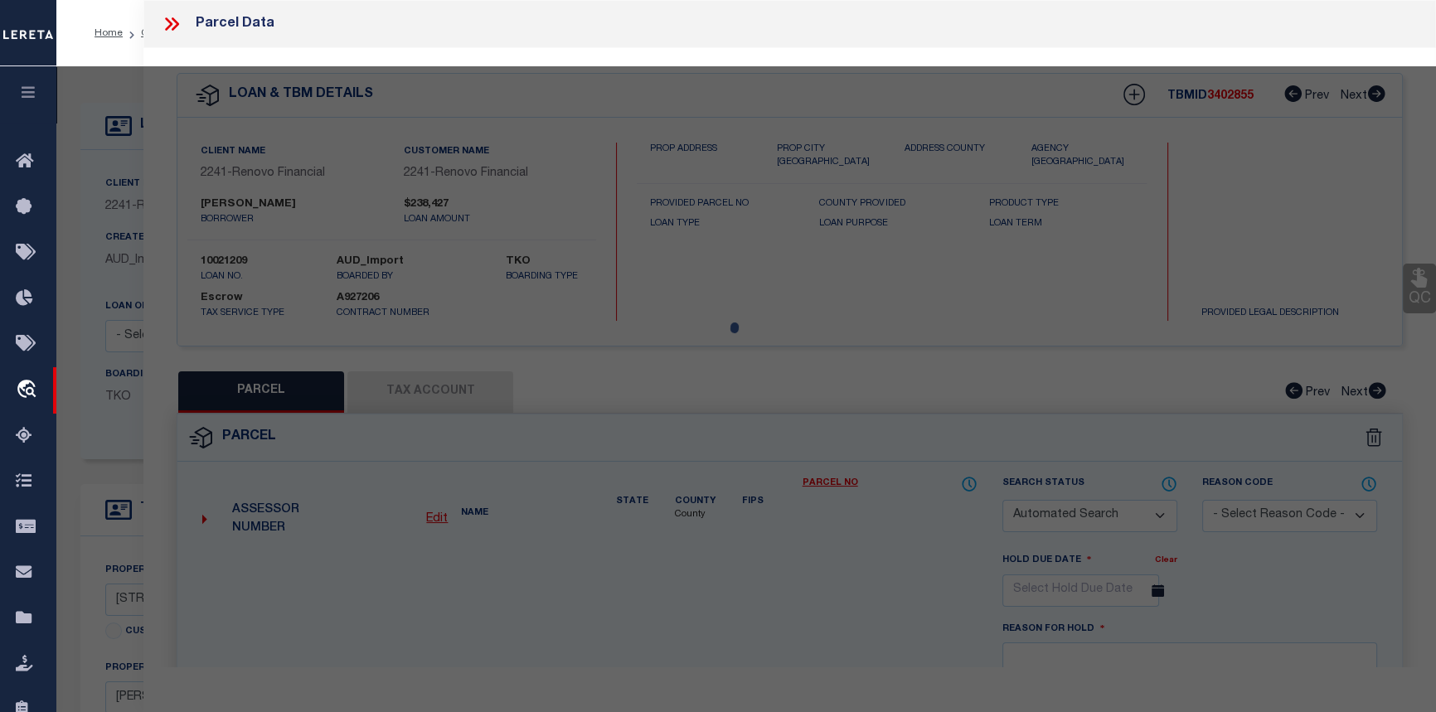
type input "[PERSON_NAME][GEOGRAPHIC_DATA]"
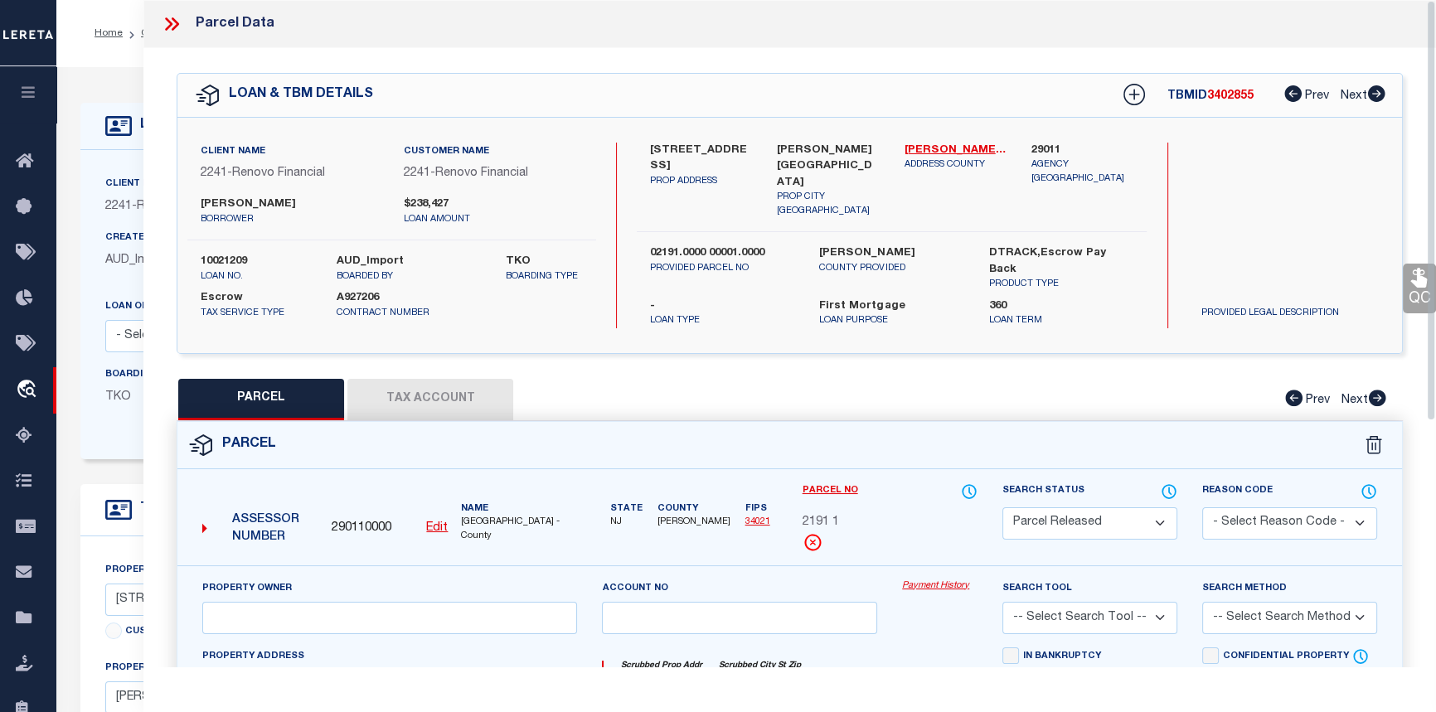
click at [168, 22] on icon at bounding box center [172, 24] width 22 height 22
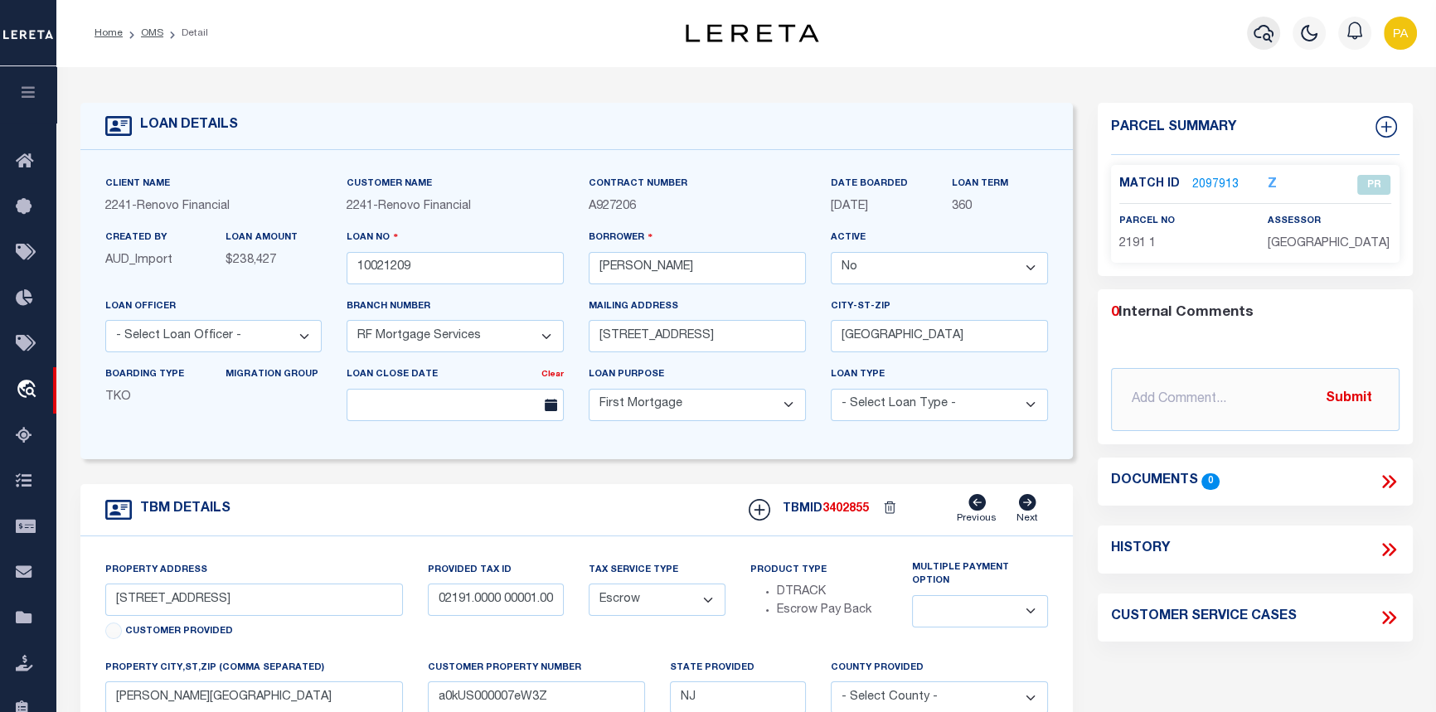
click at [1256, 33] on icon "button" at bounding box center [1264, 33] width 20 height 20
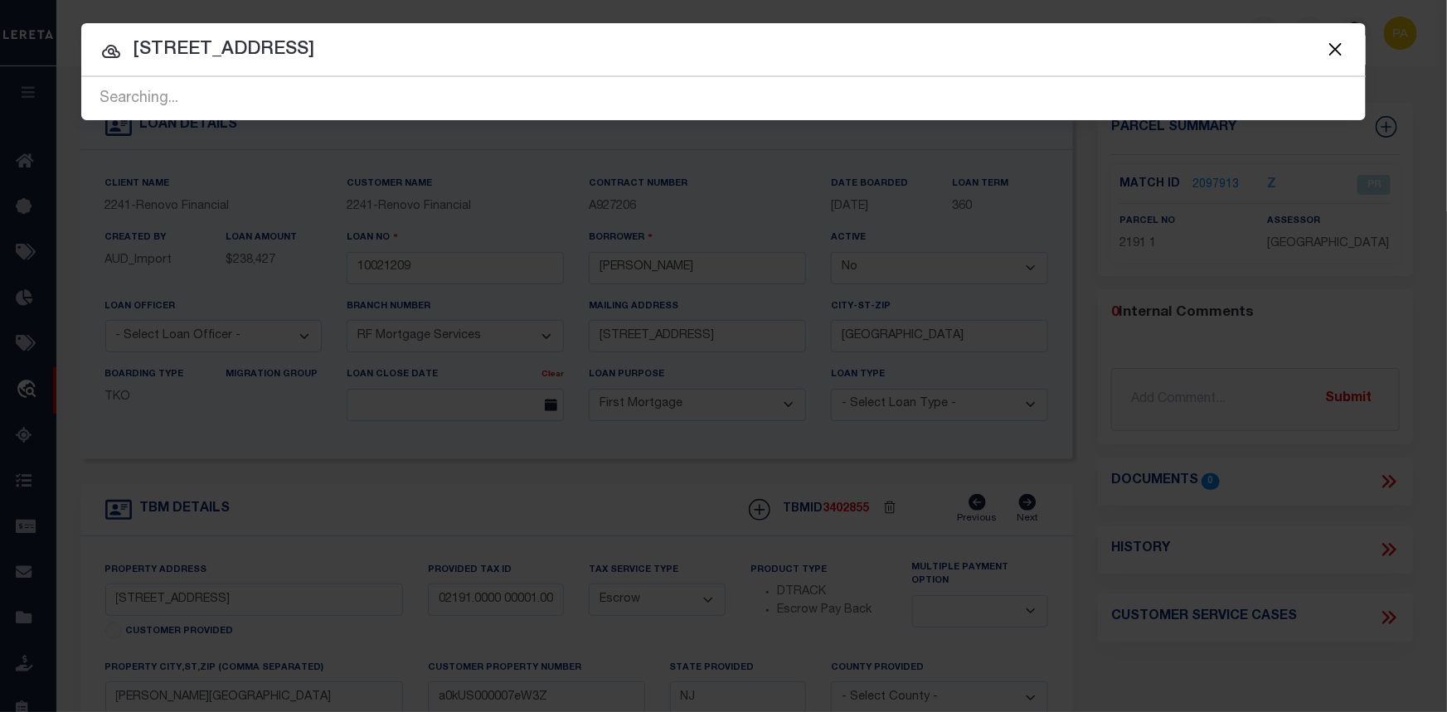
type input "[STREET_ADDRESS]"
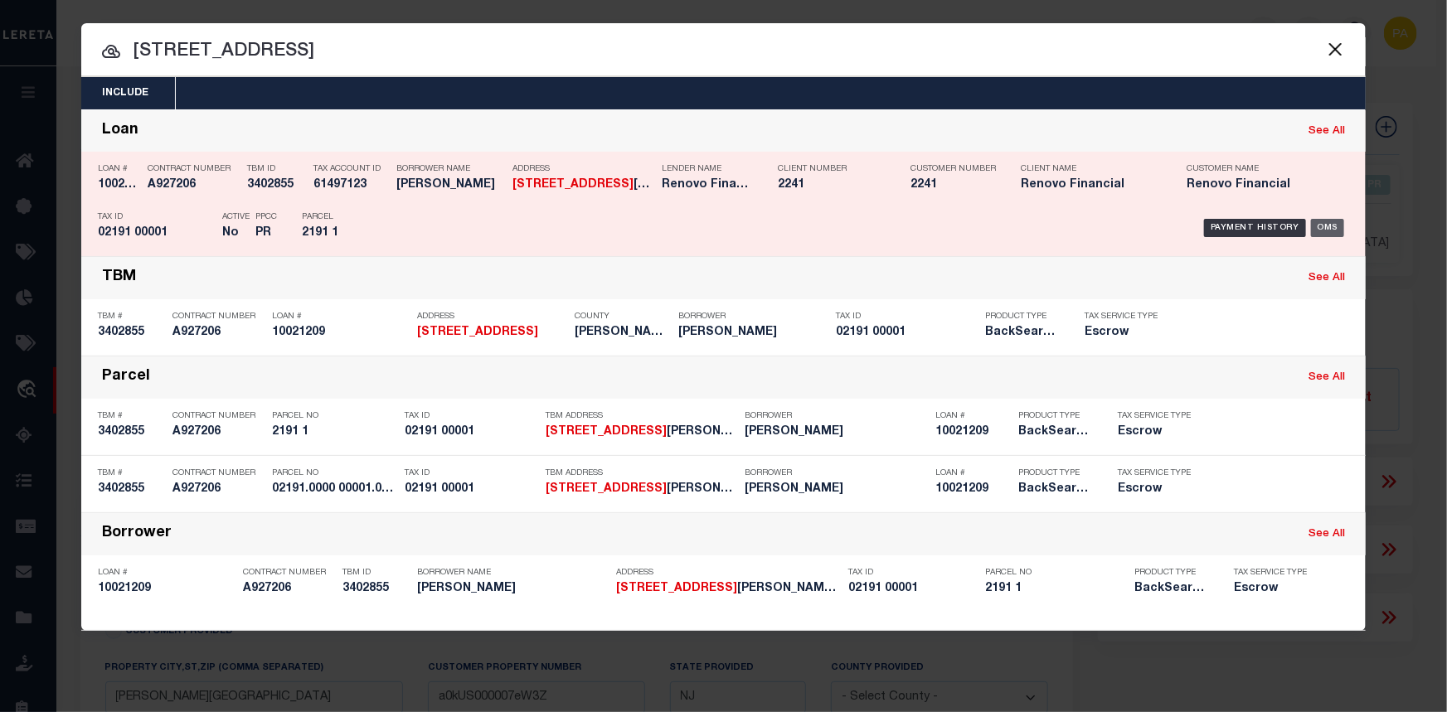
click at [1324, 225] on div "OMS" at bounding box center [1328, 228] width 34 height 18
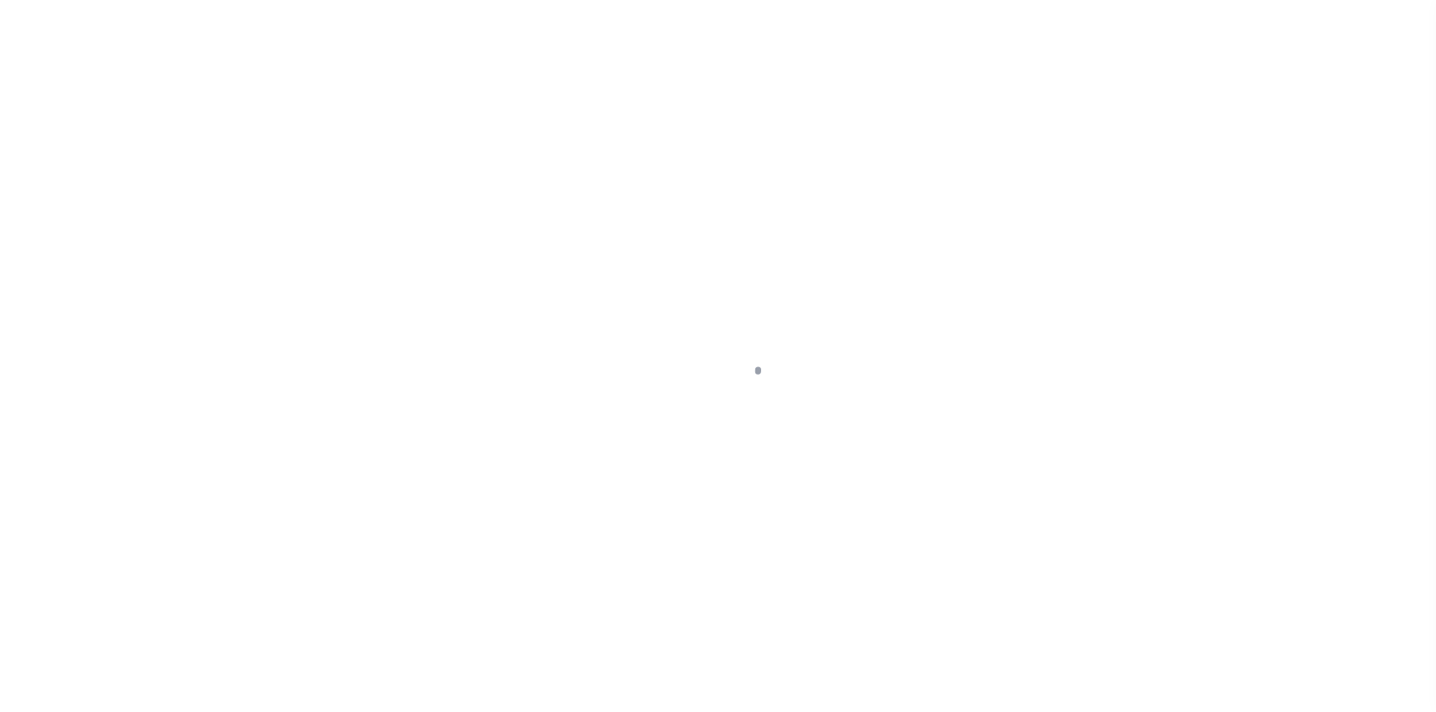
select select "False"
select select "25067"
select select "10"
select select "Escrow"
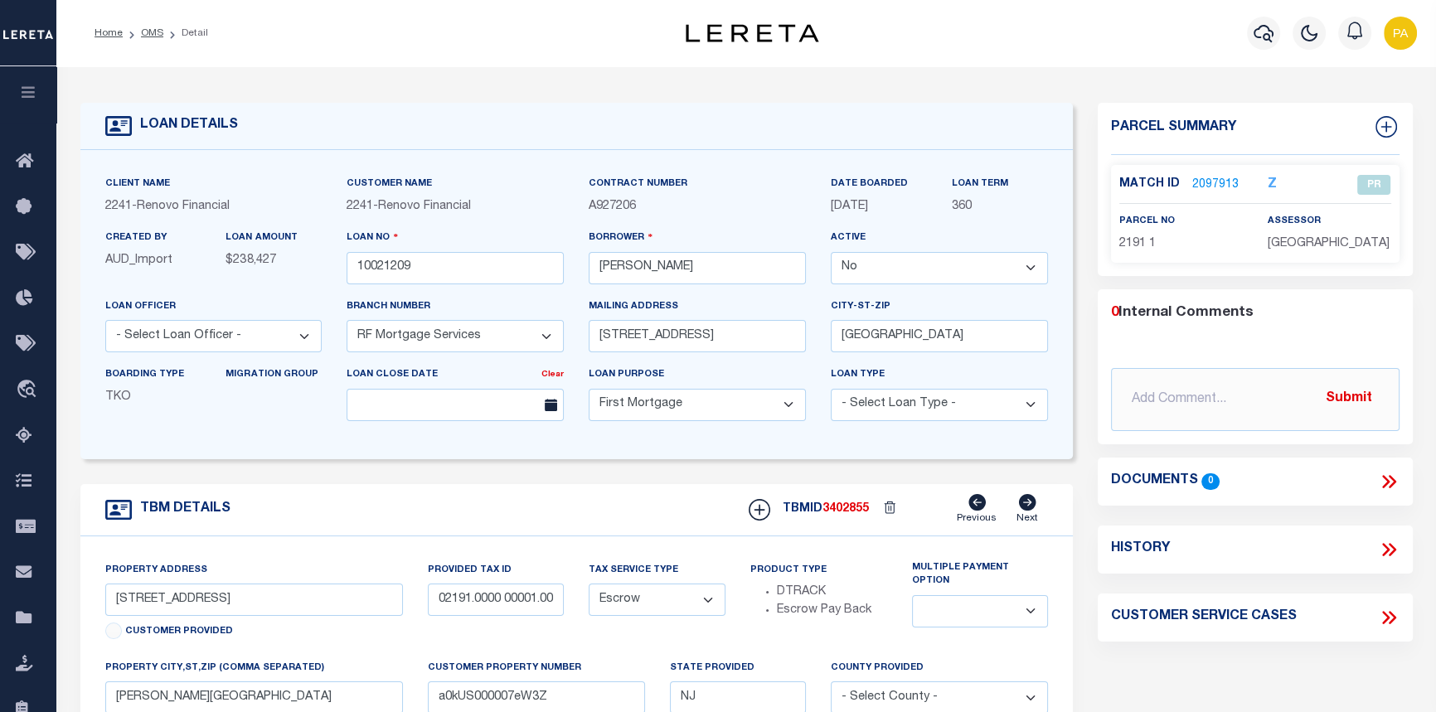
click at [1385, 547] on icon at bounding box center [1385, 549] width 7 height 13
select select "100"
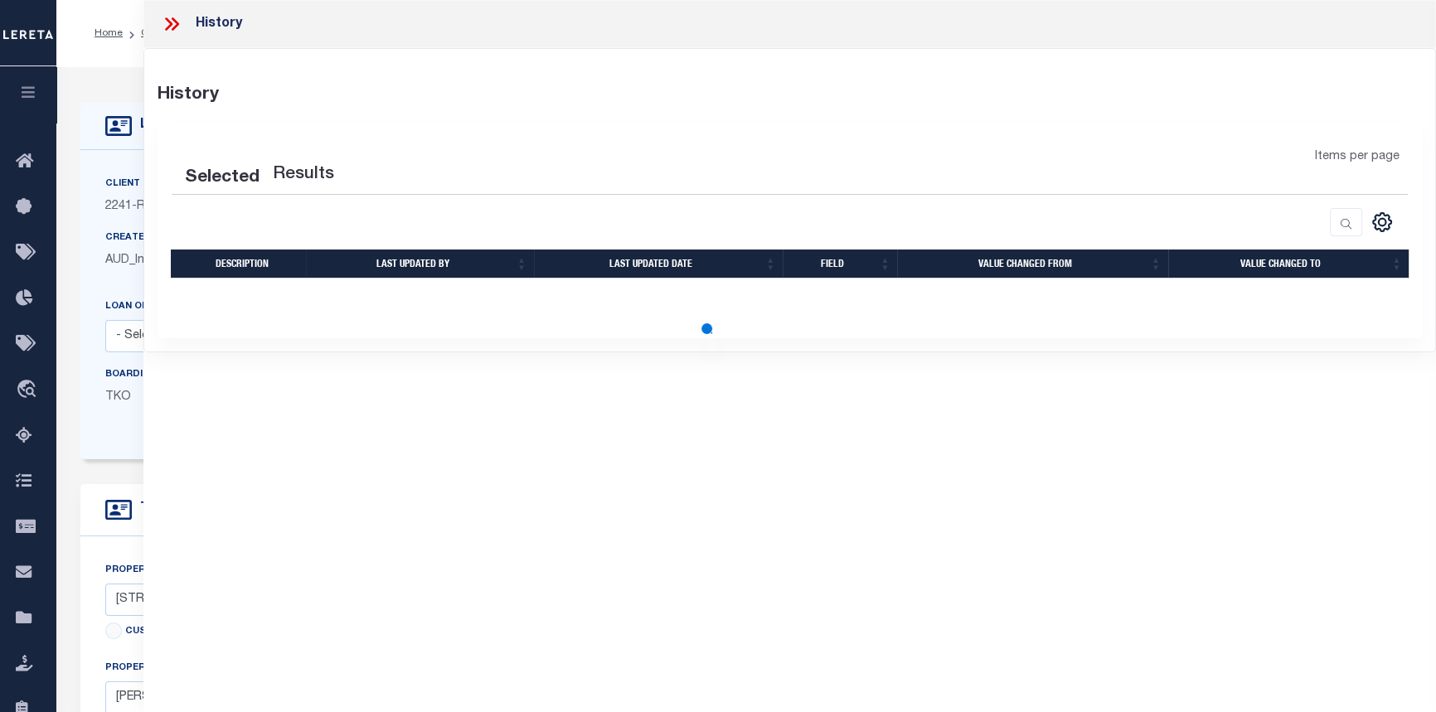
select select "100"
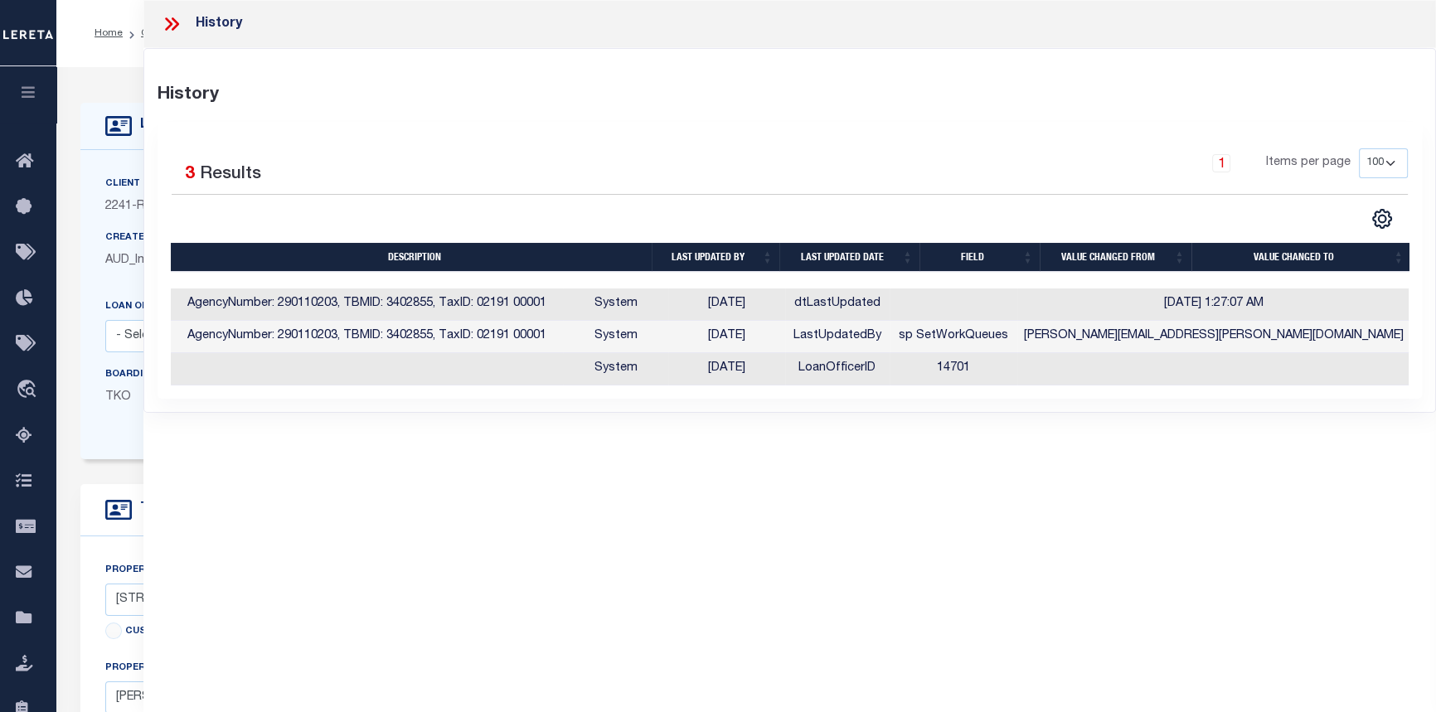
click at [176, 30] on icon at bounding box center [172, 24] width 22 height 22
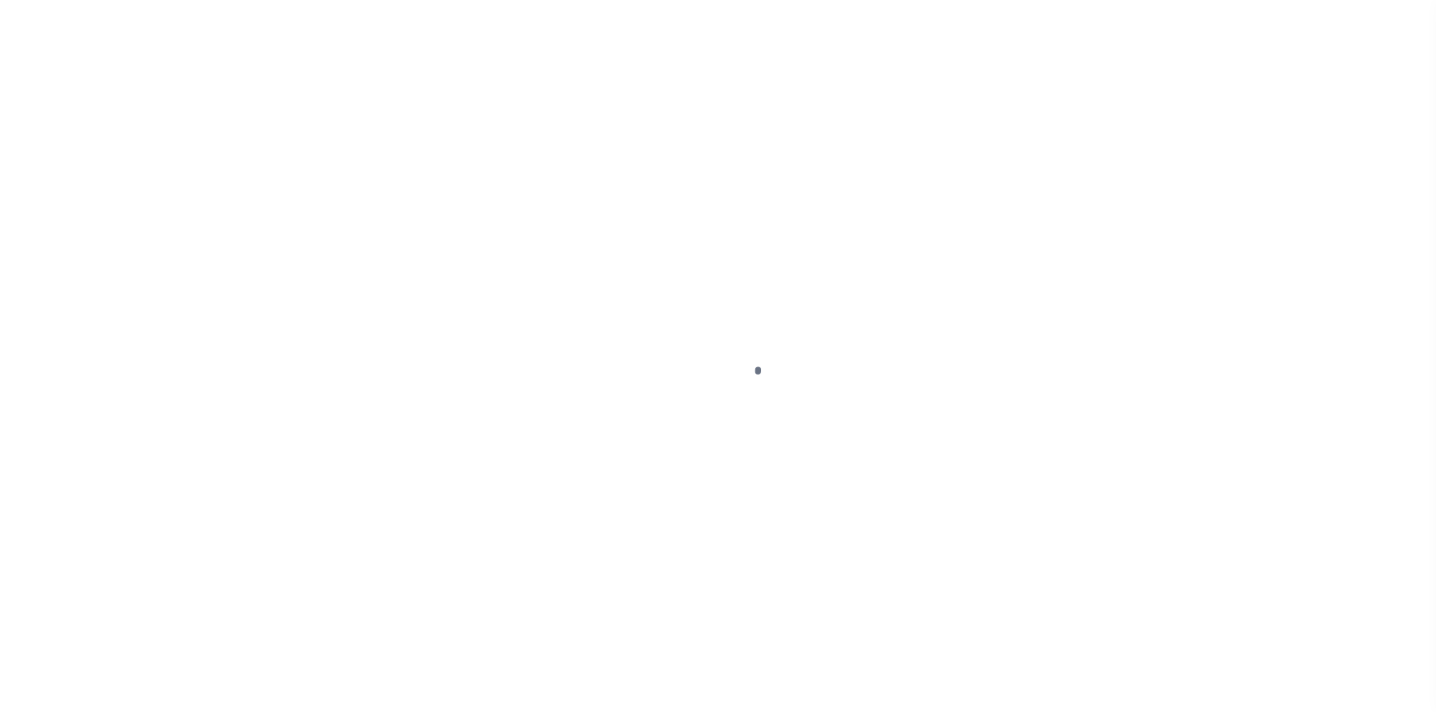
select select "False"
select select "25067"
select select "10"
select select "Escrow"
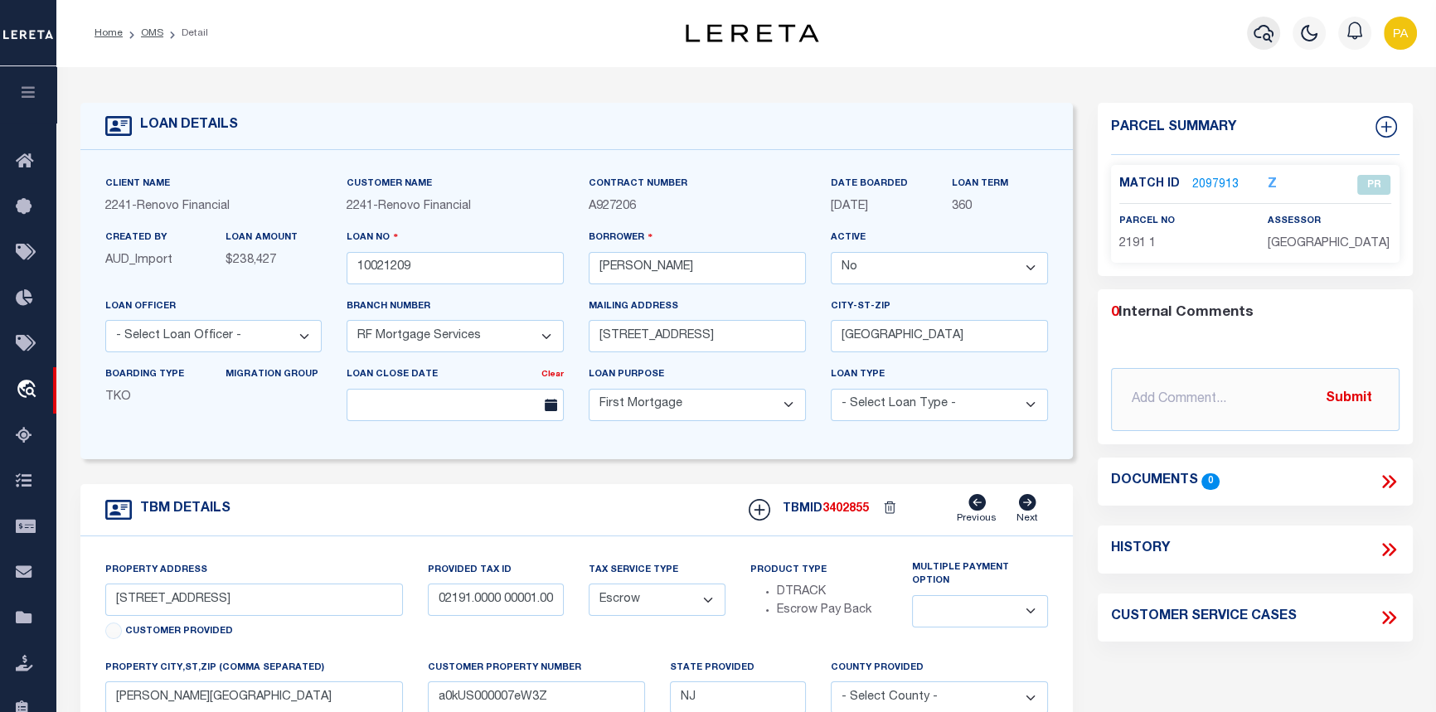
click at [1266, 27] on icon "button" at bounding box center [1264, 33] width 20 height 17
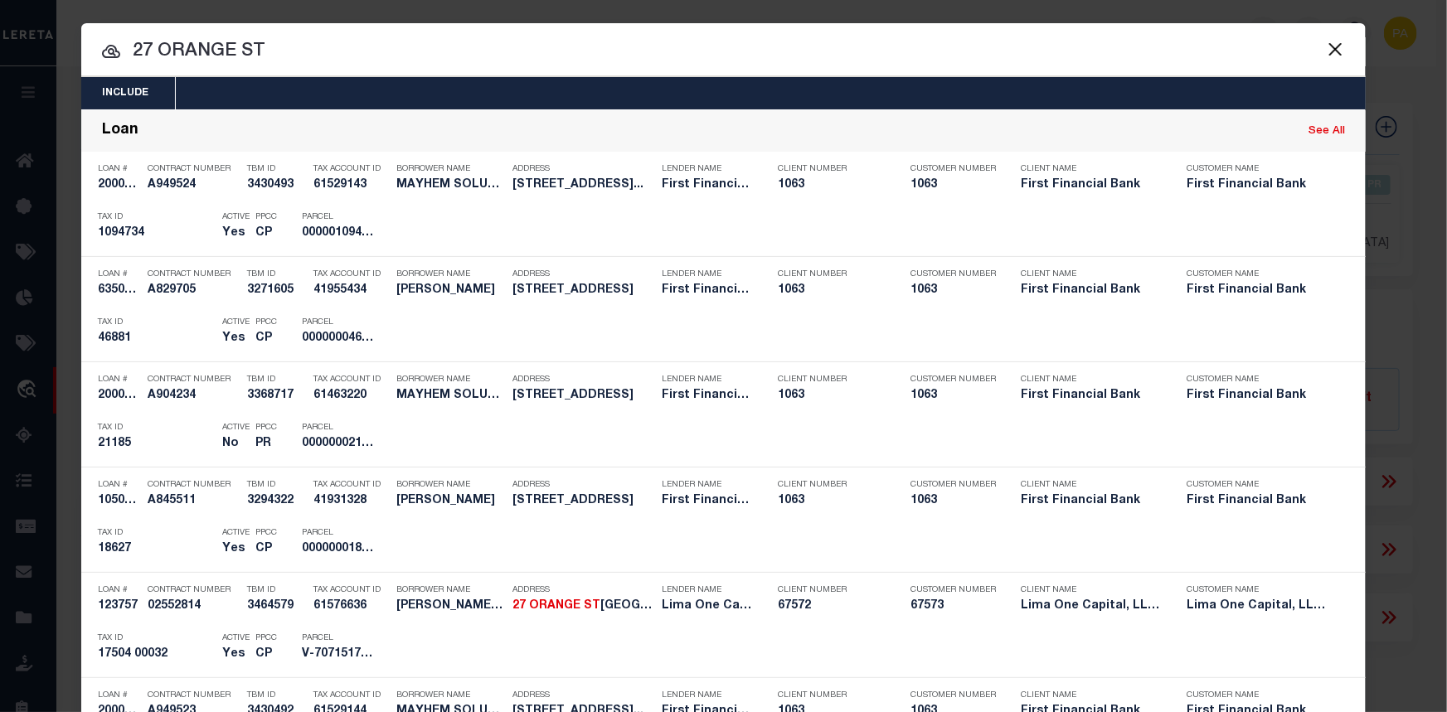
drag, startPoint x: 257, startPoint y: 49, endPoint x: 112, endPoint y: 54, distance: 145.2
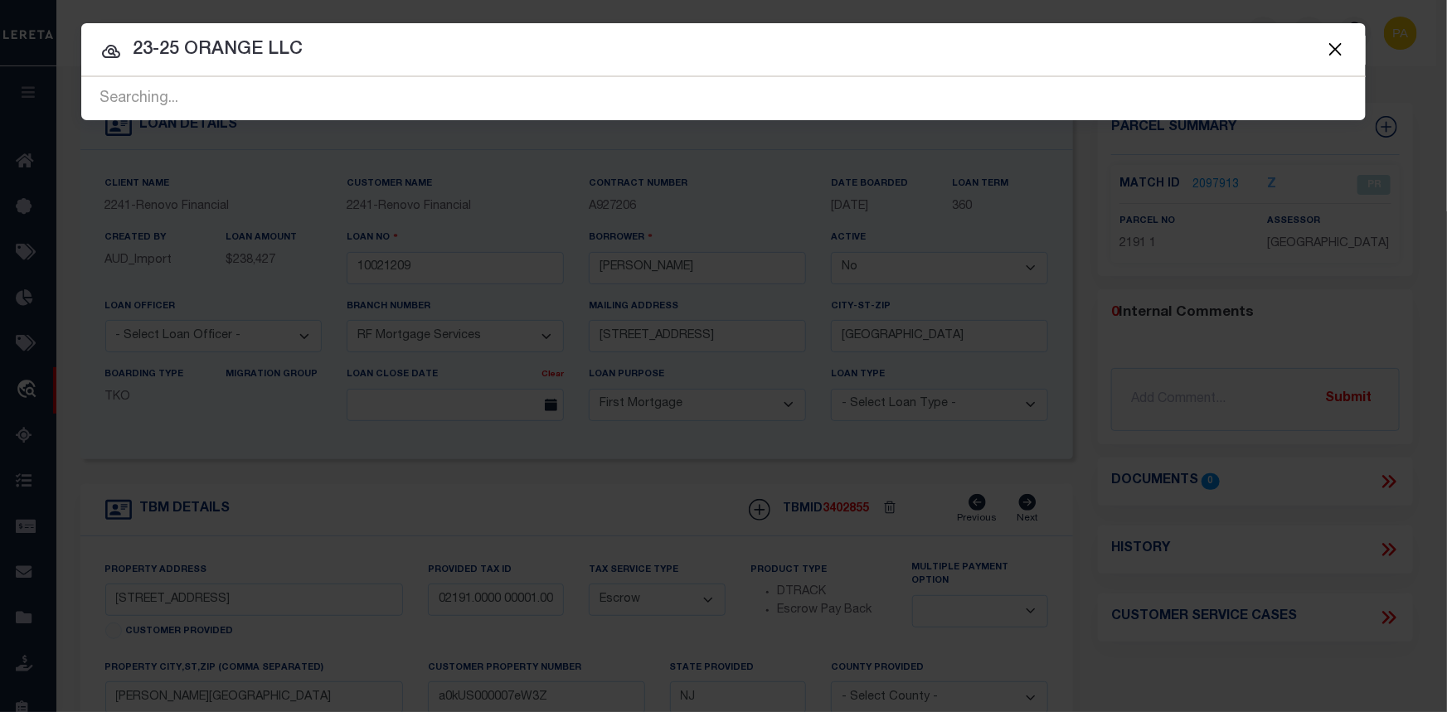
type input "23-25 ORANGE LLC"
drag, startPoint x: 315, startPoint y: 46, endPoint x: 122, endPoint y: 54, distance: 193.4
click at [122, 54] on input "23-25 ORANGE LLC" at bounding box center [723, 50] width 1285 height 29
type input "[PHONE_NUMBER]"
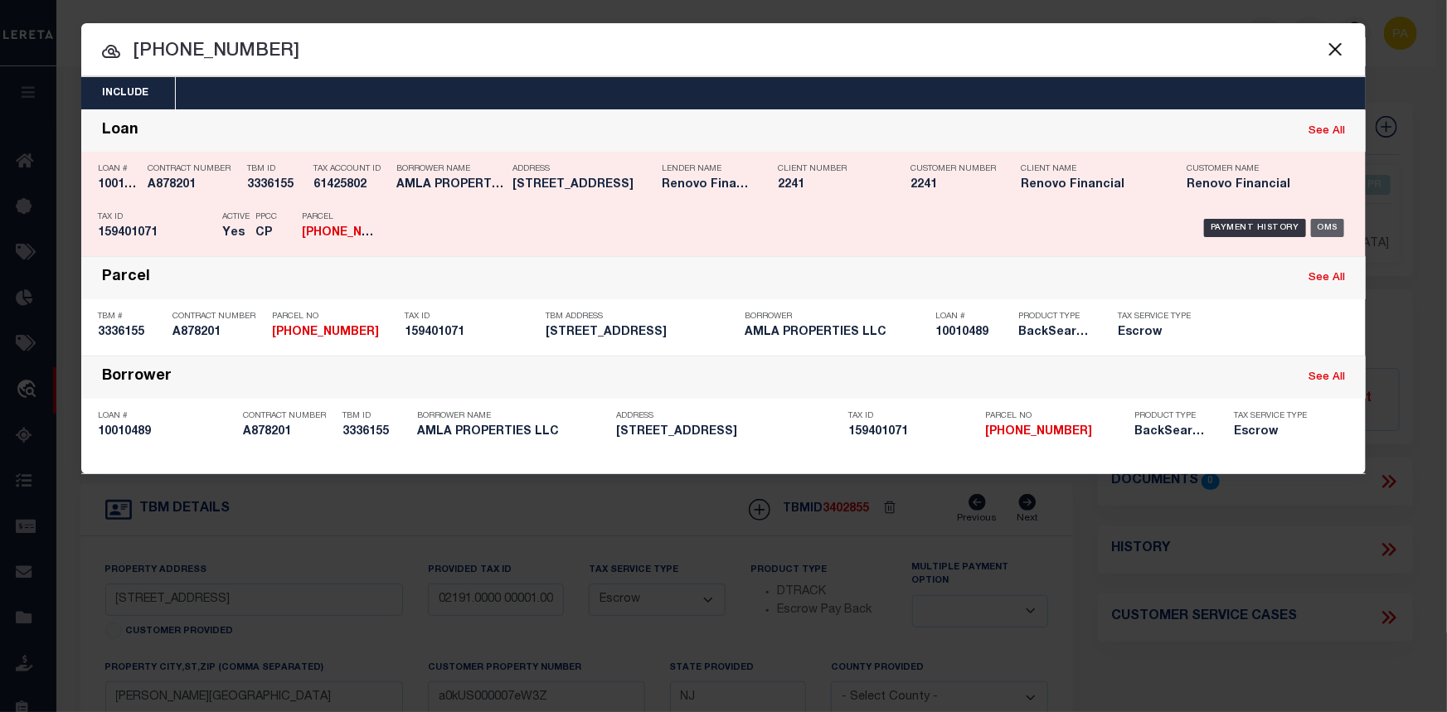
click at [1335, 224] on div "OMS" at bounding box center [1328, 228] width 34 height 18
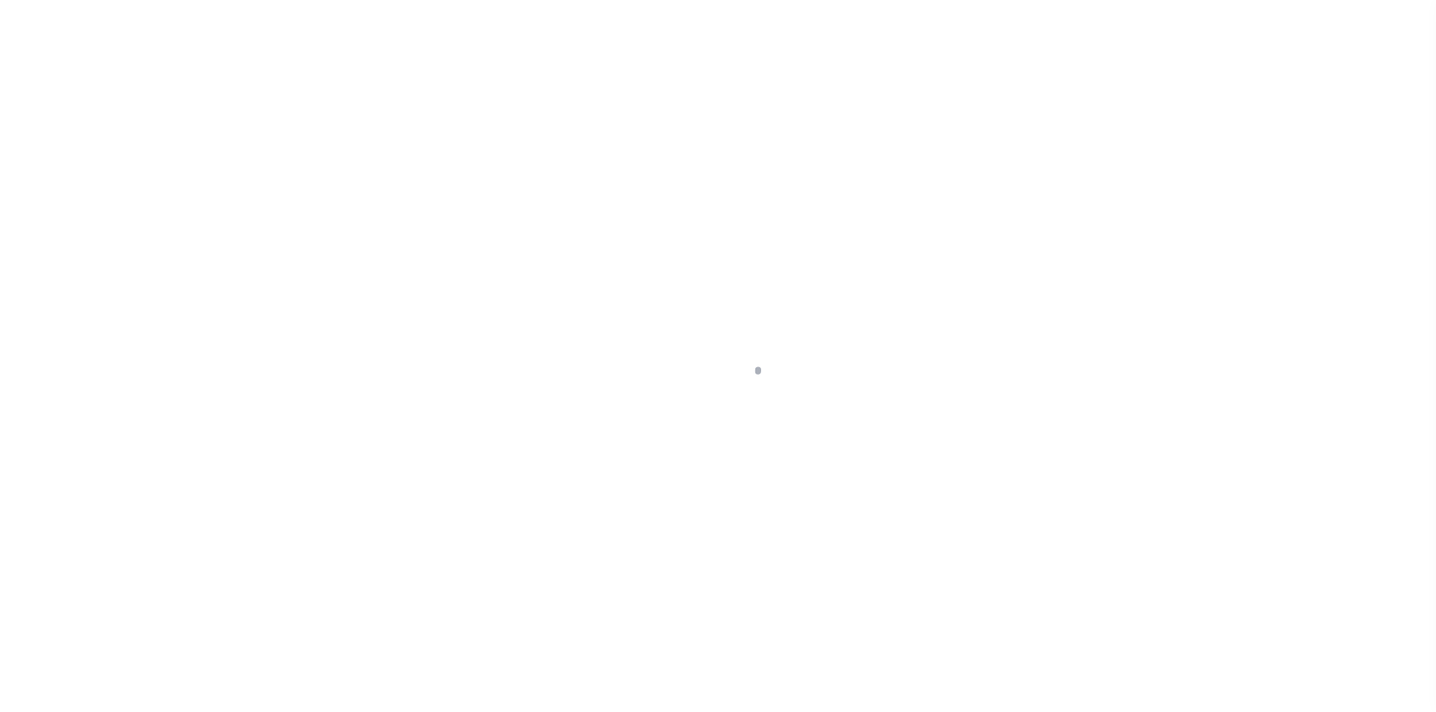
select select "10"
select select "Escrow"
type input "27-29 ORANGE"
type input "159401071"
type input "HARTFORD CT 06106"
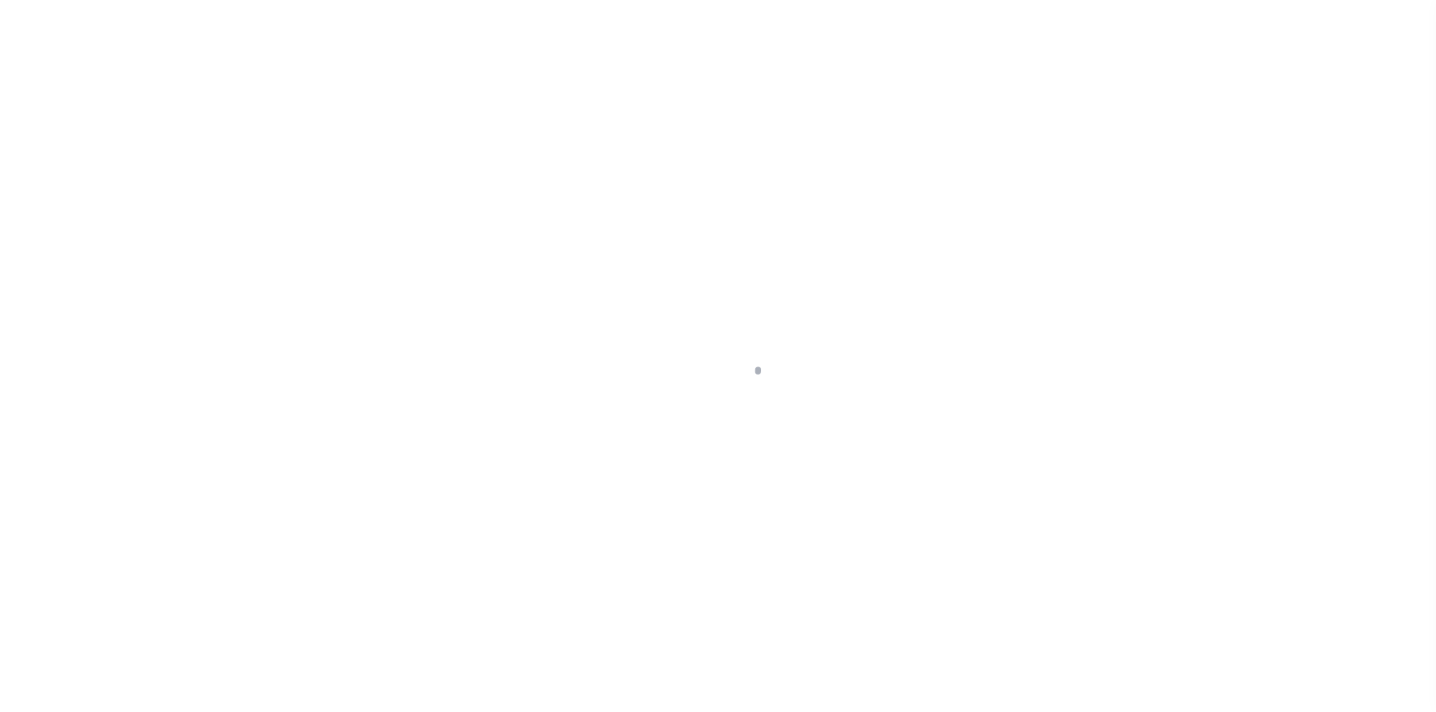
type input "a0kUS0000018BYp"
type input "CT"
select select
select select "25067"
select select
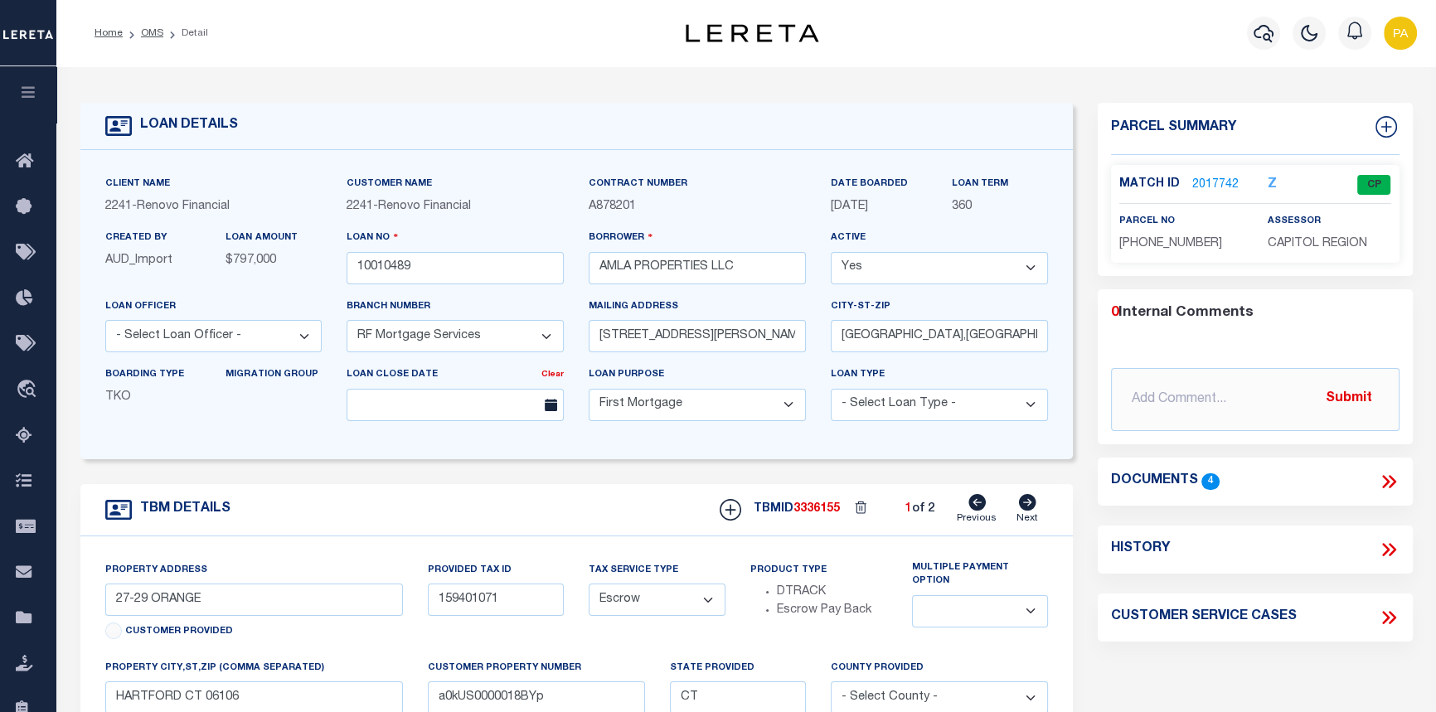
click at [1216, 182] on link "2017742" at bounding box center [1216, 185] width 46 height 17
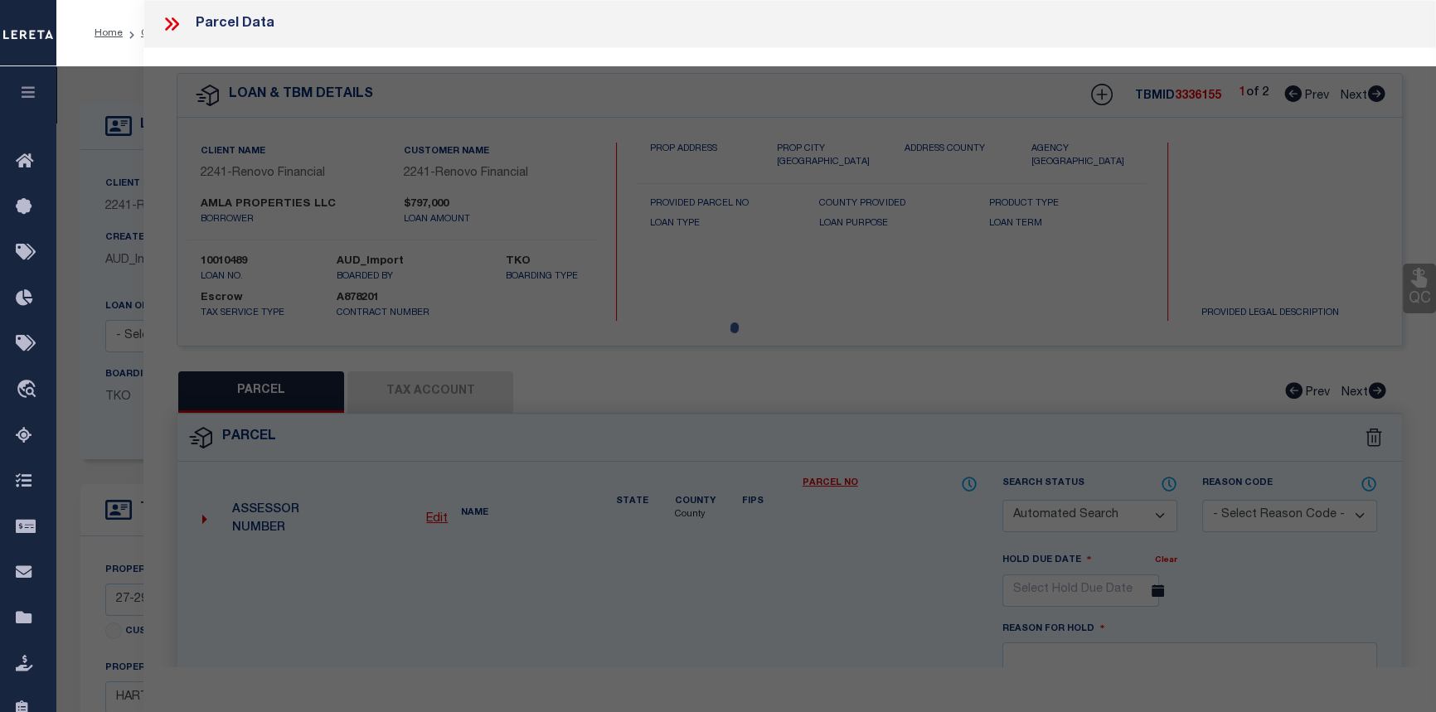
checkbox input "false"
select select "CP"
type input "23-25 ORANGE LLC"
select select
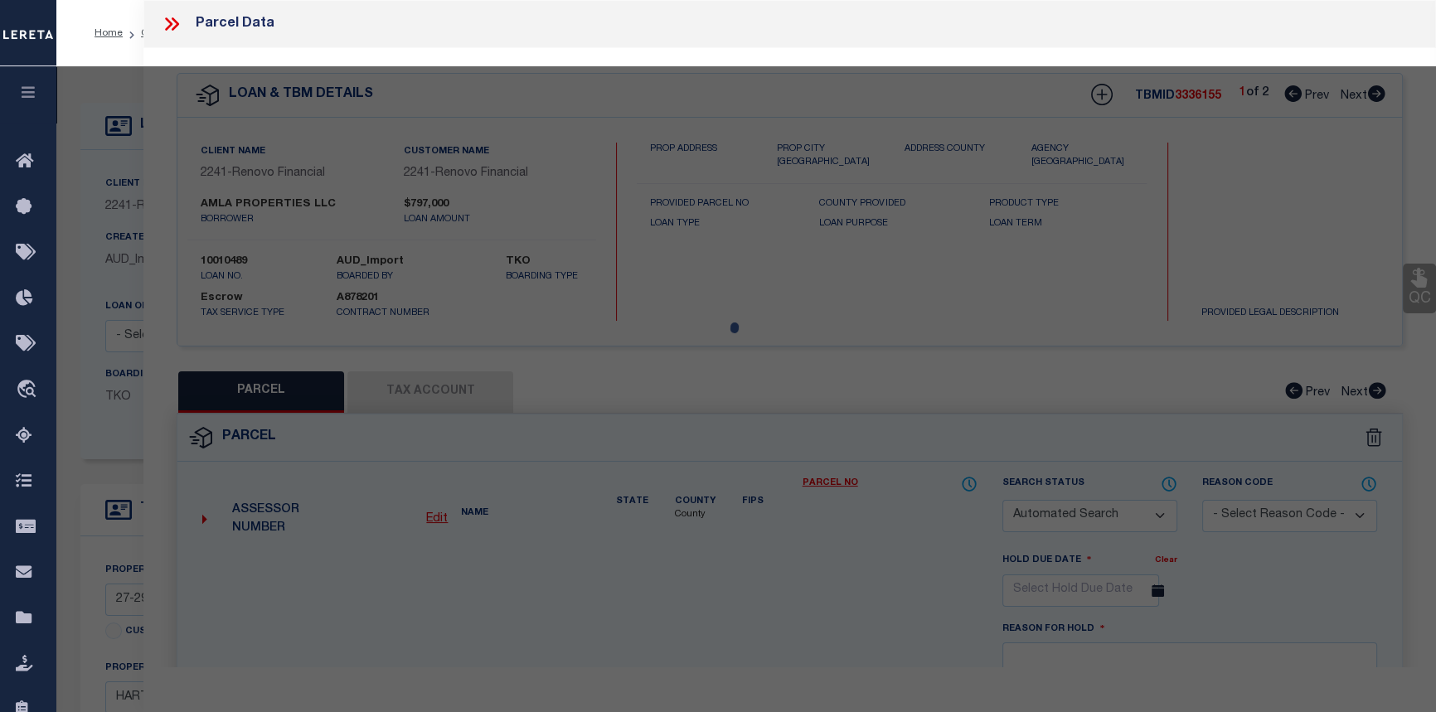
type input "27-29 ORANGE ST"
checkbox input "false"
type input "HARTFORD CT 06106"
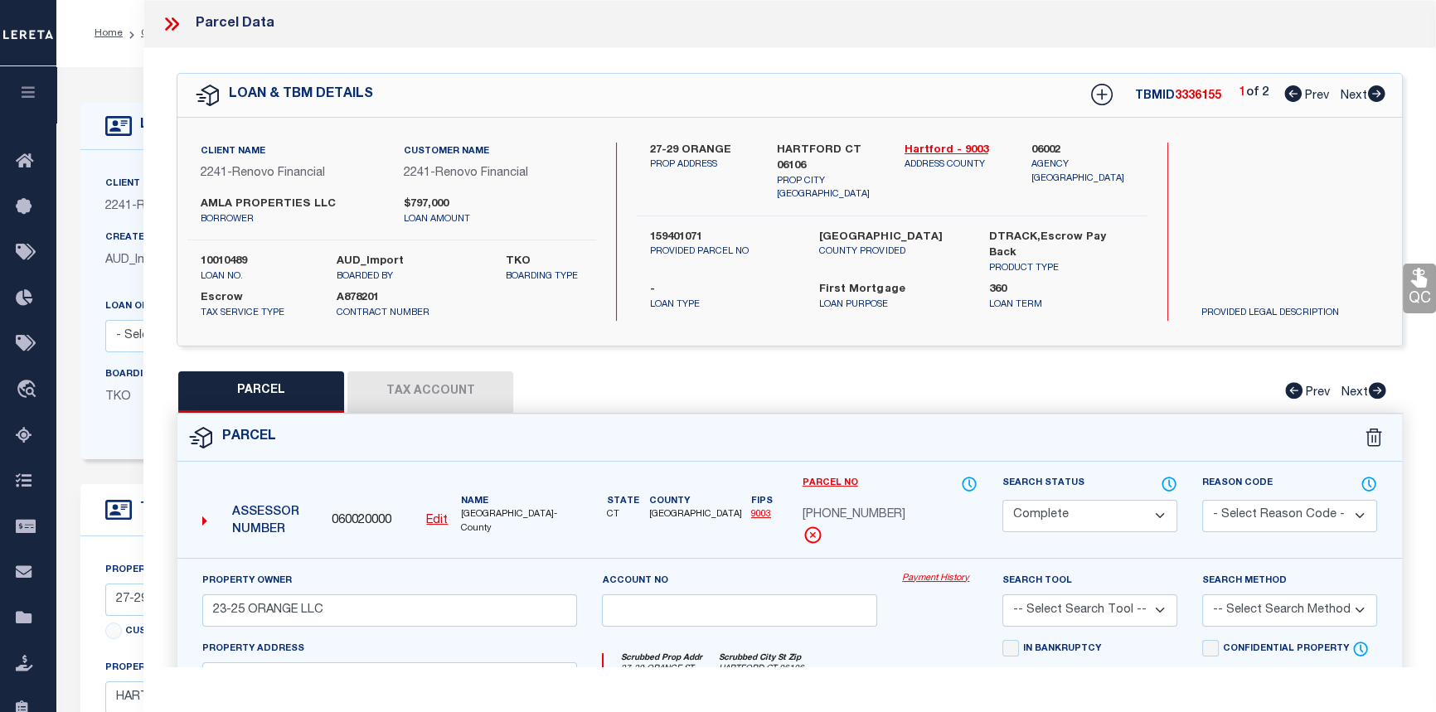
click at [921, 580] on link "Payment History" at bounding box center [939, 579] width 75 height 14
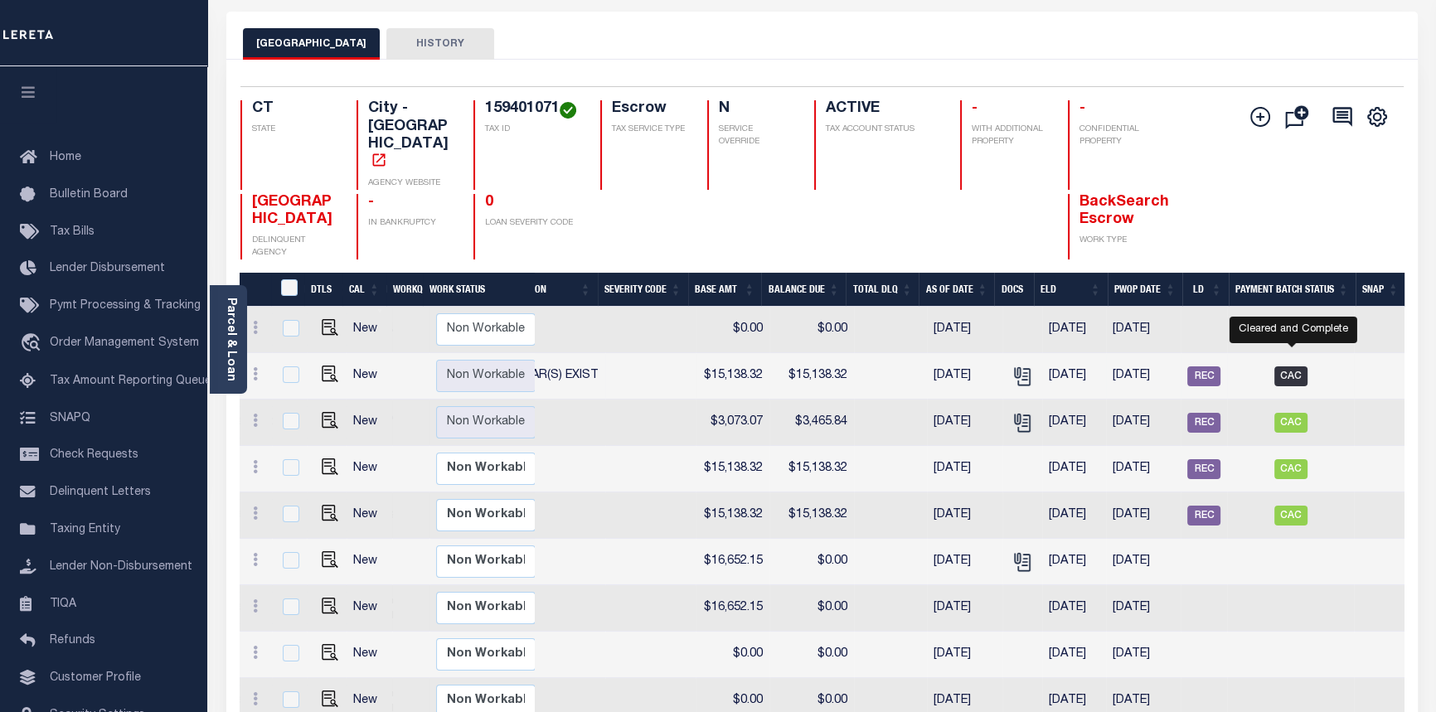
click at [1289, 367] on span "CAC" at bounding box center [1291, 377] width 33 height 20
checkbox input "true"
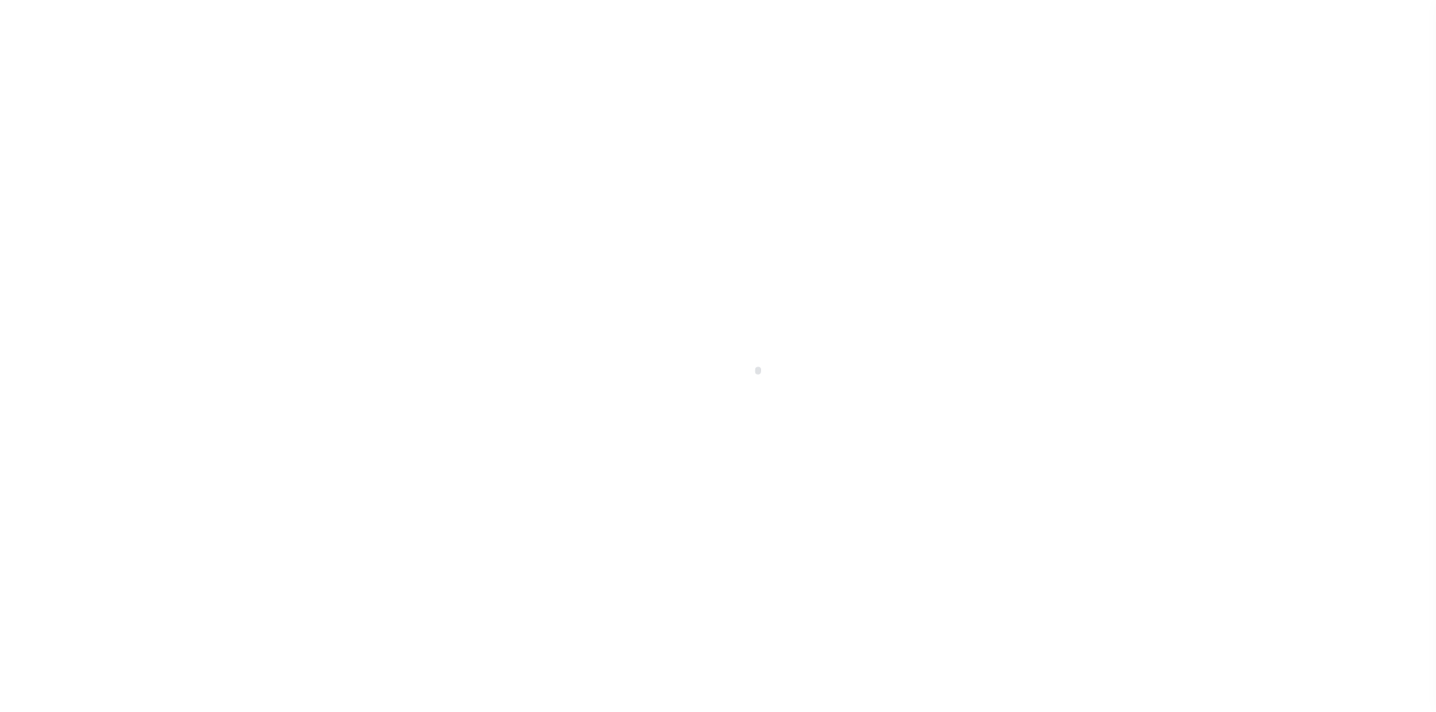
select select "CAC"
select select "CHK"
select select "[PERSON_NAME]"
select select "FDX"
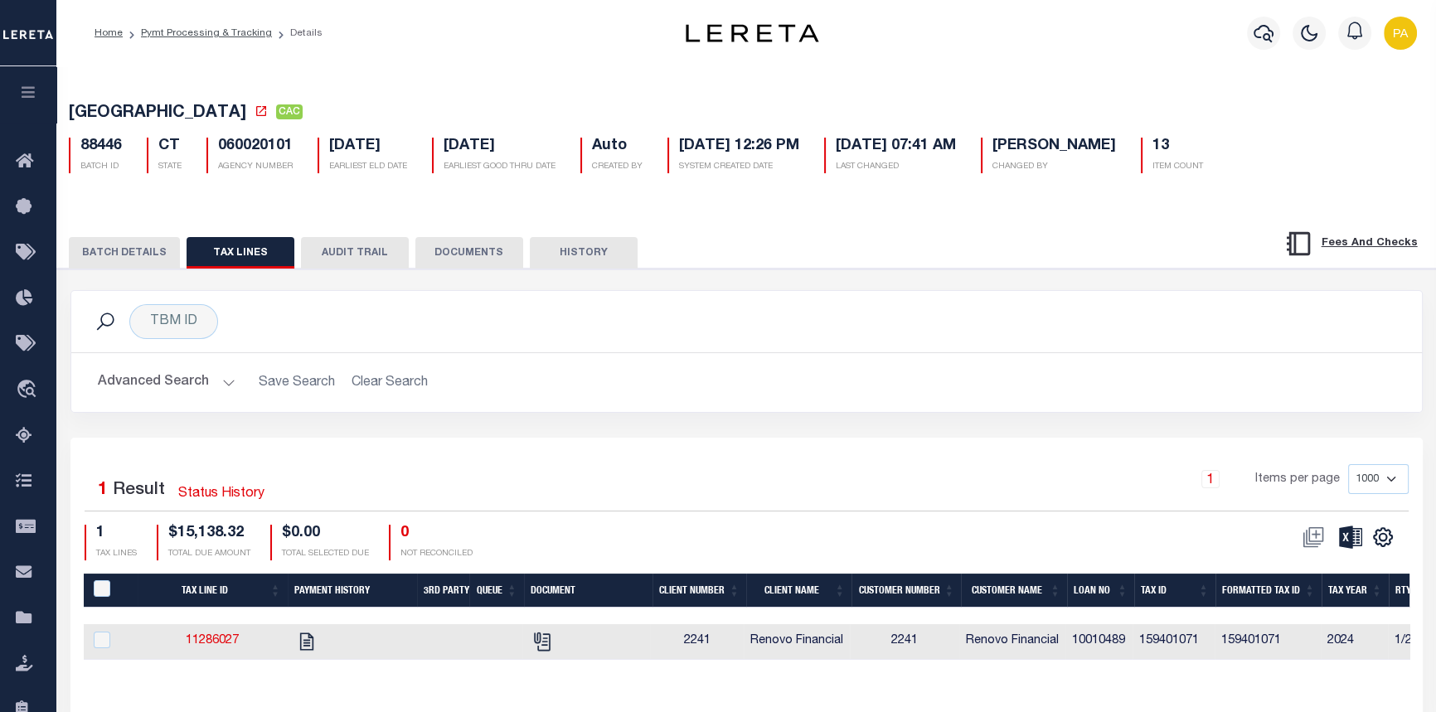
click at [142, 250] on button "BATCH DETAILS" at bounding box center [124, 253] width 111 height 32
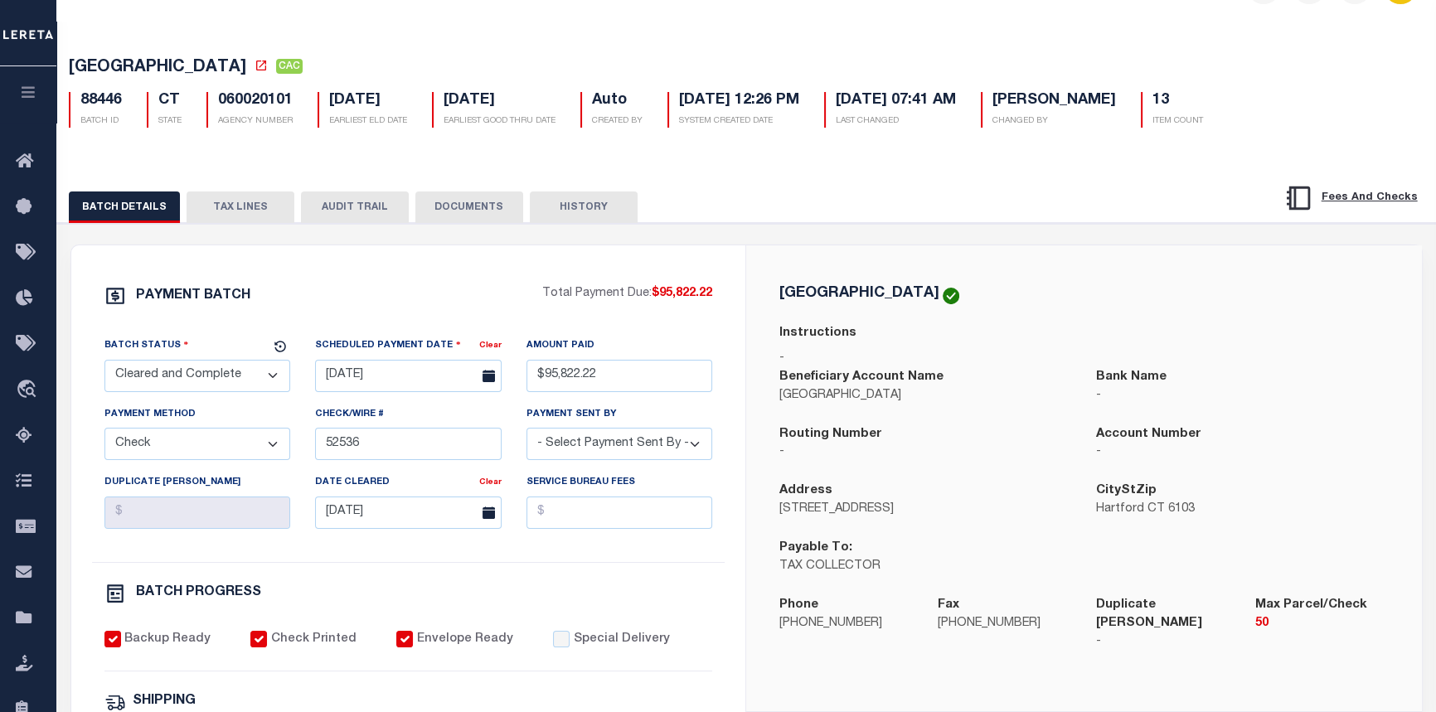
scroll to position [75, 0]
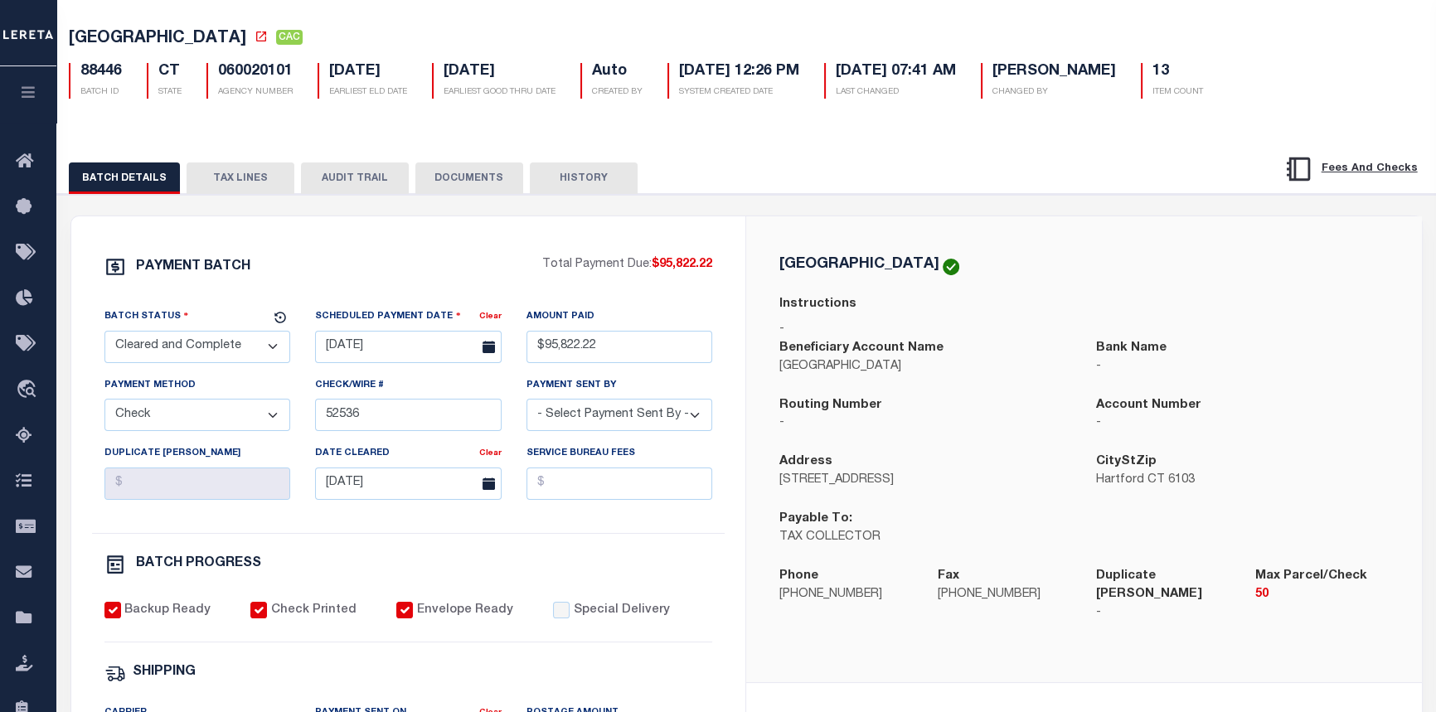
click at [368, 182] on button "AUDIT TRAIL" at bounding box center [355, 179] width 108 height 32
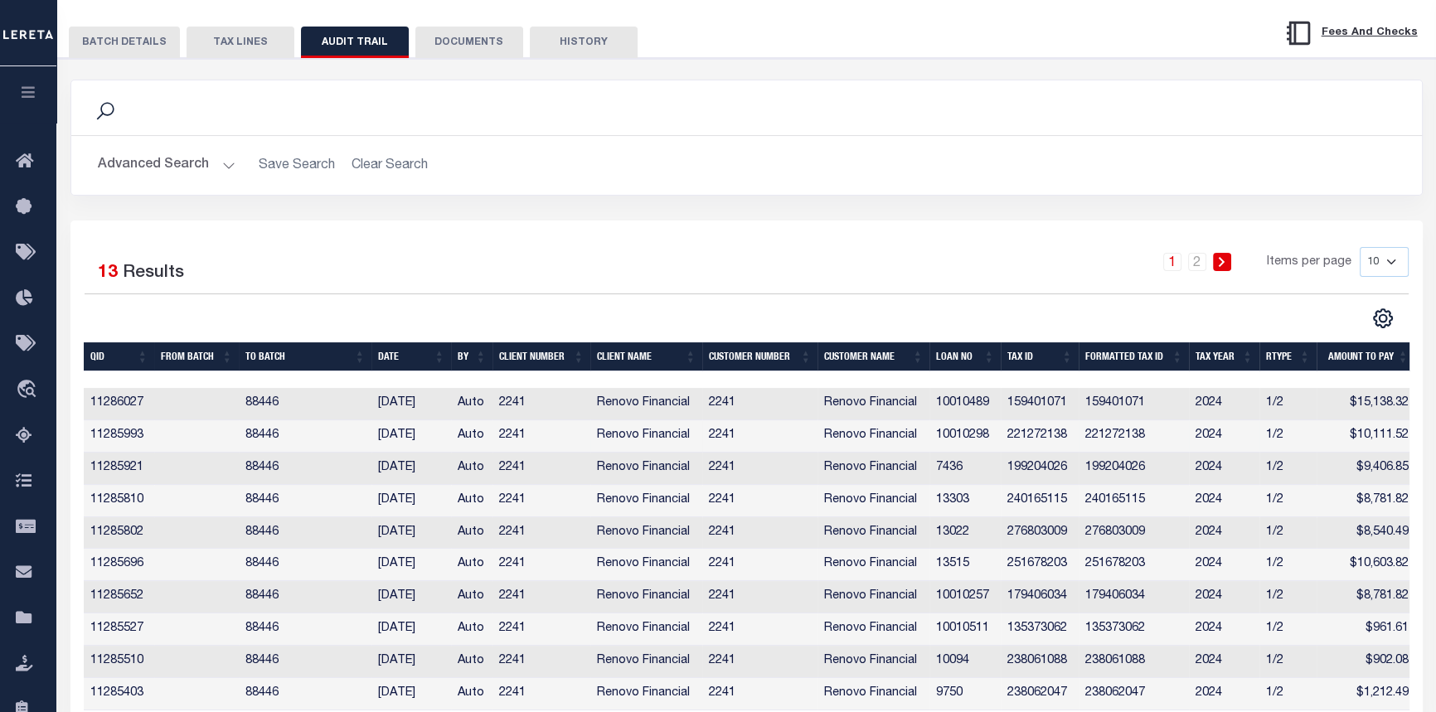
scroll to position [0, 0]
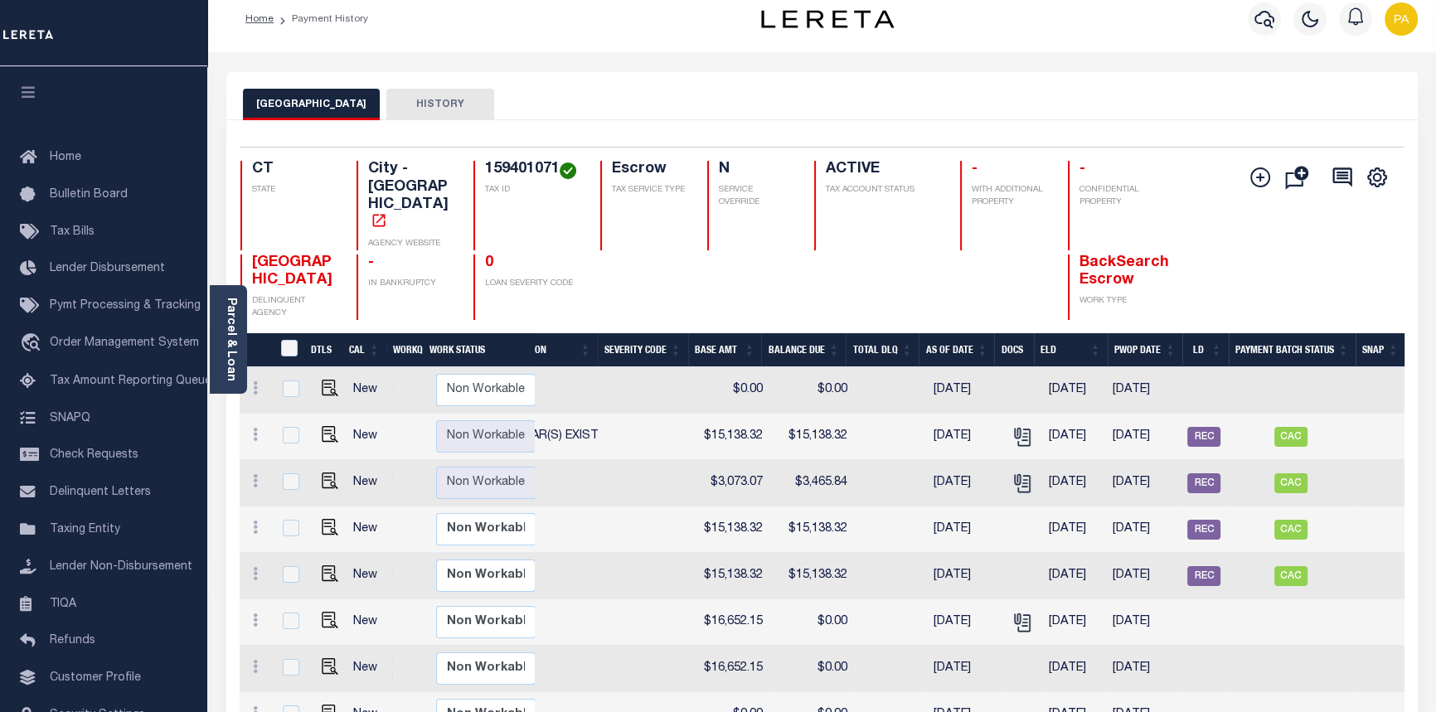
scroll to position [9, 0]
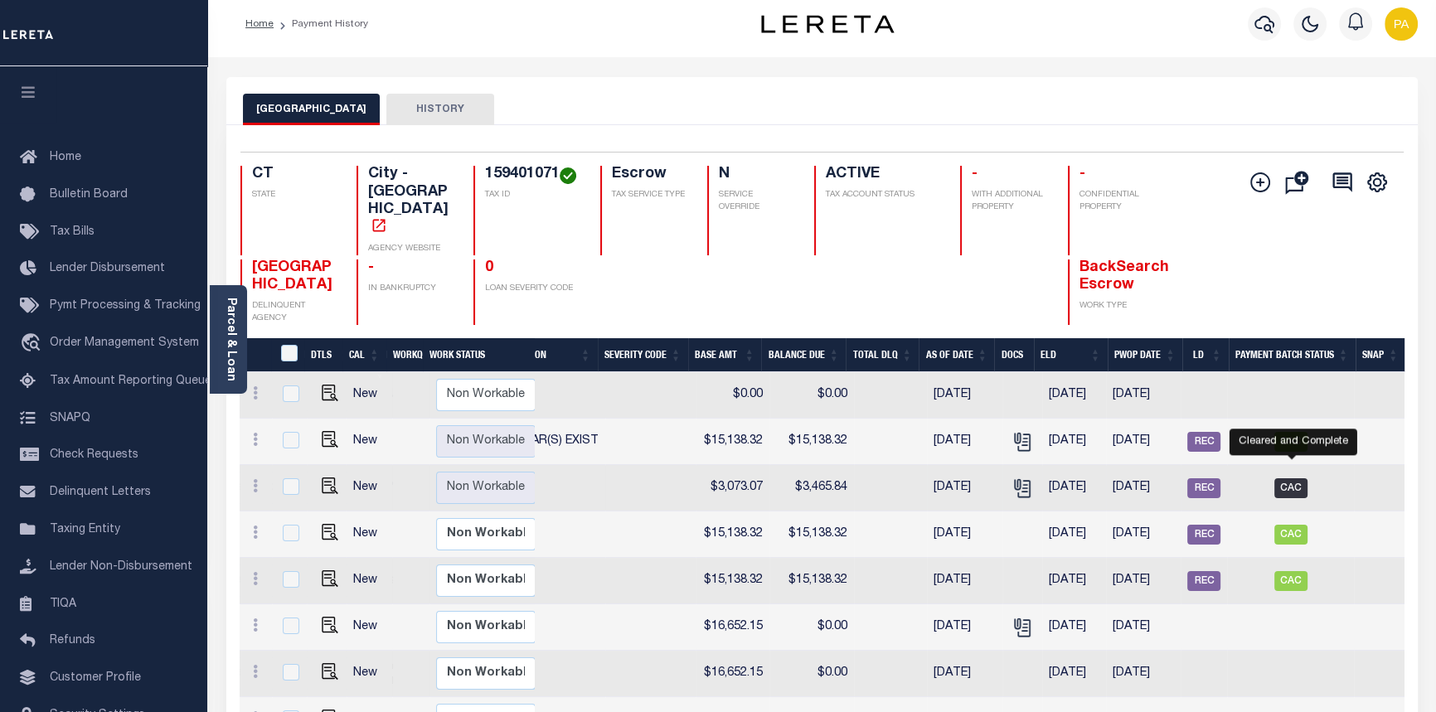
click at [1294, 478] on span "CAC" at bounding box center [1291, 488] width 33 height 20
checkbox input "true"
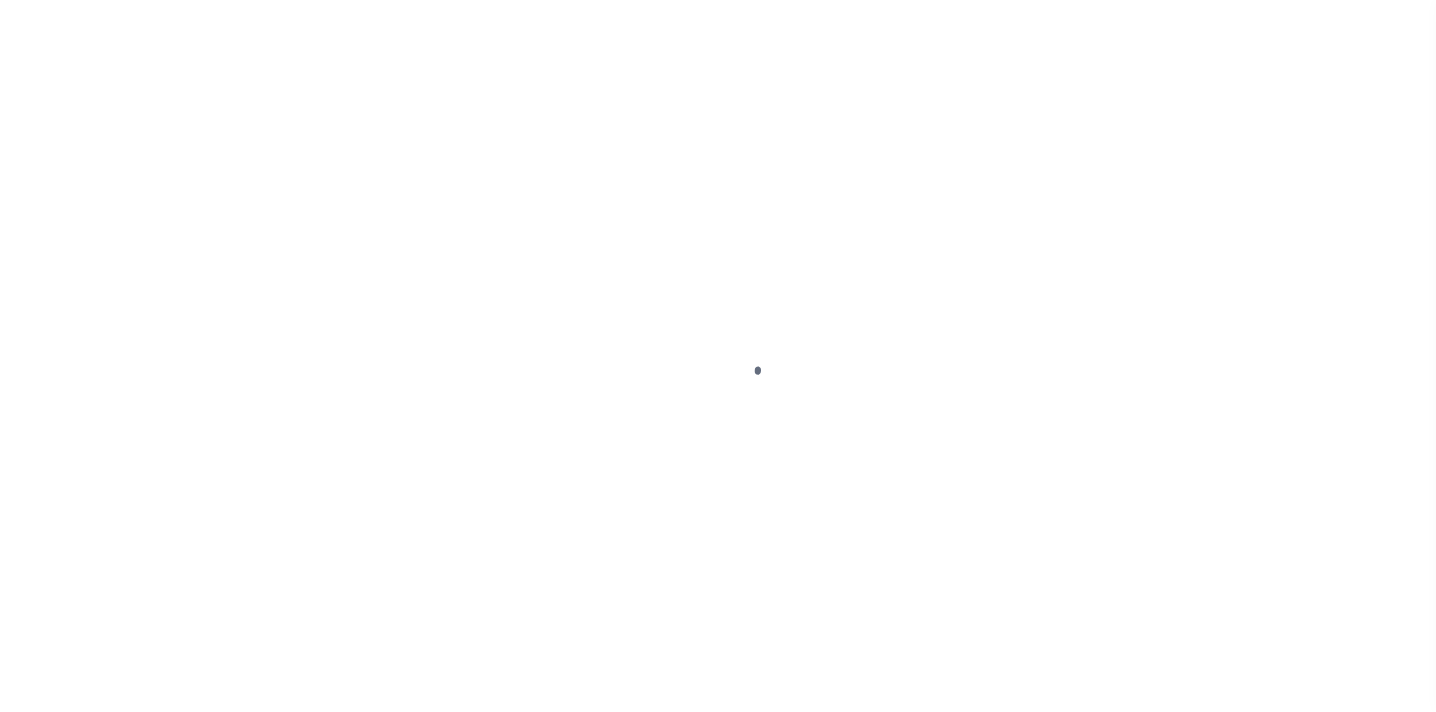
select select "CAC"
select select "CHK"
select select "[PERSON_NAME]"
select select "FDX"
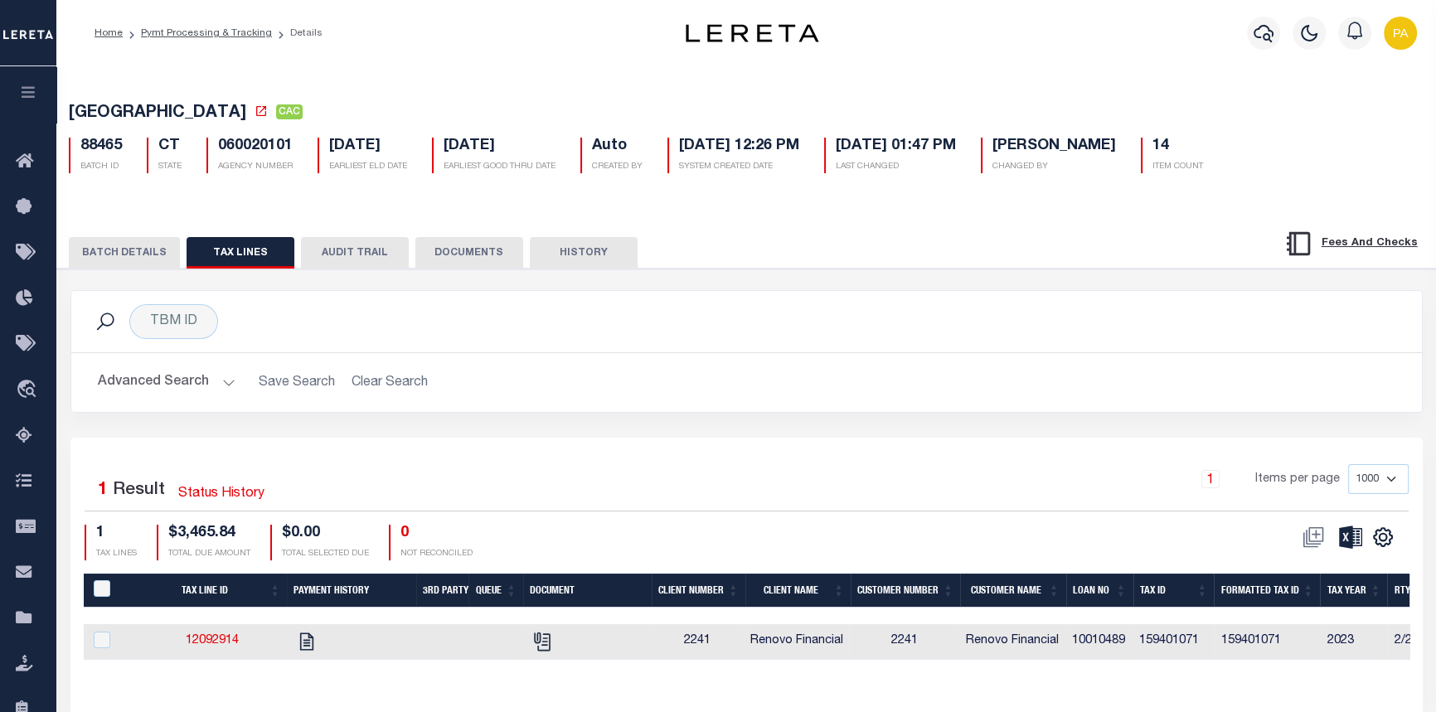
click at [133, 257] on button "BATCH DETAILS" at bounding box center [124, 253] width 111 height 32
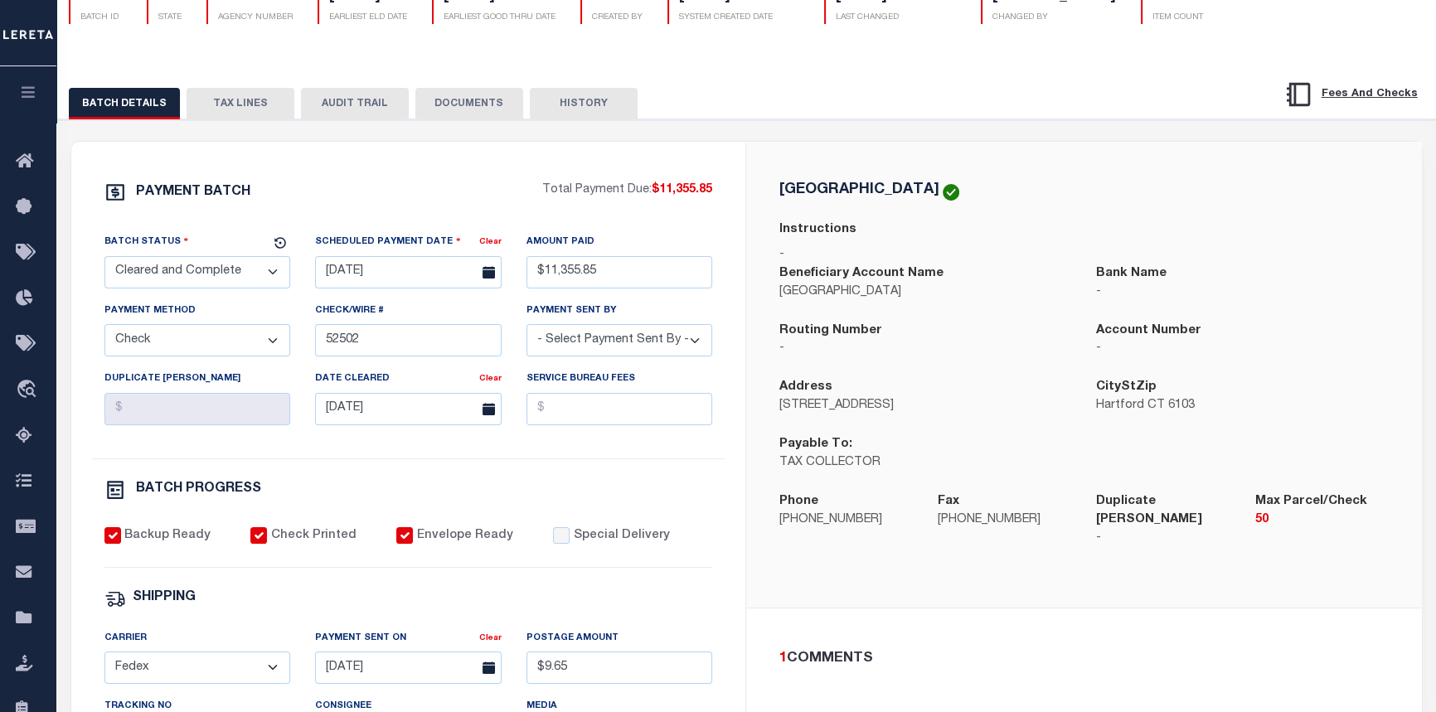
scroll to position [150, 0]
click at [347, 101] on button "AUDIT TRAIL" at bounding box center [355, 103] width 108 height 32
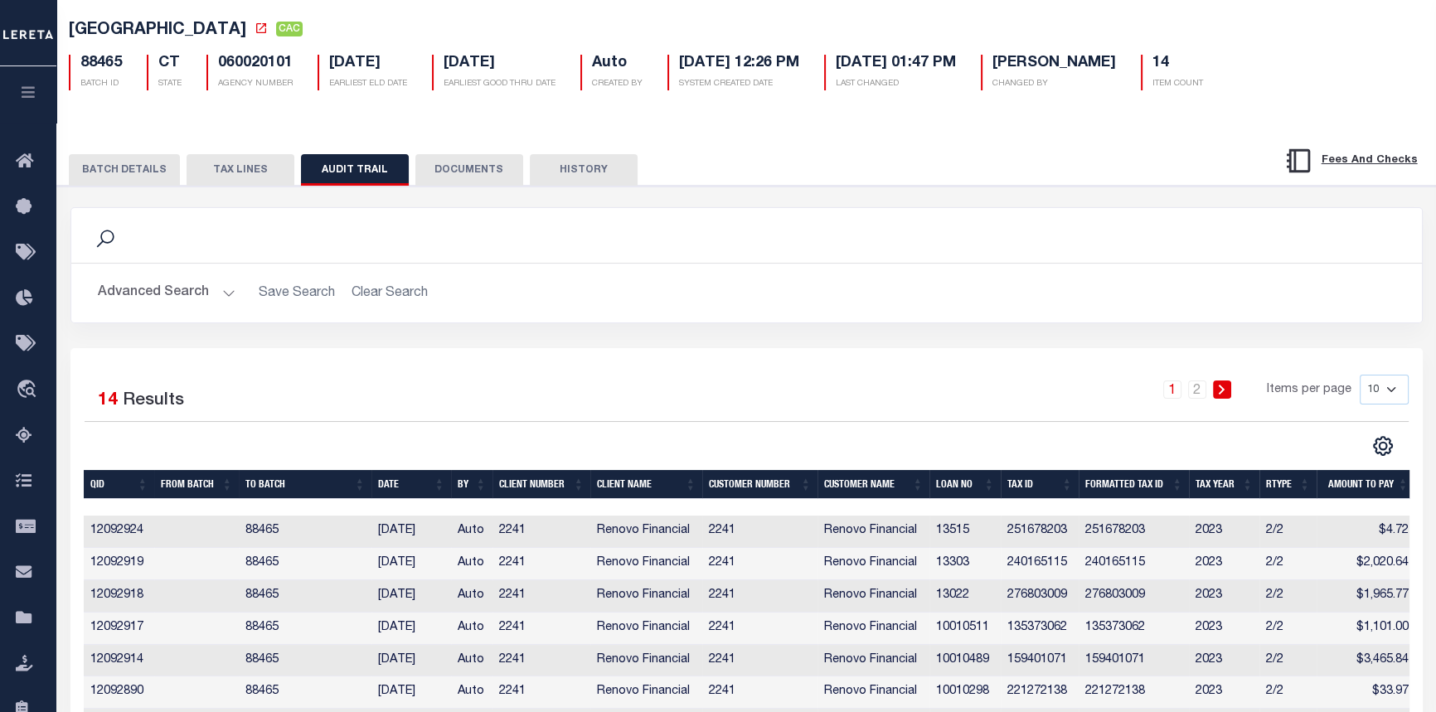
scroll to position [0, 0]
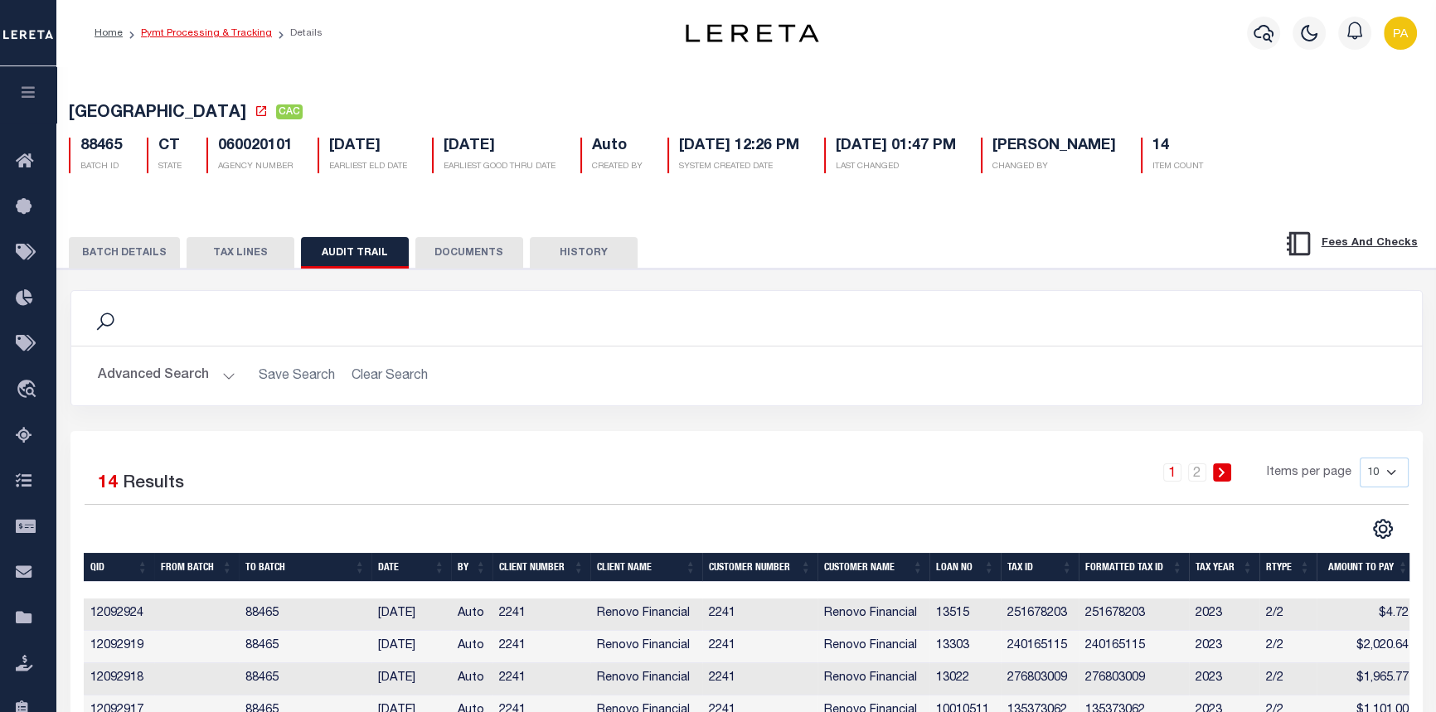
click at [168, 28] on link "Pymt Processing & Tracking" at bounding box center [206, 33] width 131 height 10
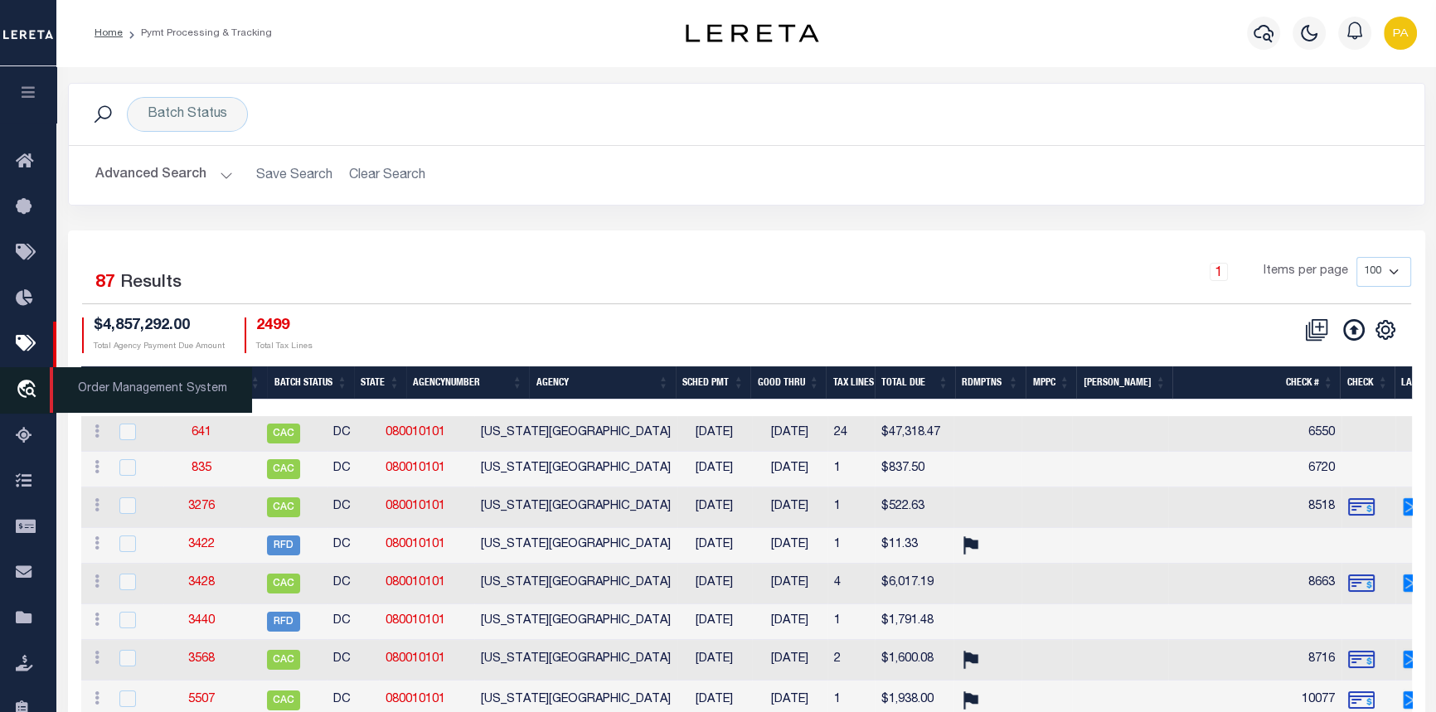
click at [98, 390] on span "Order Management System" at bounding box center [151, 390] width 202 height 46
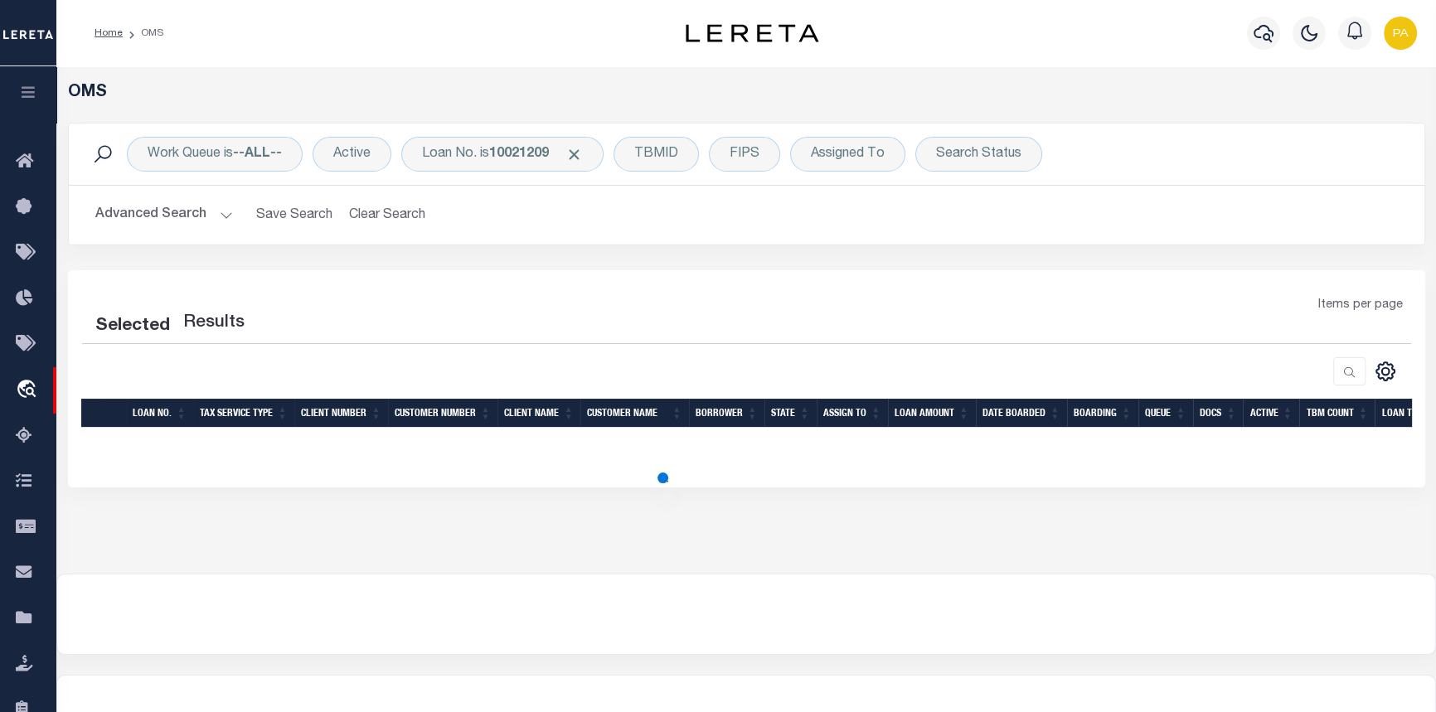
select select "200"
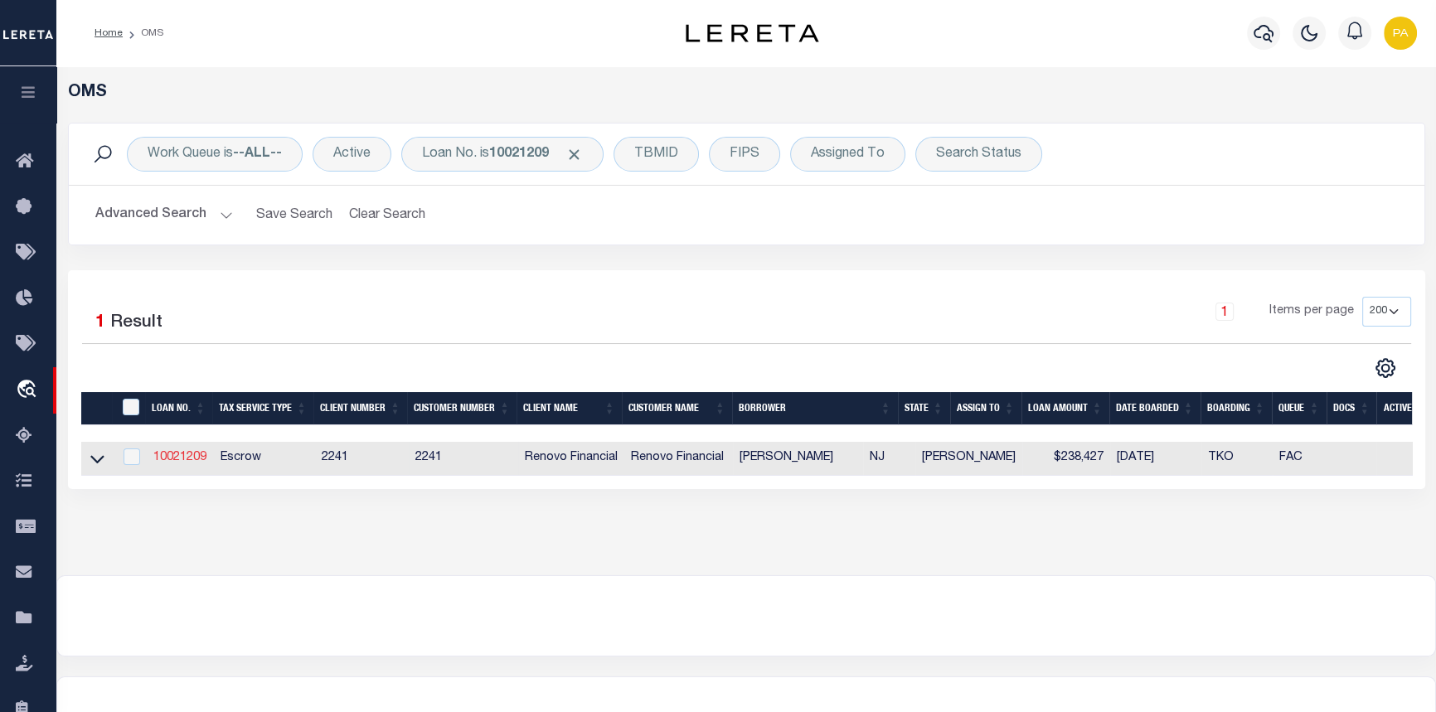
click at [177, 459] on link "10021209" at bounding box center [179, 458] width 53 height 12
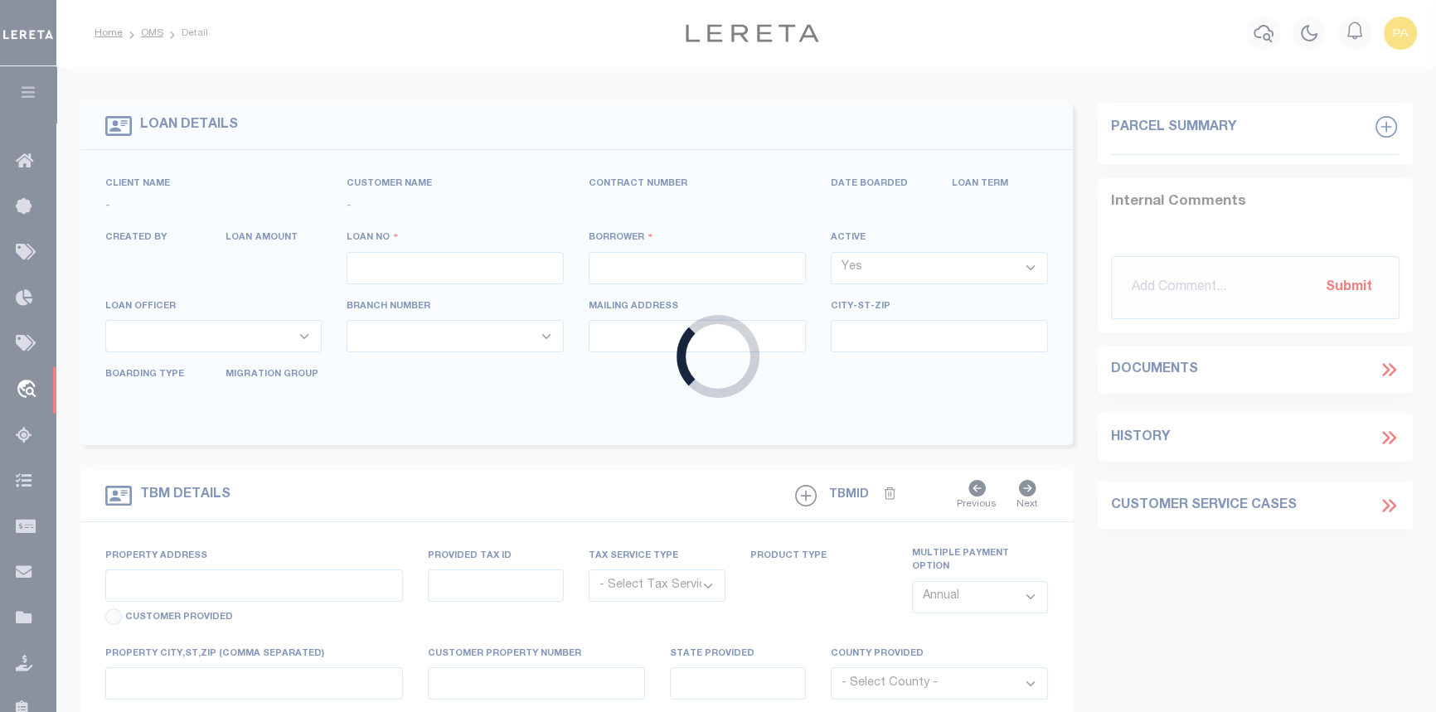
type input "10021209"
type input "[PERSON_NAME]"
select select "False"
select select
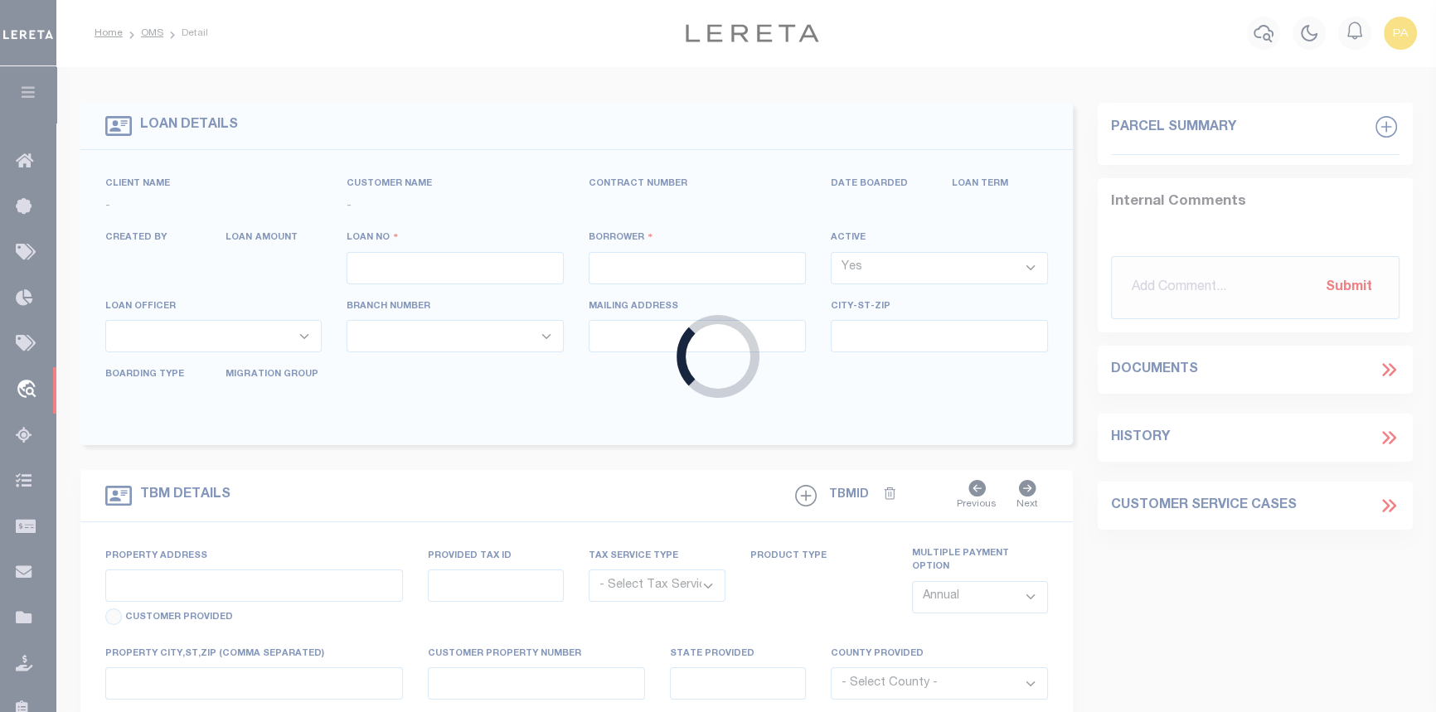
type input "[STREET_ADDRESS]"
type input "[GEOGRAPHIC_DATA]"
select select "10"
select select "Escrow"
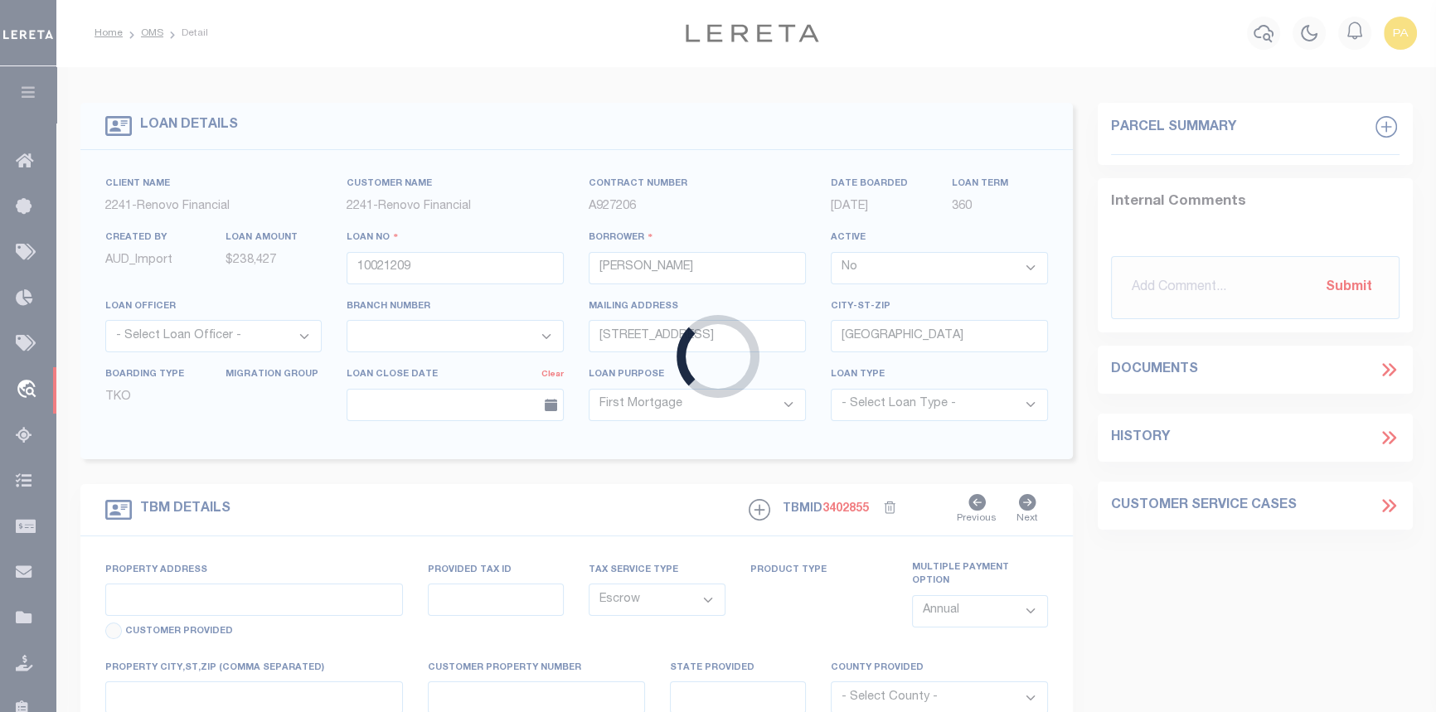
type input "[STREET_ADDRESS]"
type input "02191.0000 00001.0000"
select select
type input "HAMILTON, NJ 08610"
type input "a0kUS000007eW3Z"
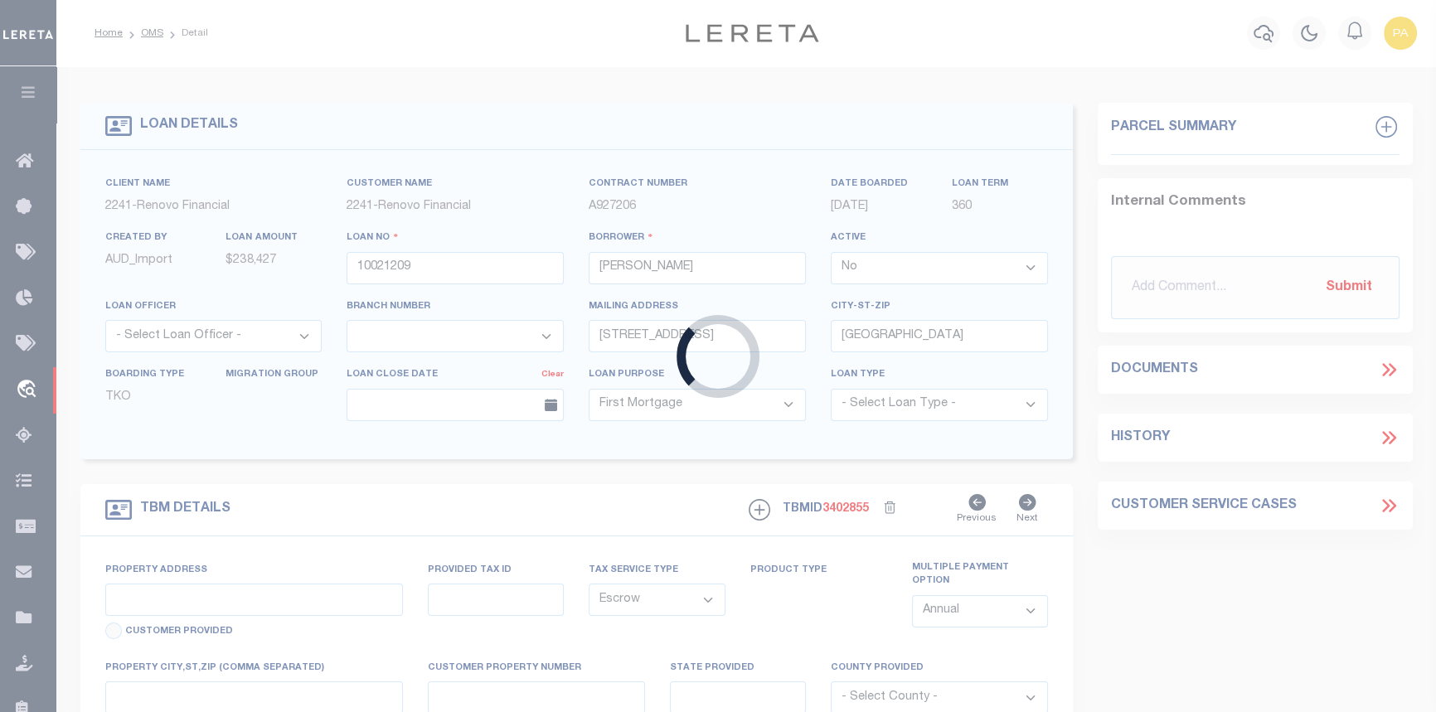
type input "NJ"
select select
type textarea "Liability Limited to Customer Provided Parcel"
select select "25067"
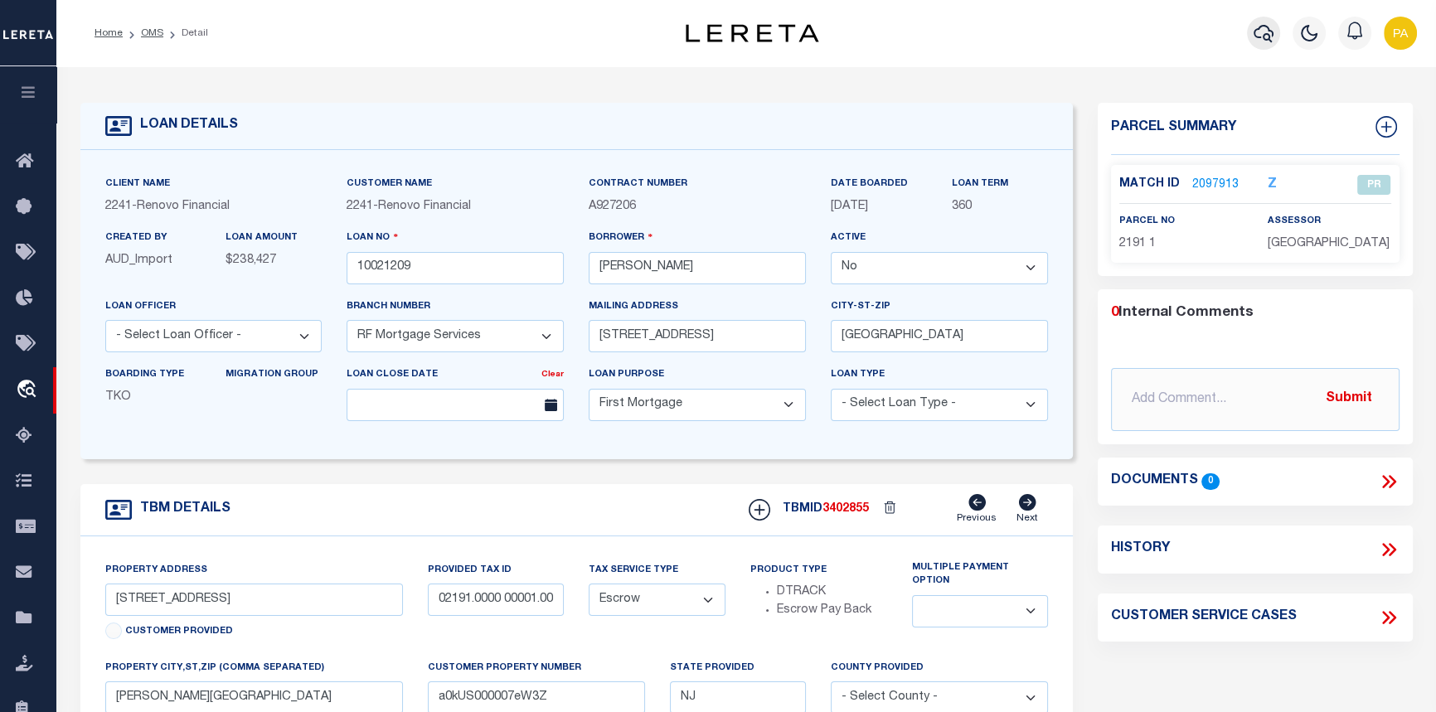
click at [1266, 32] on icon "button" at bounding box center [1264, 33] width 20 height 20
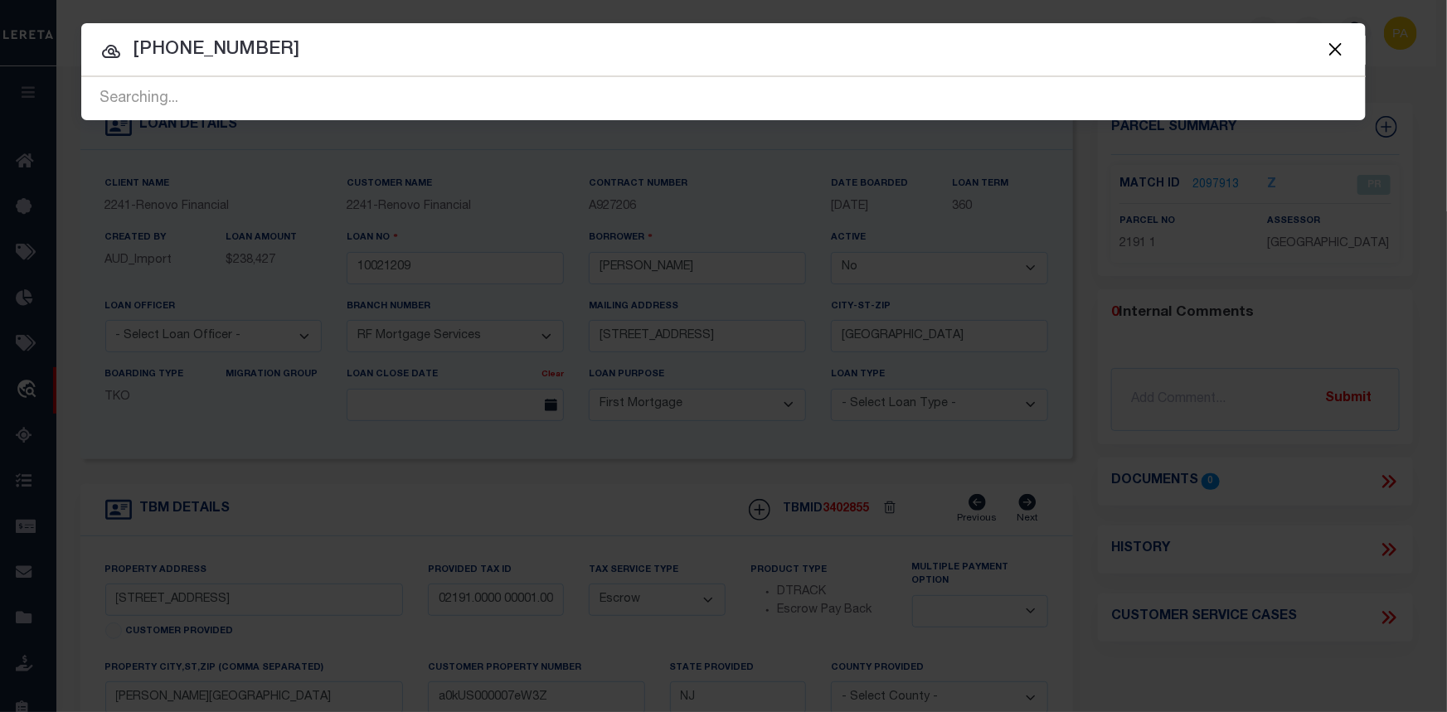
click at [149, 50] on input "1159-401-071" at bounding box center [723, 50] width 1285 height 29
click at [146, 52] on input "1159-401-071" at bounding box center [723, 50] width 1285 height 29
type input "[PHONE_NUMBER]"
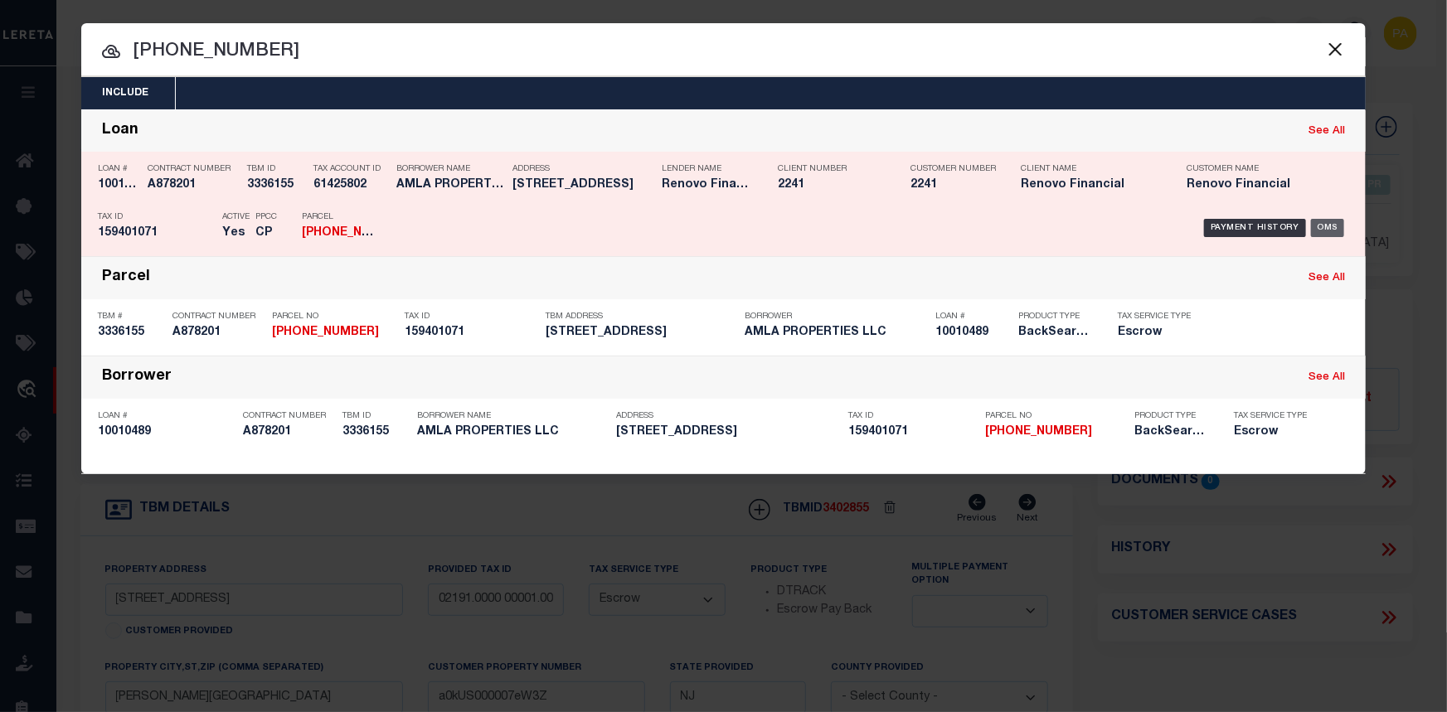
click at [1322, 223] on div "OMS" at bounding box center [1328, 228] width 34 height 18
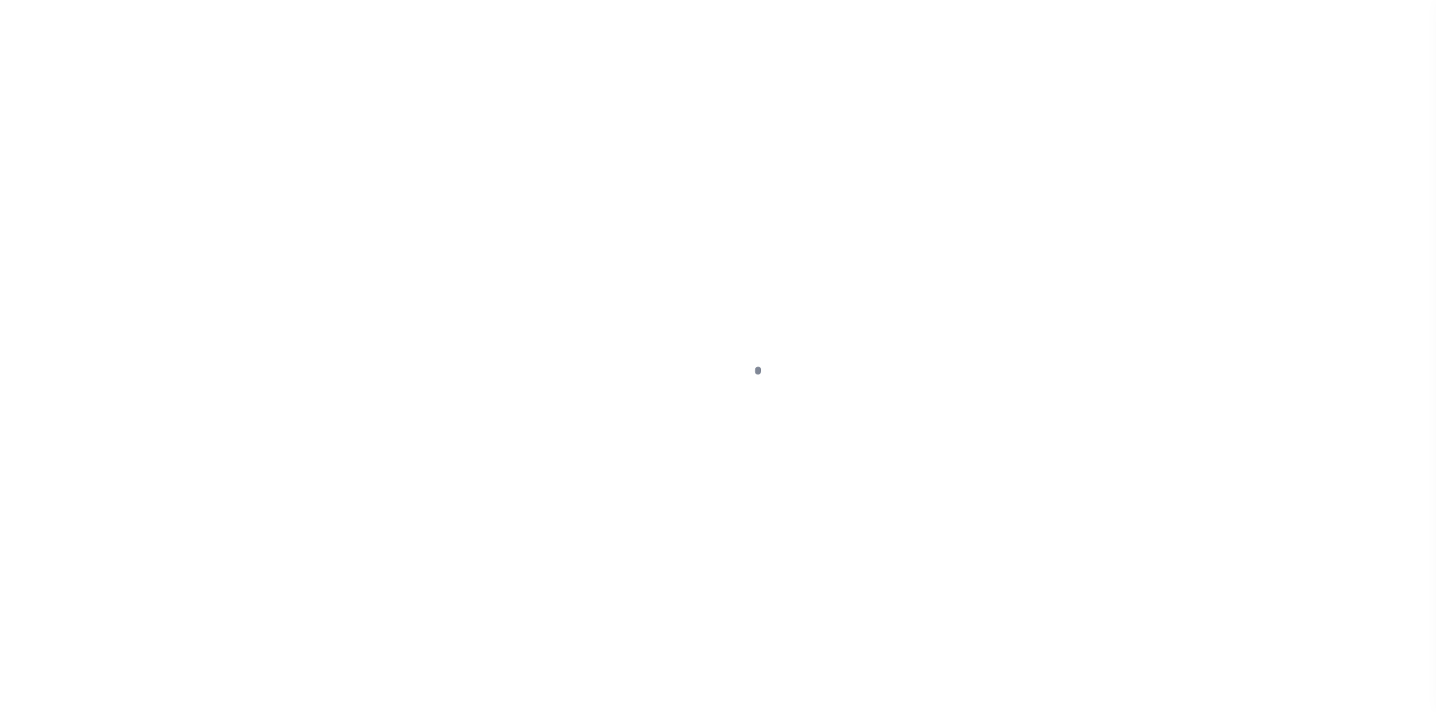
select select "10"
select select "Escrow"
type input "27-29 ORANGE"
type input "159401071"
type input "HARTFORD CT 06106"
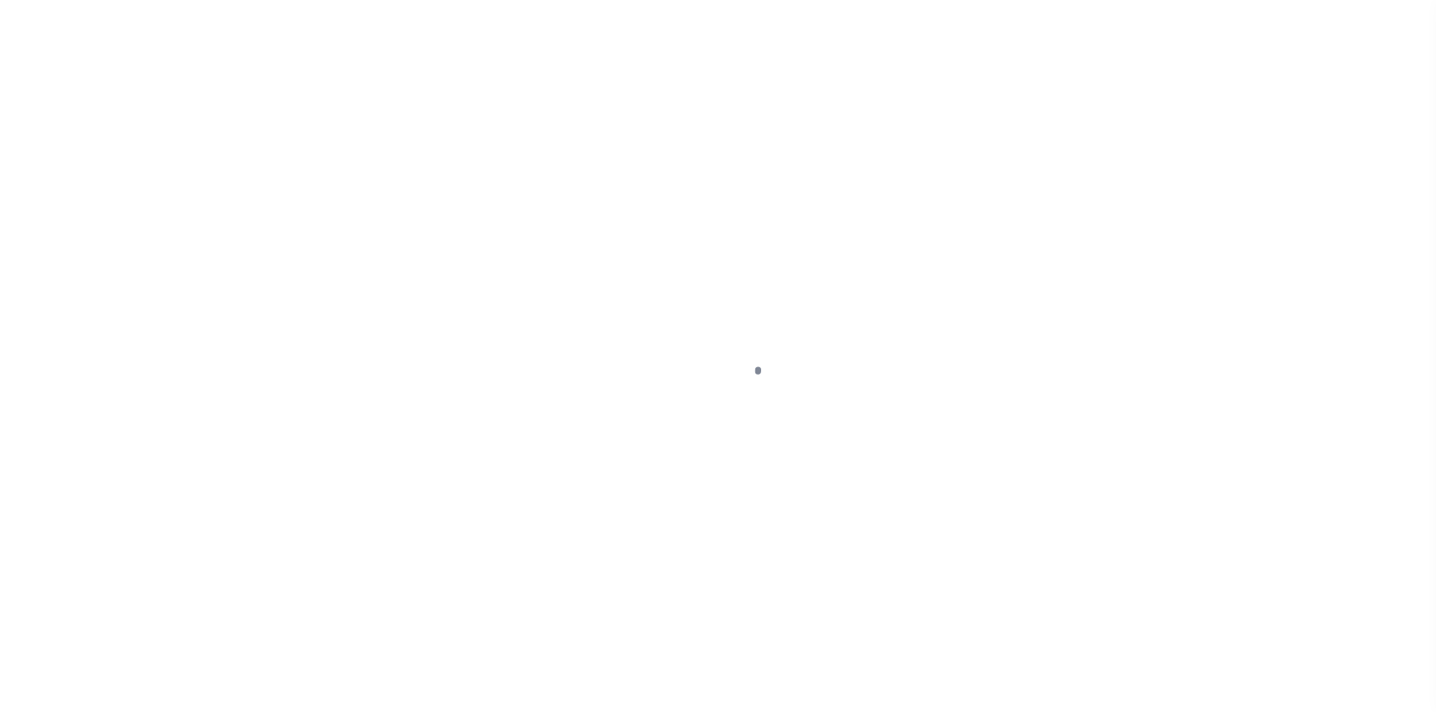
type input "a0kUS0000018BYp"
type input "CT"
select select
select select "25067"
select select
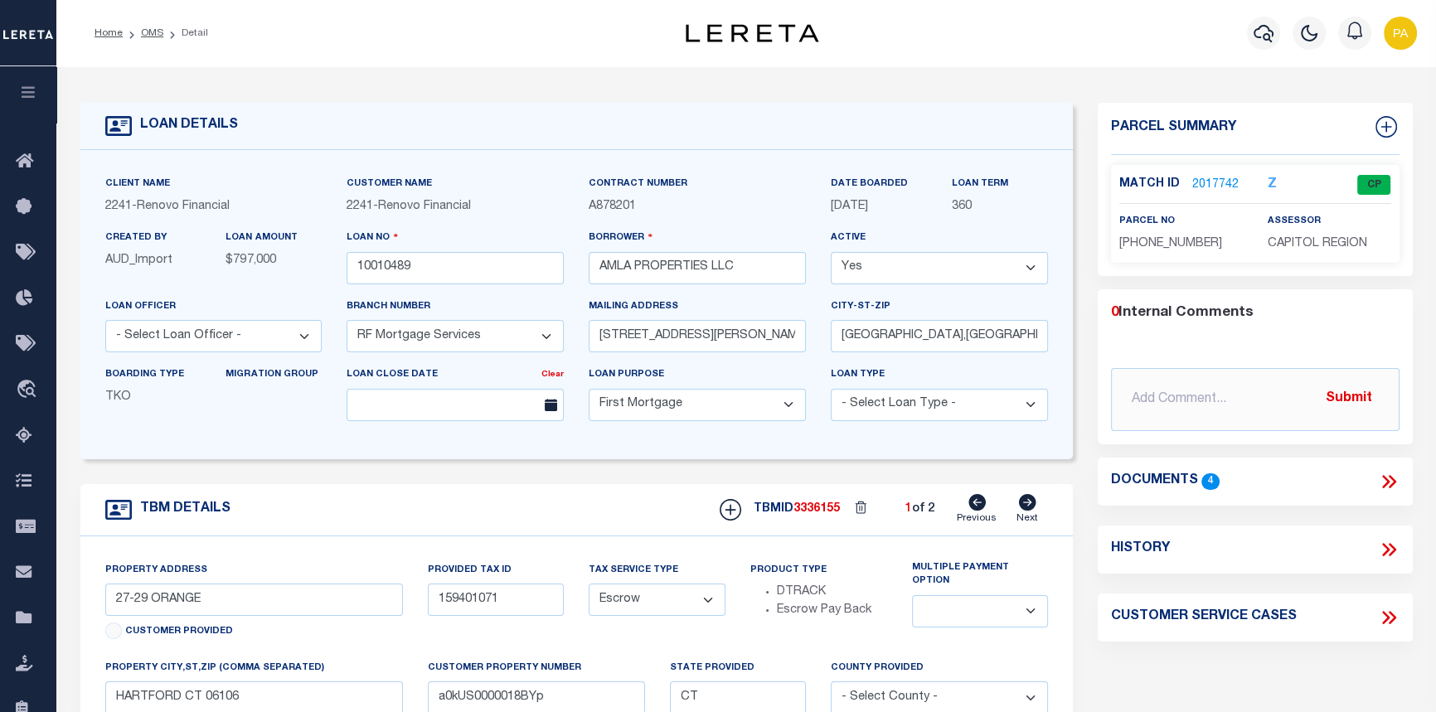
click at [1206, 177] on link "2017742" at bounding box center [1216, 185] width 46 height 17
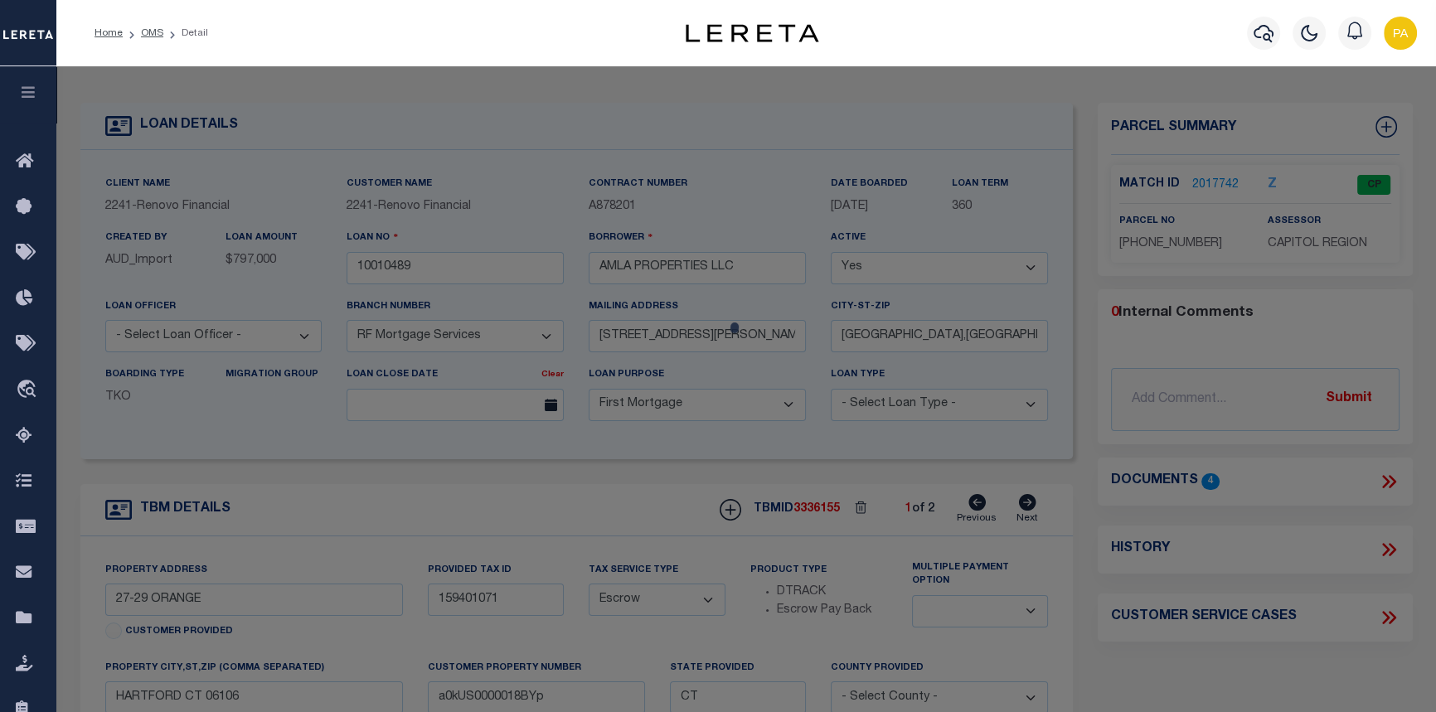
checkbox input "false"
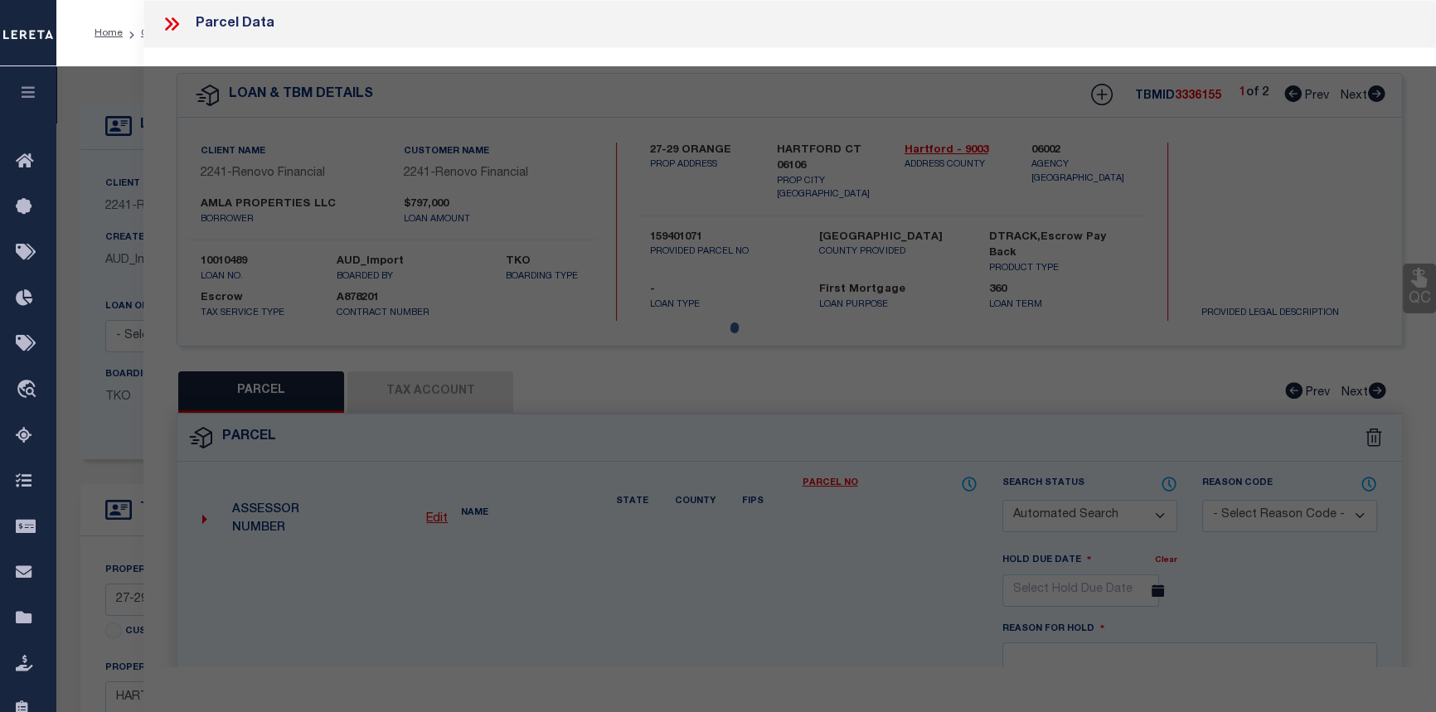
select select "CP"
type input "23-25 ORANGE LLC"
select select
type input "27-29 ORANGE ST"
checkbox input "false"
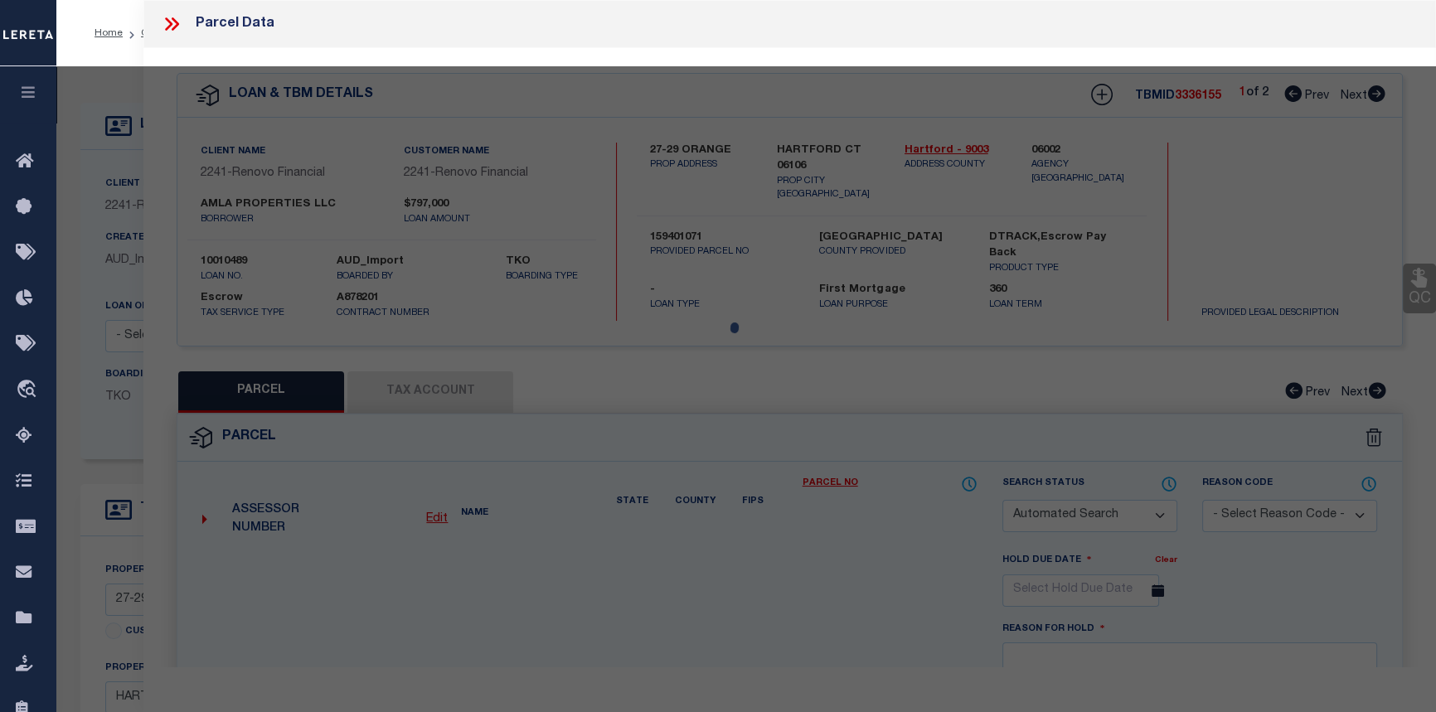
type input "HARTFORD CT 06106"
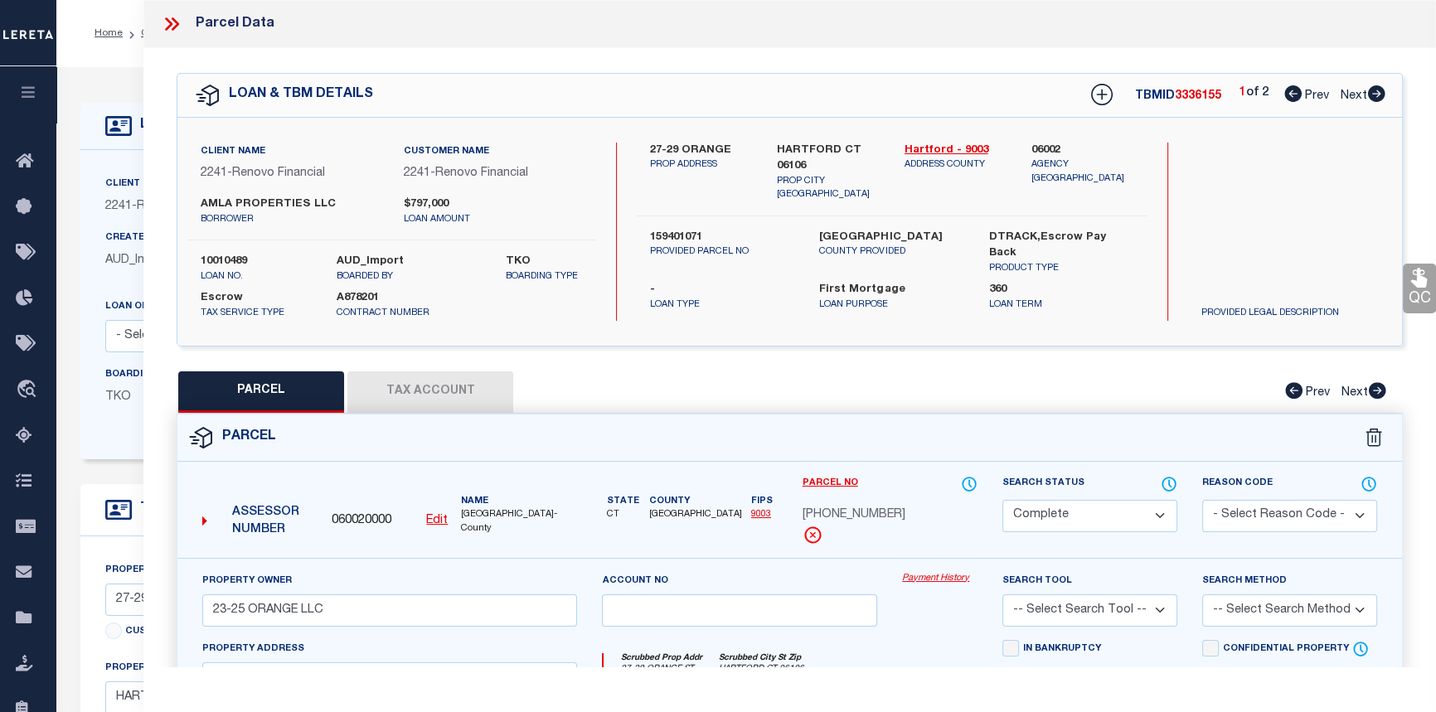
click at [931, 580] on link "Payment History" at bounding box center [939, 579] width 75 height 14
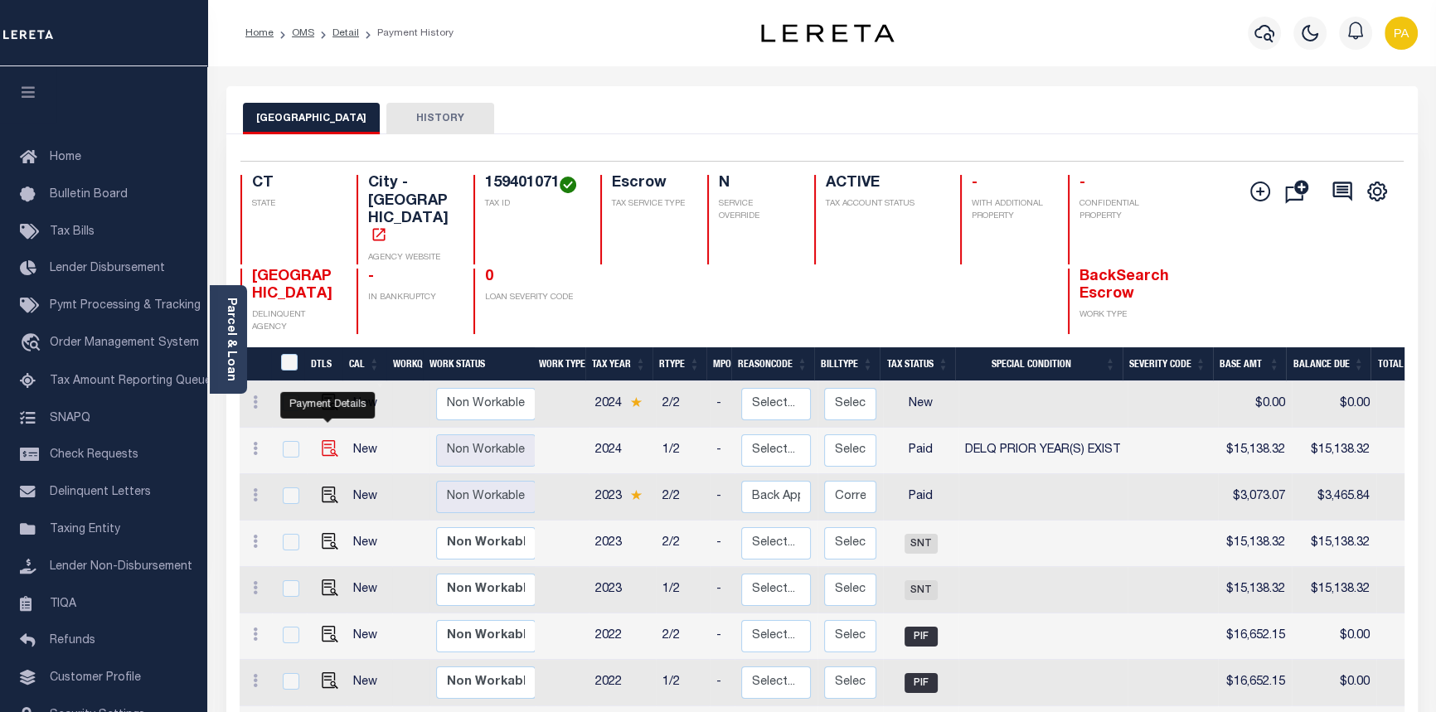
click at [328, 440] on img "" at bounding box center [330, 448] width 17 height 17
checkbox input "true"
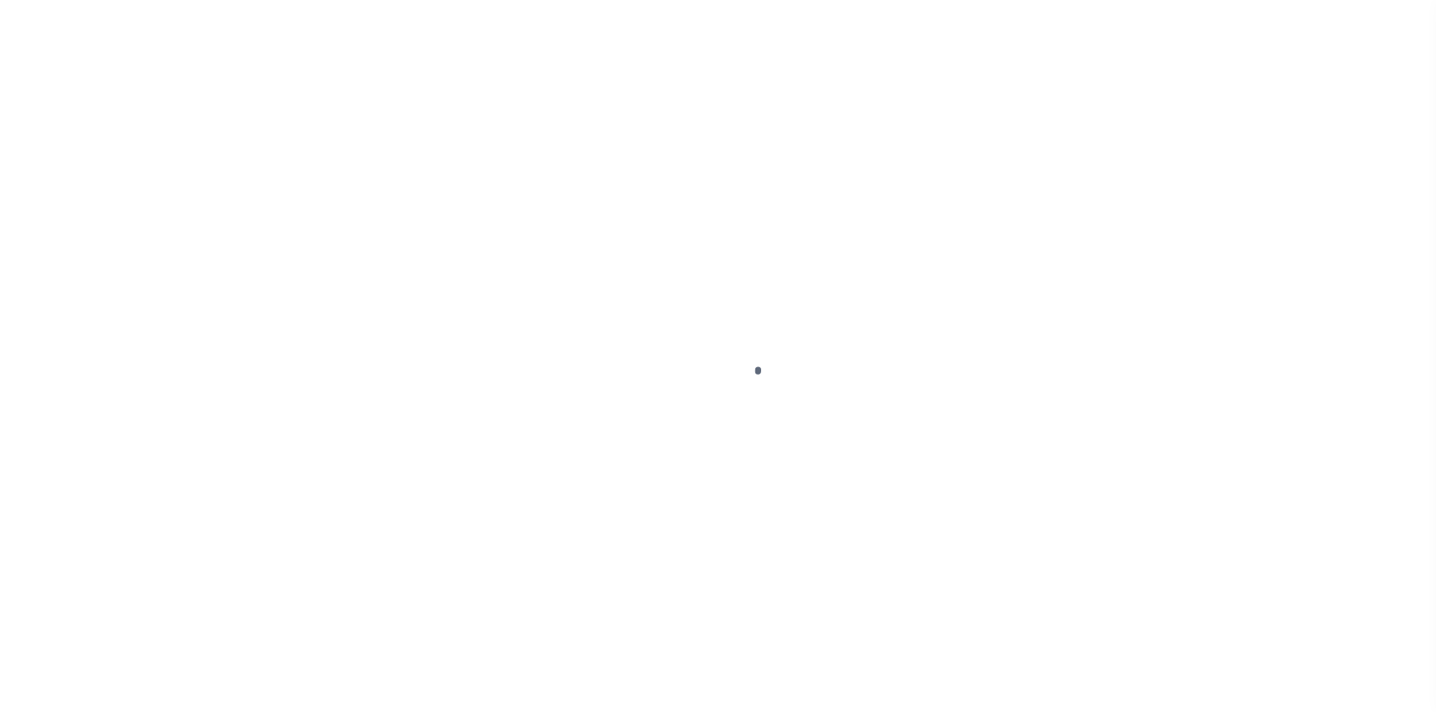
select select "PYD"
select select "18"
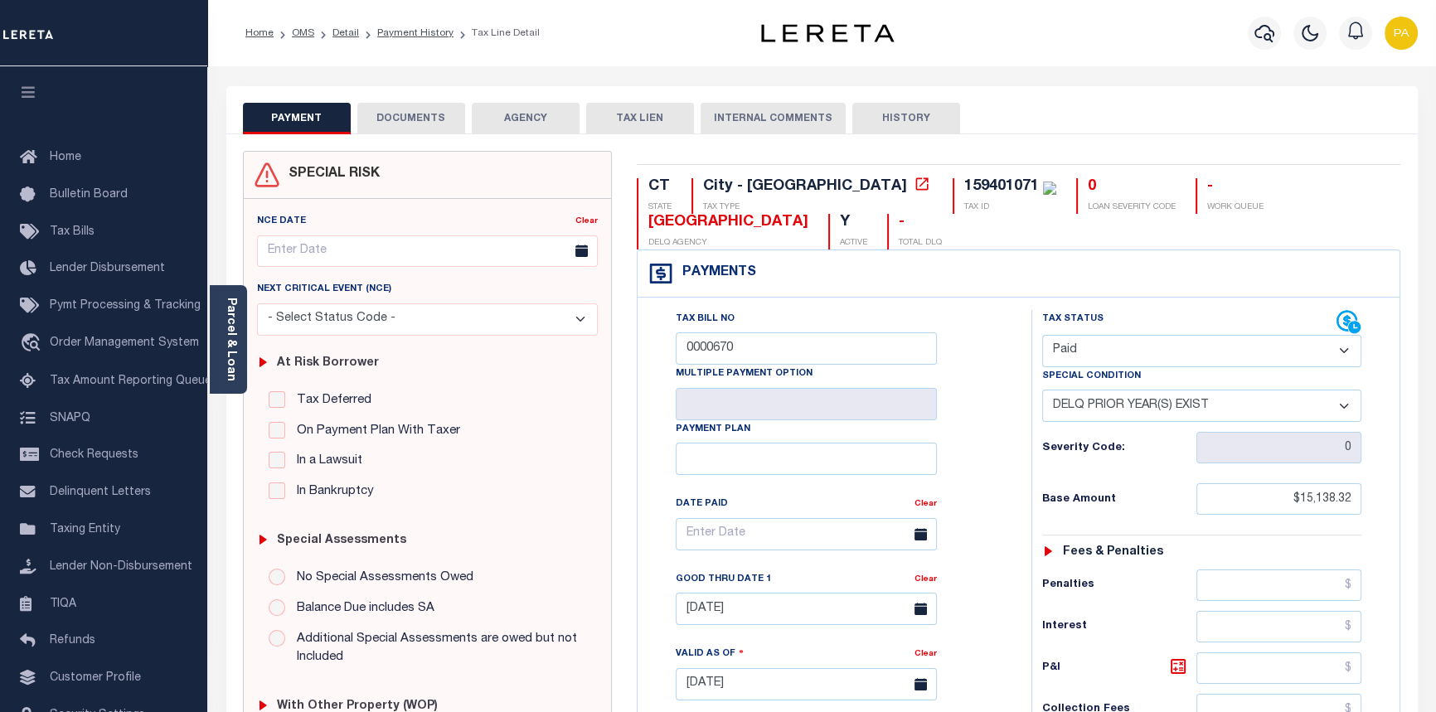
click at [410, 120] on button "DOCUMENTS" at bounding box center [411, 119] width 108 height 32
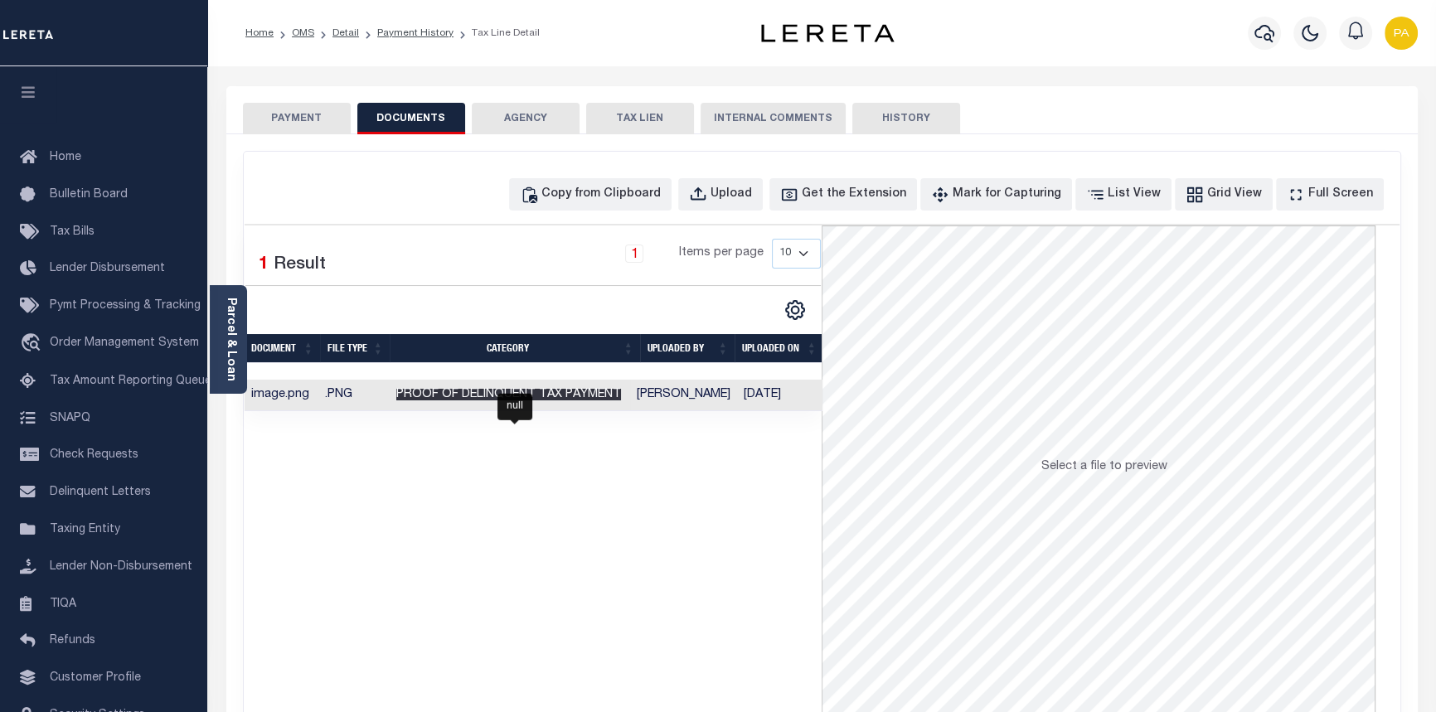
click at [490, 399] on span "Proof of Delinquent Tax Payment" at bounding box center [508, 395] width 225 height 12
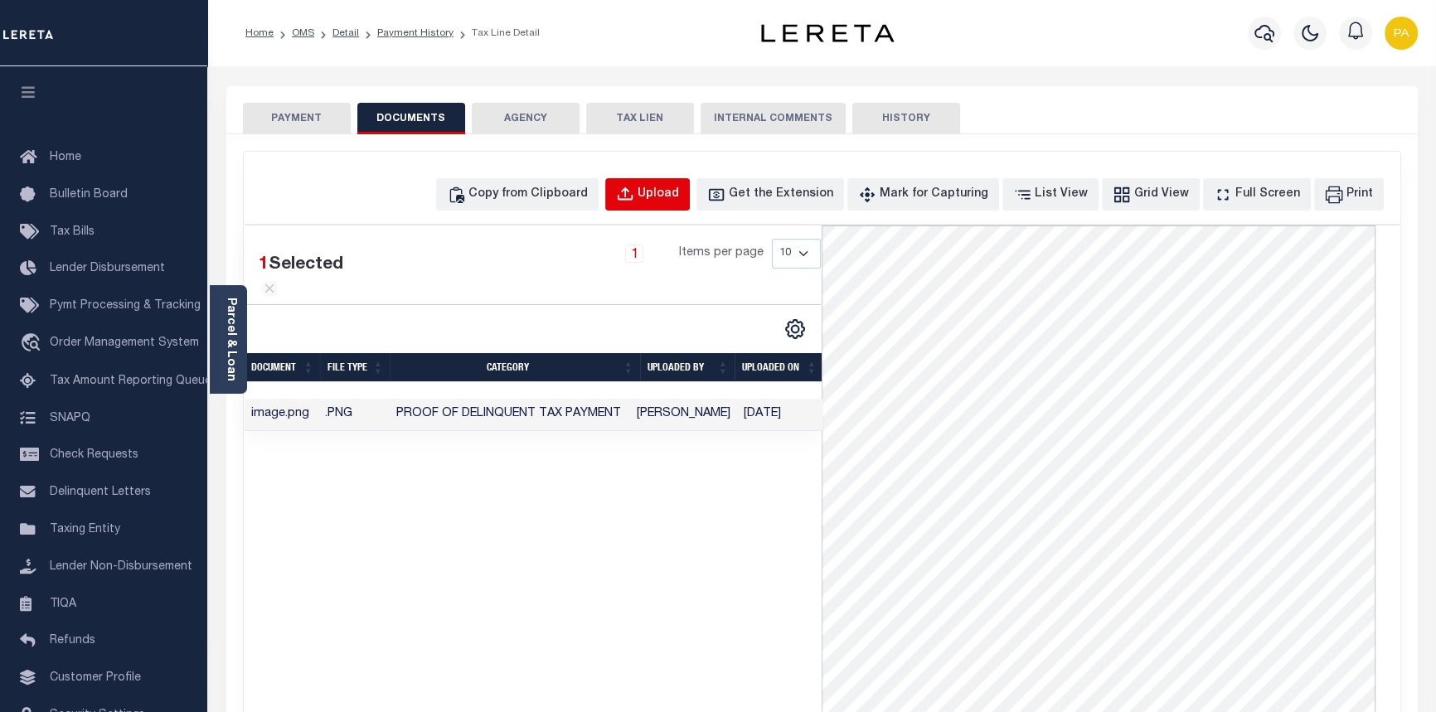
click at [679, 192] on div "Upload" at bounding box center [658, 195] width 41 height 18
select select "POP"
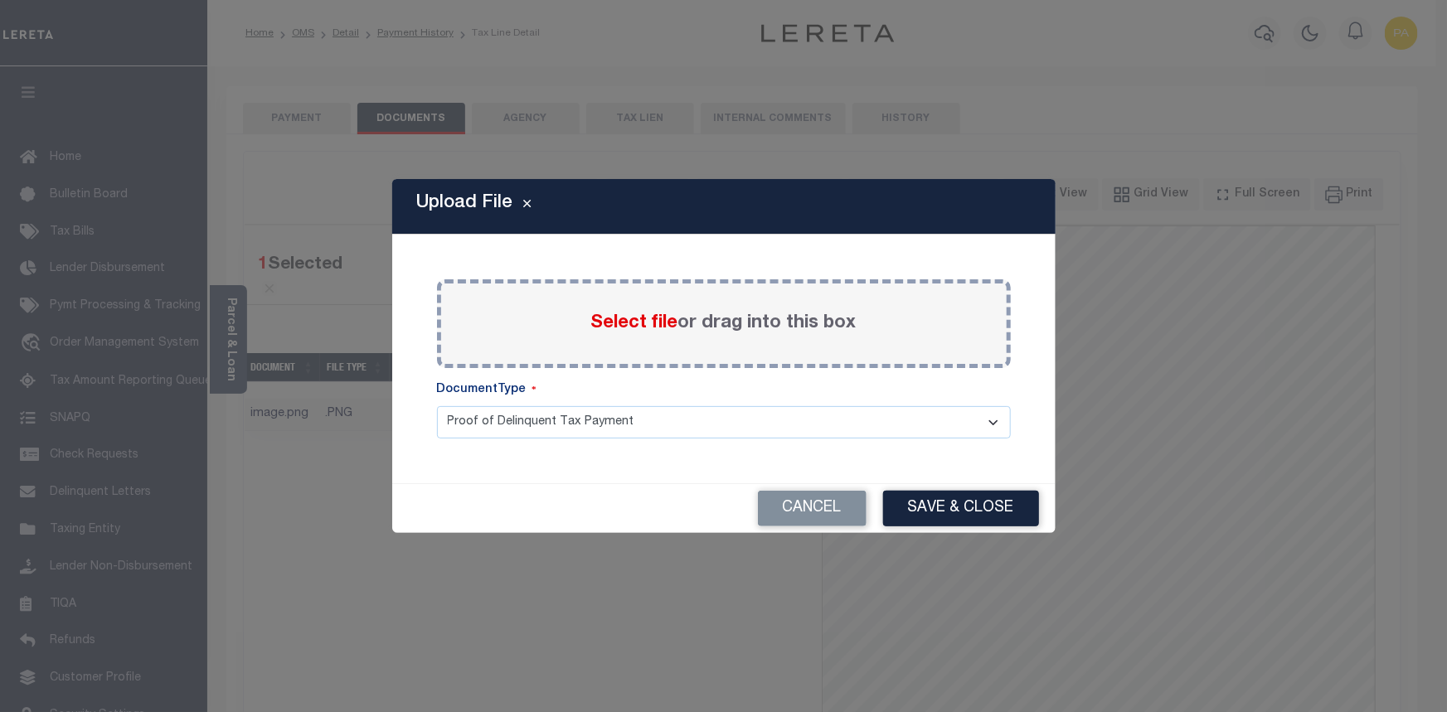
click at [646, 324] on span "Select file" at bounding box center [634, 323] width 87 height 18
click at [0, 0] on input "Select file or drag into this box" at bounding box center [0, 0] width 0 height 0
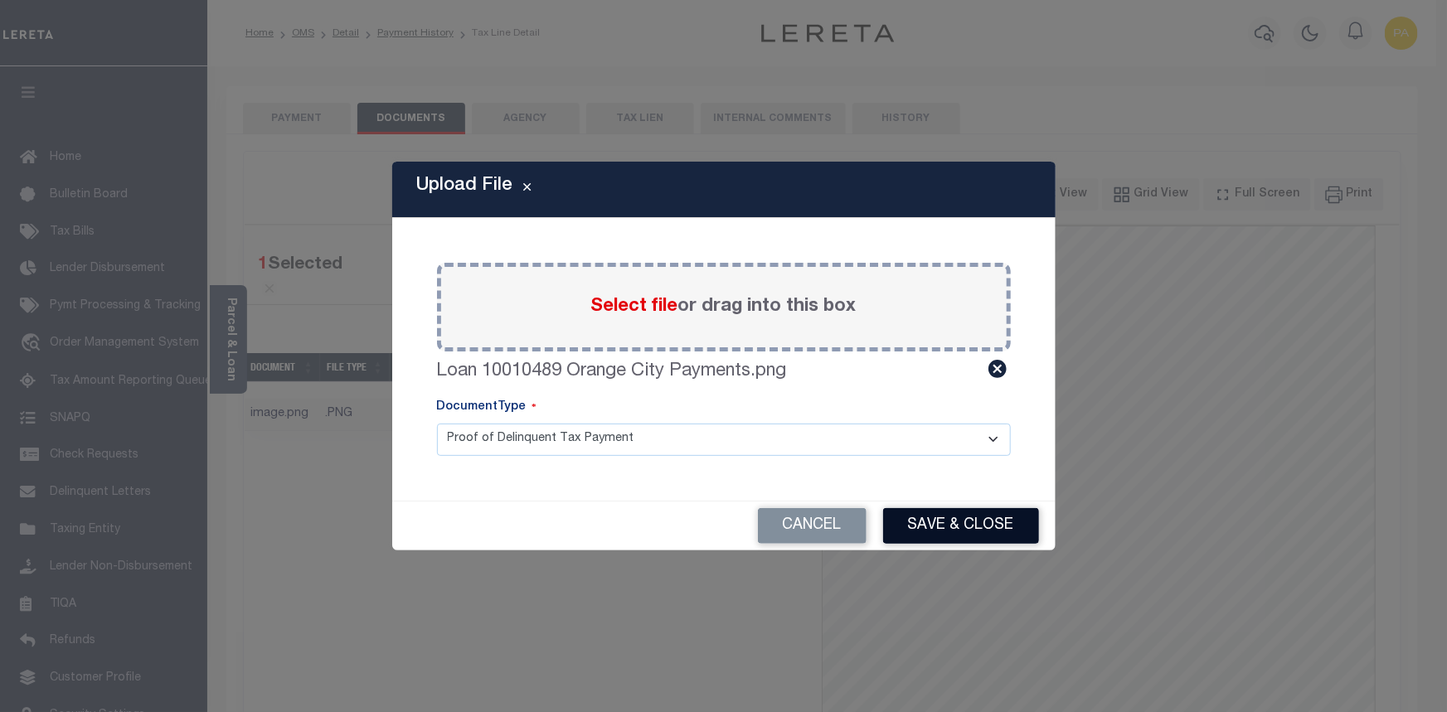
click at [934, 527] on button "Save & Close" at bounding box center [961, 526] width 156 height 36
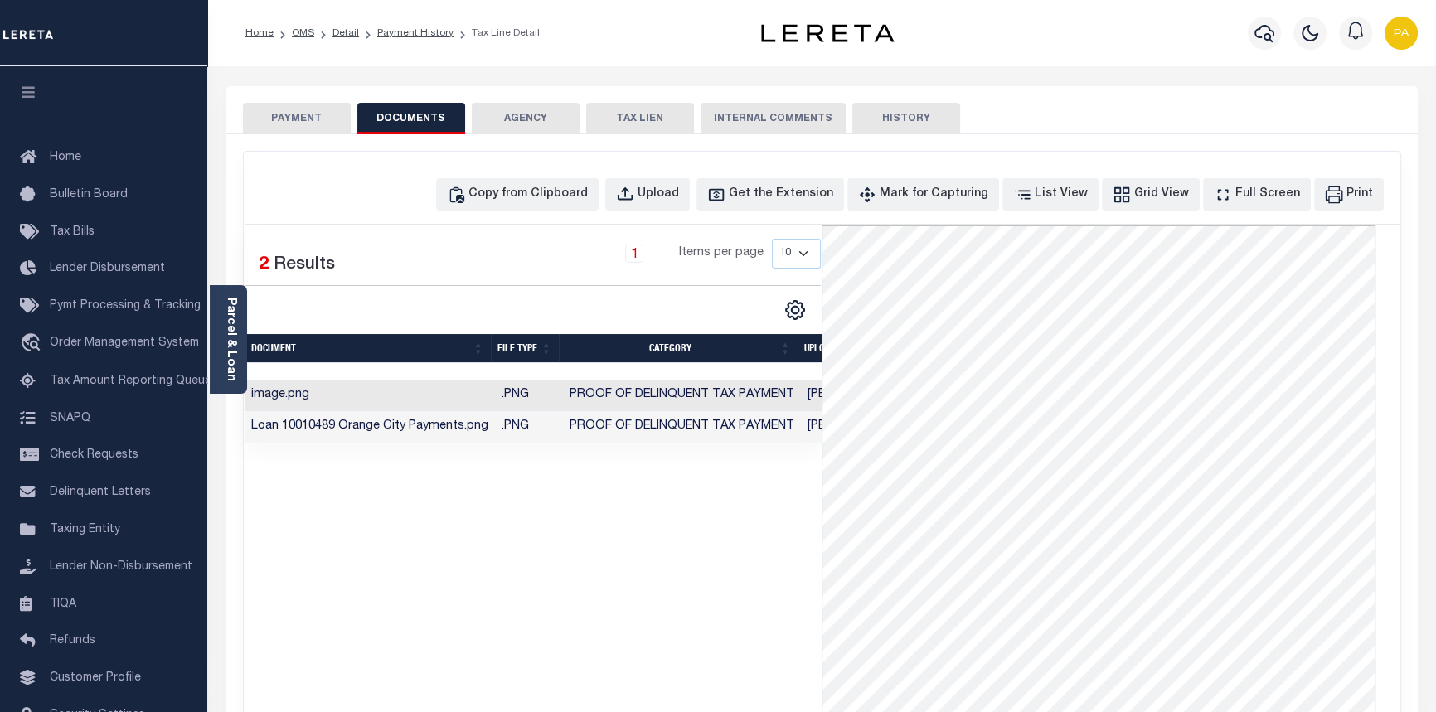
click at [304, 118] on button "PAYMENT" at bounding box center [297, 119] width 108 height 32
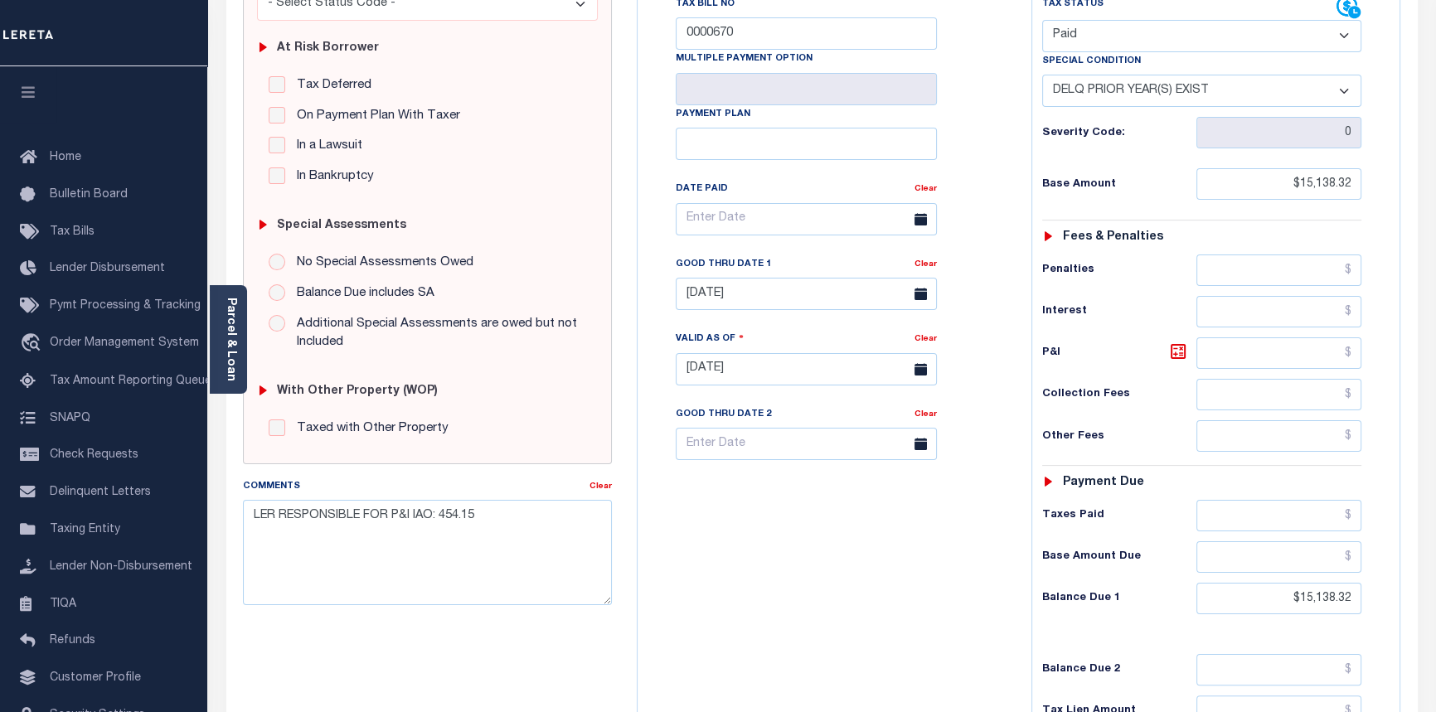
scroll to position [310, 0]
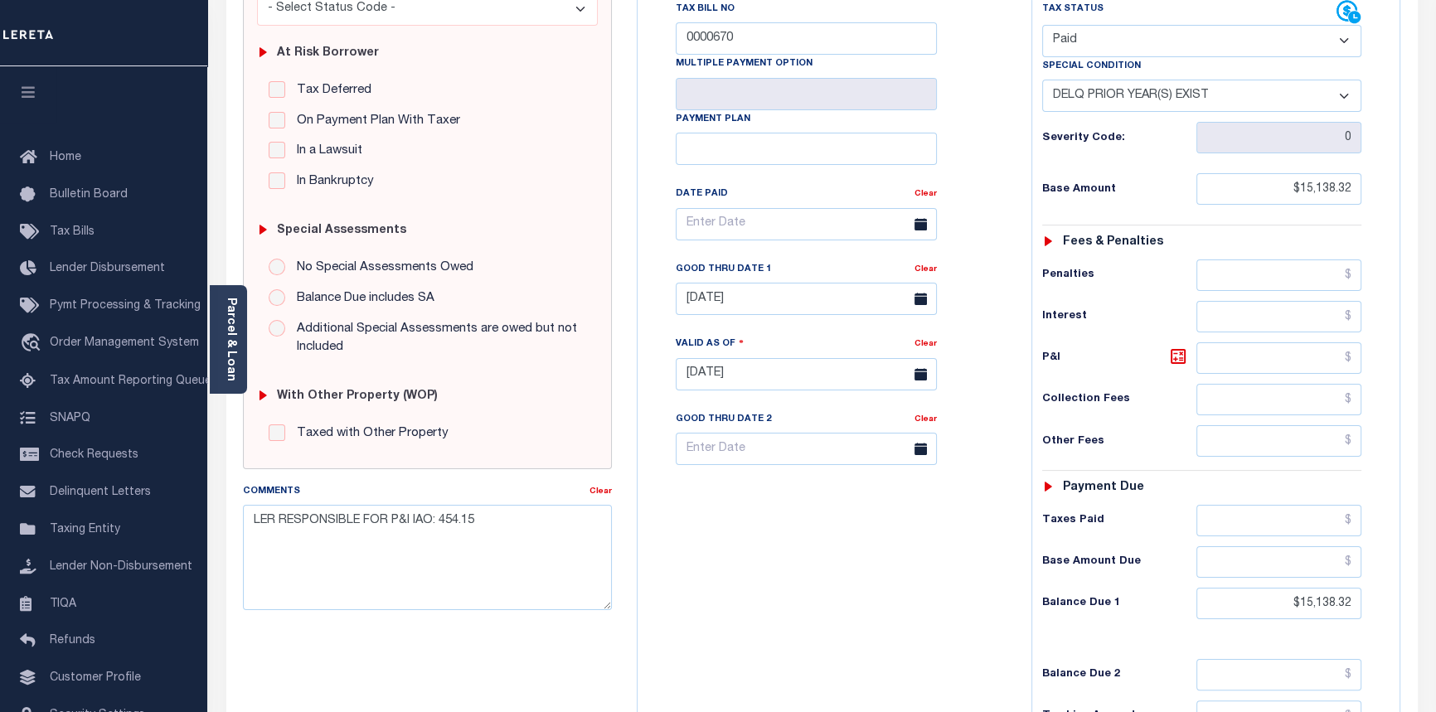
click at [1201, 96] on select "-- Select Special Condition -- 3RD PARTY TAX LIEN AGENCY TAX LIEN (A.K.A Inside…" at bounding box center [1202, 96] width 320 height 32
select select "0"
click at [1042, 81] on select "-- Select Special Condition -- 3RD PARTY TAX LIEN AGENCY TAX LIEN (A.K.A Inside…" at bounding box center [1202, 96] width 320 height 32
type input "[DATE]"
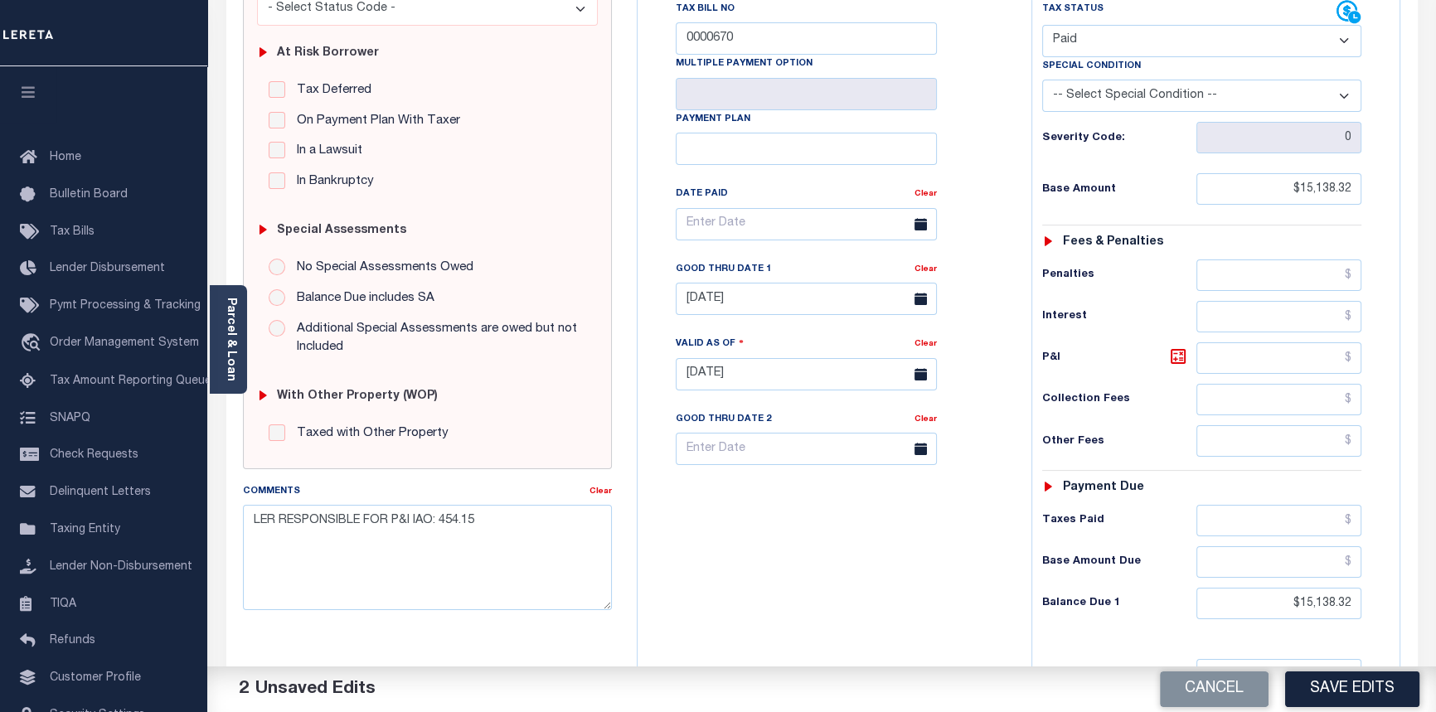
drag, startPoint x: 923, startPoint y: 270, endPoint x: 796, endPoint y: 235, distance: 131.8
click at [923, 270] on link "Clear" at bounding box center [926, 269] width 22 height 8
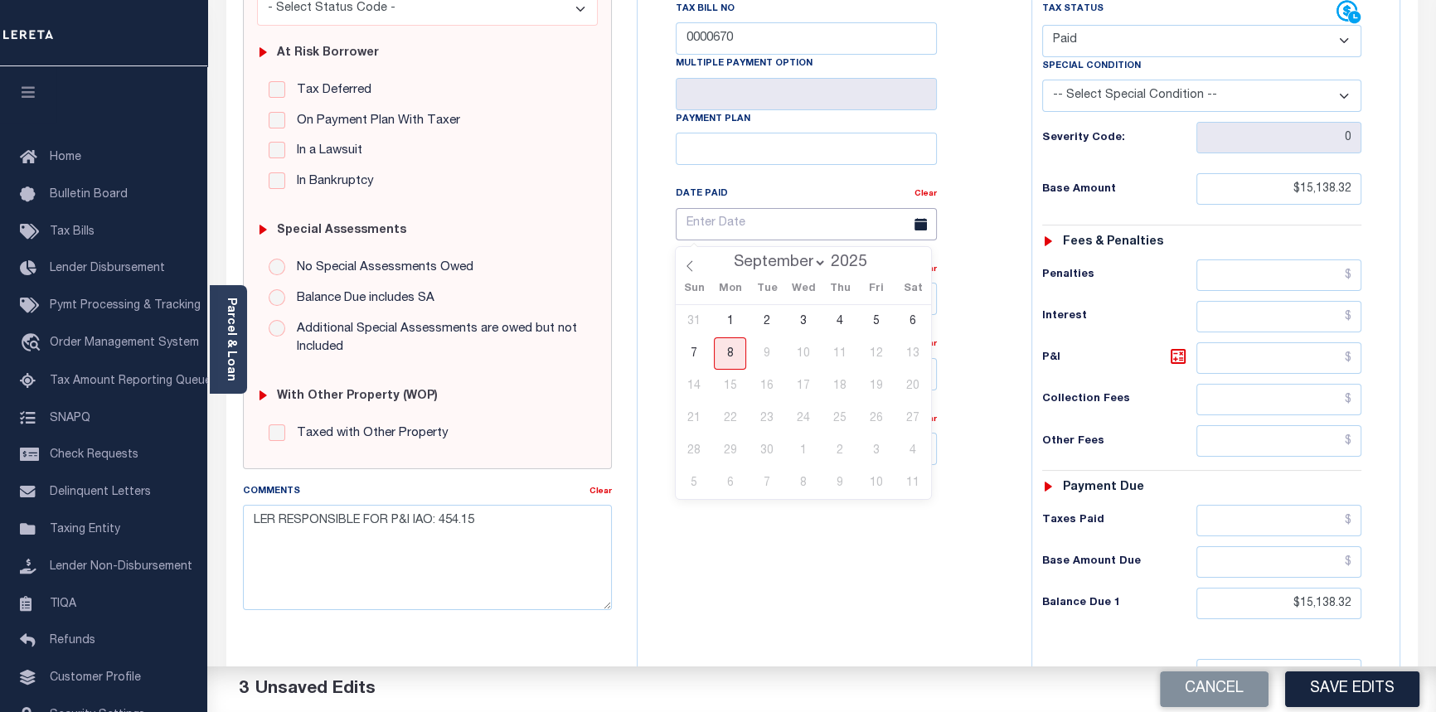
click at [711, 217] on input "text" at bounding box center [806, 224] width 261 height 32
click at [687, 267] on icon at bounding box center [690, 266] width 12 height 12
select select "7"
click at [877, 454] on span "29" at bounding box center [876, 451] width 32 height 32
type input "08/29/2025"
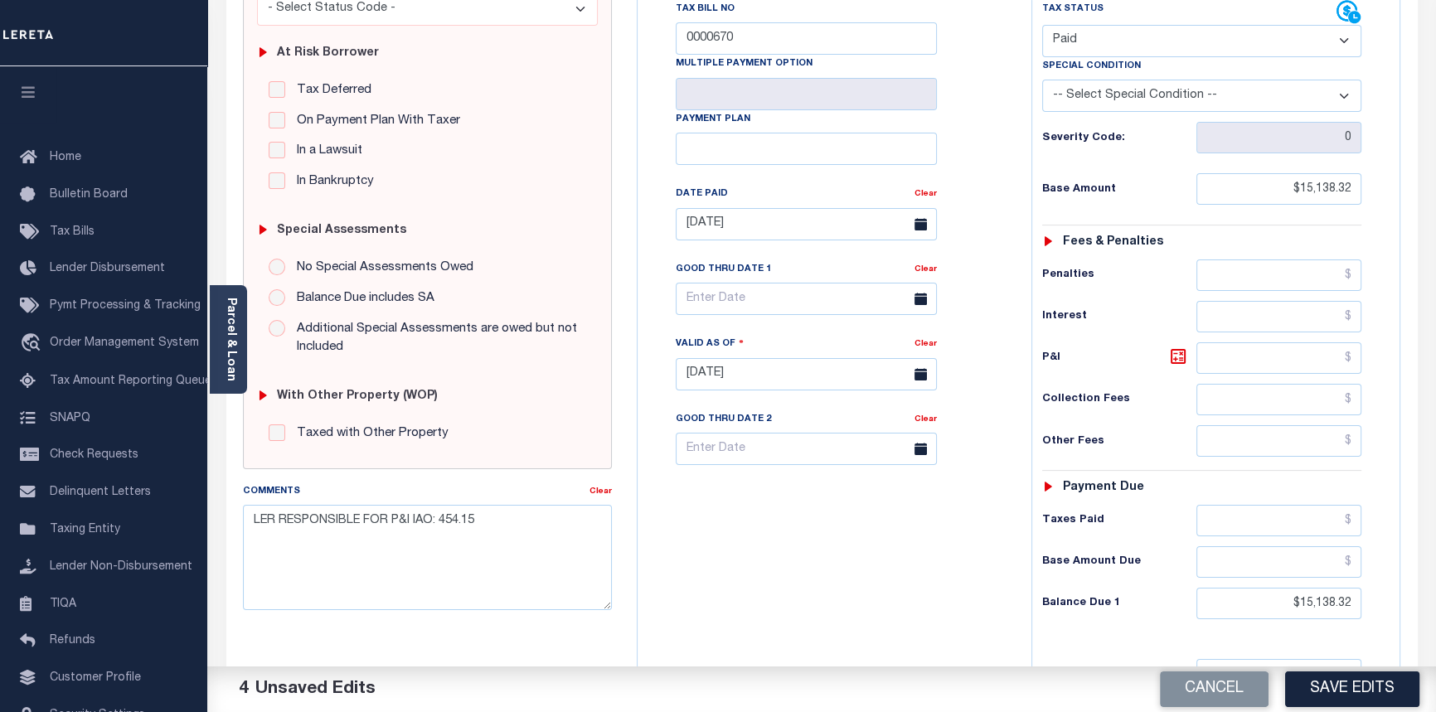
click at [1363, 522] on div "Tax Status Status - Select Status Code -" at bounding box center [1208, 366] width 352 height 732
click at [1352, 522] on input "text" at bounding box center [1280, 521] width 166 height 32
type input "$15,138.32"
click at [1349, 554] on input "text" at bounding box center [1280, 562] width 166 height 32
type input "$0.00"
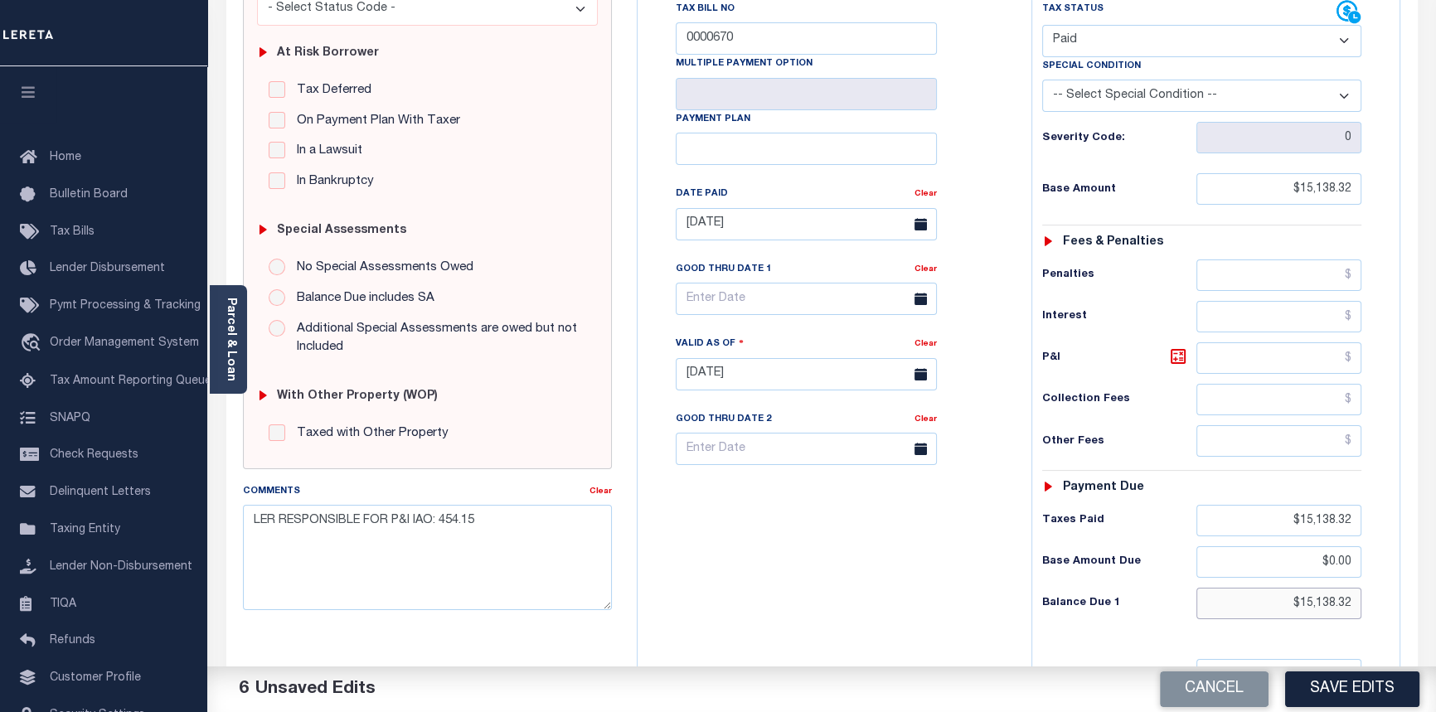
drag, startPoint x: 1293, startPoint y: 608, endPoint x: 1446, endPoint y: 646, distance: 158.1
click at [1435, 637] on html "Home OMS Detail Payment History Tax Line Detail" at bounding box center [718, 314] width 1436 height 1249
type input "$0.00"
click at [572, 525] on textarea "LER RESPONSIBLE FOR P&I IAO: 454.15" at bounding box center [428, 557] width 370 height 104
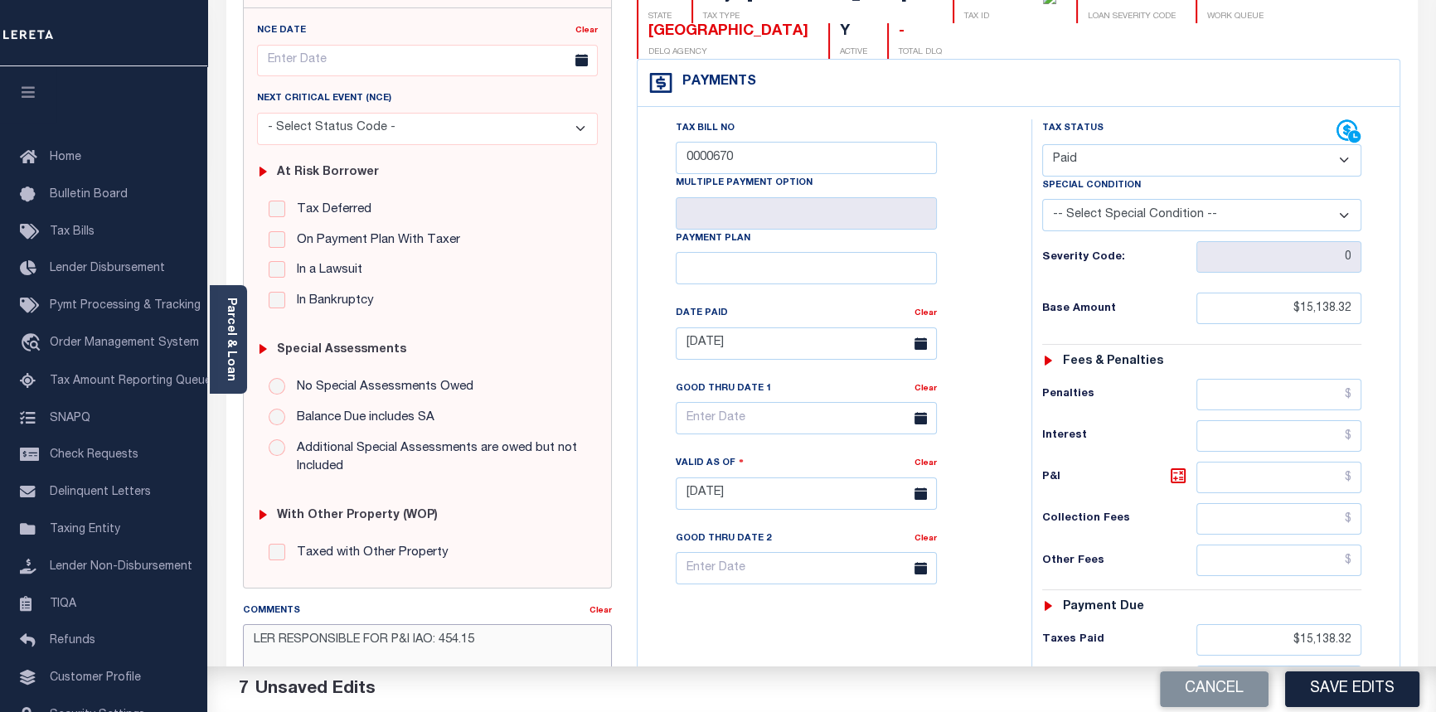
scroll to position [301, 0]
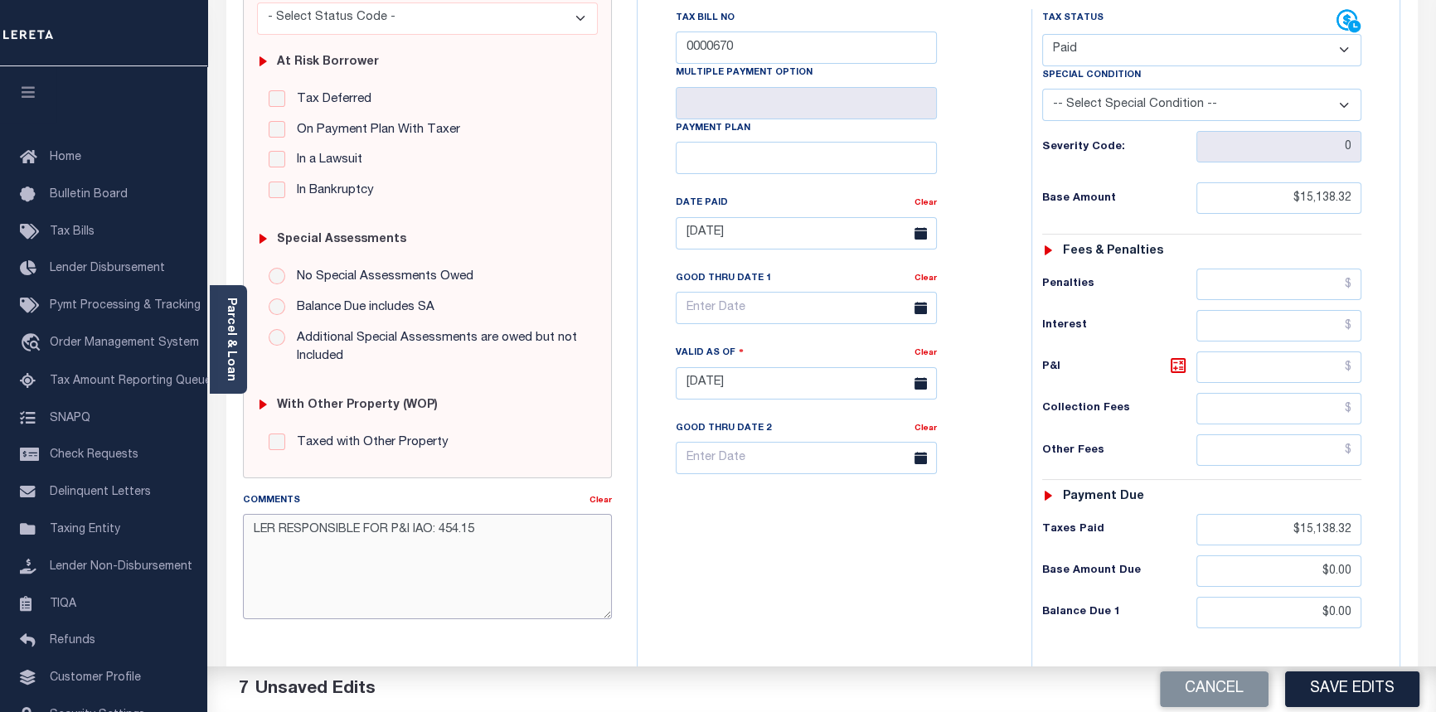
click at [243, 528] on textarea "LER RESPONSIBLE FOR P&I IAO: 454.15" at bounding box center [428, 566] width 370 height 104
click at [275, 512] on div "Comments" at bounding box center [416, 503] width 347 height 23
click at [244, 529] on textarea "LER RESPONSIBLE FOR P&I IAO: 454.15" at bounding box center [428, 566] width 370 height 104
type textarea "09/08/2025pk See imaged payment details. LER RESPONSIBLE FOR P&I IAO: 454.15"
click at [1348, 689] on button "Save Edits" at bounding box center [1352, 690] width 134 height 36
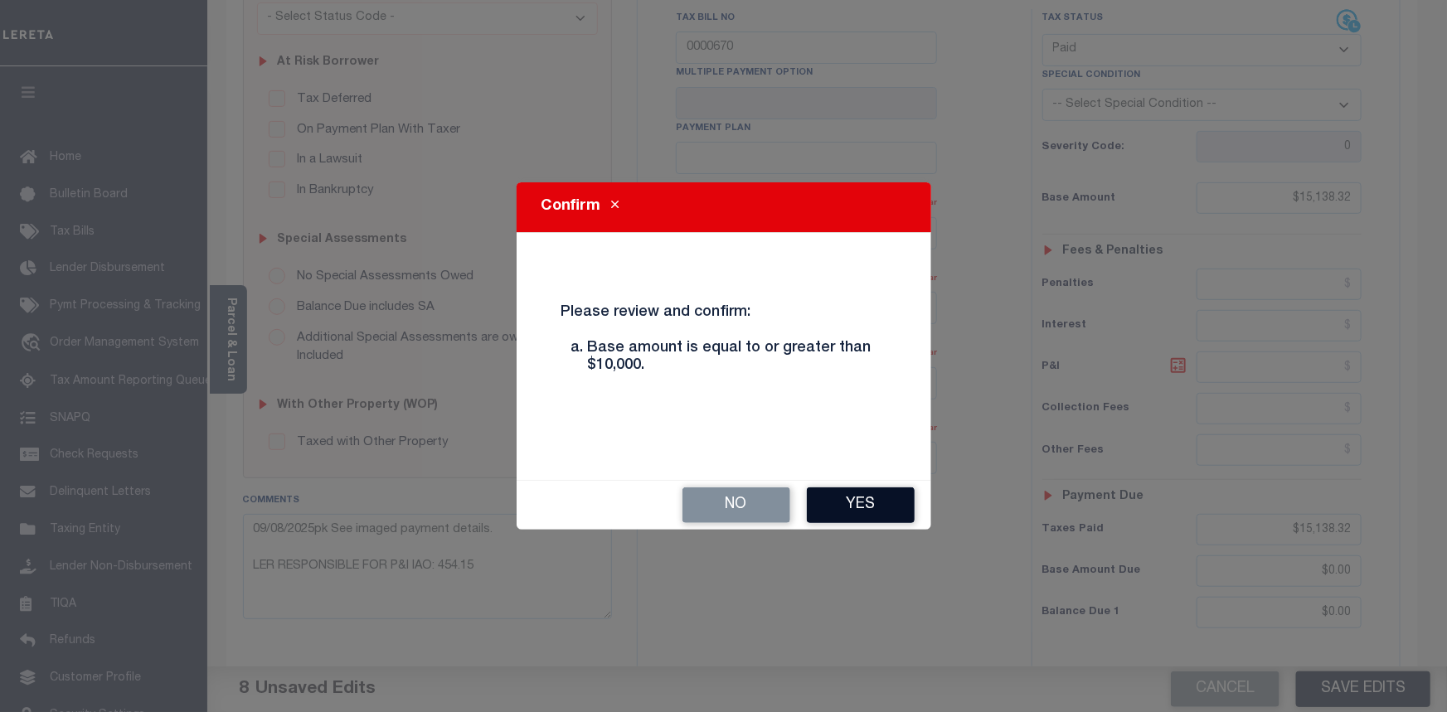
click at [843, 513] on button "Yes" at bounding box center [861, 506] width 108 height 36
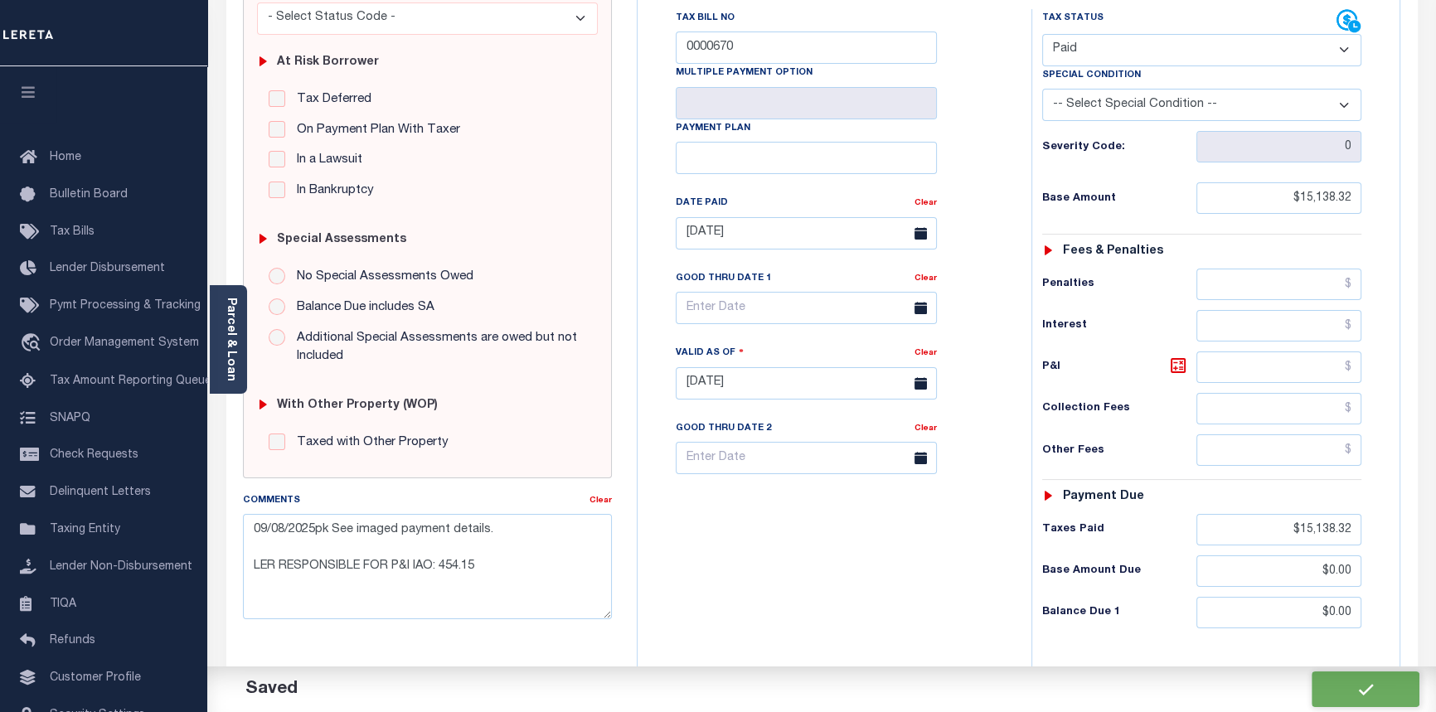
checkbox input "false"
type textarea "09/08/2025pk See imaged payment details. LER RESPONSIBLE FOR P&I IAO: 454.15"
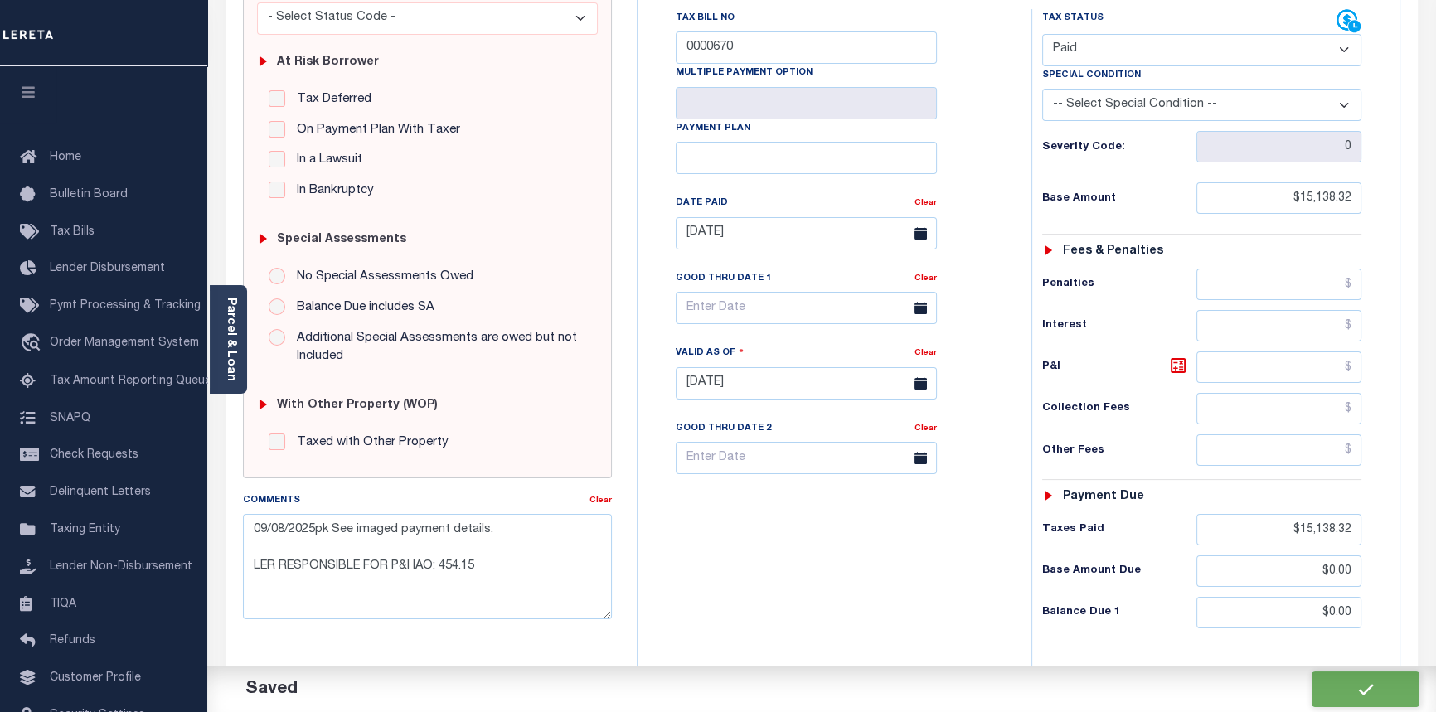
type input "$15,138.32"
type input "$0"
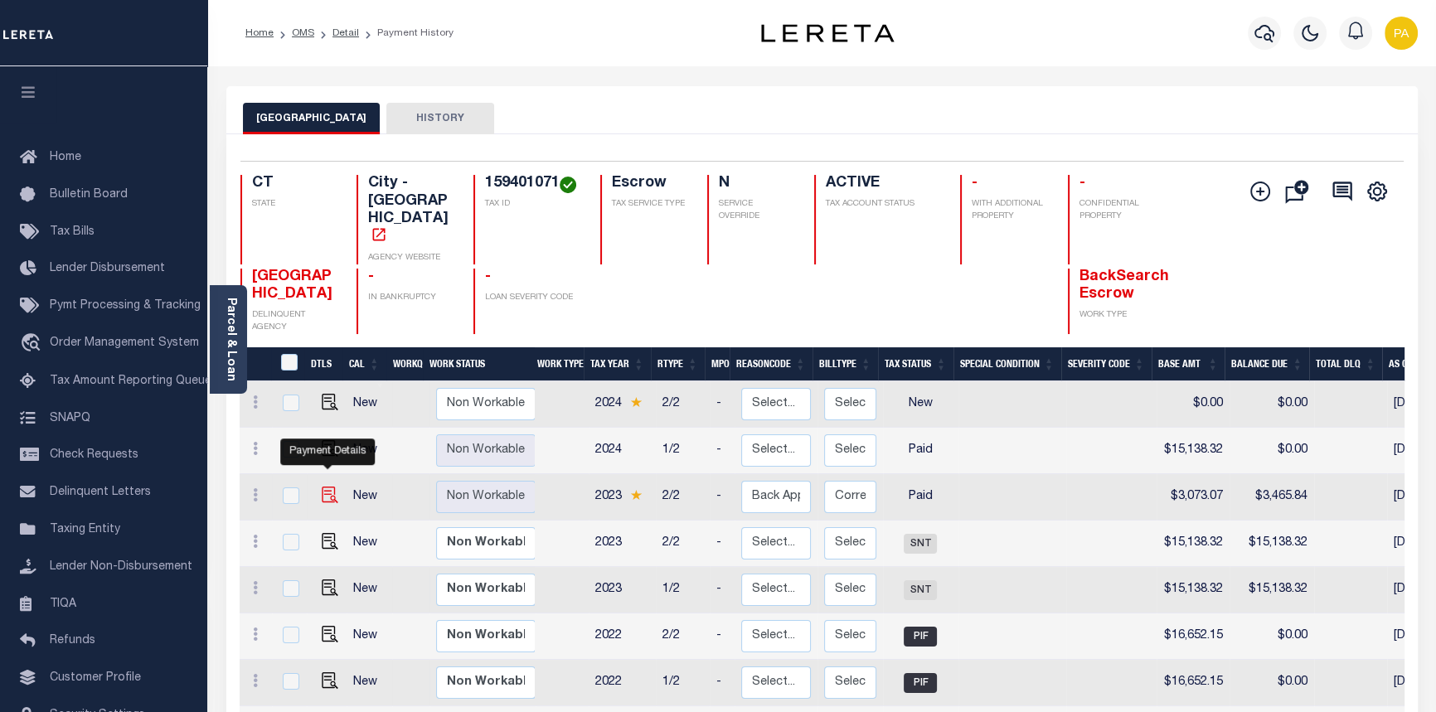
click at [323, 487] on img "" at bounding box center [330, 495] width 17 height 17
checkbox input "true"
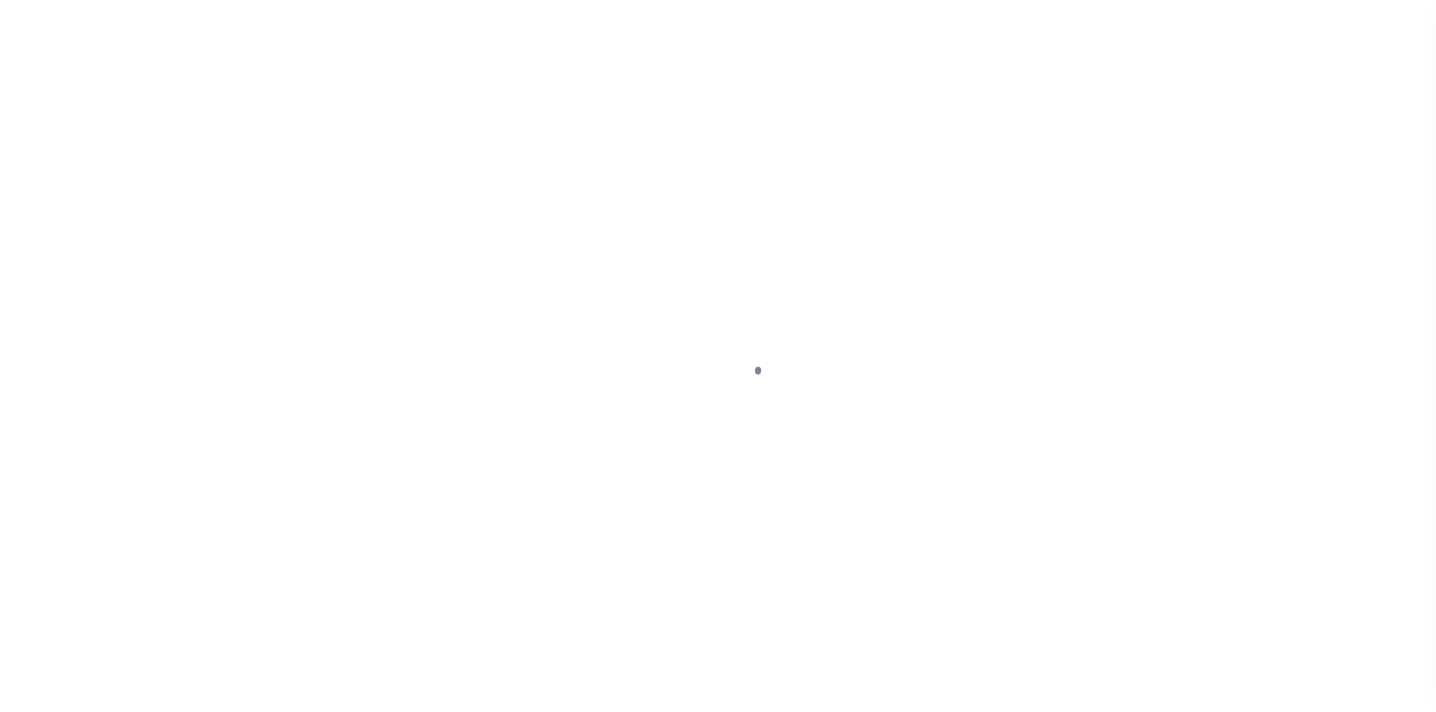
select select "PYD"
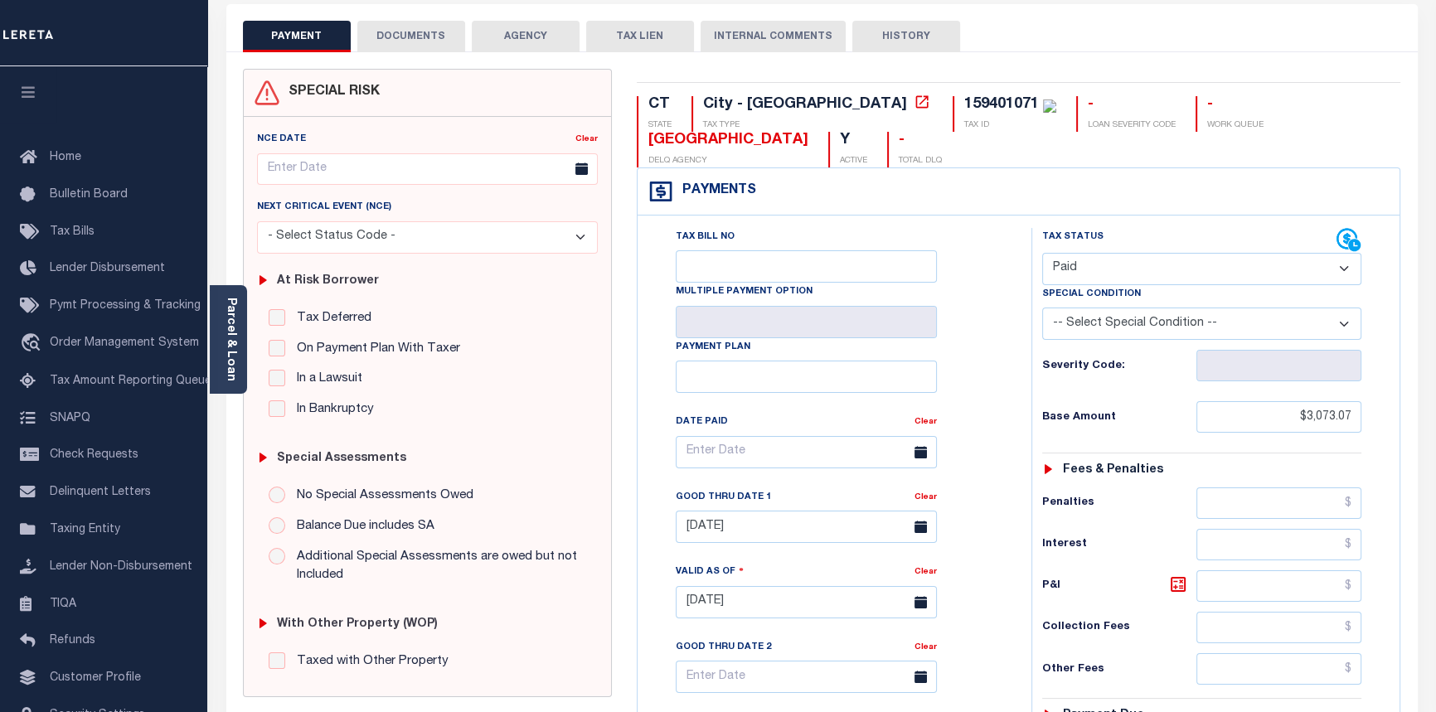
scroll to position [75, 0]
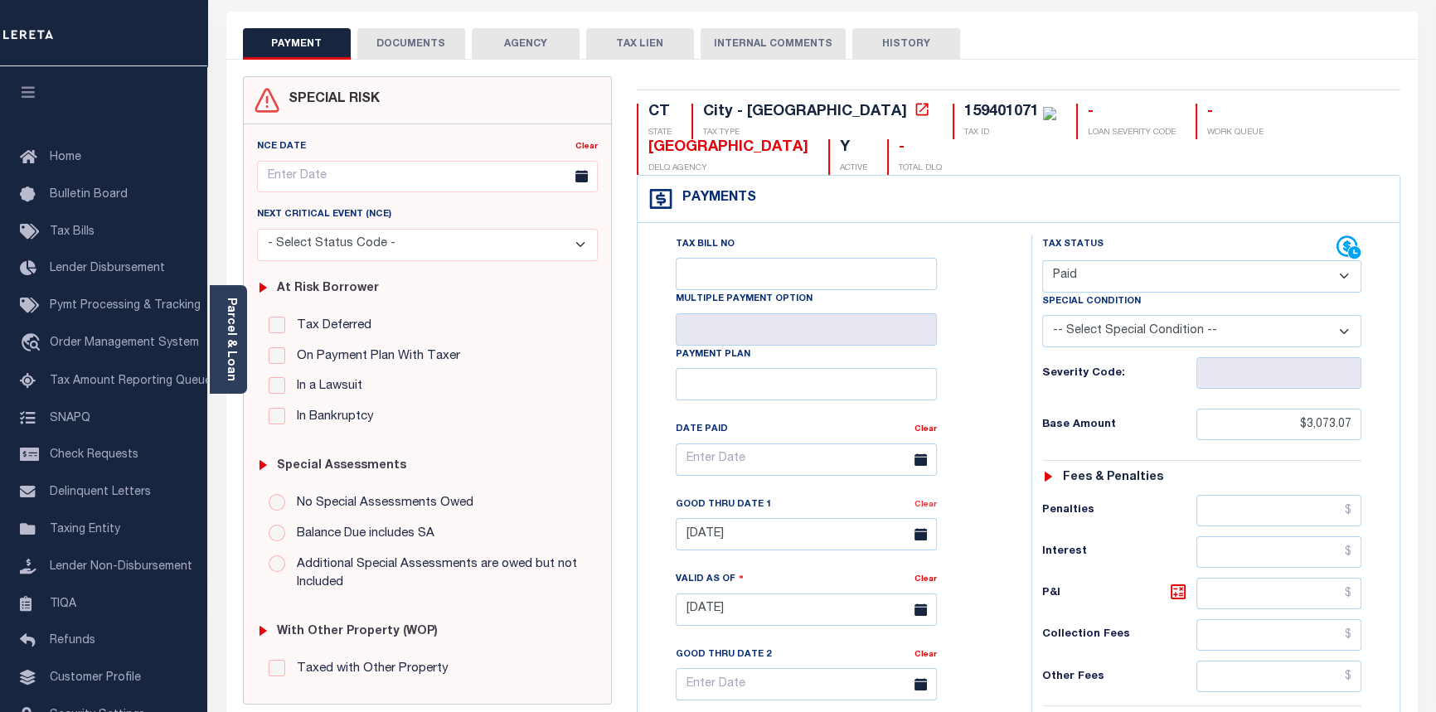
click at [929, 508] on link "Clear" at bounding box center [926, 505] width 22 height 8
type input "[DATE]"
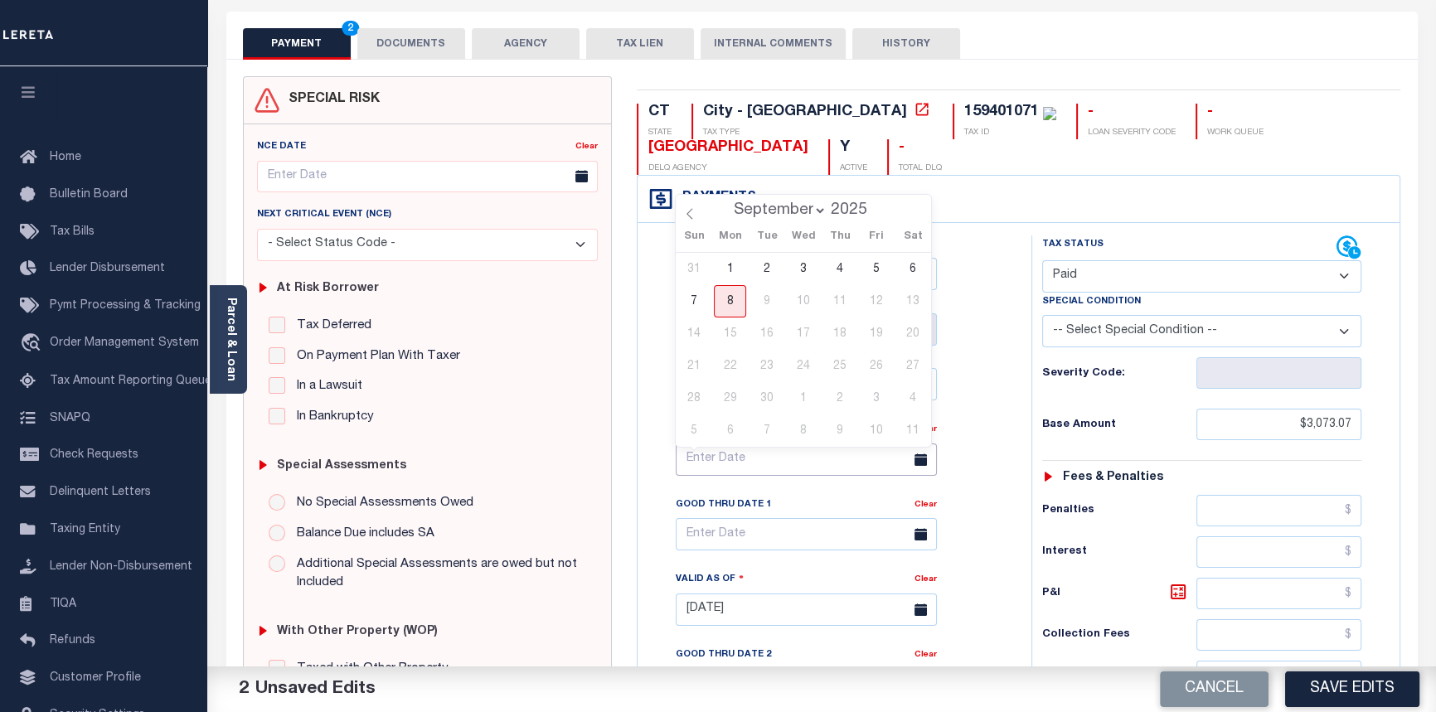
click at [740, 464] on input "text" at bounding box center [806, 460] width 261 height 32
click at [690, 211] on icon at bounding box center [690, 214] width 12 height 12
select select "7"
click at [846, 366] on span "21" at bounding box center [839, 366] width 32 height 32
type input "[DATE]"
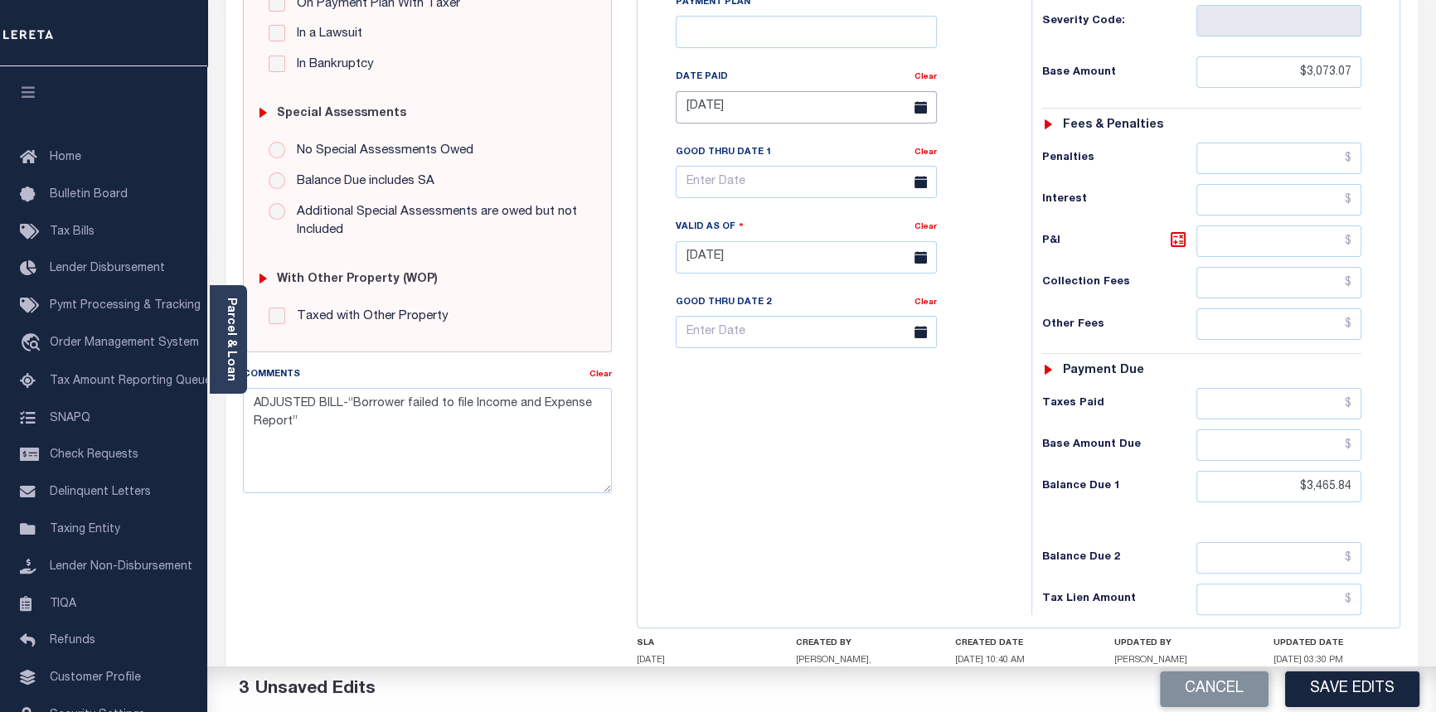
scroll to position [452, 0]
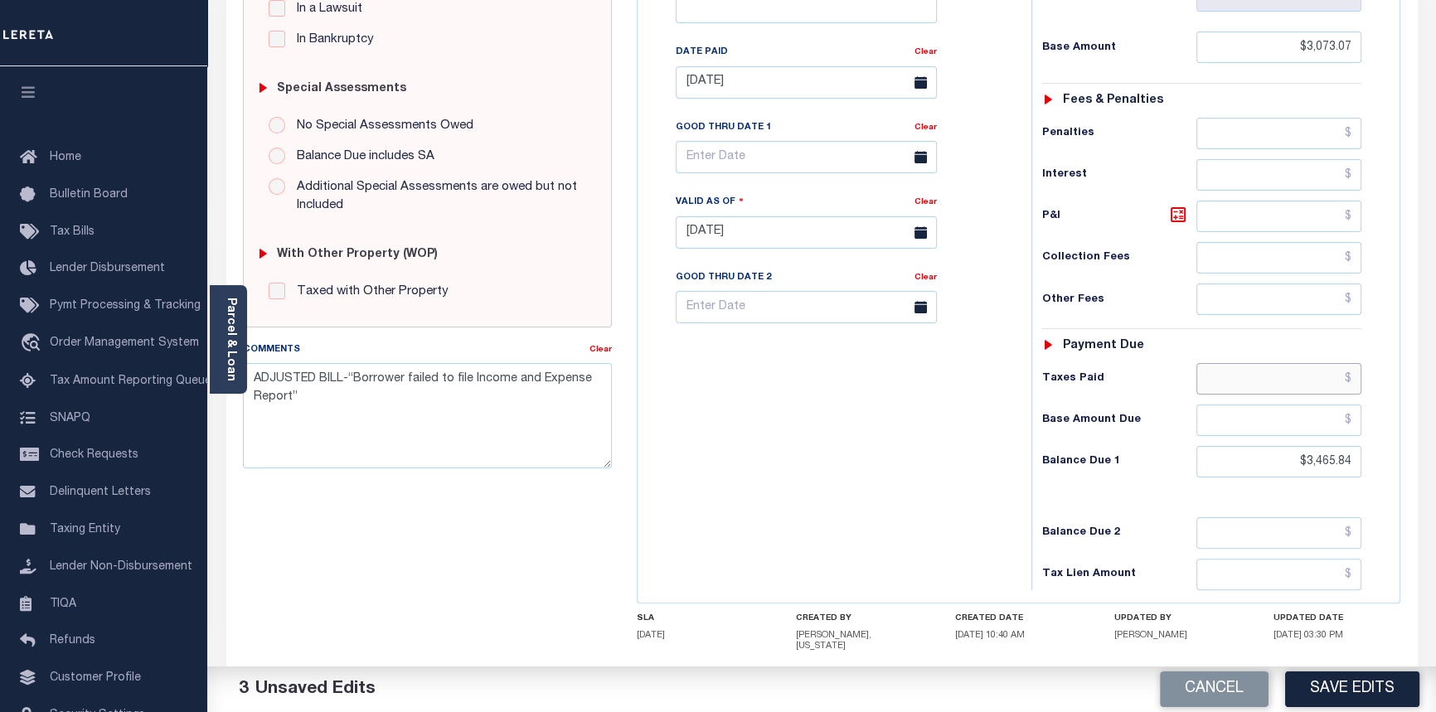
click at [1354, 389] on input "text" at bounding box center [1280, 379] width 166 height 32
type input "$3,073.07"
click at [1348, 425] on input "text" at bounding box center [1280, 421] width 166 height 32
type input "$0.00"
drag, startPoint x: 1291, startPoint y: 458, endPoint x: 1446, endPoint y: 471, distance: 155.6
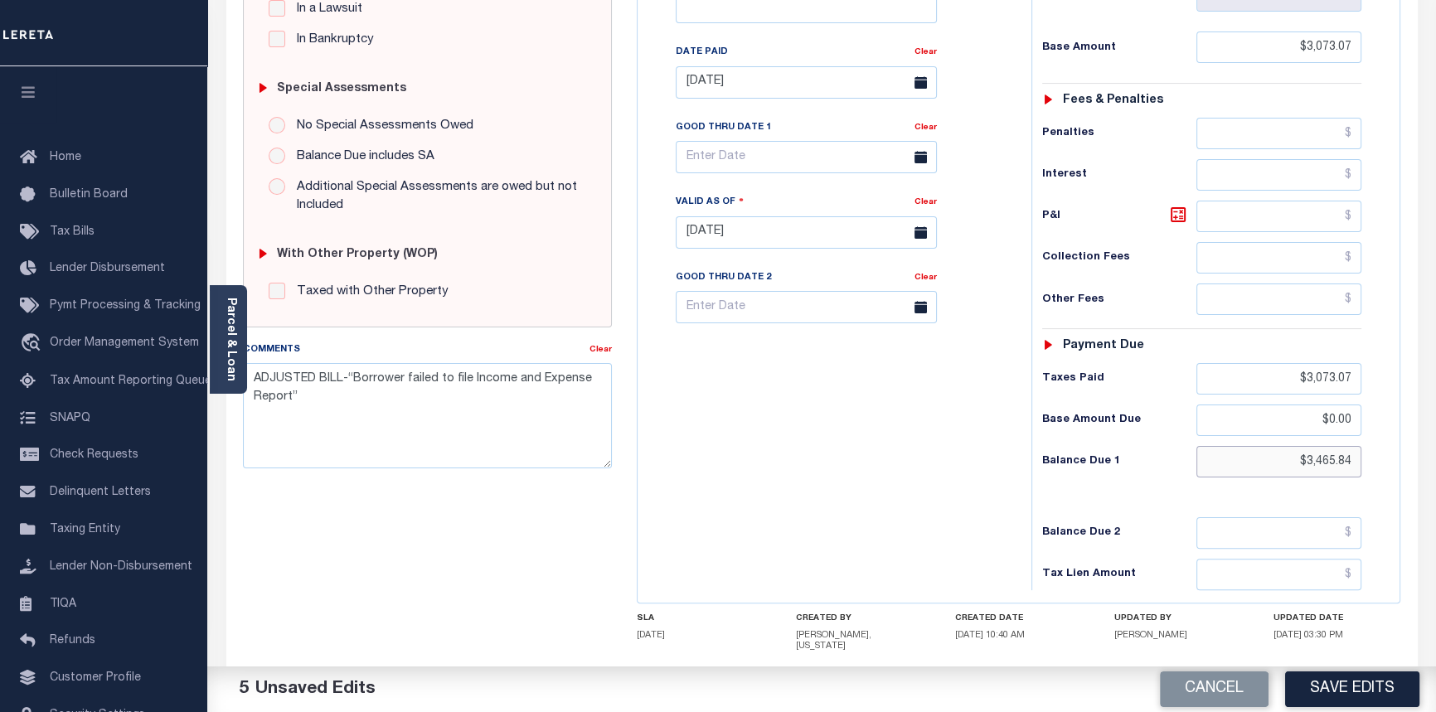
click at [1435, 470] on html "Home OMS Detail Payment History Tax Line Detail" at bounding box center [718, 180] width 1436 height 1265
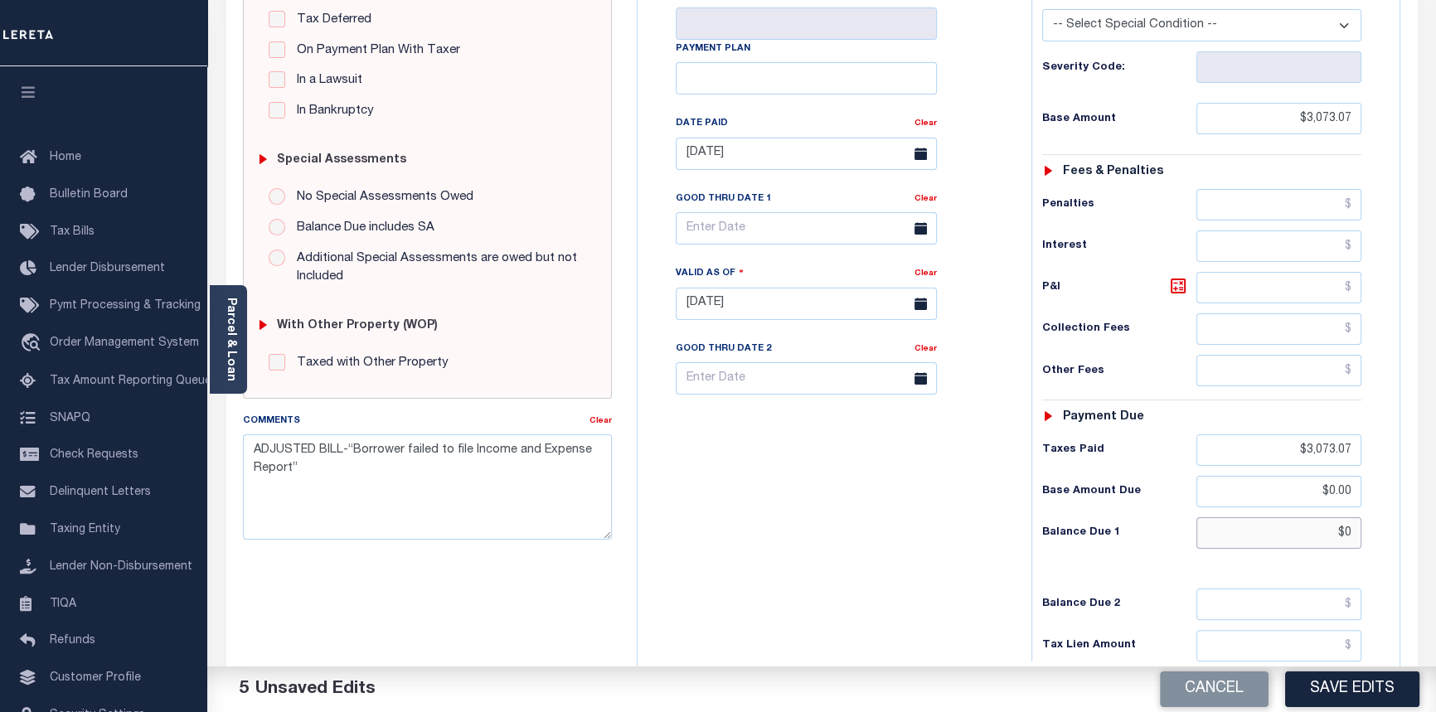
scroll to position [376, 0]
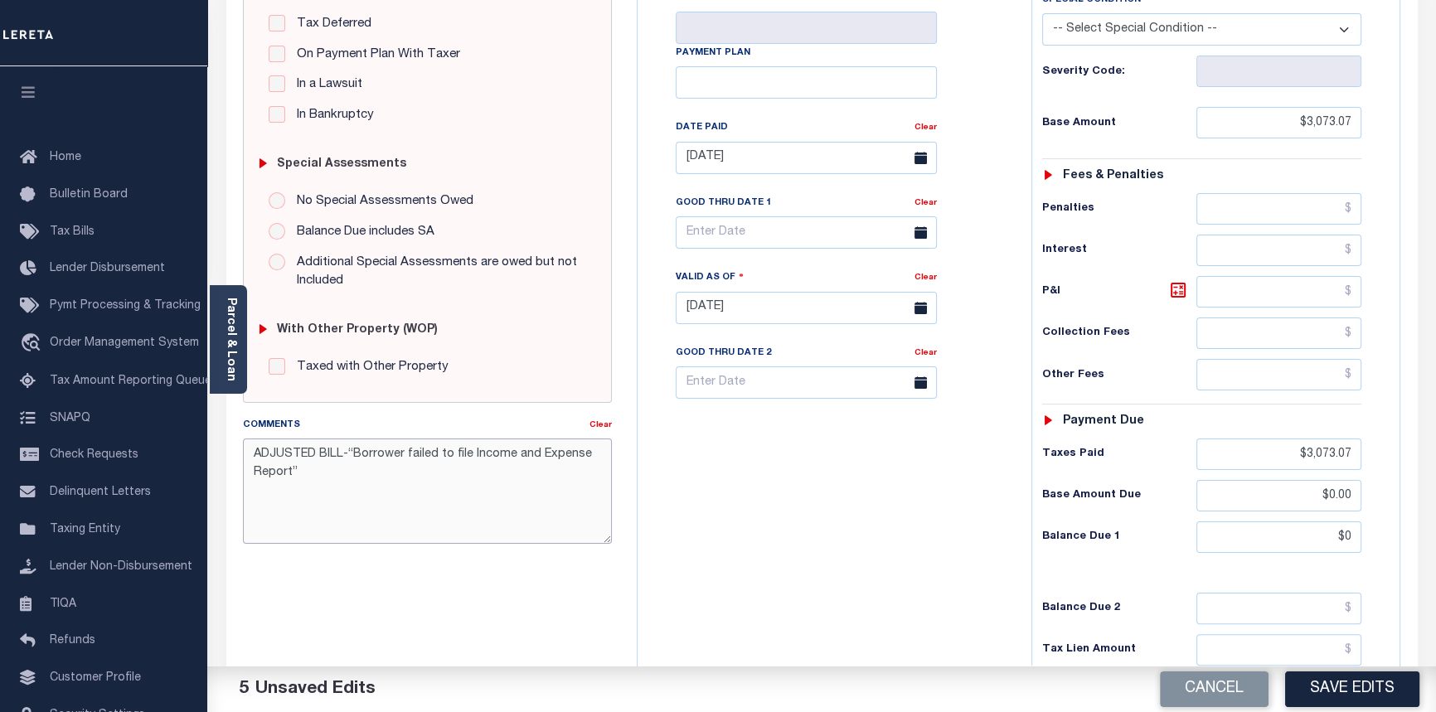
type input "$0.00"
click at [251, 449] on textarea "ADJUSTED BILL-“Borrower failed to file Income and Expense Report”" at bounding box center [428, 491] width 370 height 104
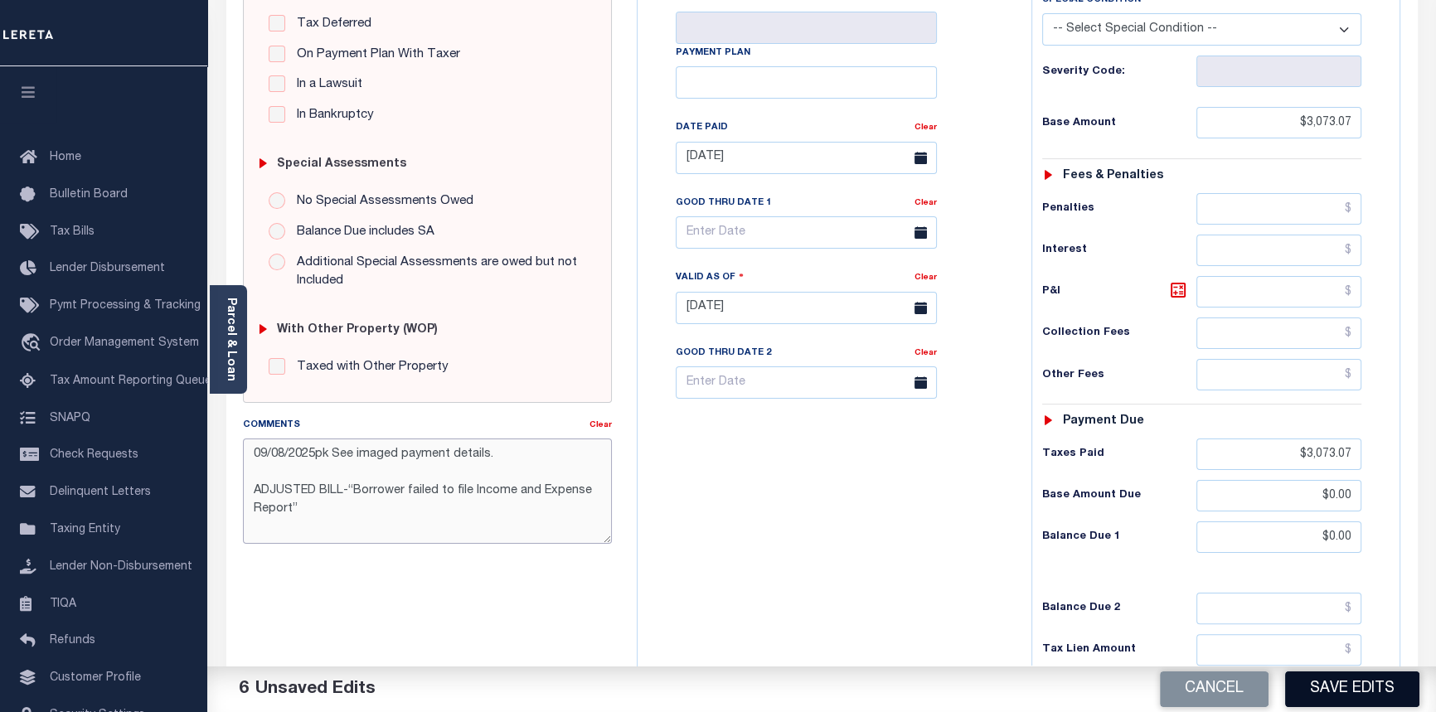
type textarea "09/08/2025pk See imaged payment details. ADJUSTED BILL-“Borrower failed to file…"
click at [1402, 693] on button "Save Edits" at bounding box center [1352, 690] width 134 height 36
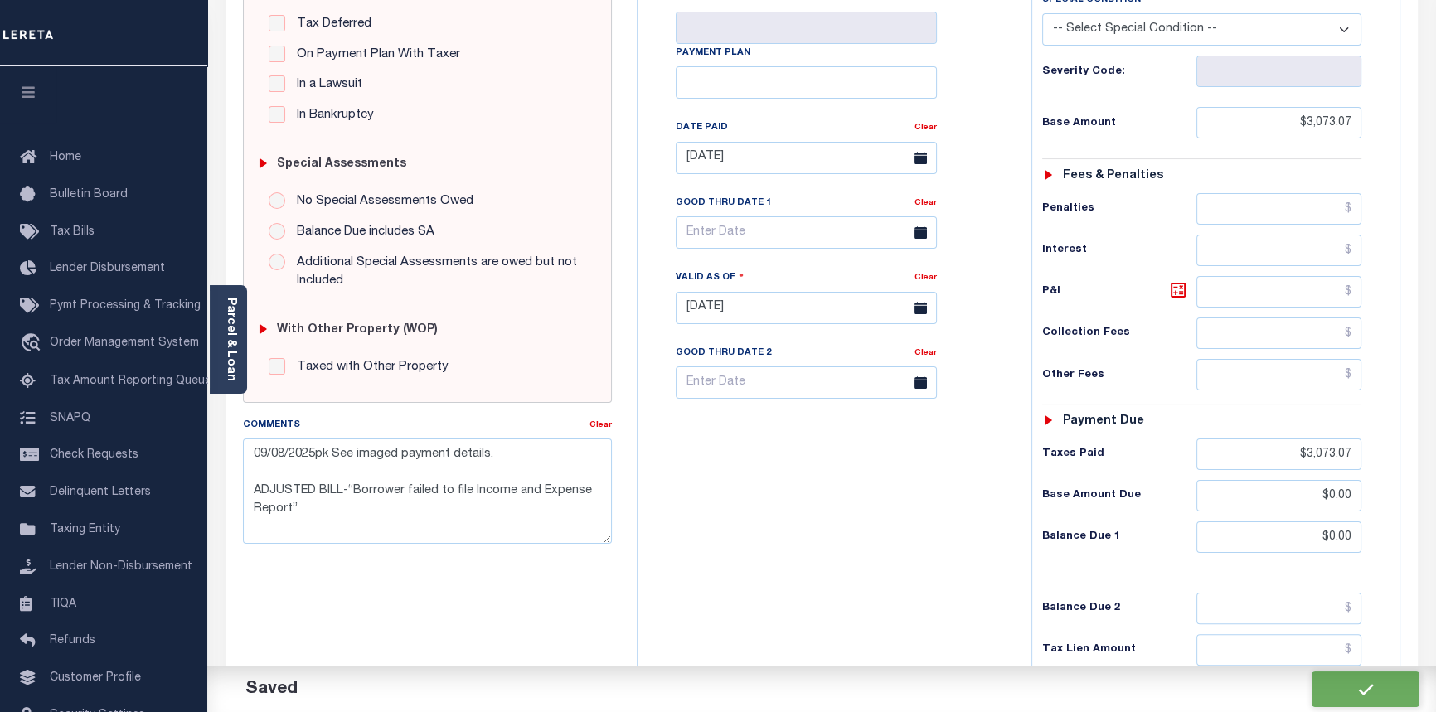
checkbox input "false"
type textarea "09/08/2025pk See imaged payment details. ADJUSTED BILL-“Borrower failed to file…"
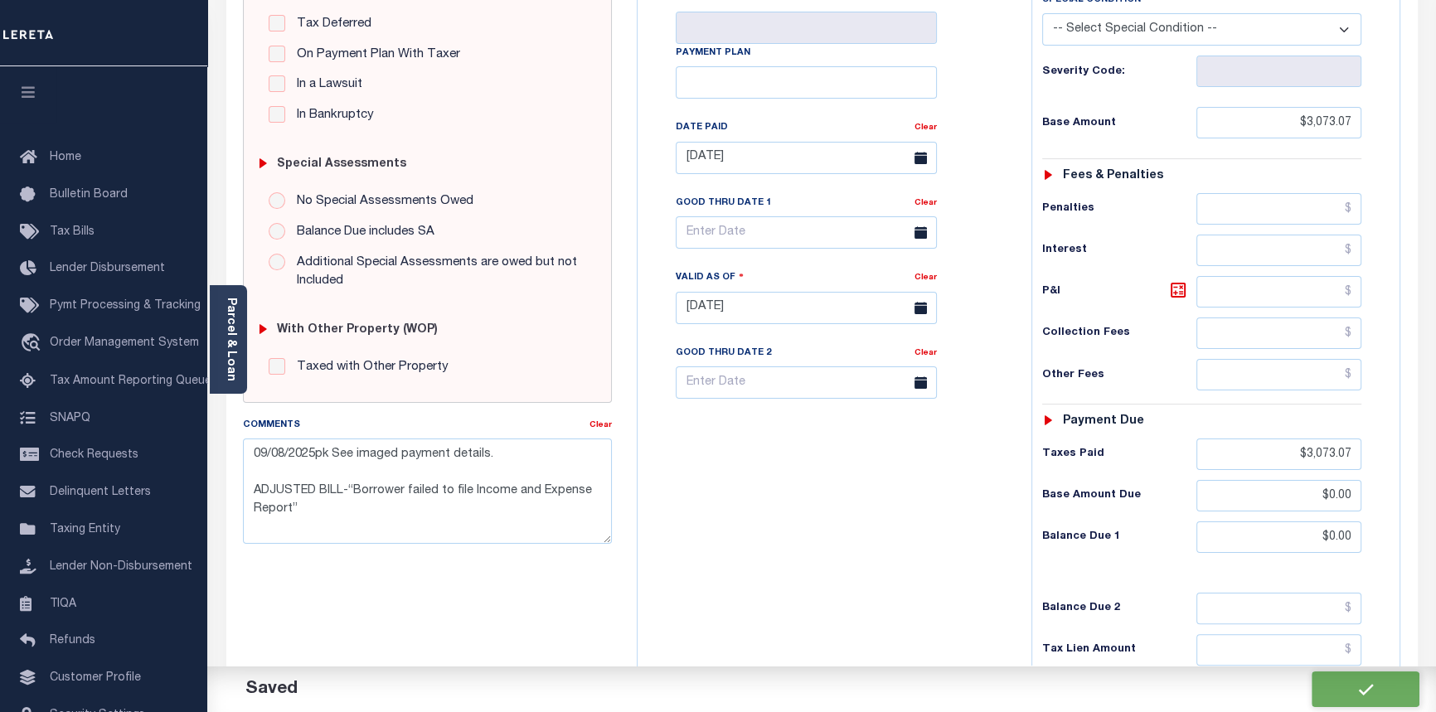
type input "$3,073.07"
type input "$0"
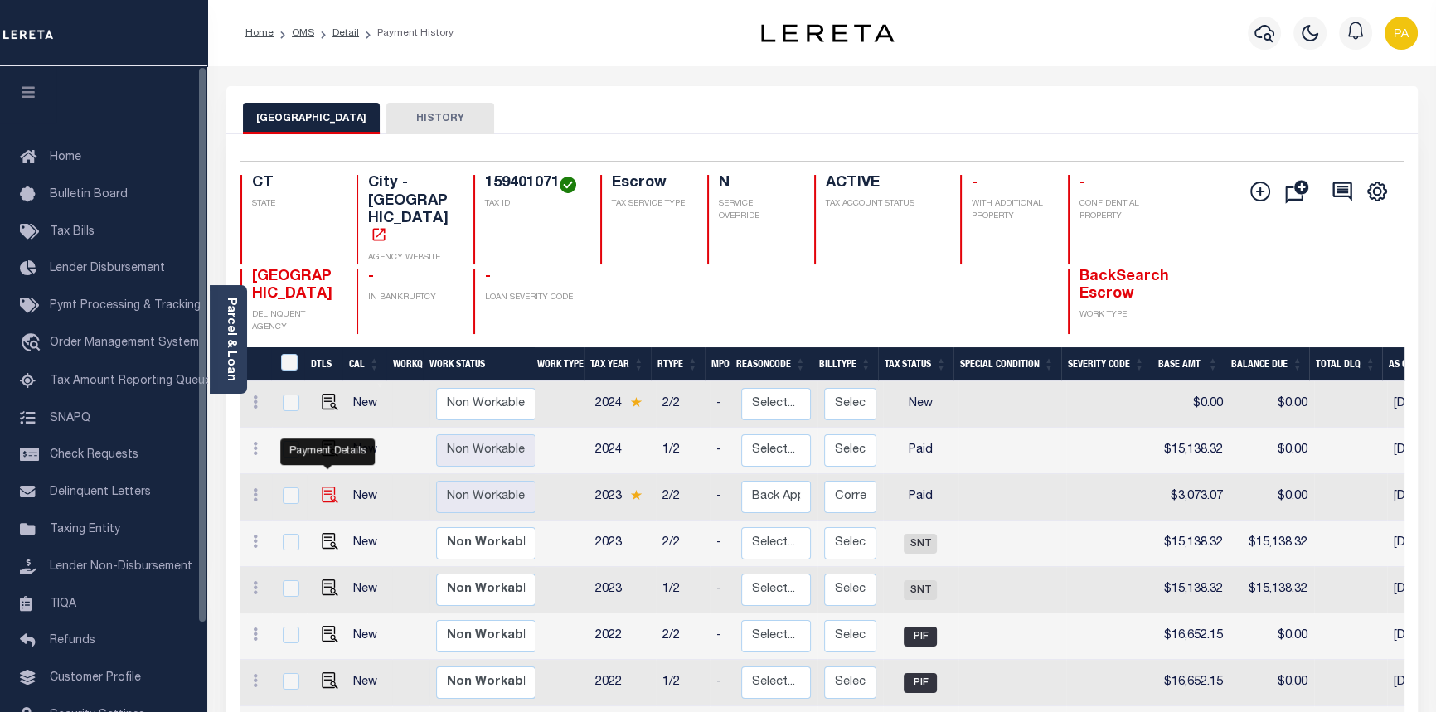
click at [327, 487] on img "" at bounding box center [330, 495] width 17 height 17
checkbox input "true"
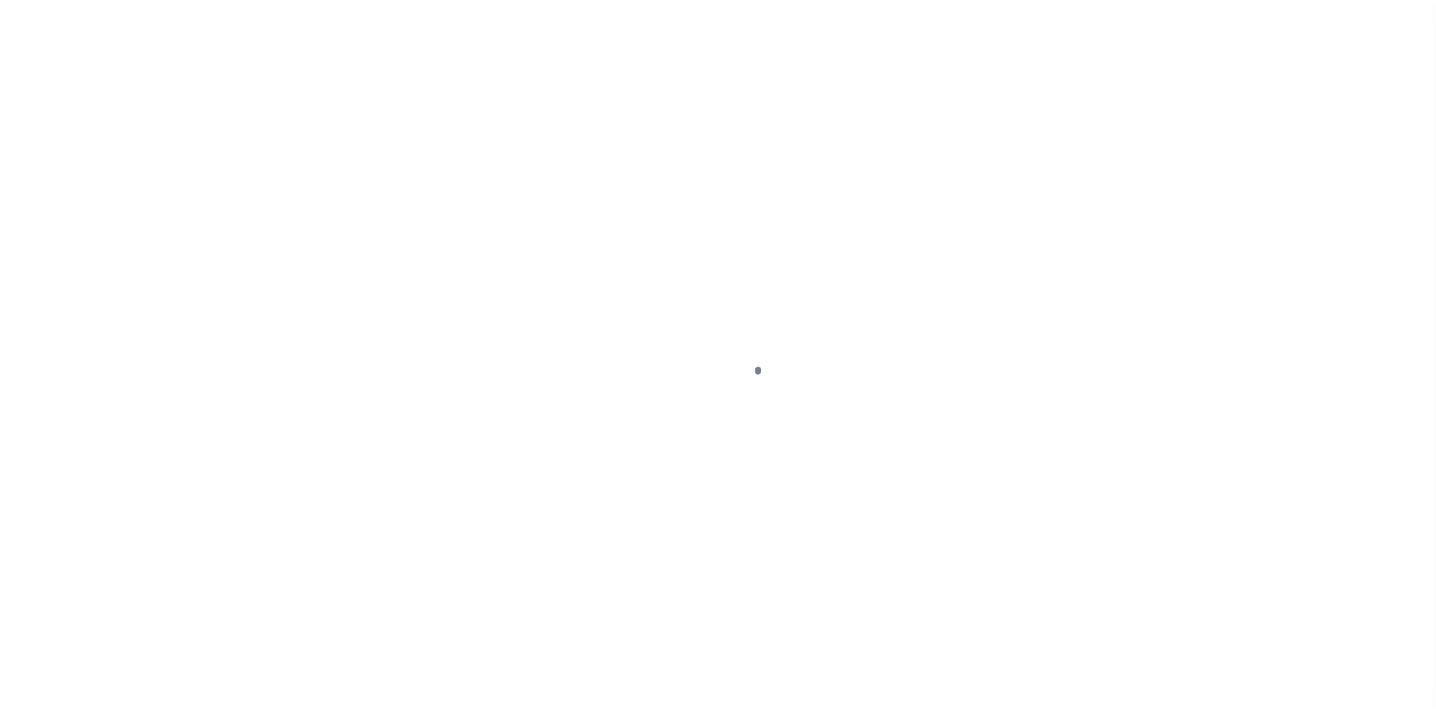
select select "PYD"
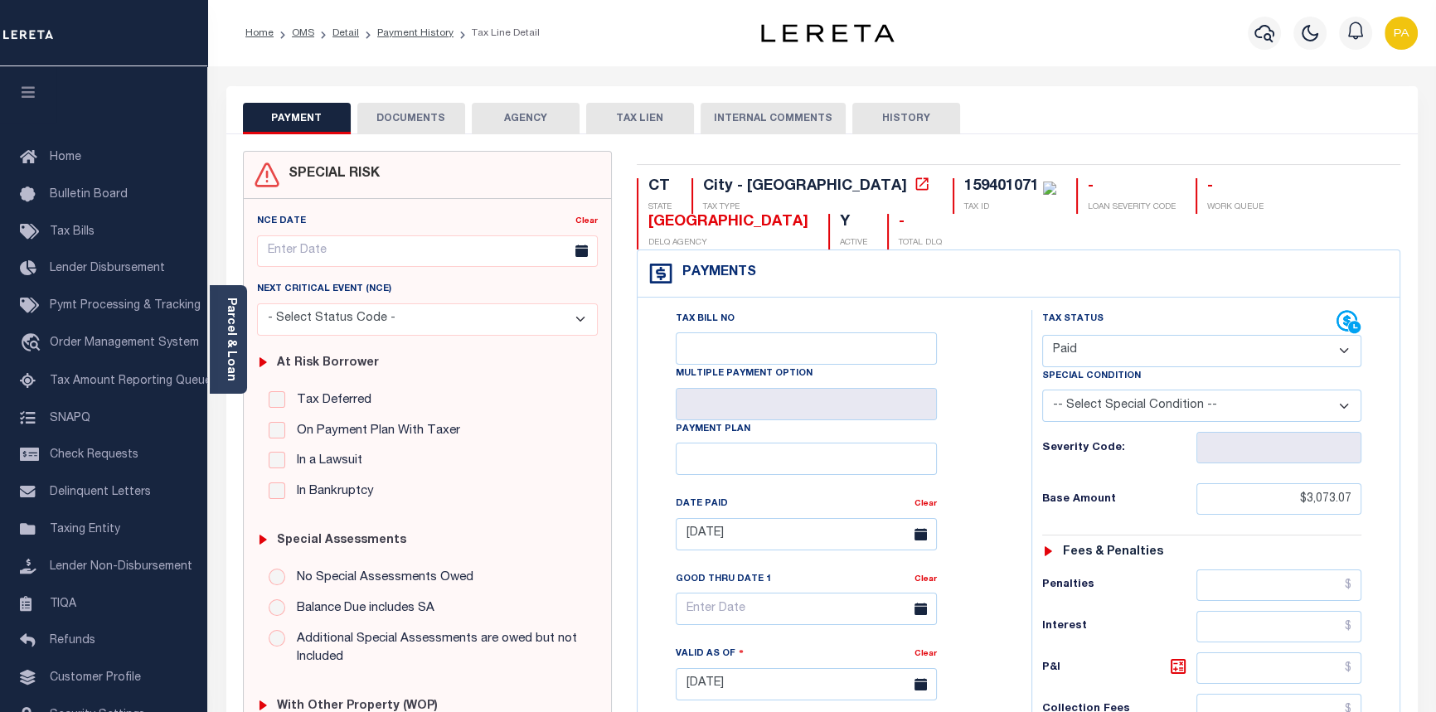
drag, startPoint x: 391, startPoint y: 107, endPoint x: 398, endPoint y: 119, distance: 14.5
click at [391, 116] on button "DOCUMENTS" at bounding box center [411, 119] width 108 height 32
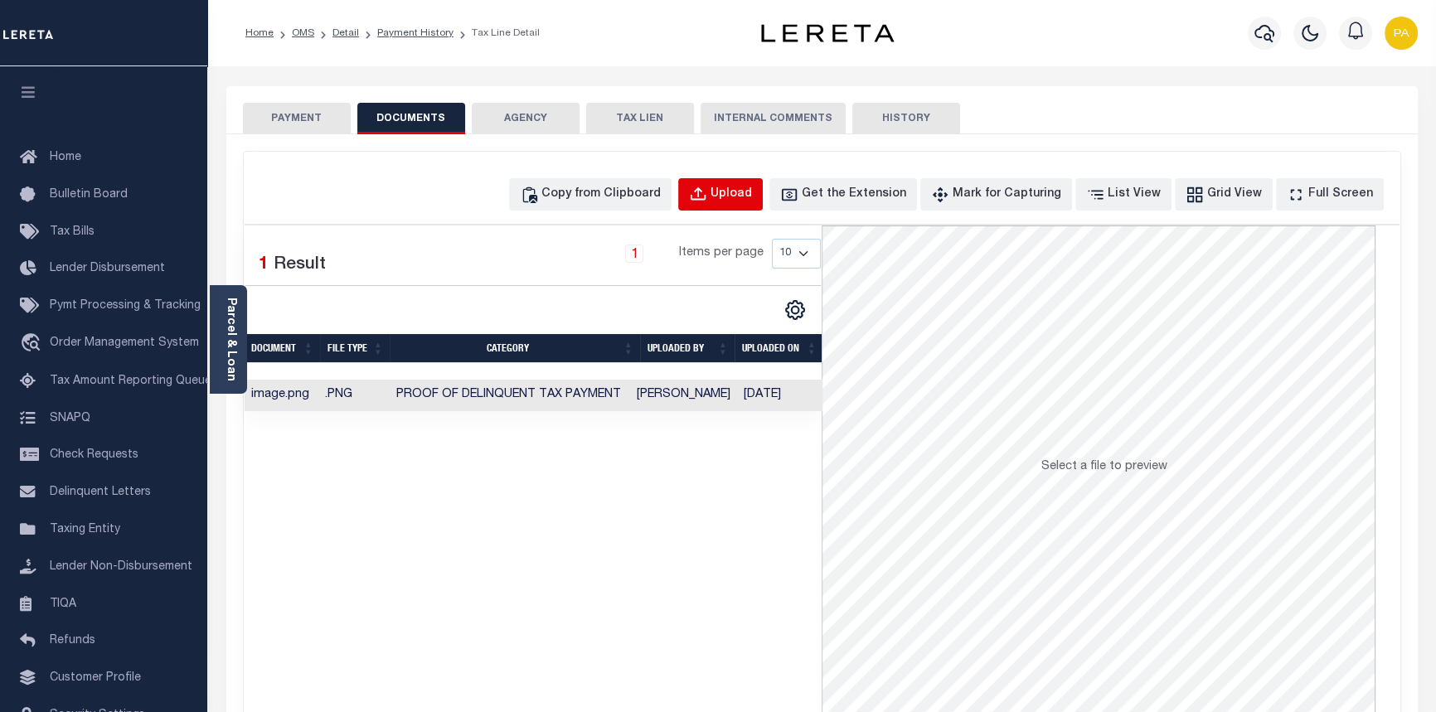
click at [752, 186] on div "Upload" at bounding box center [731, 195] width 41 height 18
select select "POP"
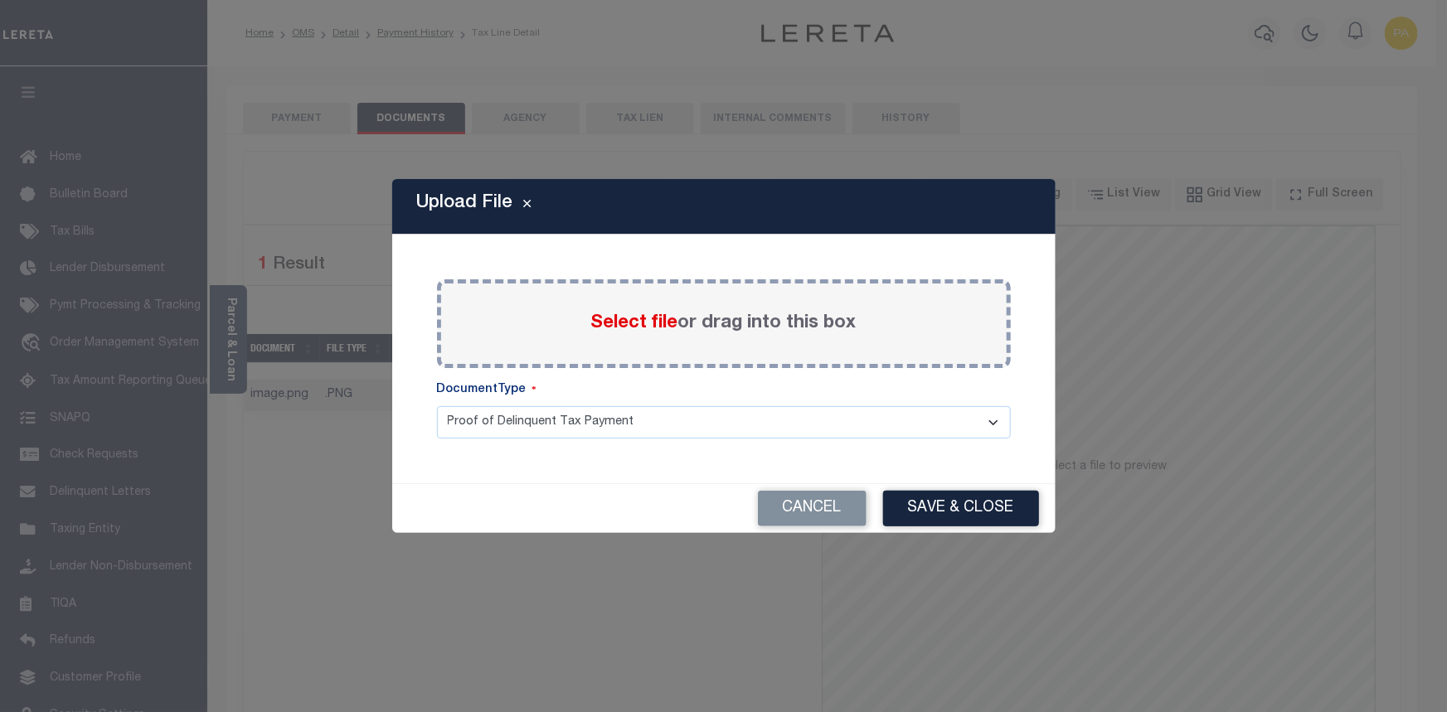
click at [633, 324] on span "Select file" at bounding box center [634, 323] width 87 height 18
click at [0, 0] on input "Select file or drag into this box" at bounding box center [0, 0] width 0 height 0
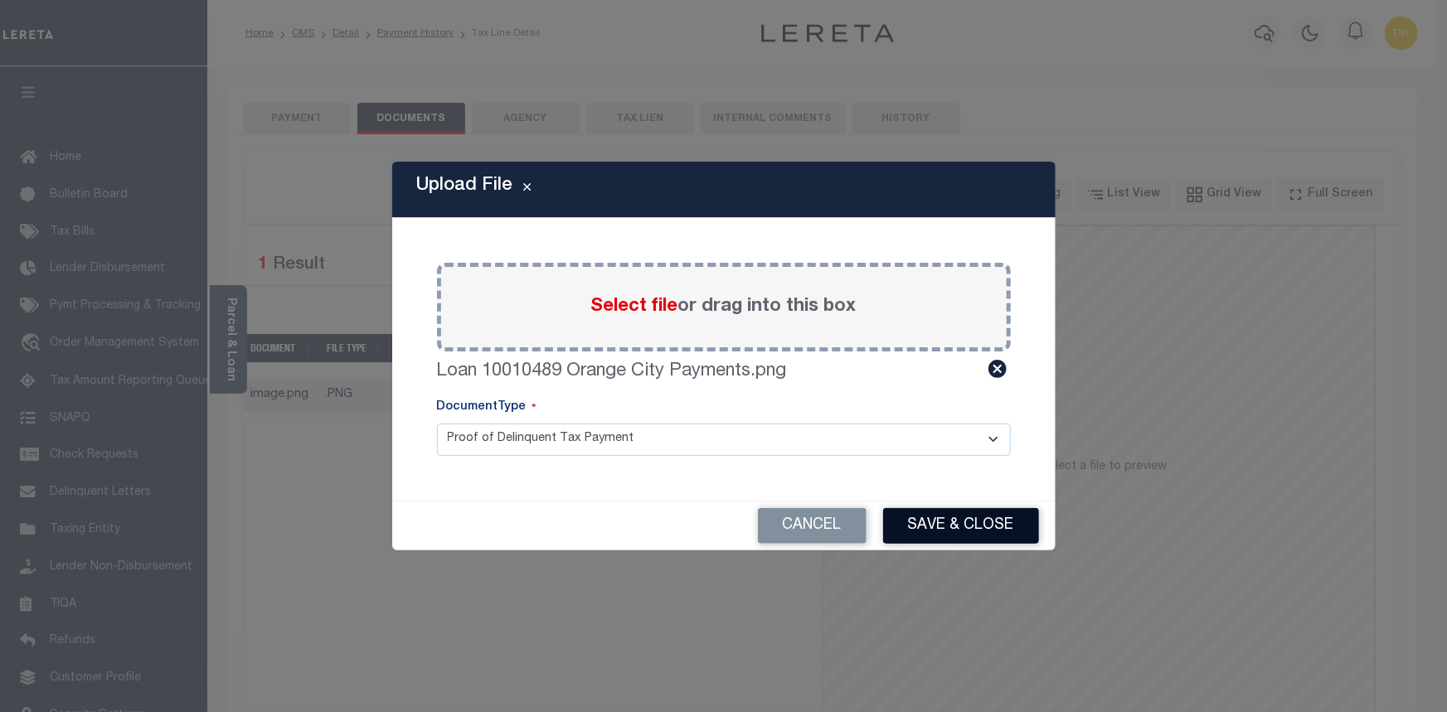
click at [982, 533] on button "Save & Close" at bounding box center [961, 526] width 156 height 36
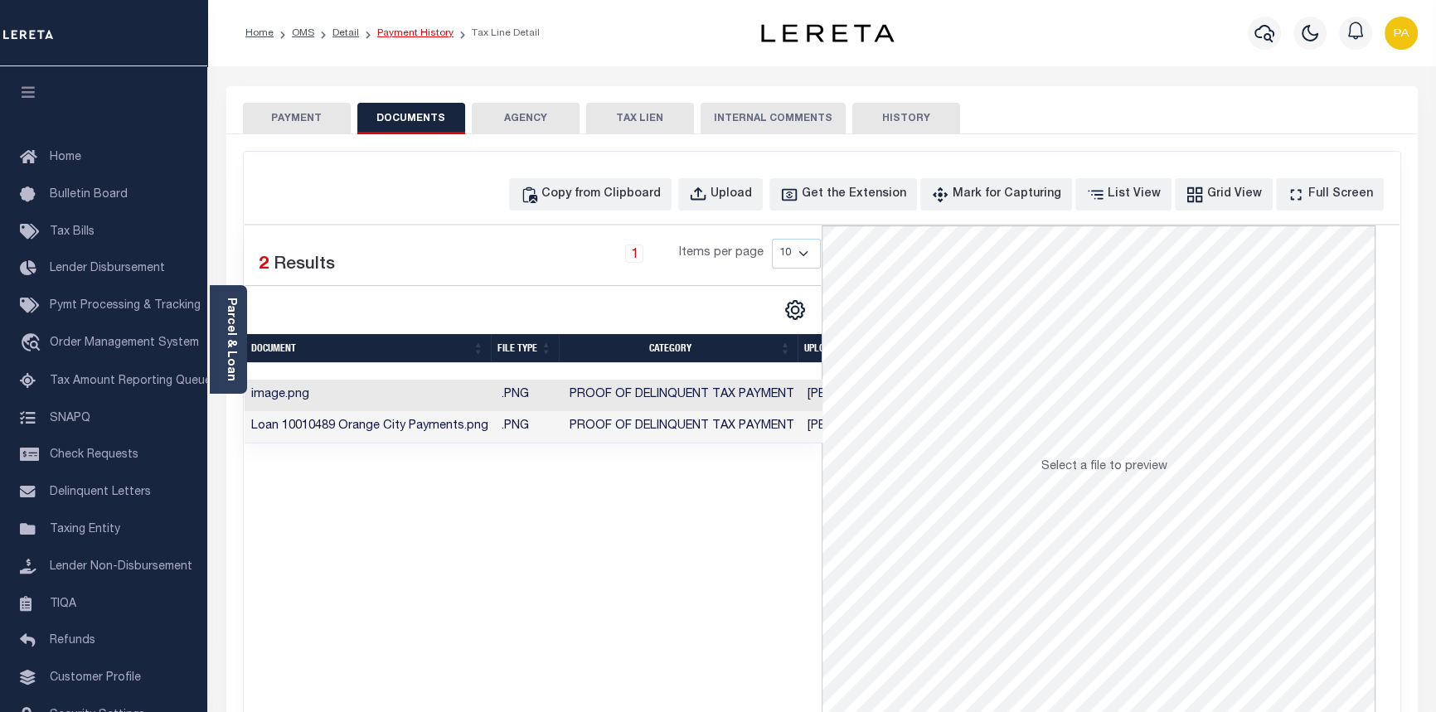
click at [397, 33] on link "Payment History" at bounding box center [415, 33] width 76 height 10
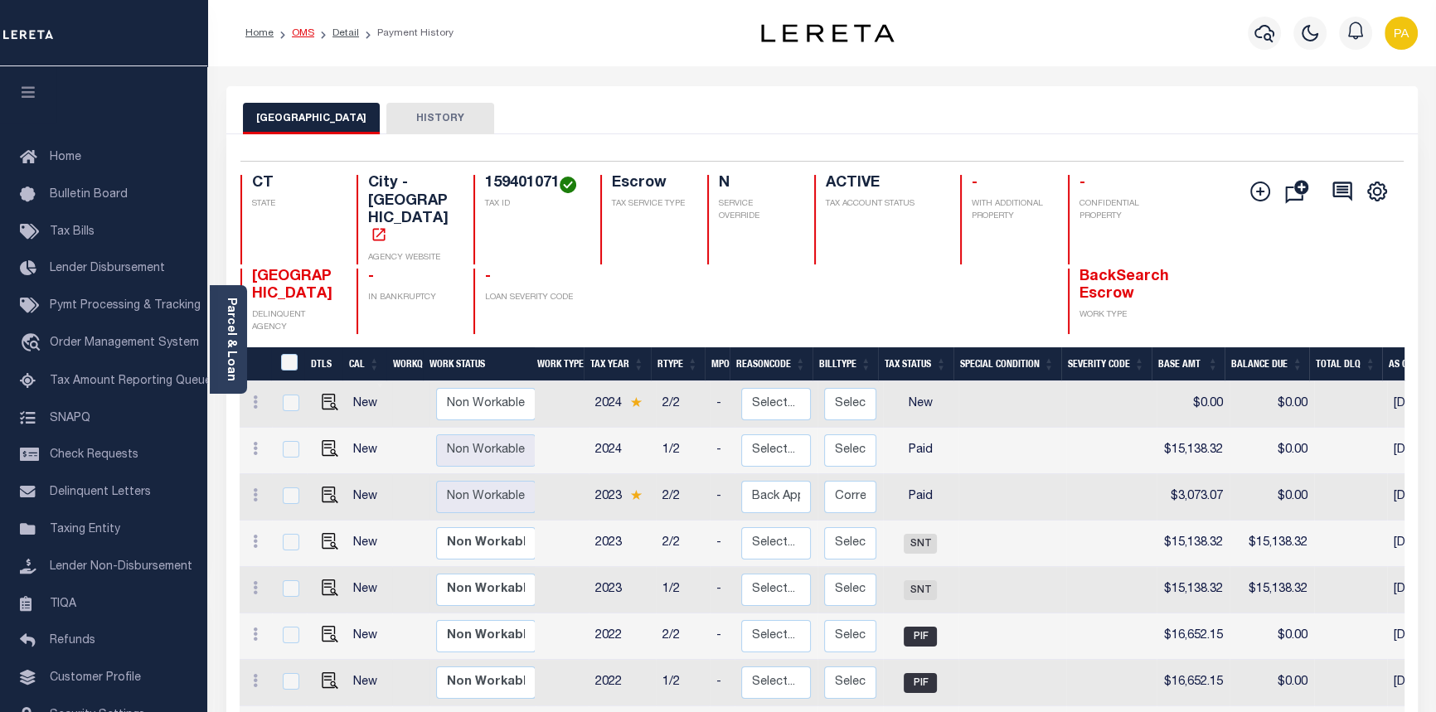
click at [301, 29] on link "OMS" at bounding box center [303, 33] width 22 height 10
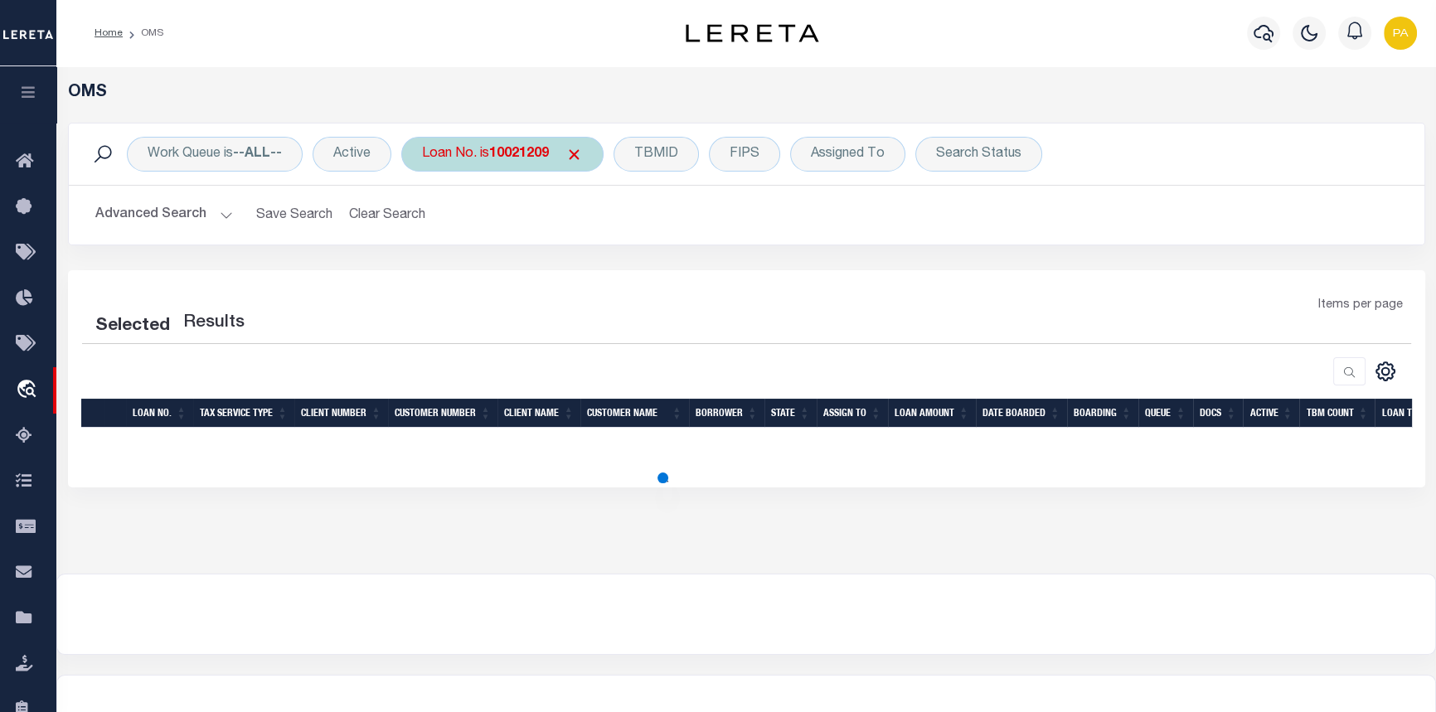
select select "200"
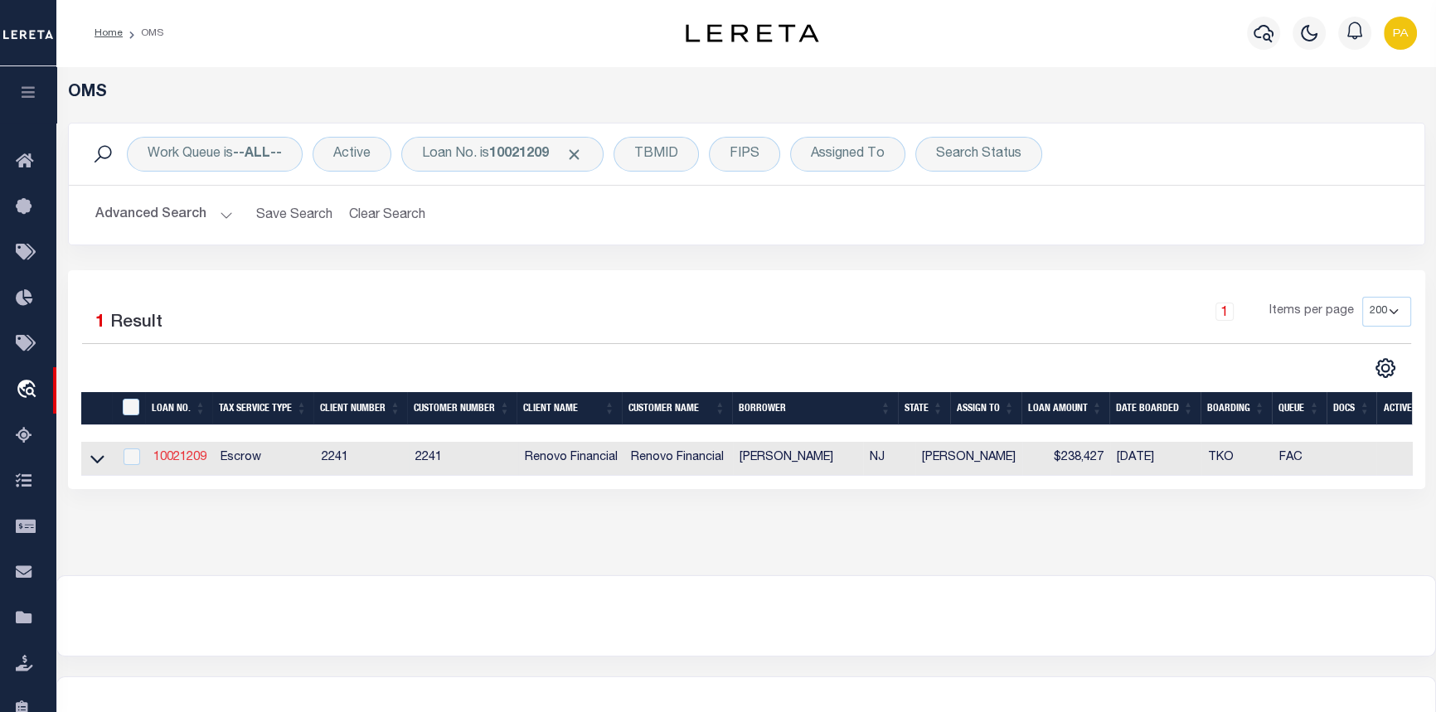
click at [168, 460] on link "10021209" at bounding box center [179, 458] width 53 height 12
type input "10021209"
type input "[PERSON_NAME]"
select select "False"
select select
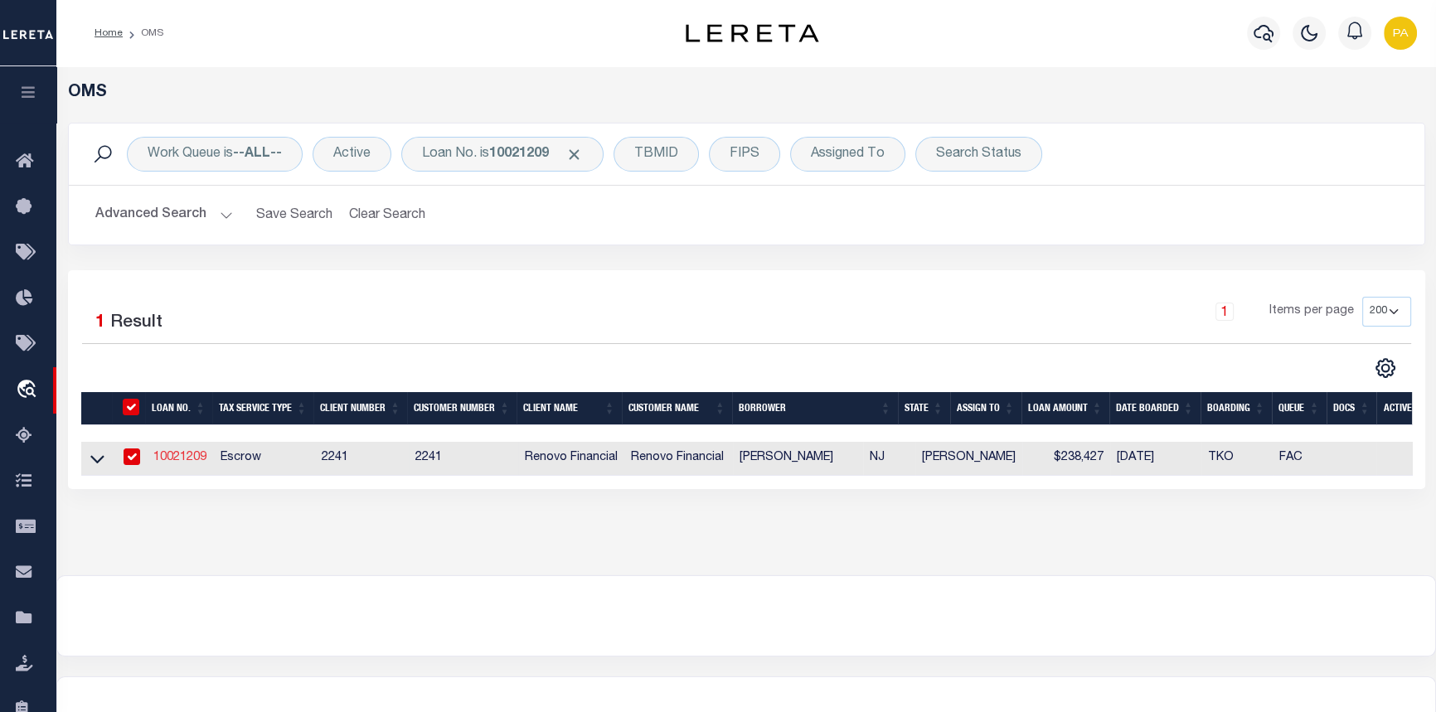
select select
type input "[STREET_ADDRESS]"
type input "[GEOGRAPHIC_DATA]"
select select "10"
select select "Escrow"
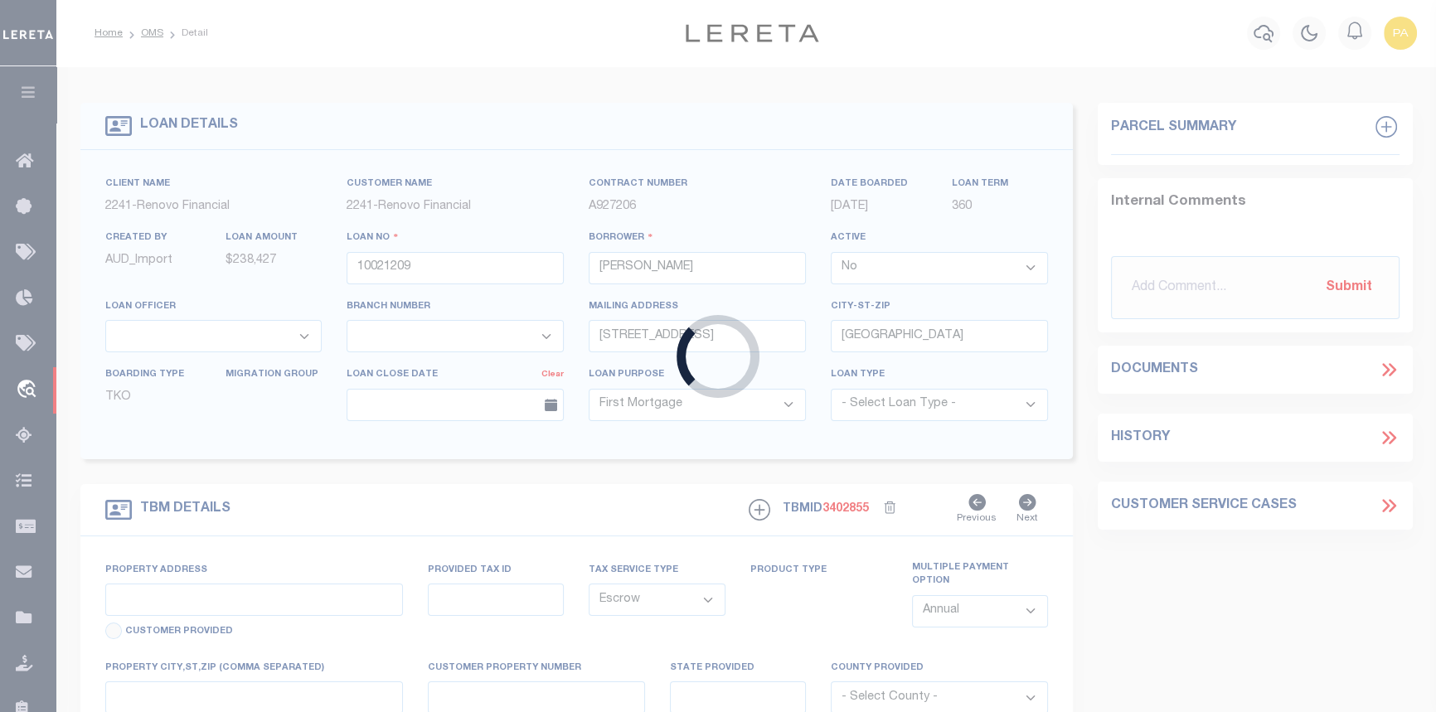
type input "[STREET_ADDRESS]"
type input "02191.0000 00001.0000"
select select
type input "[PERSON_NAME][GEOGRAPHIC_DATA]"
type input "a0kUS000007eW3Z"
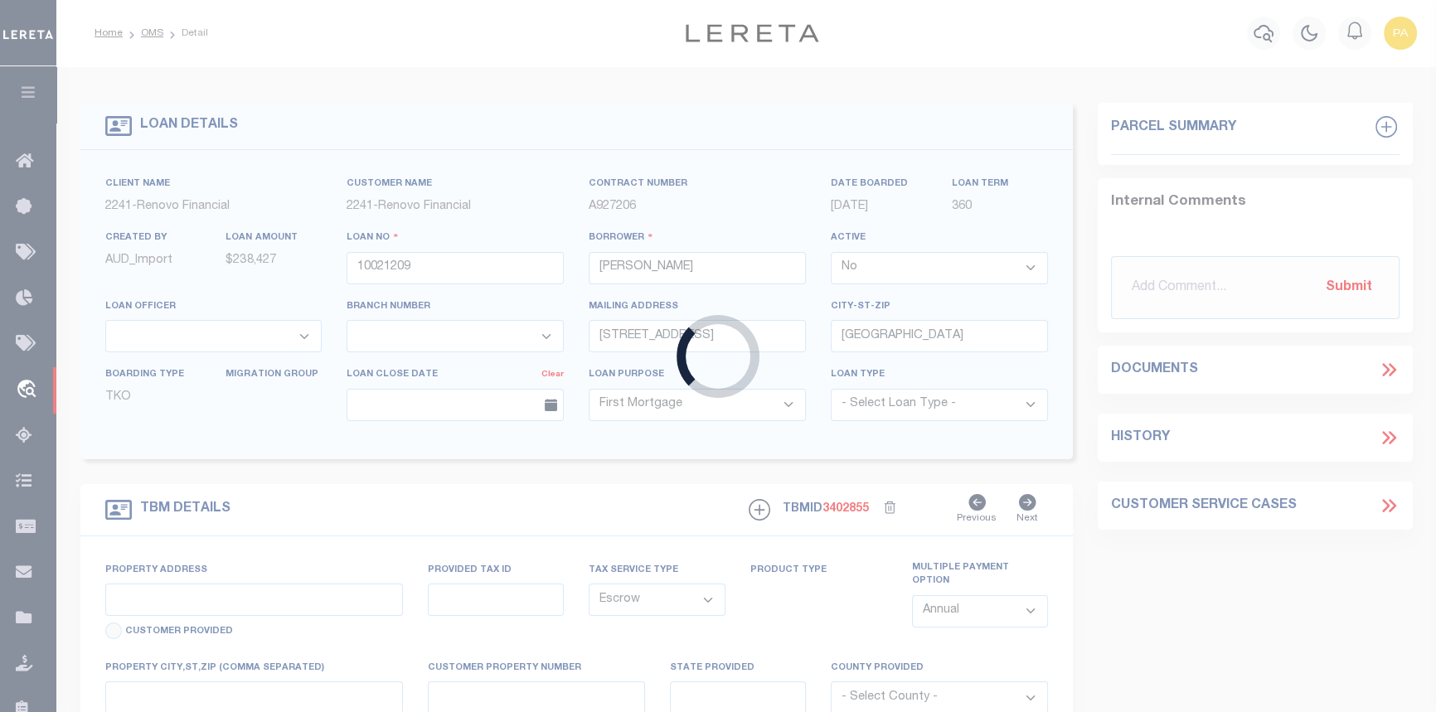
type input "NJ"
select select
type textarea "Liability Limited to Customer Provided Parcel"
select select "25067"
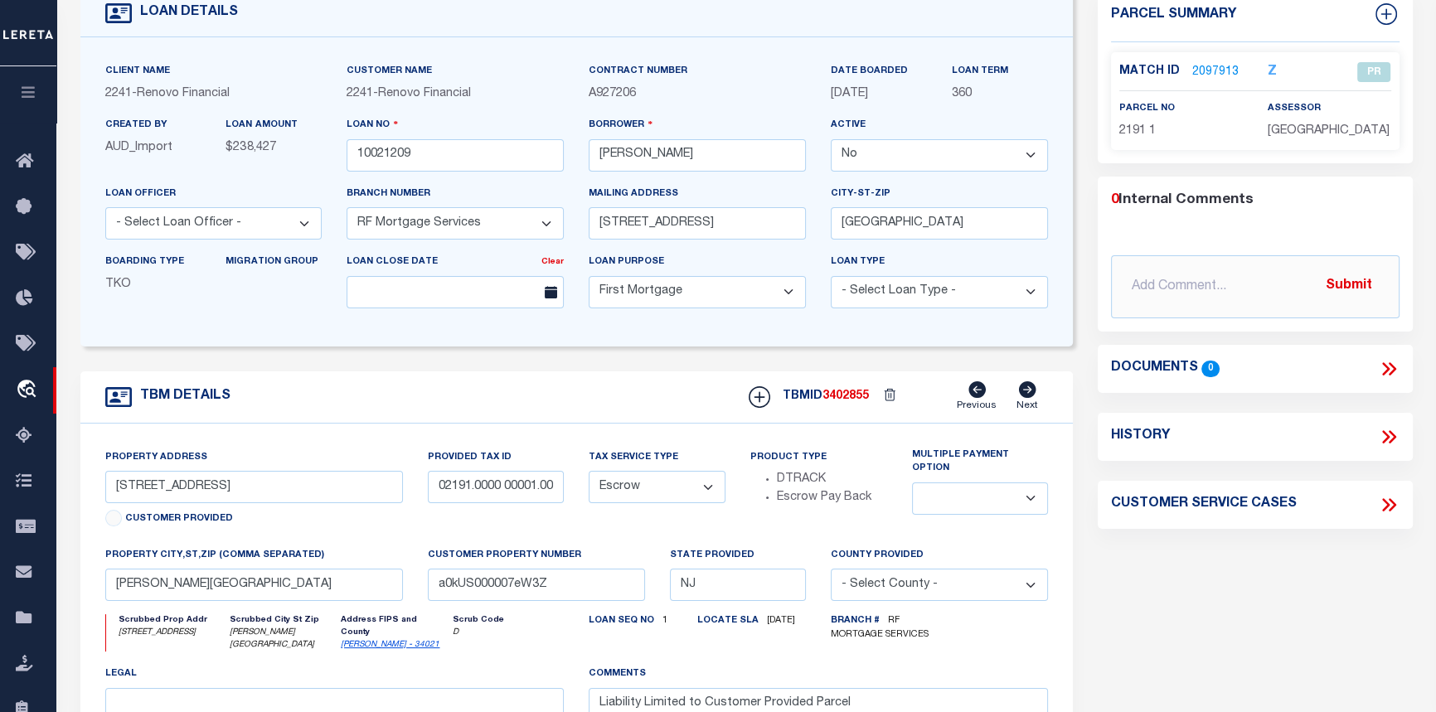
scroll to position [75, 0]
